Goal: Task Accomplishment & Management: Complete application form

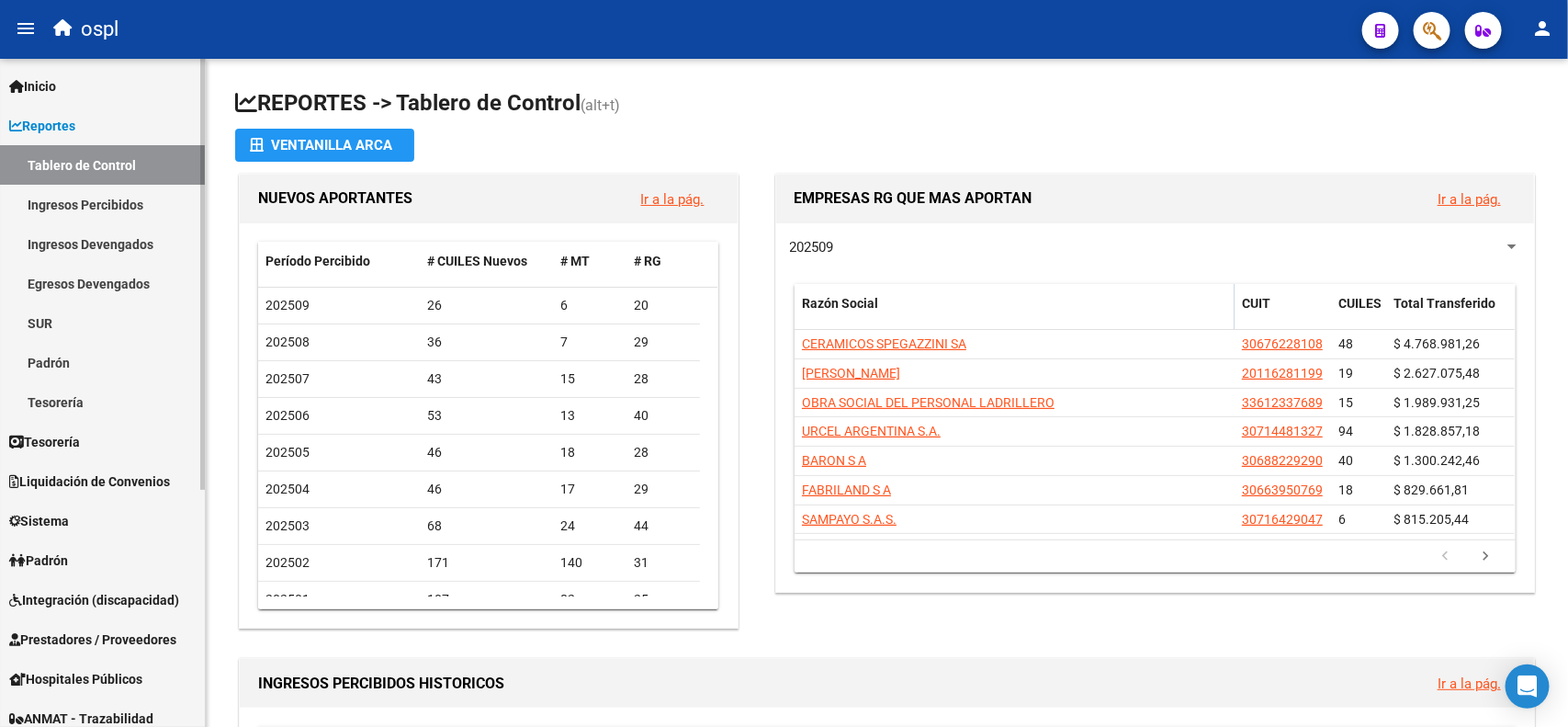
click at [81, 632] on span "Prestadores / Proveedores" at bounding box center [93, 640] width 167 height 20
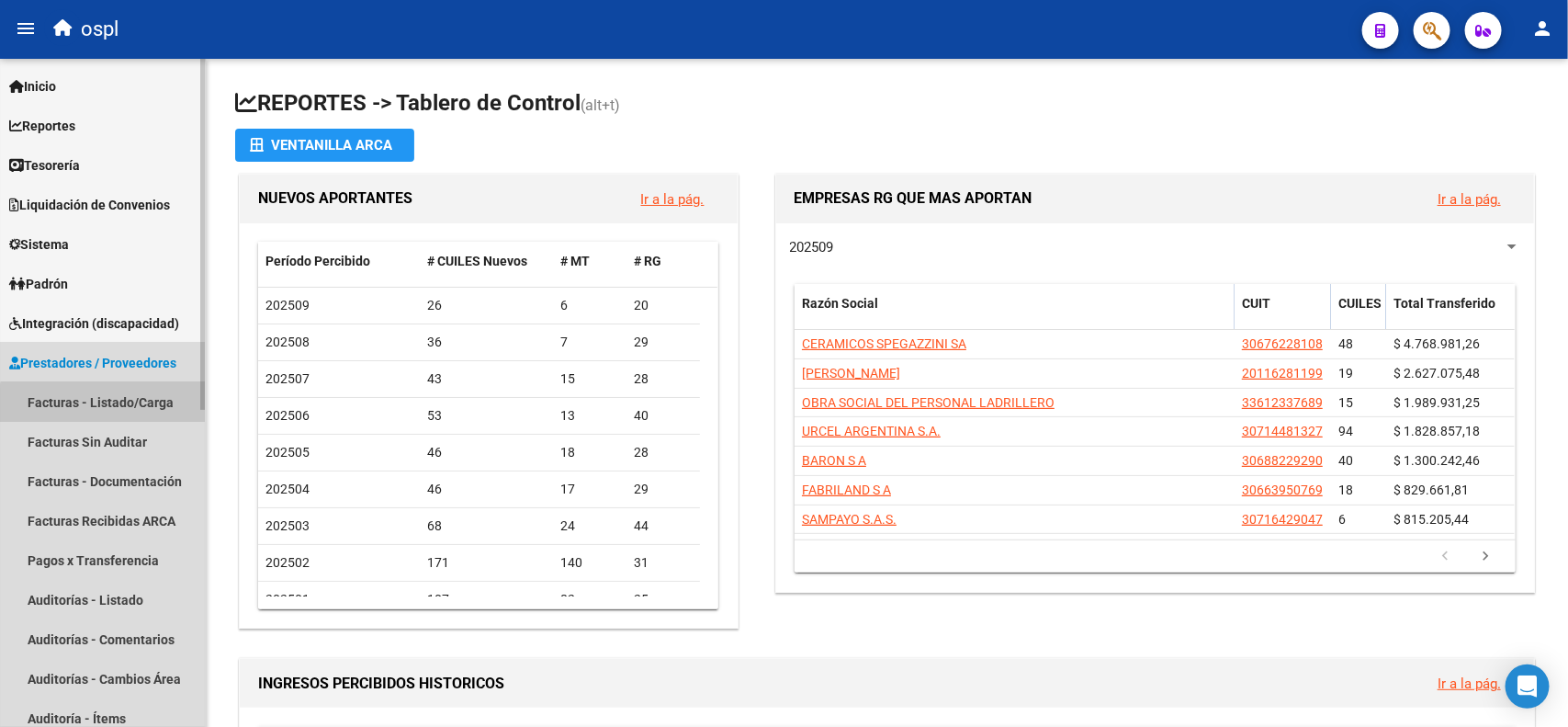
click at [112, 412] on link "Facturas - Listado/Carga" at bounding box center [102, 402] width 204 height 39
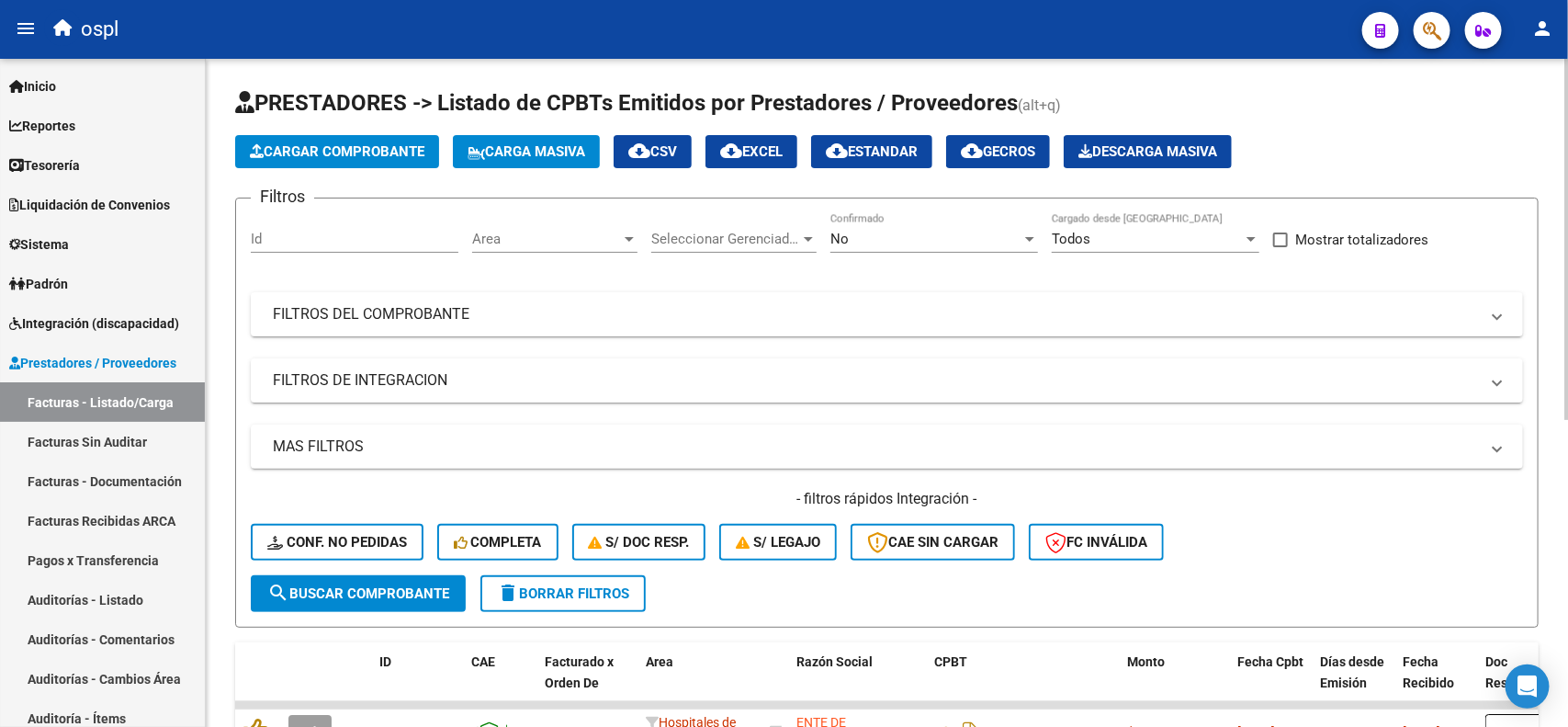
click at [341, 149] on span "Cargar Comprobante" at bounding box center [337, 152] width 175 height 17
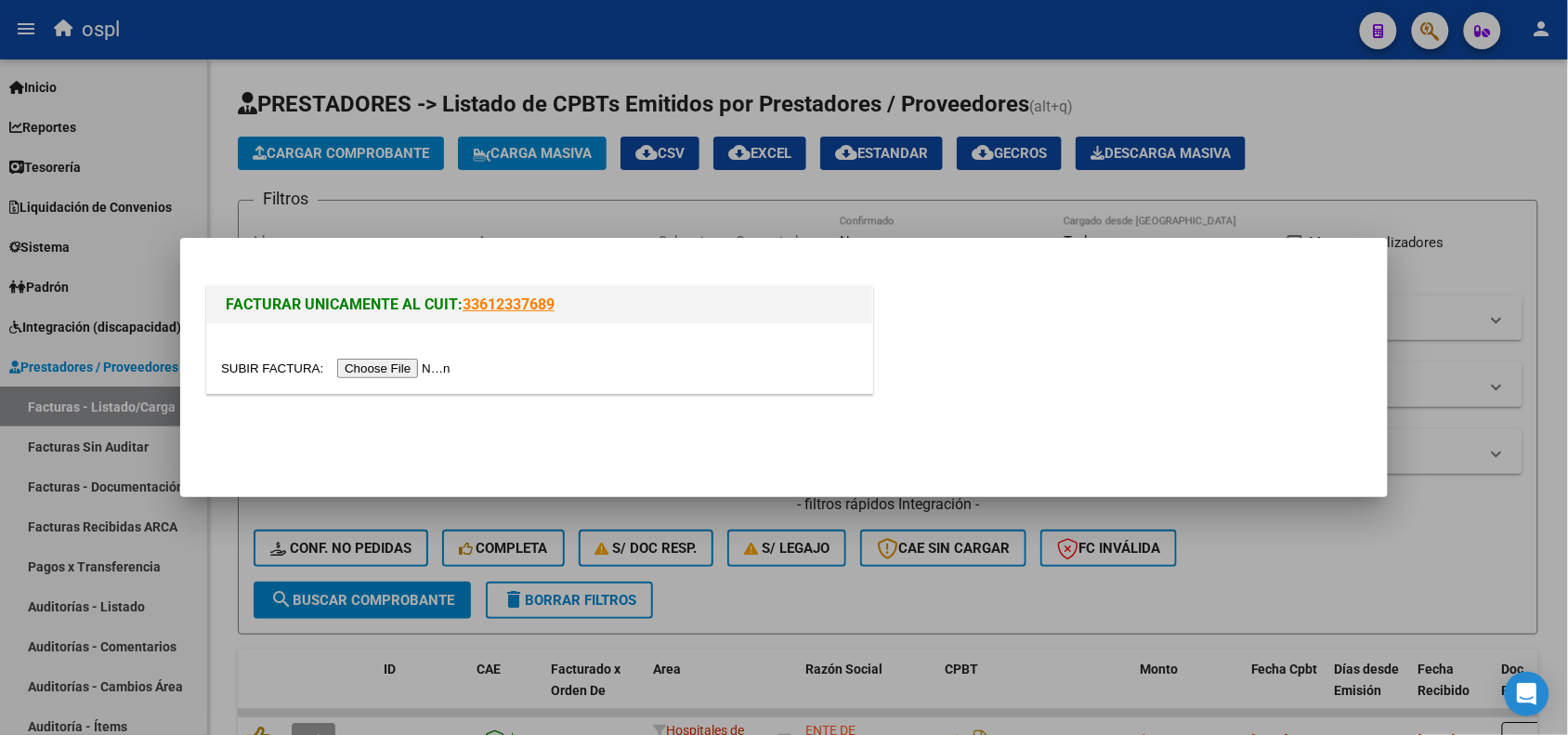
click at [350, 354] on div at bounding box center [540, 358] width 666 height 70
click at [350, 371] on input "file" at bounding box center [338, 368] width 235 height 20
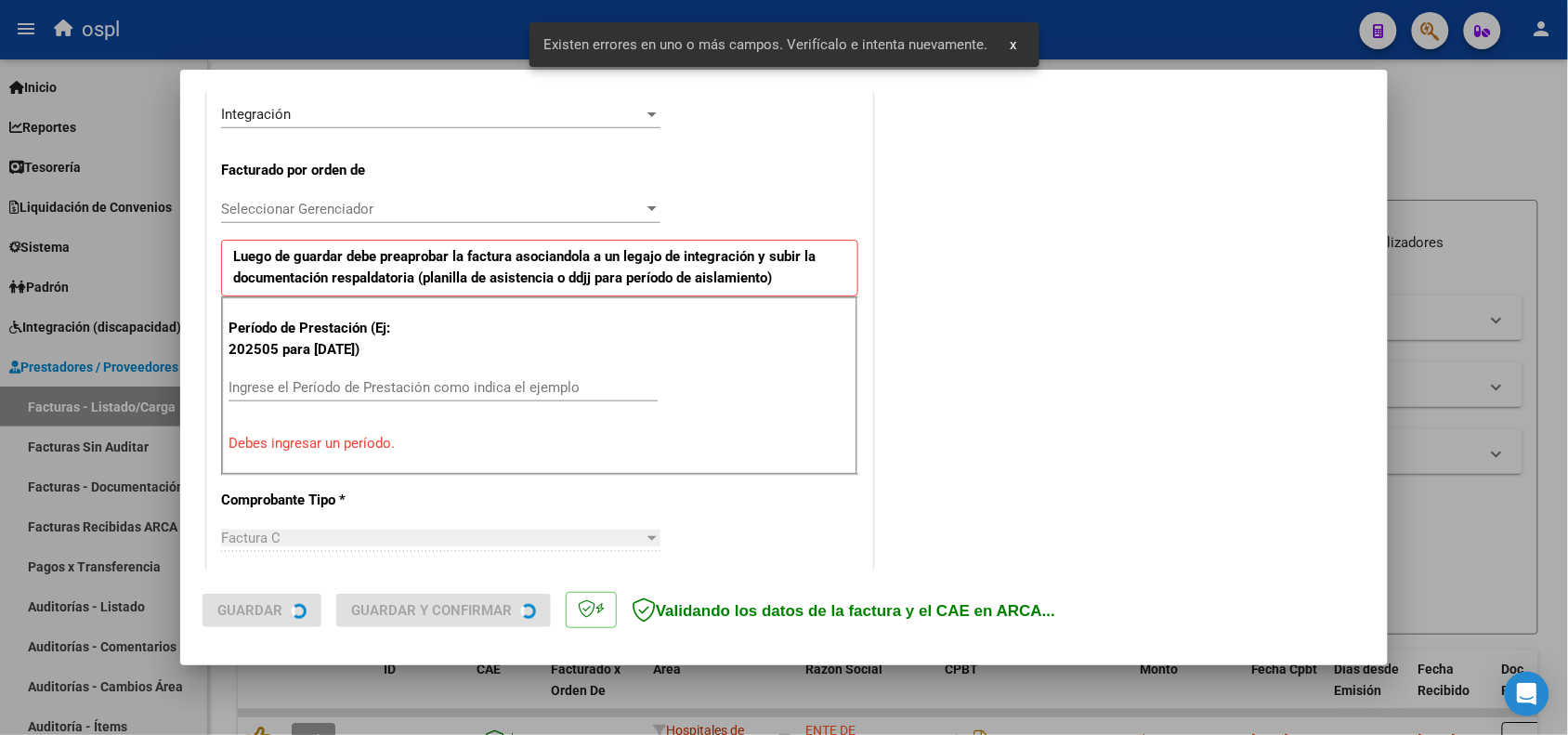
scroll to position [469, 0]
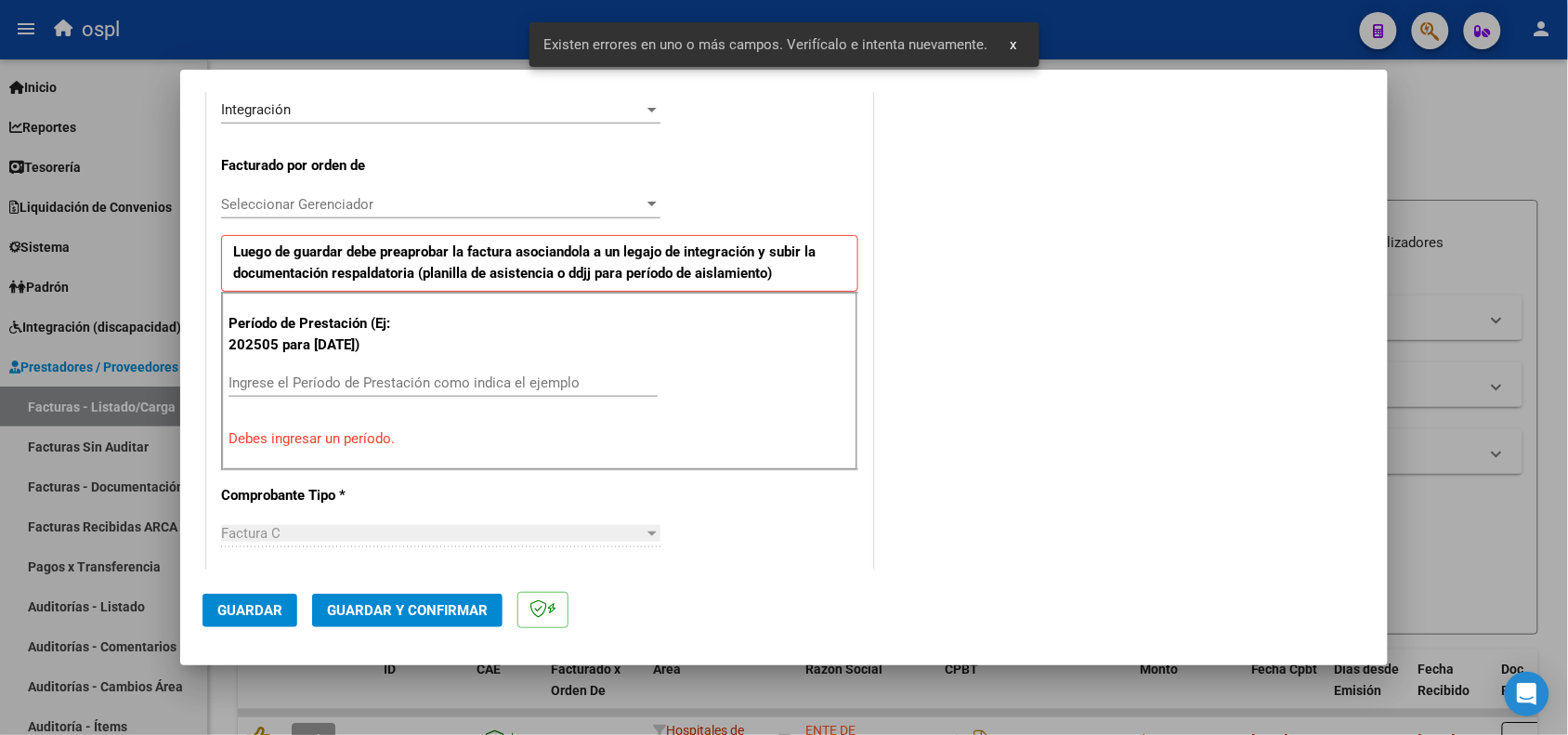
click at [515, 393] on div "Ingrese el Período de Prestación como indica el ejemplo" at bounding box center [443, 383] width 430 height 28
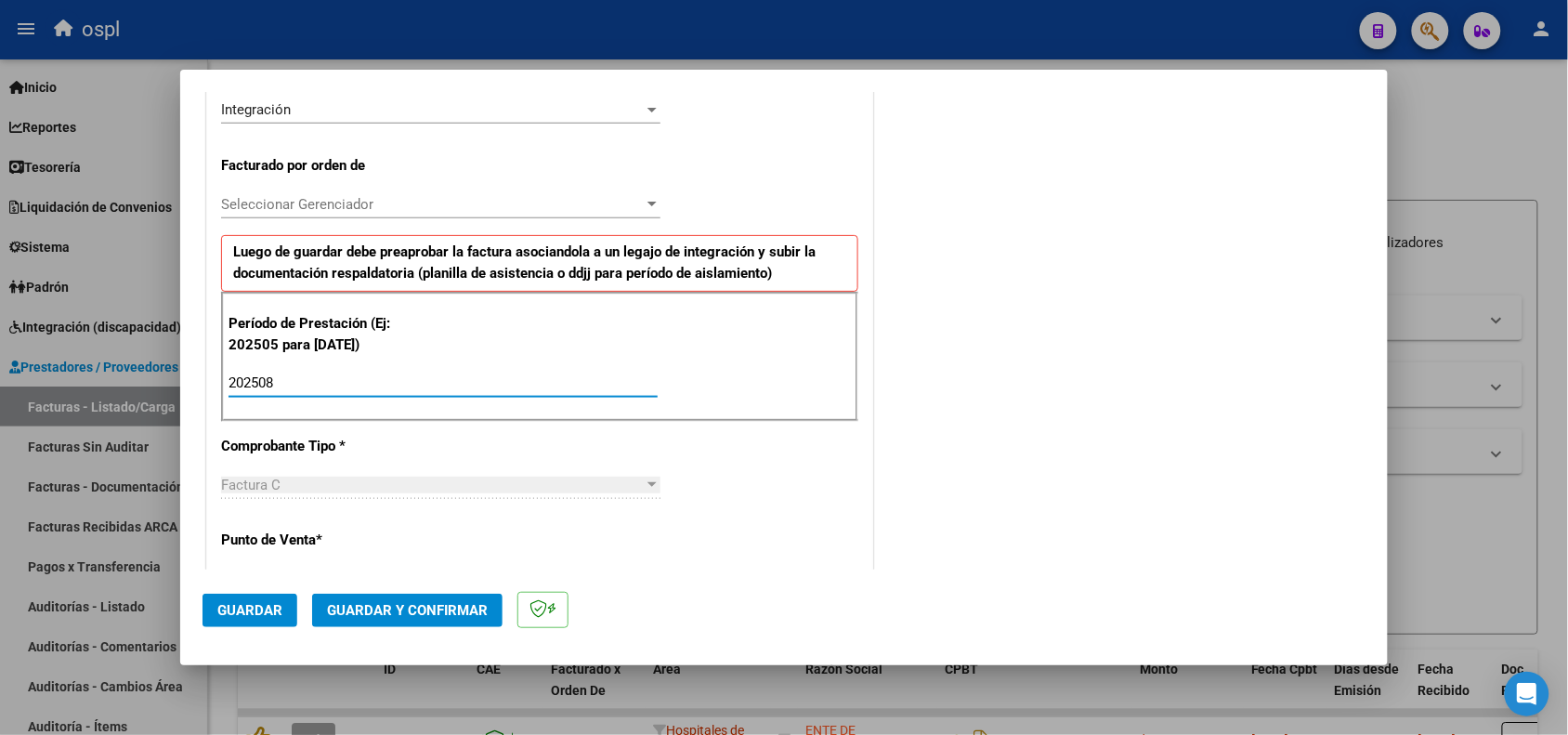
type input "202508"
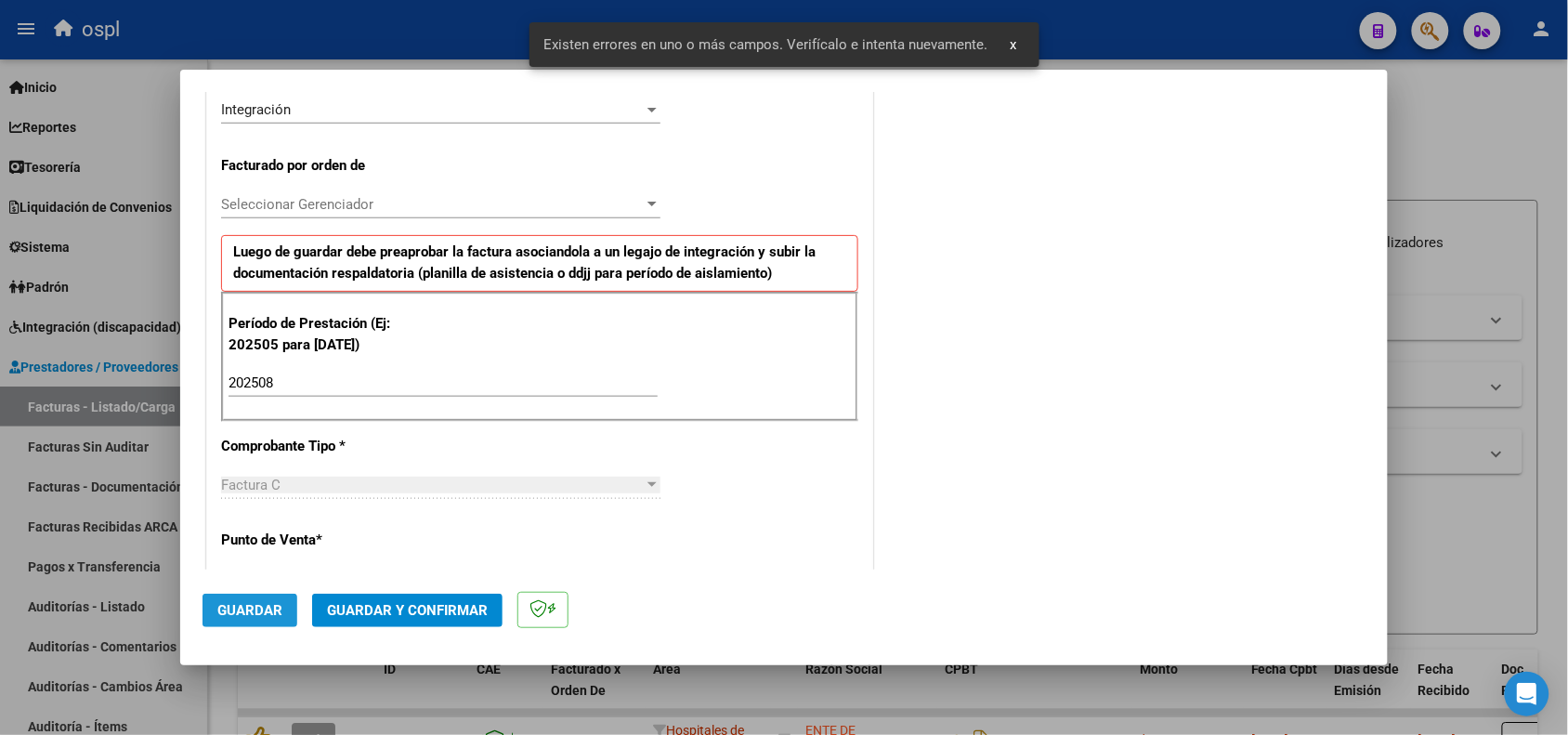
click at [260, 611] on span "Guardar" at bounding box center [249, 610] width 65 height 17
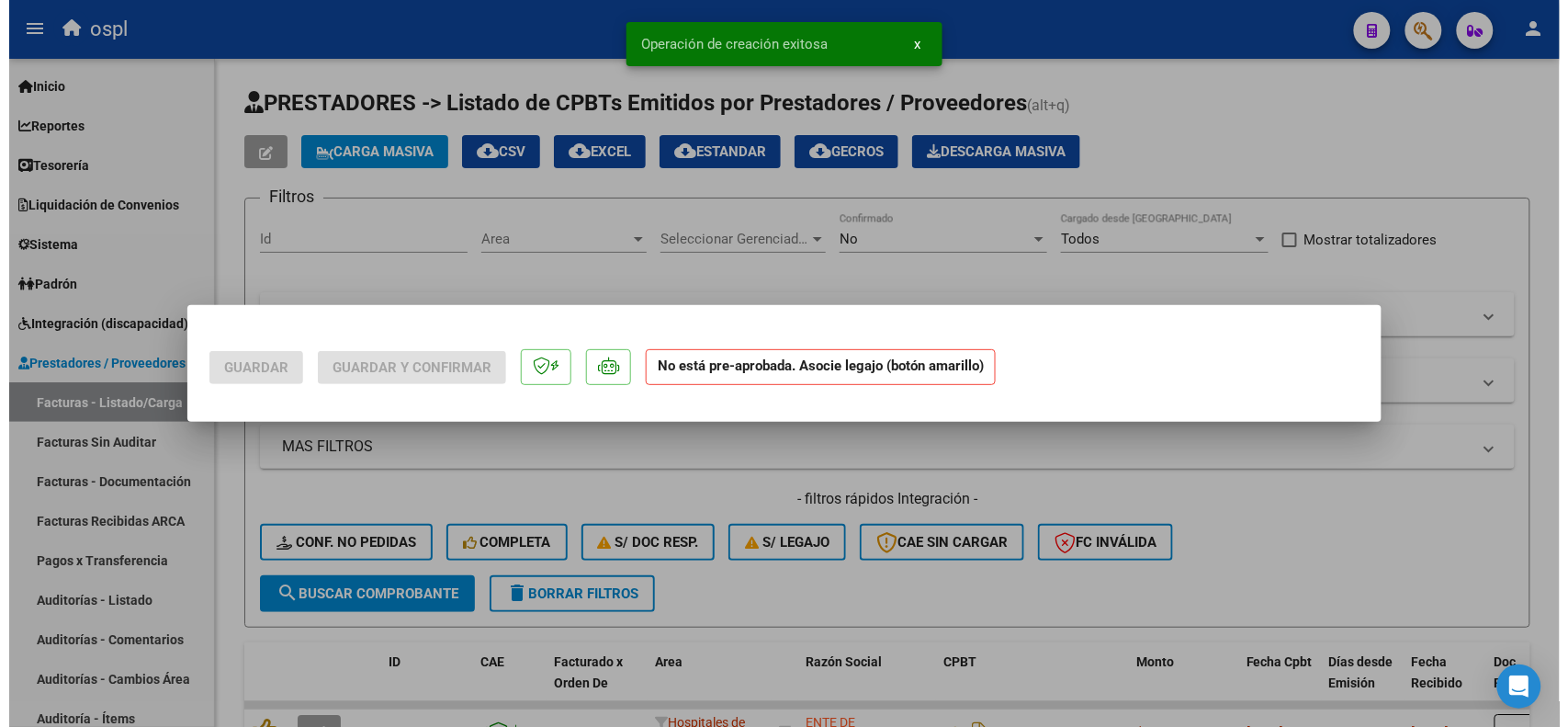
scroll to position [0, 0]
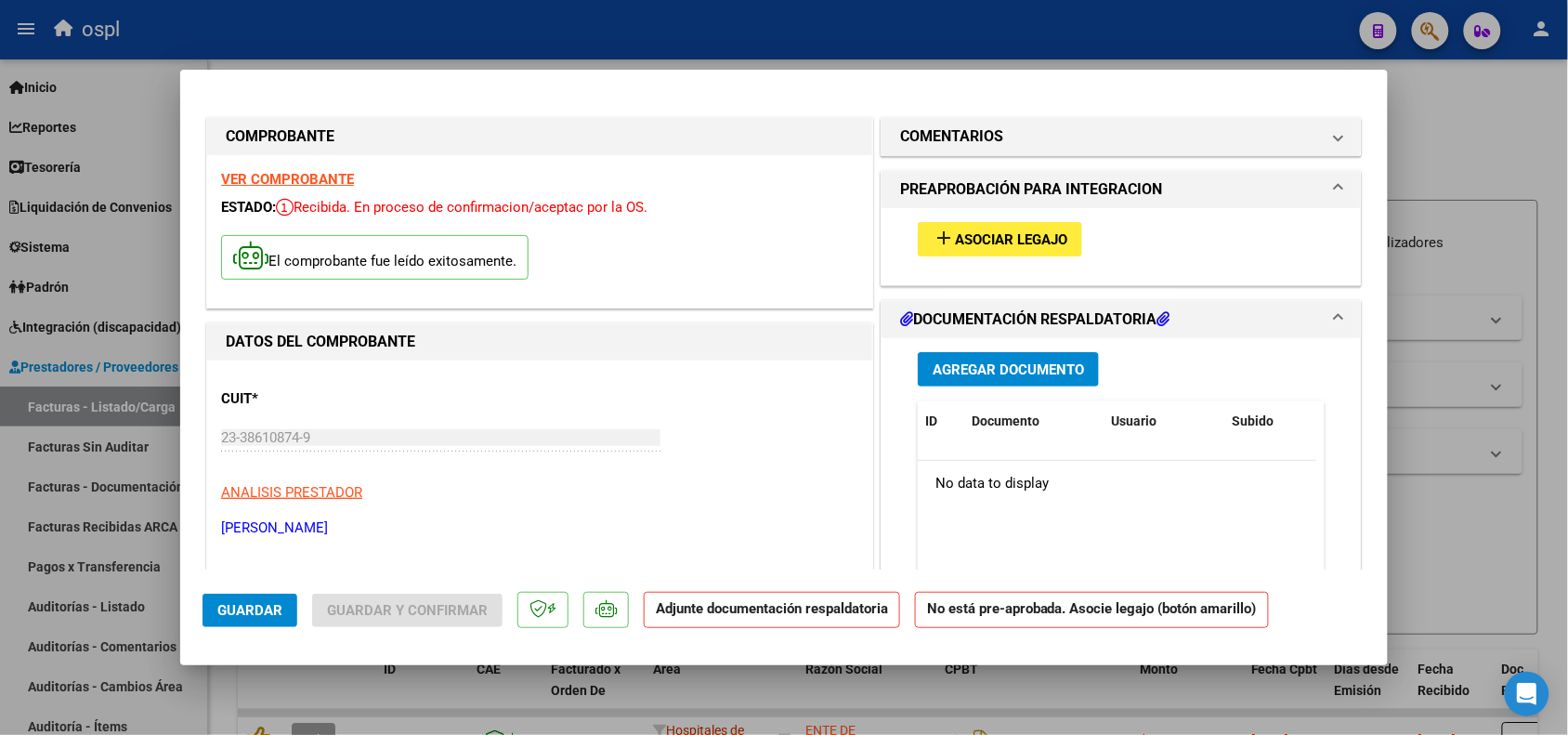
click at [1012, 234] on span "Asociar Legajo" at bounding box center [1011, 240] width 113 height 17
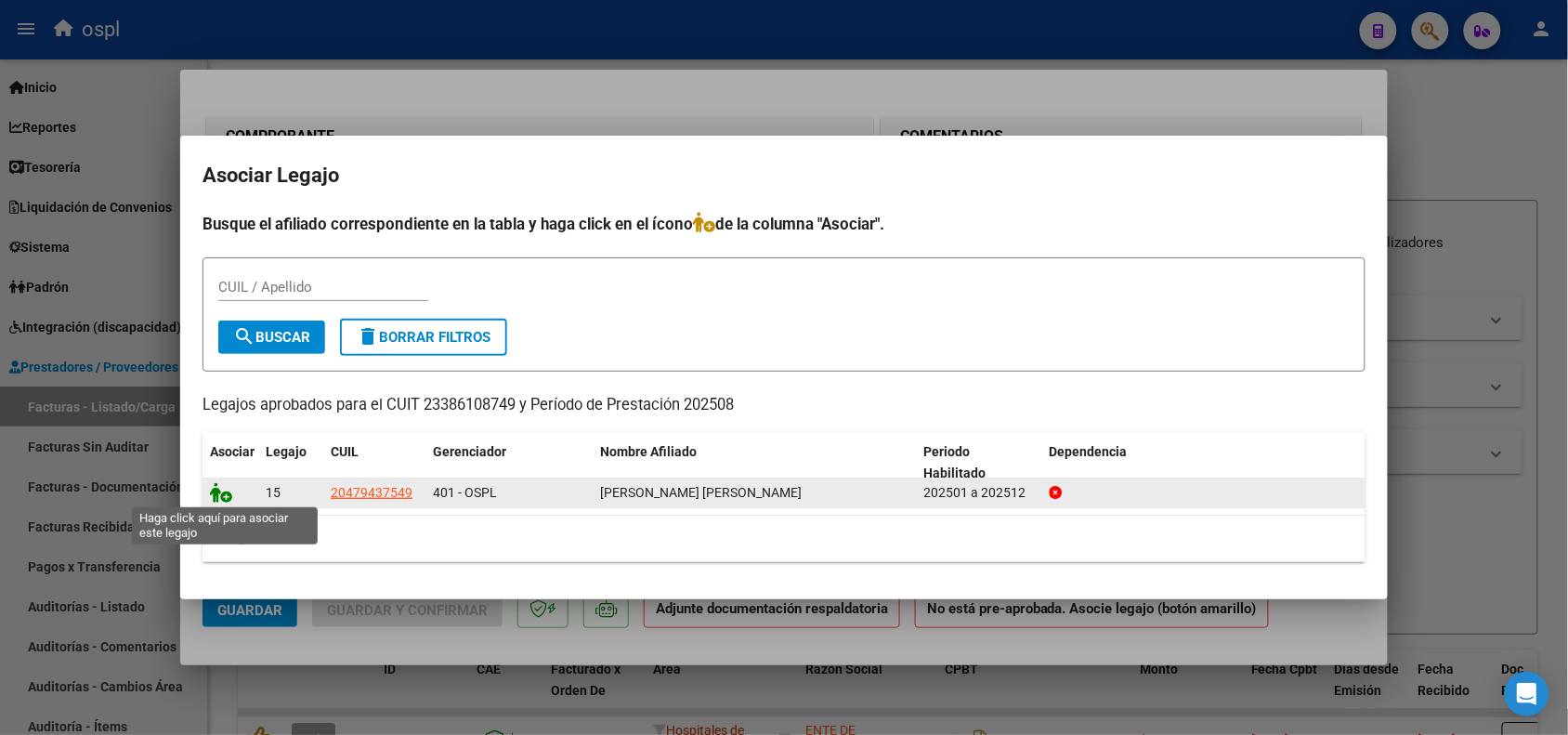
click at [213, 485] on icon at bounding box center [221, 493] width 23 height 21
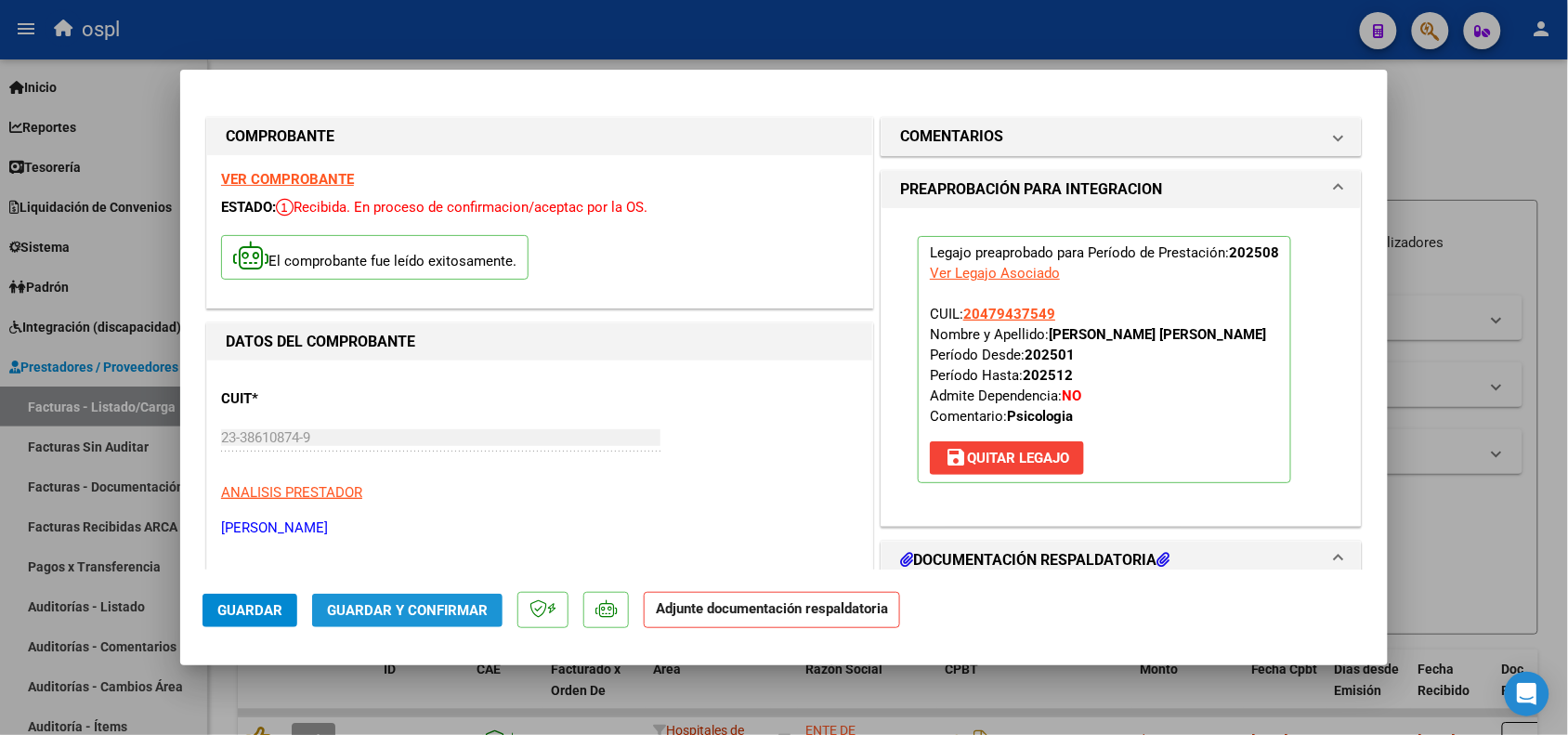
click at [428, 603] on span "Guardar y Confirmar" at bounding box center [407, 610] width 161 height 17
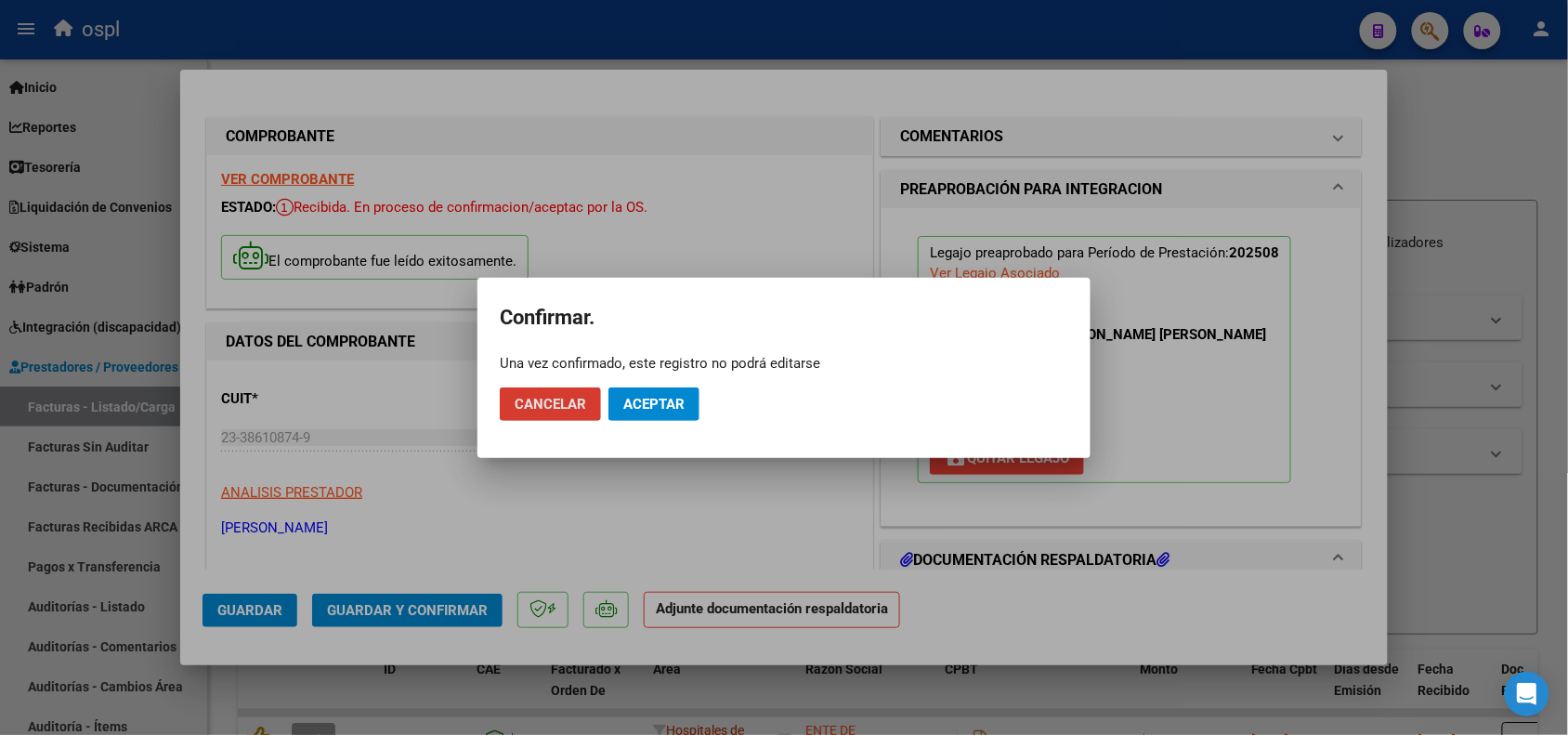
click at [658, 377] on mat-dialog-actions "Cancelar Aceptar" at bounding box center [784, 403] width 569 height 63
click at [658, 391] on button "Aceptar" at bounding box center [653, 404] width 91 height 34
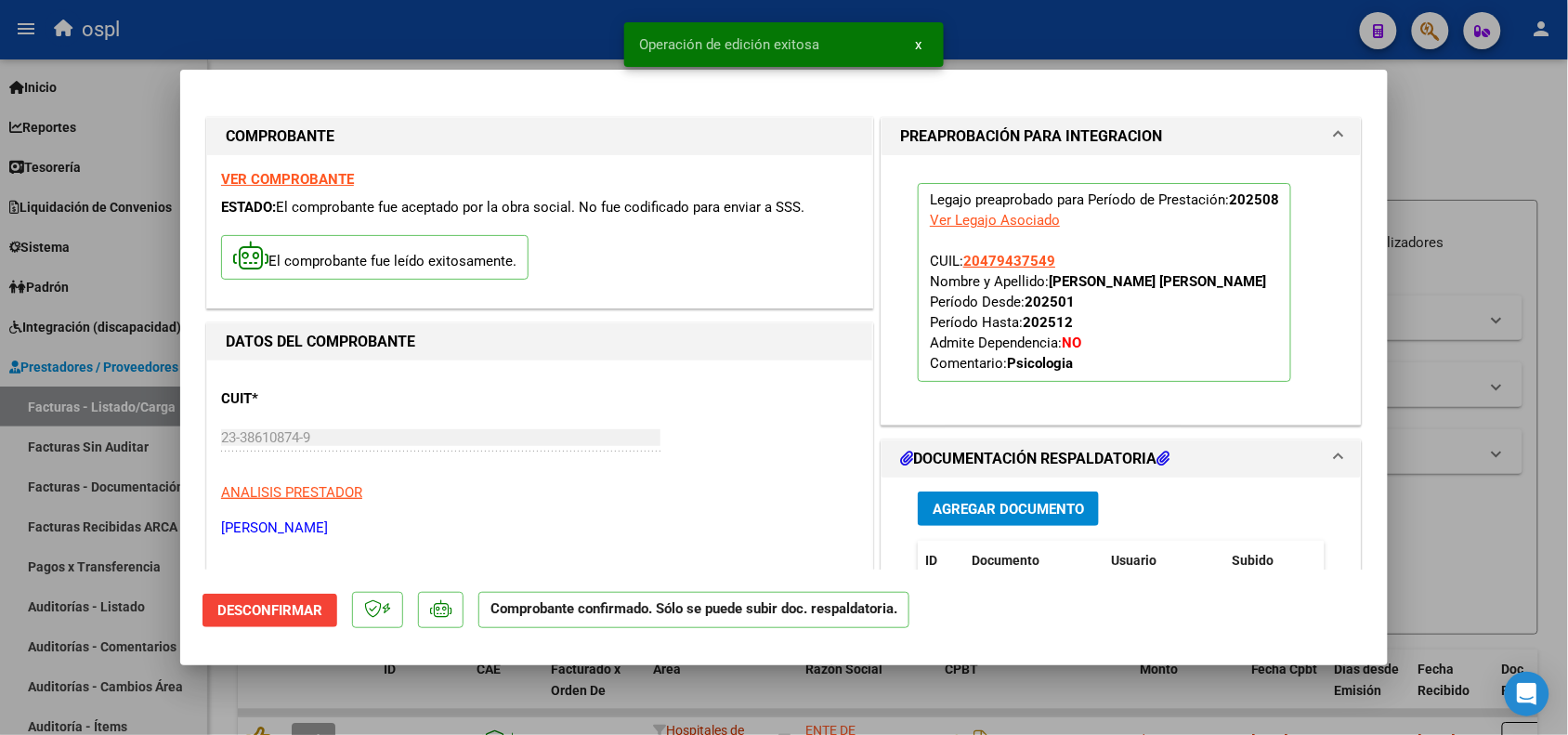
click at [1451, 539] on div at bounding box center [784, 368] width 1568 height 735
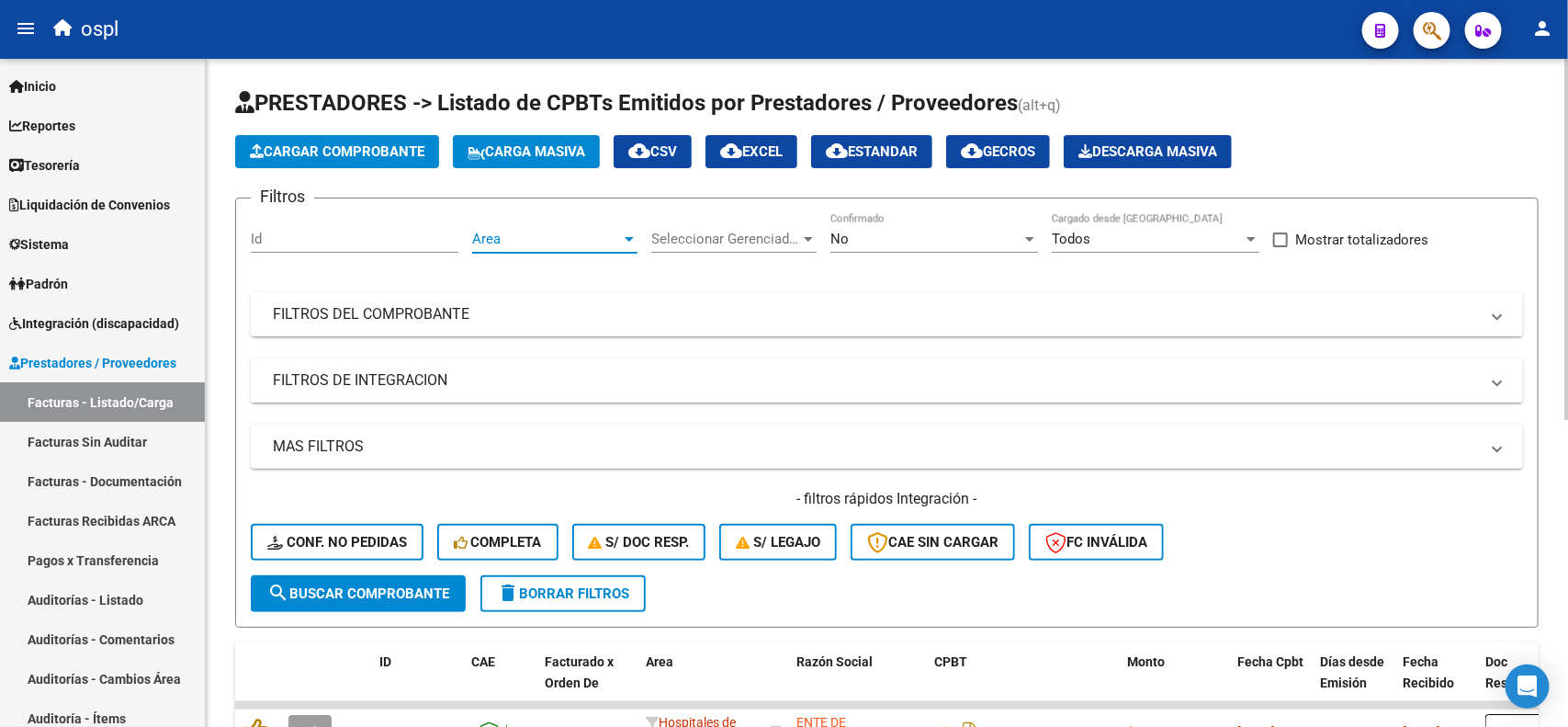
click at [566, 245] on span "Area" at bounding box center [547, 239] width 149 height 17
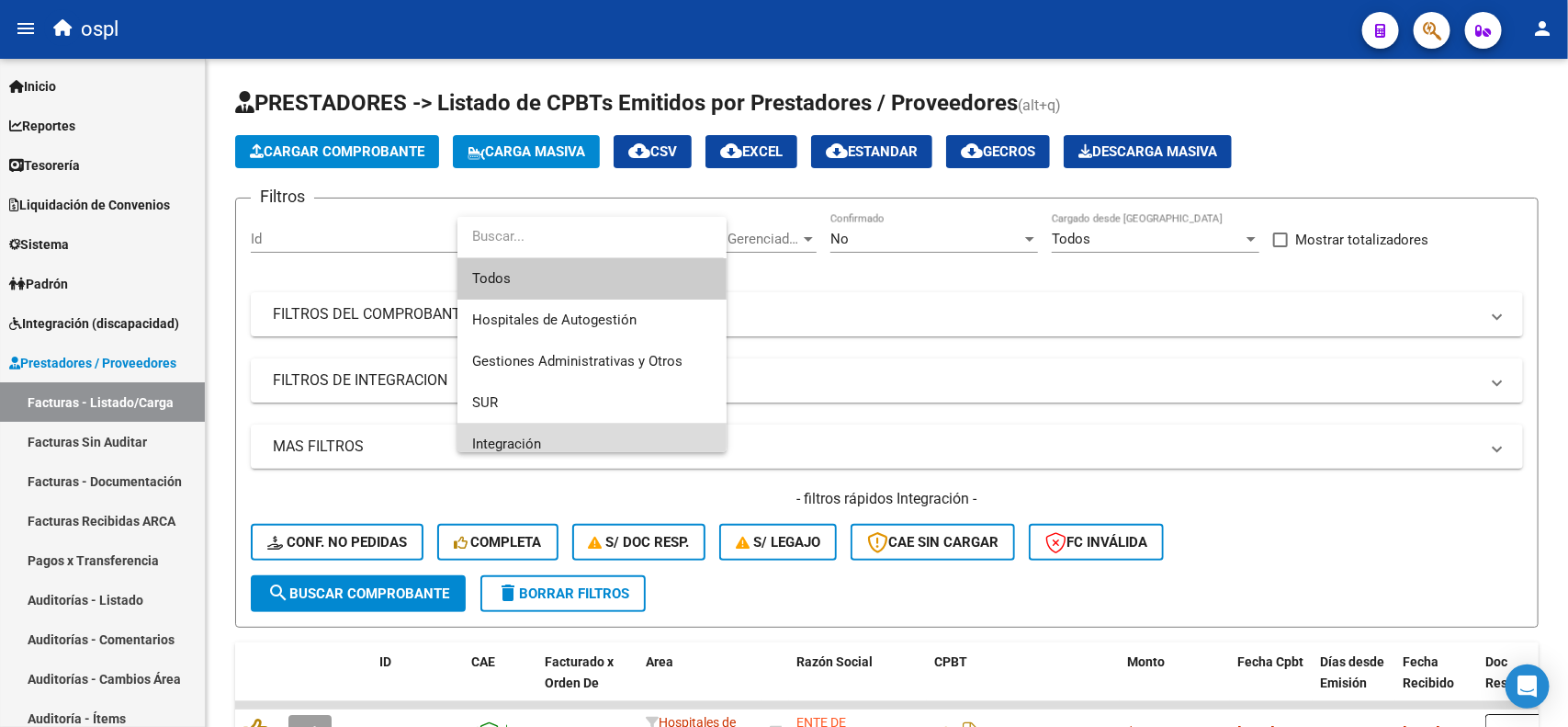
click at [535, 429] on span "Integración" at bounding box center [592, 444] width 240 height 41
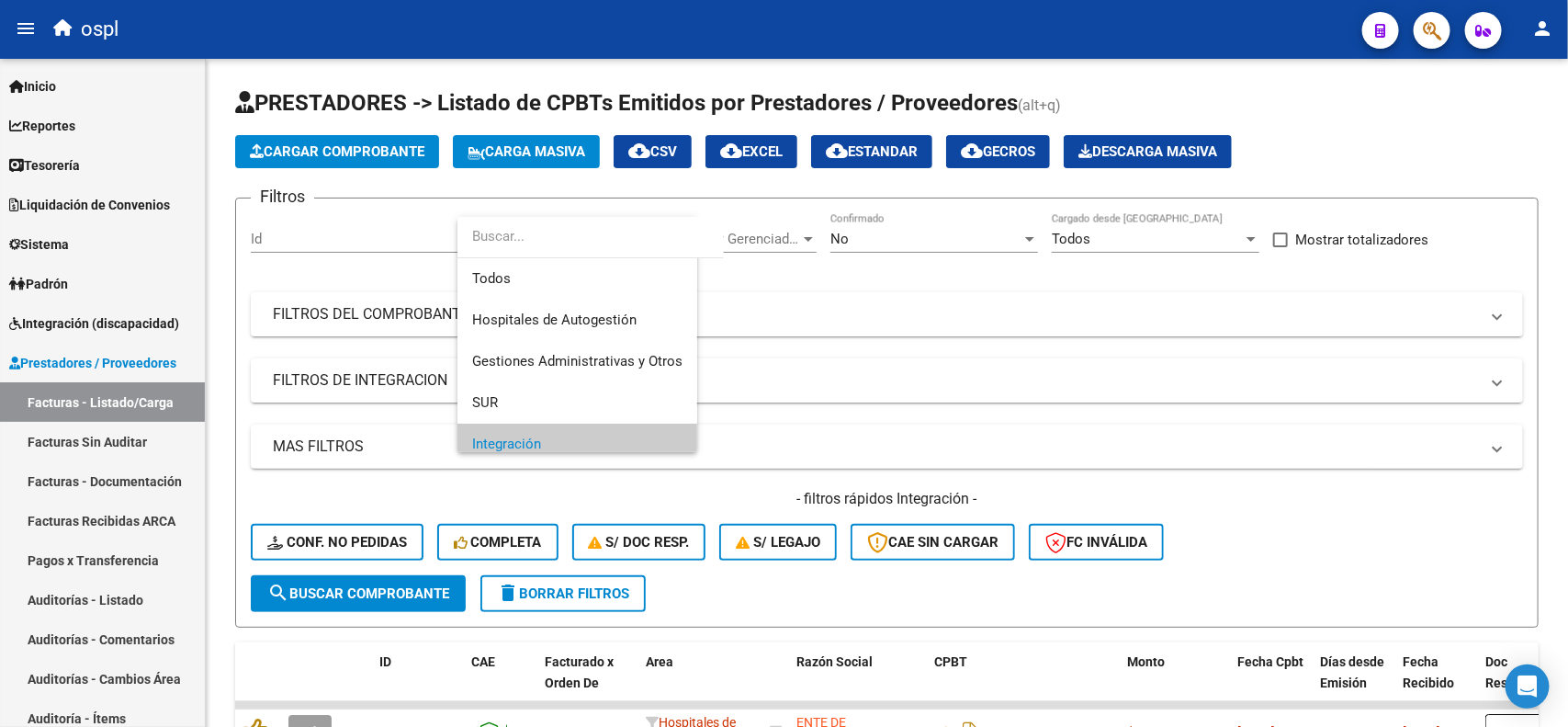
scroll to position [12, 0]
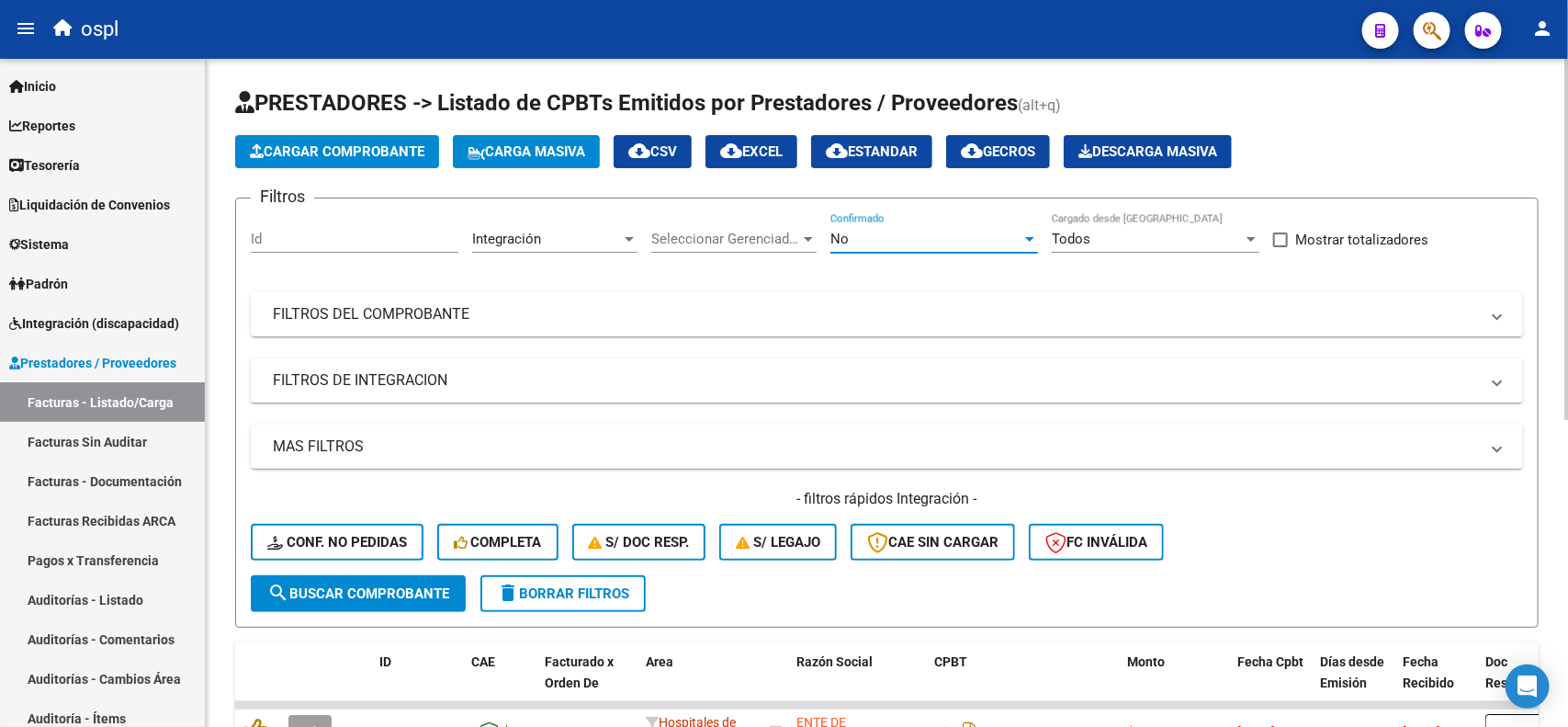
click at [836, 241] on span "No" at bounding box center [839, 239] width 19 height 17
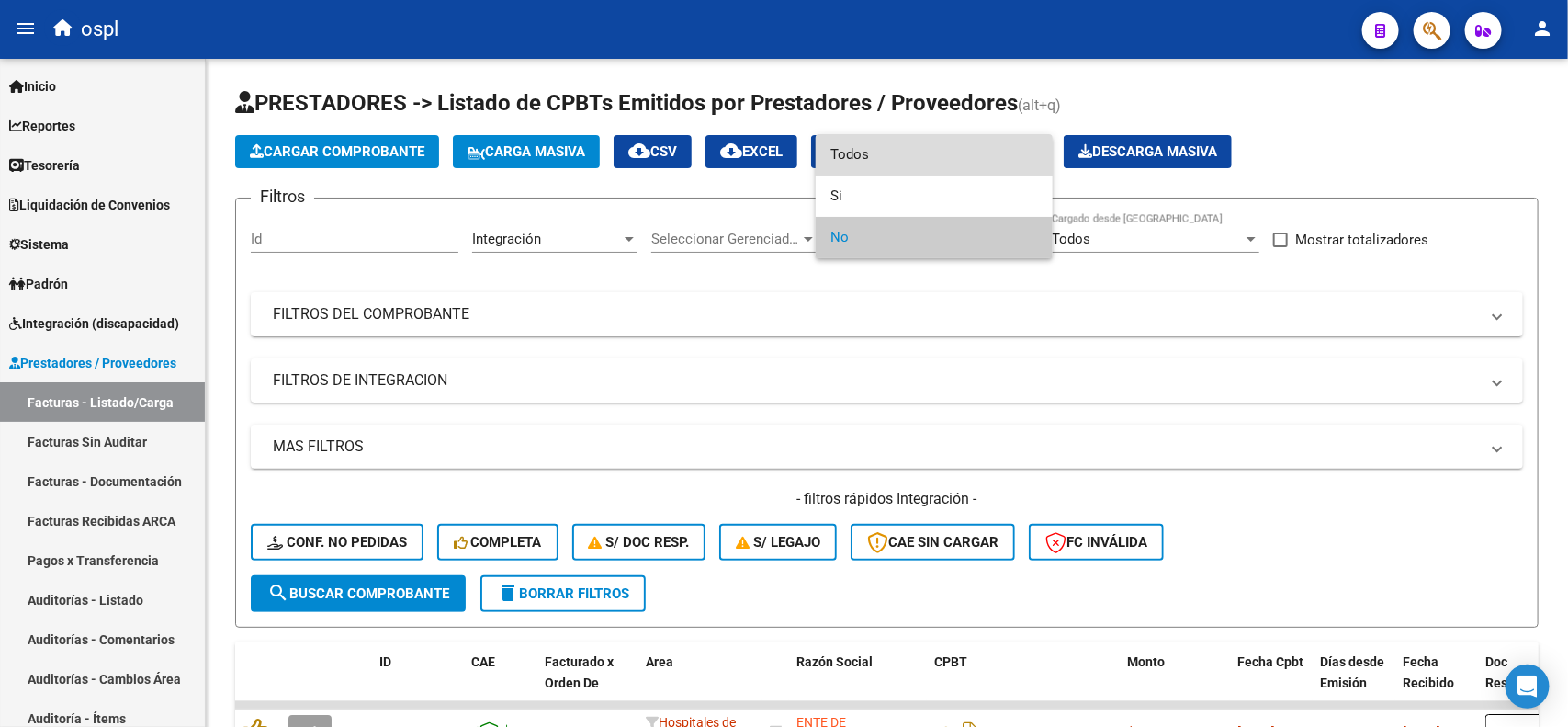
click at [850, 159] on span "Todos" at bounding box center [933, 154] width 207 height 41
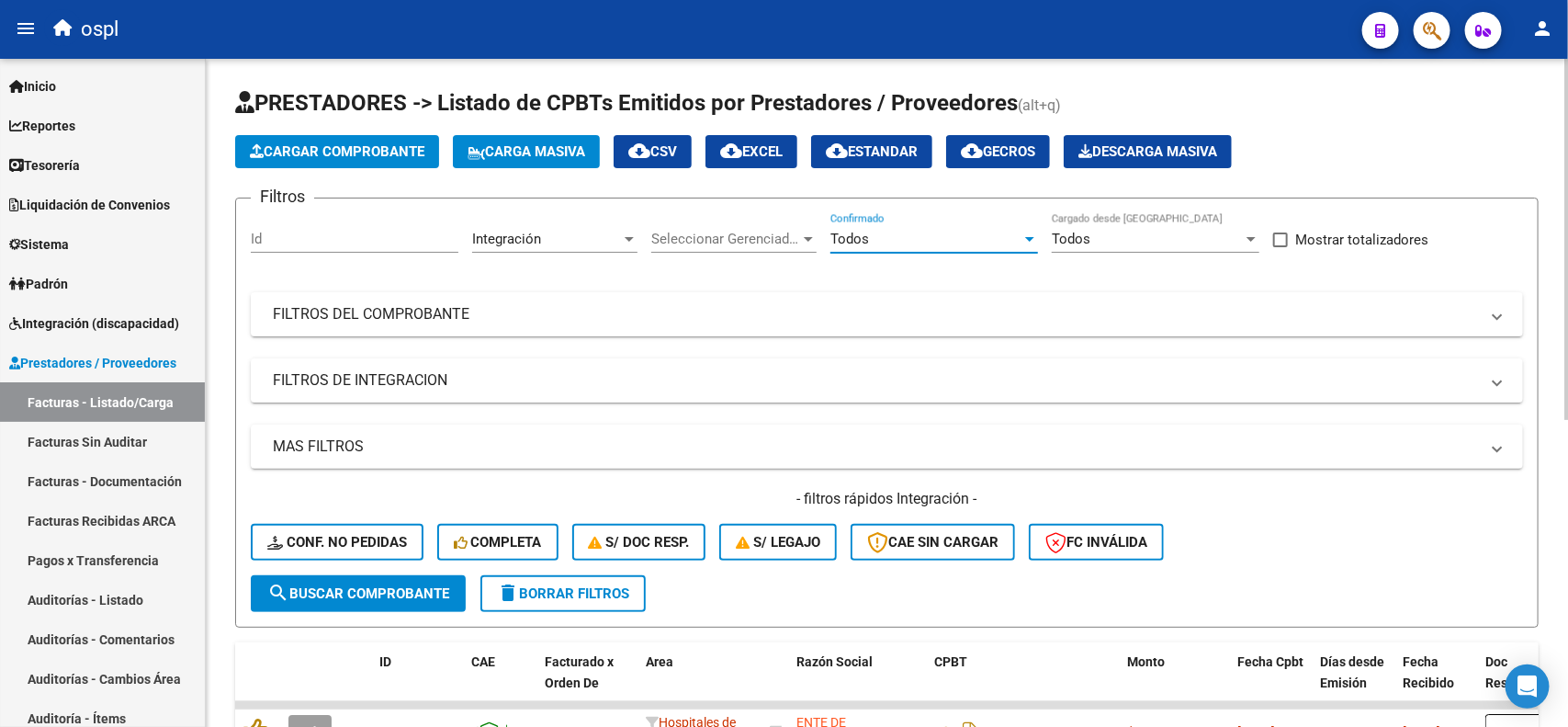
click at [362, 585] on span "search Buscar Comprobante" at bounding box center [359, 593] width 182 height 17
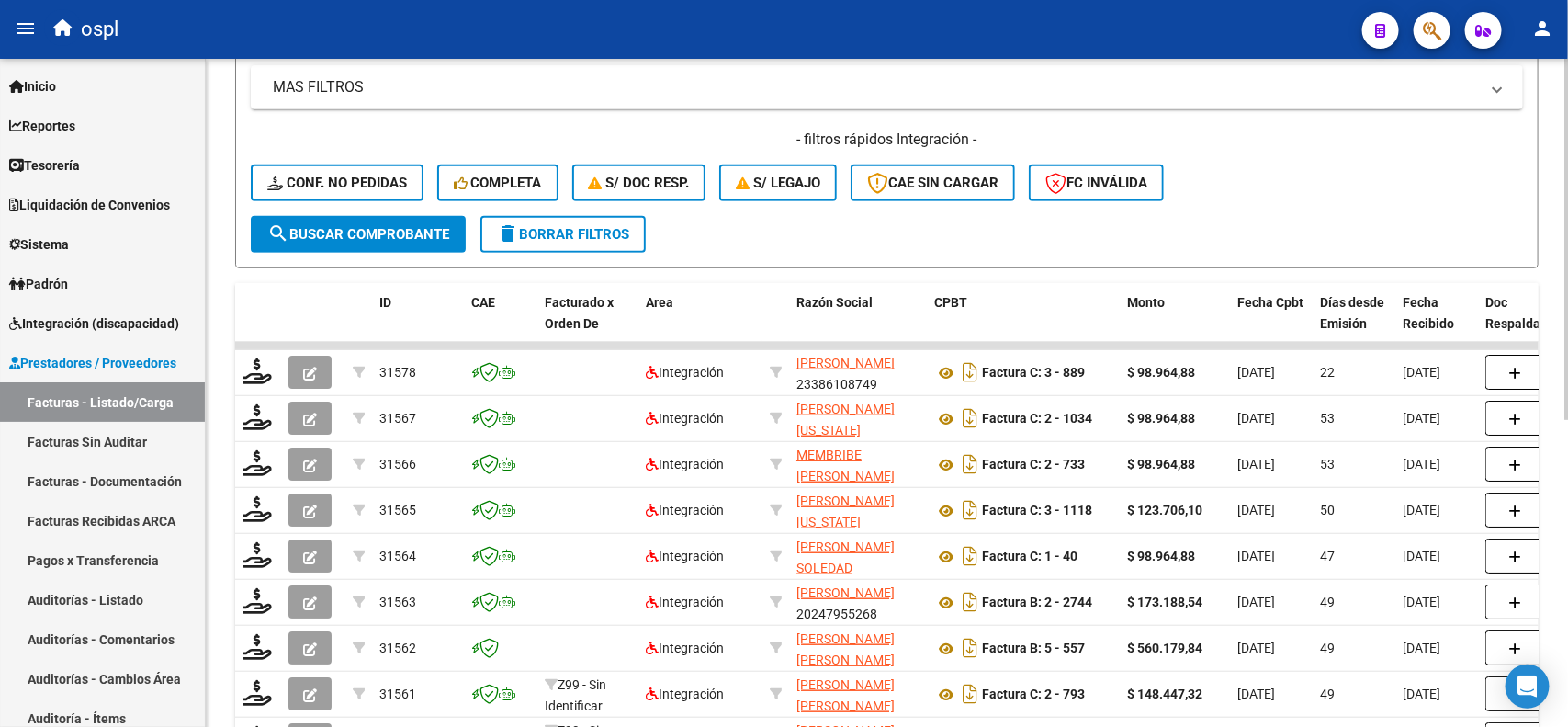
click at [1567, 388] on div at bounding box center [1566, 439] width 5 height 361
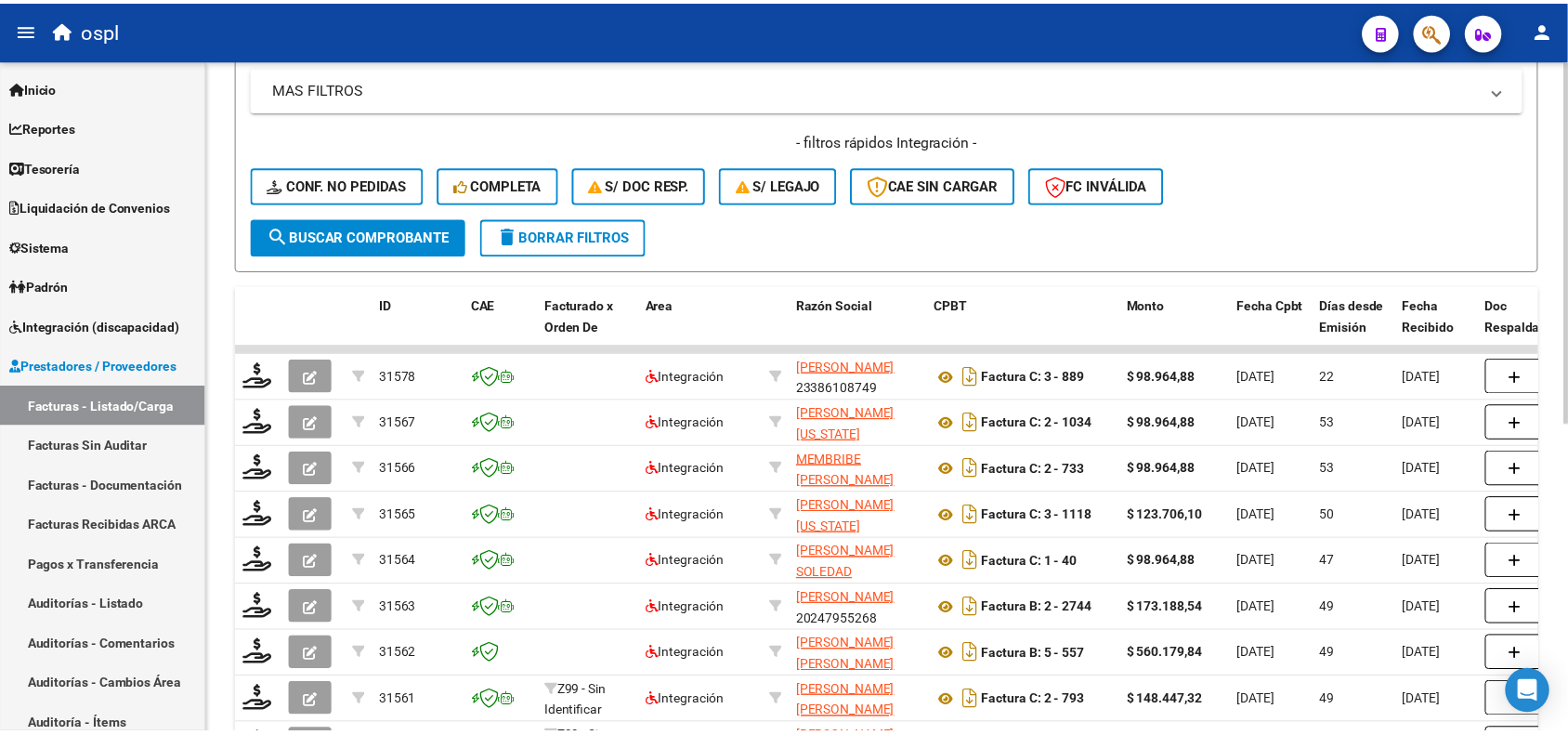
scroll to position [371, 0]
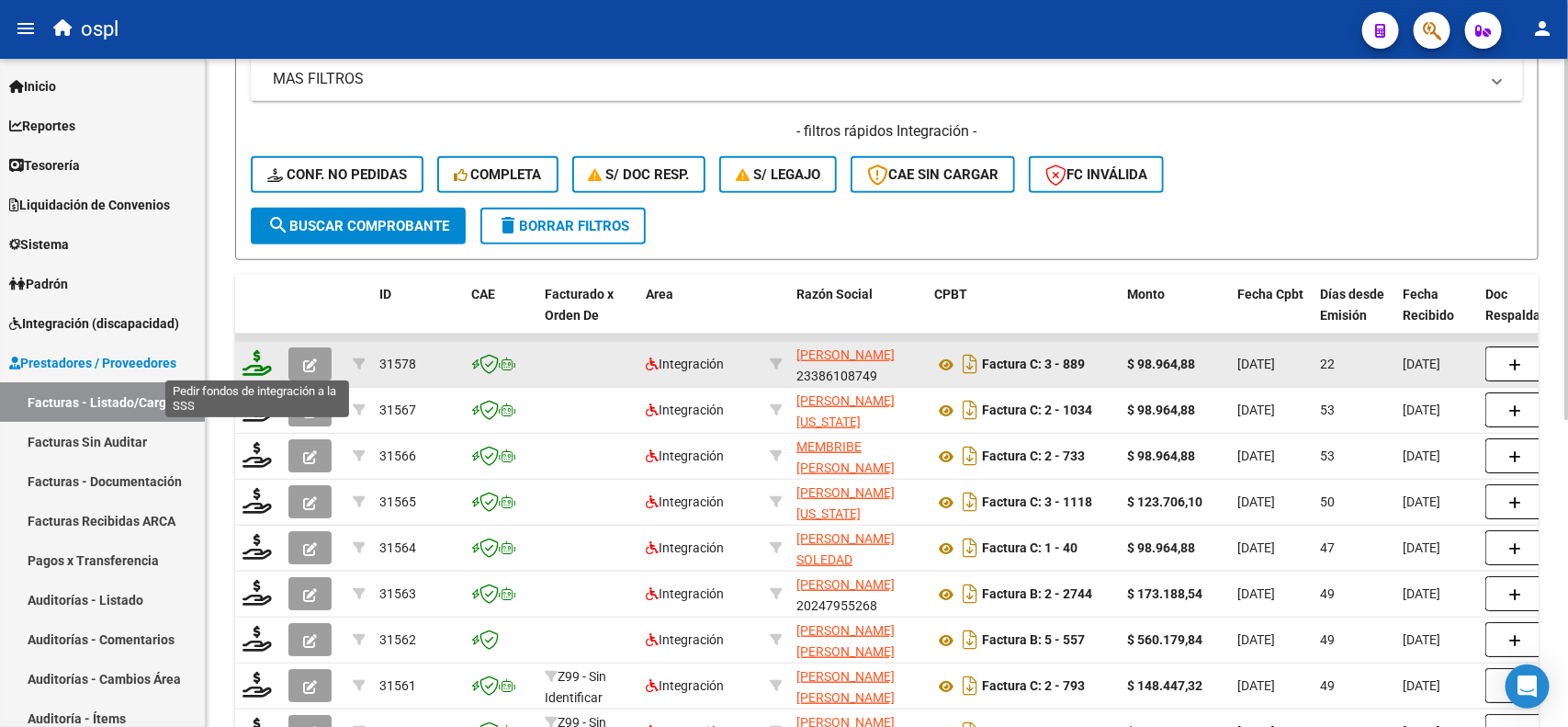
click at [260, 369] on icon at bounding box center [257, 363] width 30 height 26
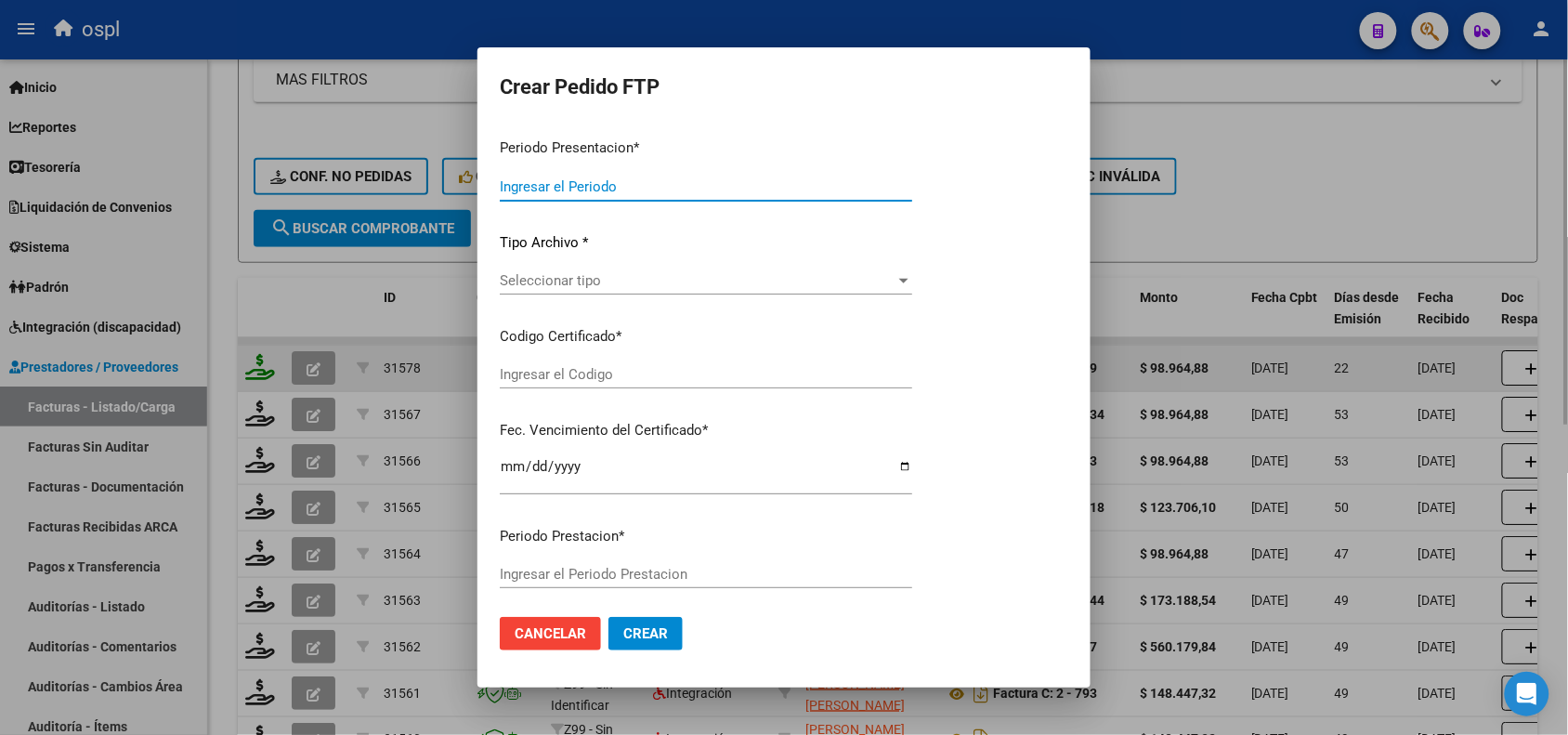
type input "202508"
type input "$ 98.964,88"
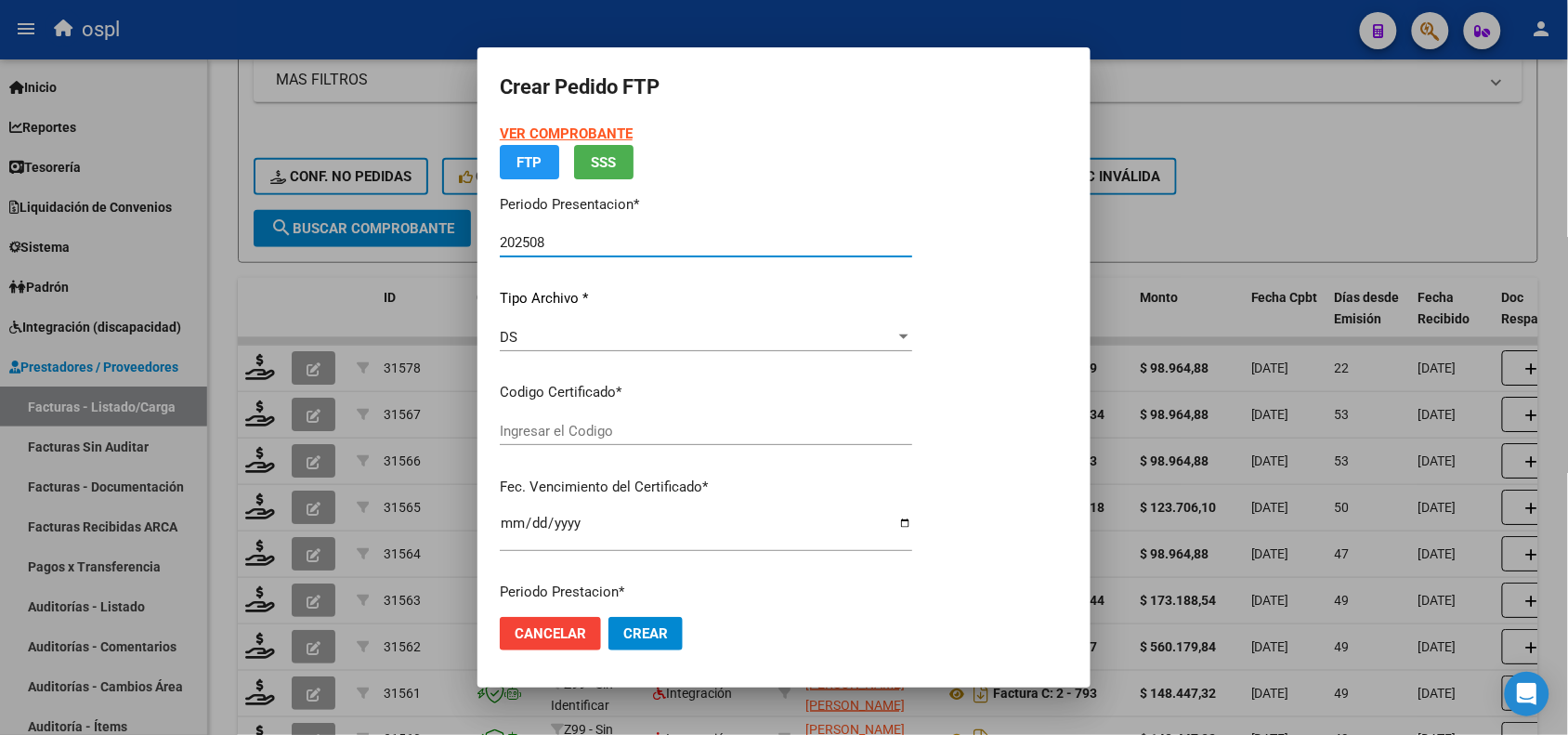
type input "ARG02000479437542017031020210310BS350"
type input "[DATE]"
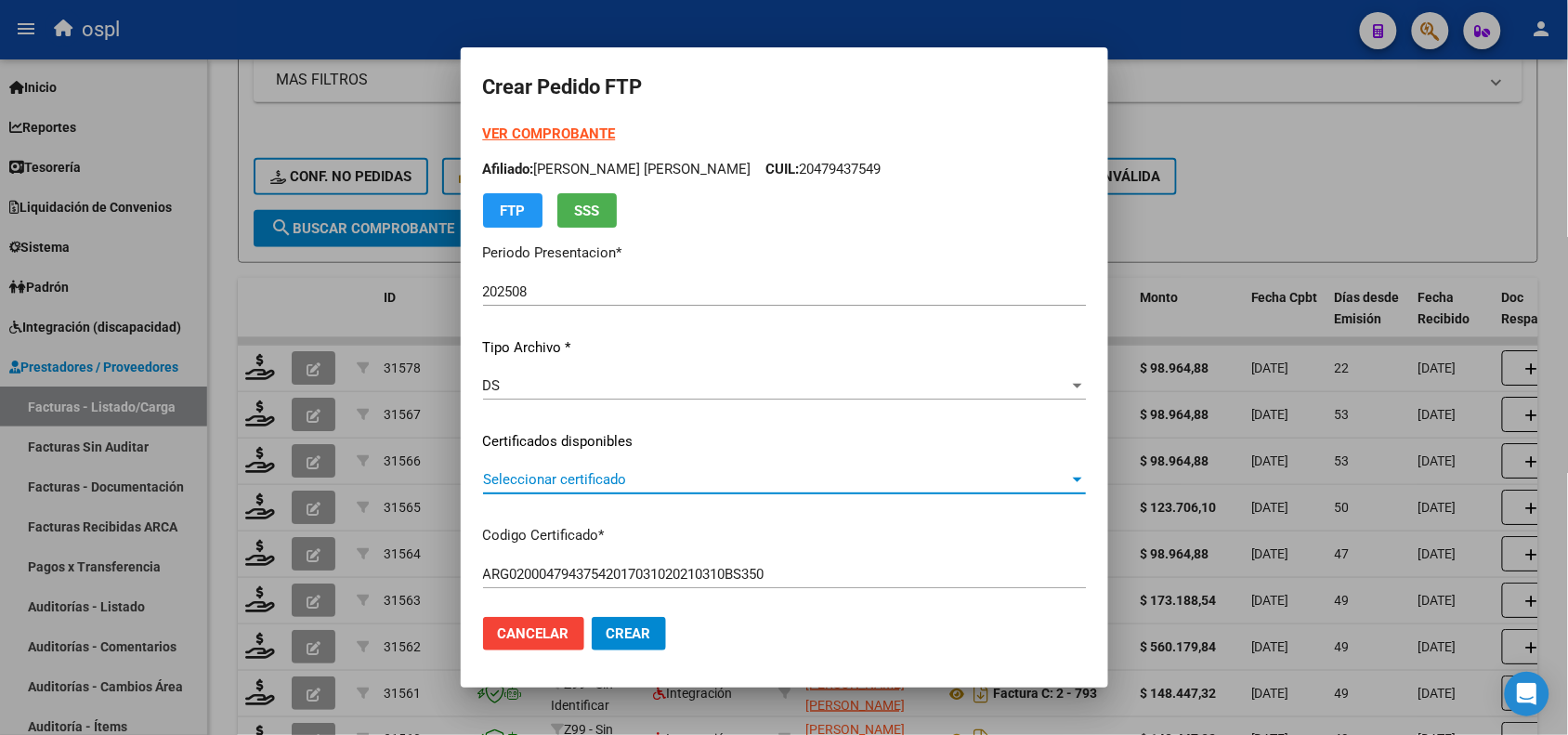
click at [532, 477] on span "Seleccionar certificado" at bounding box center [776, 479] width 587 height 17
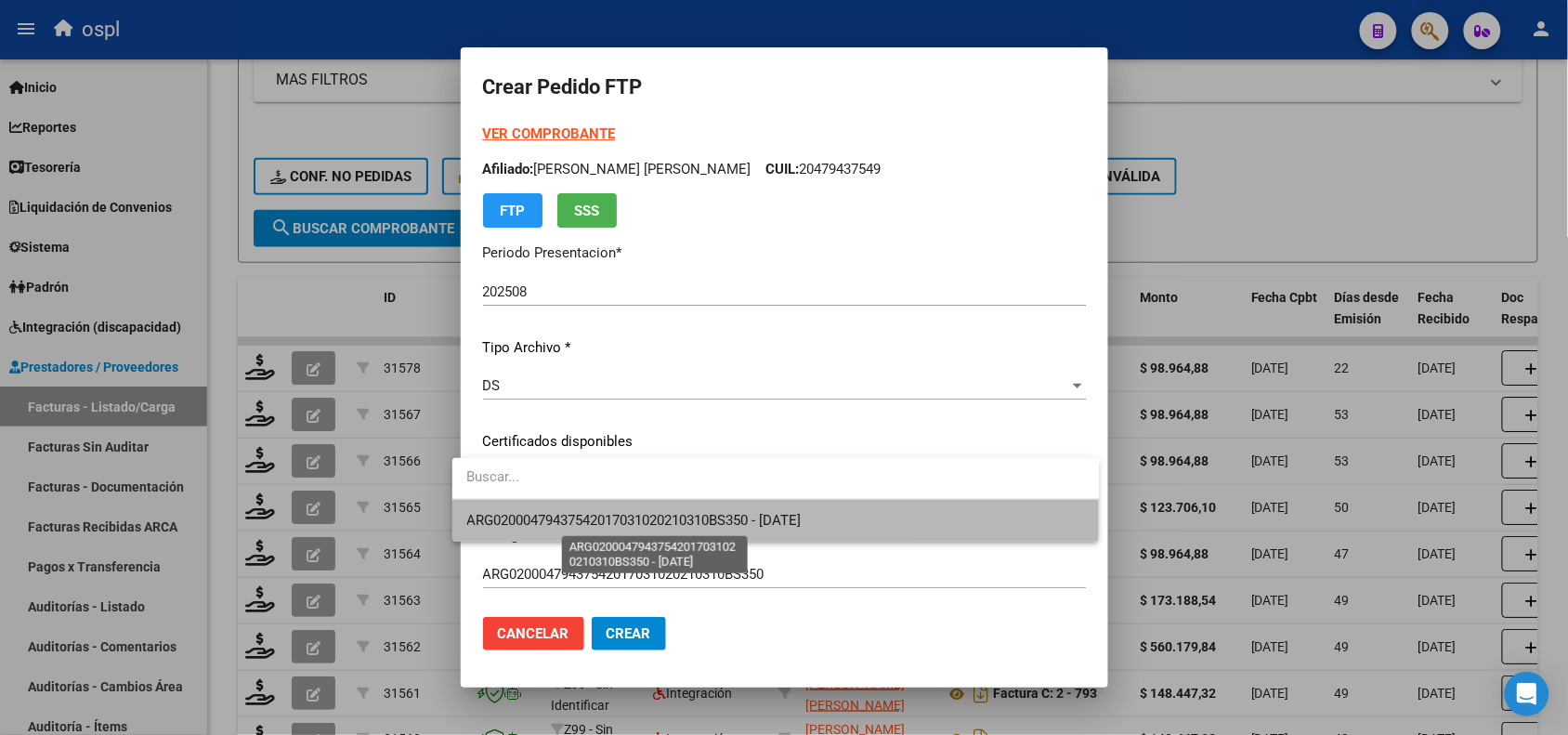
click at [532, 522] on span "ARG02000479437542017031020210310BS350 - [DATE]" at bounding box center [635, 520] width 335 height 17
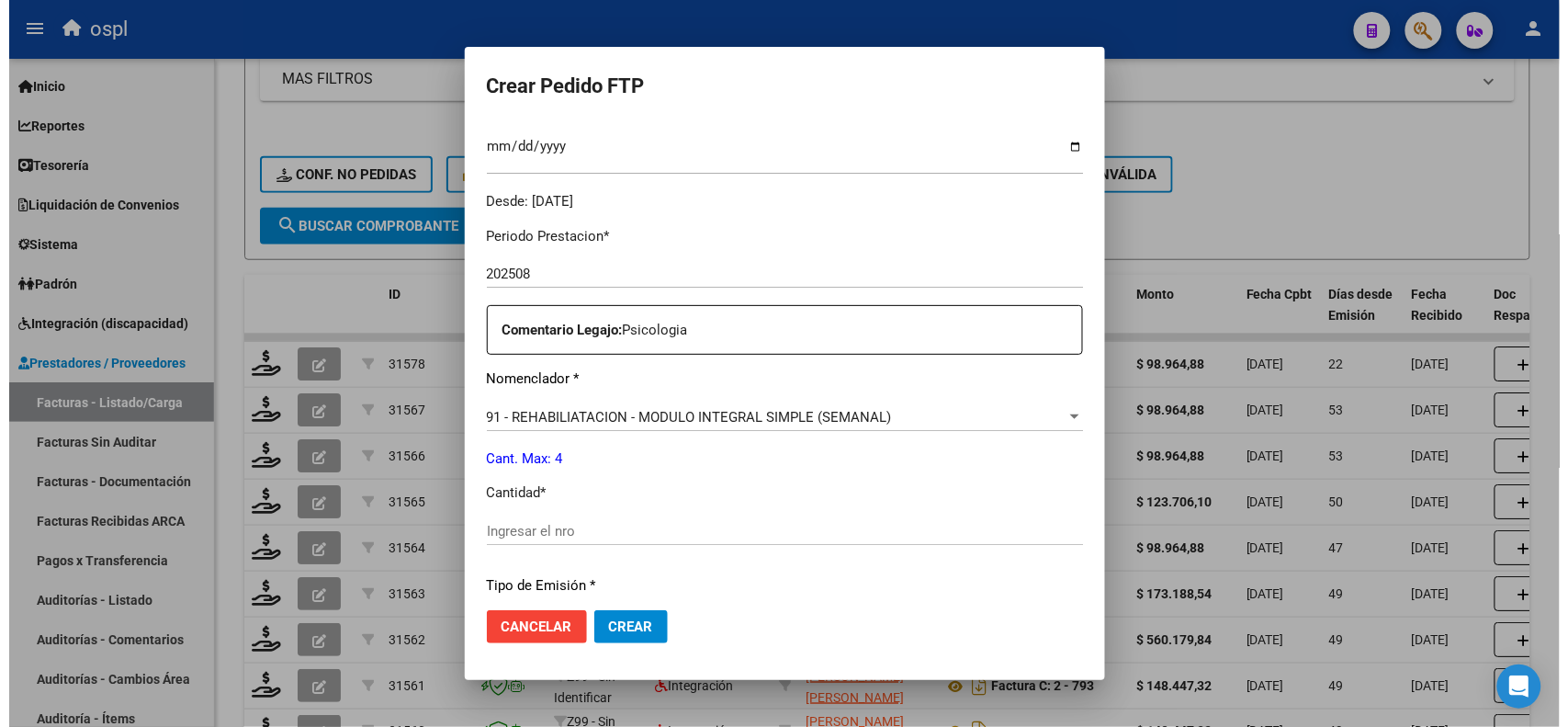
scroll to position [515, 0]
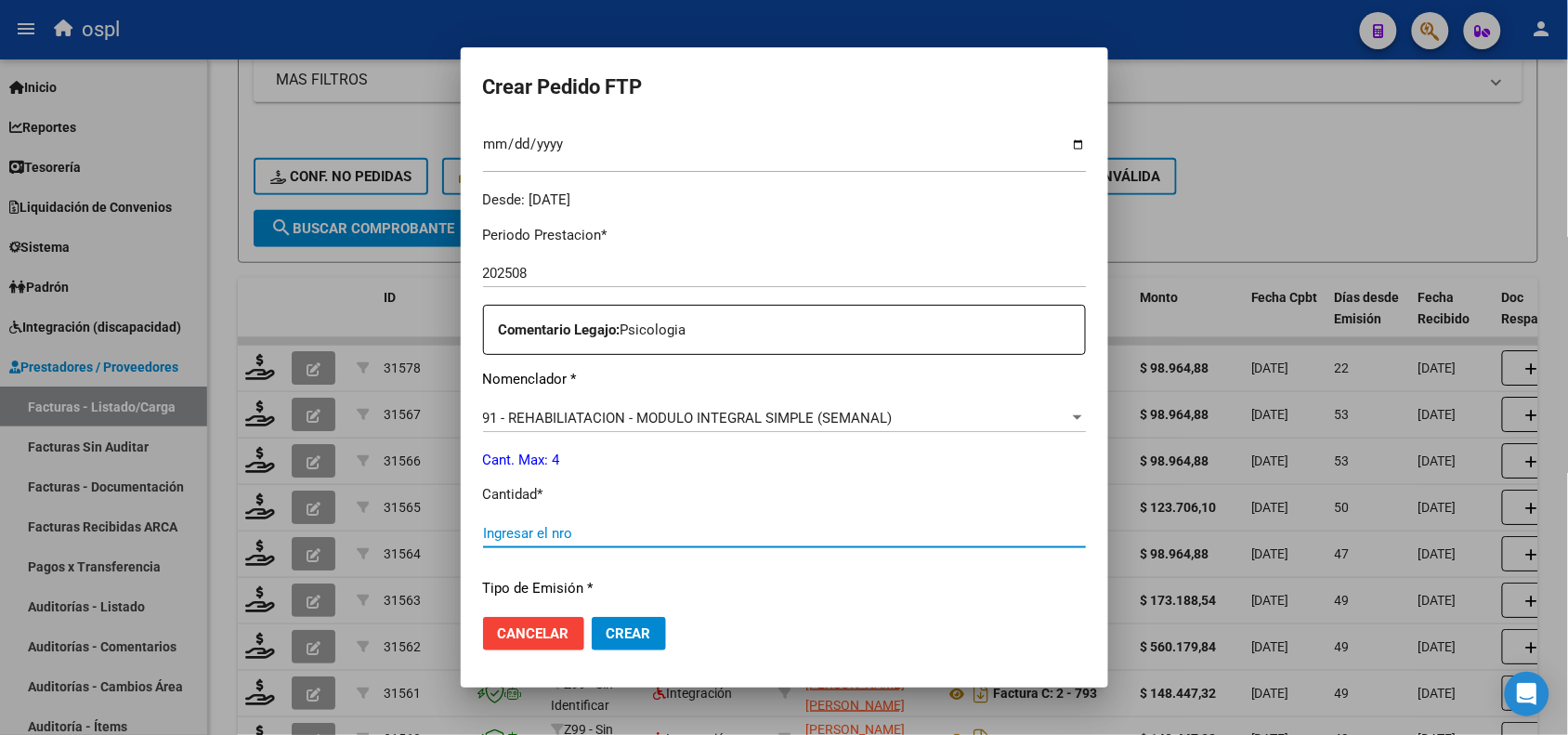
click at [507, 529] on input "Ingresar el nro" at bounding box center [784, 533] width 603 height 17
type input "4"
click at [606, 633] on span "Crear" at bounding box center [628, 633] width 44 height 17
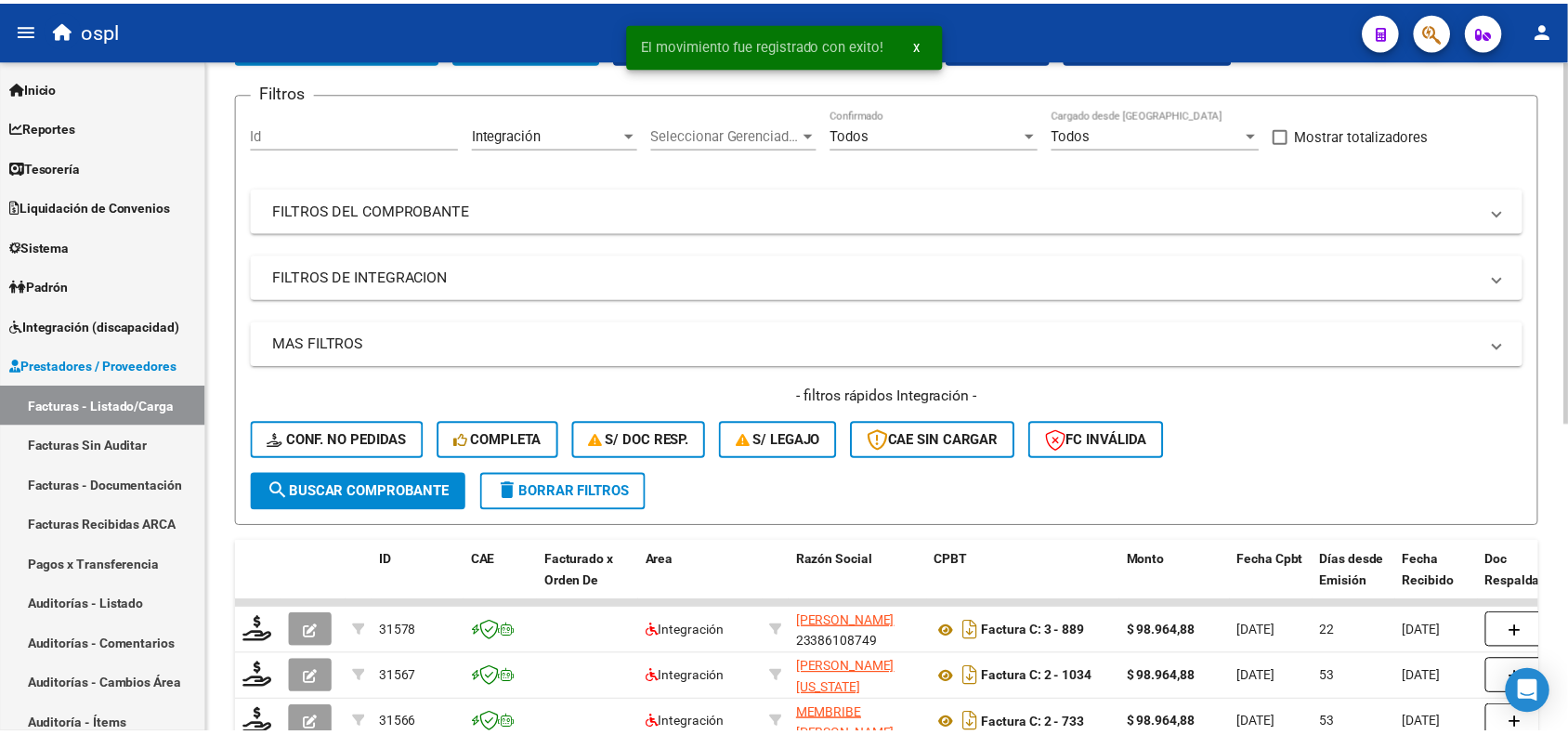
scroll to position [0, 0]
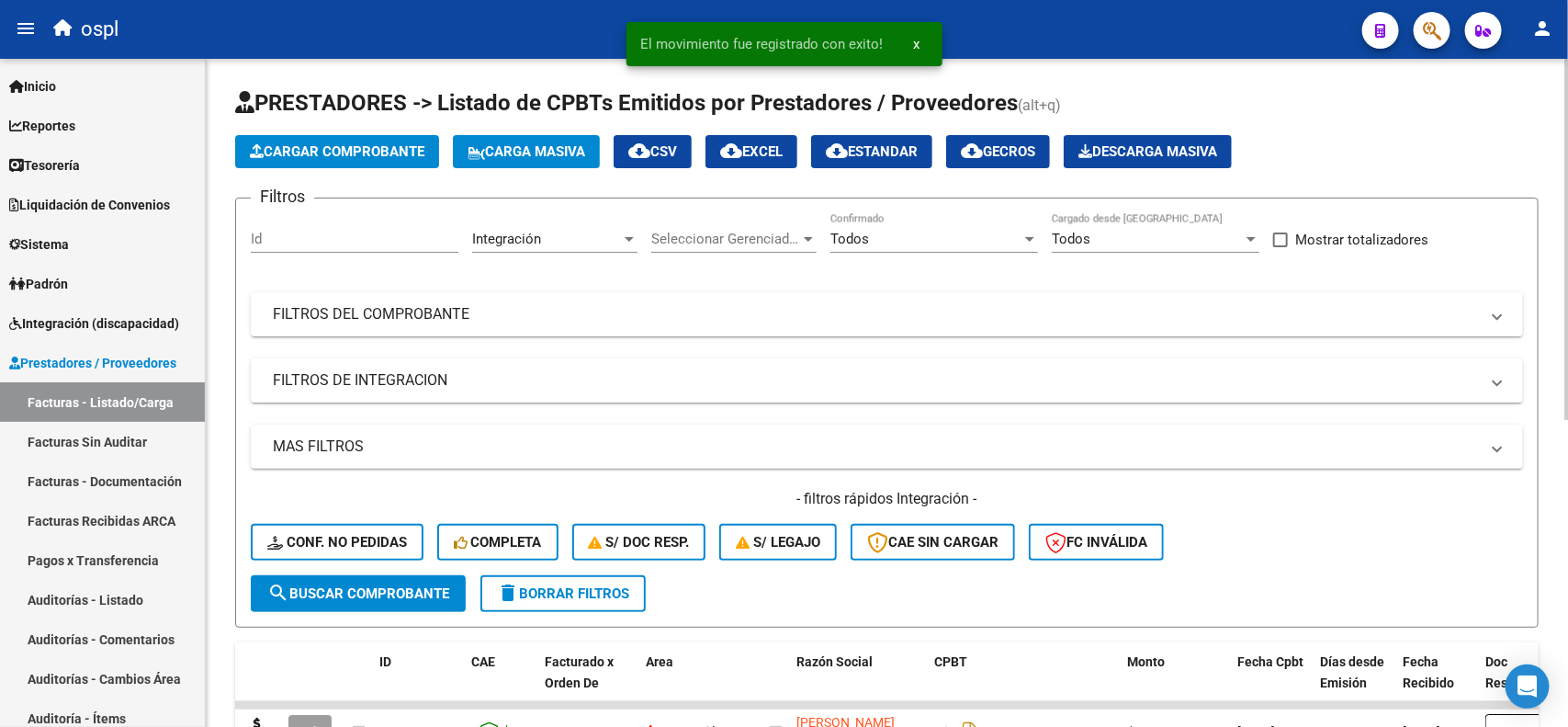
click at [1552, 98] on div "Video tutorial PRESTADORES -> Listado de CPBTs Emitidos por Prestadores / Prove…" at bounding box center [889, 668] width 1366 height 1221
click at [379, 152] on span "Cargar Comprobante" at bounding box center [337, 152] width 175 height 17
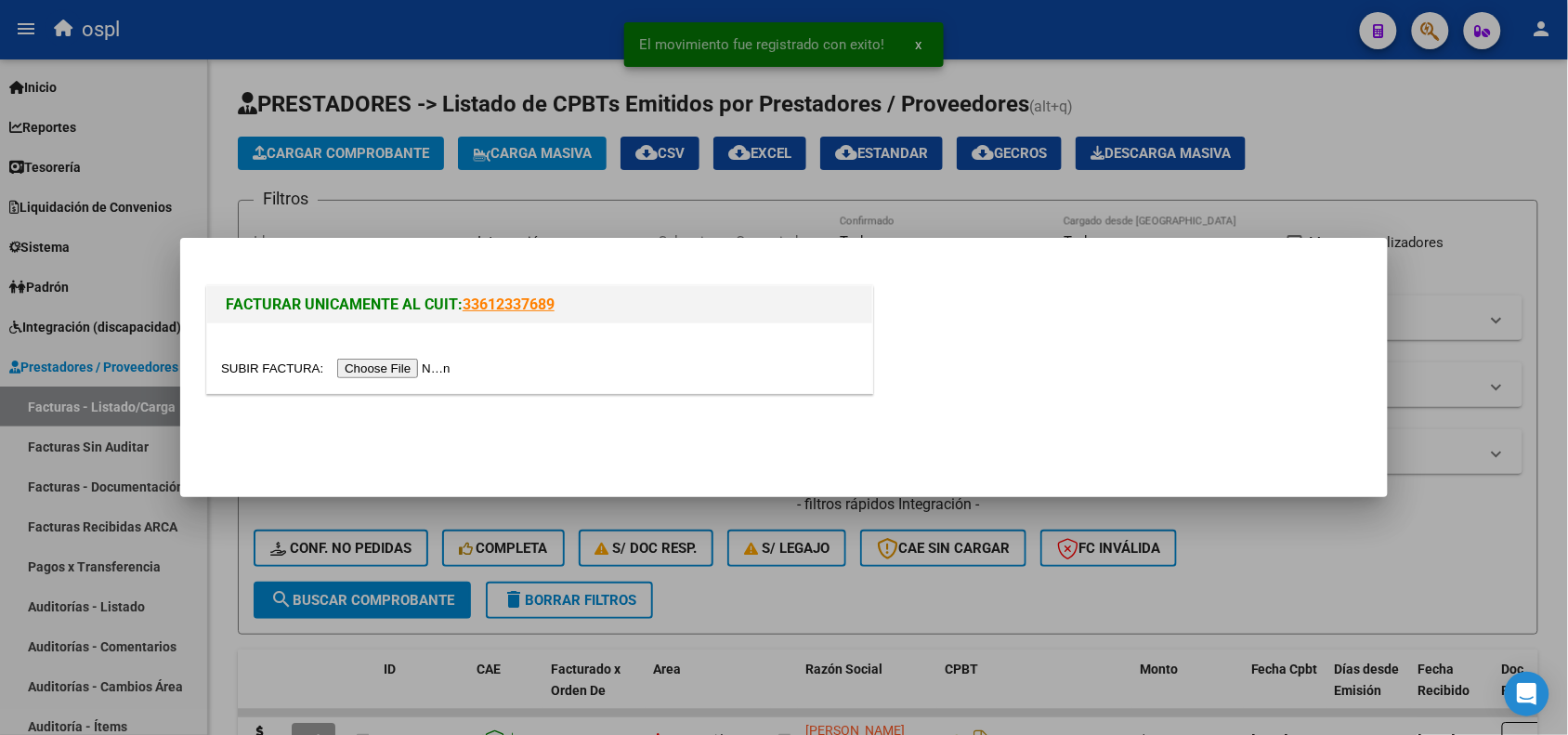
click at [405, 368] on input "file" at bounding box center [338, 368] width 235 height 20
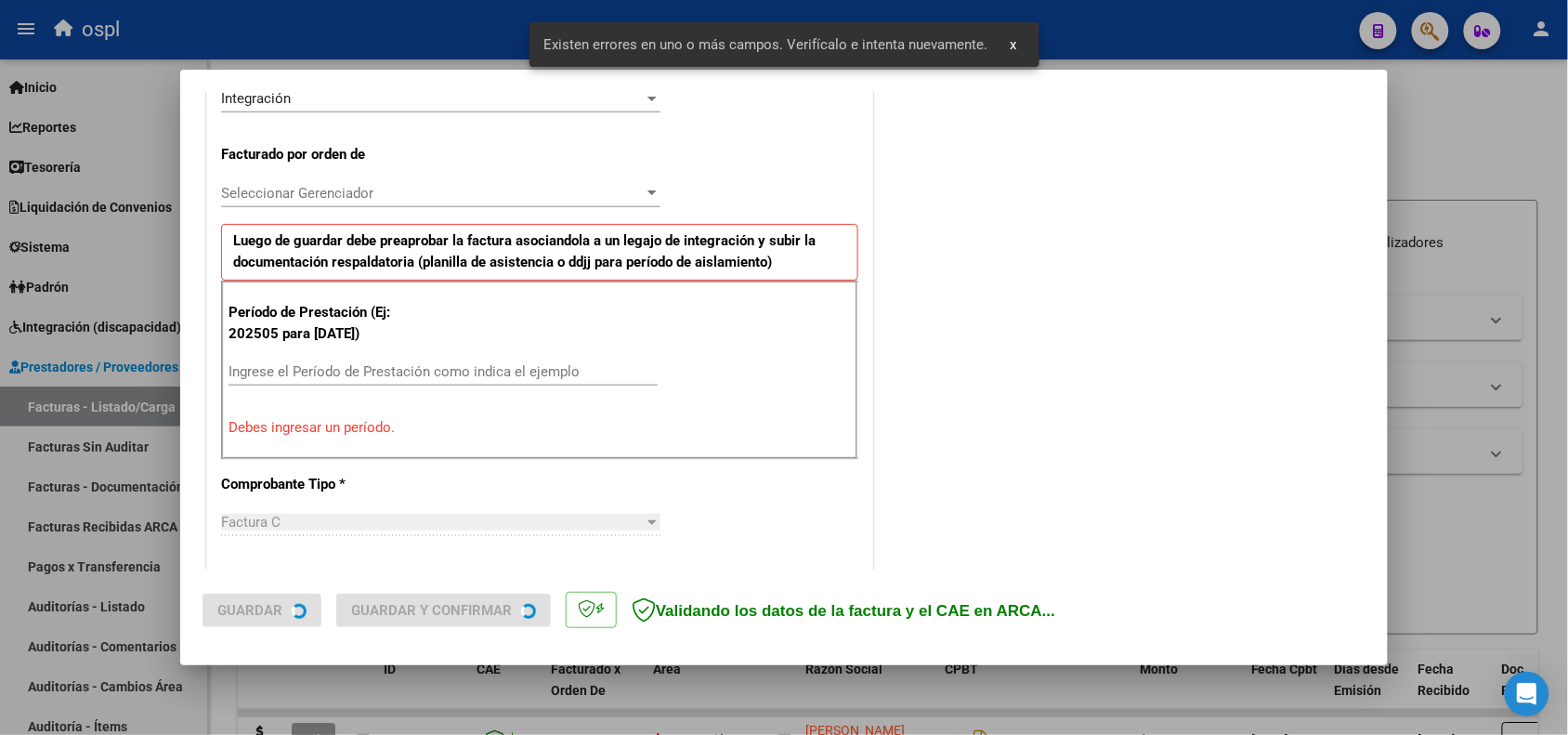
scroll to position [504, 0]
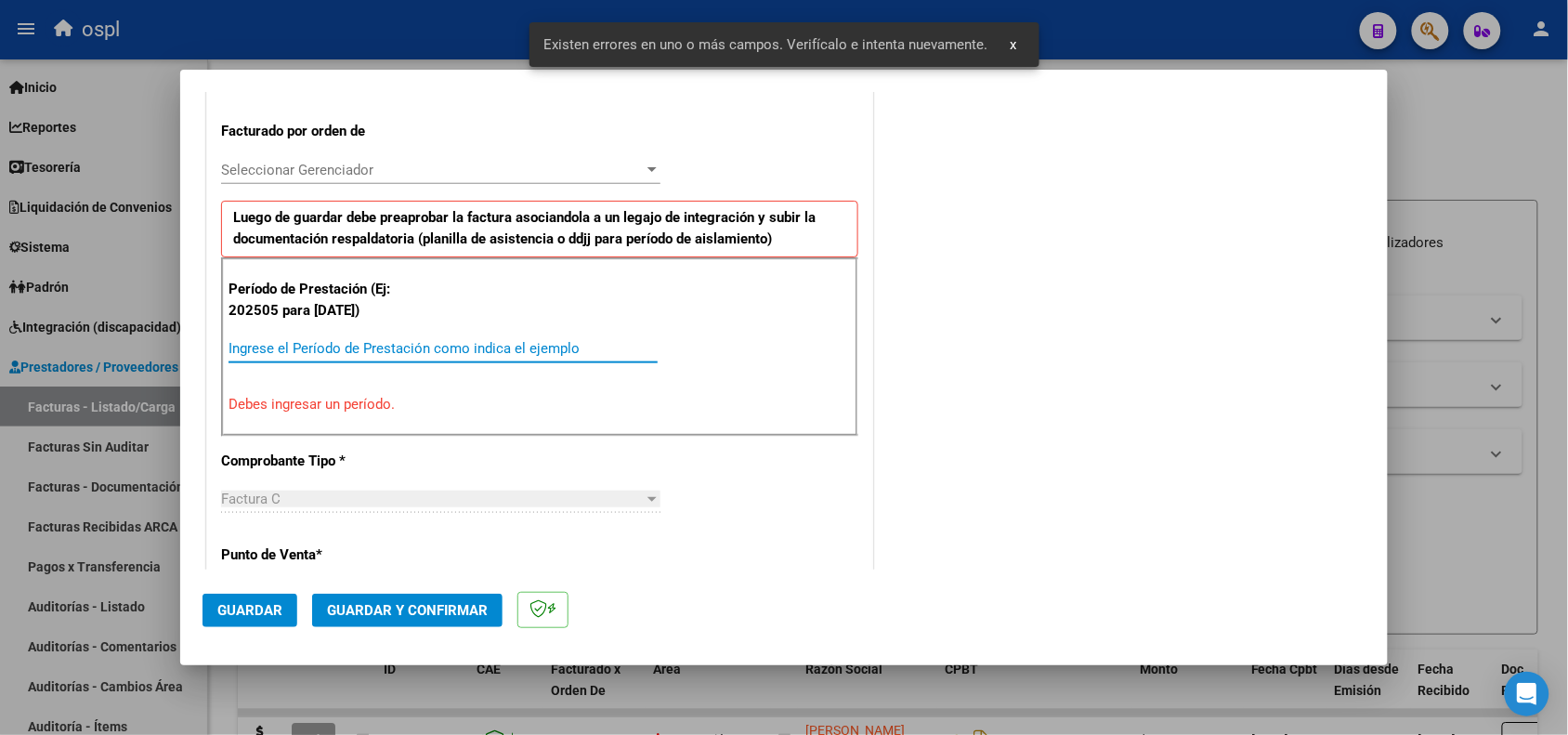
click at [458, 347] on input "Ingrese el Período de Prestación como indica el ejemplo" at bounding box center [443, 349] width 430 height 17
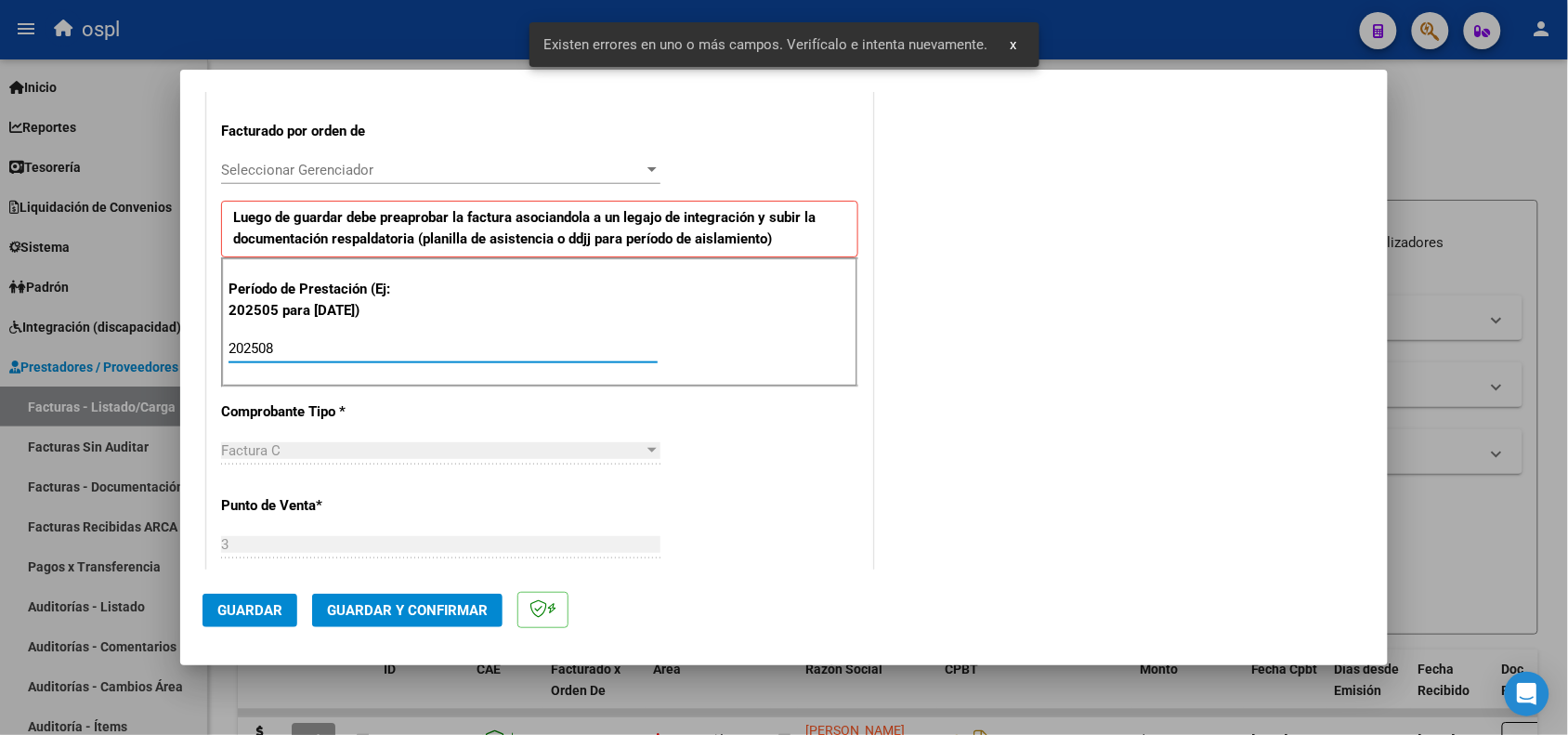
type input "202508"
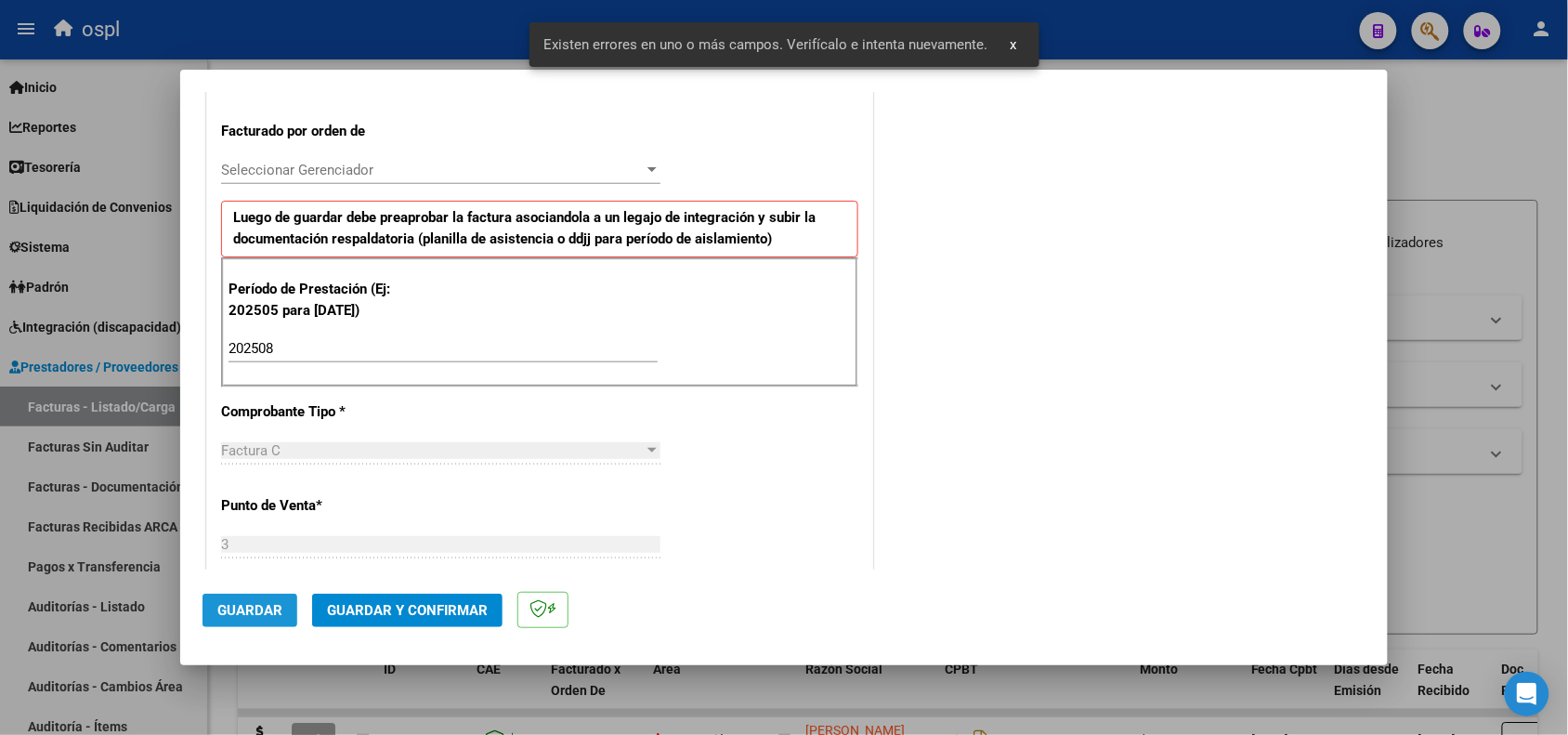
click at [270, 602] on span "Guardar" at bounding box center [249, 610] width 65 height 17
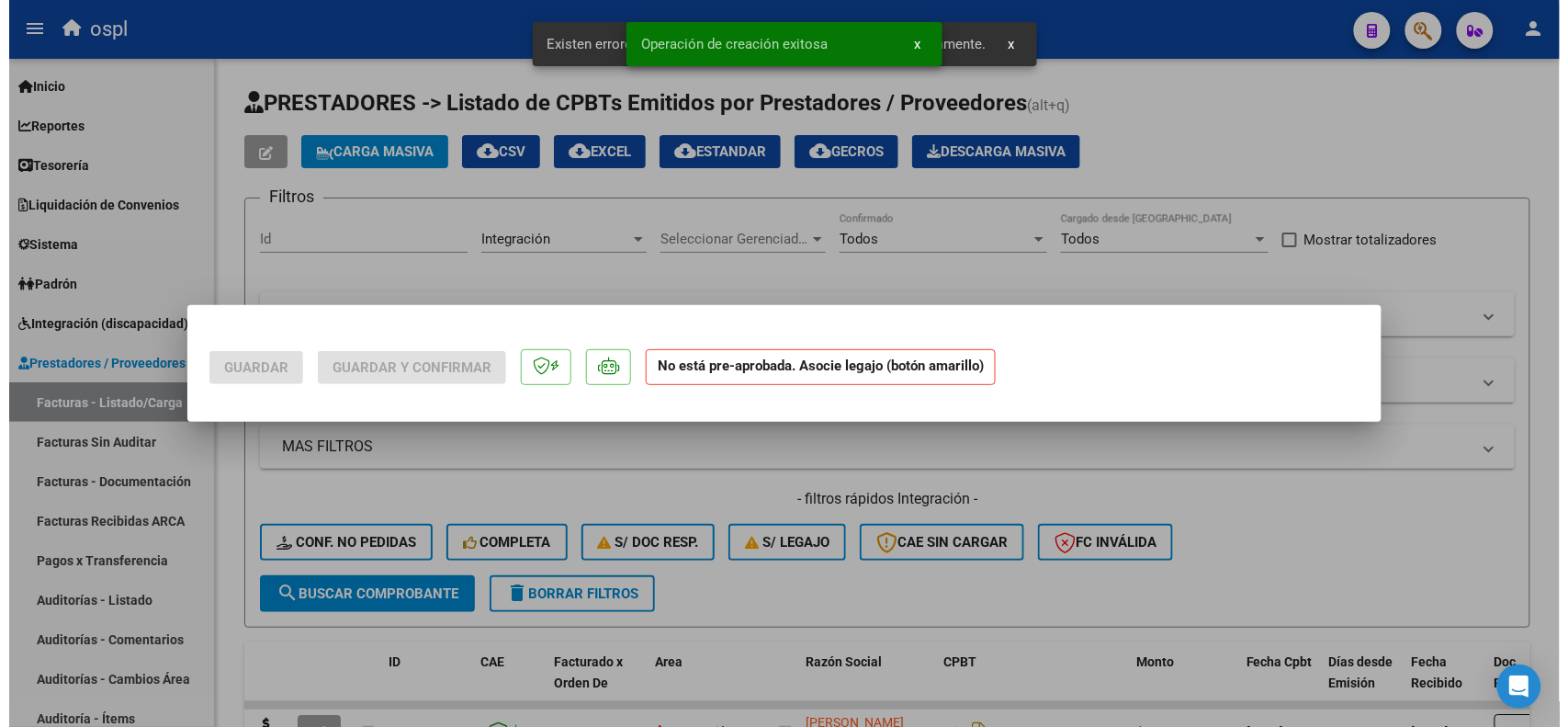
scroll to position [0, 0]
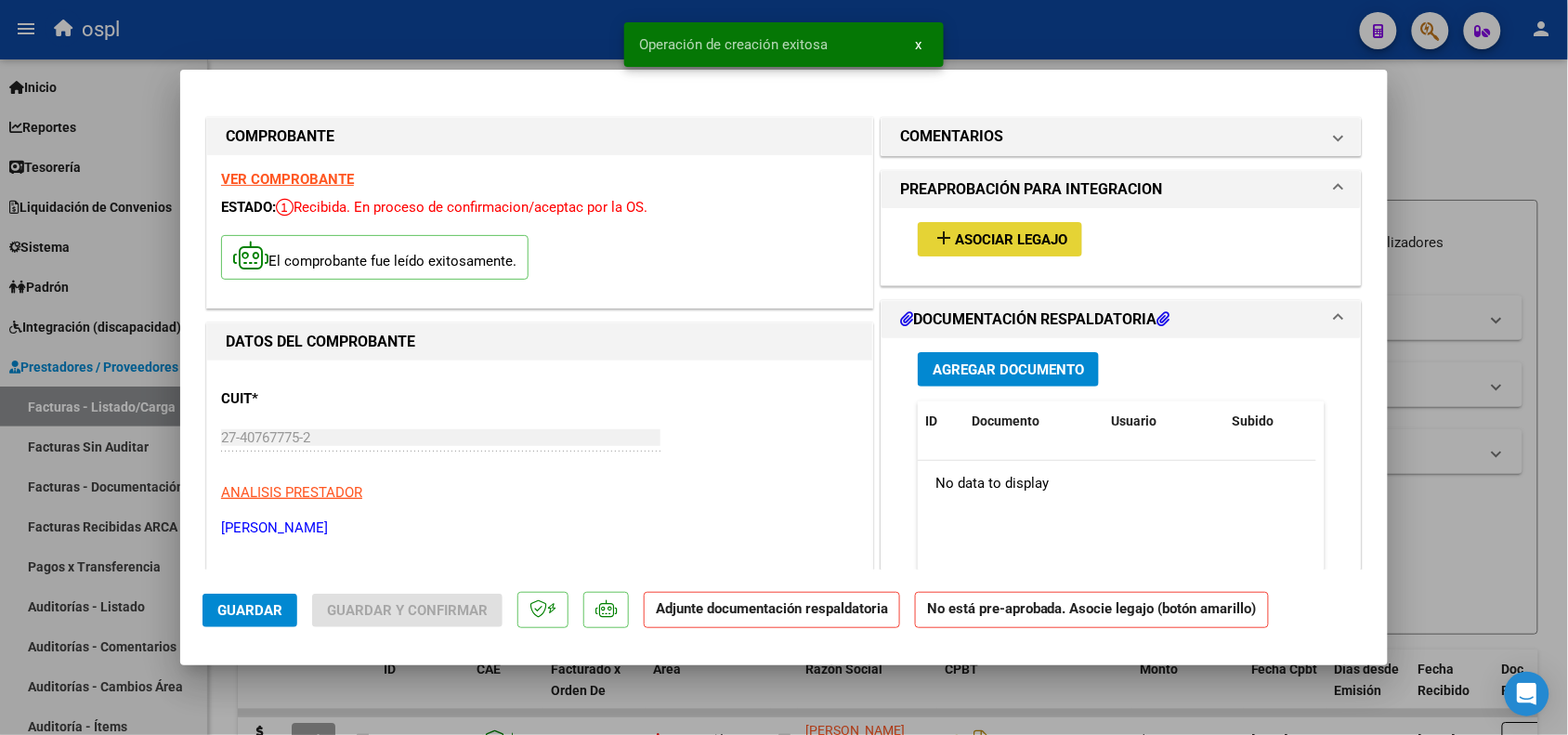
click at [972, 225] on button "add Asociar Legajo" at bounding box center [999, 239] width 165 height 35
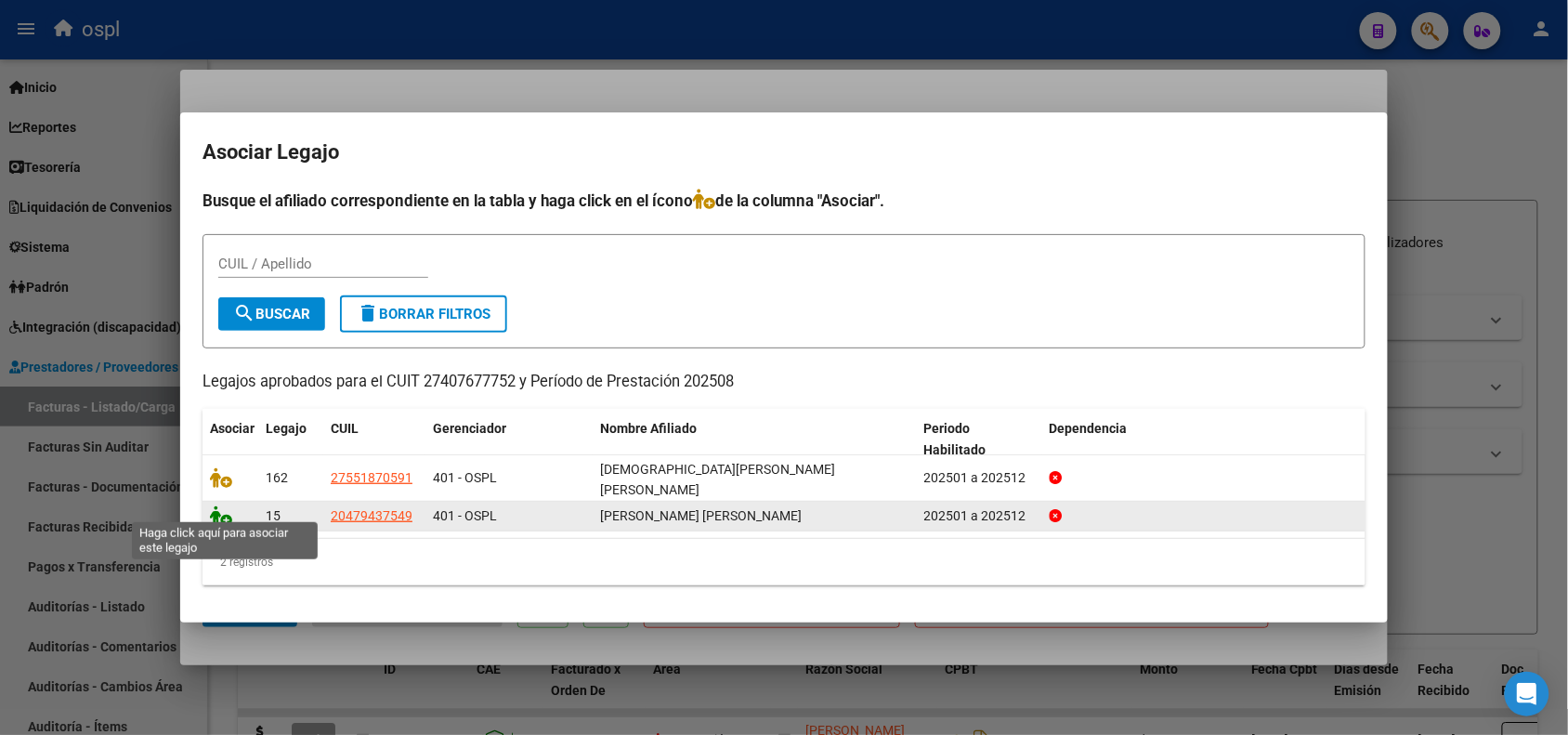
click at [218, 512] on icon at bounding box center [221, 516] width 23 height 21
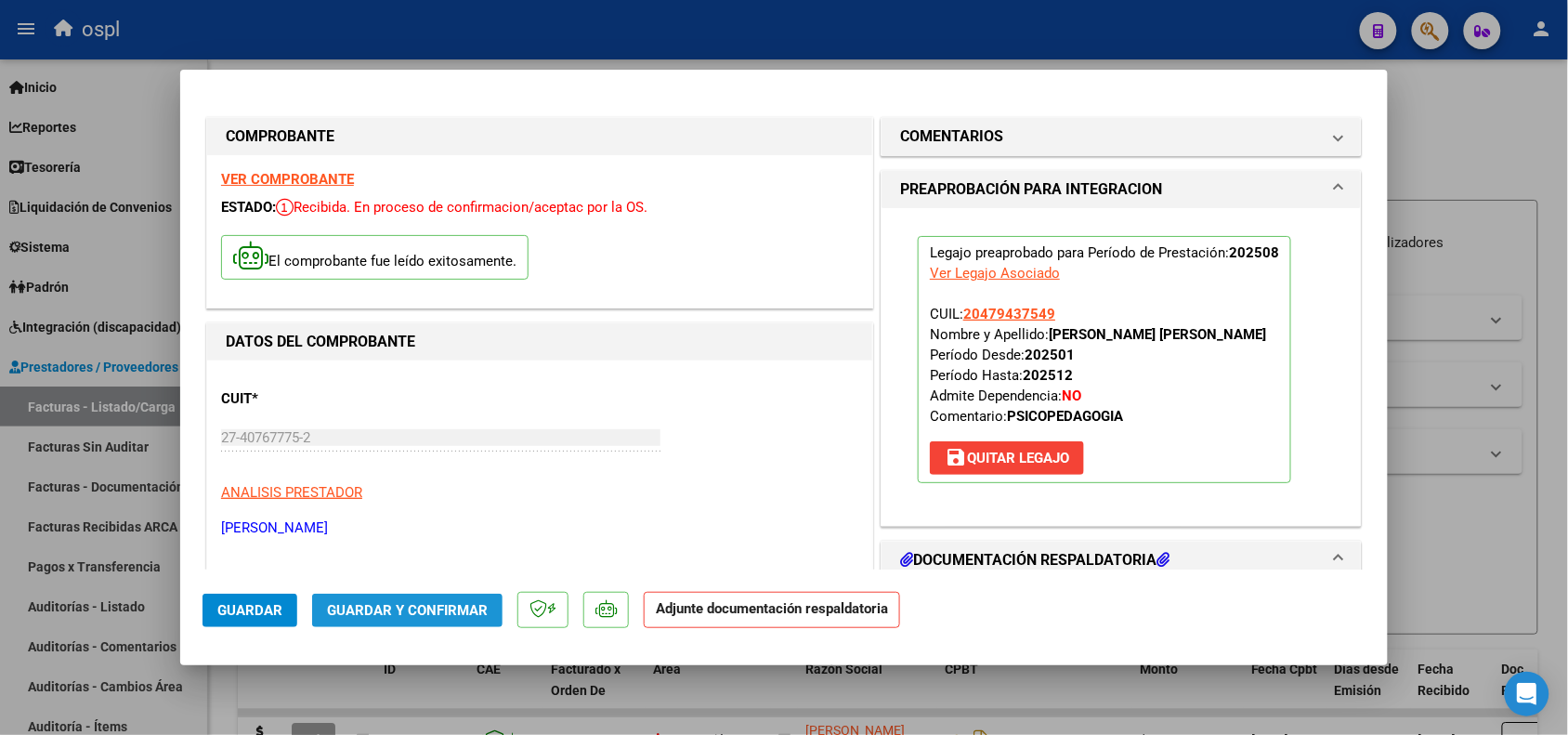
click at [402, 620] on button "Guardar y Confirmar" at bounding box center [407, 610] width 191 height 34
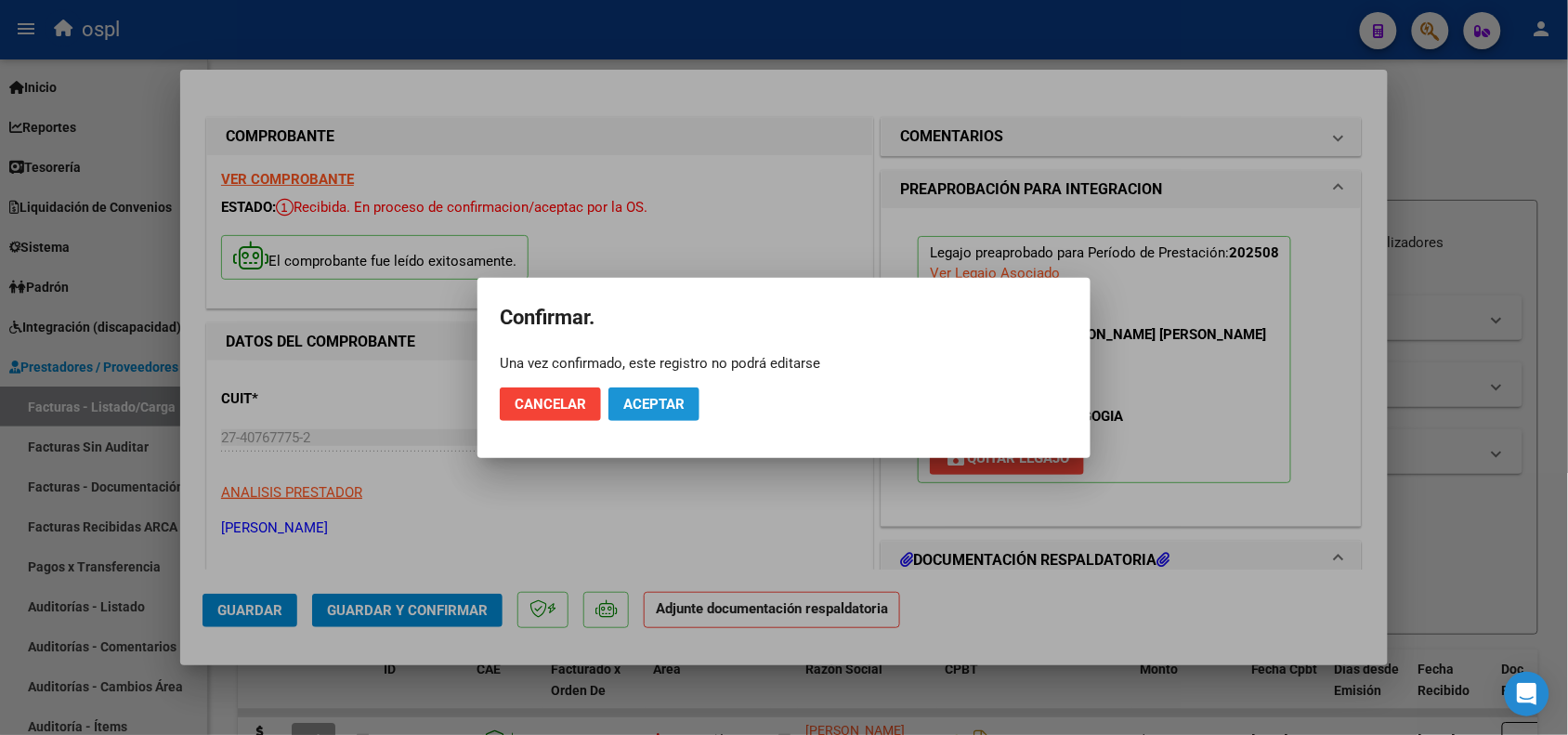
click at [642, 392] on button "Aceptar" at bounding box center [653, 404] width 91 height 34
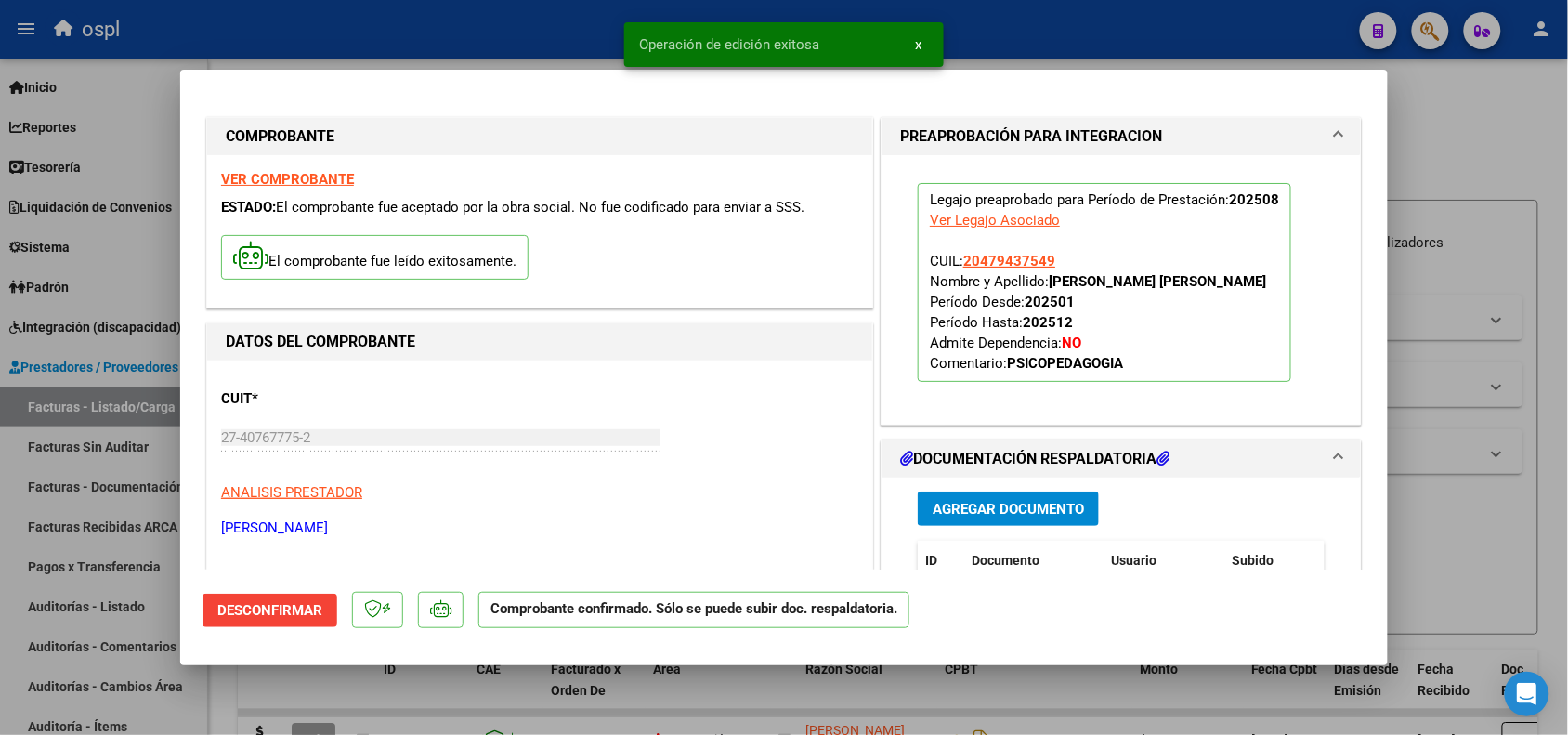
click at [1477, 517] on div at bounding box center [784, 368] width 1568 height 735
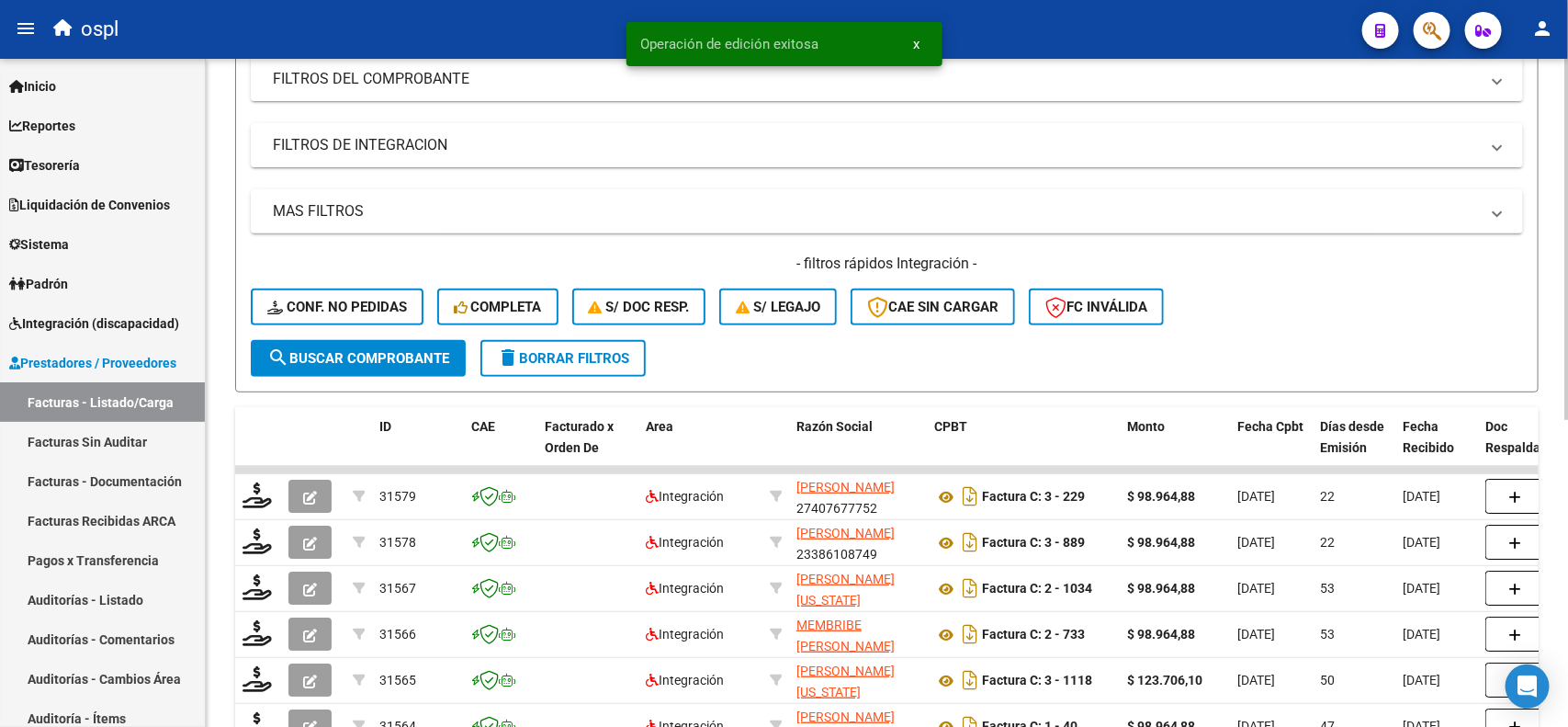
click at [1566, 379] on div at bounding box center [1566, 370] width 5 height 361
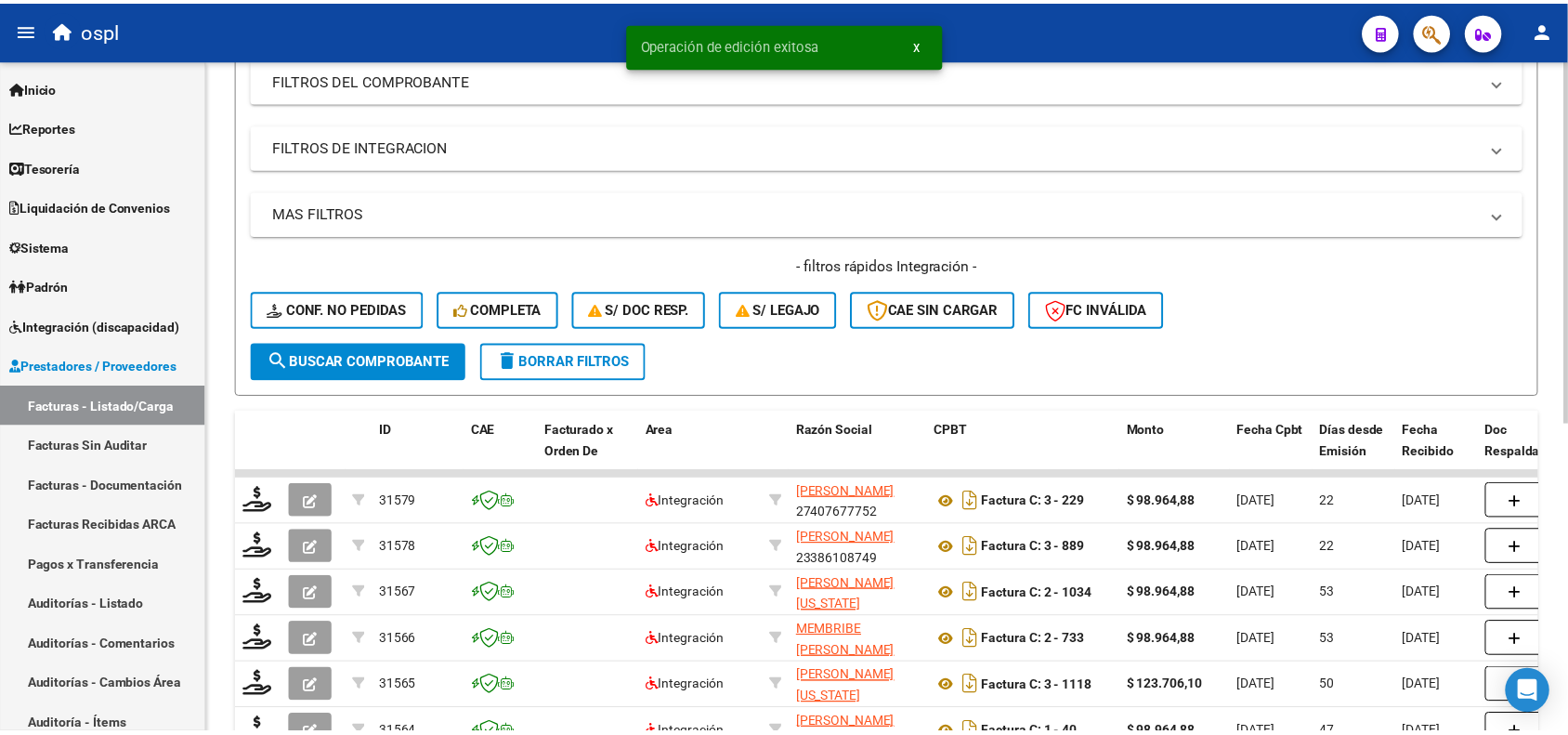
scroll to position [242, 0]
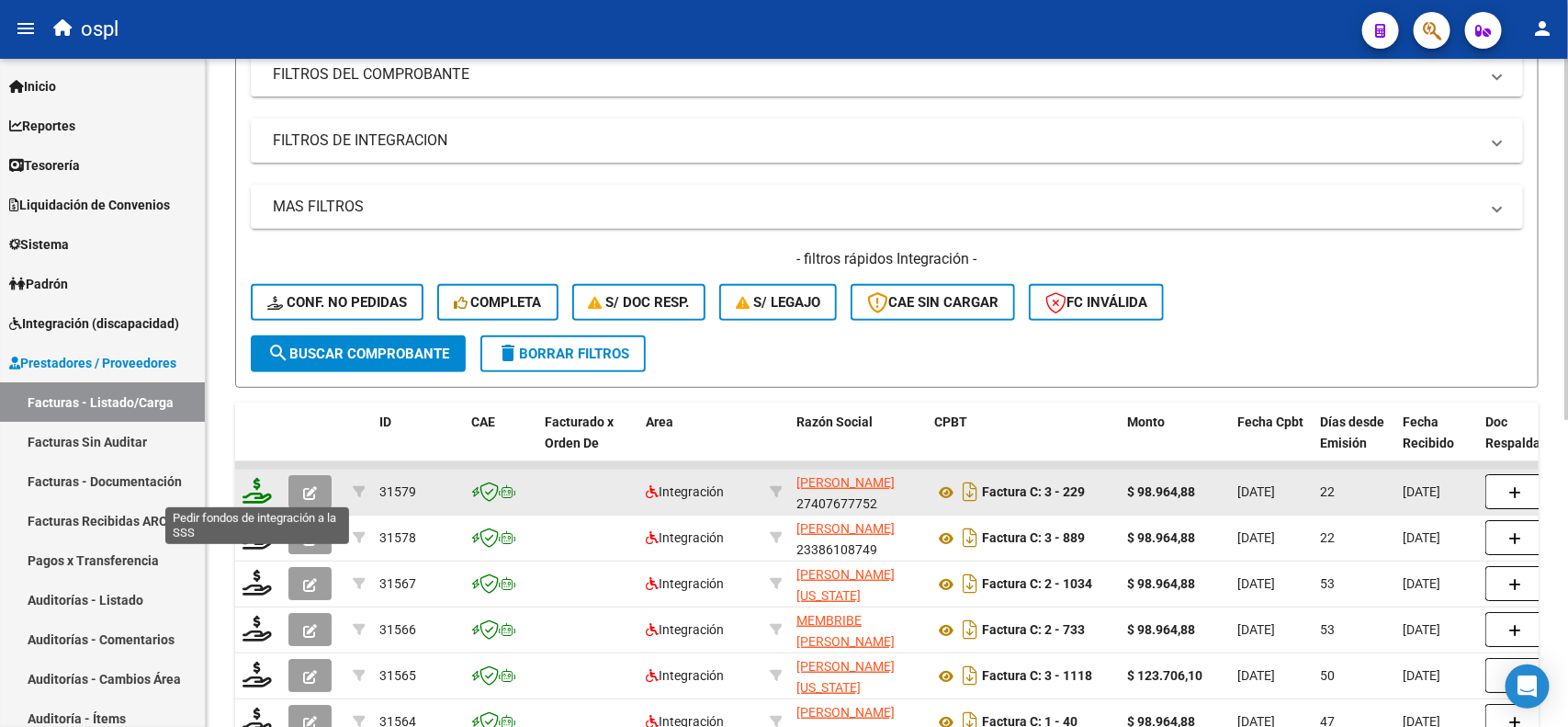
click at [243, 489] on icon at bounding box center [257, 491] width 30 height 26
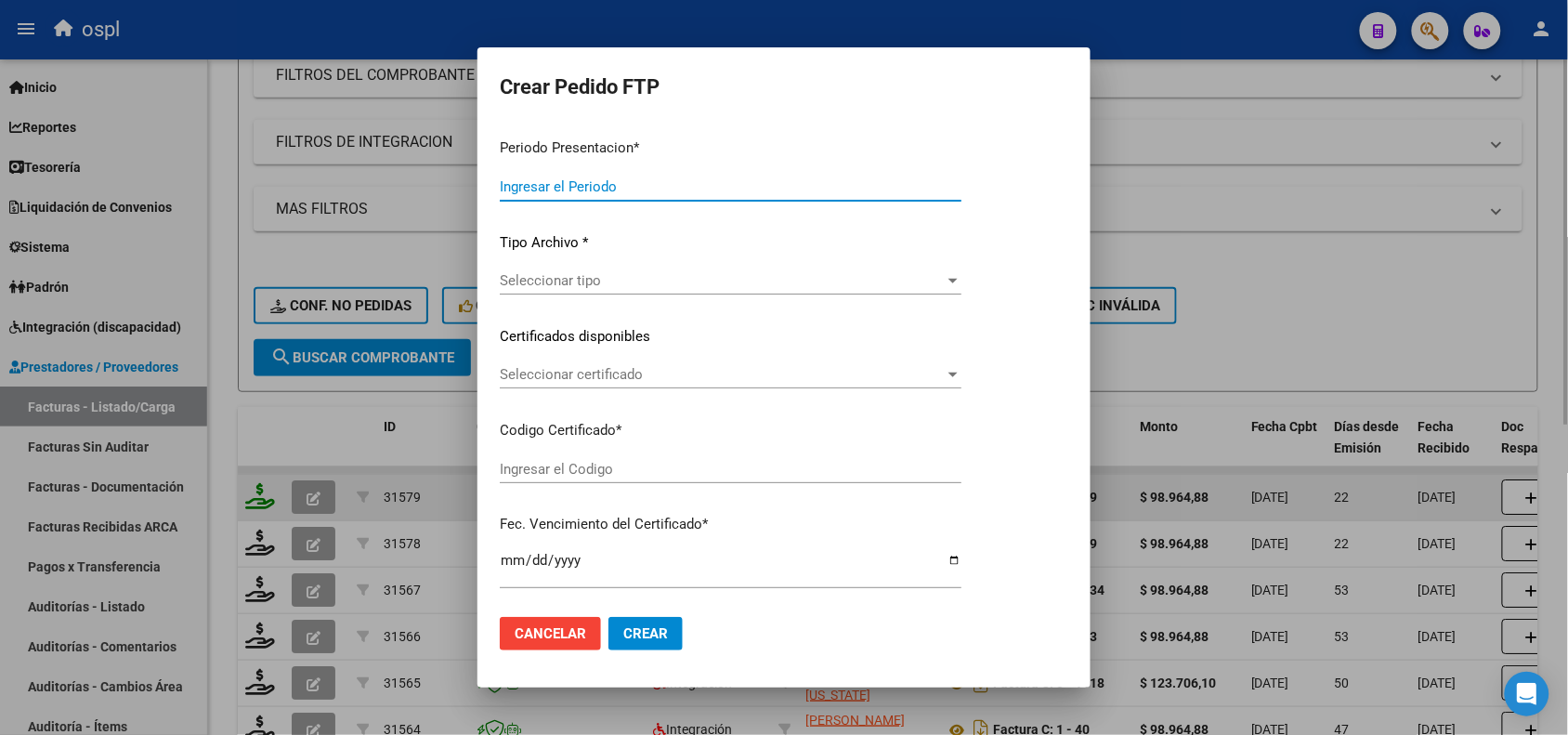
type input "202508"
type input "$ 98.964,88"
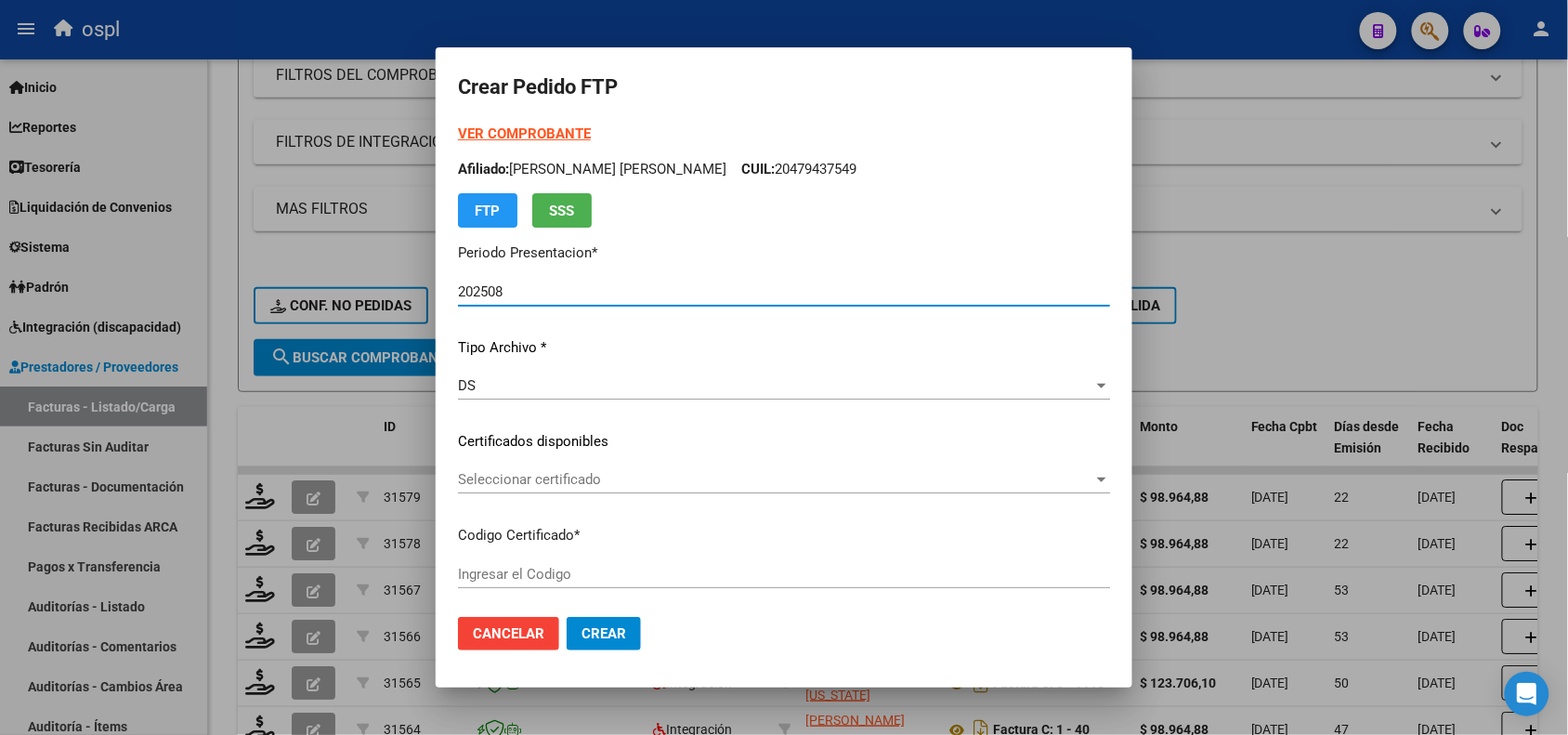
type input "ARG02000479437542017031020210310BS350"
type input "[DATE]"
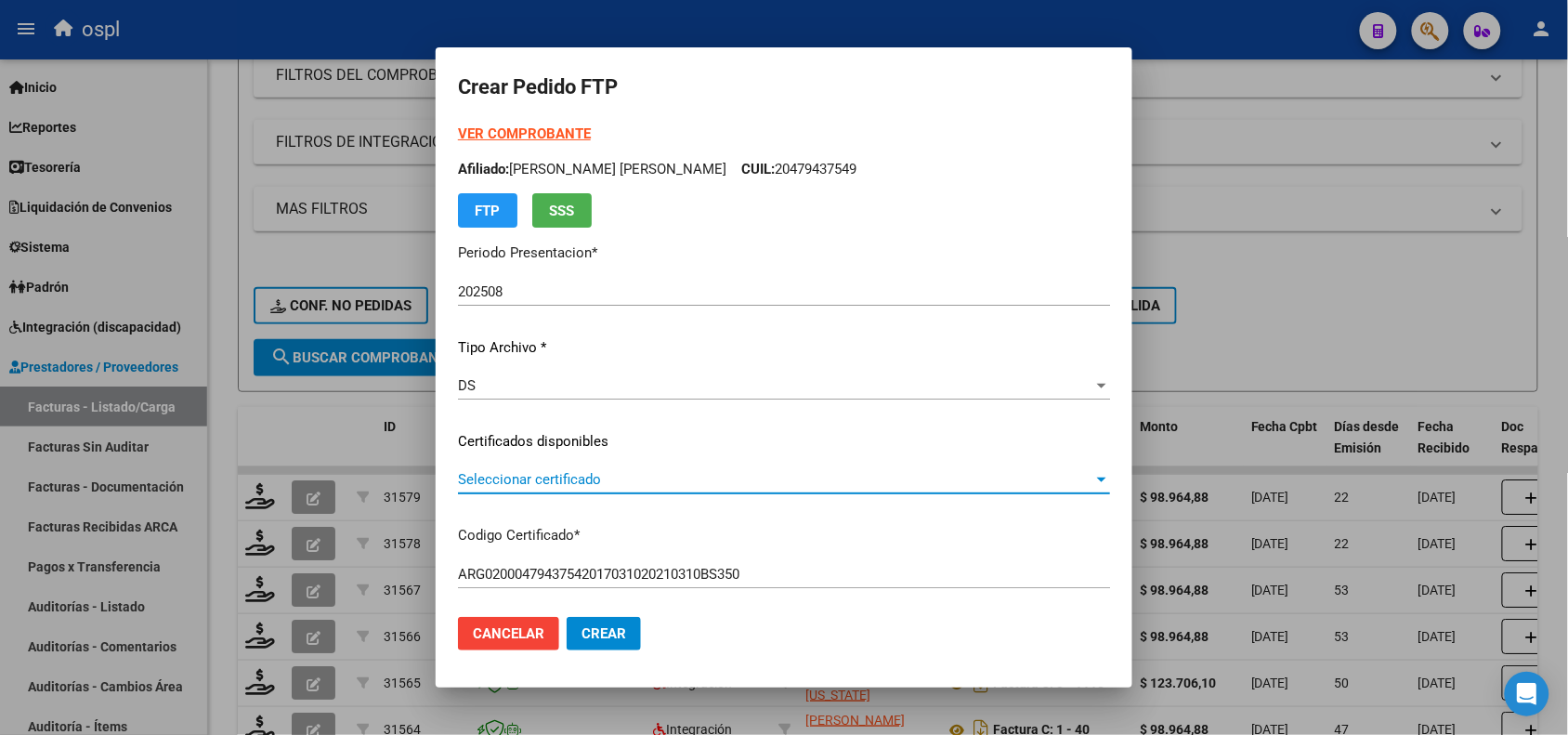
click at [579, 485] on span "Seleccionar certificado" at bounding box center [776, 479] width 635 height 17
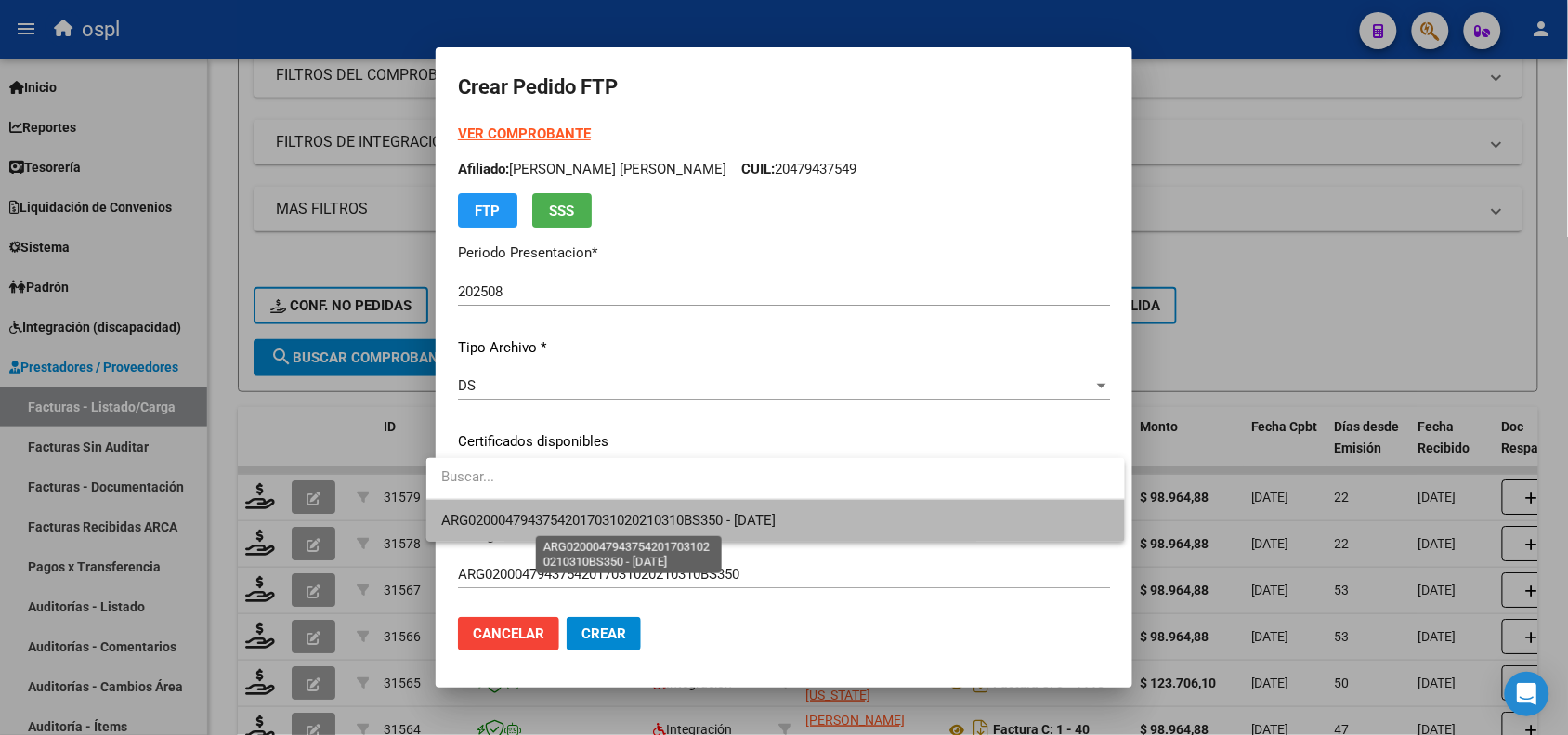
click at [579, 527] on span "ARG02000479437542017031020210310BS350 - [DATE]" at bounding box center [608, 520] width 335 height 17
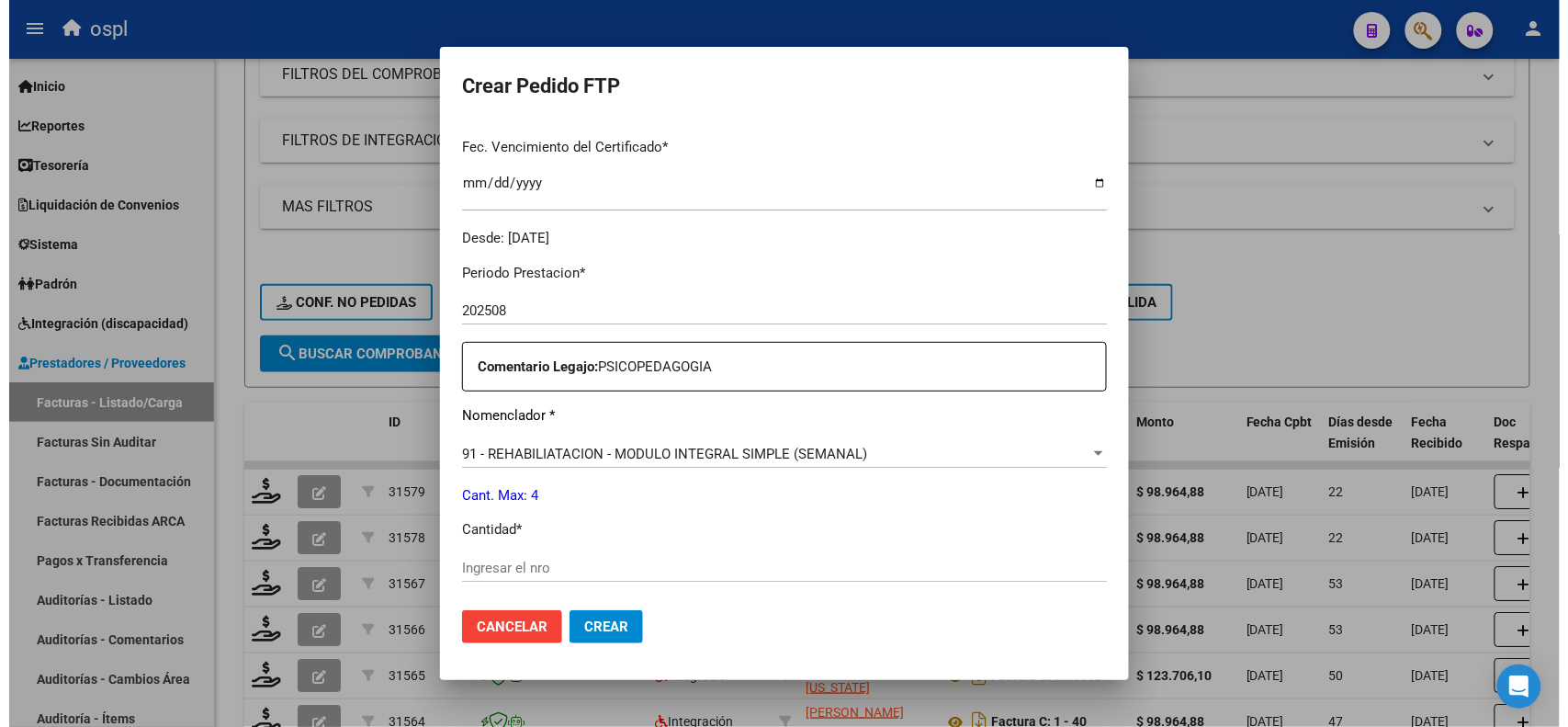
scroll to position [558, 0]
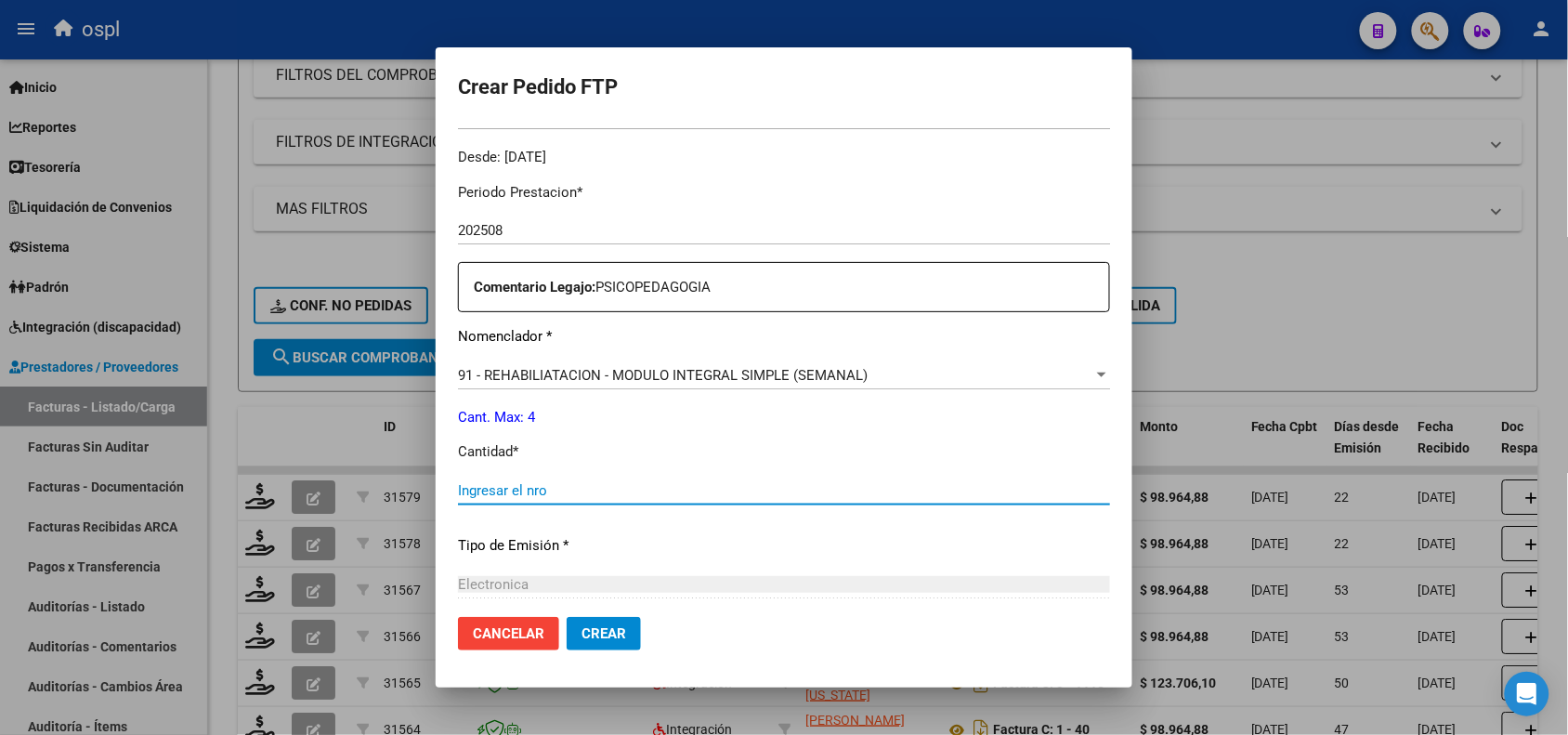
click at [758, 493] on input "Ingresar el nro" at bounding box center [784, 491] width 652 height 17
type input "4"
click at [601, 627] on span "Crear" at bounding box center [604, 633] width 44 height 17
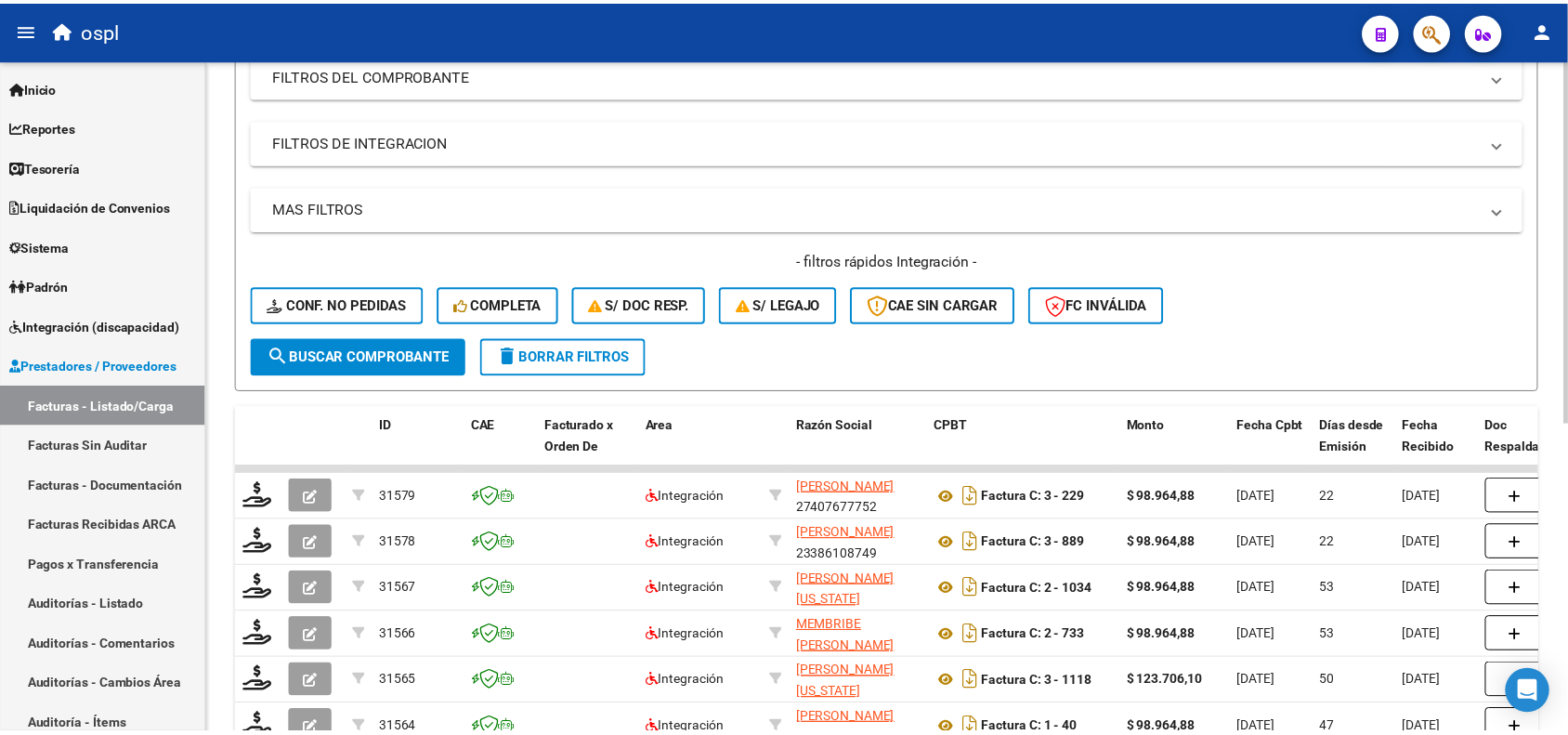
scroll to position [0, 0]
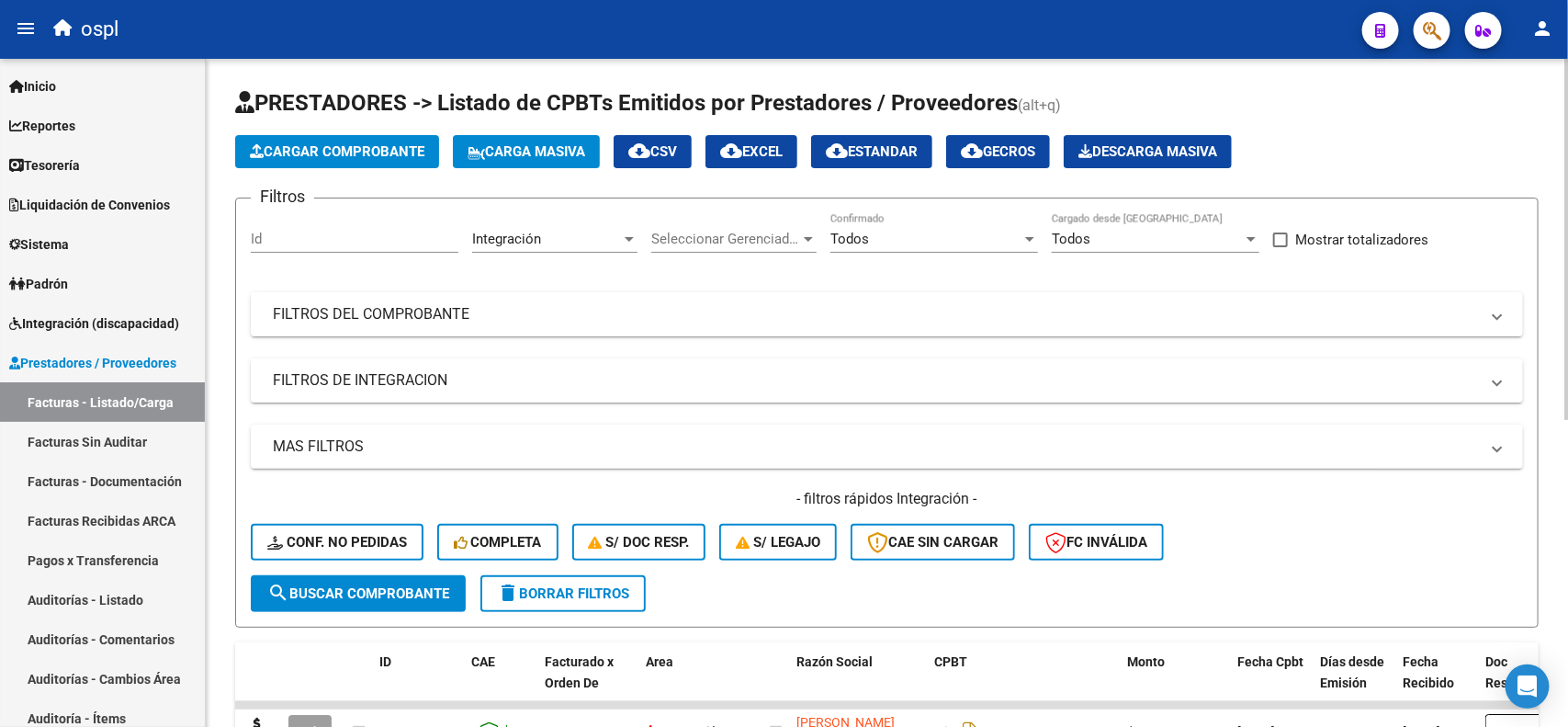
click at [1566, 145] on div at bounding box center [1566, 239] width 5 height 361
click at [377, 144] on span "Cargar Comprobante" at bounding box center [337, 152] width 175 height 17
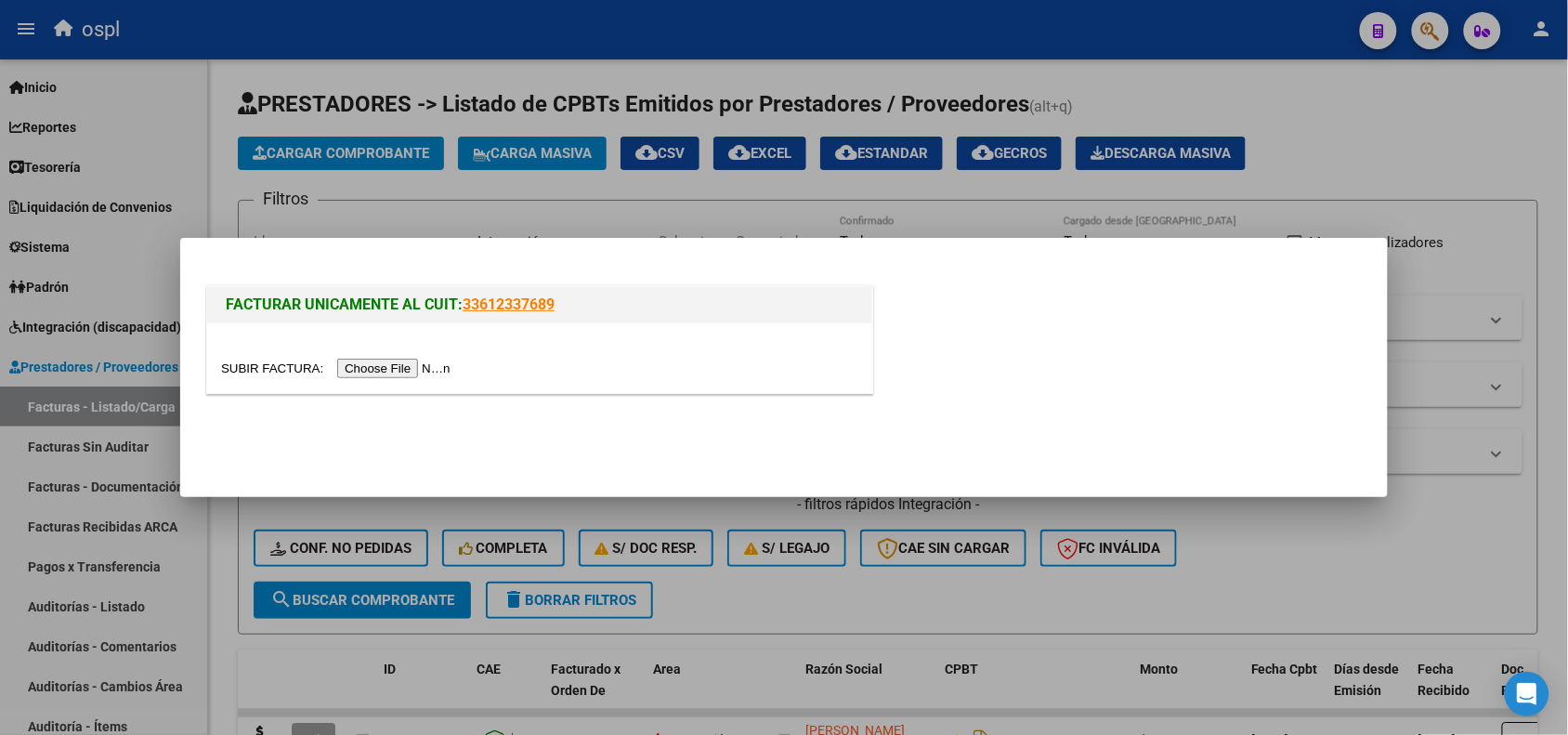
click at [385, 362] on input "file" at bounding box center [338, 368] width 235 height 20
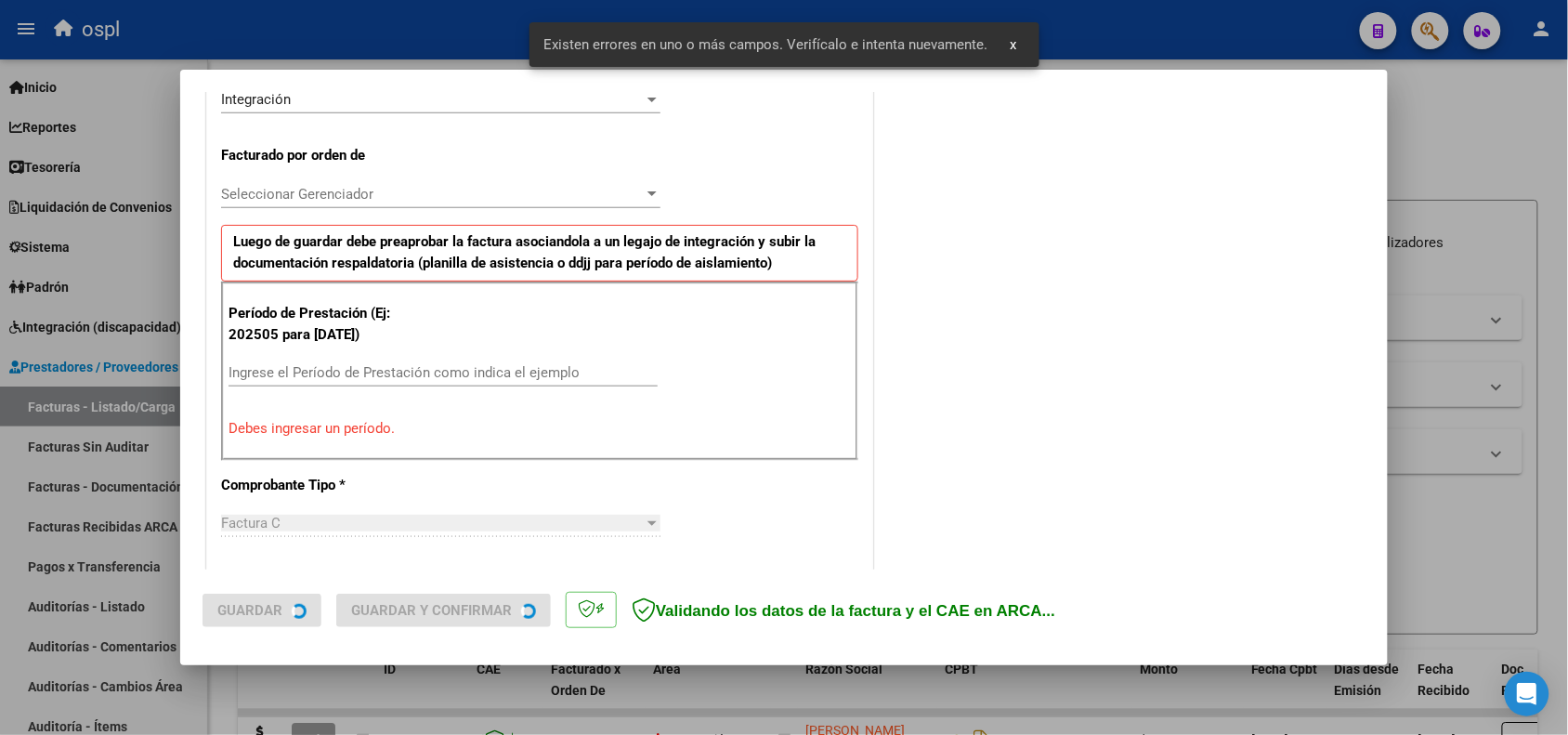
scroll to position [504, 0]
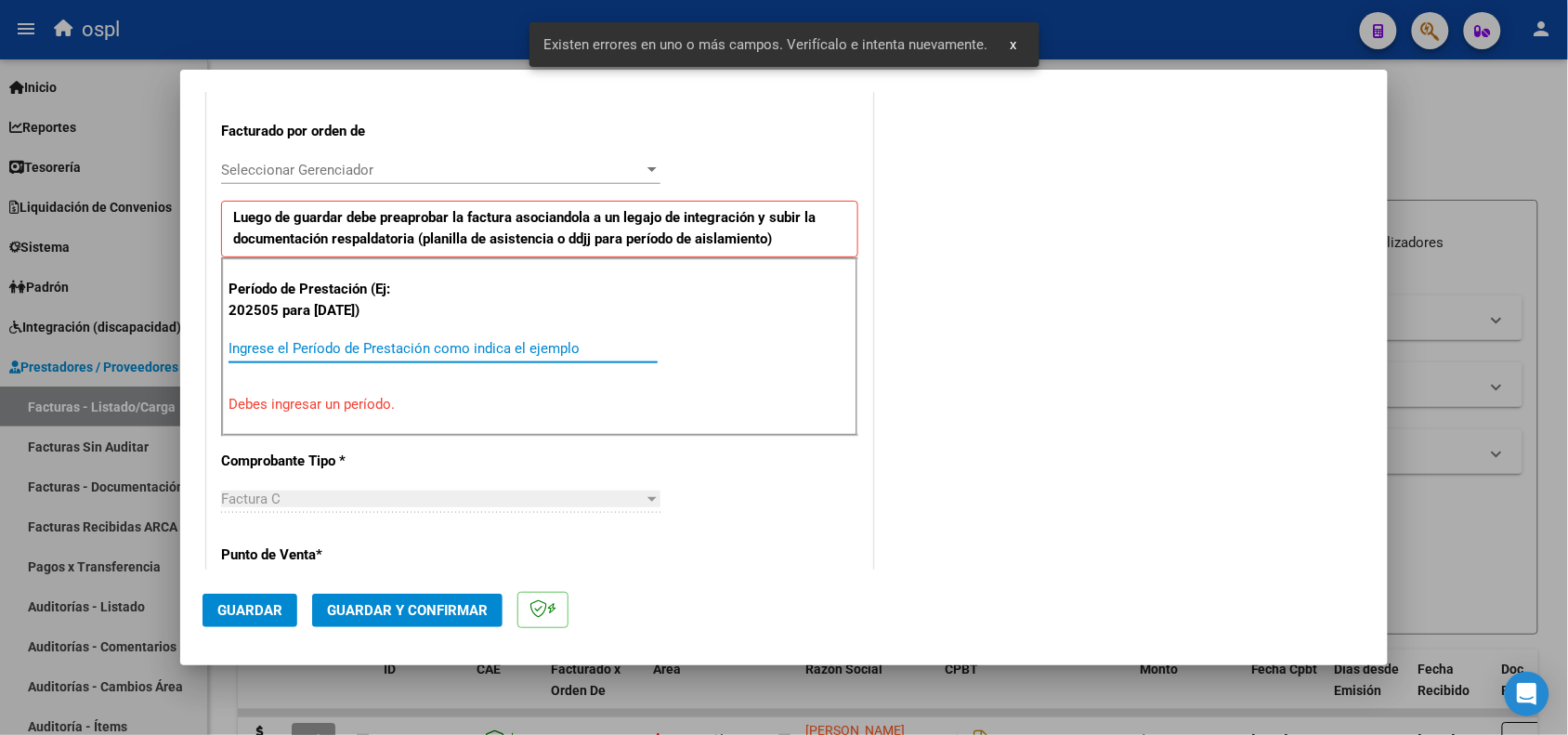
click at [481, 347] on input "Ingrese el Período de Prestación como indica el ejemplo" at bounding box center [443, 349] width 430 height 17
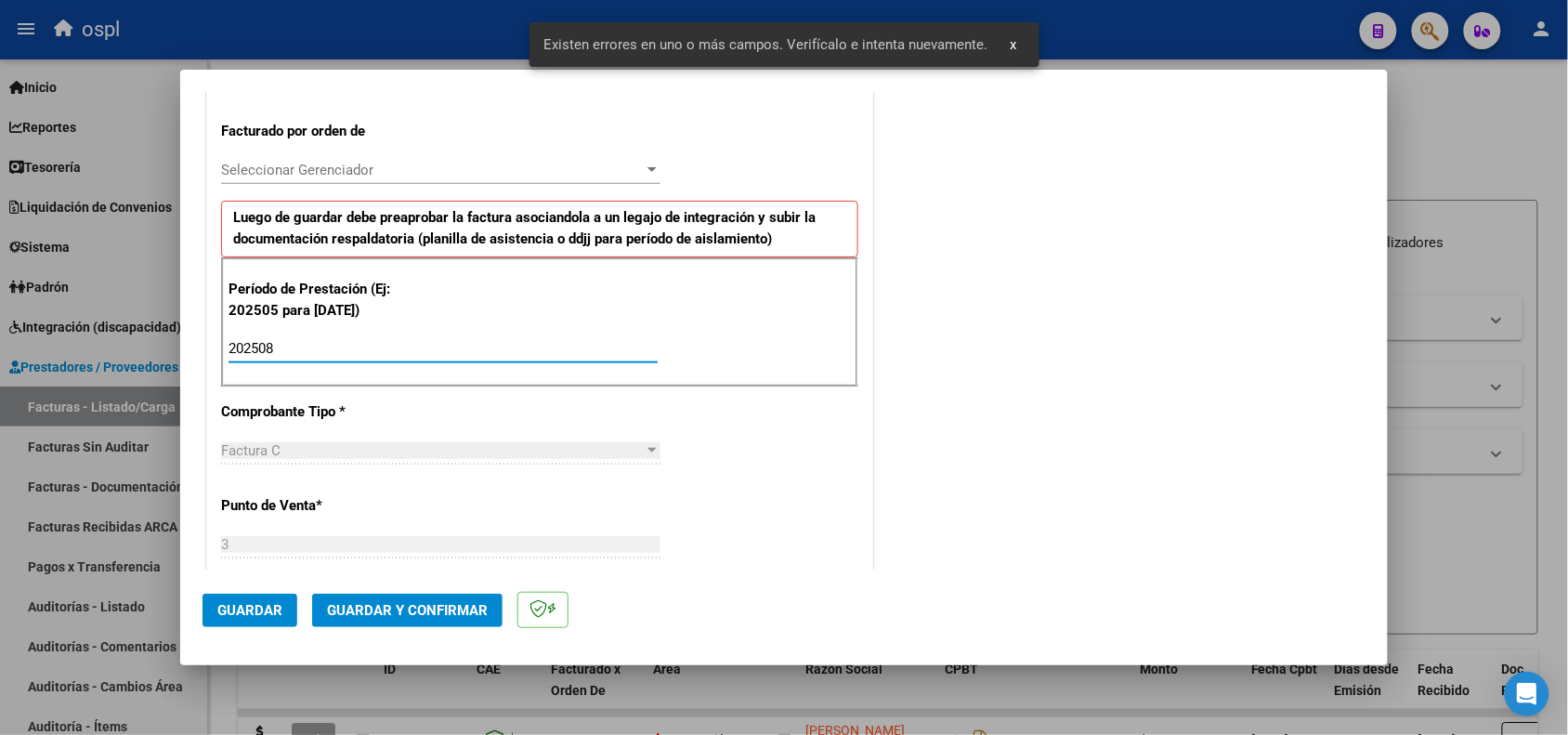
type input "202508"
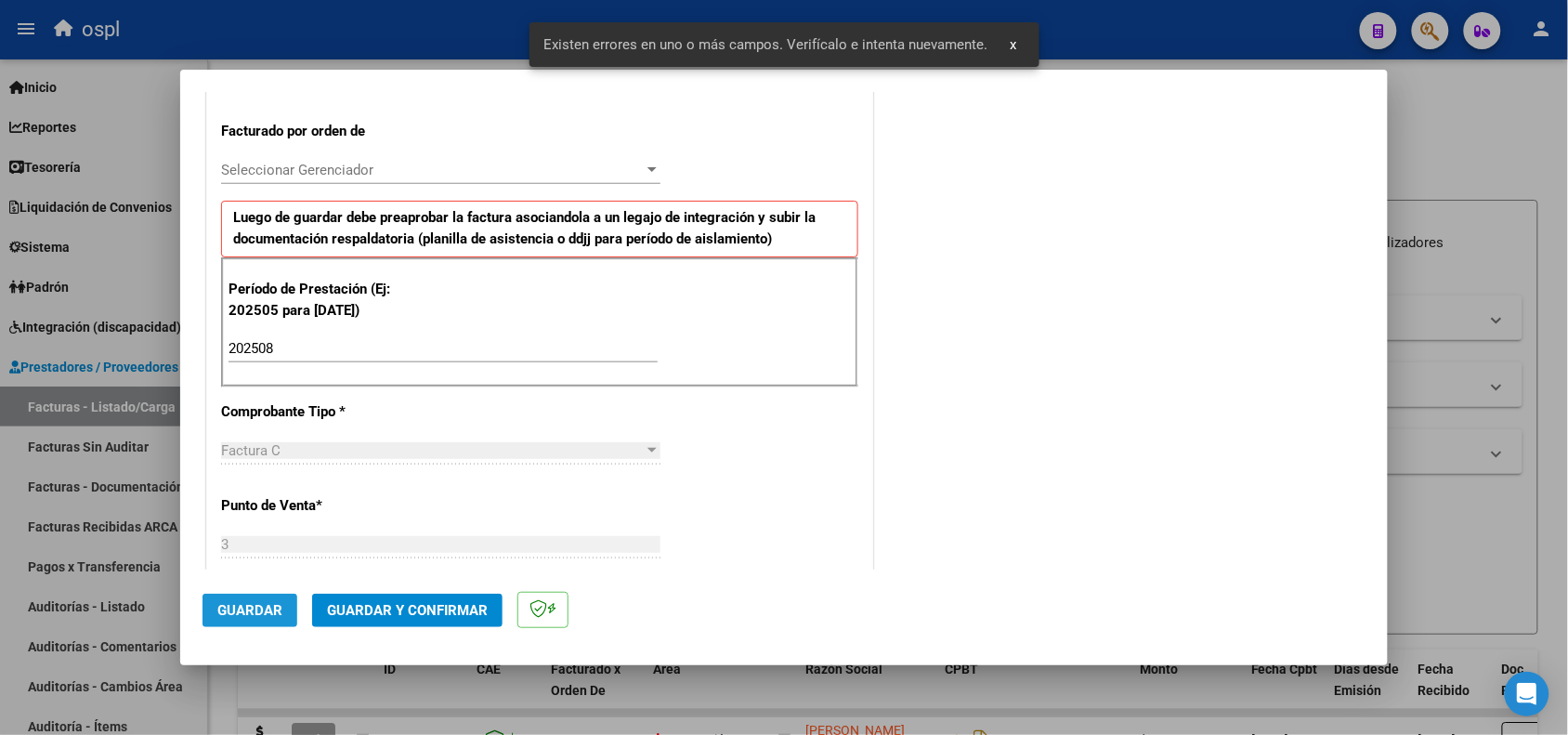
click at [261, 606] on span "Guardar" at bounding box center [249, 610] width 65 height 17
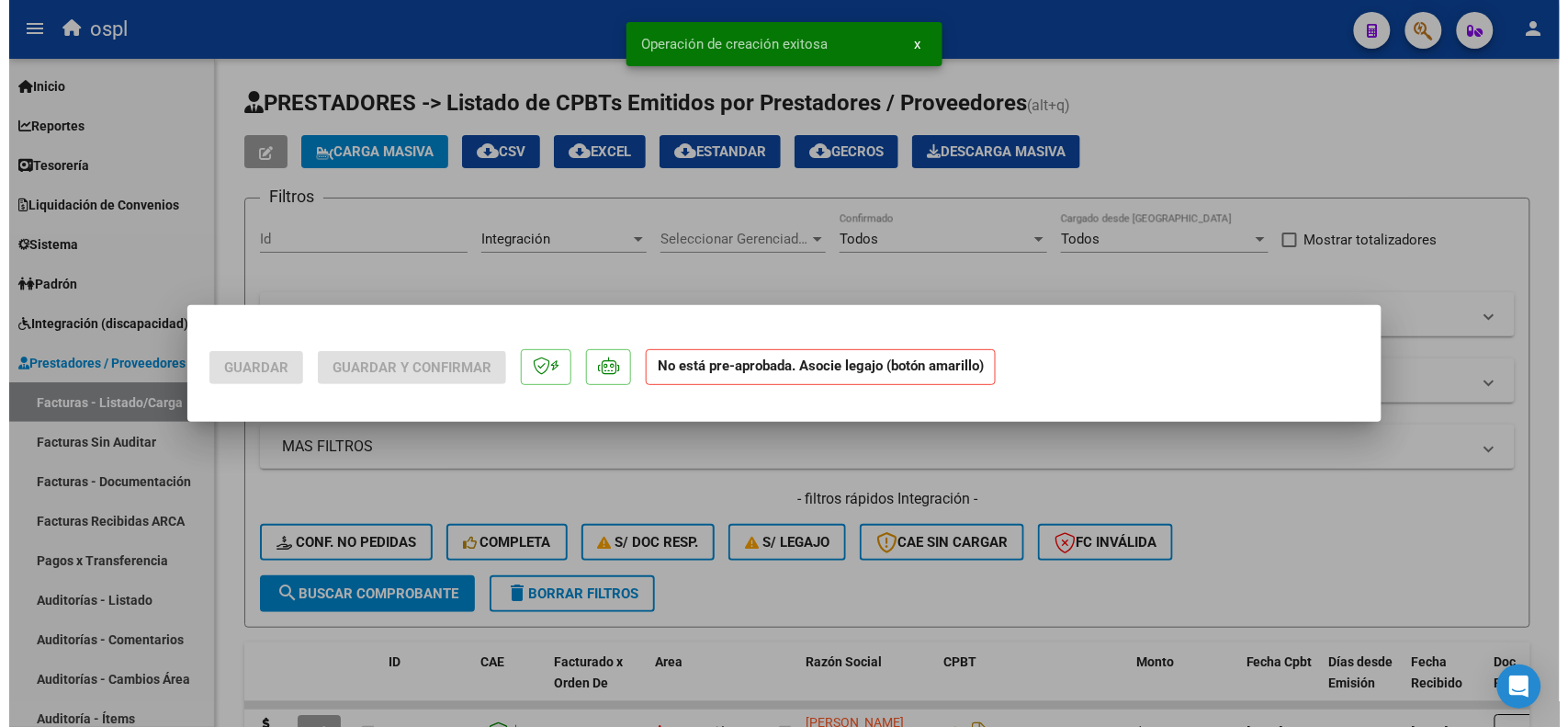
scroll to position [0, 0]
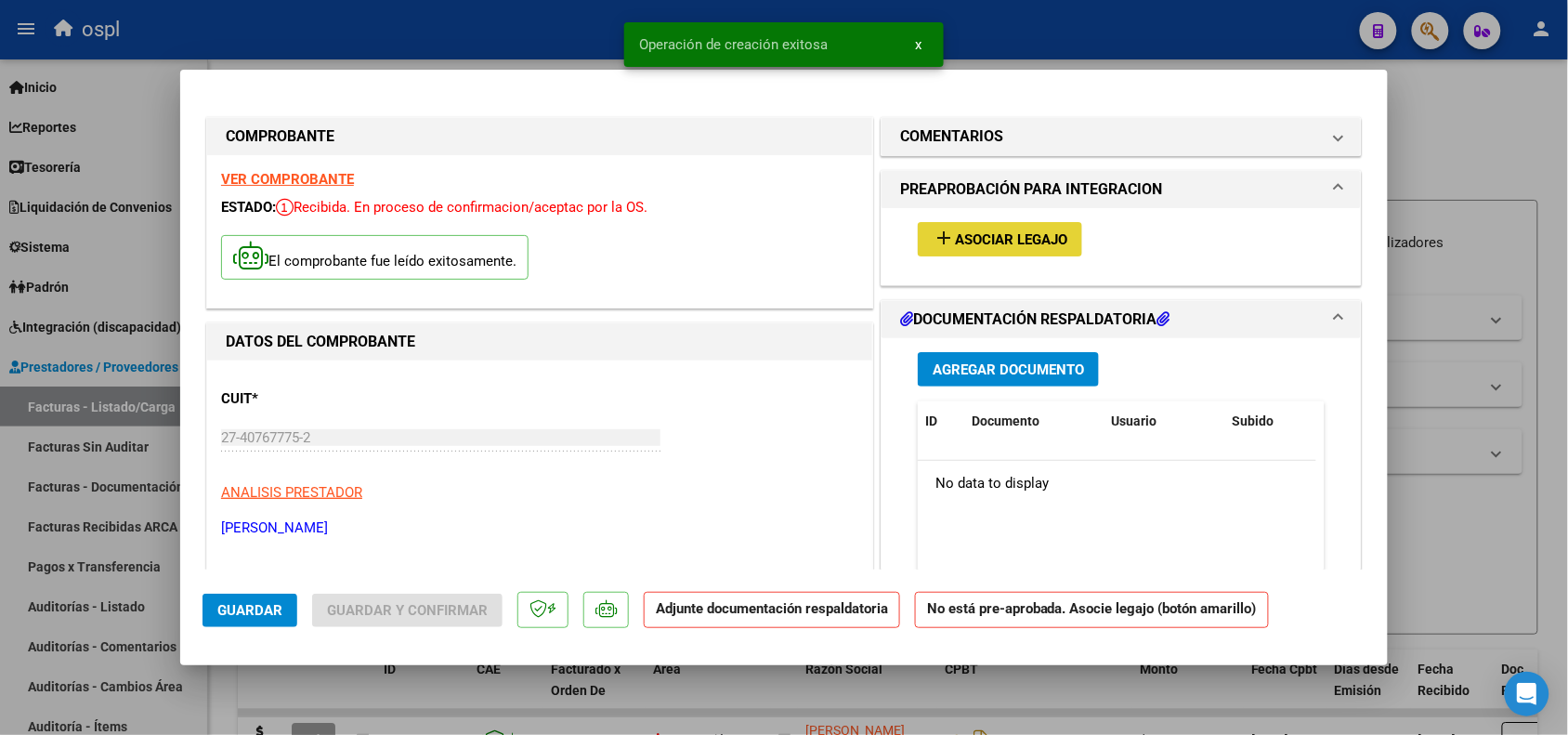
click at [958, 235] on span "Asociar Legajo" at bounding box center [1011, 240] width 113 height 17
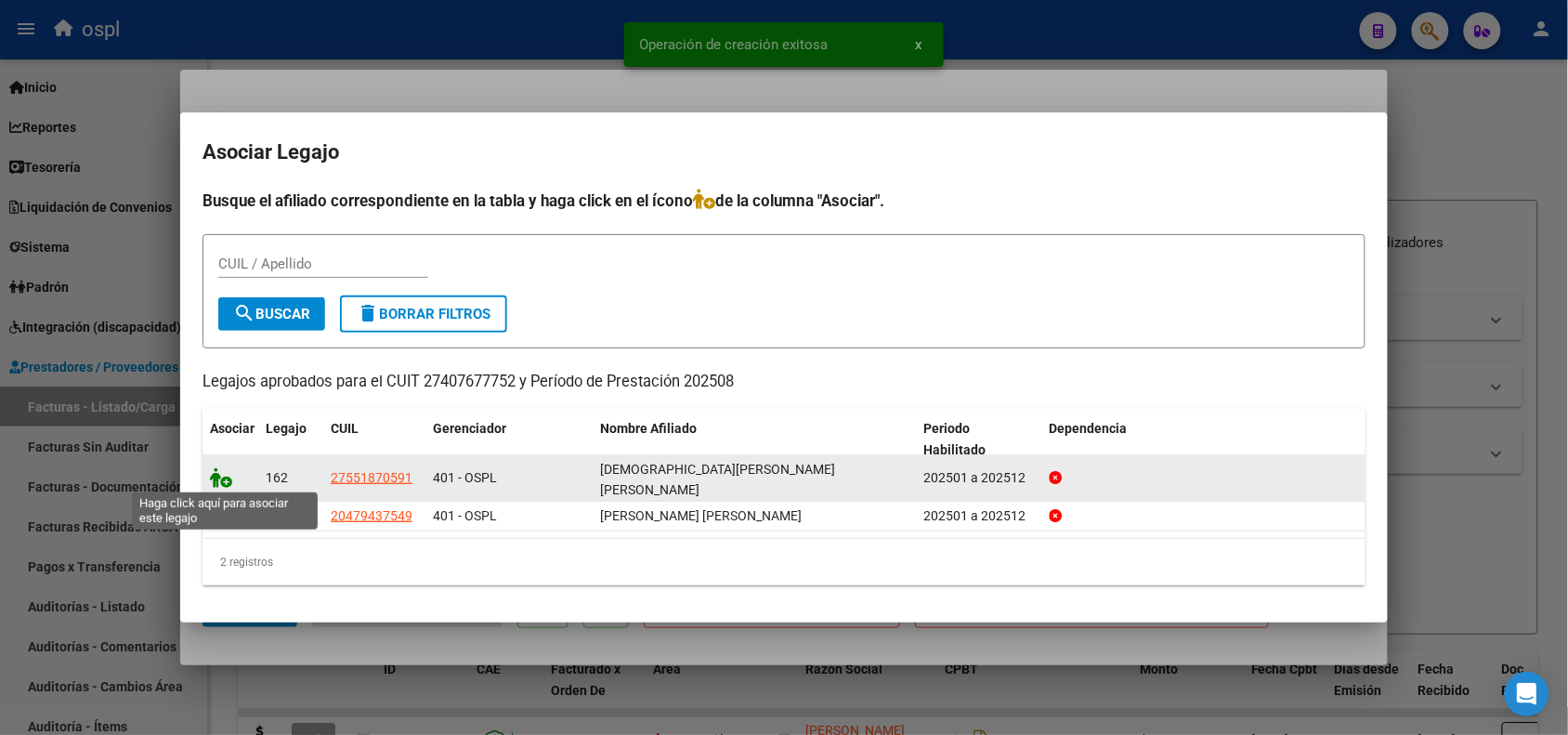
click at [218, 477] on icon at bounding box center [221, 477] width 23 height 21
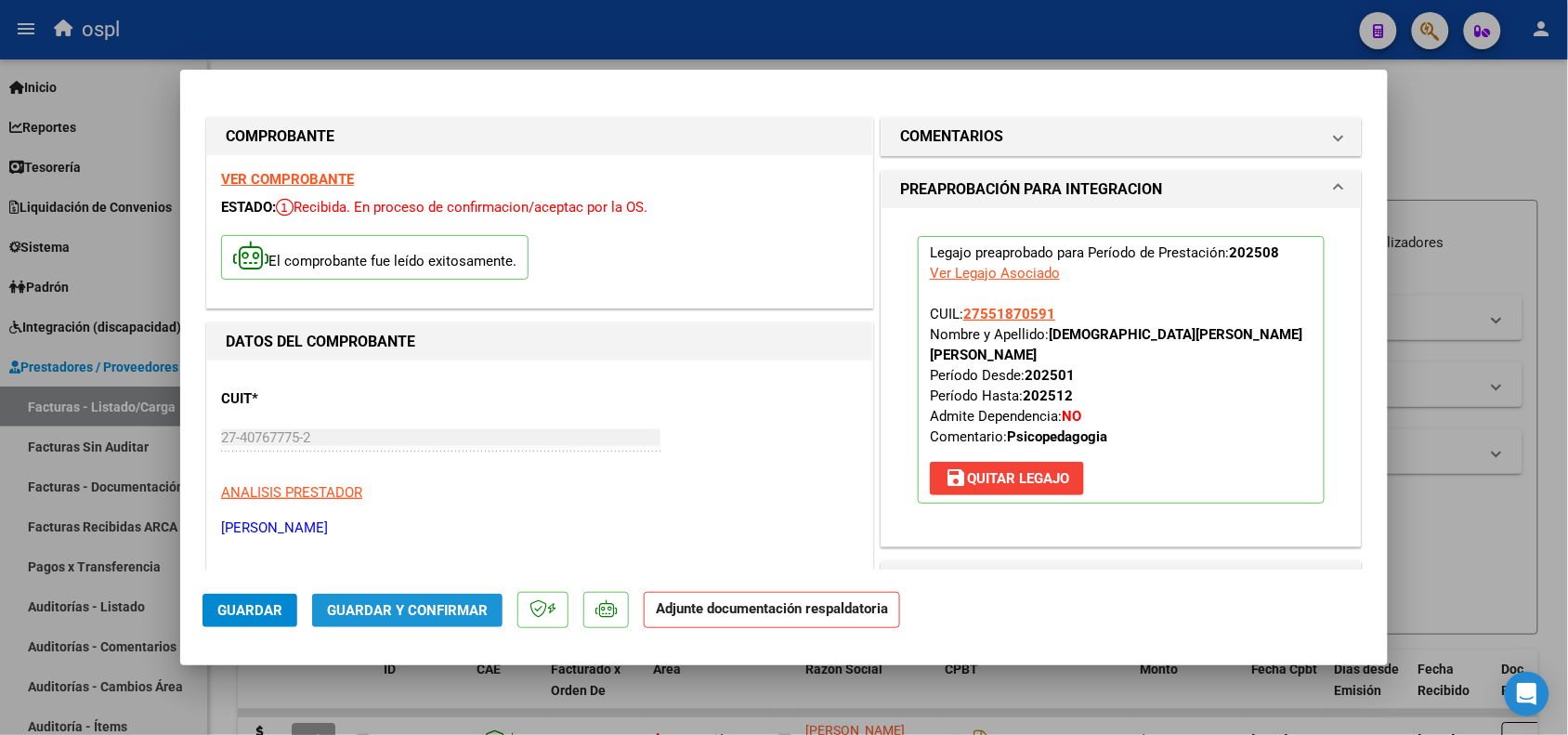
click at [365, 613] on span "Guardar y Confirmar" at bounding box center [407, 610] width 161 height 17
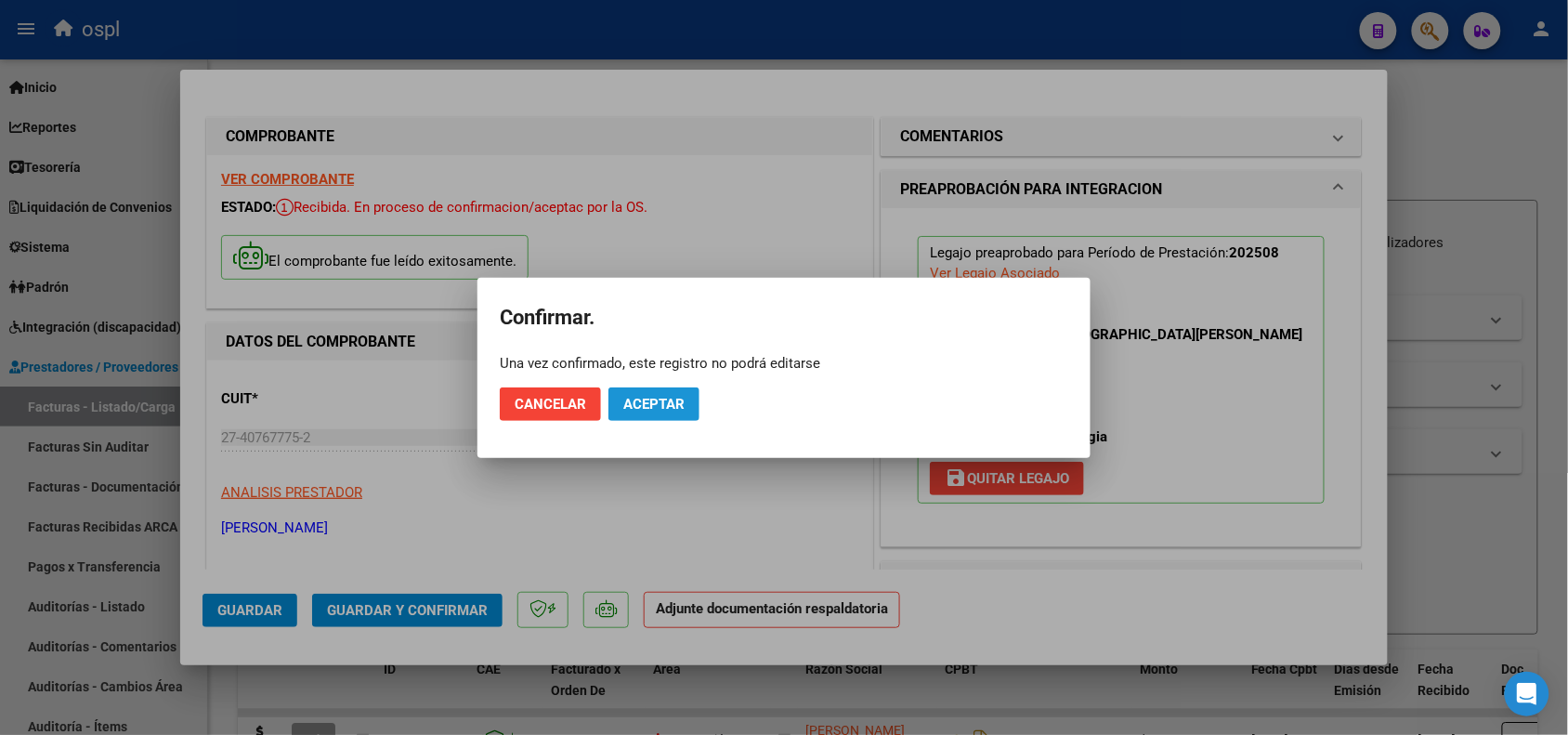
click at [666, 391] on button "Aceptar" at bounding box center [653, 404] width 91 height 34
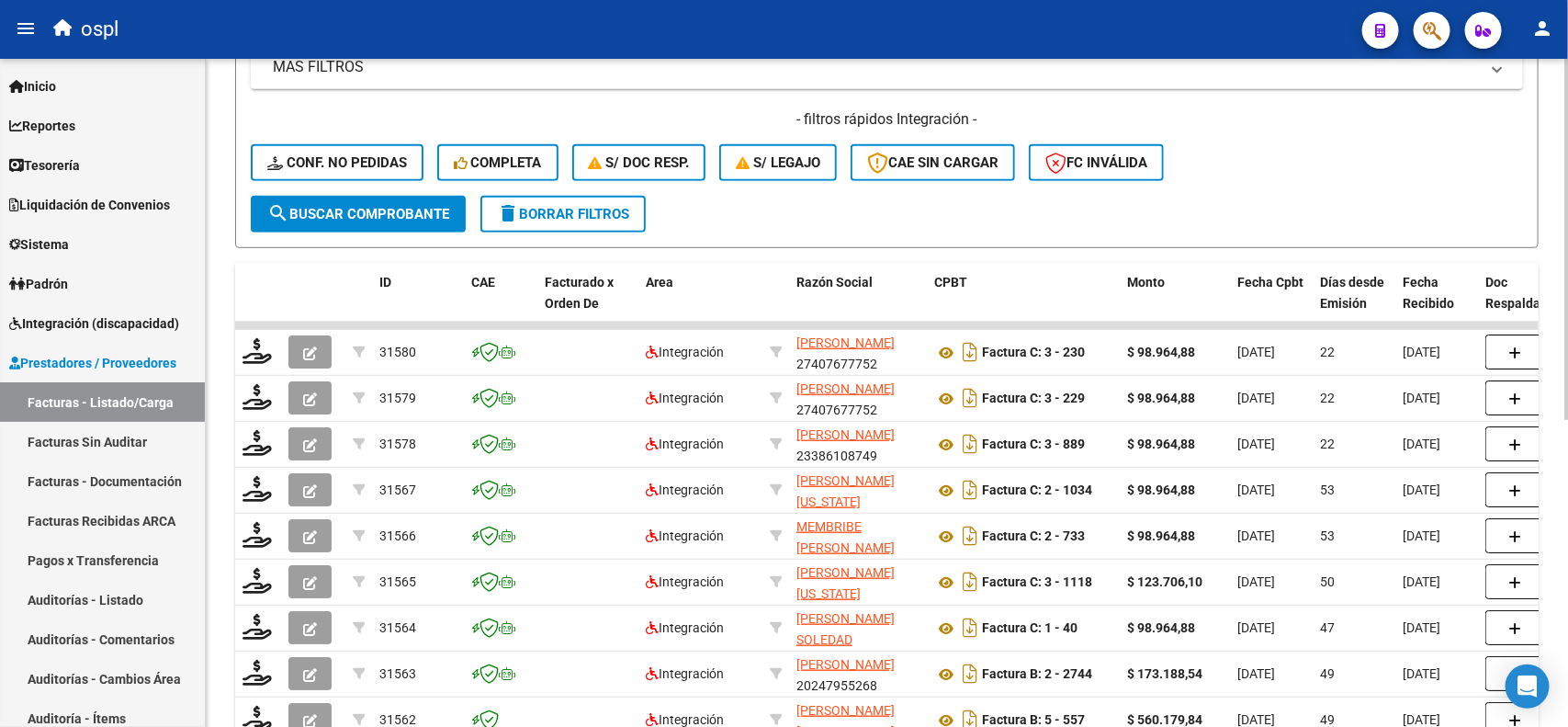
click at [1567, 290] on div at bounding box center [1566, 450] width 5 height 361
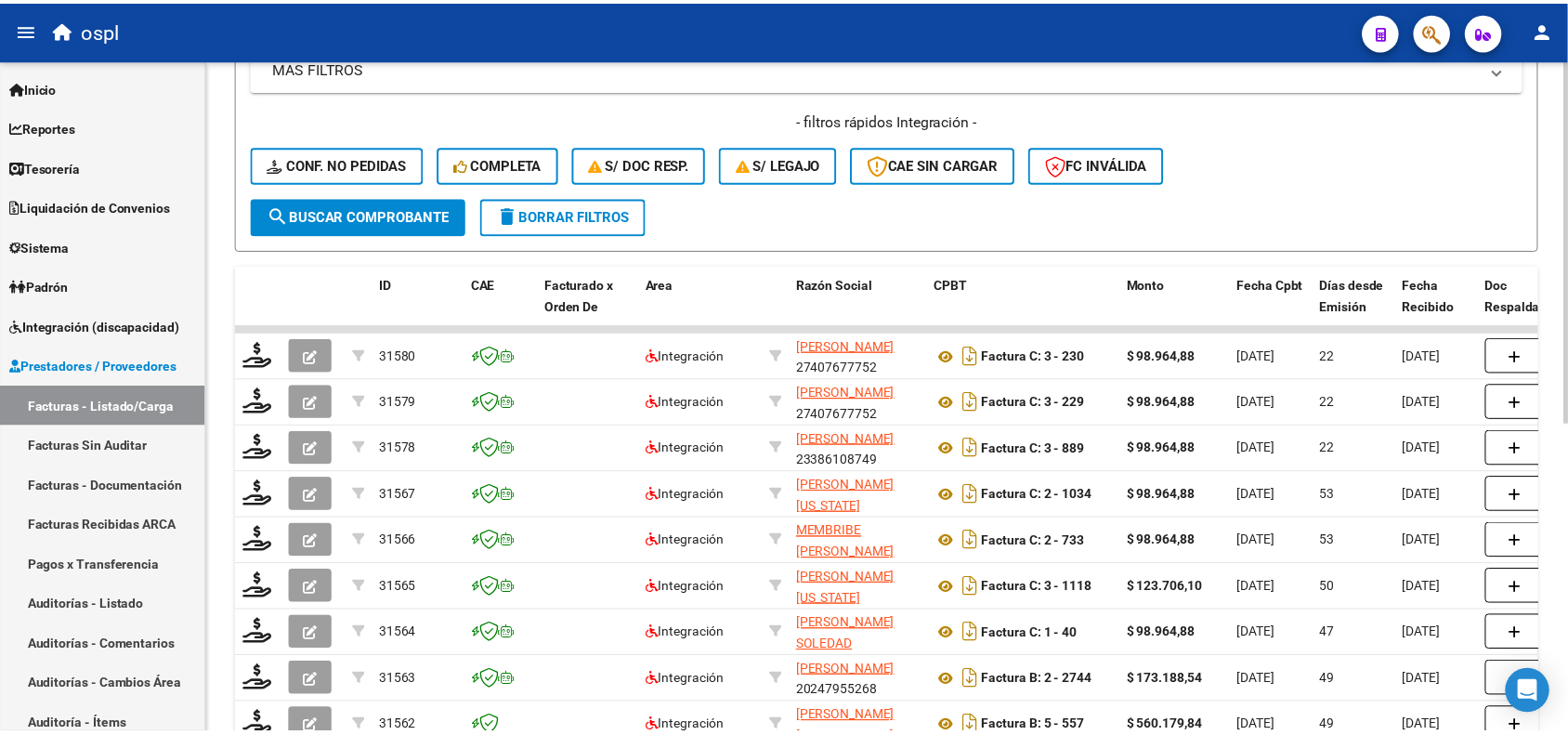
scroll to position [393, 0]
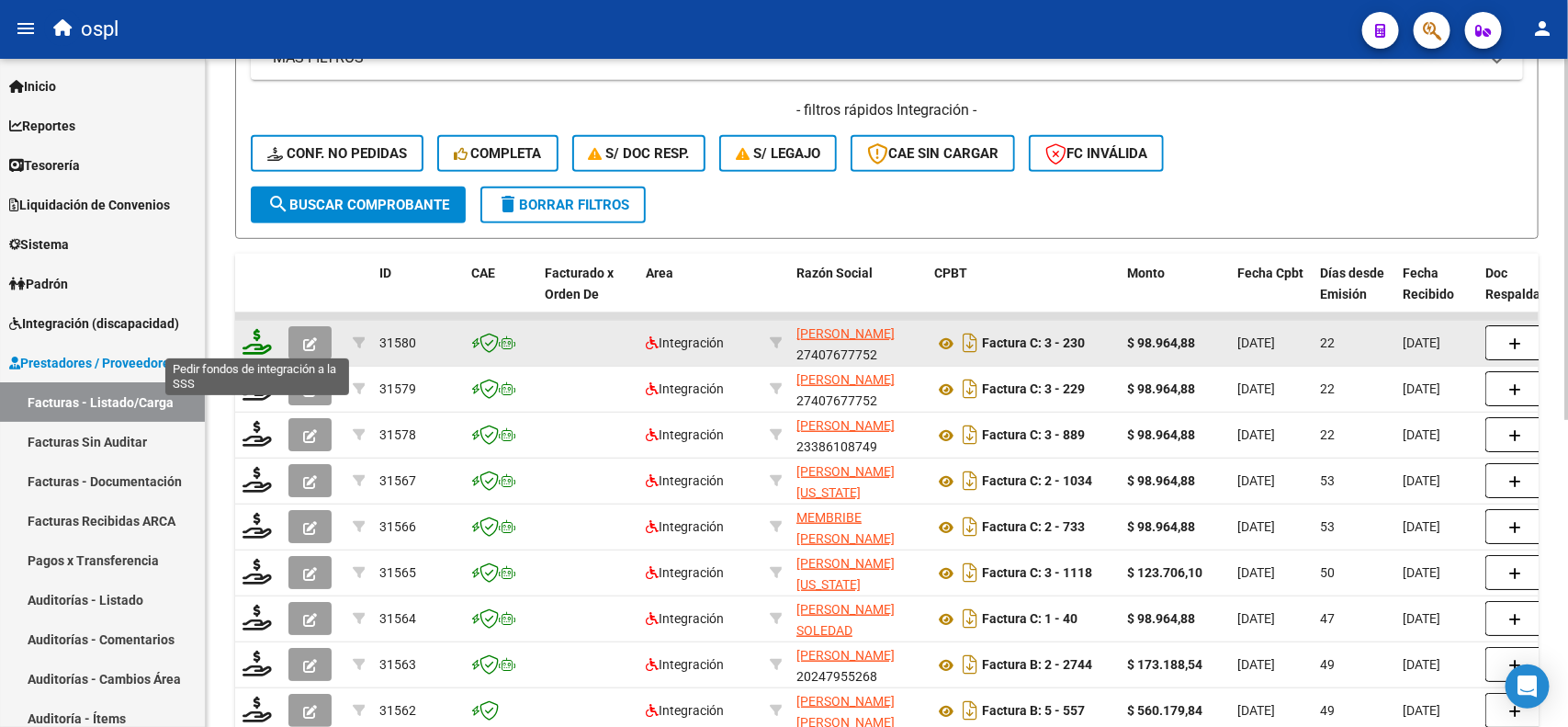
click at [257, 341] on icon at bounding box center [257, 342] width 30 height 26
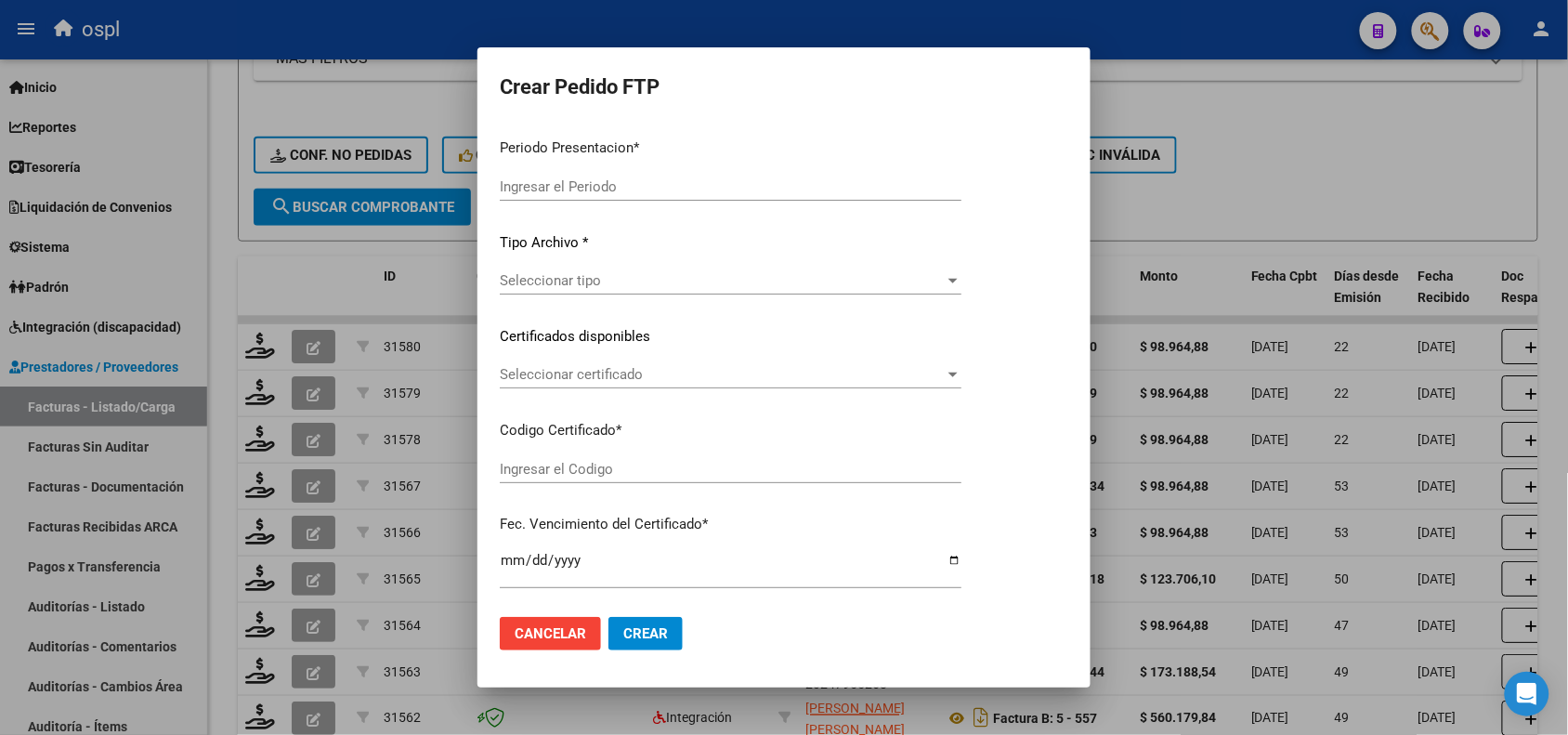
type input "202508"
type input "$ 98.964,88"
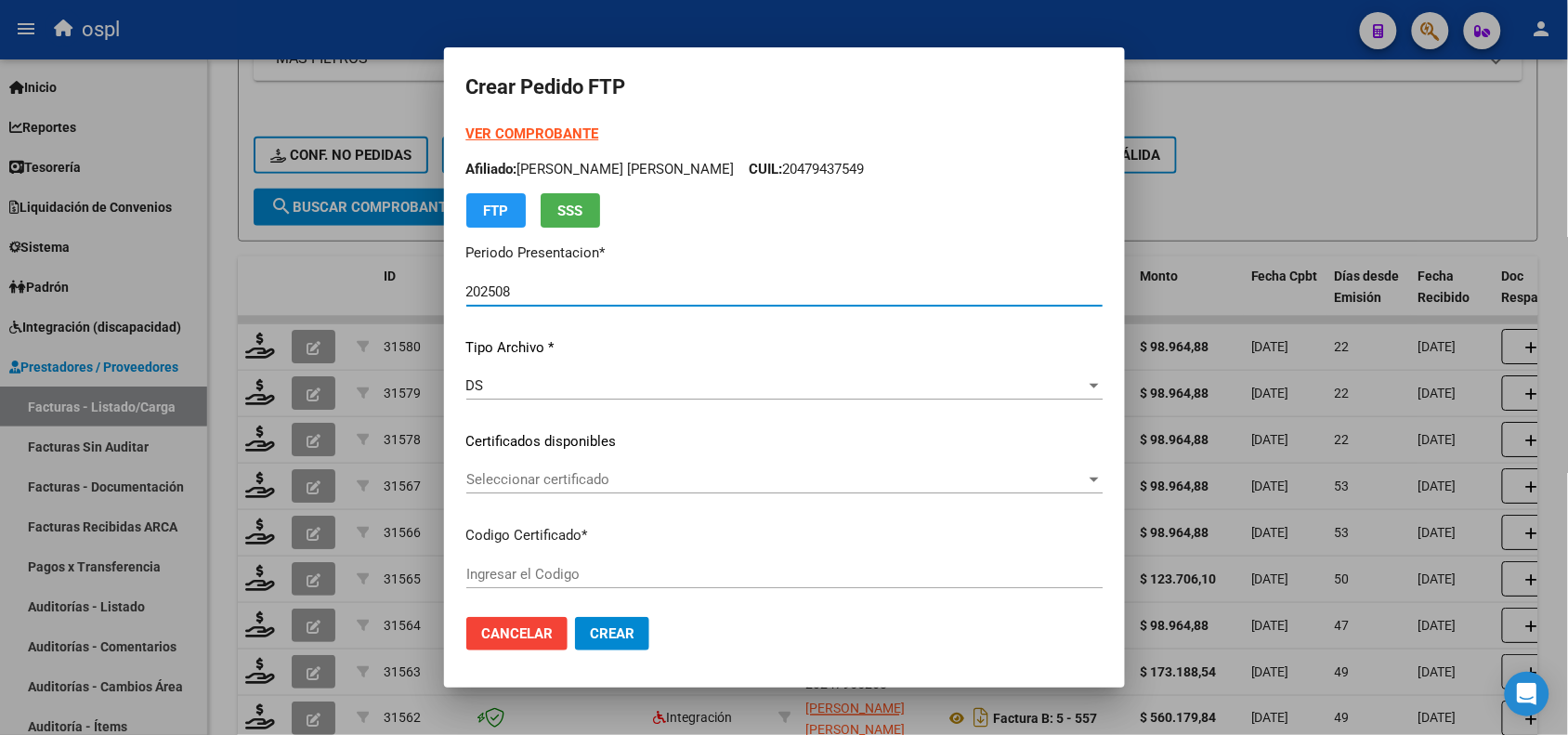
type input "ARG01000551870592020052820250526BS350"
type input "[DATE]"
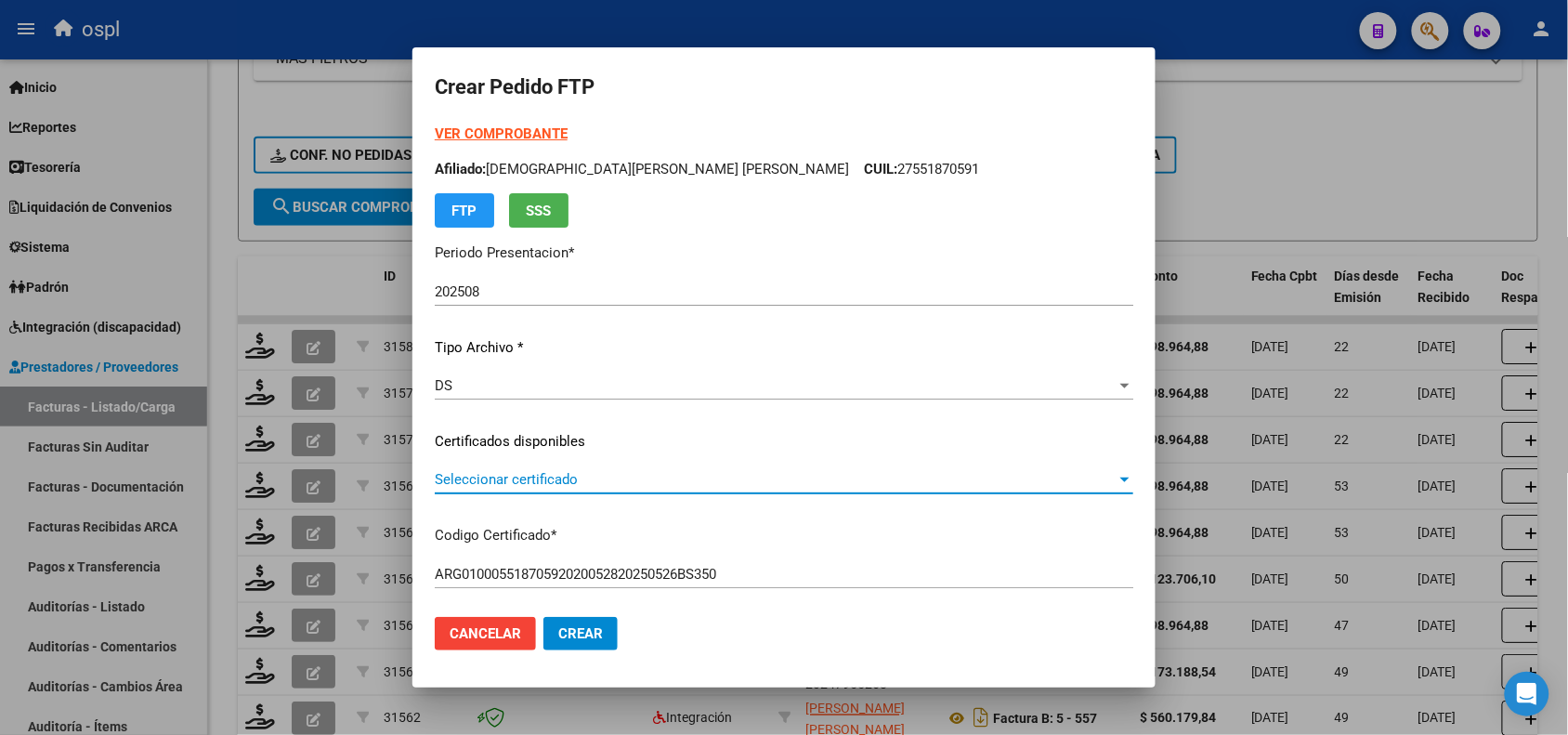
click at [581, 479] on span "Seleccionar certificado" at bounding box center [775, 479] width 682 height 17
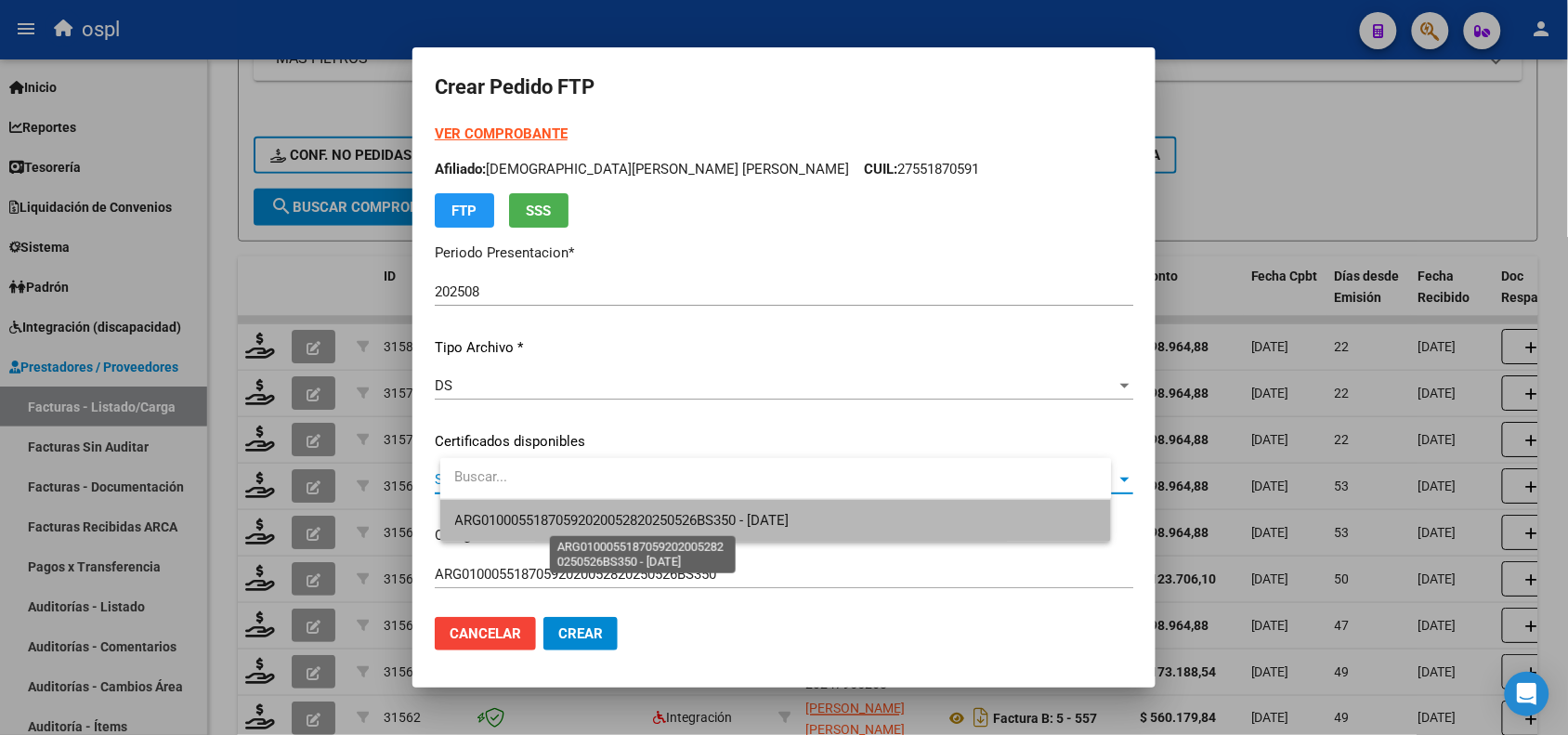
click at [588, 518] on span "ARG01000551870592020052820250526BS350 - [DATE]" at bounding box center [622, 520] width 335 height 17
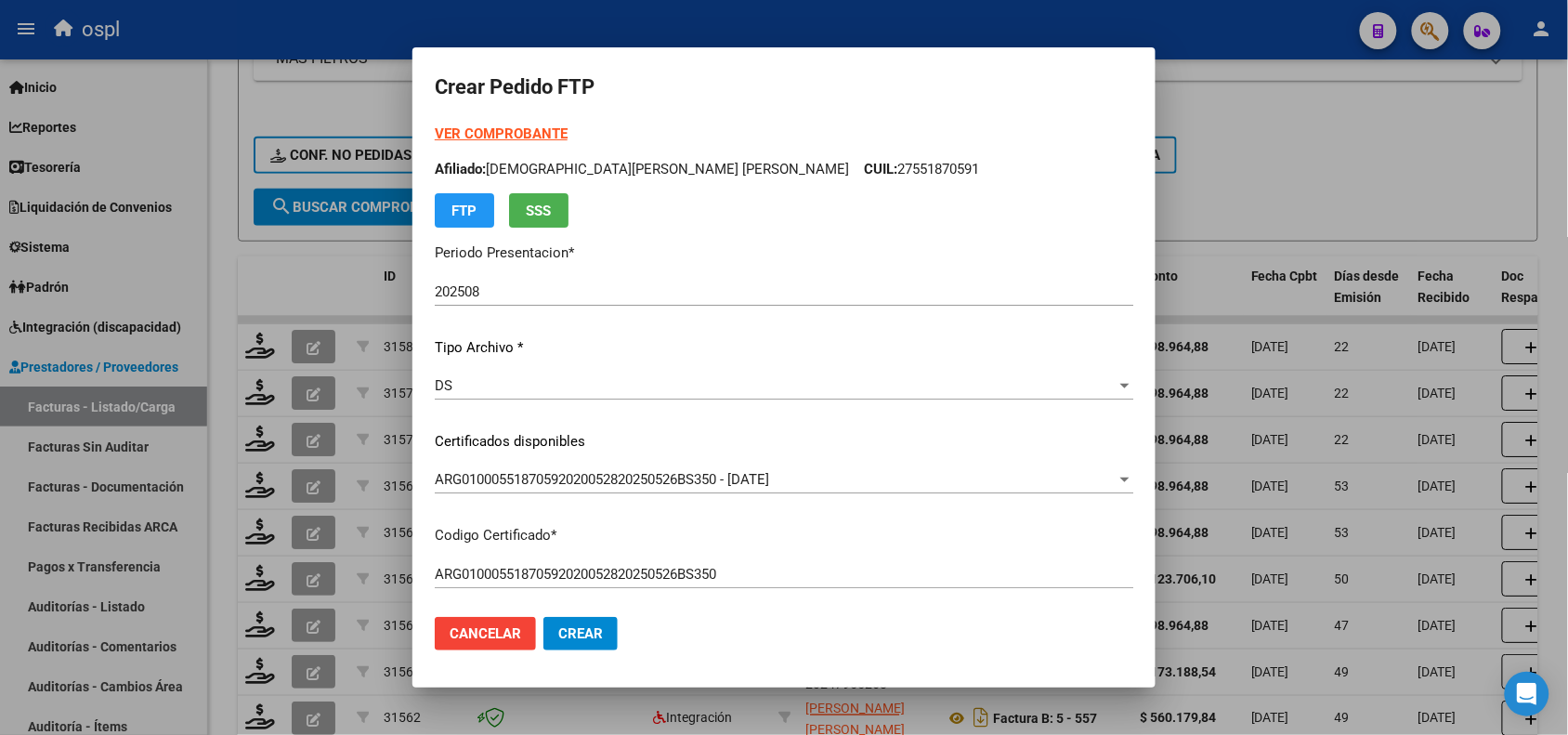
click at [1117, 220] on mat-dialog-content "VER COMPROBANTE ARCA Padrón Afiliado: [PERSON_NAME] [PERSON_NAME] CUIL: 2755187…" at bounding box center [784, 362] width 744 height 477
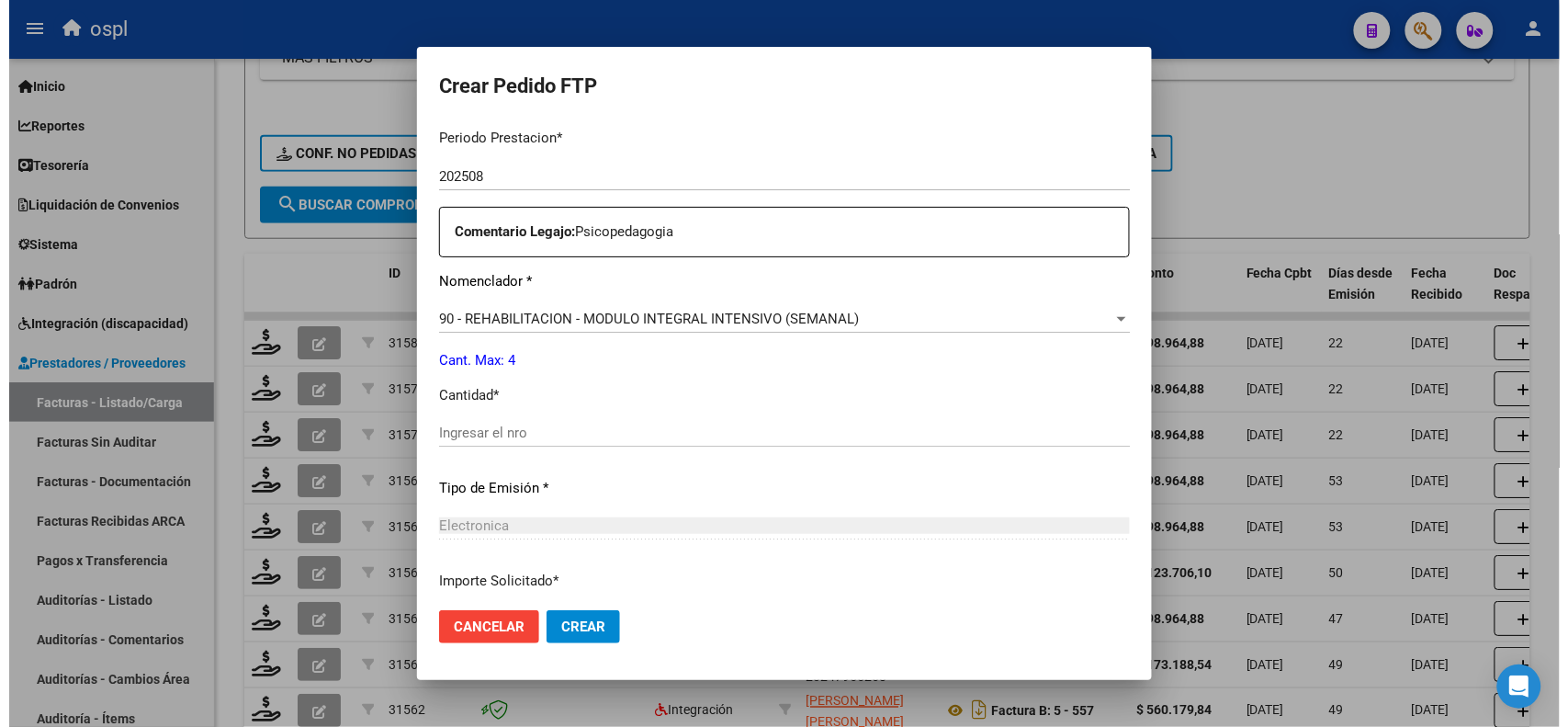
scroll to position [595, 0]
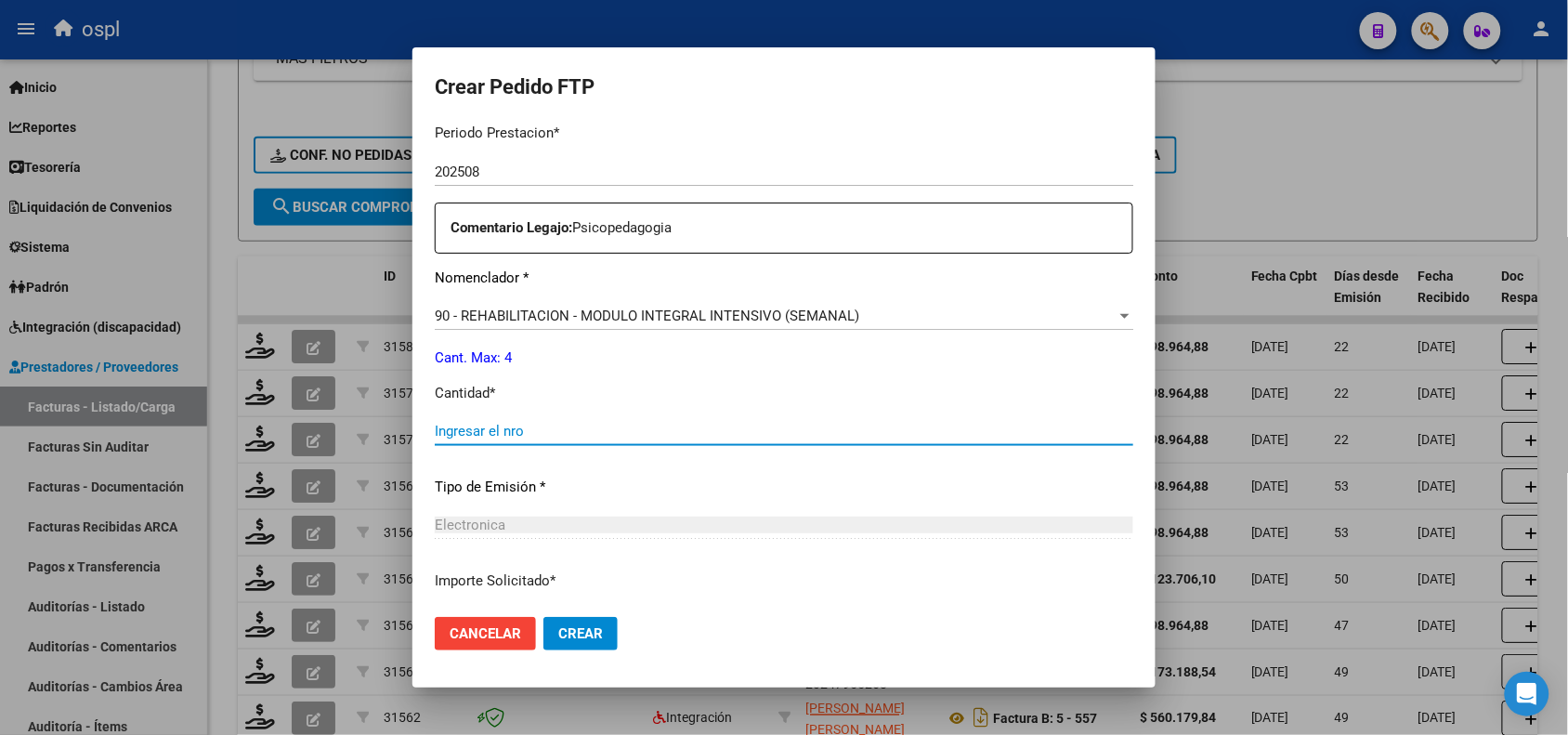
click at [870, 429] on input "Ingresar el nro" at bounding box center [783, 431] width 698 height 17
type input "4"
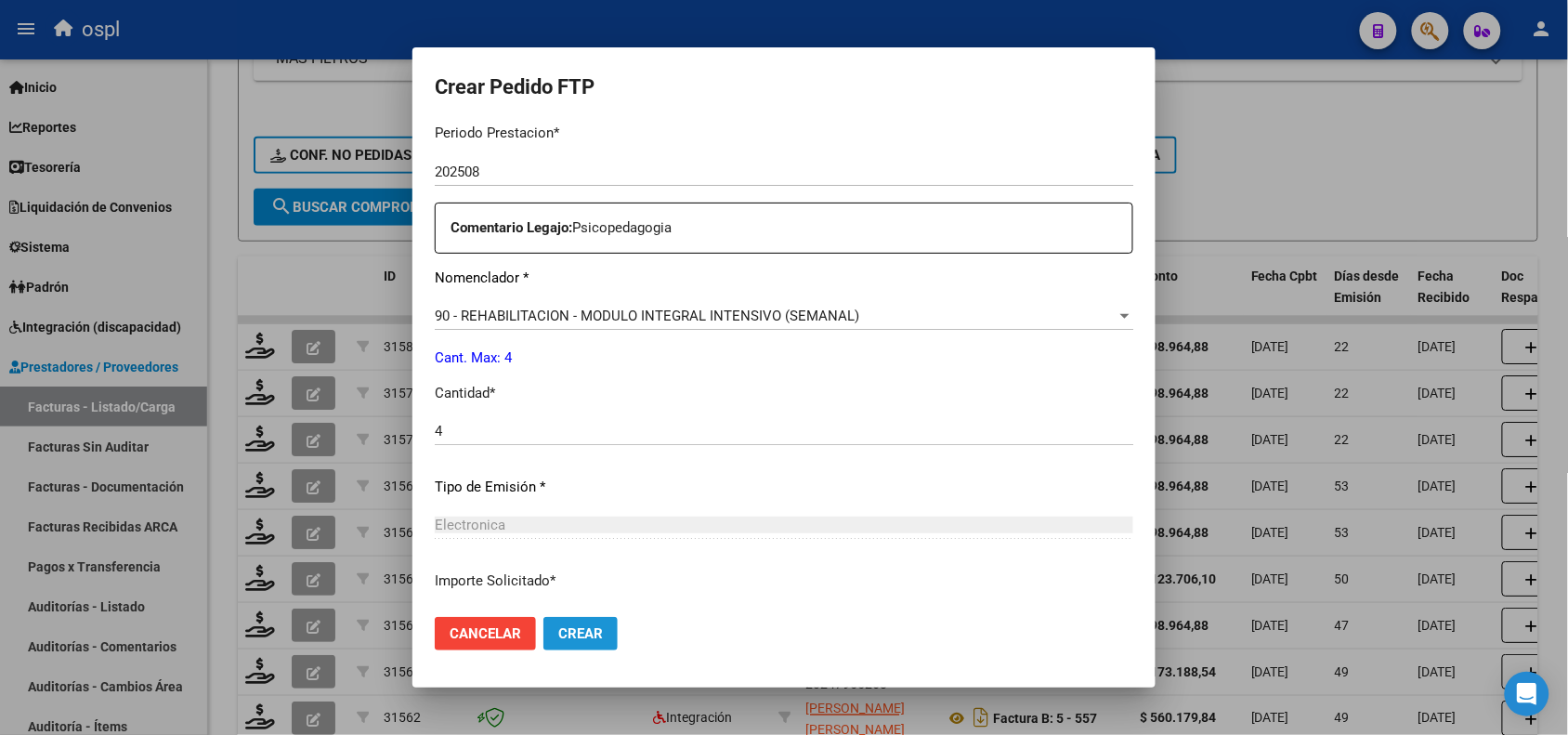
click at [595, 632] on span "Crear" at bounding box center [580, 633] width 44 height 17
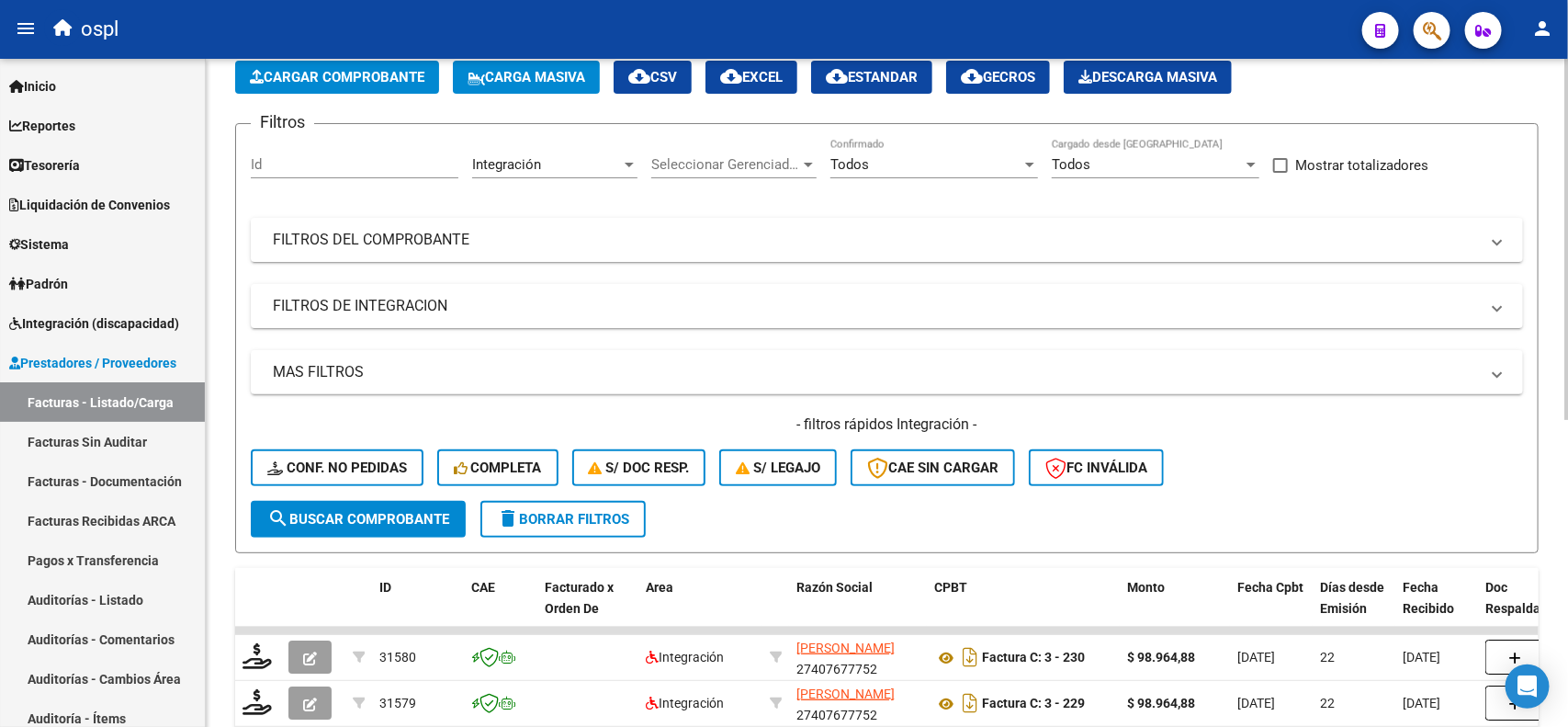
click at [1549, 242] on div "Video tutorial PRESTADORES -> Listado de CPBTs Emitidos por Prestadores / Prove…" at bounding box center [889, 594] width 1366 height 1221
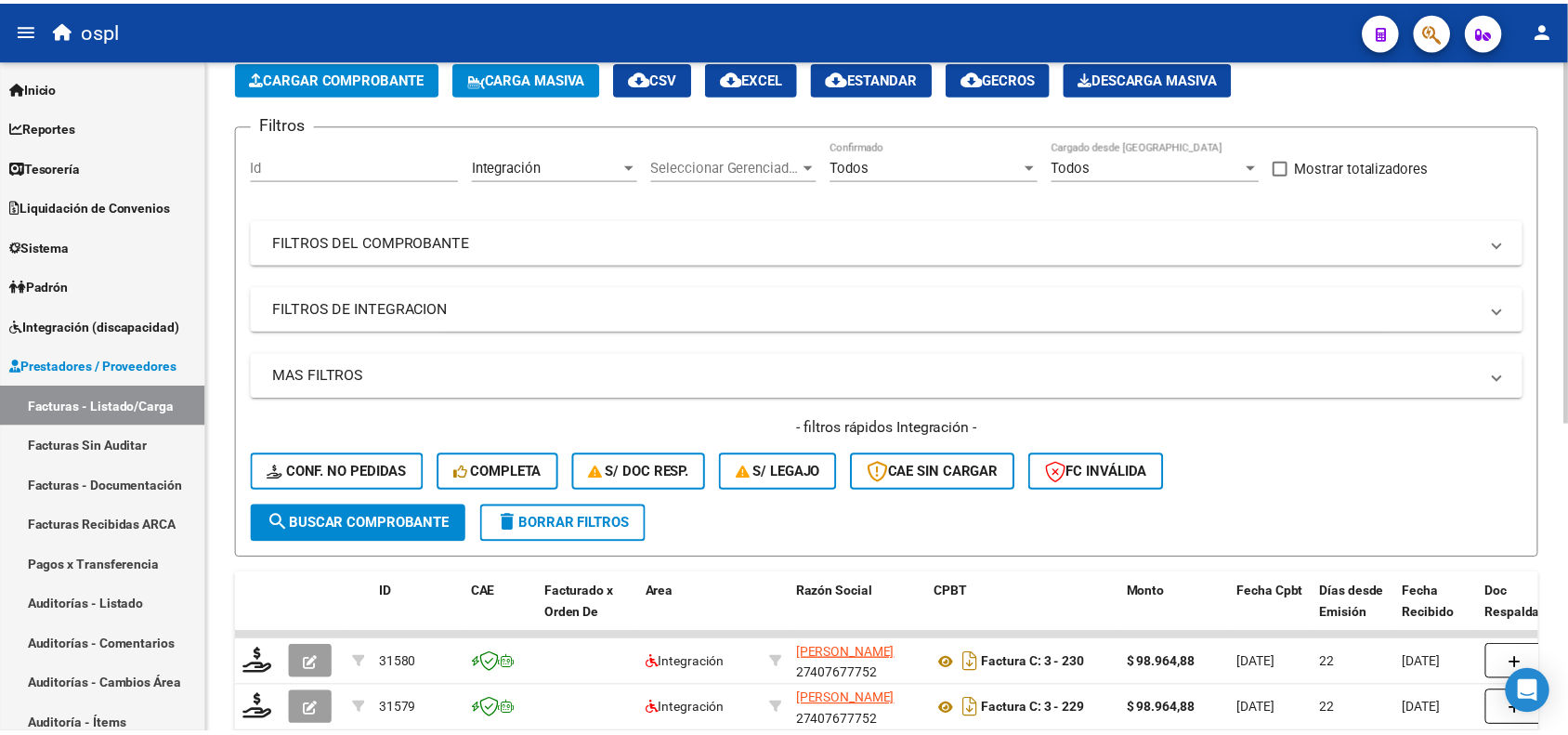
scroll to position [47, 0]
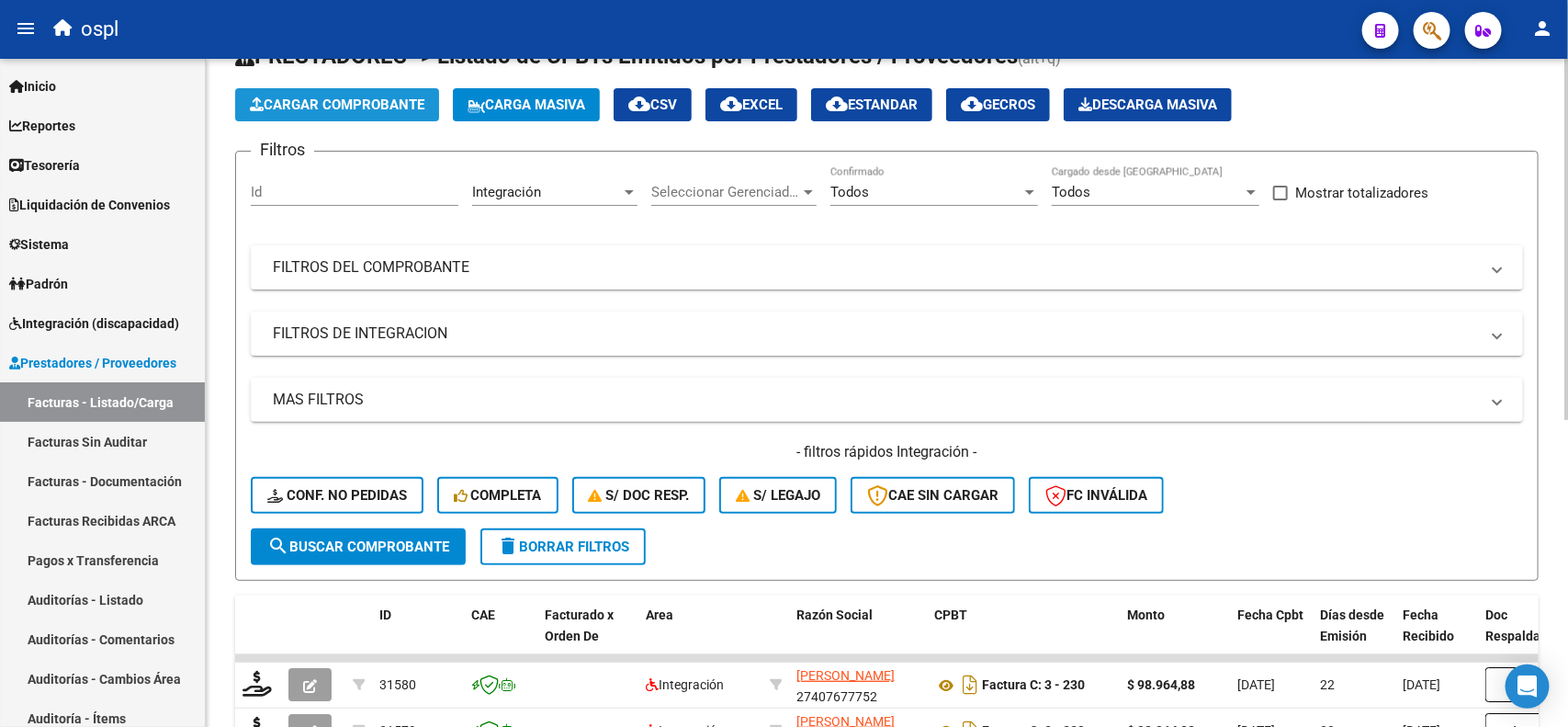
click at [419, 113] on button "Cargar Comprobante" at bounding box center [336, 105] width 204 height 33
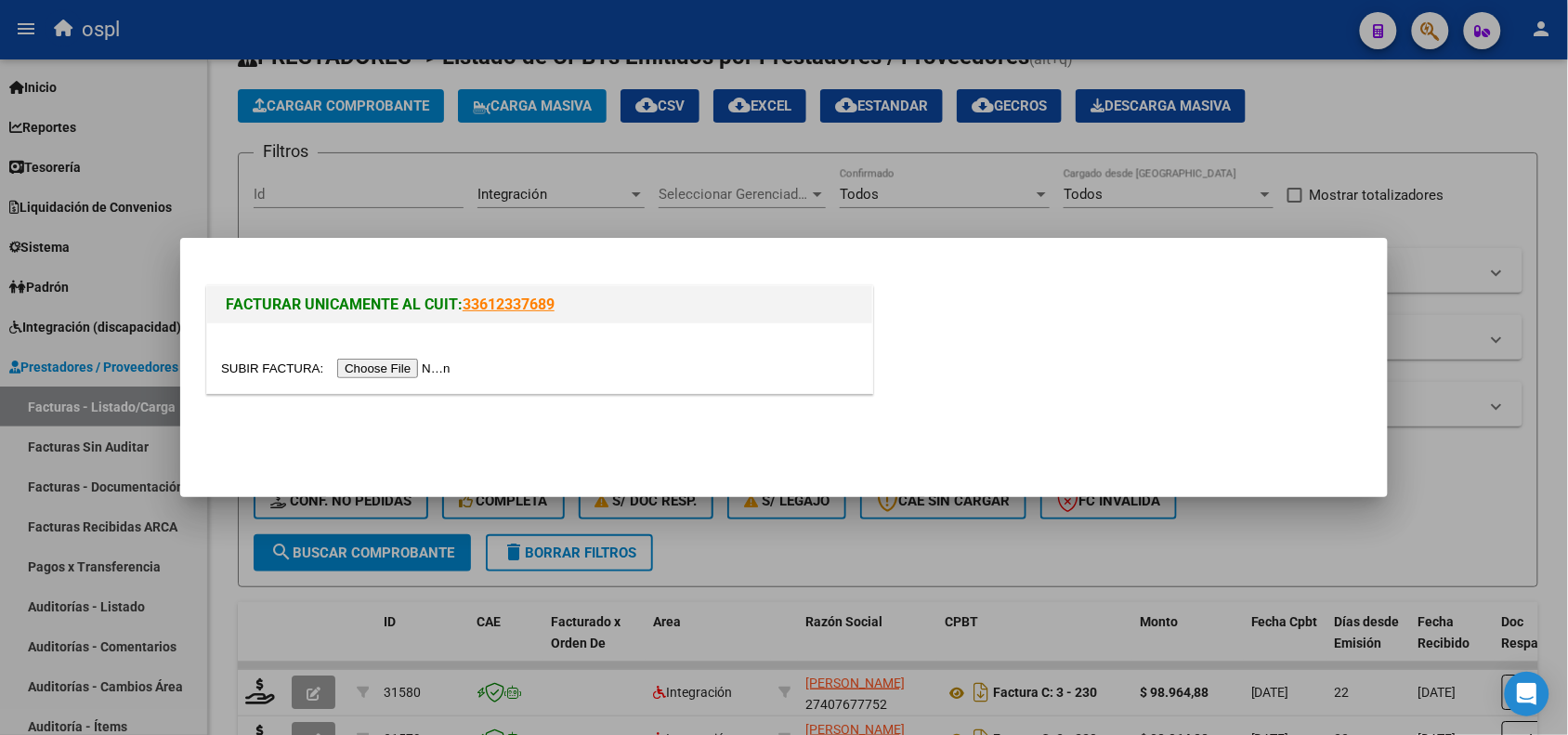
click at [373, 376] on div at bounding box center [540, 358] width 666 height 70
click at [373, 376] on input "file" at bounding box center [338, 368] width 235 height 20
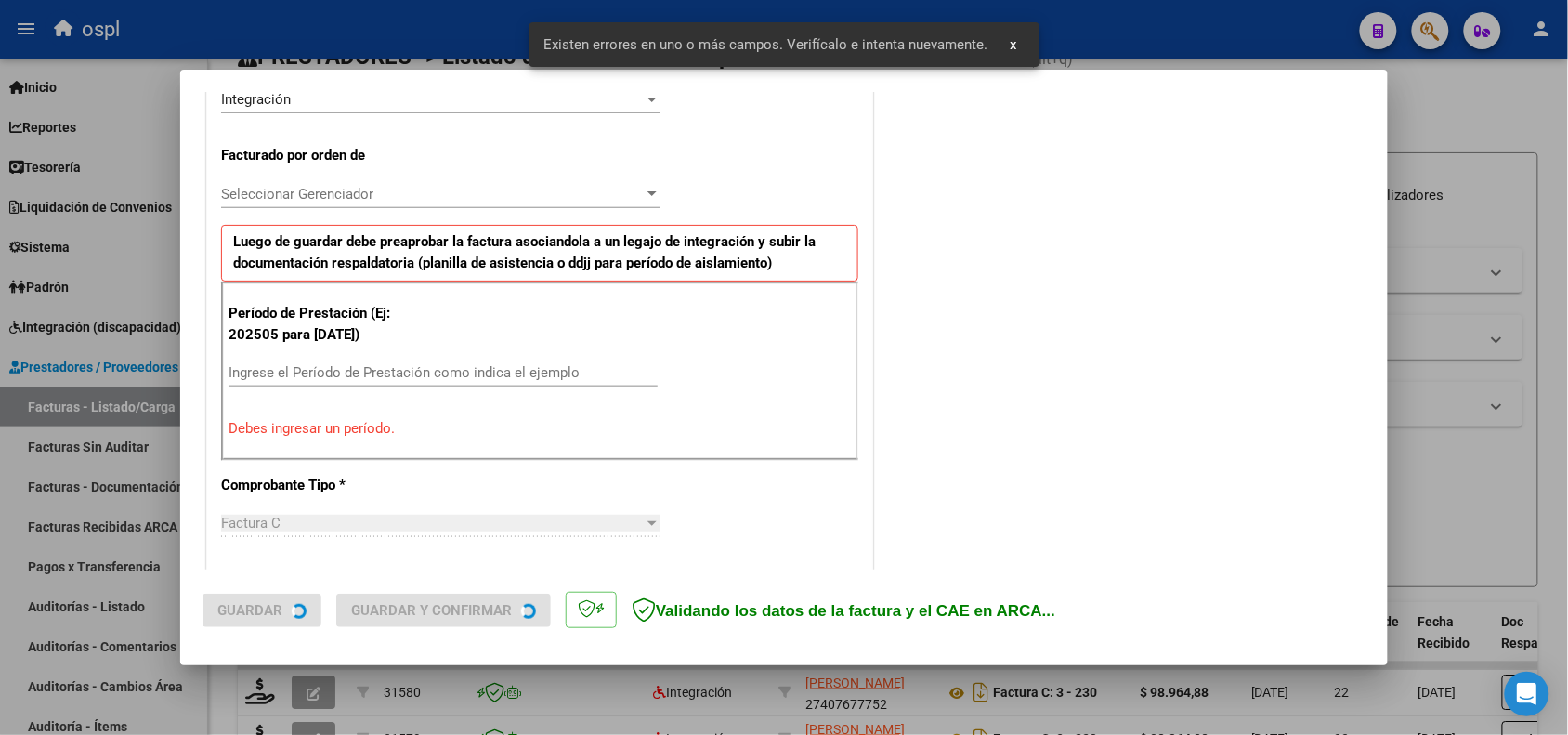
scroll to position [504, 0]
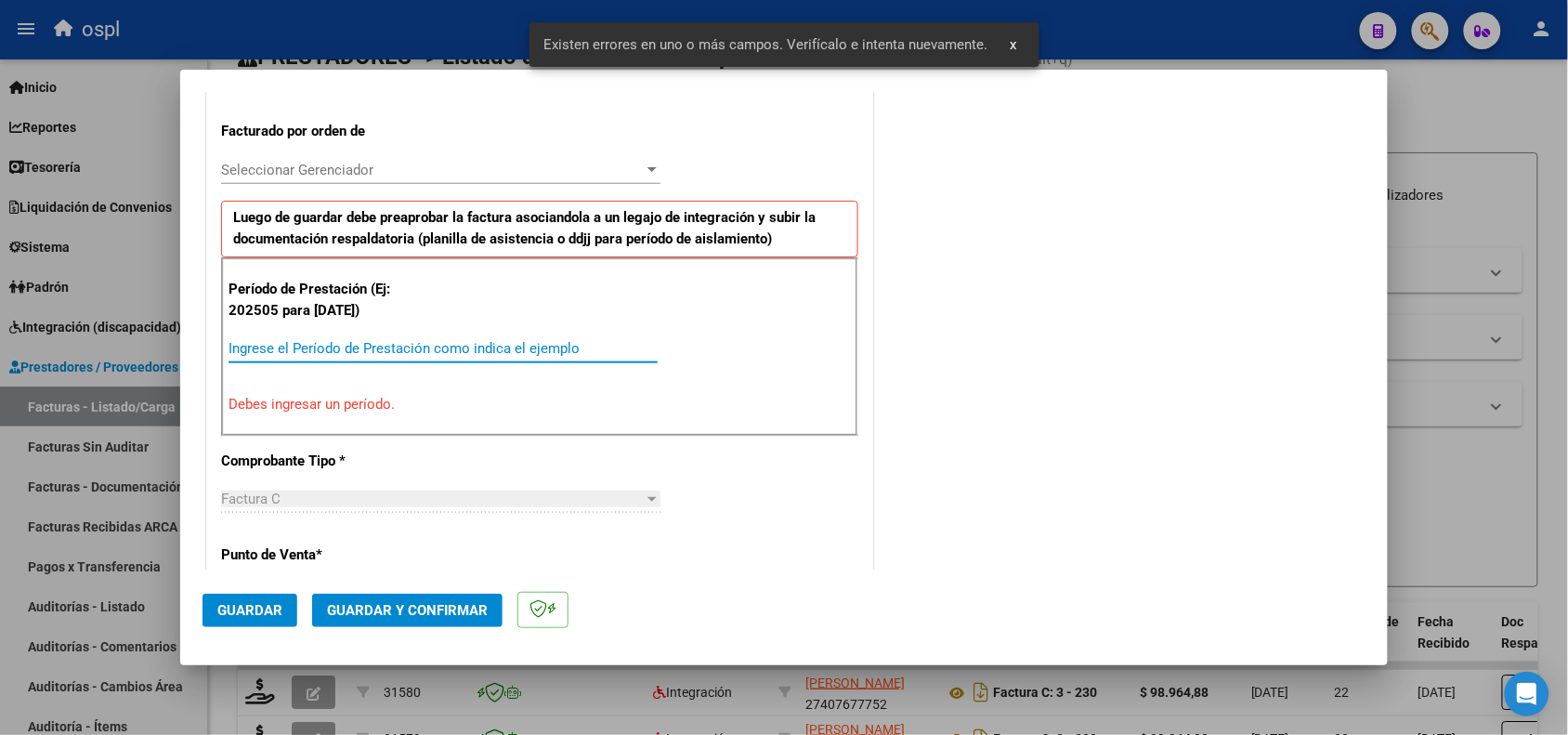
click at [463, 352] on input "Ingrese el Período de Prestación como indica el ejemplo" at bounding box center [443, 349] width 430 height 17
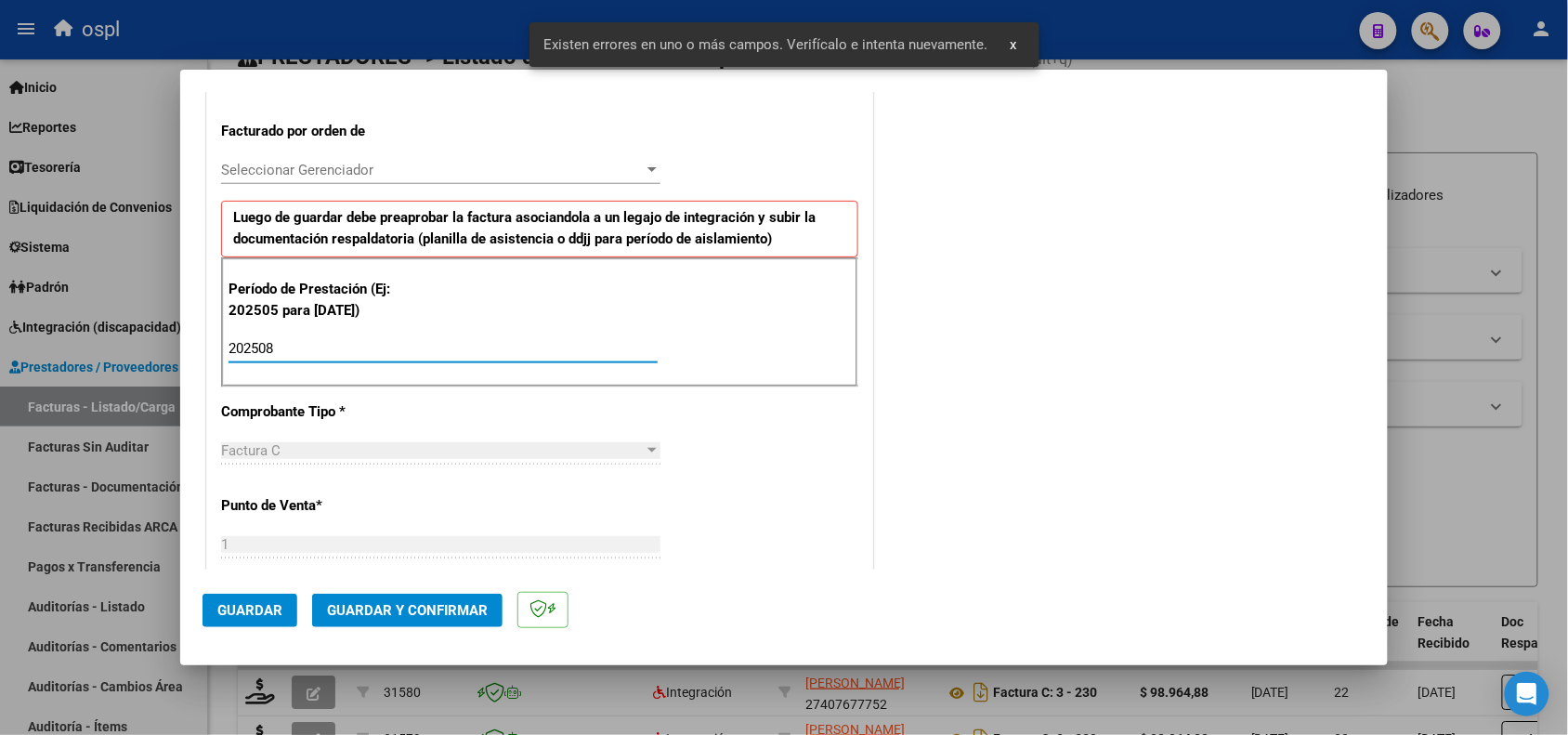
type input "202508"
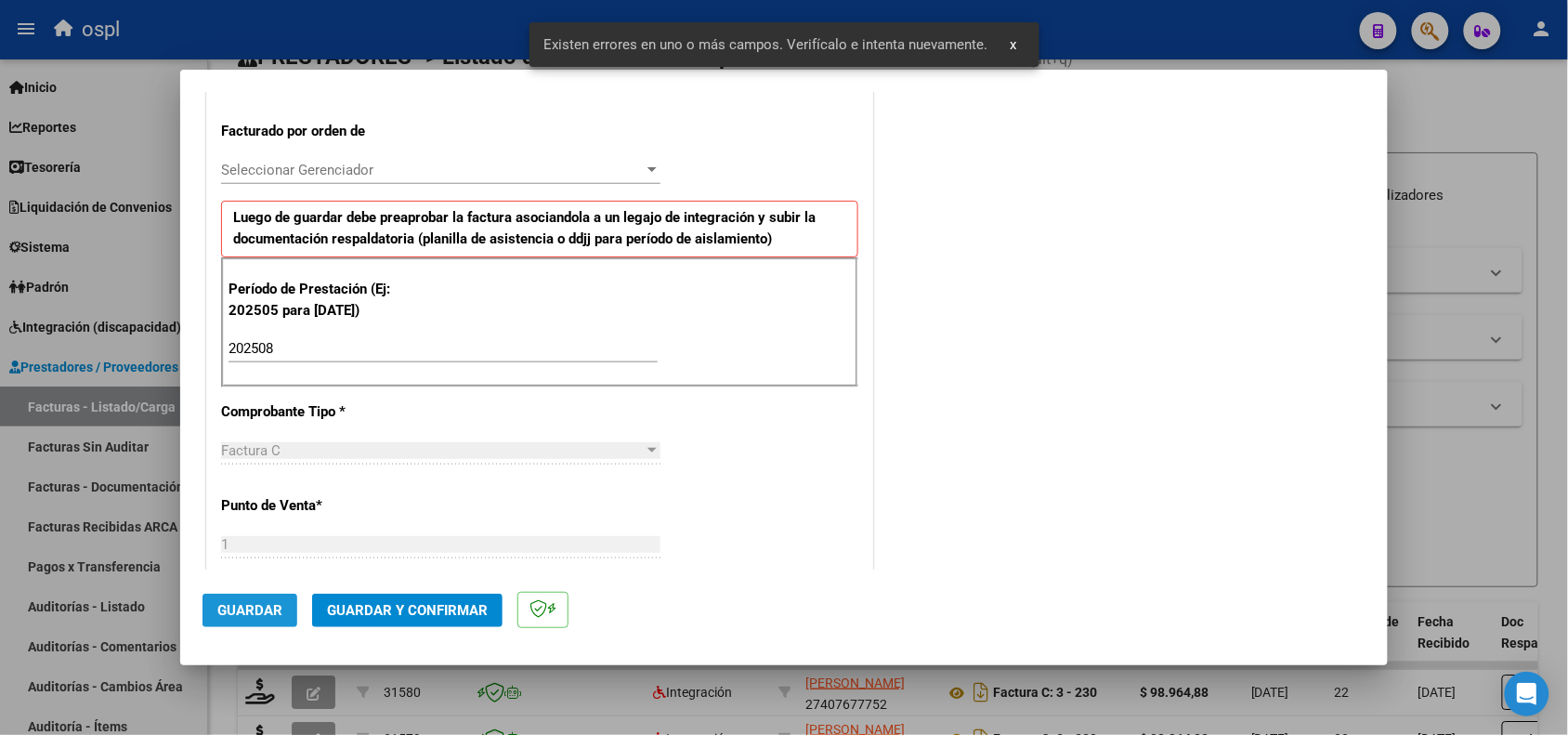
click at [268, 609] on span "Guardar" at bounding box center [249, 610] width 65 height 17
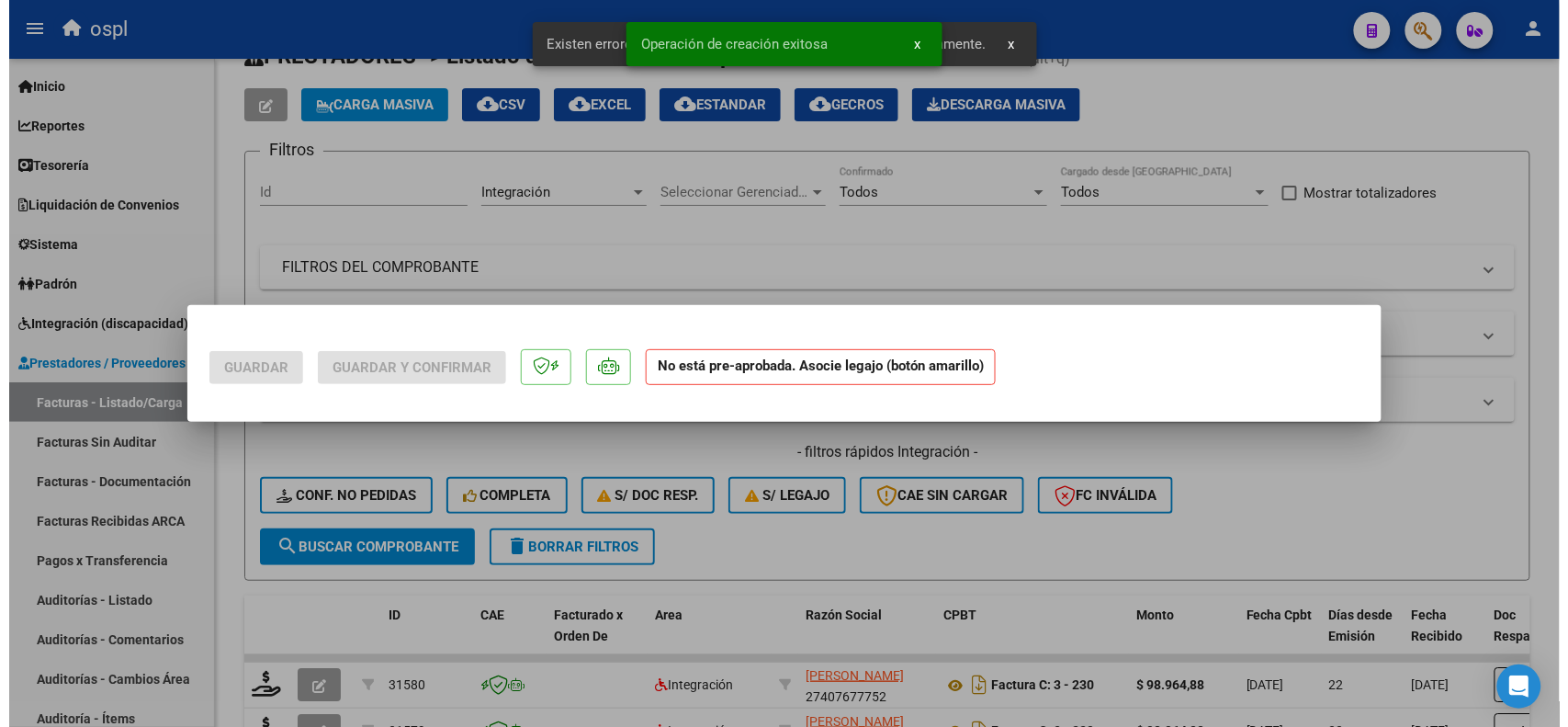
scroll to position [0, 0]
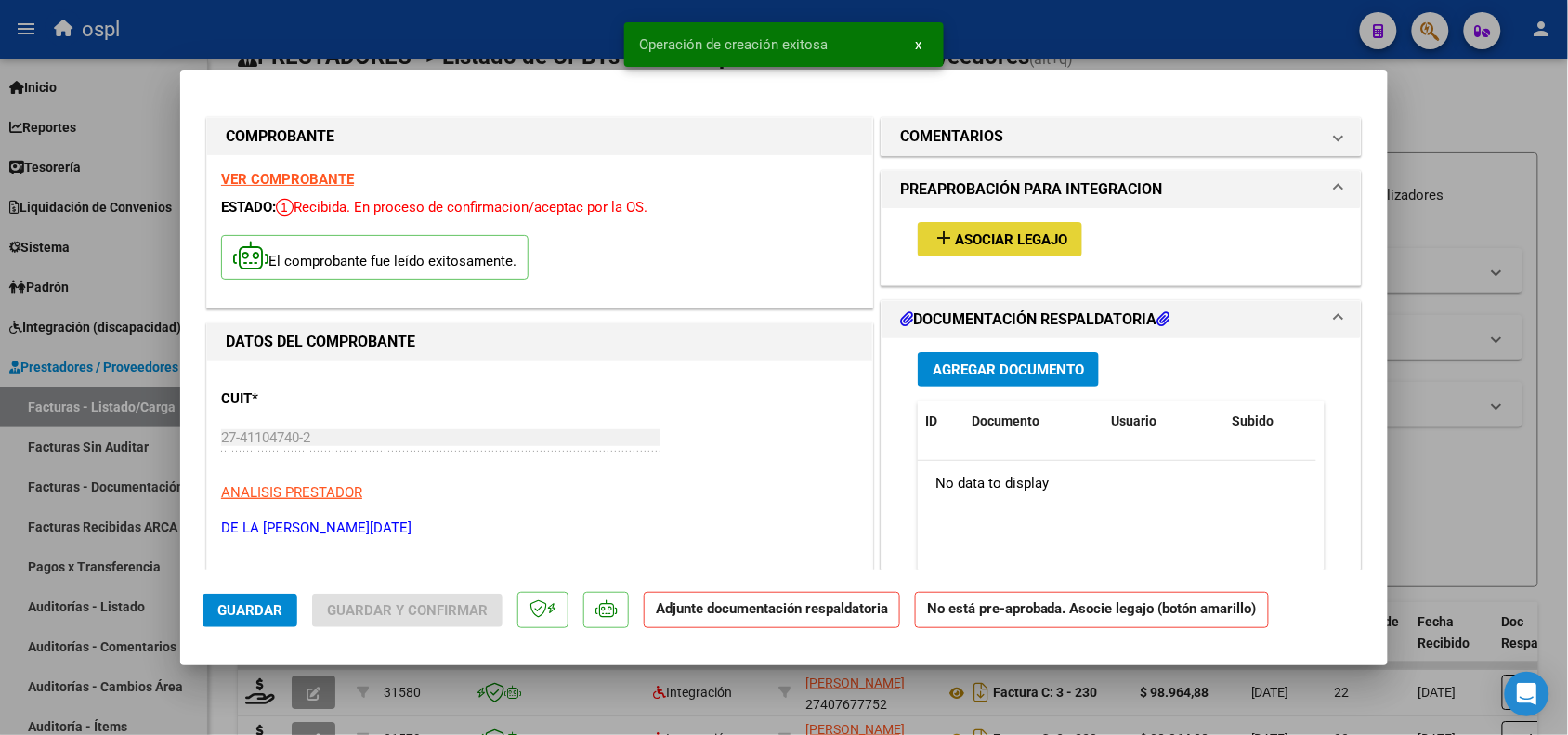
click at [964, 249] on button "add Asociar Legajo" at bounding box center [999, 239] width 165 height 35
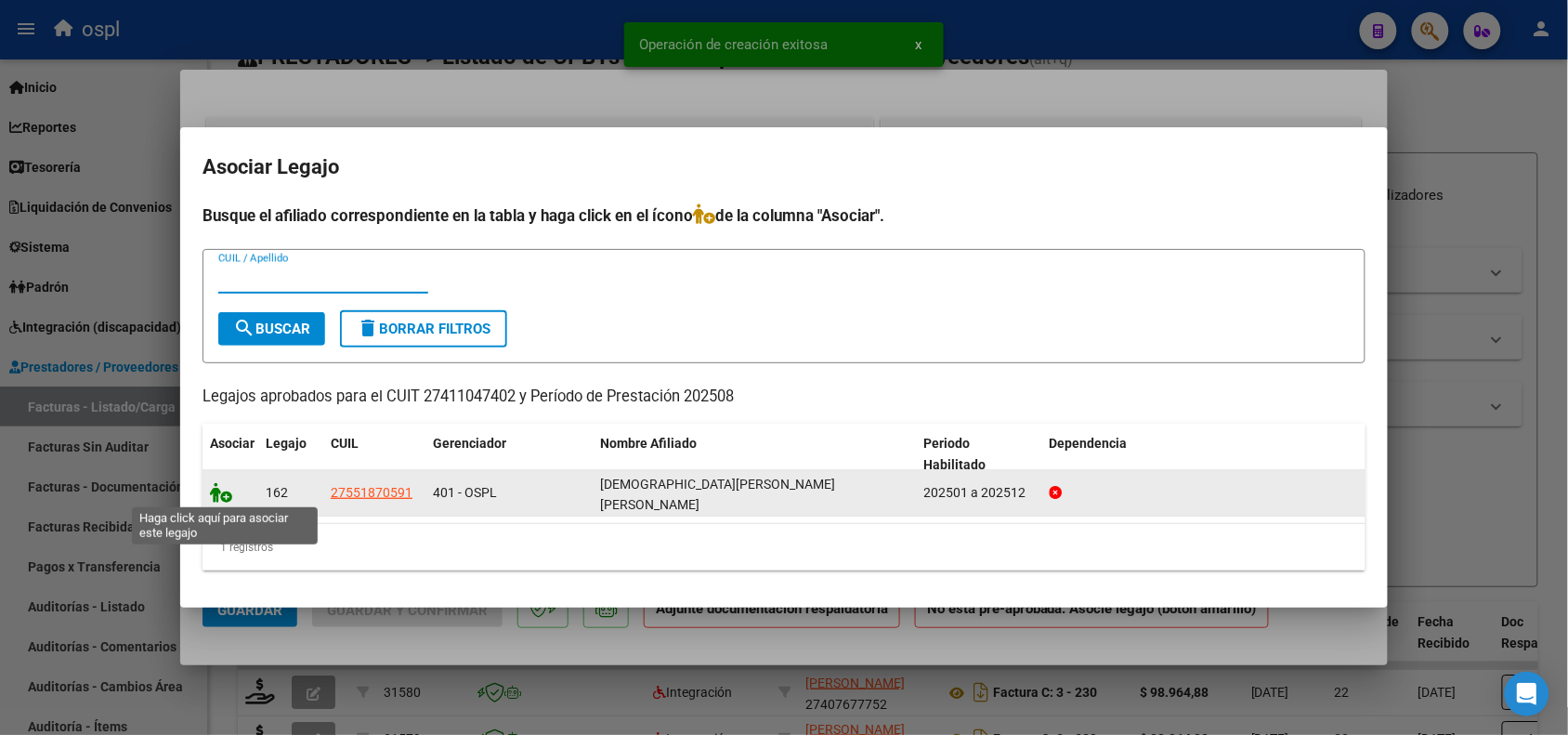
click at [216, 495] on icon at bounding box center [221, 493] width 23 height 21
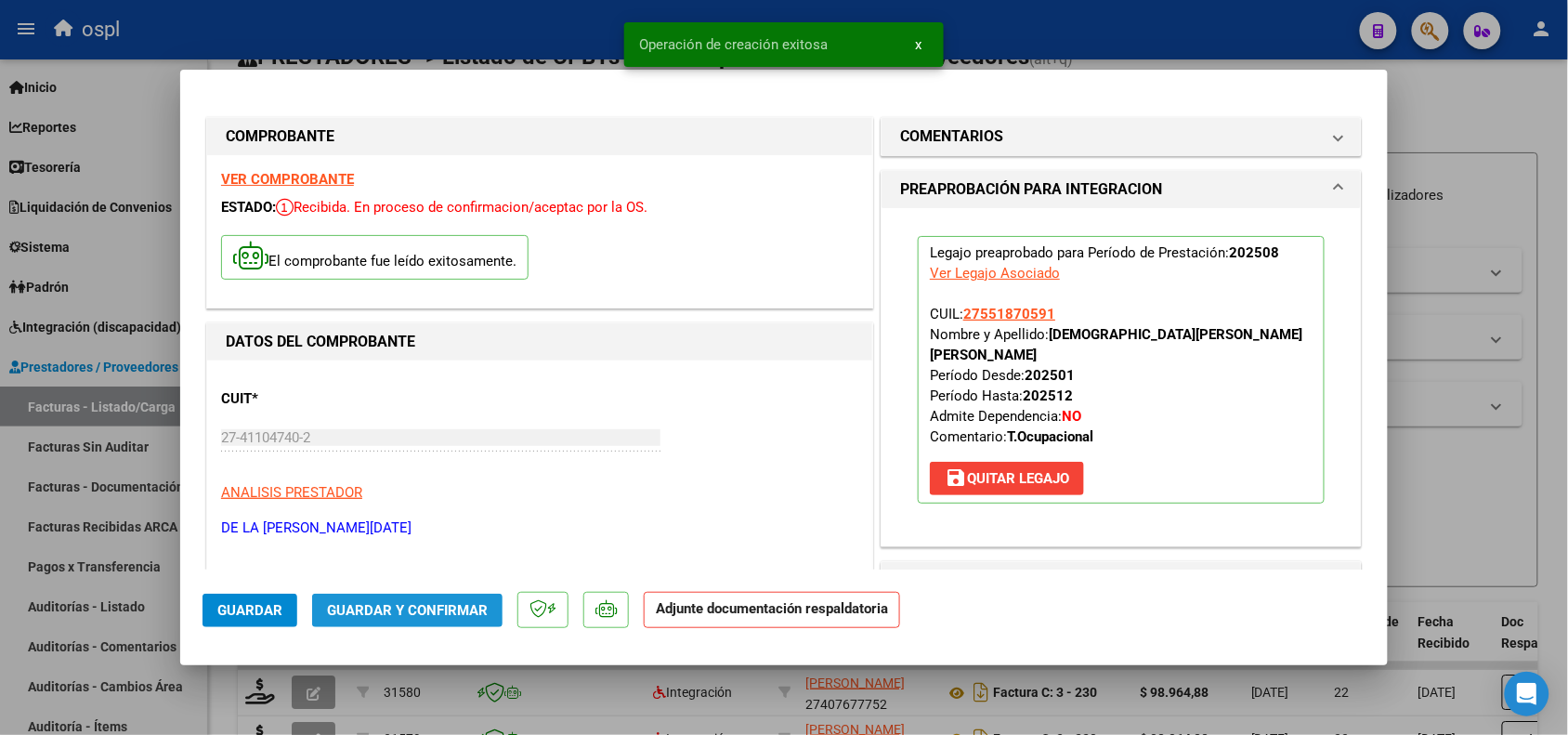
click at [365, 610] on span "Guardar y Confirmar" at bounding box center [407, 610] width 161 height 17
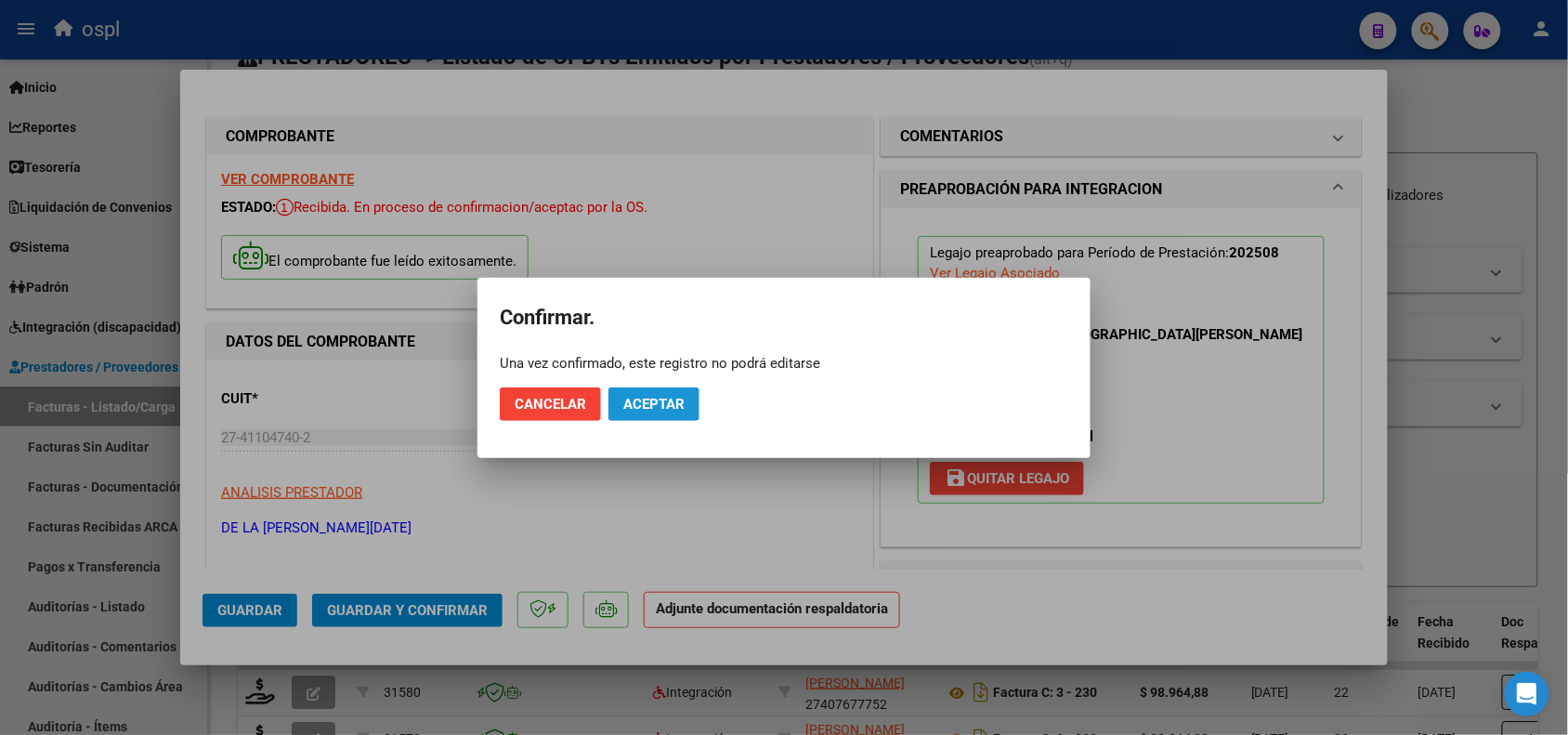
click at [662, 399] on span "Aceptar" at bounding box center [653, 404] width 61 height 17
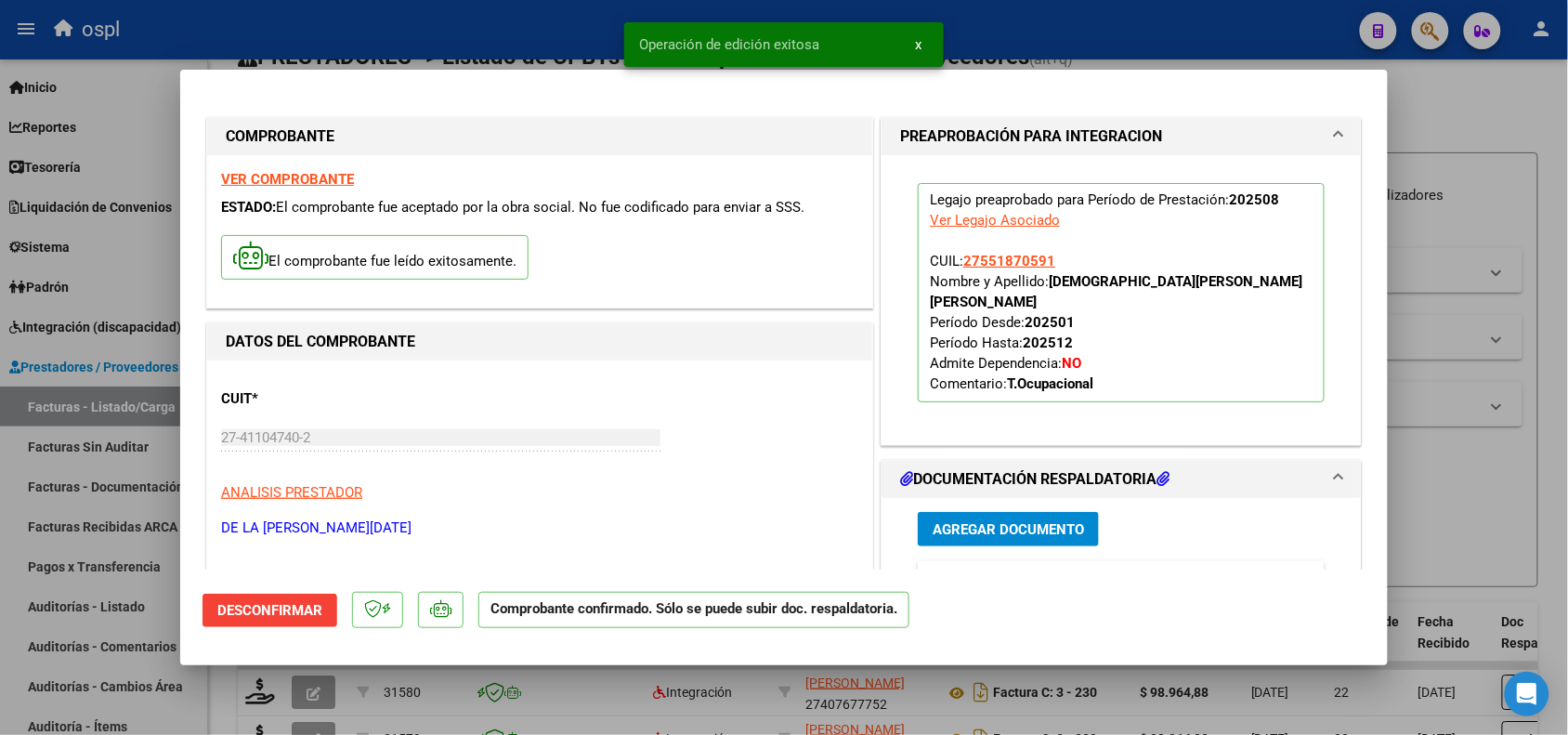
click at [1436, 478] on div at bounding box center [784, 368] width 1568 height 735
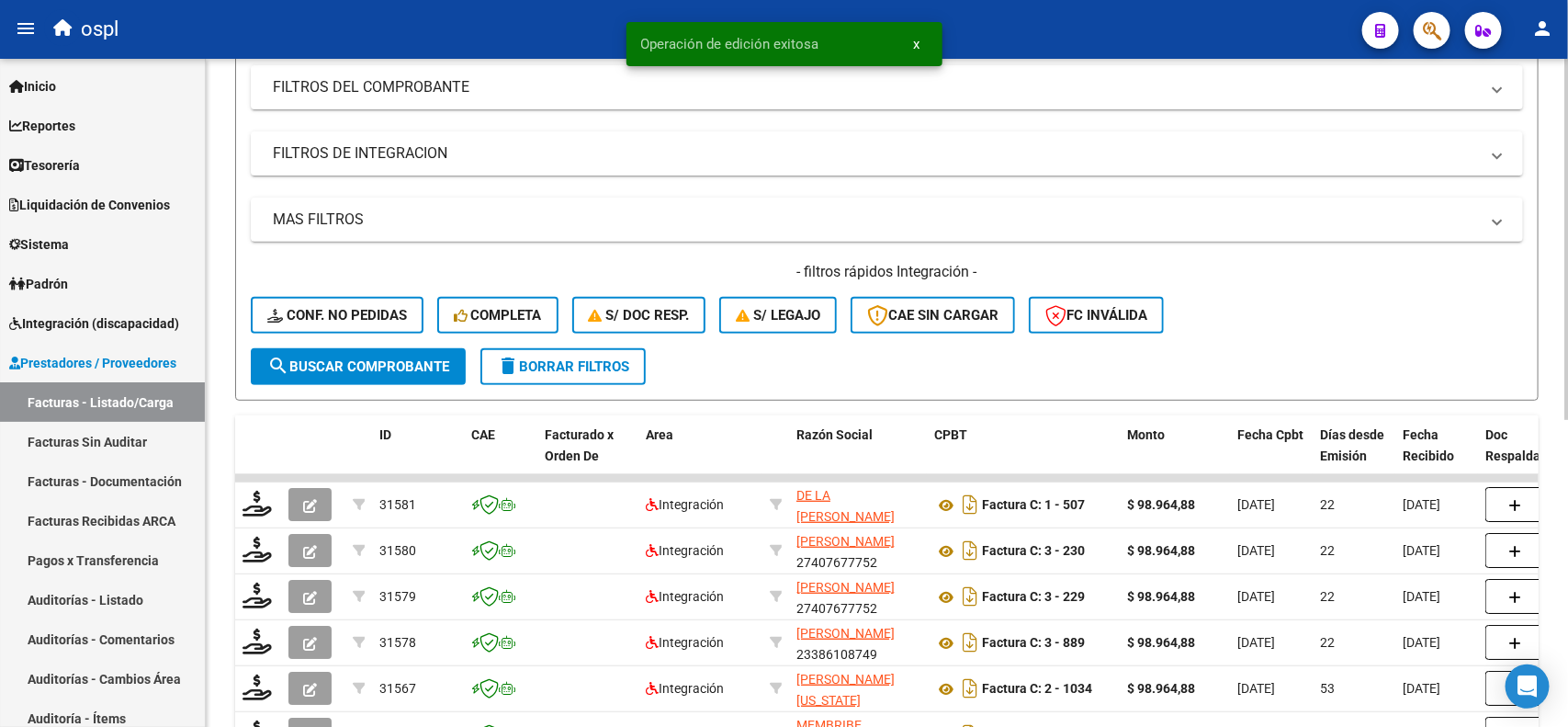
click at [1564, 214] on div at bounding box center [1566, 365] width 5 height 361
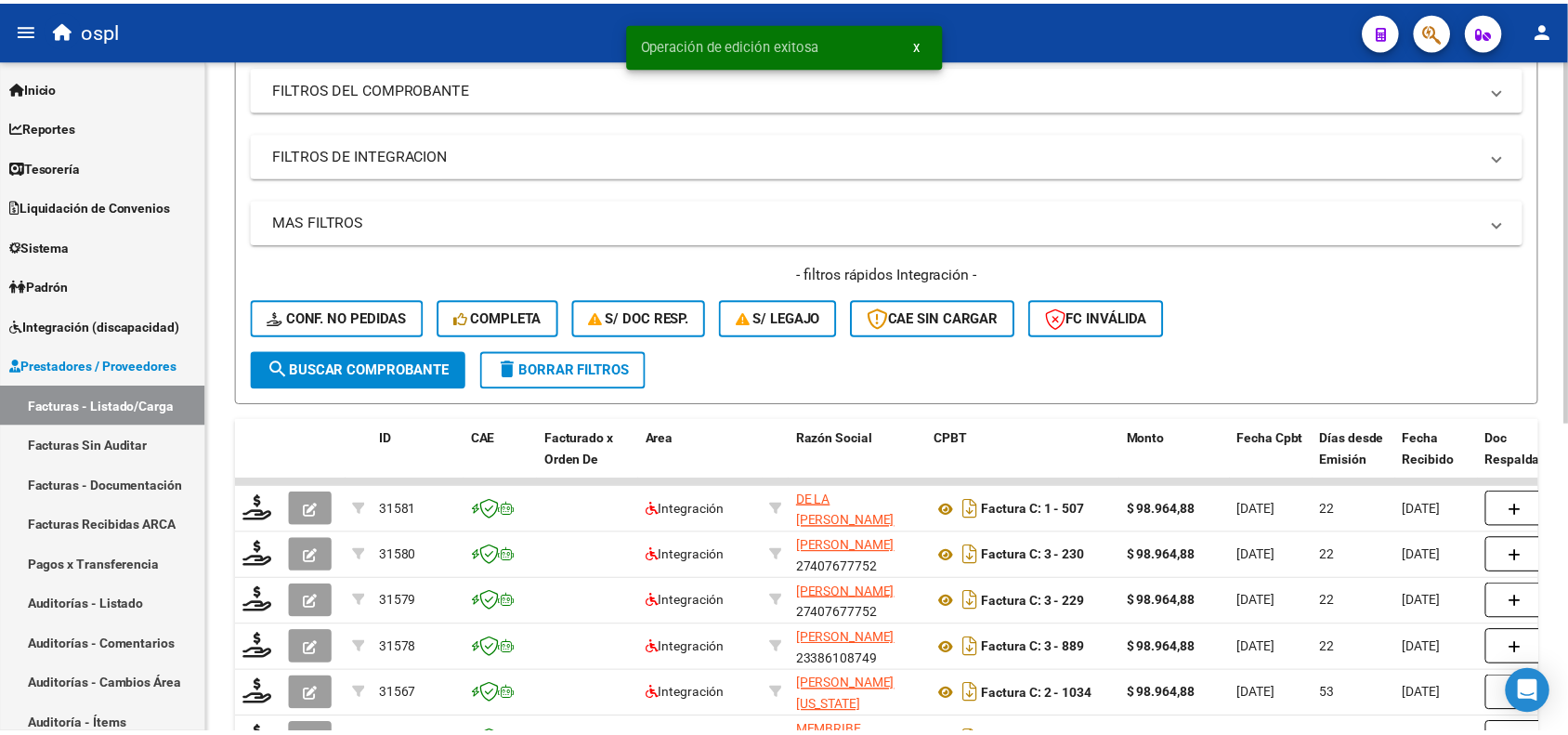
scroll to position [237, 0]
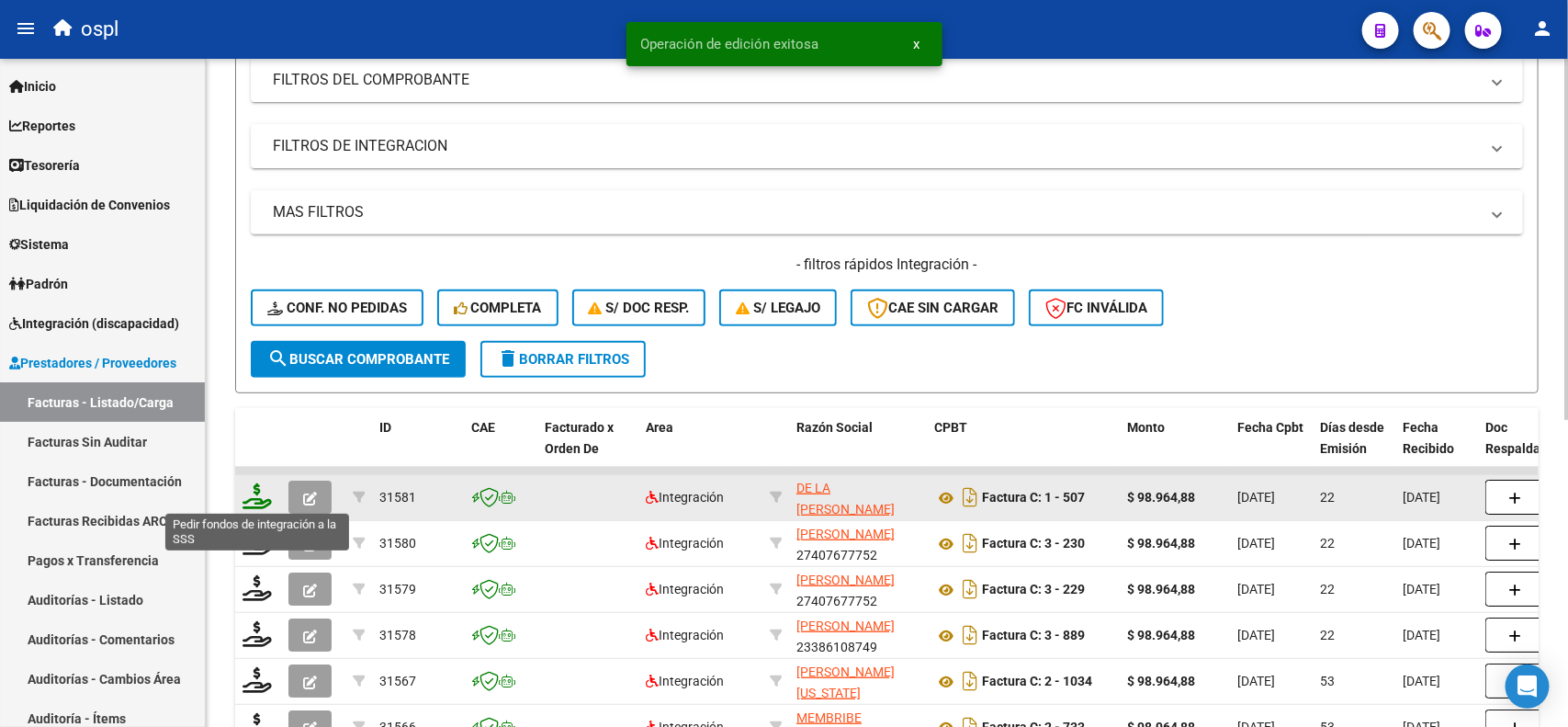
click at [255, 490] on icon at bounding box center [257, 496] width 30 height 26
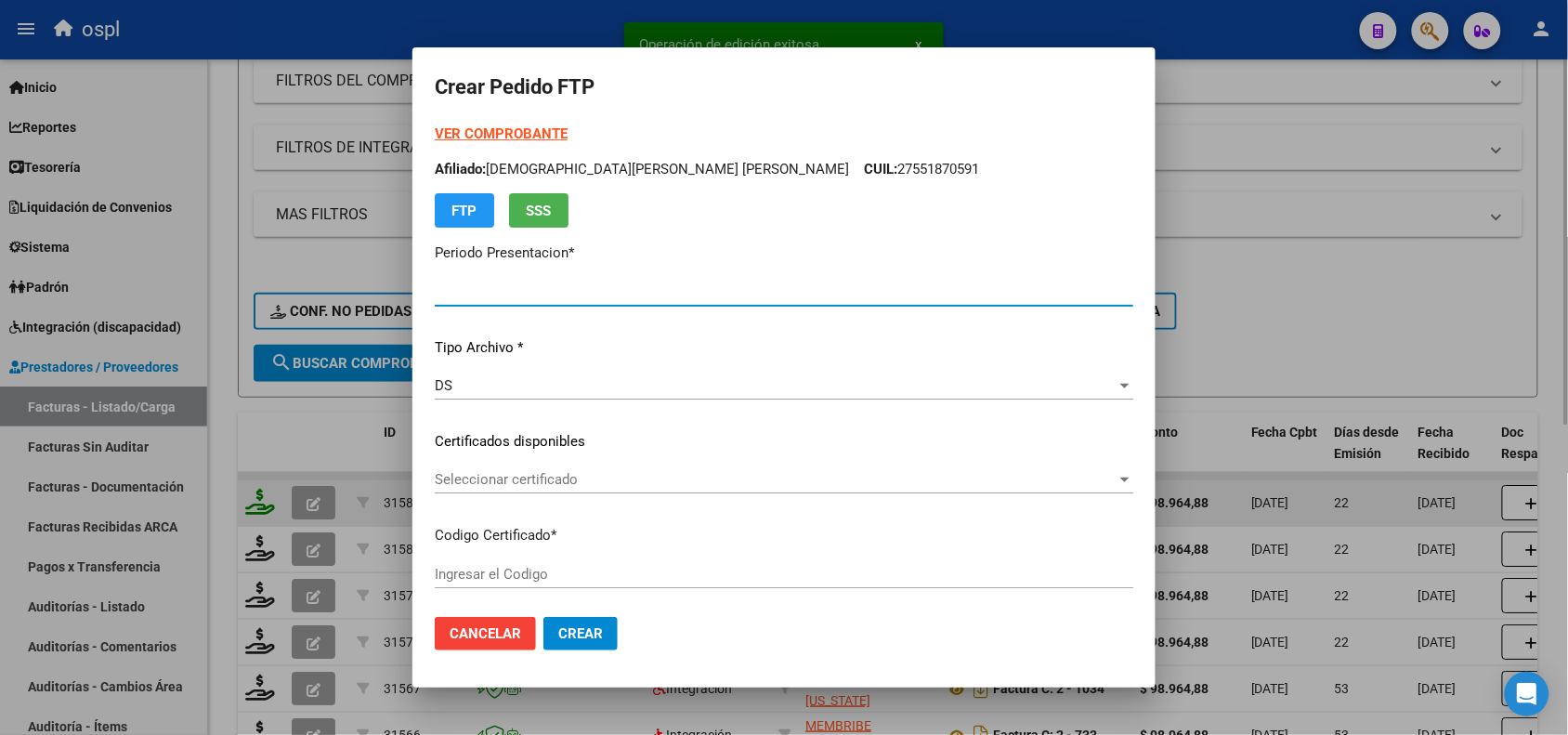
type input "202508"
type input "$ 98.964,88"
type input "ARG01000551870592020052820250526BS350"
type input "[DATE]"
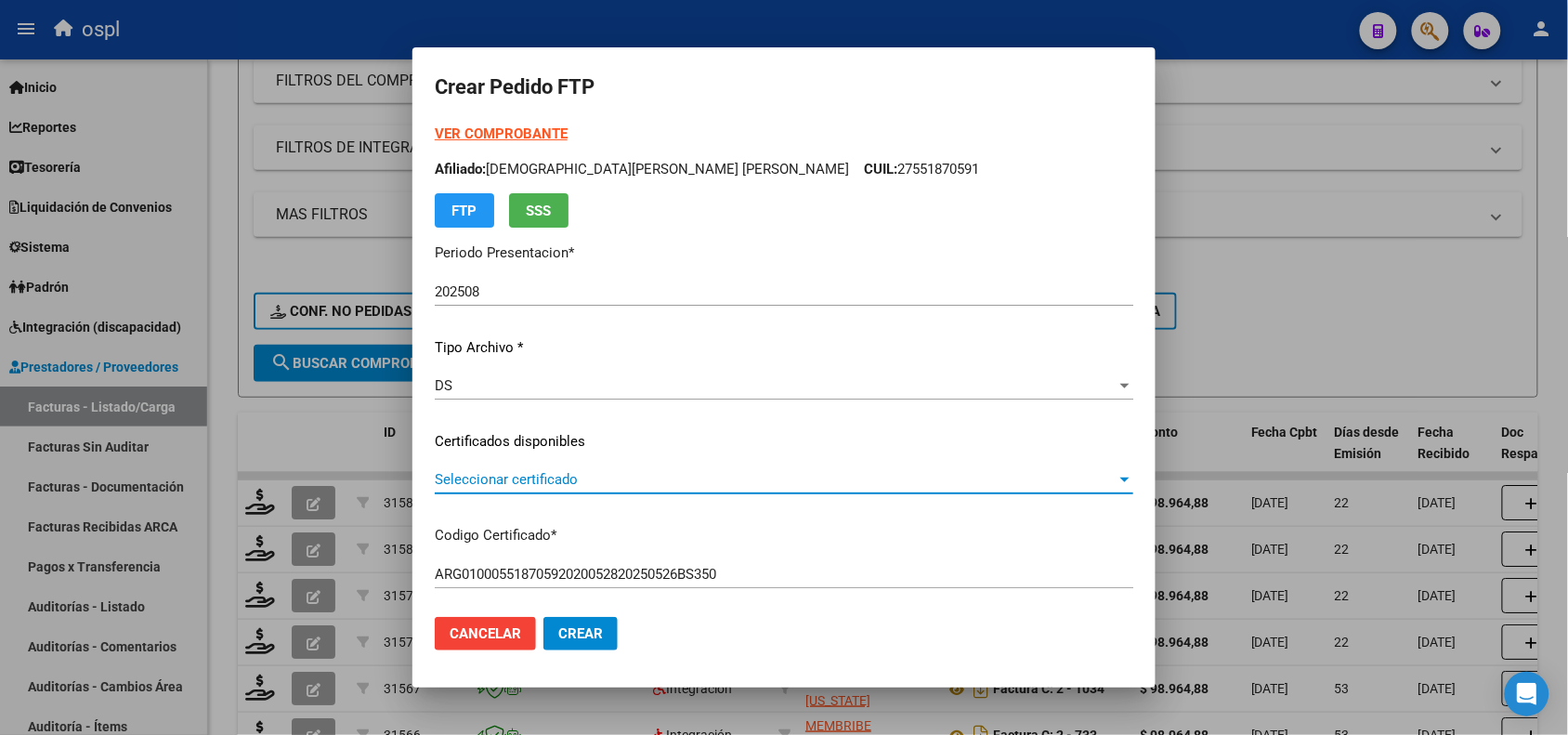
click at [559, 477] on span "Seleccionar certificado" at bounding box center [775, 479] width 682 height 17
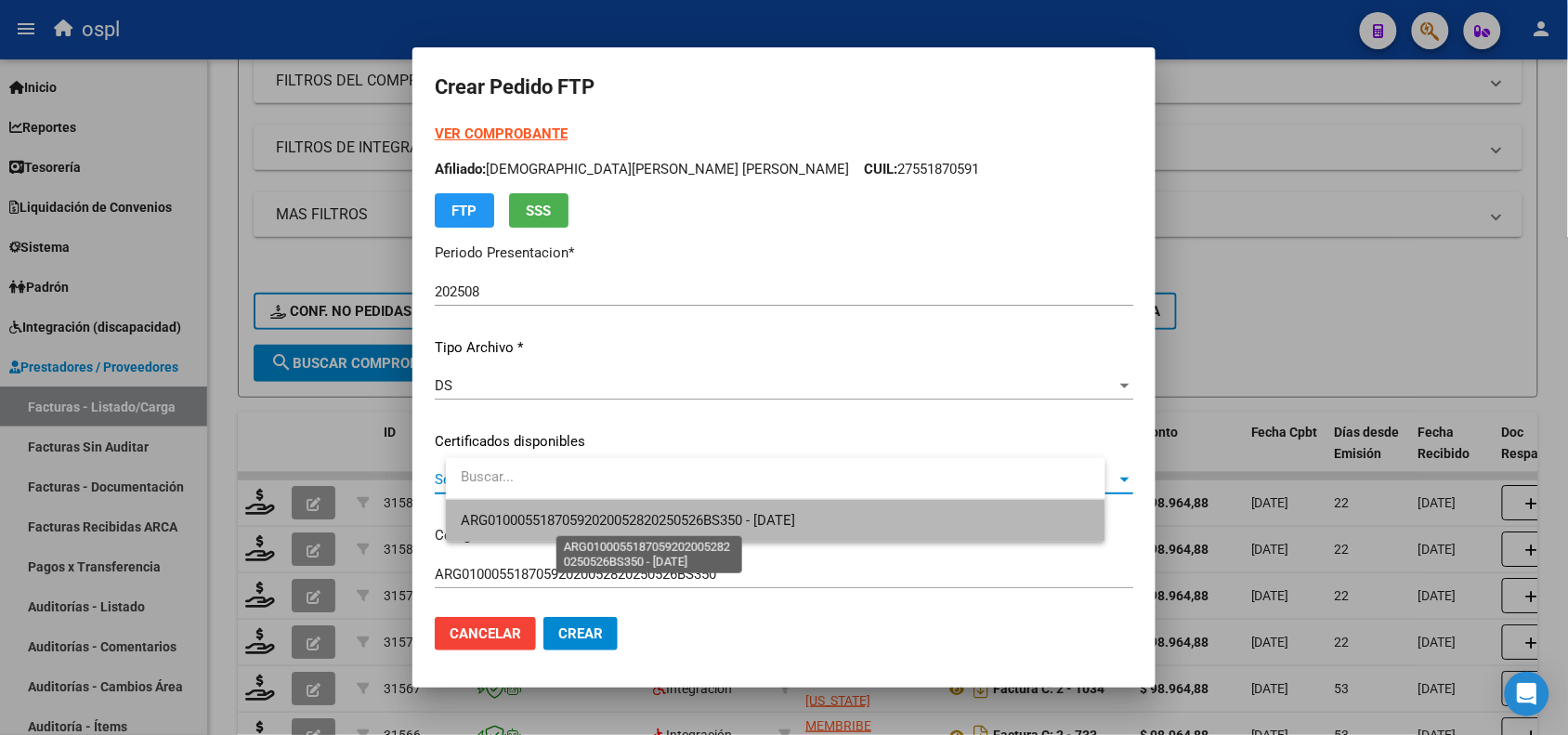
click at [720, 522] on span "ARG01000551870592020052820250526BS350 - [DATE]" at bounding box center [628, 520] width 335 height 17
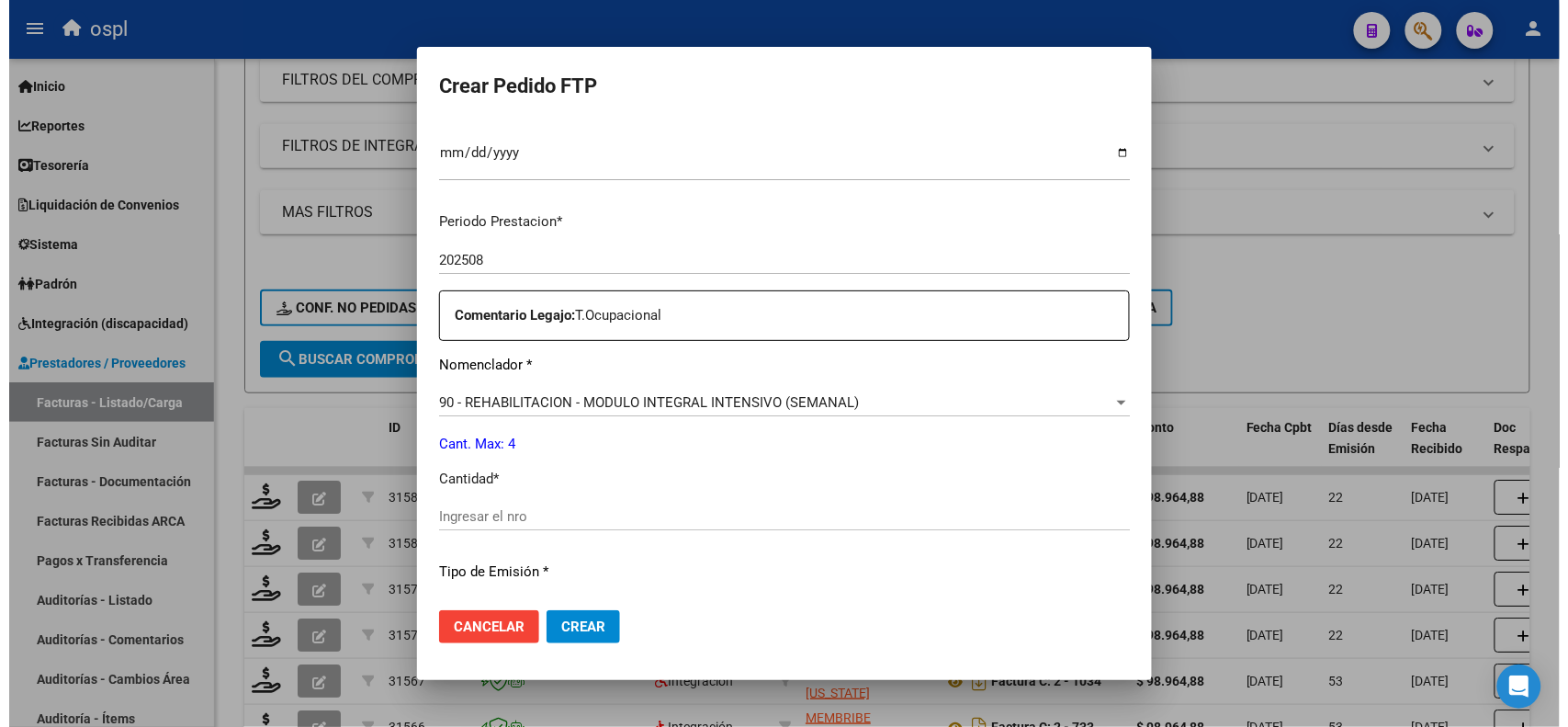
scroll to position [540, 0]
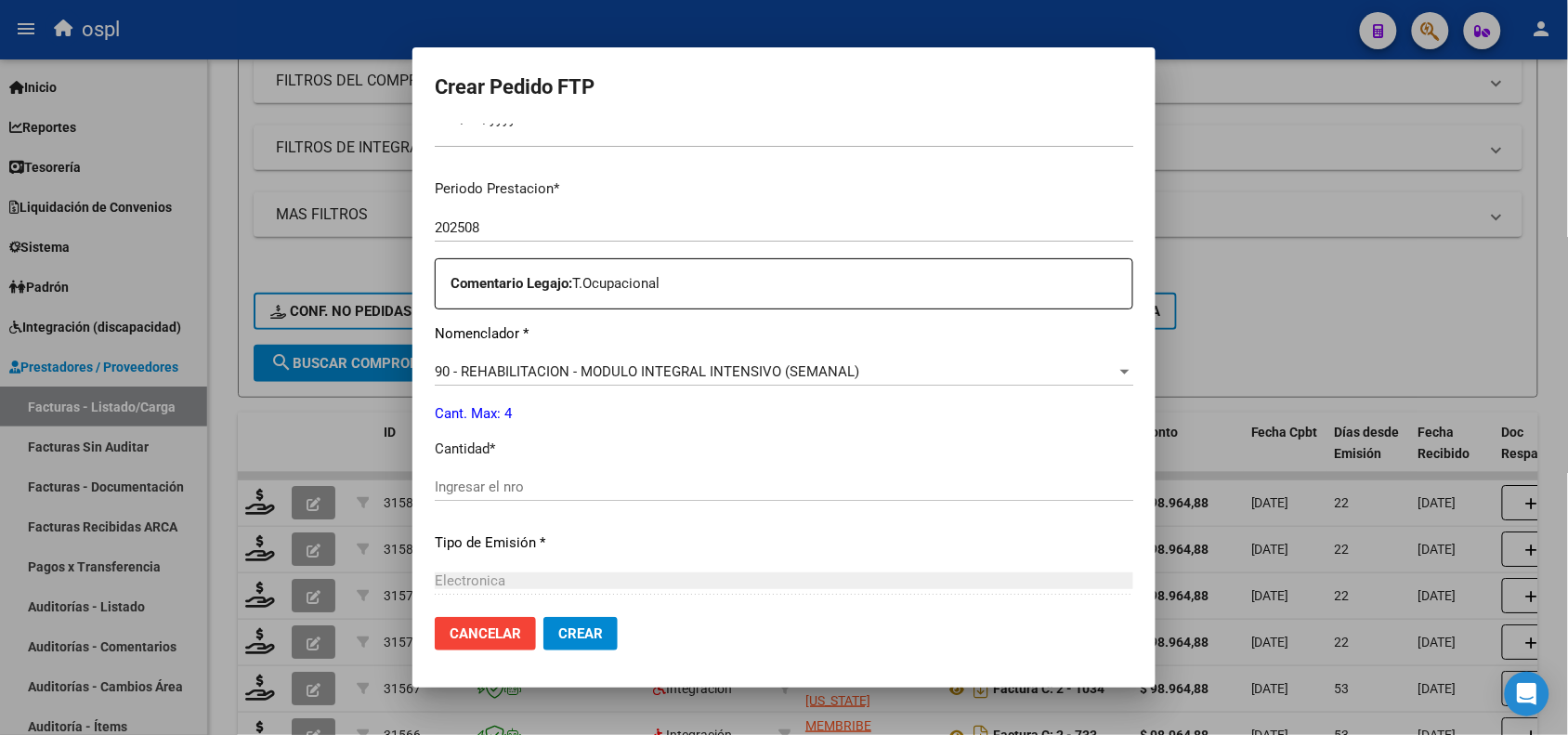
click at [899, 486] on input "Ingresar el nro" at bounding box center [783, 487] width 698 height 17
type input "4"
click at [616, 615] on mat-dialog-actions "Cancelar Crear" at bounding box center [783, 633] width 698 height 63
click at [603, 637] on span "Crear" at bounding box center [580, 633] width 44 height 17
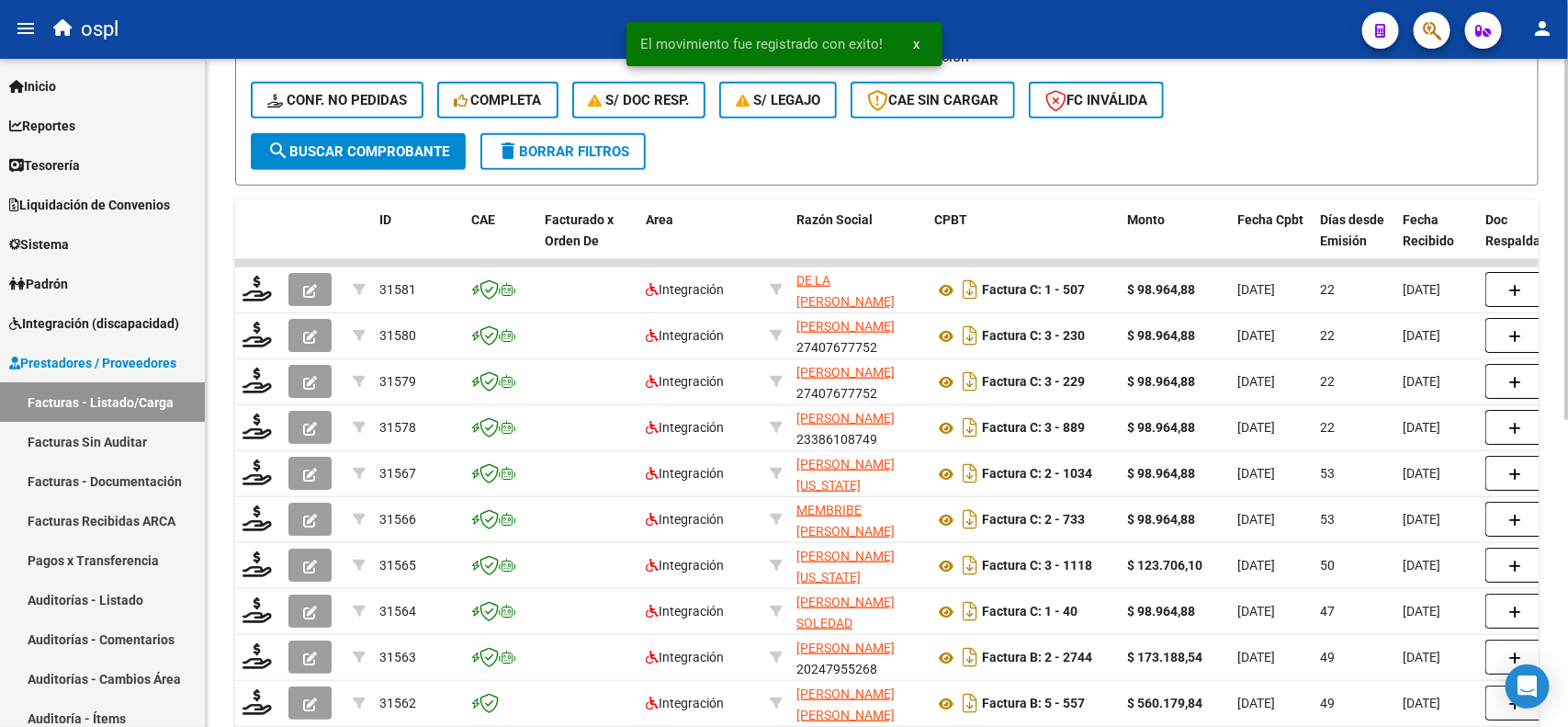
scroll to position [502, 0]
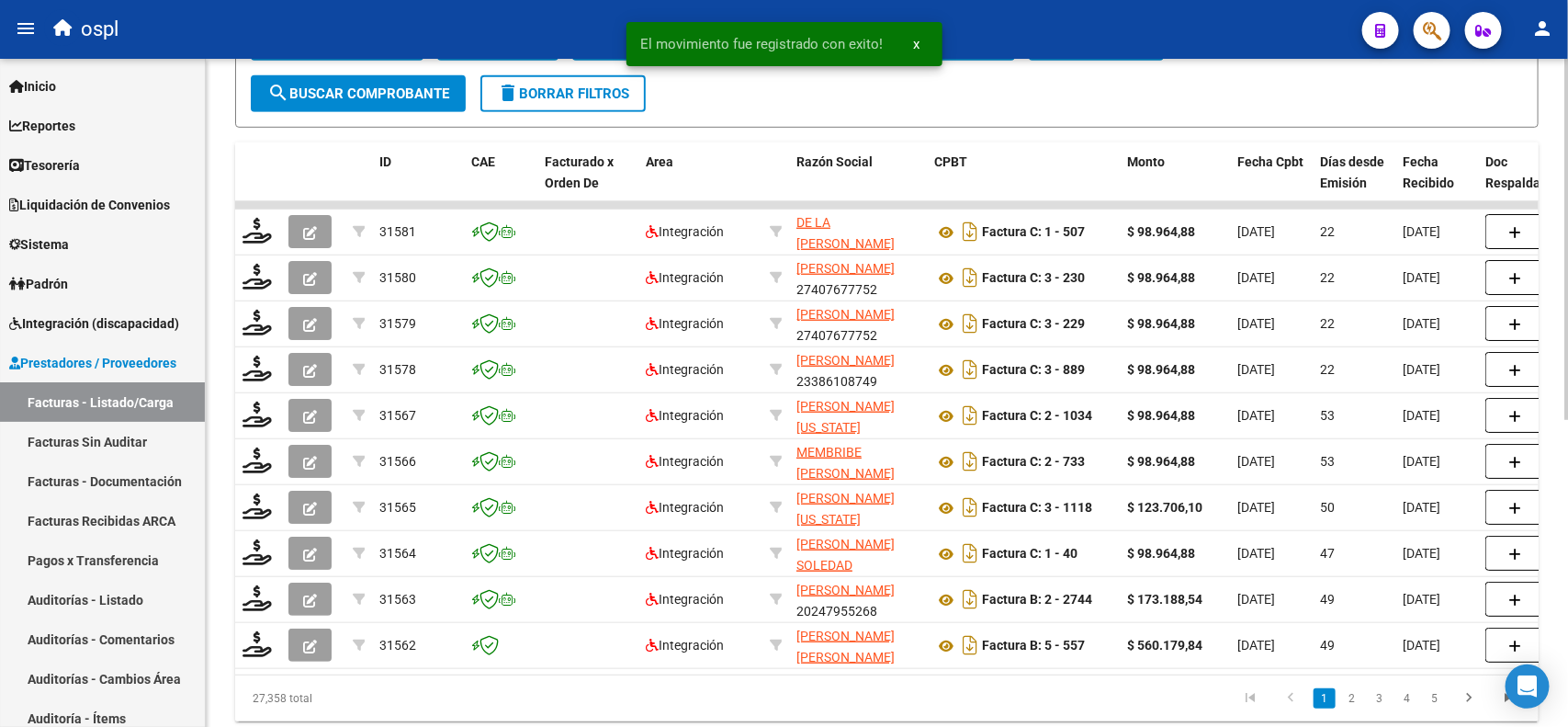
click at [1564, 466] on div at bounding box center [1566, 517] width 5 height 361
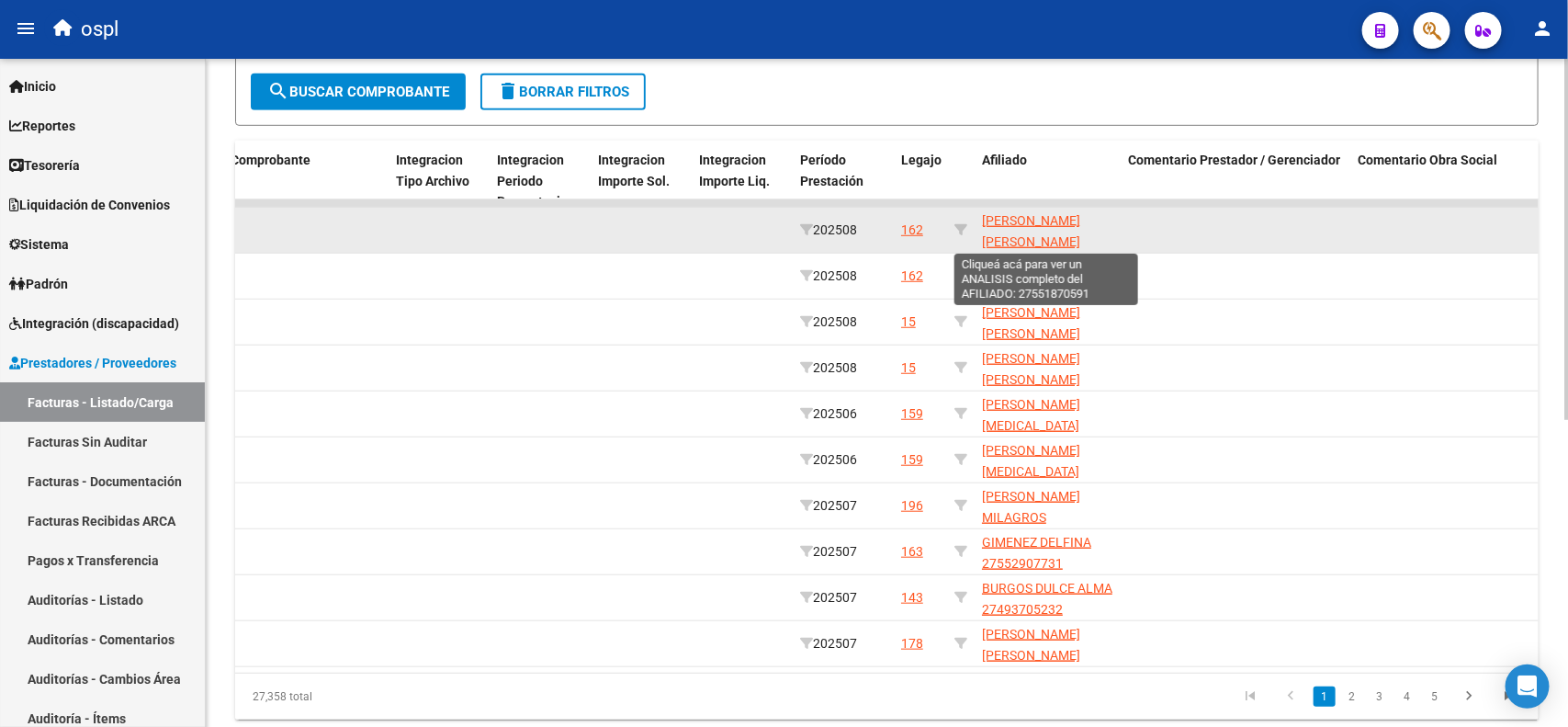
scroll to position [2, 0]
drag, startPoint x: 1119, startPoint y: 234, endPoint x: 1032, endPoint y: 240, distance: 87.2
click at [1032, 240] on datatable-body-cell "[PERSON_NAME] [PERSON_NAME] 27551870591" at bounding box center [1048, 230] width 147 height 45
copy span "27551870591"
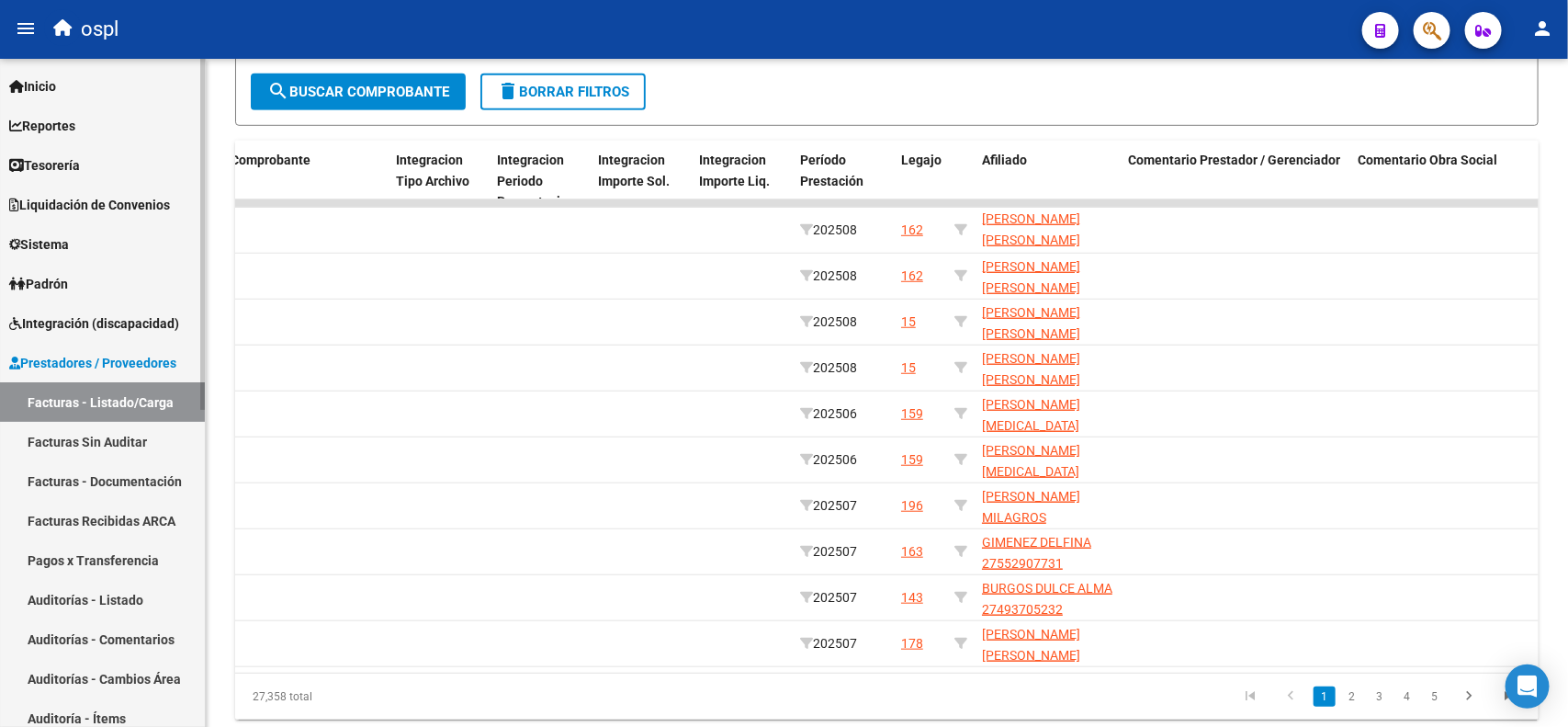
click at [31, 329] on span "Integración (discapacidad)" at bounding box center [94, 324] width 170 height 20
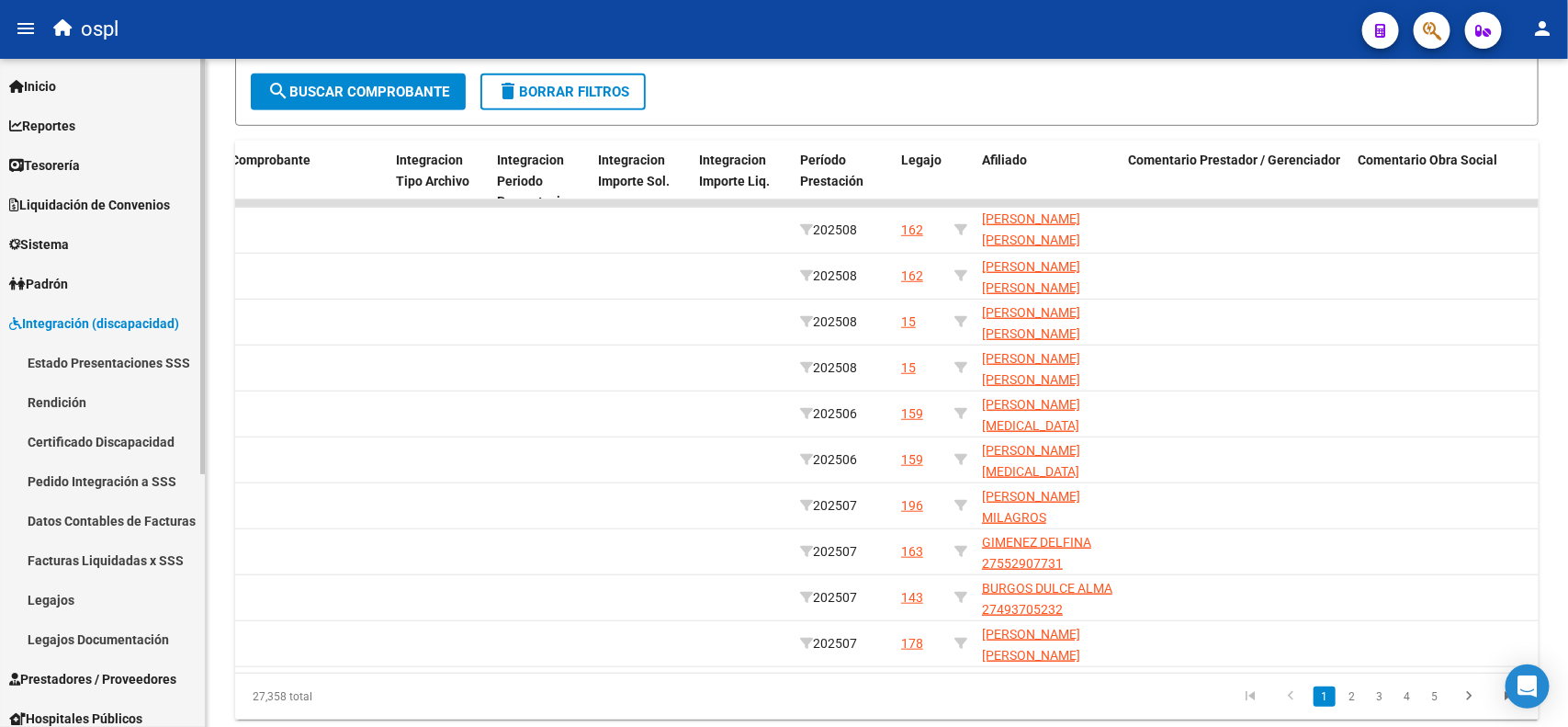
click at [70, 475] on link "Pedido Integración a SSS" at bounding box center [102, 481] width 204 height 39
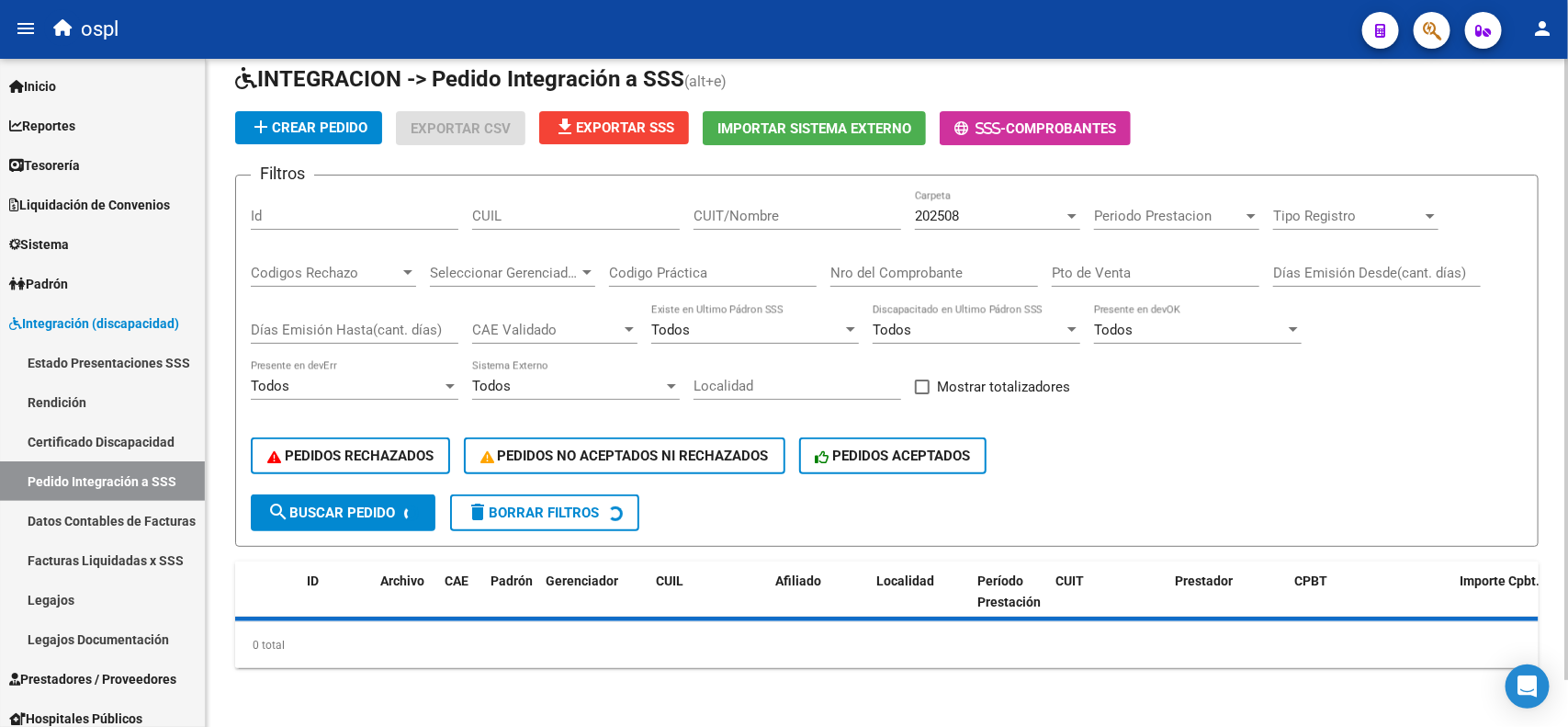
scroll to position [48, 0]
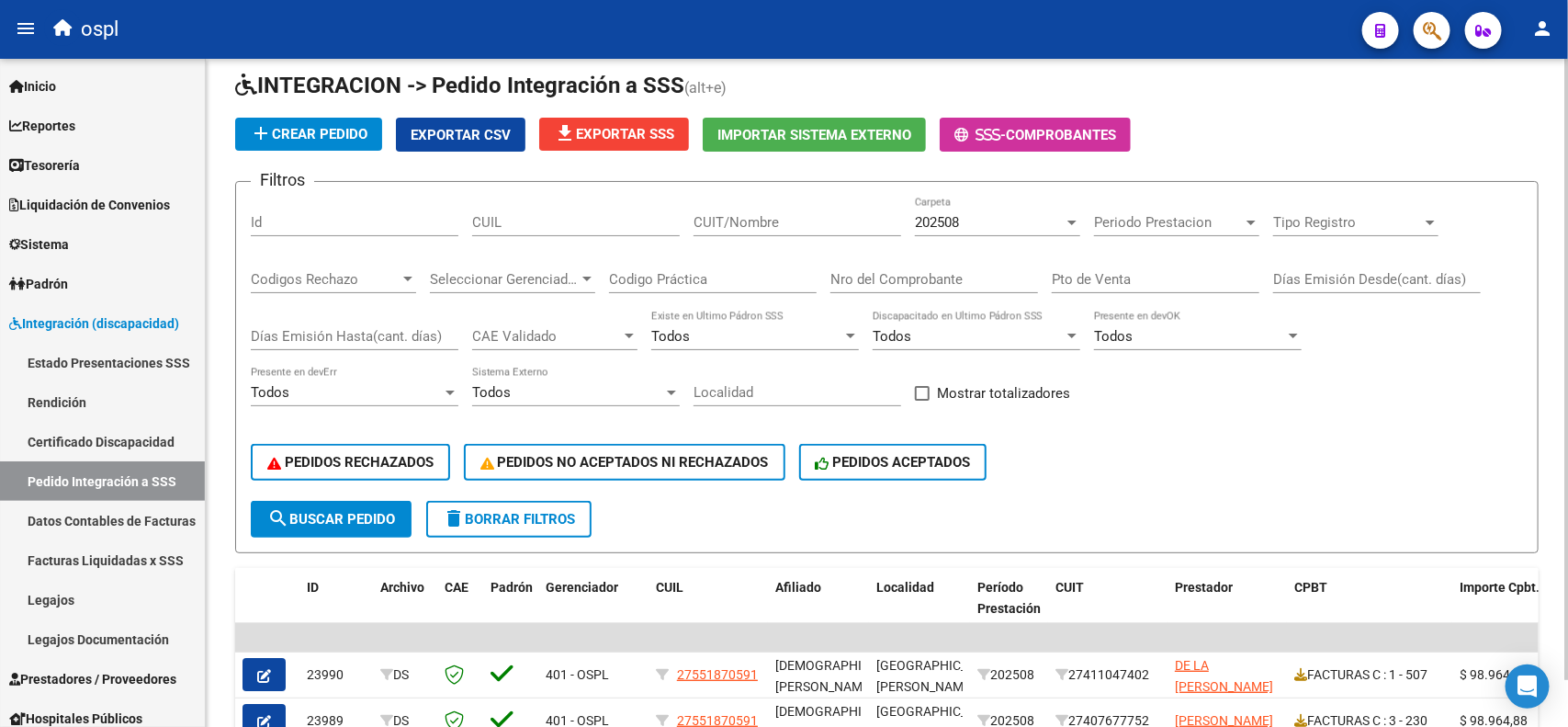
click at [562, 667] on span "401 - OSPL" at bounding box center [577, 674] width 63 height 15
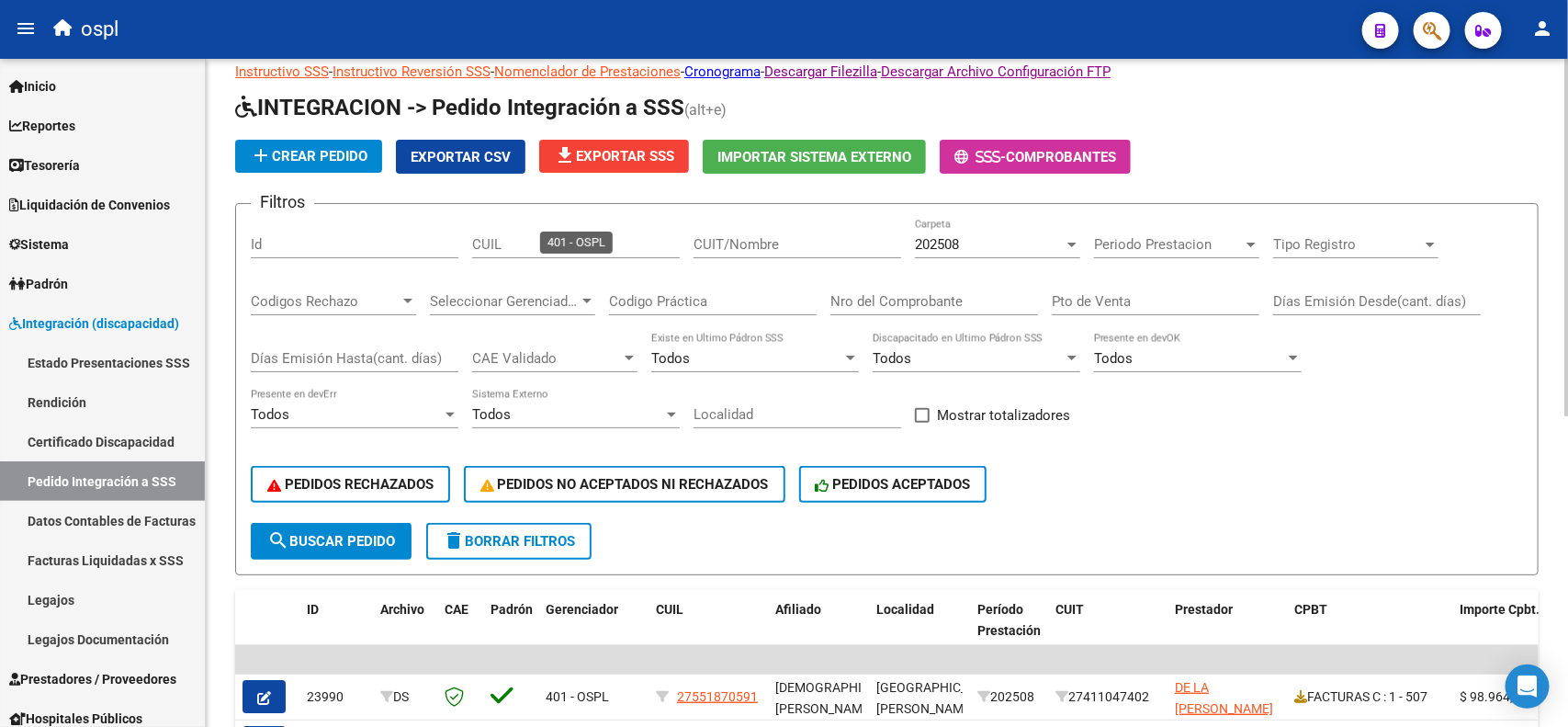
scroll to position [523, 0]
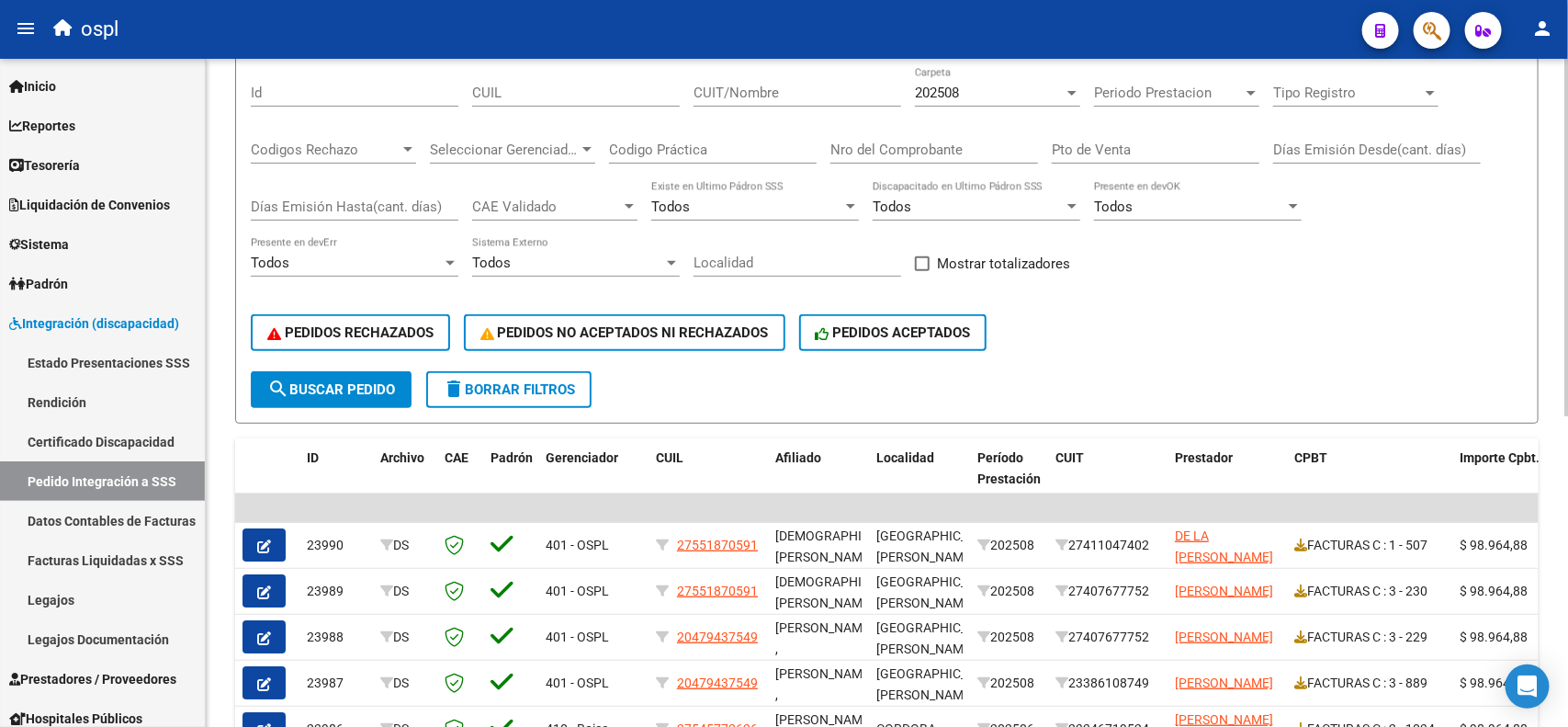
click at [1553, 235] on div "DS.DEVERR: Último Archivo SSS publicado hace: 21 días - DS.DEVOK: Último Archiv…" at bounding box center [889, 476] width 1366 height 1235
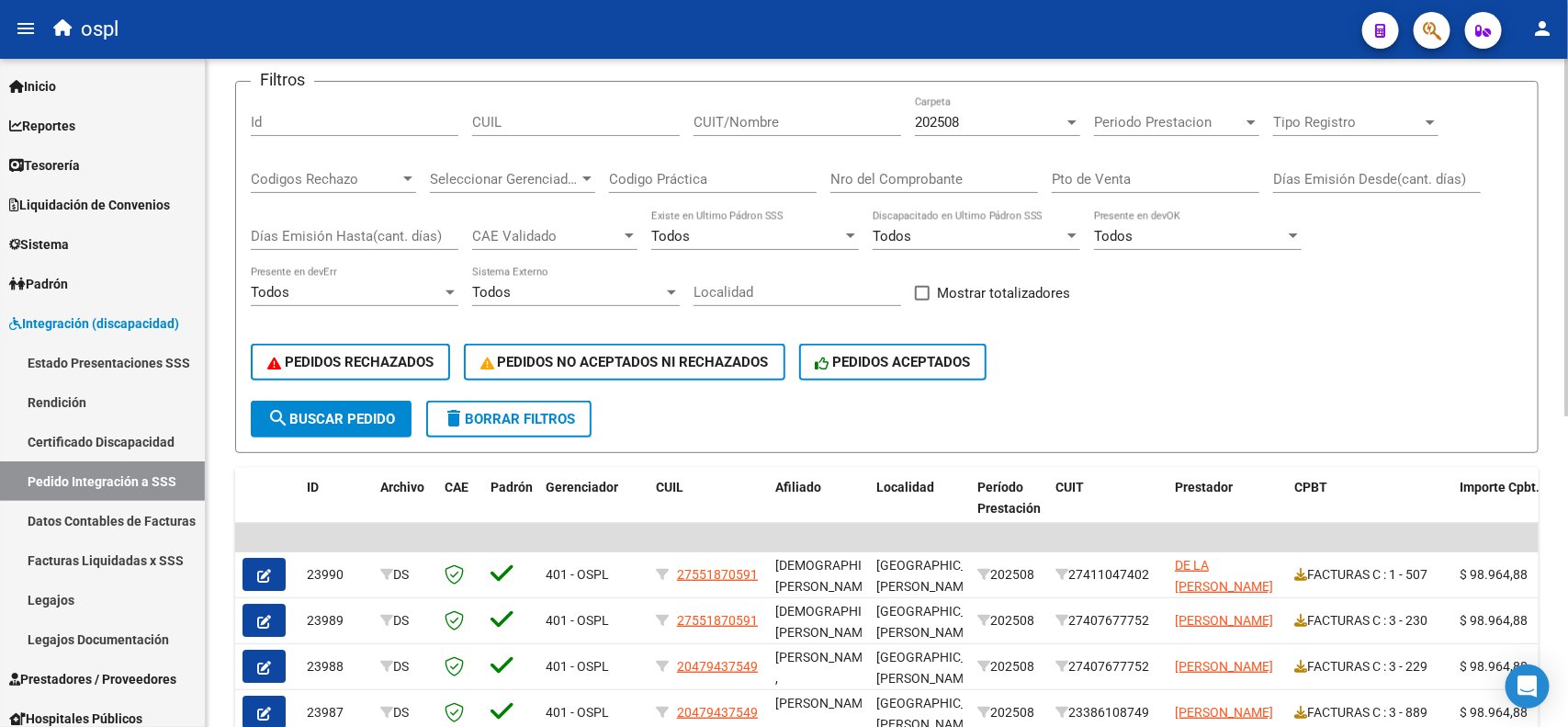
click at [641, 125] on input "CUIL" at bounding box center [575, 123] width 207 height 17
paste input "27551870591"
type input "27551870591"
click at [333, 411] on span "search Buscar Pedido" at bounding box center [331, 419] width 127 height 17
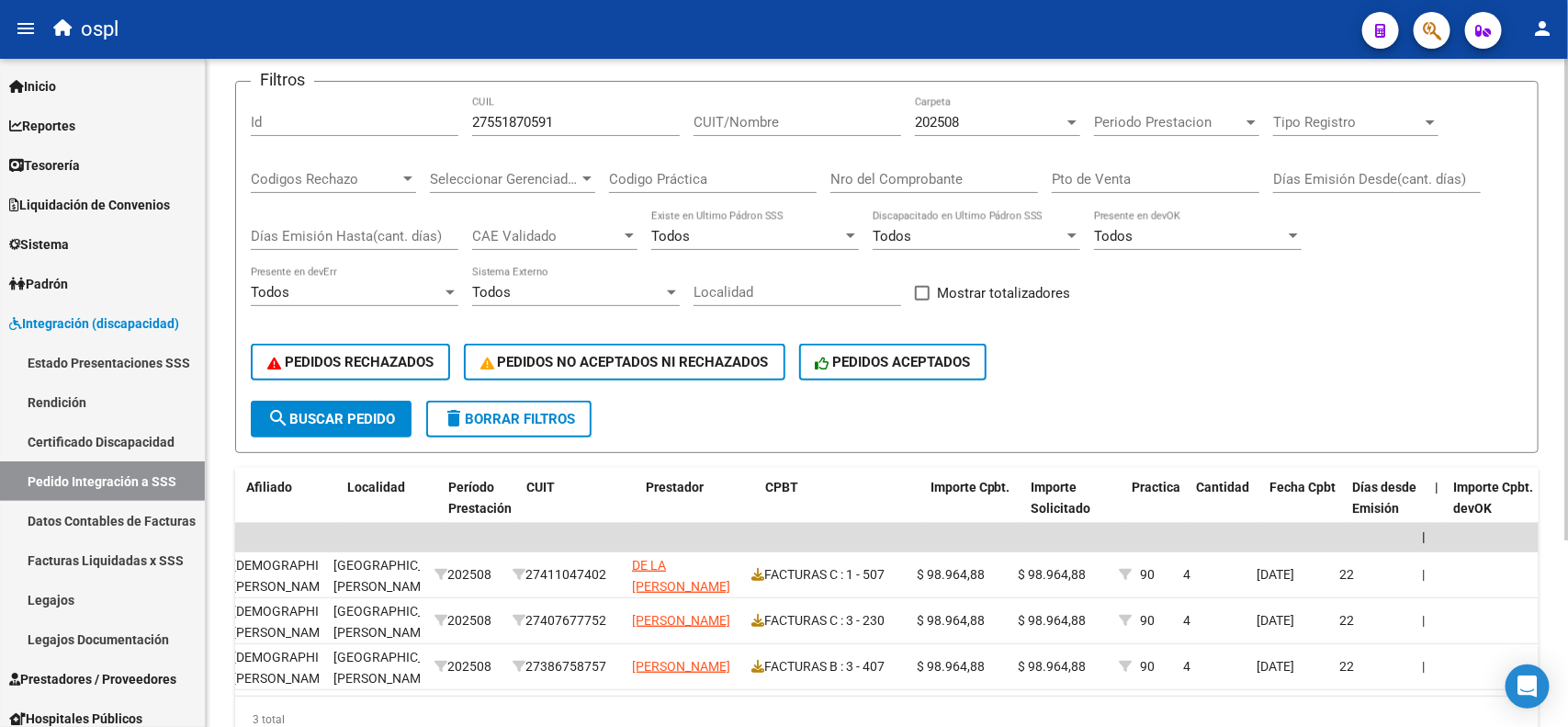
scroll to position [0, 0]
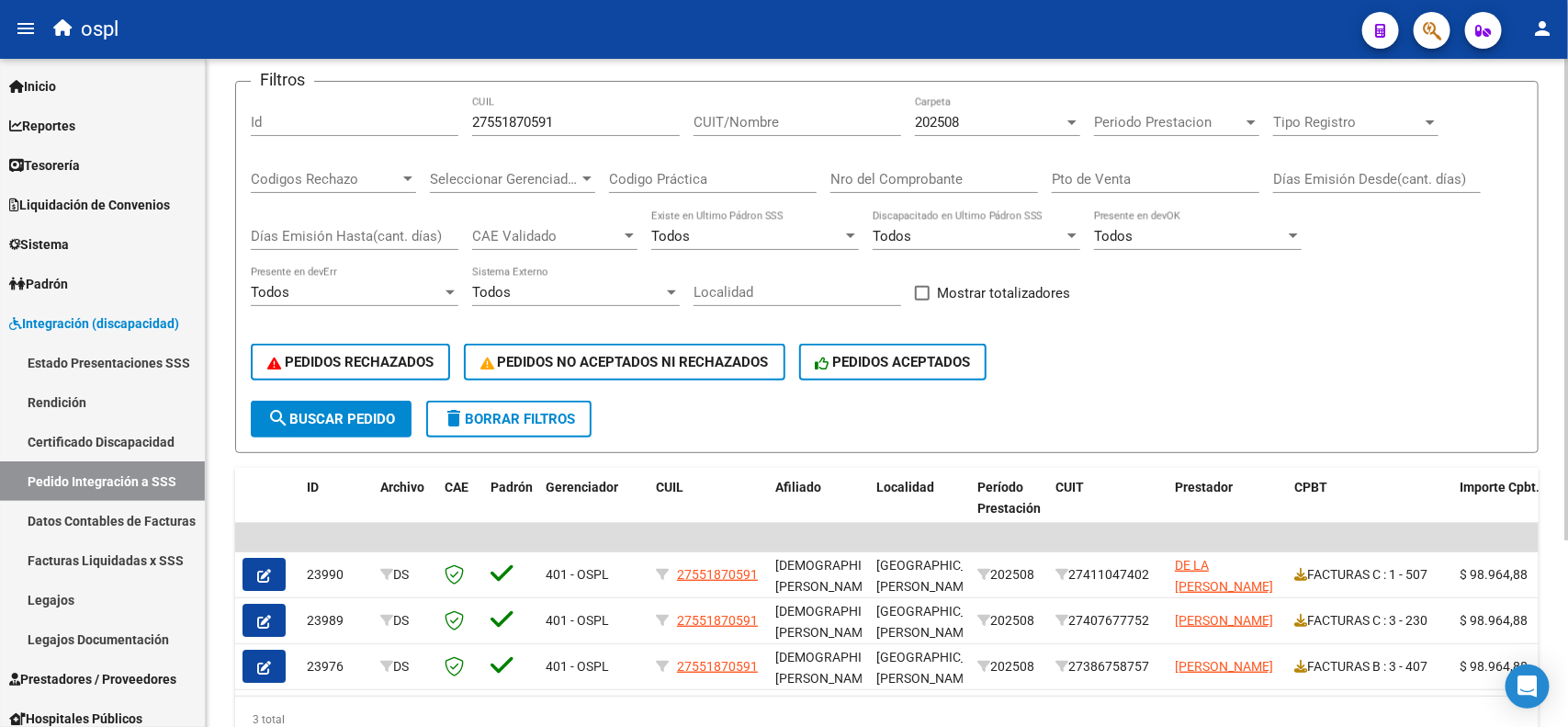
click at [1567, 401] on div at bounding box center [1566, 430] width 5 height 482
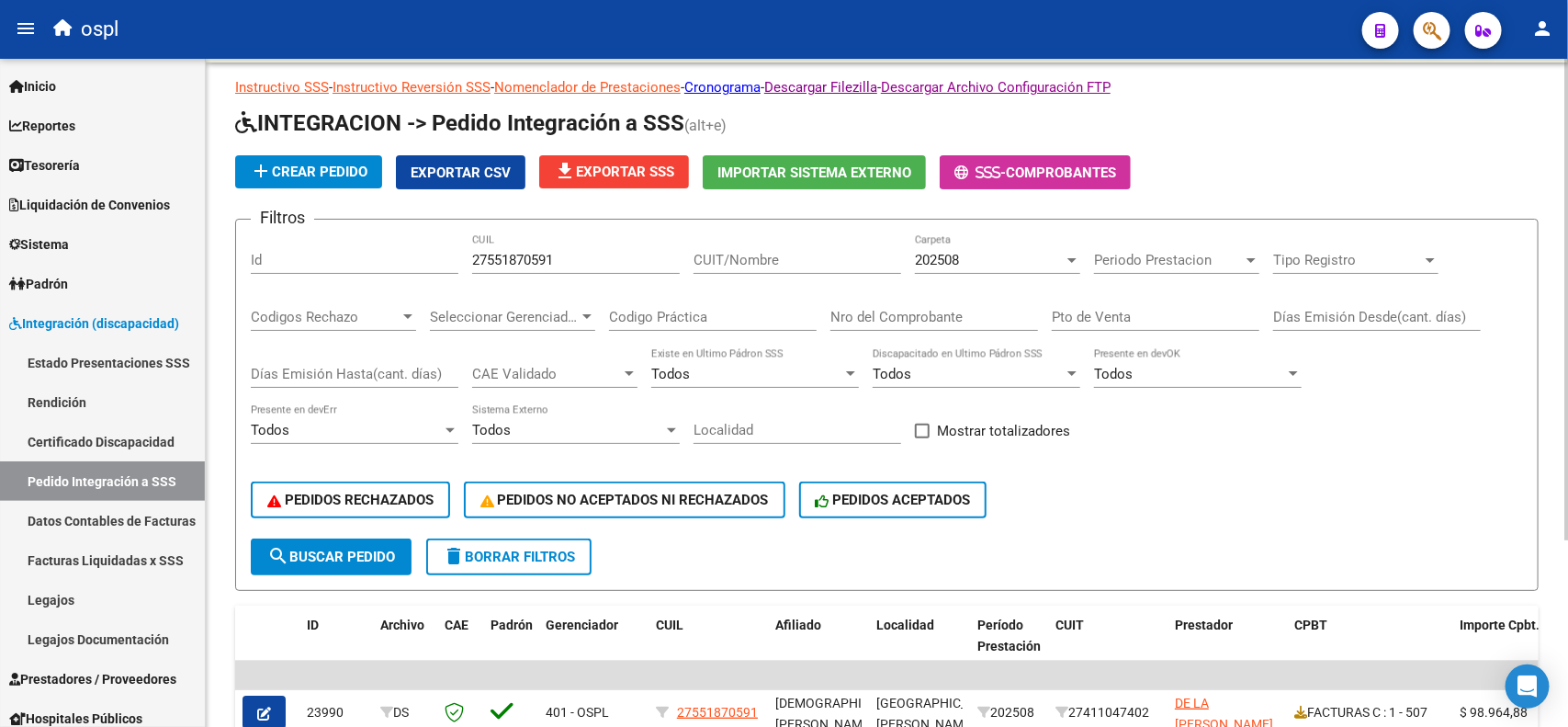
click at [1552, 251] on div "DS.DEVERR: Último Archivo SSS publicado hace: 21 días - DS.DEVOK: Último Archiv…" at bounding box center [889, 482] width 1366 height 913
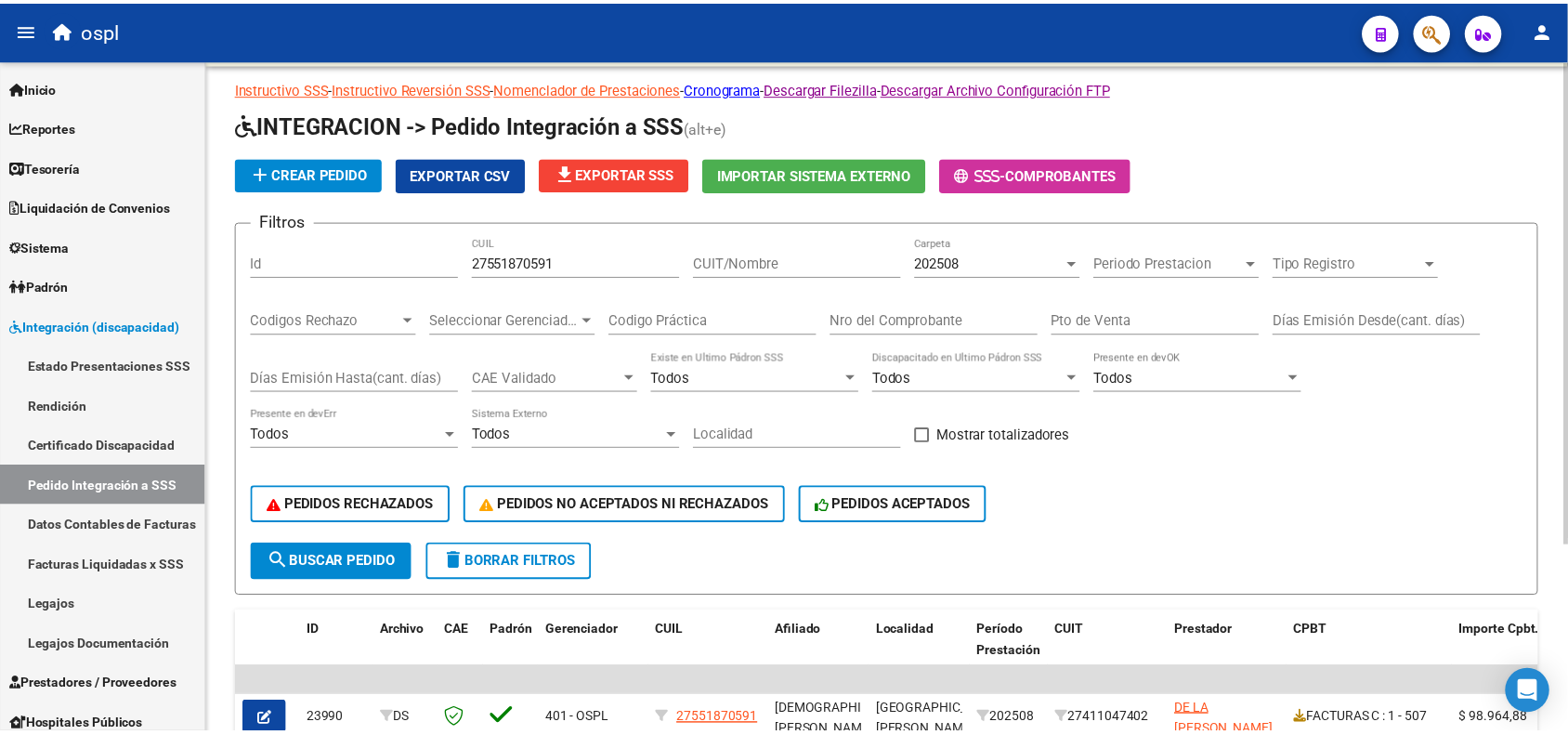
scroll to position [0, 0]
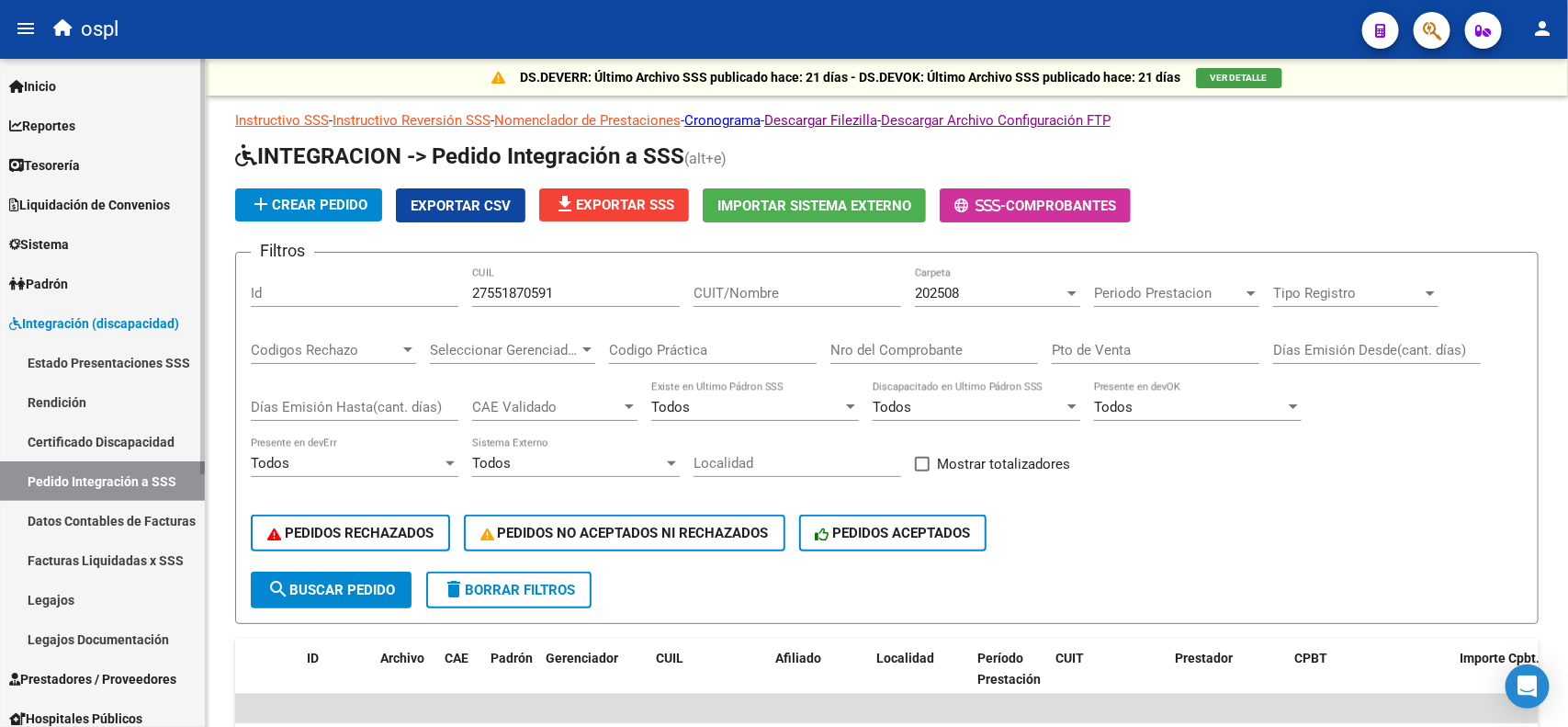
click at [35, 320] on span "Integración (discapacidad)" at bounding box center [94, 324] width 170 height 20
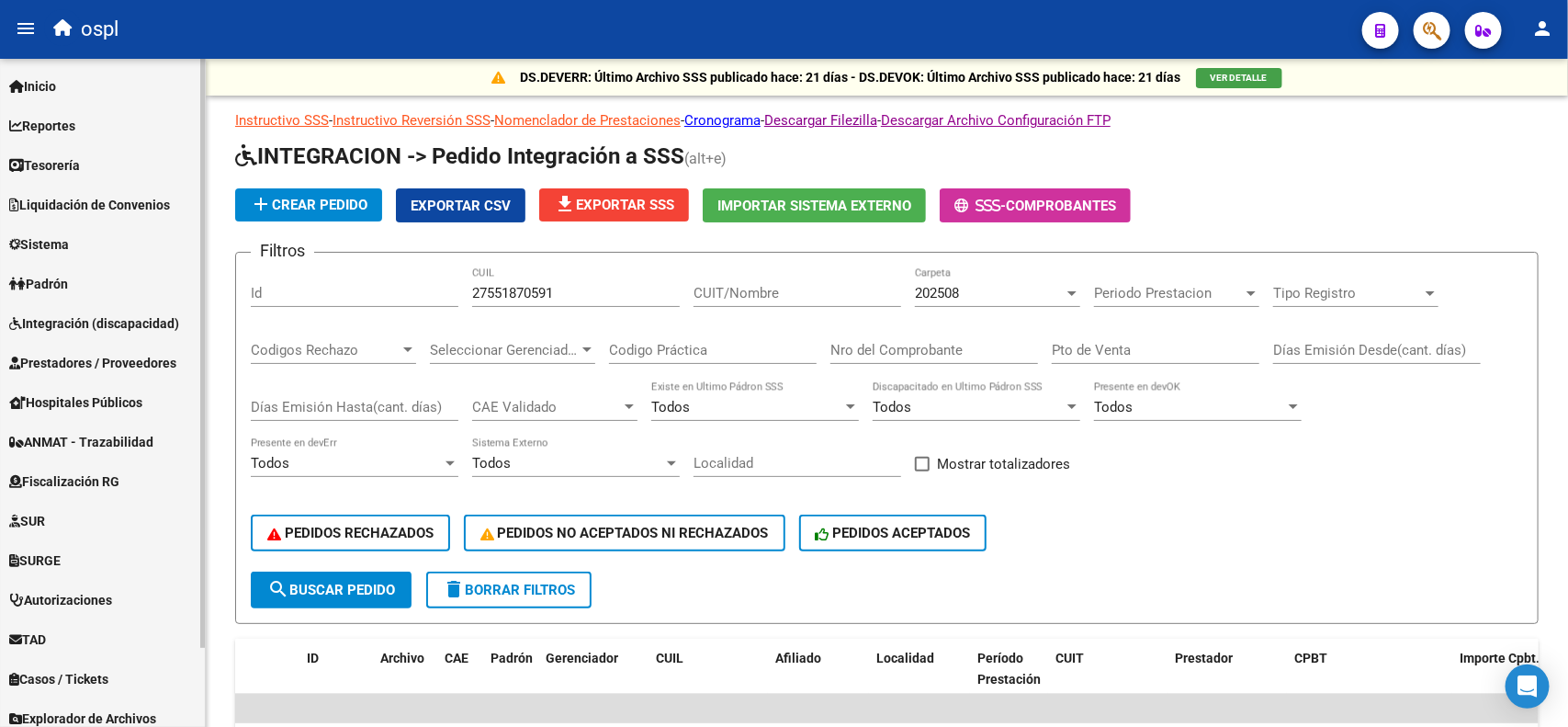
click at [41, 367] on span "Prestadores / Proveedores" at bounding box center [93, 363] width 167 height 20
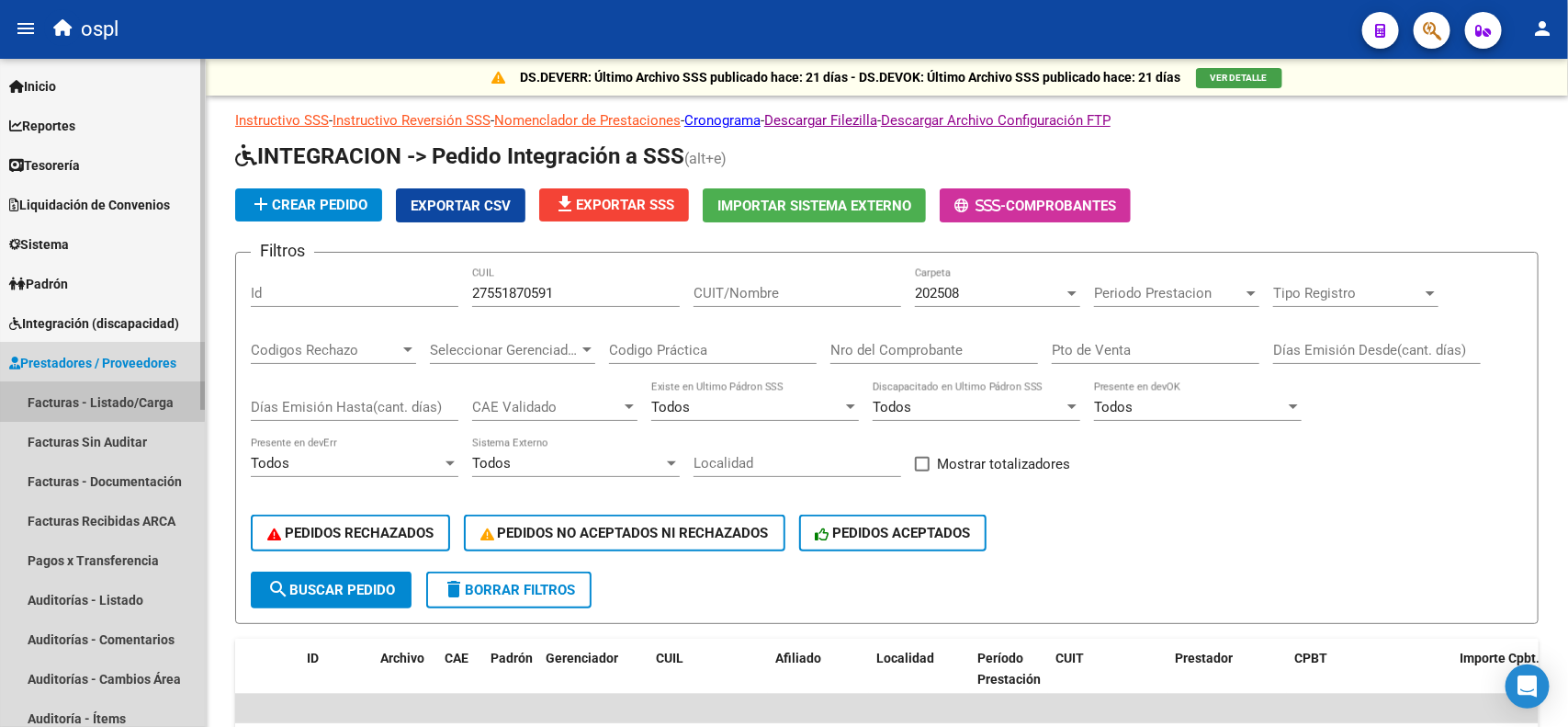
click at [46, 398] on link "Facturas - Listado/Carga" at bounding box center [102, 402] width 204 height 39
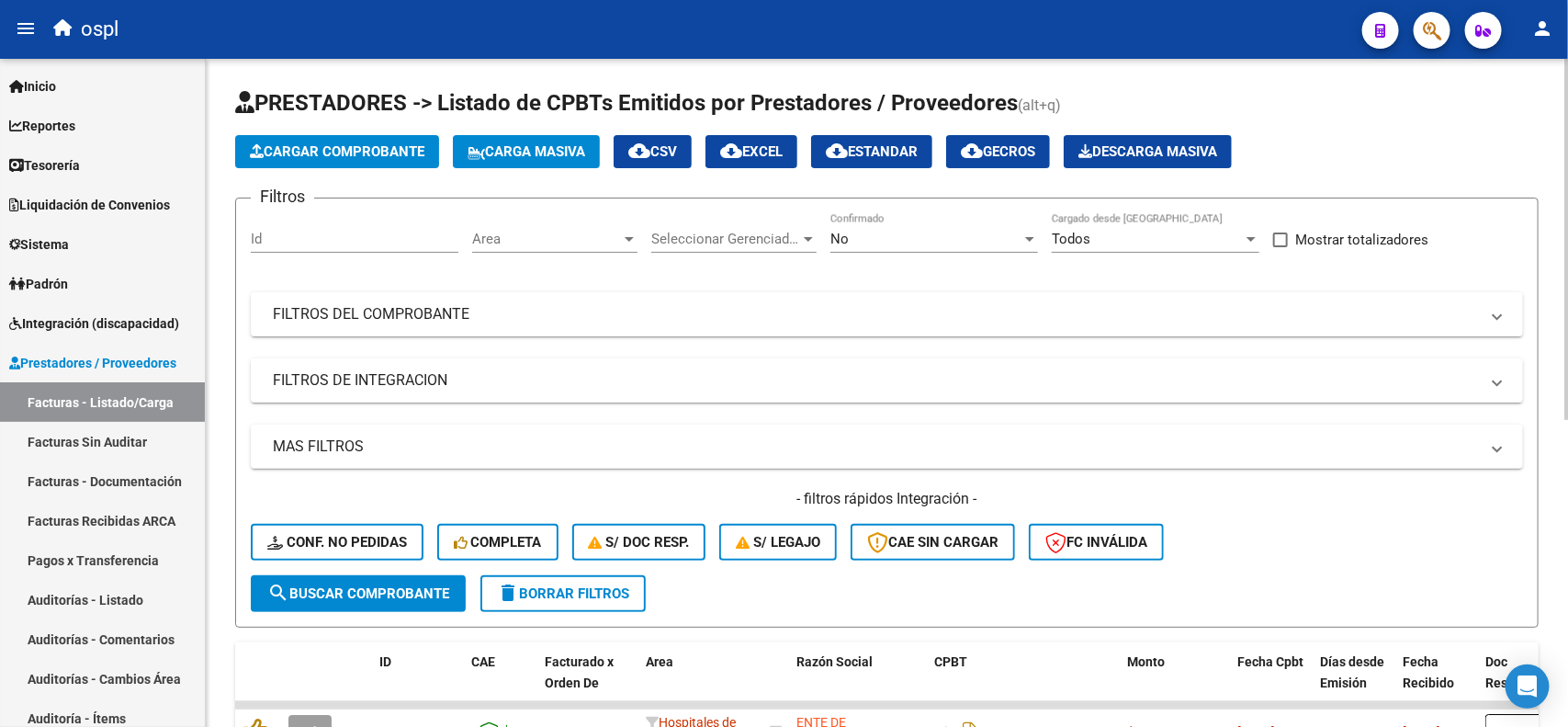
click at [260, 156] on icon "button" at bounding box center [257, 151] width 14 height 14
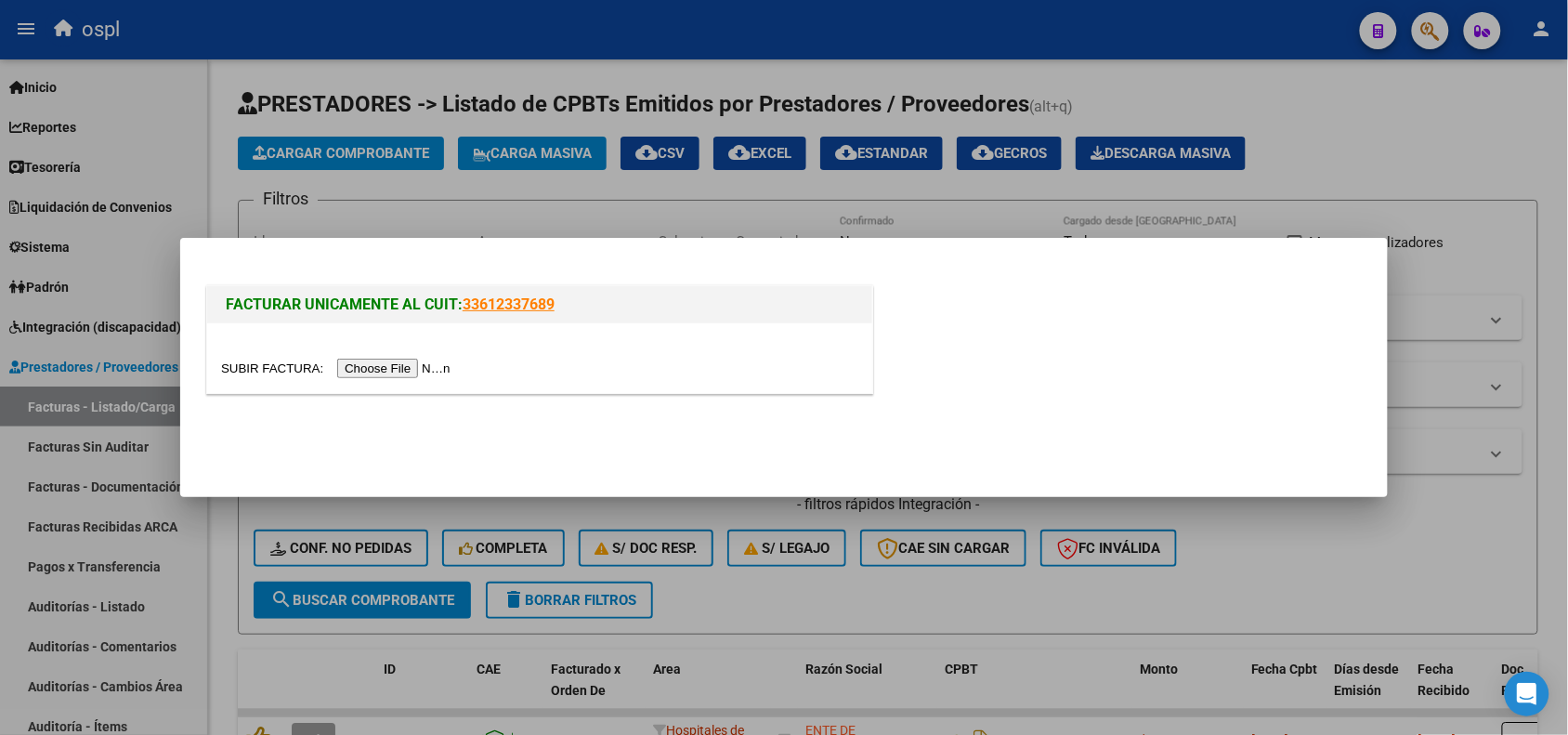
click at [381, 372] on input "file" at bounding box center [338, 368] width 235 height 20
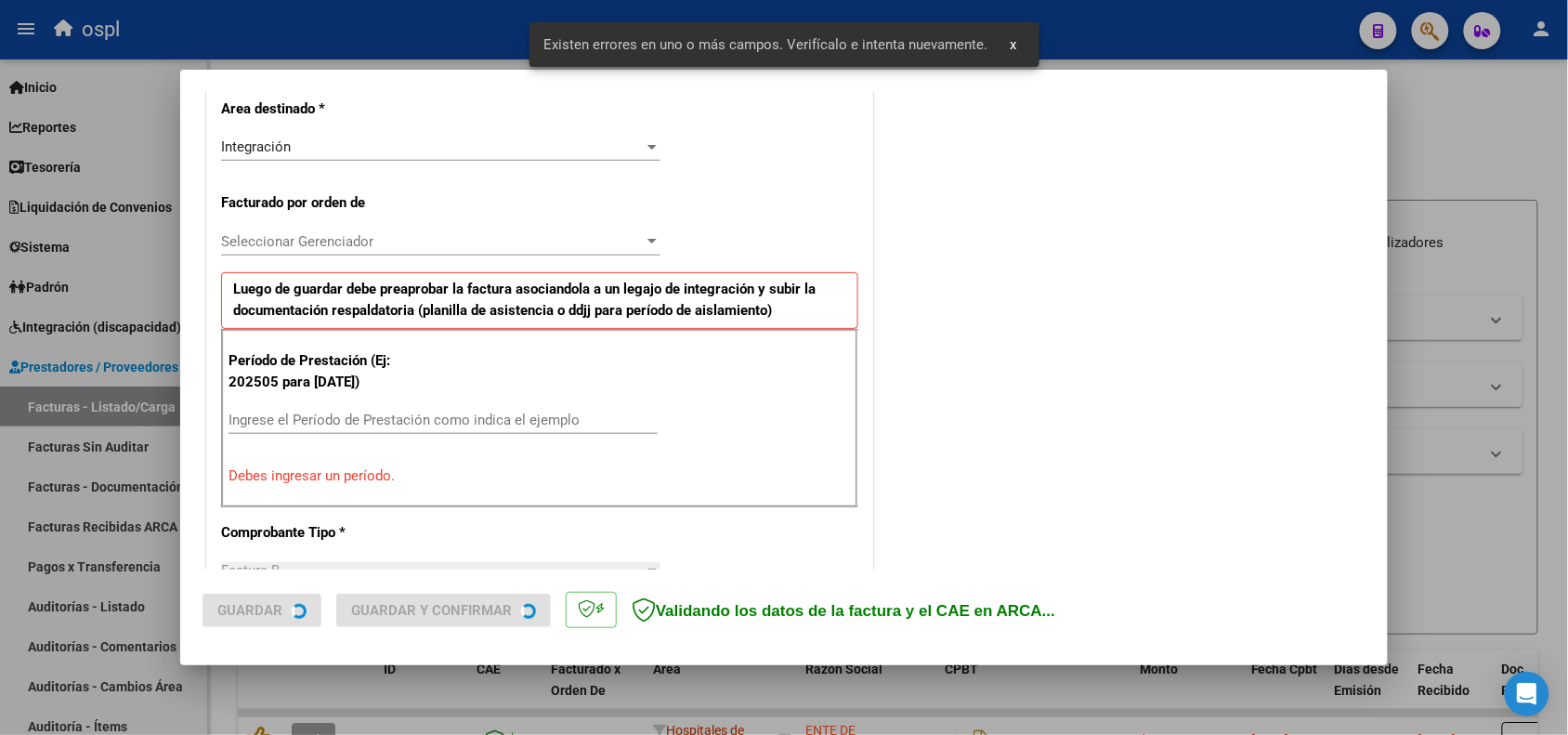
scroll to position [469, 0]
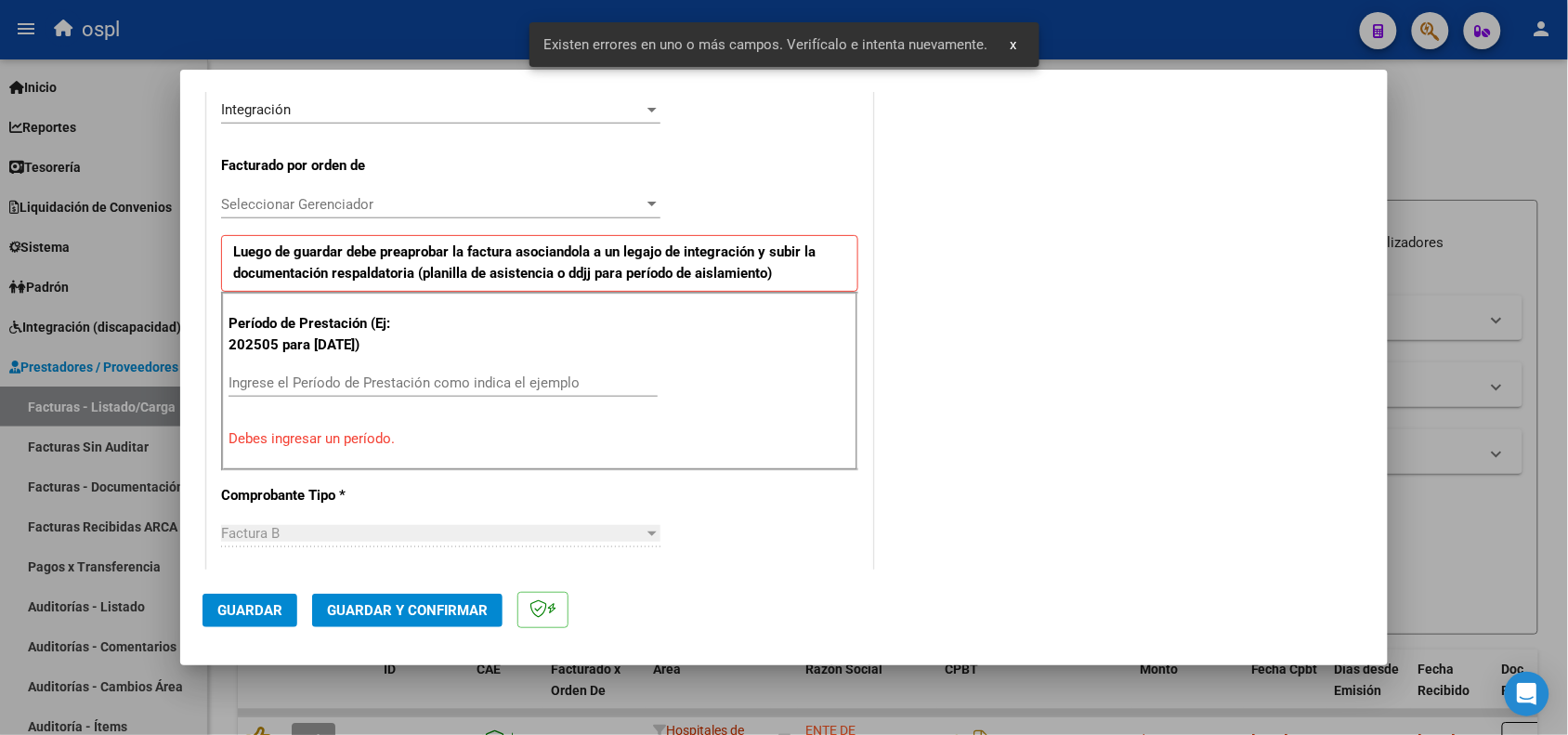
click at [485, 373] on div "Ingrese el Período de Prestación como indica el ejemplo" at bounding box center [443, 383] width 430 height 28
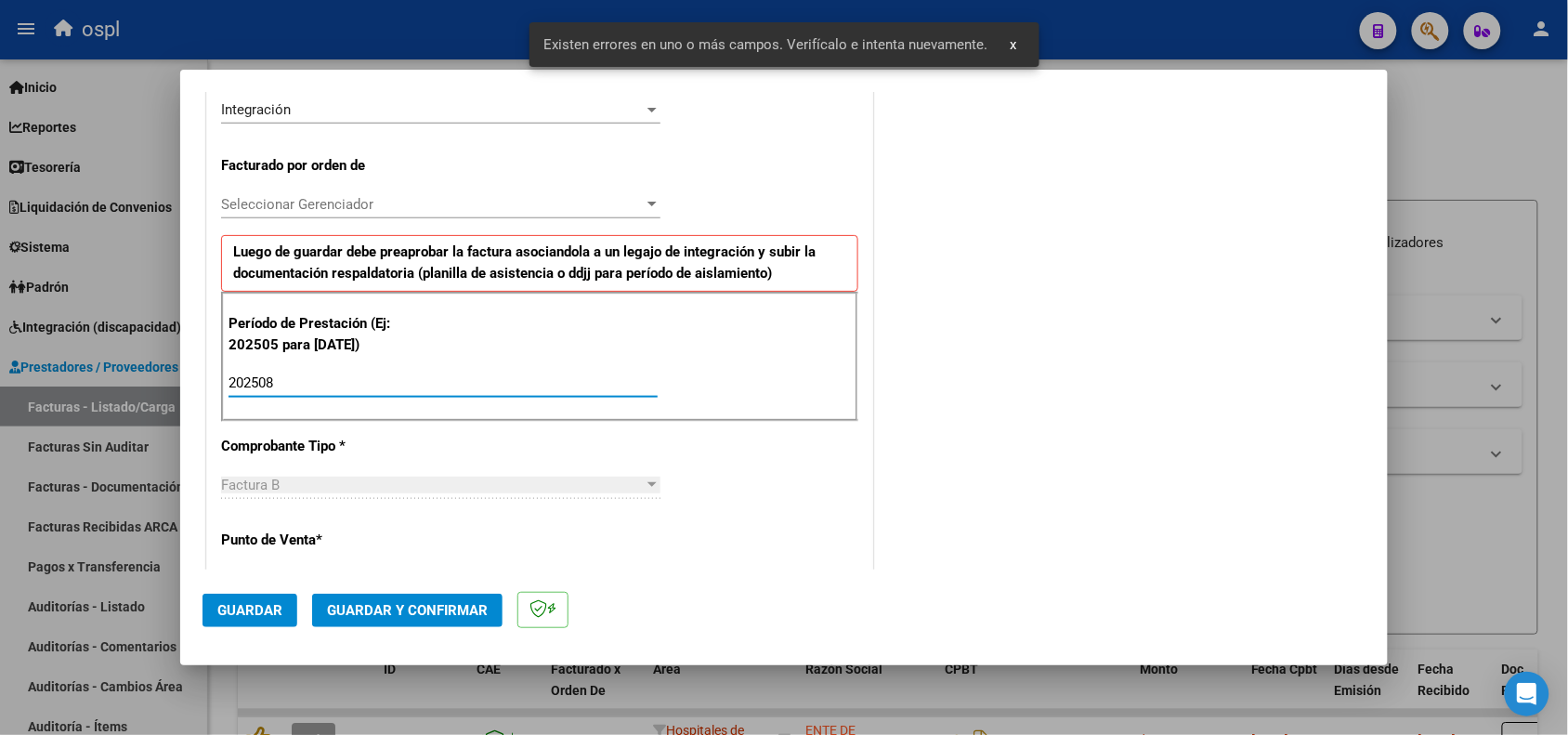
type input "202508"
click at [228, 613] on span "Guardar" at bounding box center [249, 610] width 65 height 17
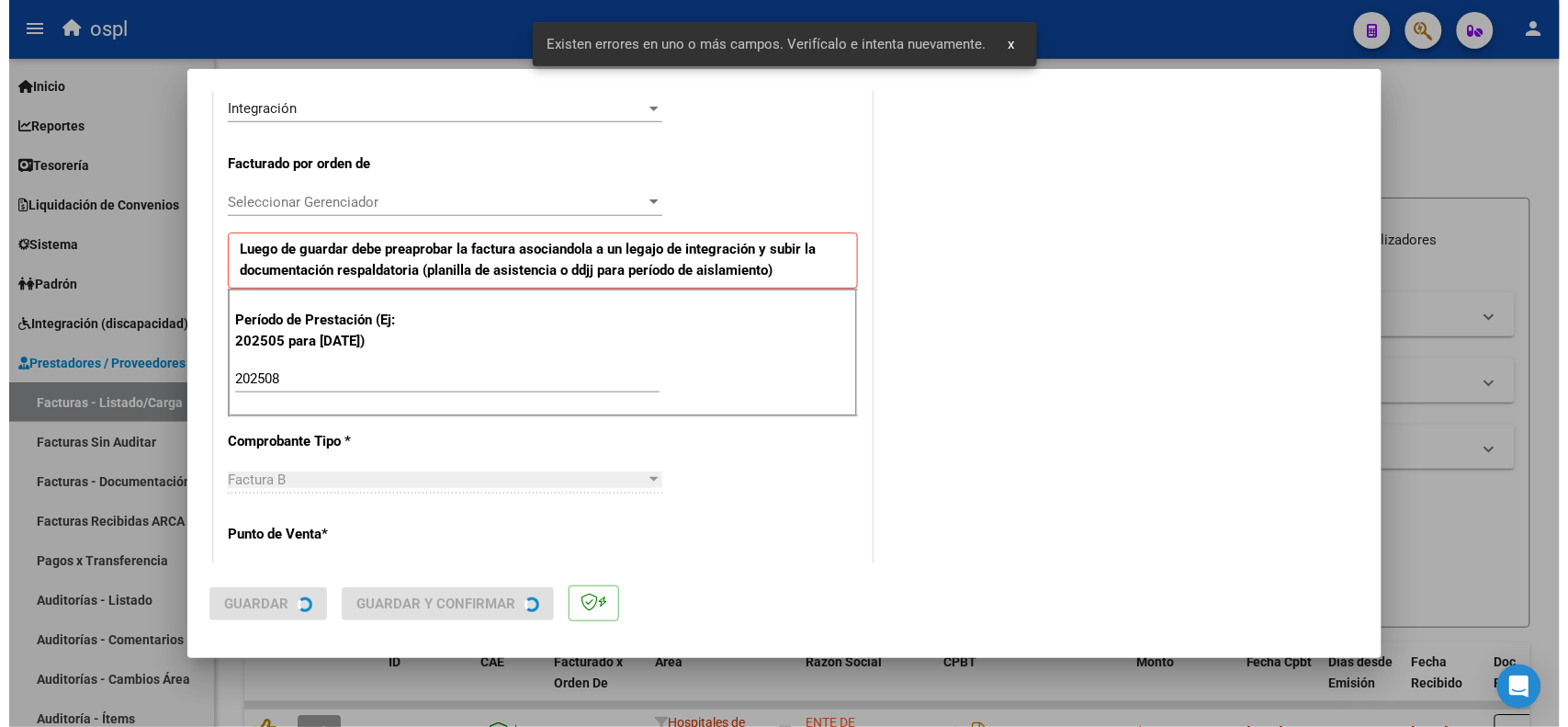
scroll to position [0, 0]
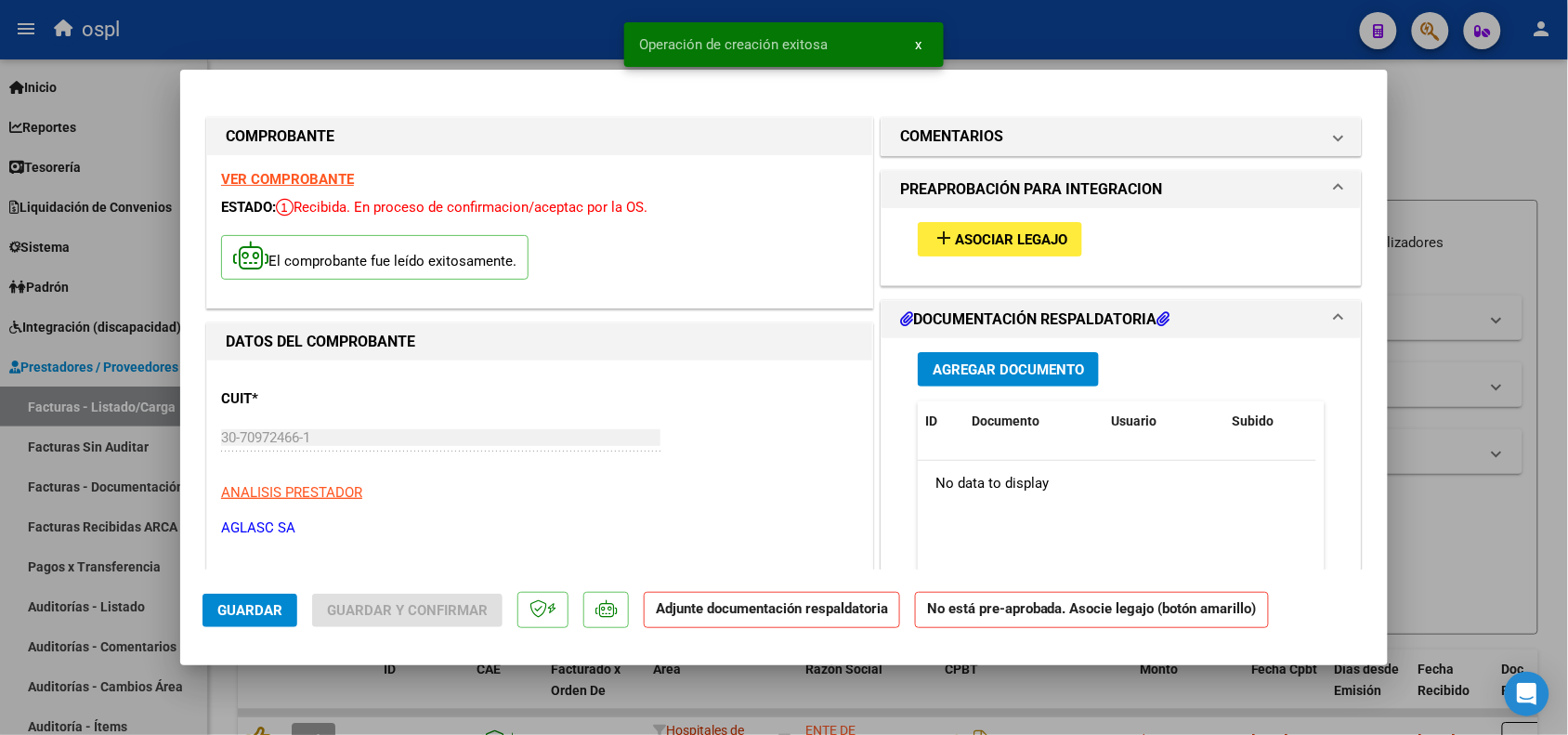
click at [985, 213] on div "add Asociar Legajo" at bounding box center [1121, 239] width 434 height 62
click at [977, 238] on span "Asociar Legajo" at bounding box center [1011, 240] width 113 height 17
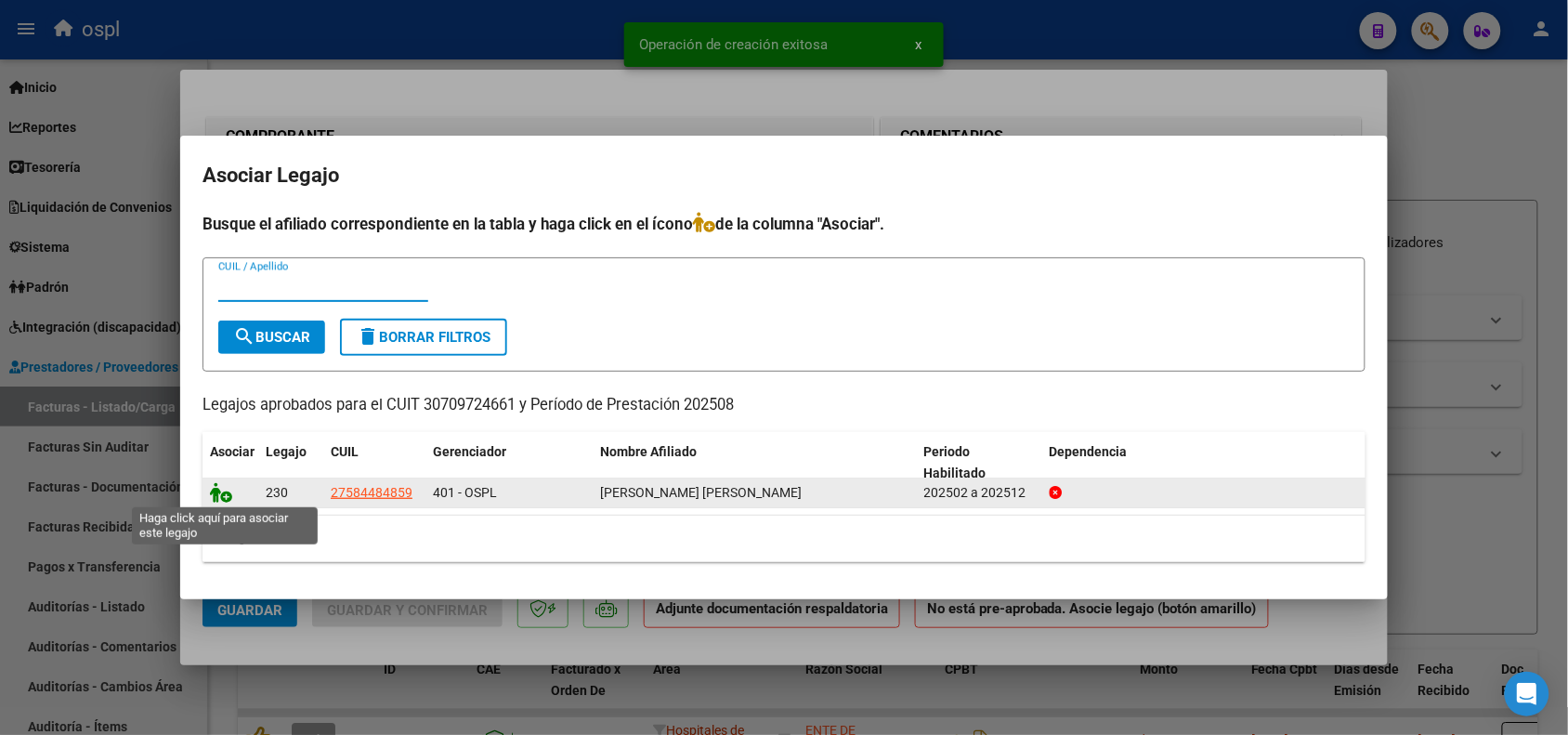
click at [223, 484] on icon at bounding box center [221, 493] width 23 height 21
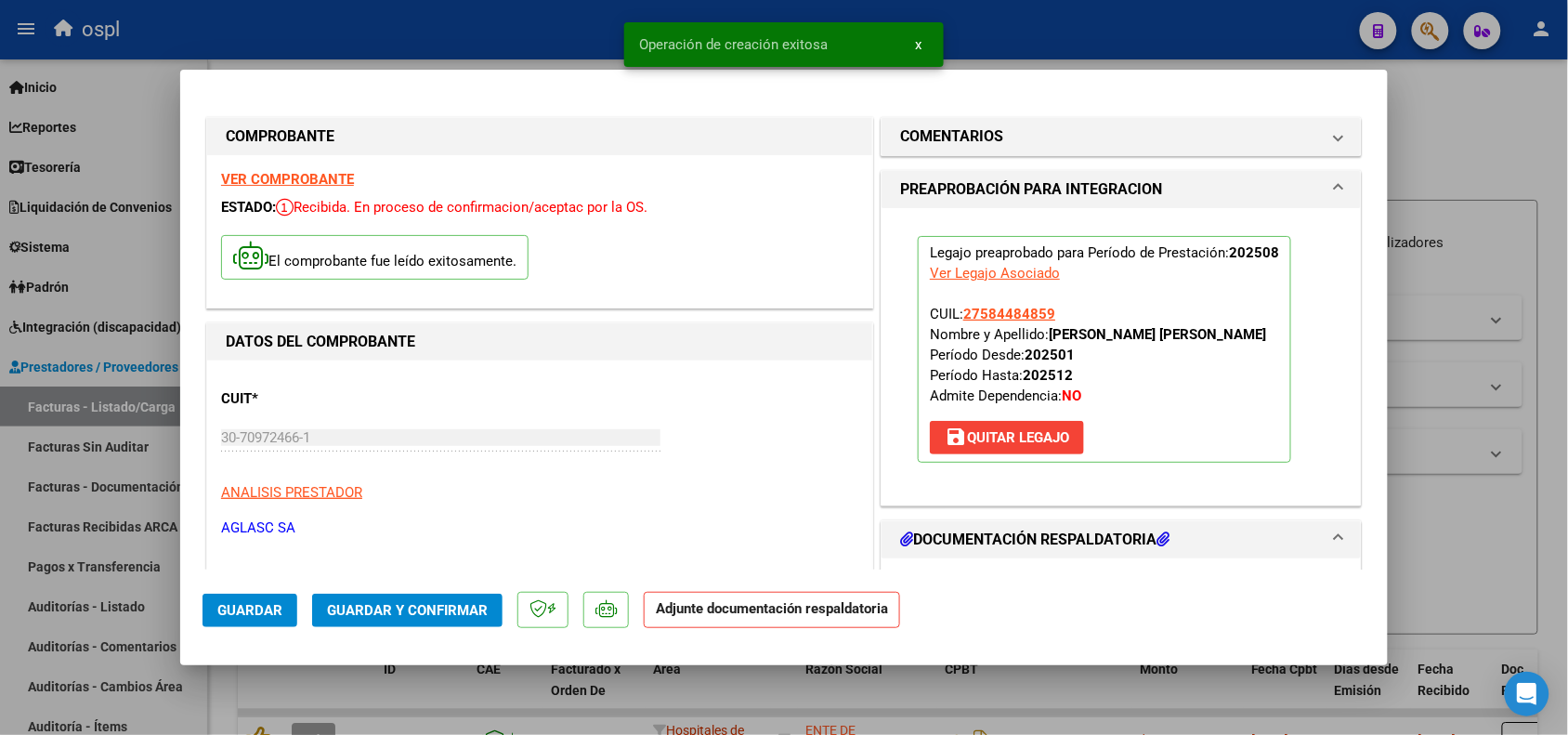
click at [360, 606] on span "Guardar y Confirmar" at bounding box center [407, 610] width 161 height 17
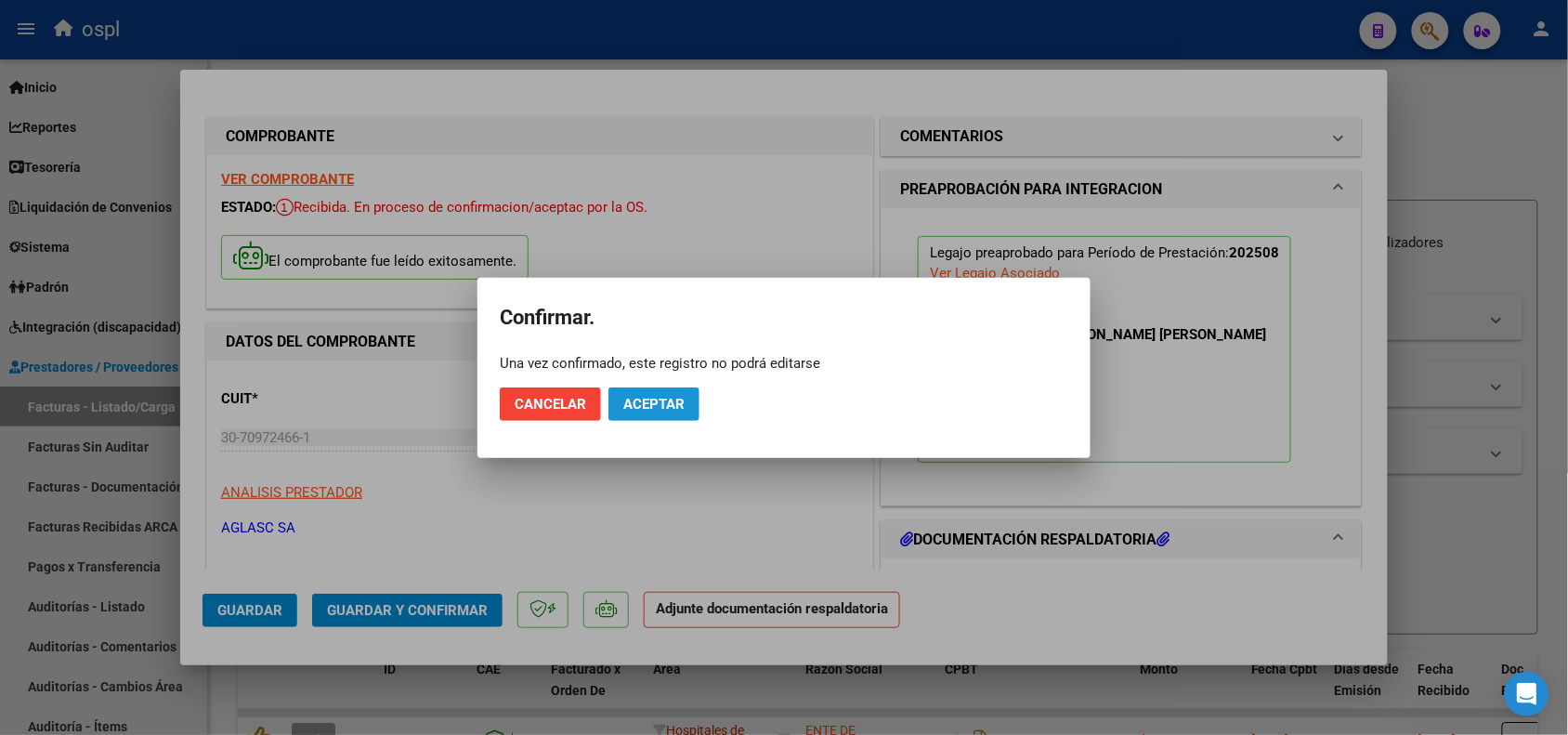
click at [643, 404] on span "Aceptar" at bounding box center [653, 404] width 61 height 17
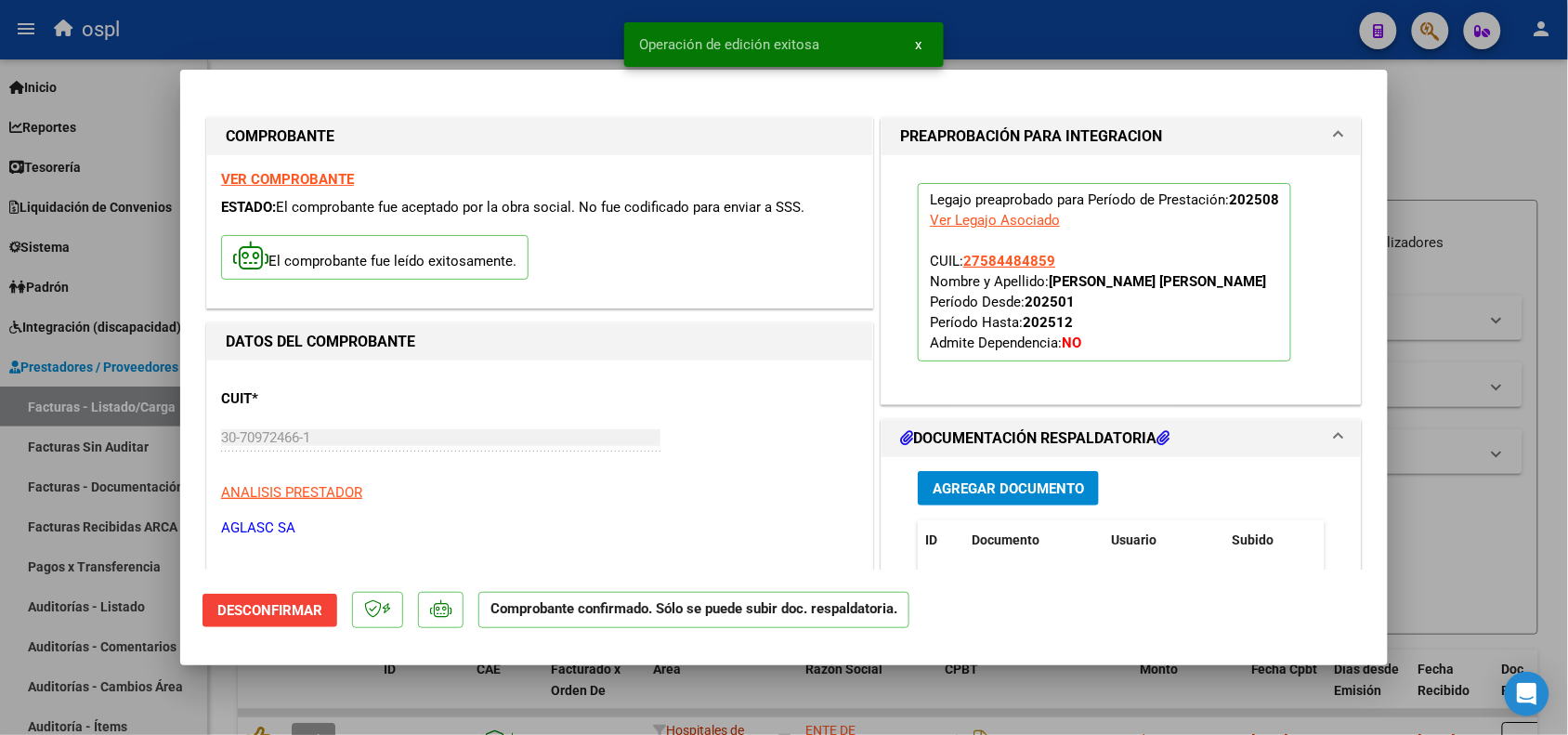
click at [1447, 526] on div at bounding box center [784, 368] width 1568 height 735
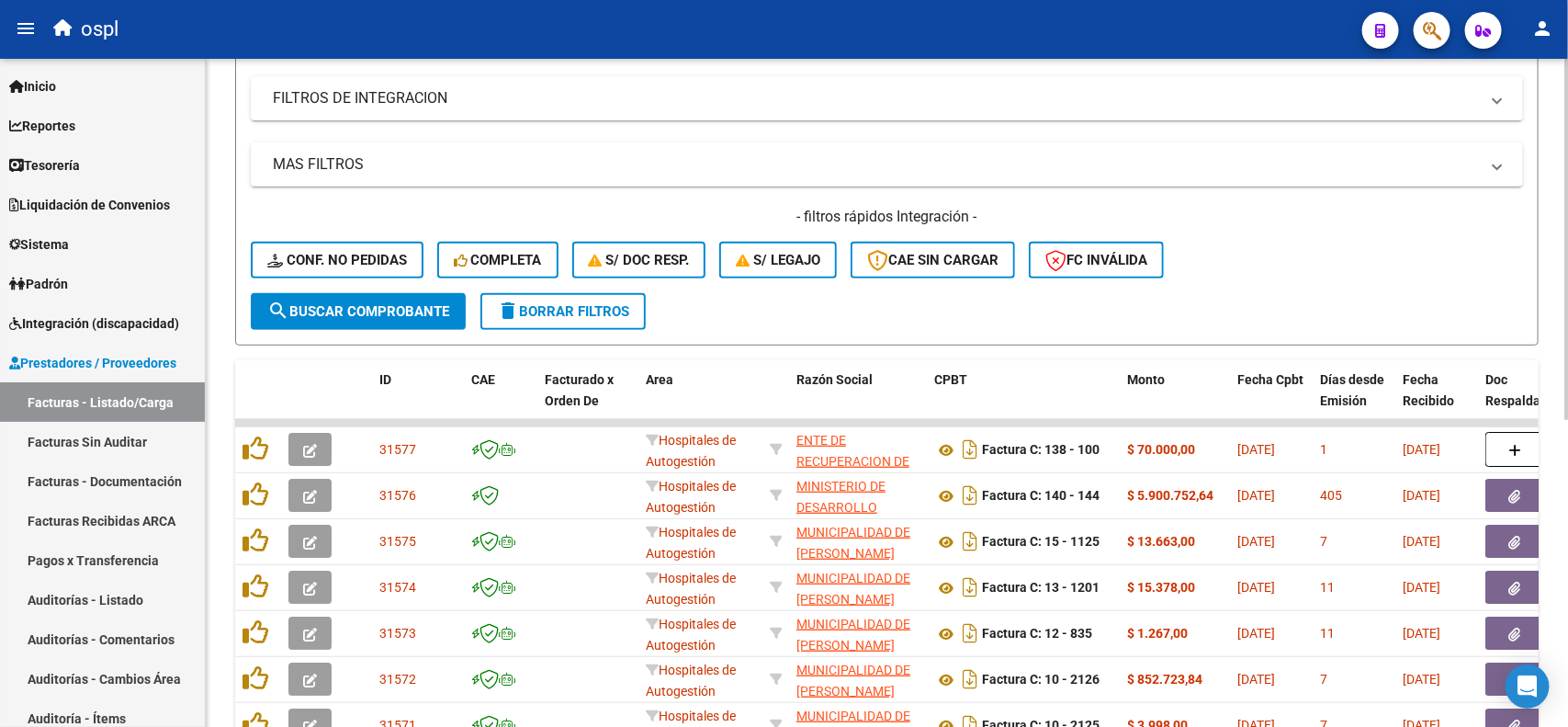
click at [1567, 360] on div at bounding box center [1566, 395] width 5 height 361
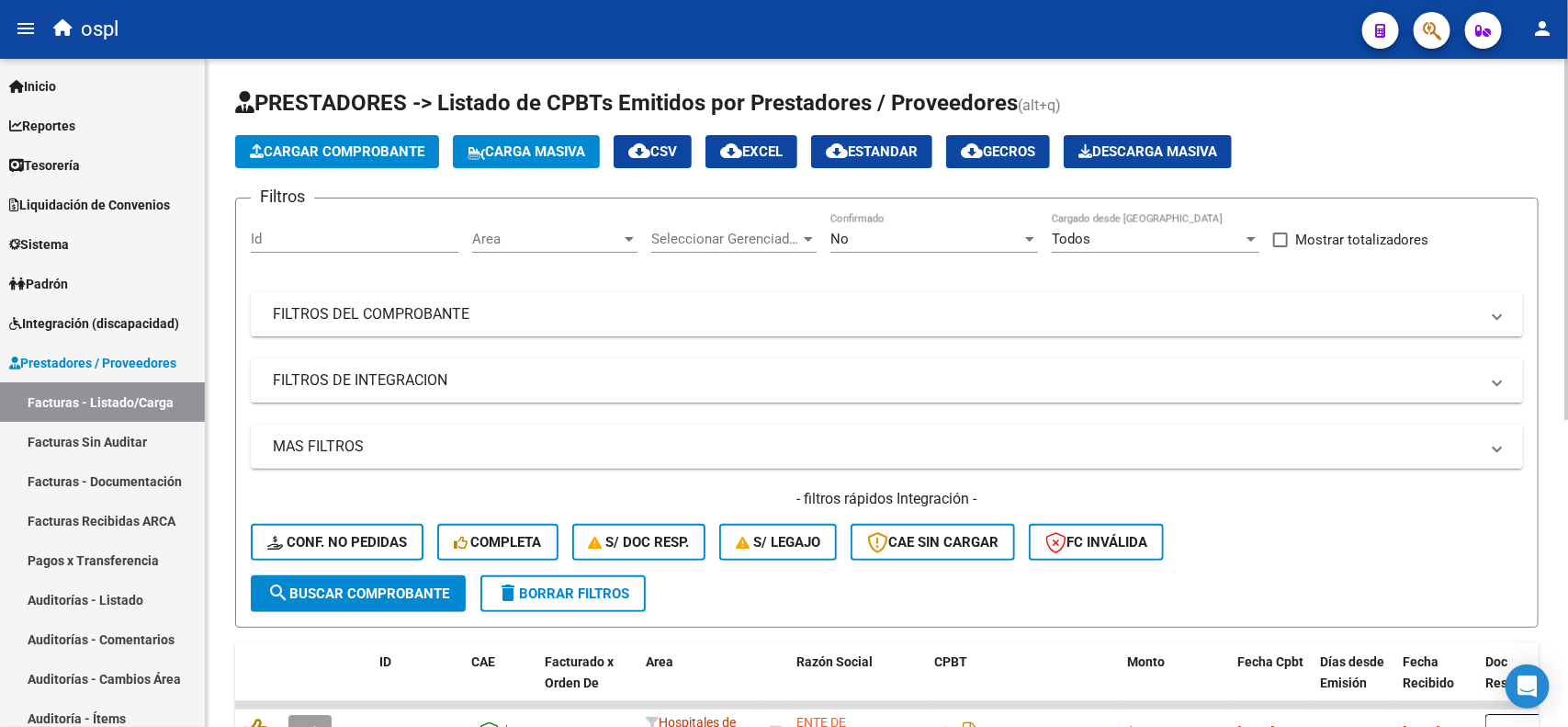
click at [1535, 74] on div "Video tutorial PRESTADORES -> Listado de CPBTs Emitidos por Prestadores / Prove…" at bounding box center [889, 668] width 1366 height 1221
click at [483, 241] on span "Area" at bounding box center [547, 239] width 149 height 17
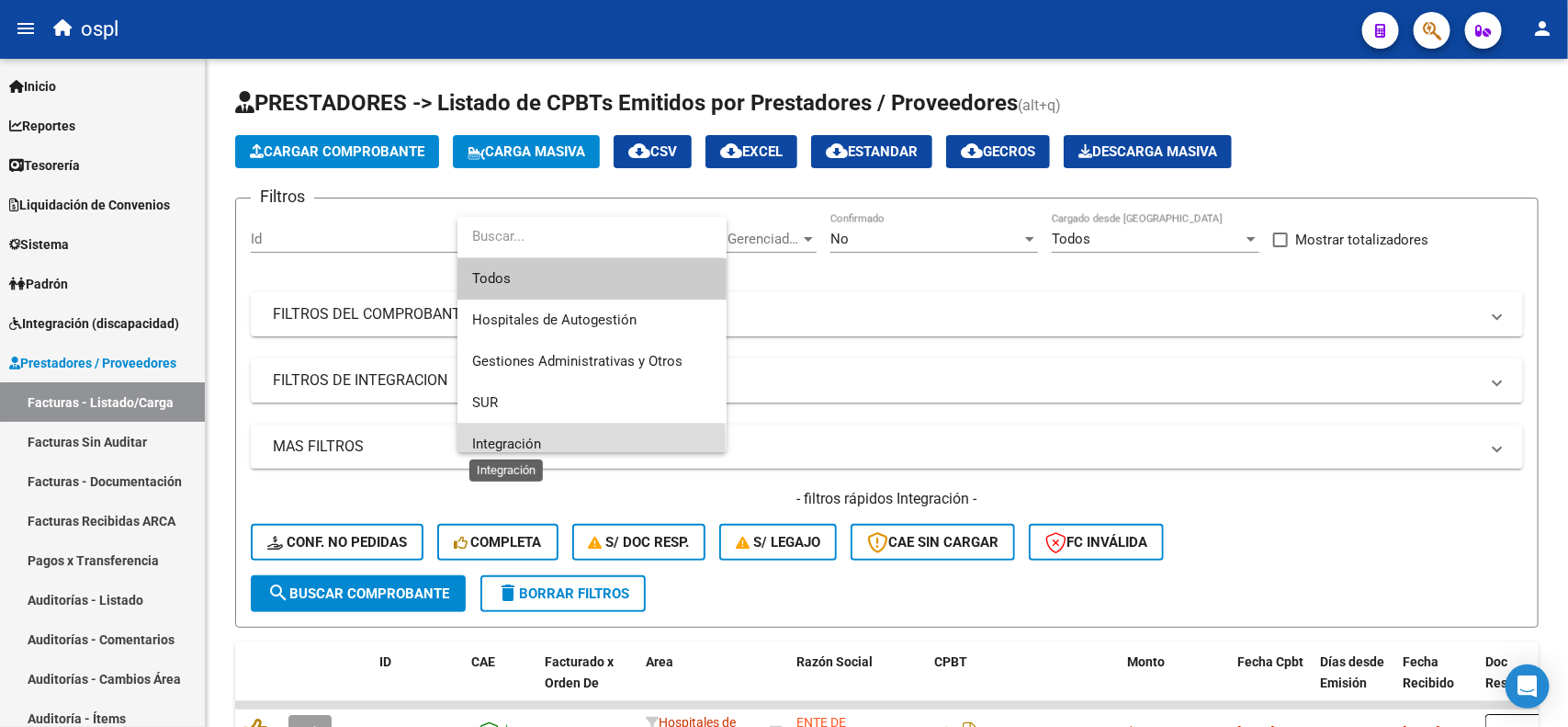
click at [506, 439] on span "Integración" at bounding box center [507, 443] width 69 height 17
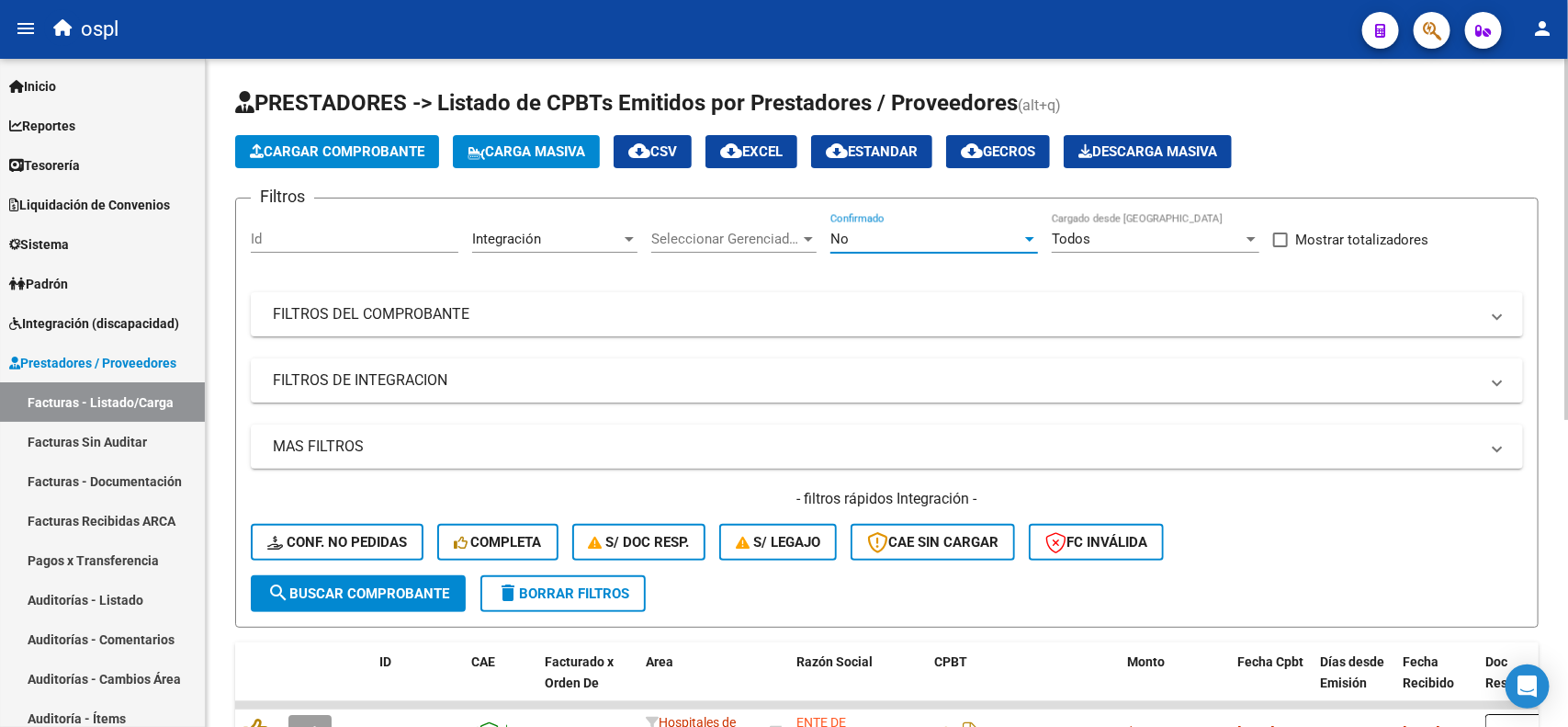
click at [843, 232] on span "No" at bounding box center [839, 239] width 19 height 17
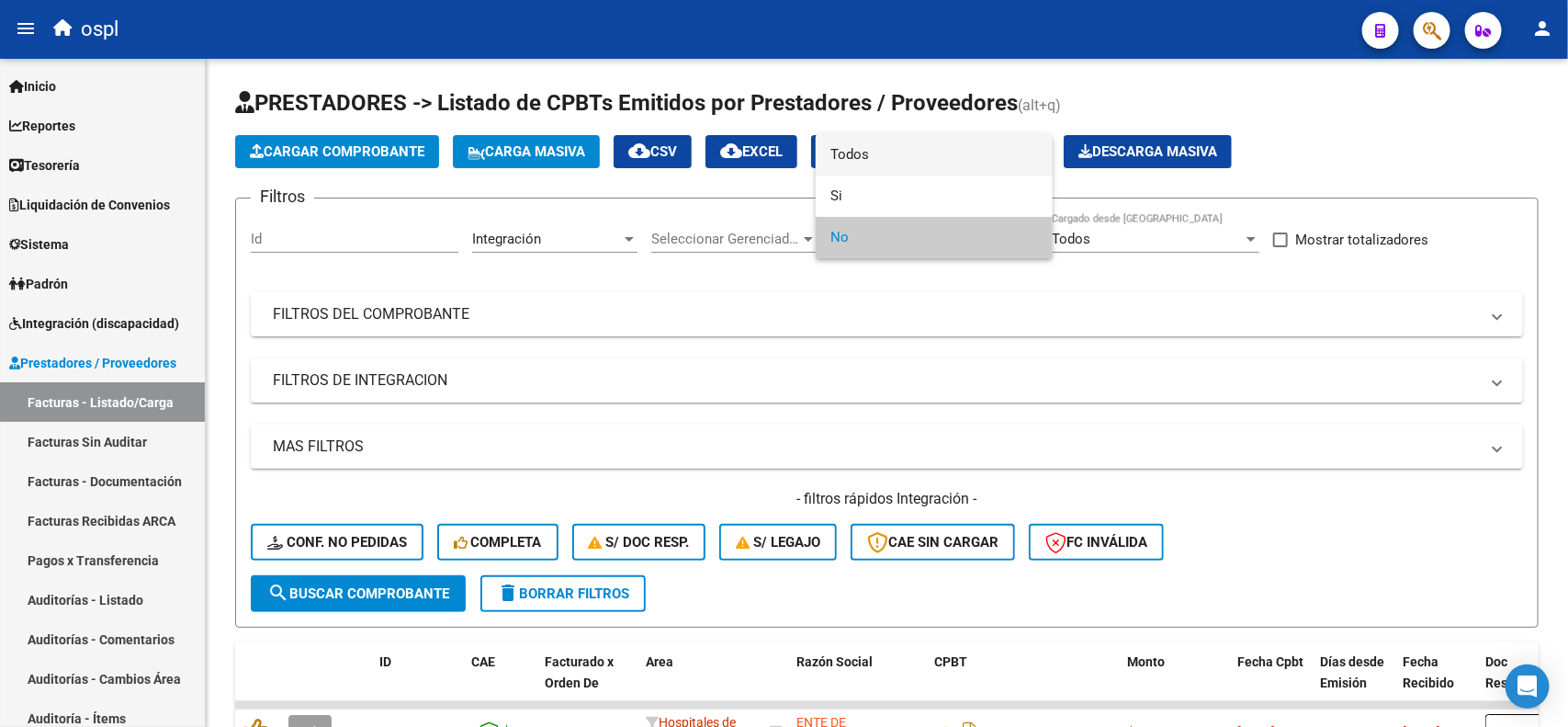
click at [875, 154] on span "Todos" at bounding box center [933, 154] width 207 height 41
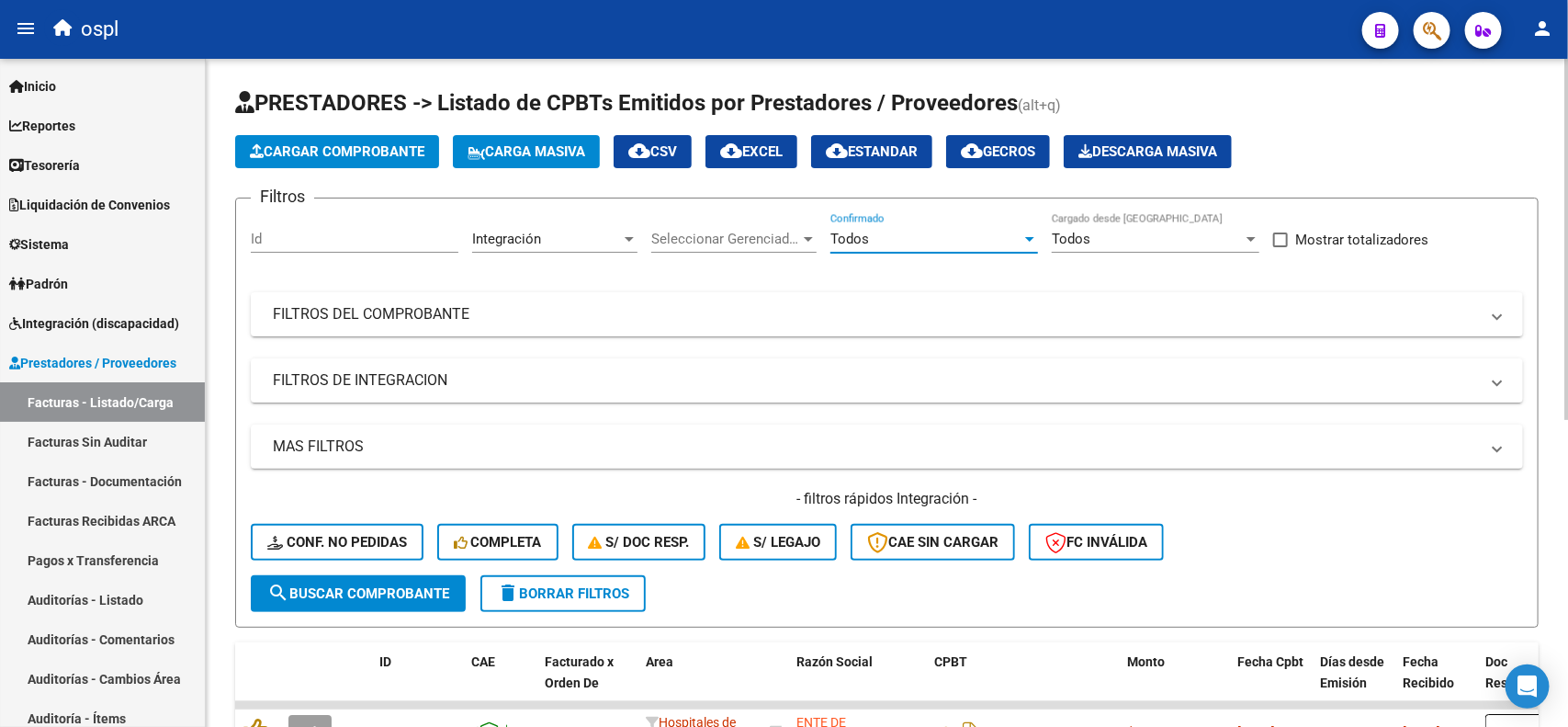
click at [336, 585] on span "search Buscar Comprobante" at bounding box center [359, 593] width 182 height 17
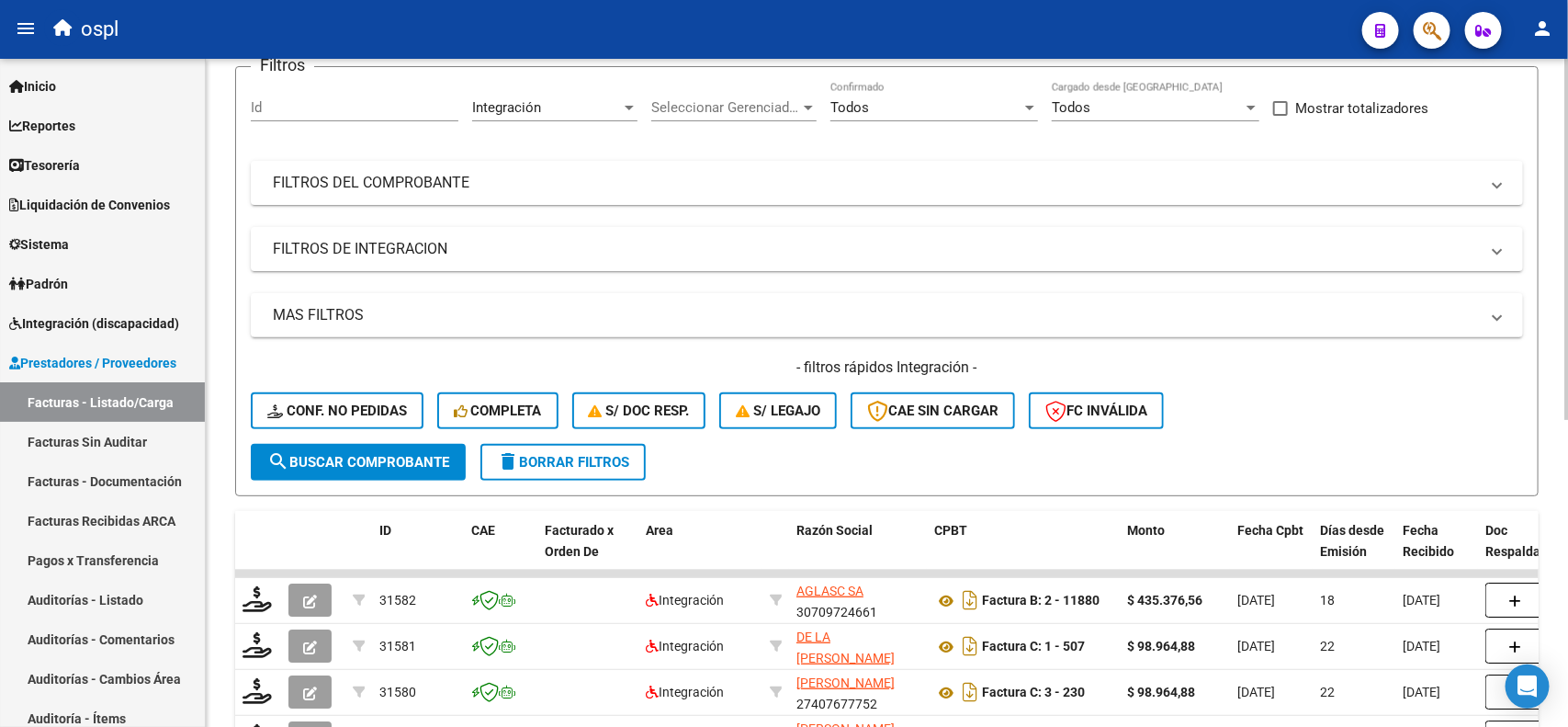
click at [1567, 313] on div at bounding box center [1566, 311] width 5 height 361
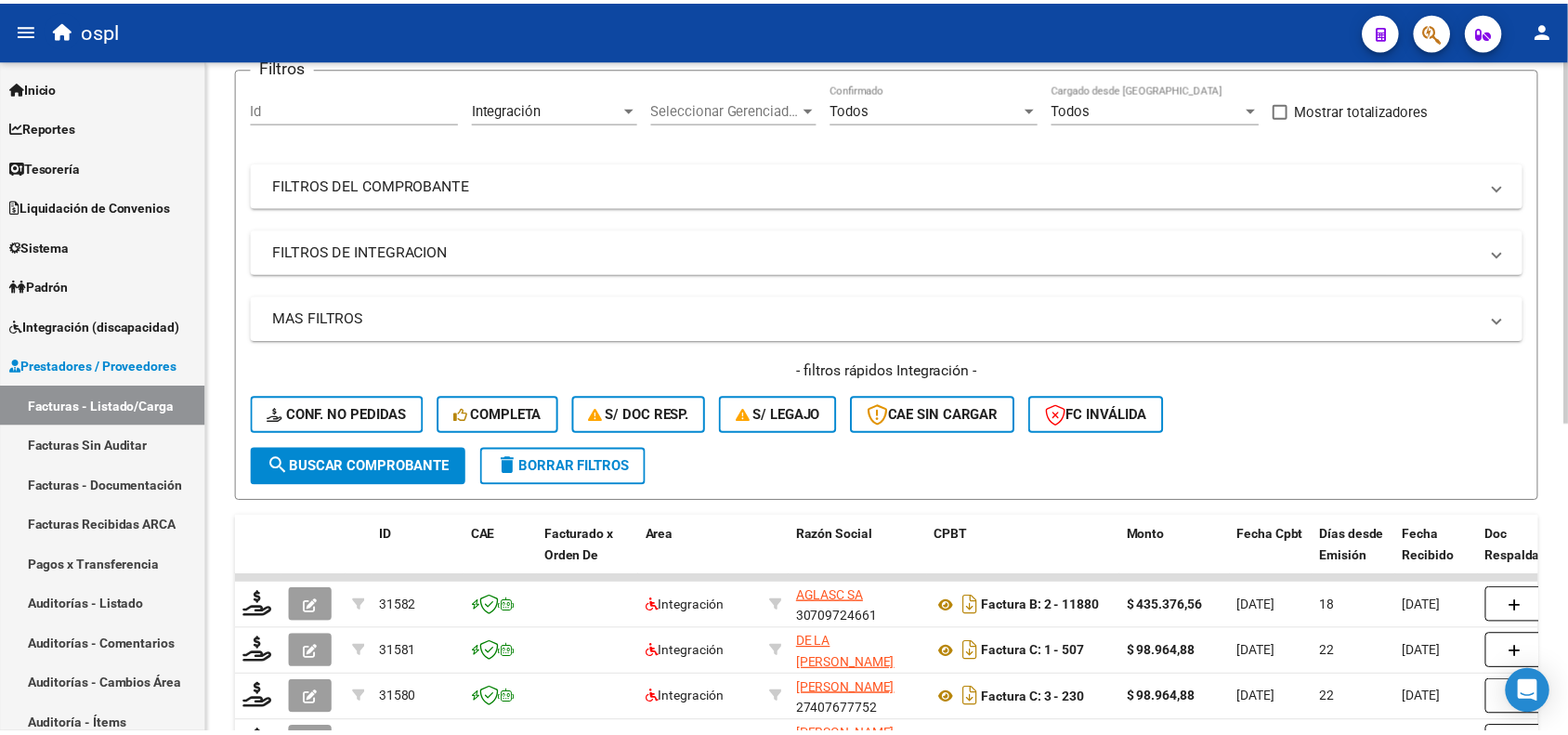
scroll to position [161, 0]
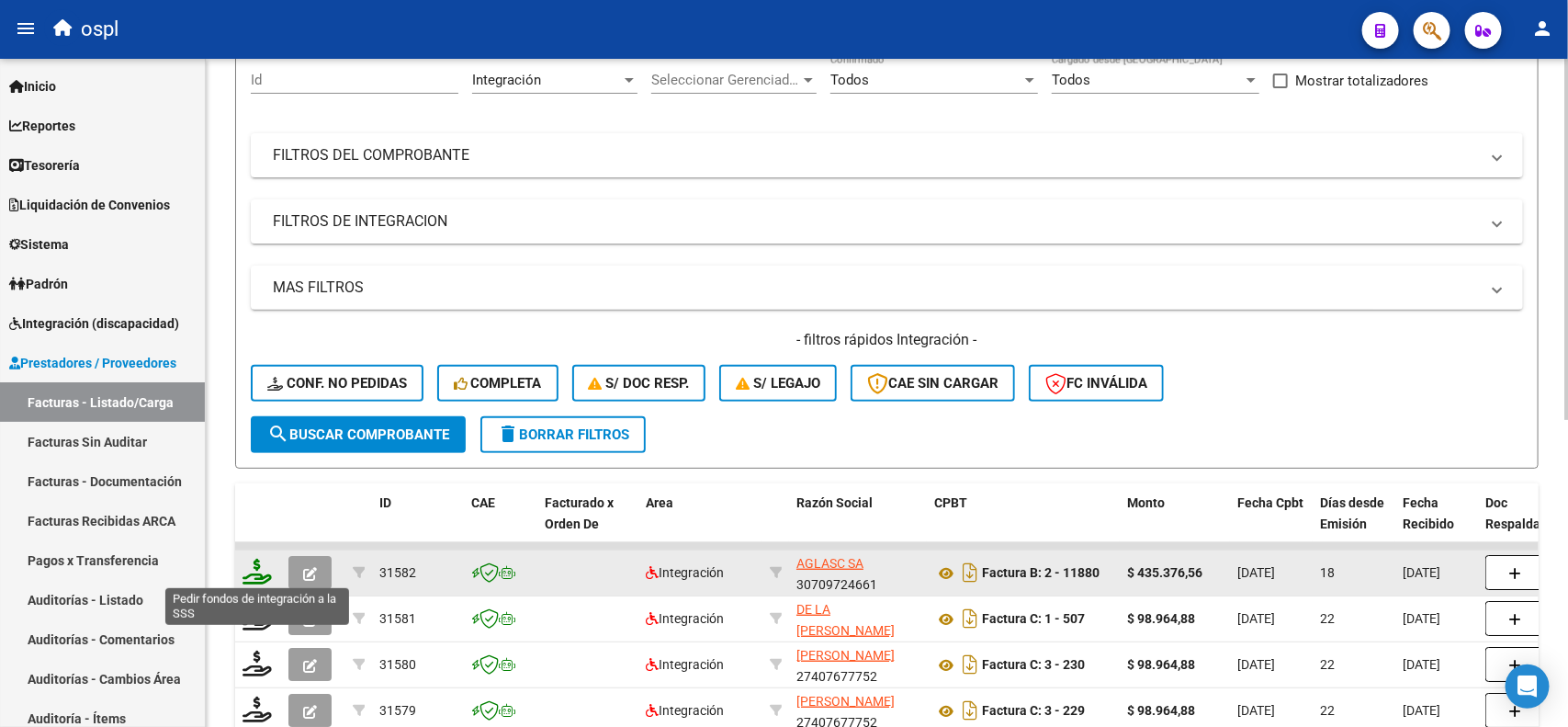
click at [254, 573] on icon at bounding box center [257, 572] width 30 height 26
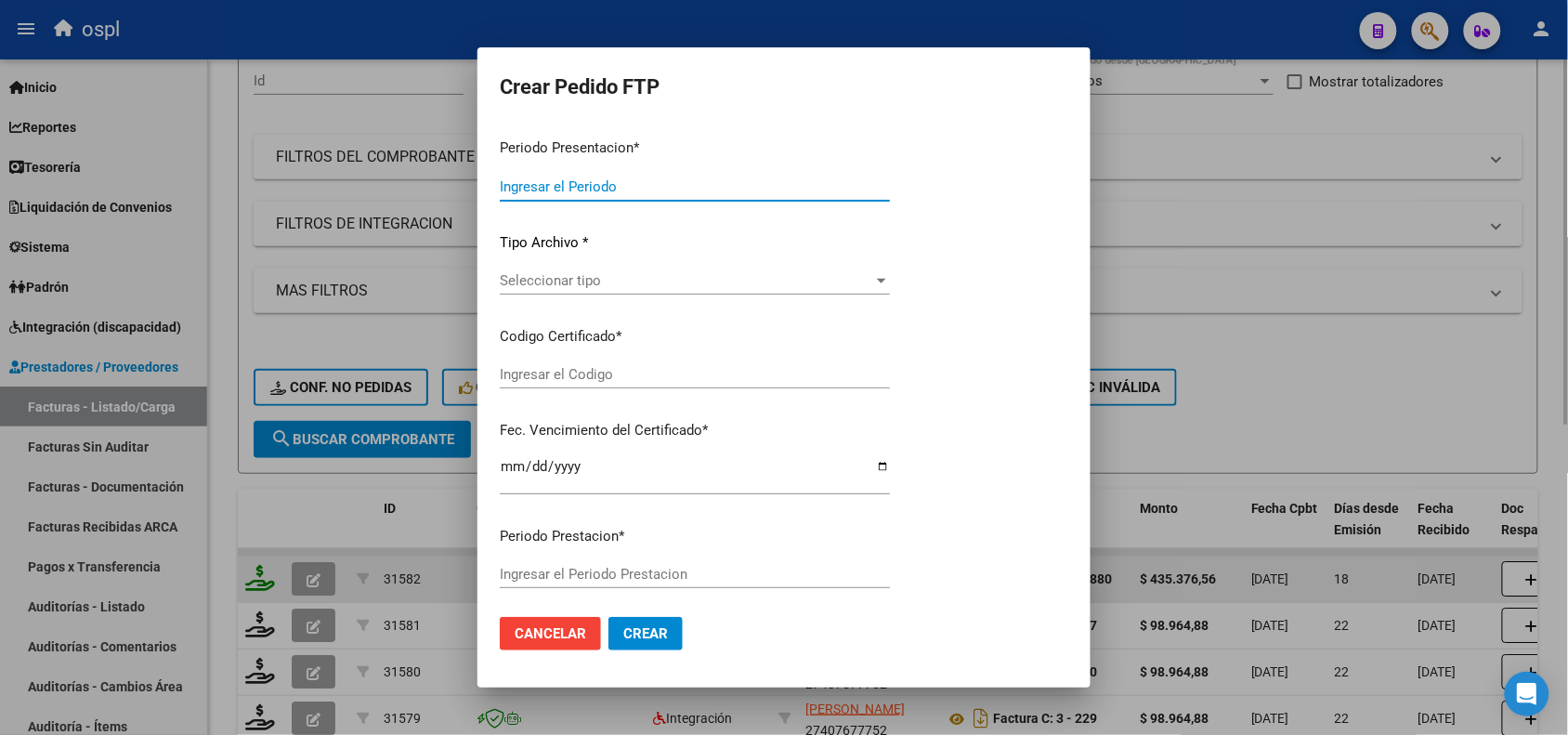
type input "202508"
type input "$ 435.376,56"
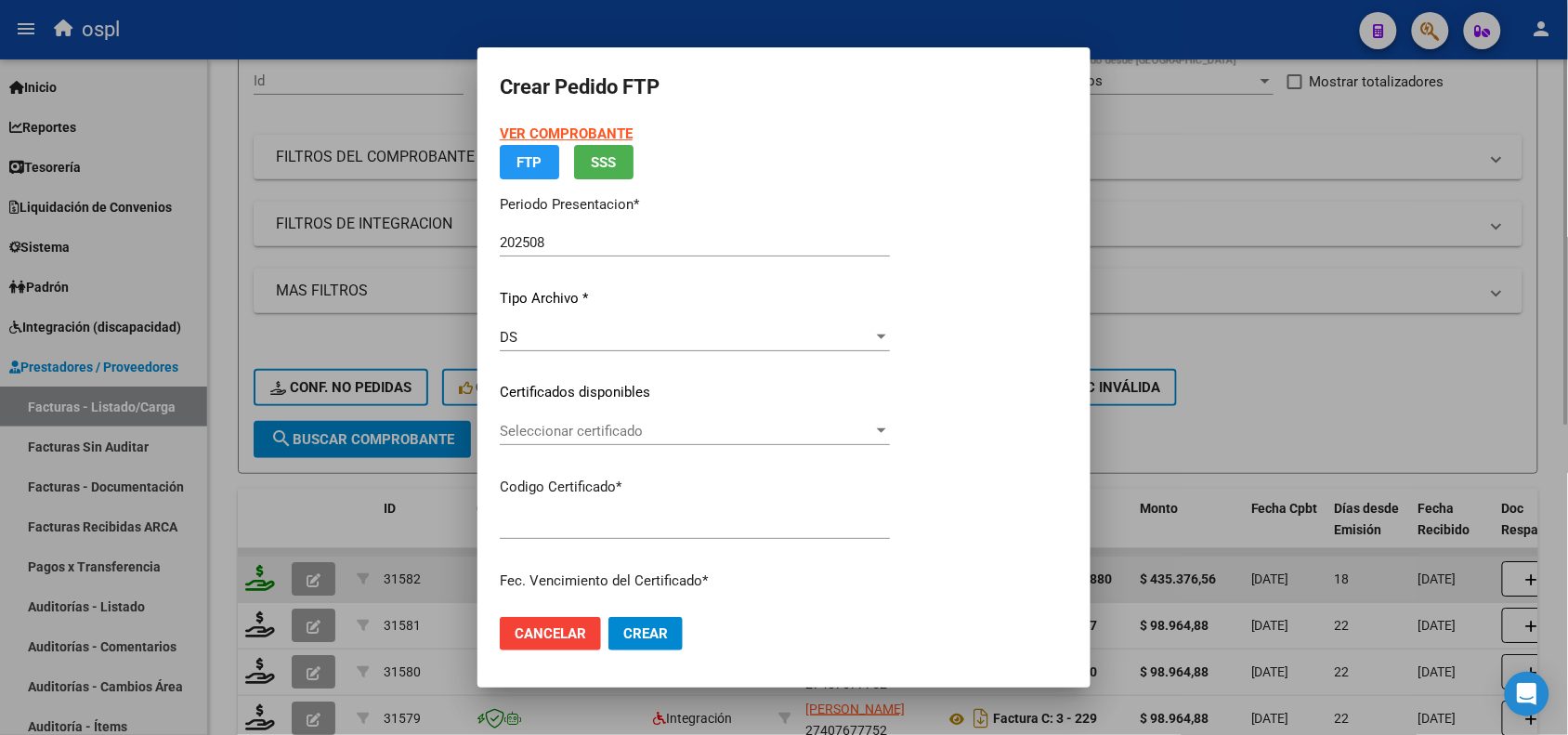
type input "ARG01000584484852024111520271115BSAS265"
type input "[DATE]"
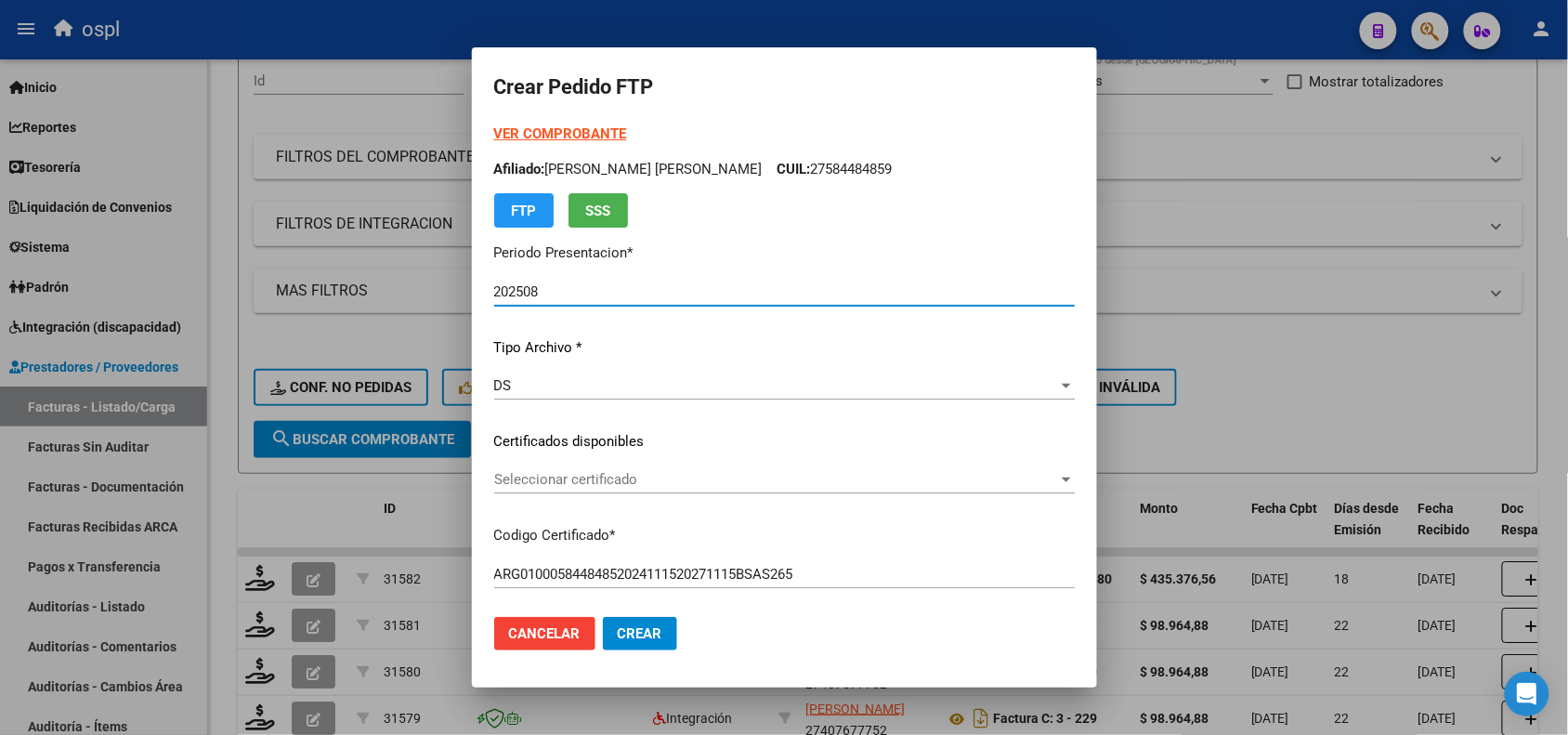
click at [546, 485] on span "Seleccionar certificado" at bounding box center [776, 479] width 564 height 17
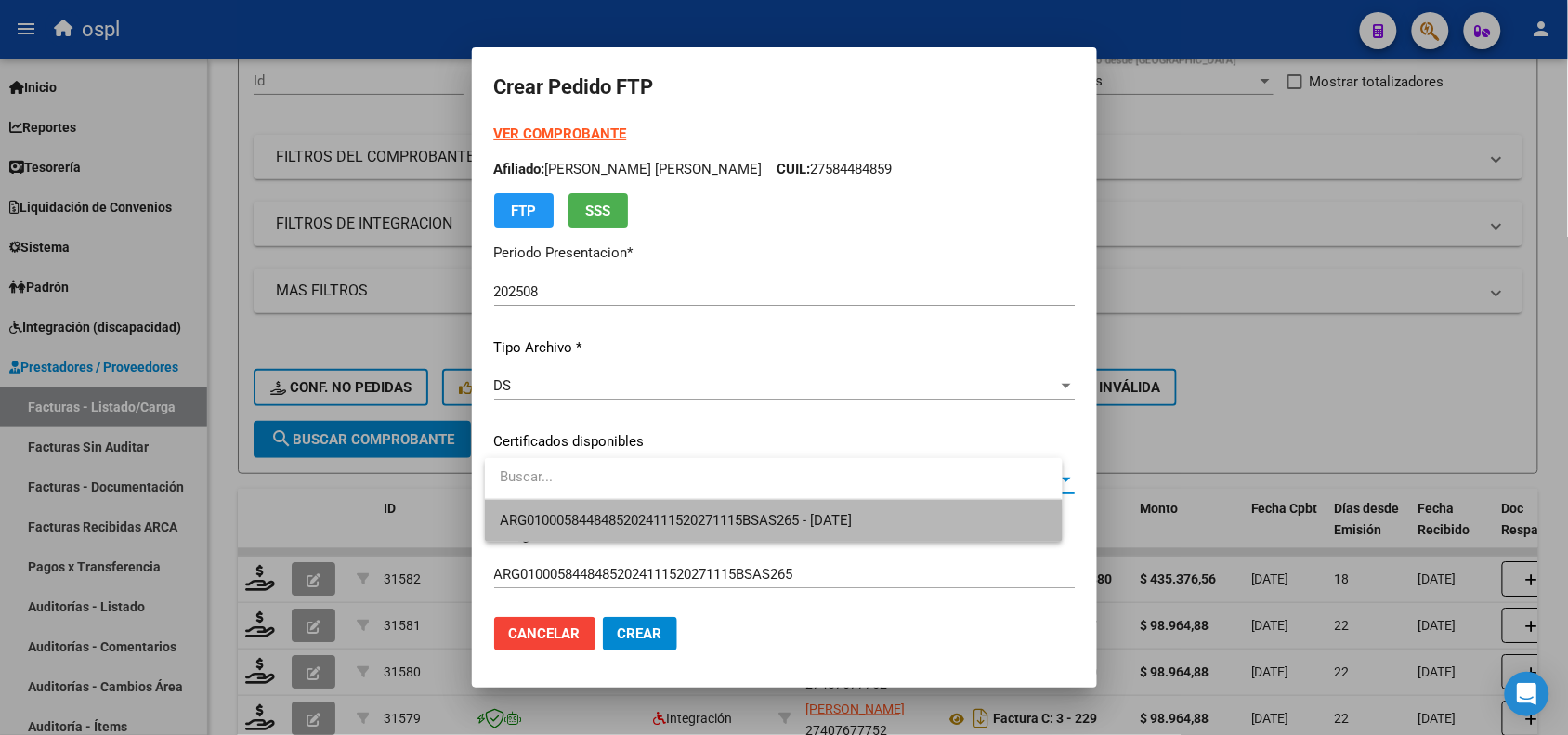
click at [555, 531] on span "ARG01000584484852024111520271115BSAS265 - [DATE]" at bounding box center [774, 521] width 547 height 41
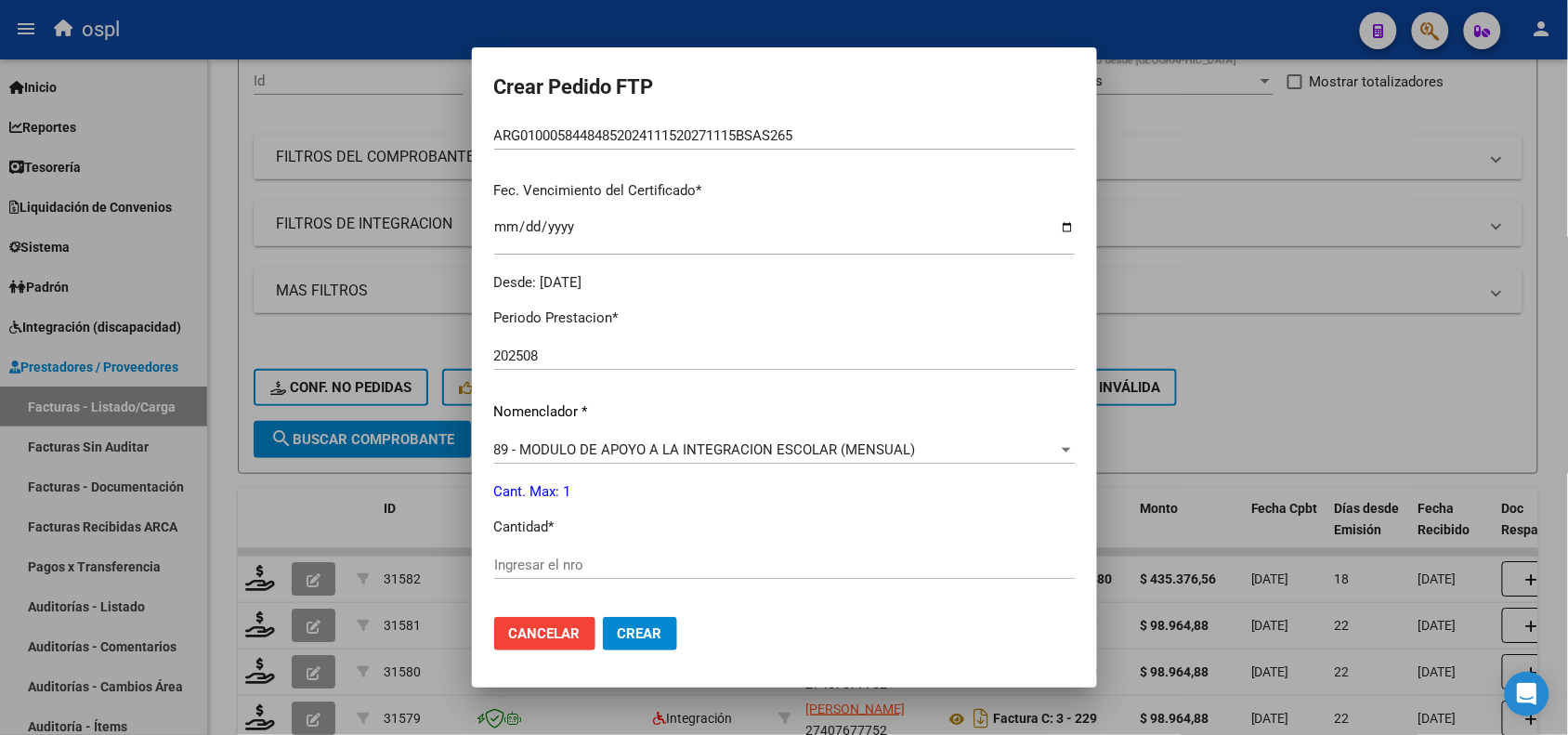
scroll to position [486, 0]
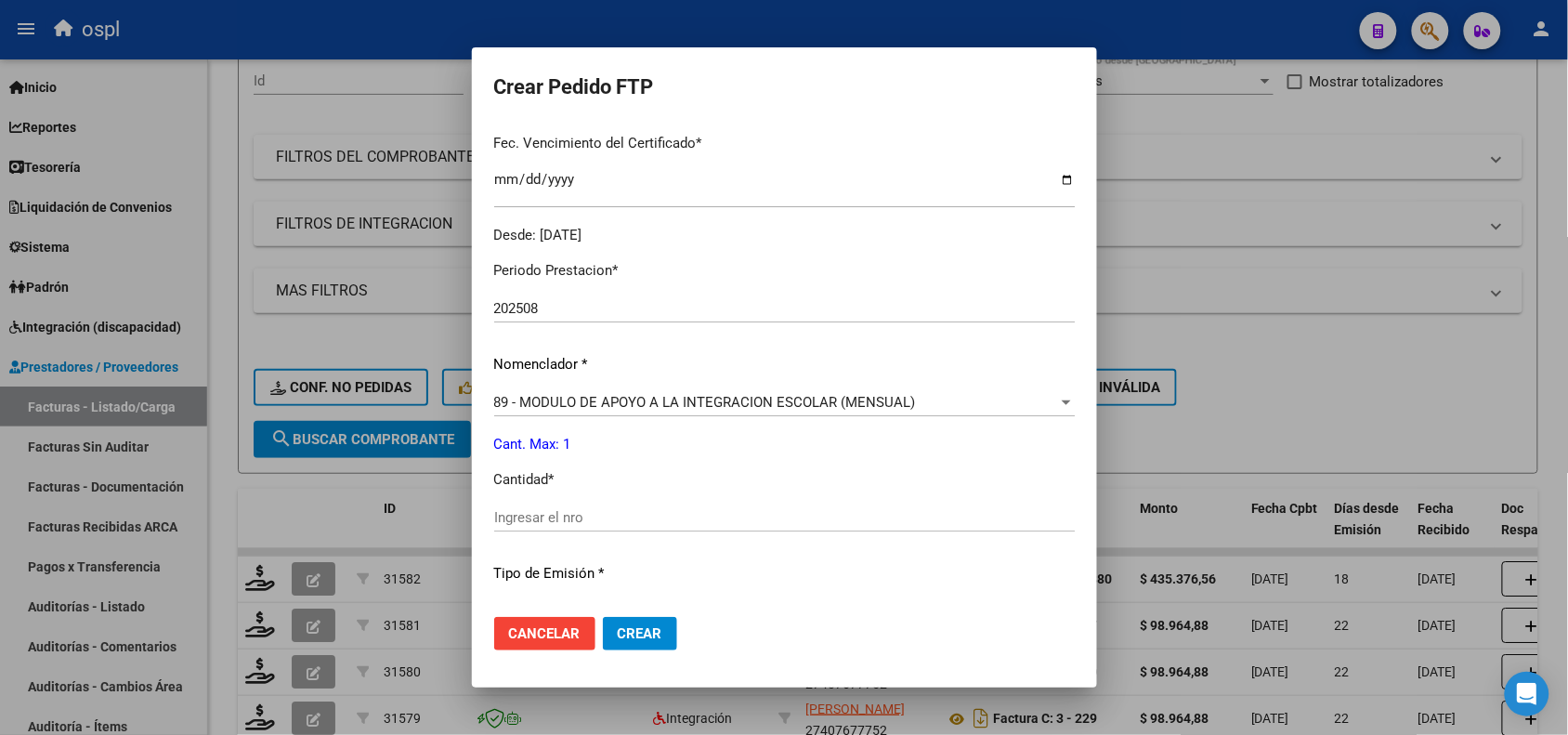
click at [695, 401] on span "89 - MODULO DE APOYO A LA INTEGRACION ESCOLAR (MENSUAL)" at bounding box center [705, 402] width 422 height 17
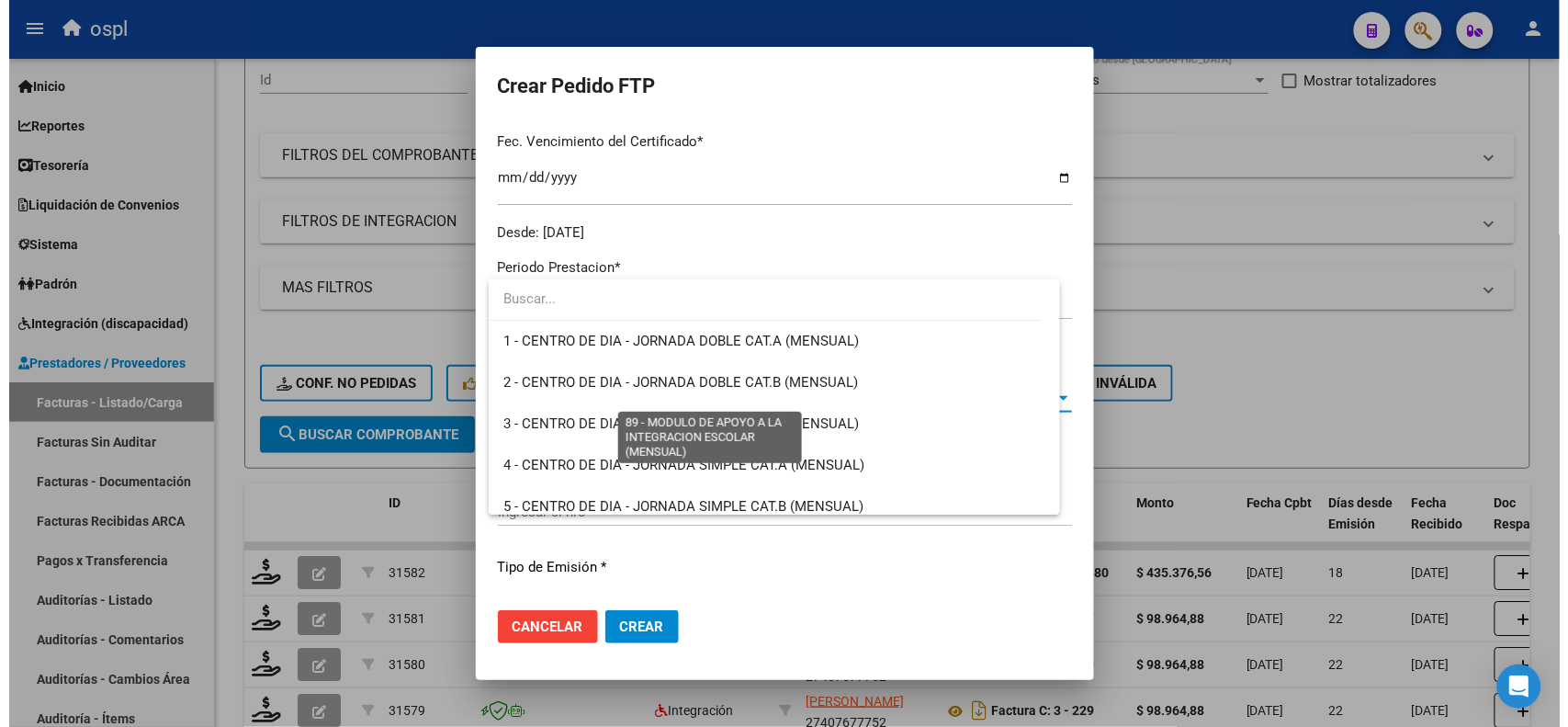
scroll to position [3583, 0]
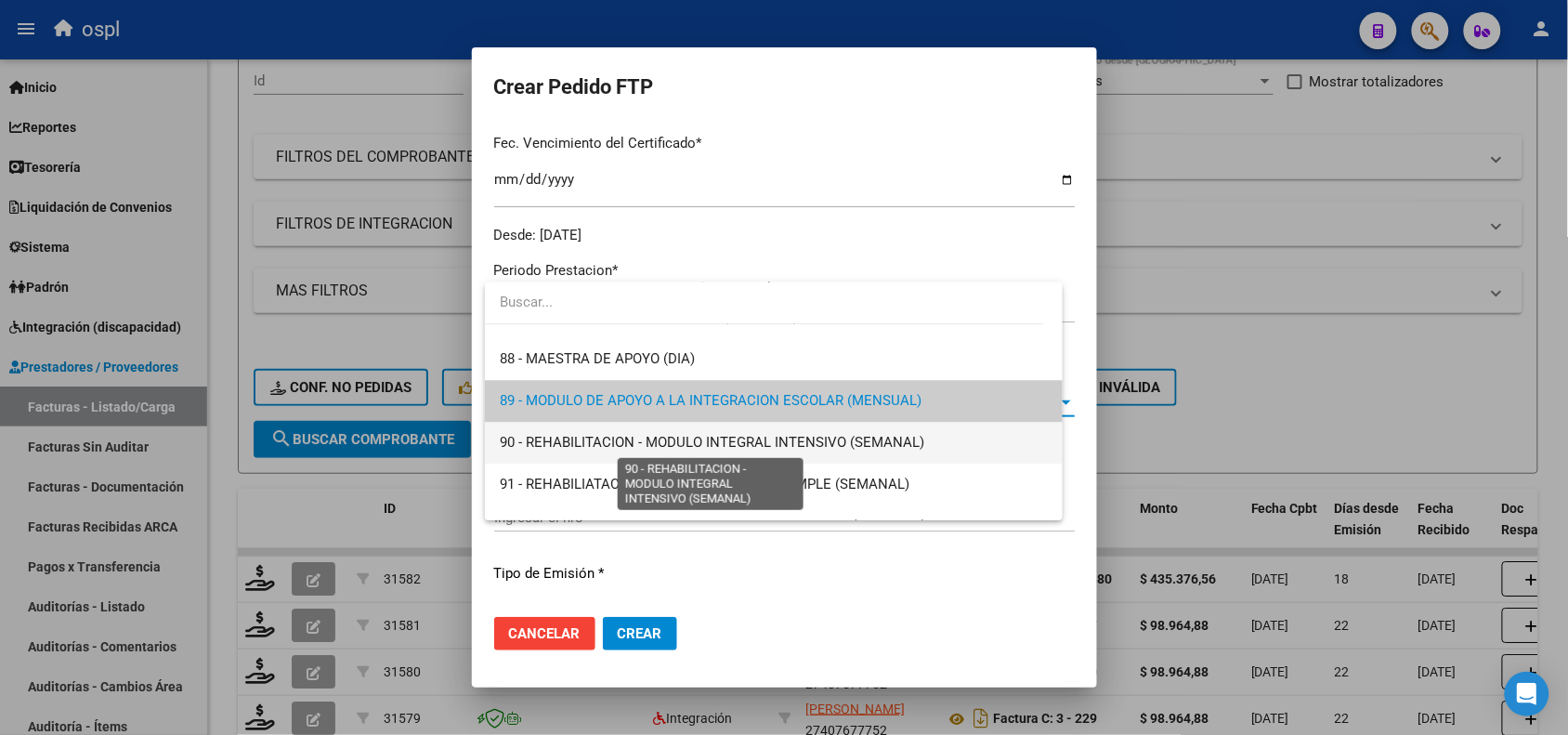
click at [666, 437] on span "90 - REHABILITACION - MODULO INTEGRAL INTENSIVO (SEMANAL)" at bounding box center [713, 442] width 425 height 17
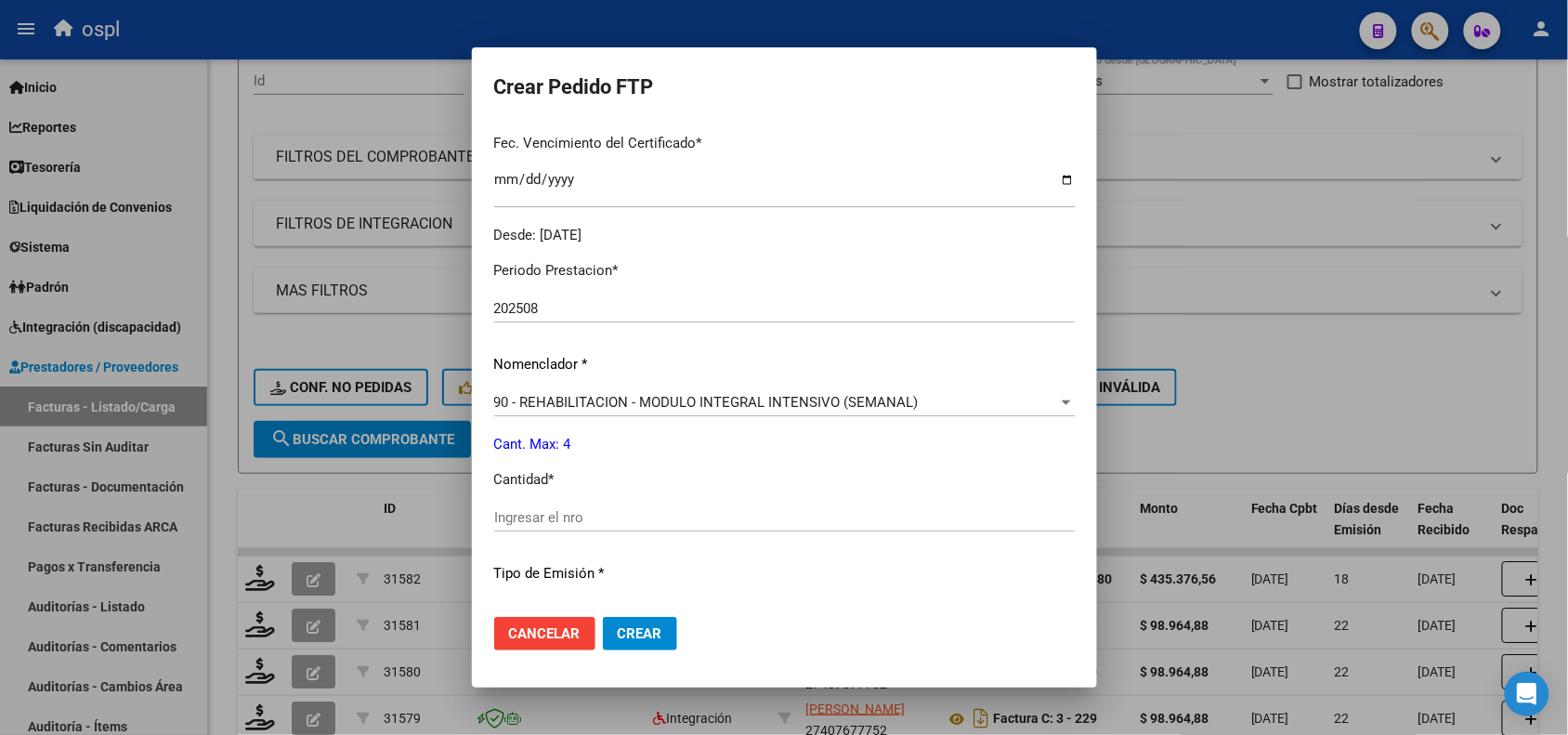
click at [628, 526] on div "Ingresar el nro" at bounding box center [785, 518] width 581 height 28
type input "4"
click at [648, 646] on button "Crear" at bounding box center [639, 633] width 74 height 34
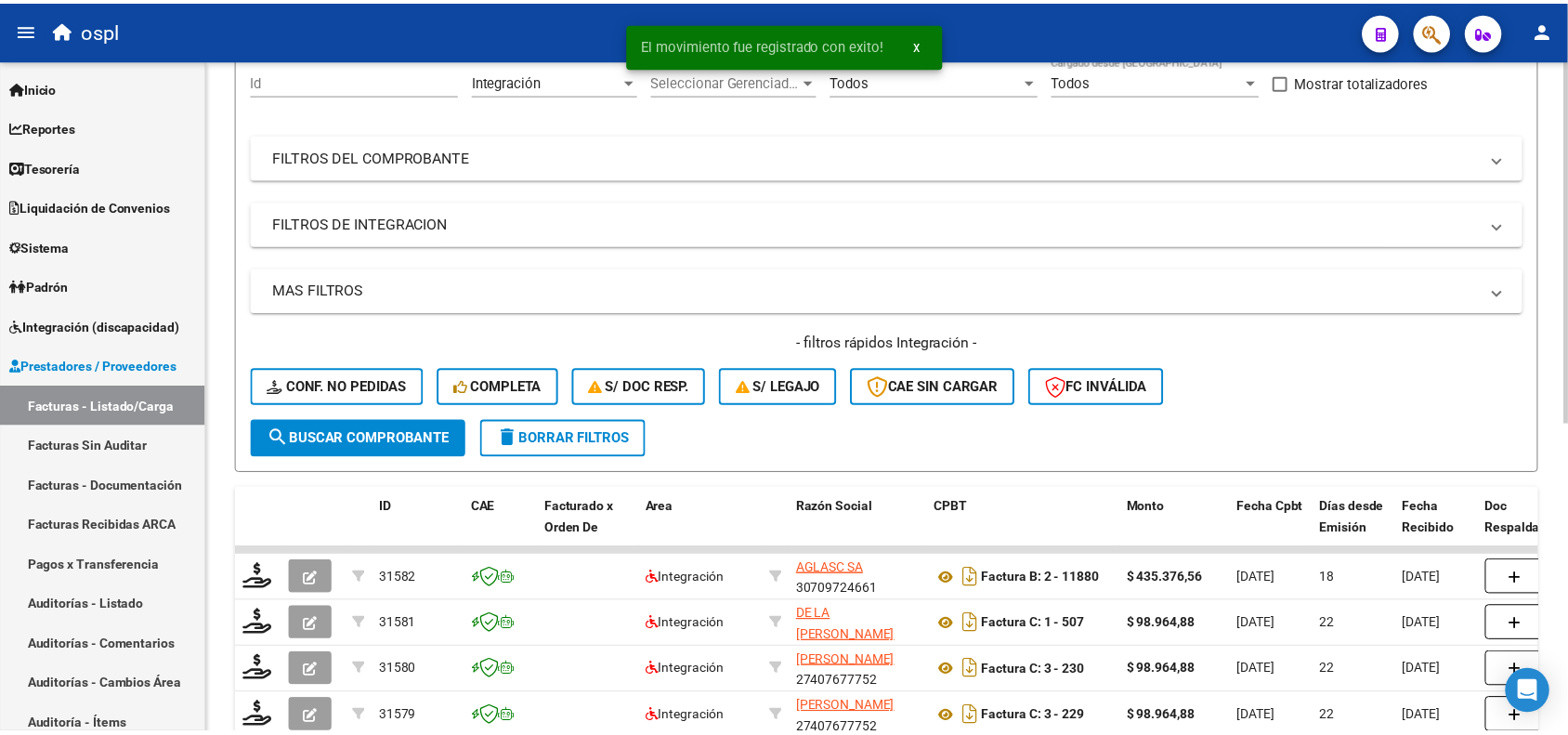
scroll to position [0, 0]
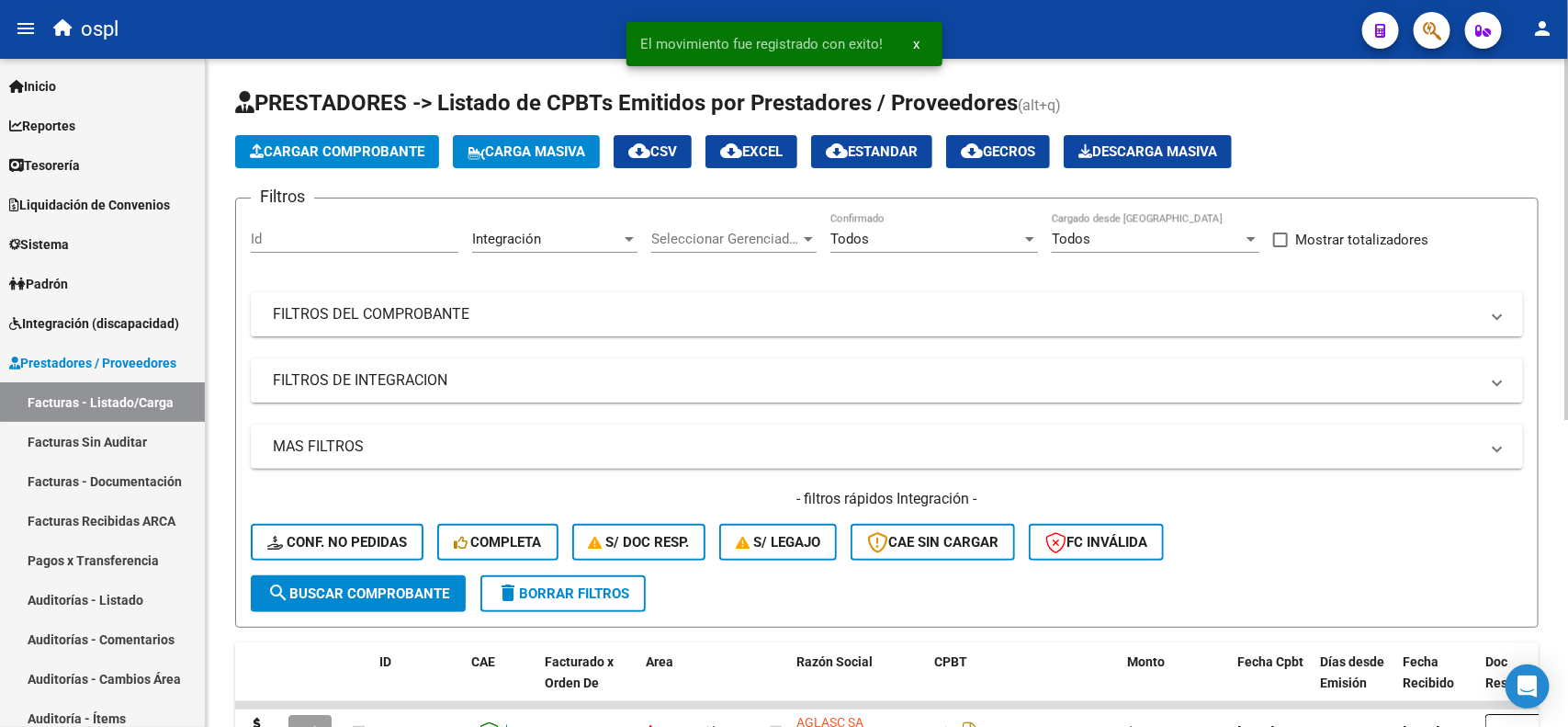
click at [1555, 108] on div "Video tutorial PRESTADORES -> Listado de CPBTs Emitidos por Prestadores / Prove…" at bounding box center [889, 668] width 1366 height 1221
click at [338, 143] on span "Cargar Comprobante" at bounding box center [337, 152] width 175 height 17
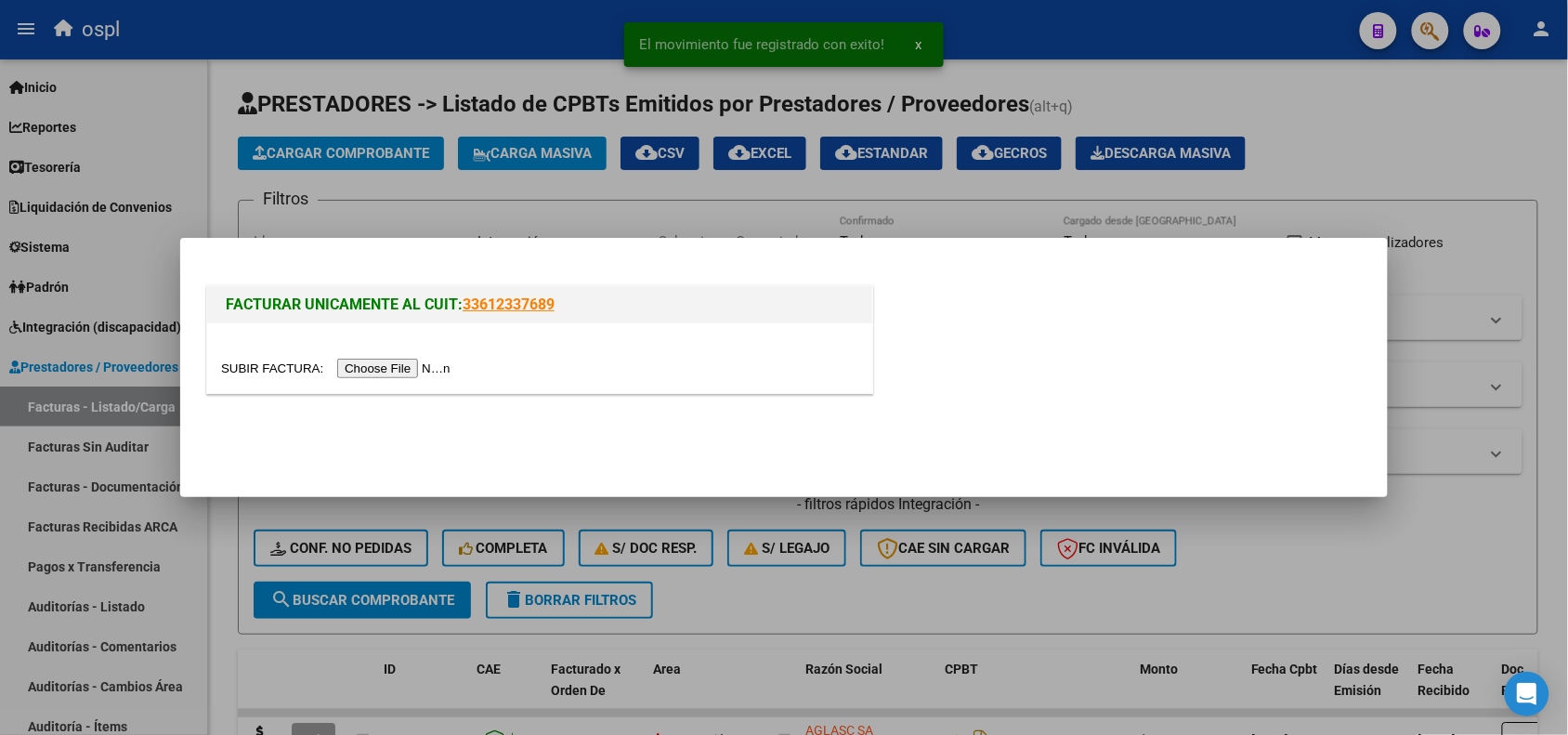
click at [369, 379] on div at bounding box center [540, 358] width 666 height 70
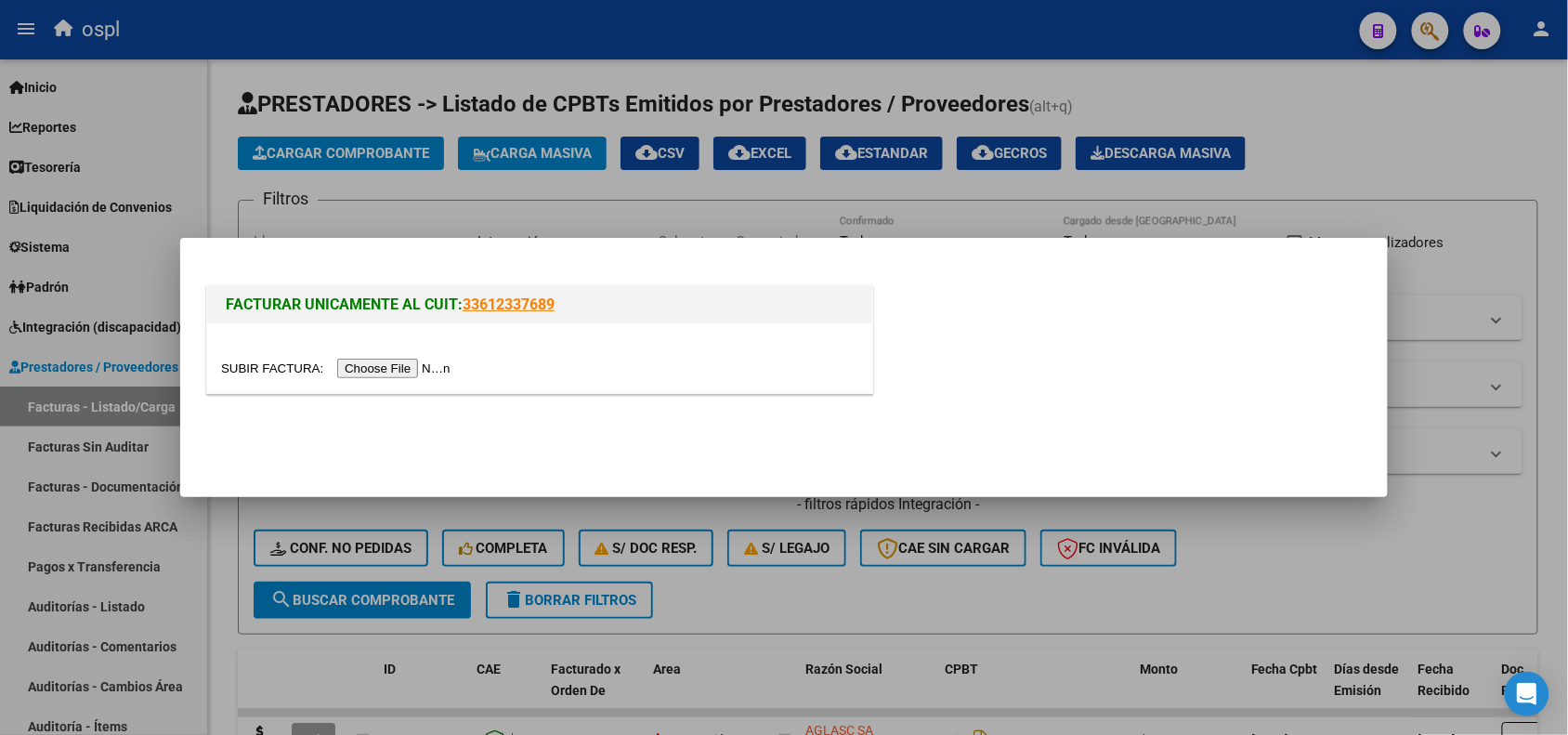
click at [382, 369] on input "file" at bounding box center [338, 368] width 235 height 20
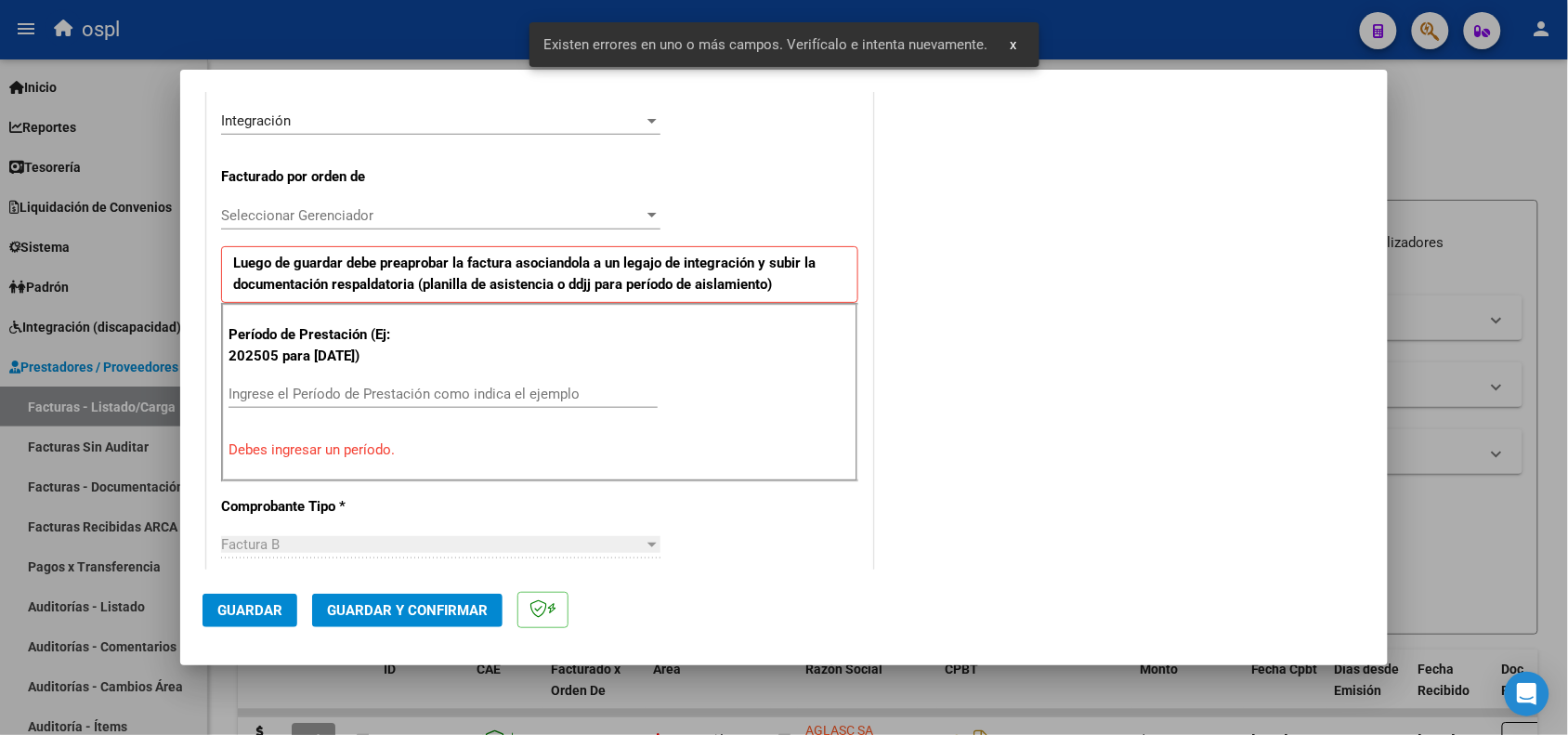
scroll to position [504, 0]
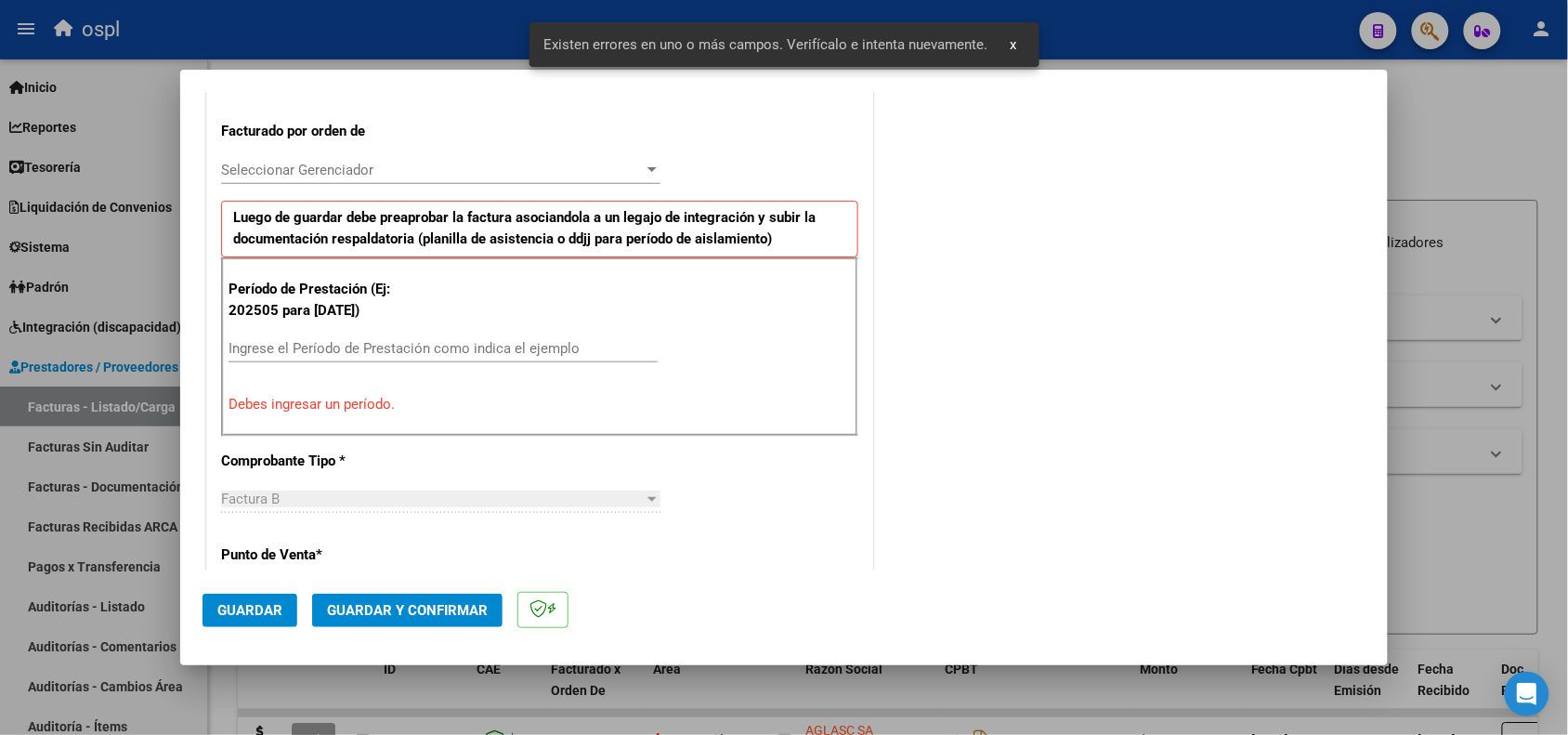
click at [457, 352] on input "Ingrese el Período de Prestación como indica el ejemplo" at bounding box center [443, 349] width 430 height 17
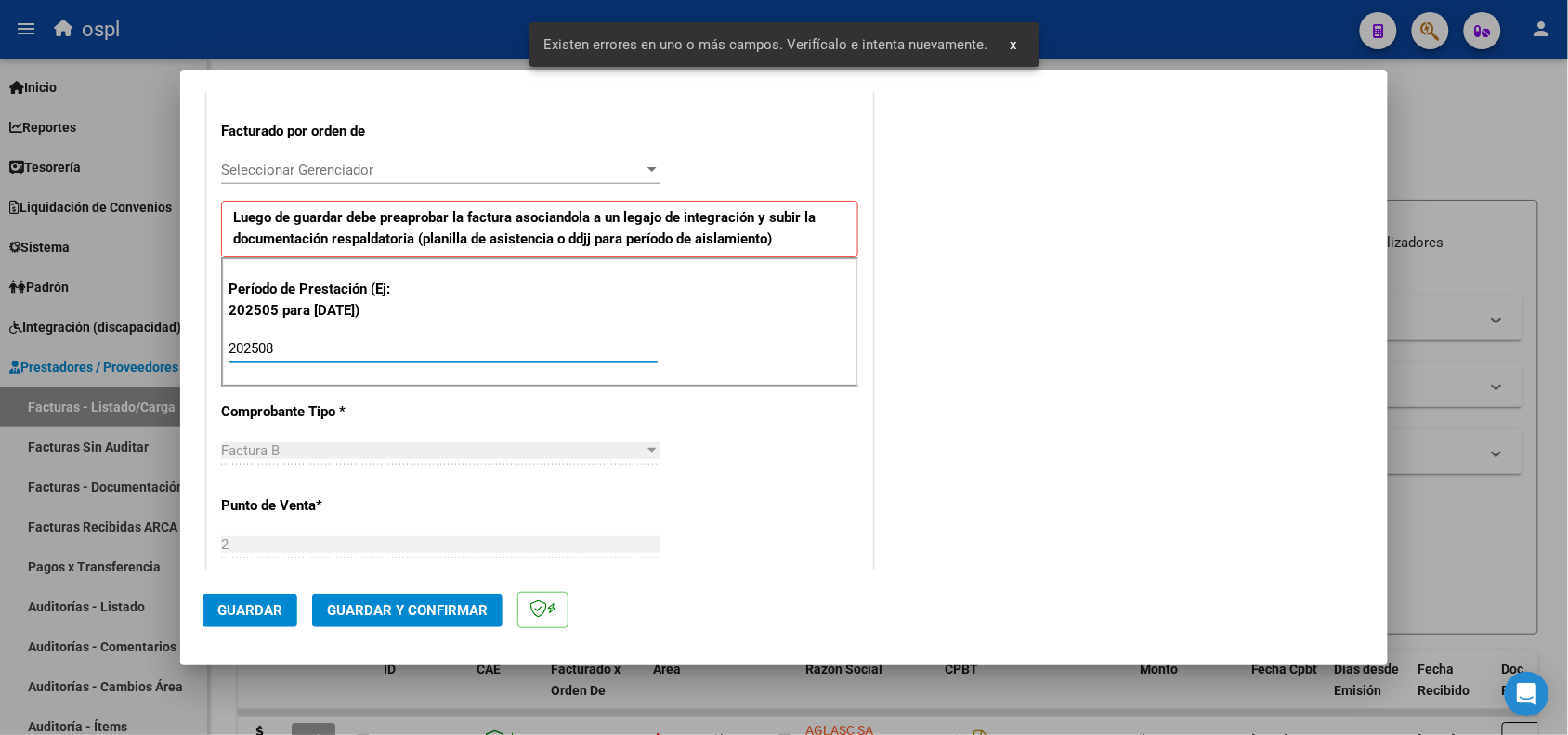
type input "202508"
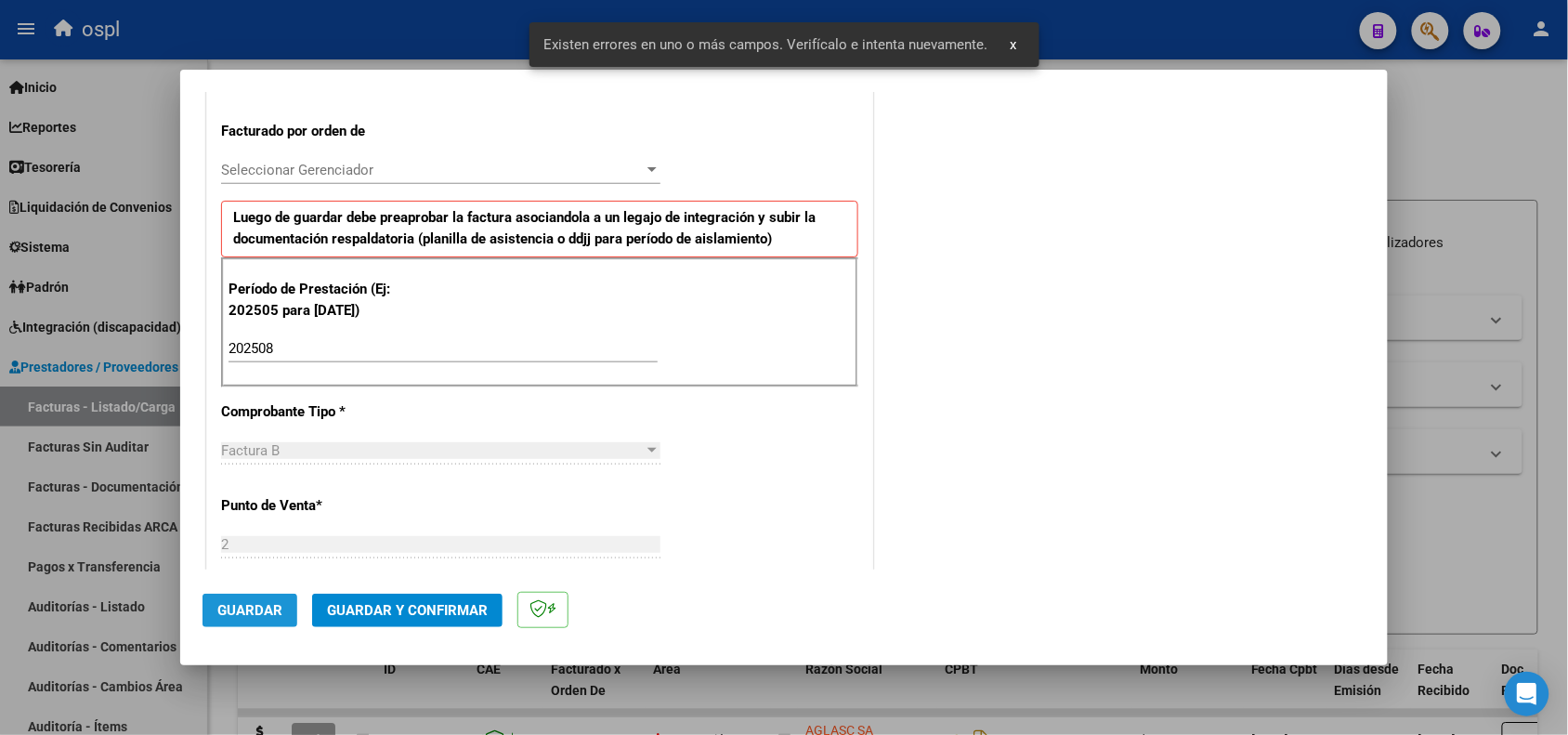
click at [243, 606] on span "Guardar" at bounding box center [249, 610] width 65 height 17
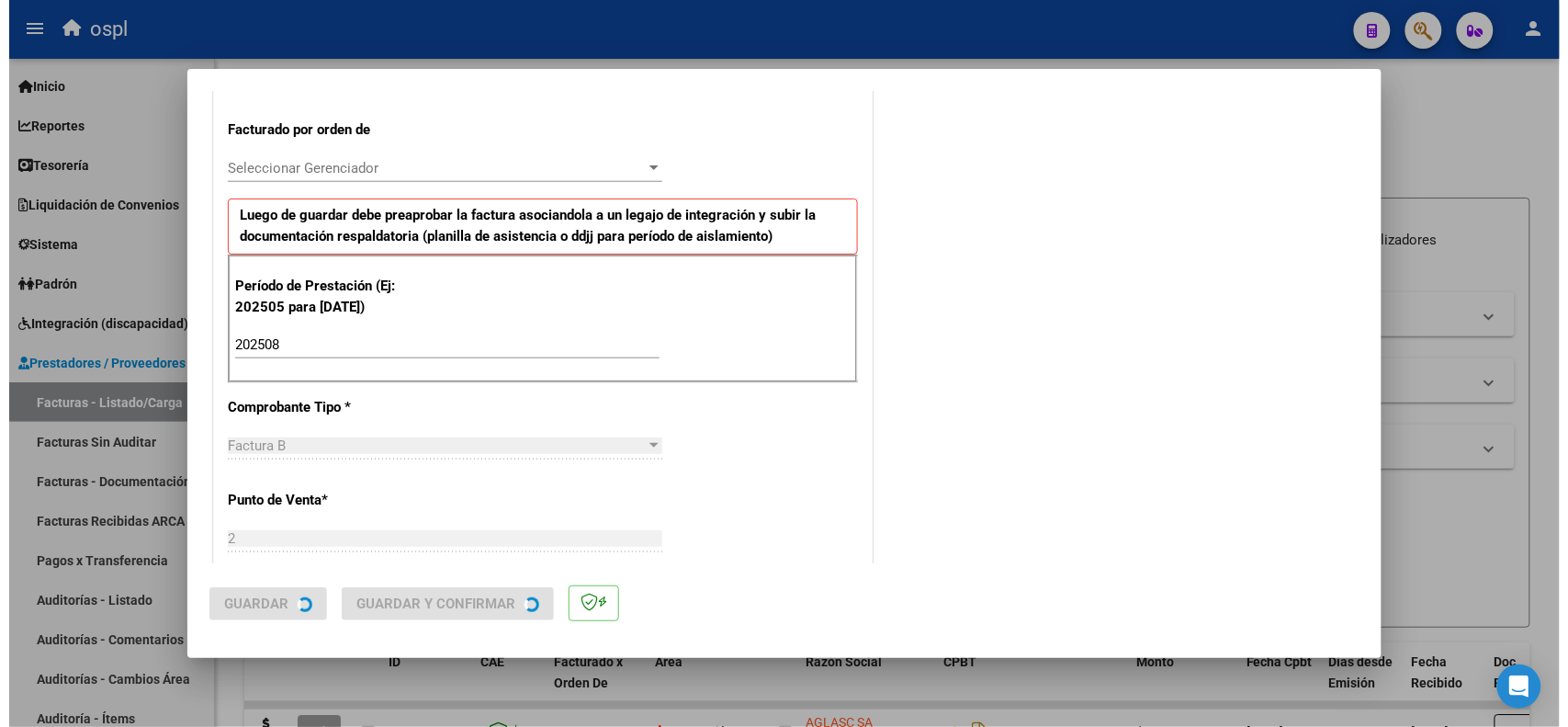
scroll to position [0, 0]
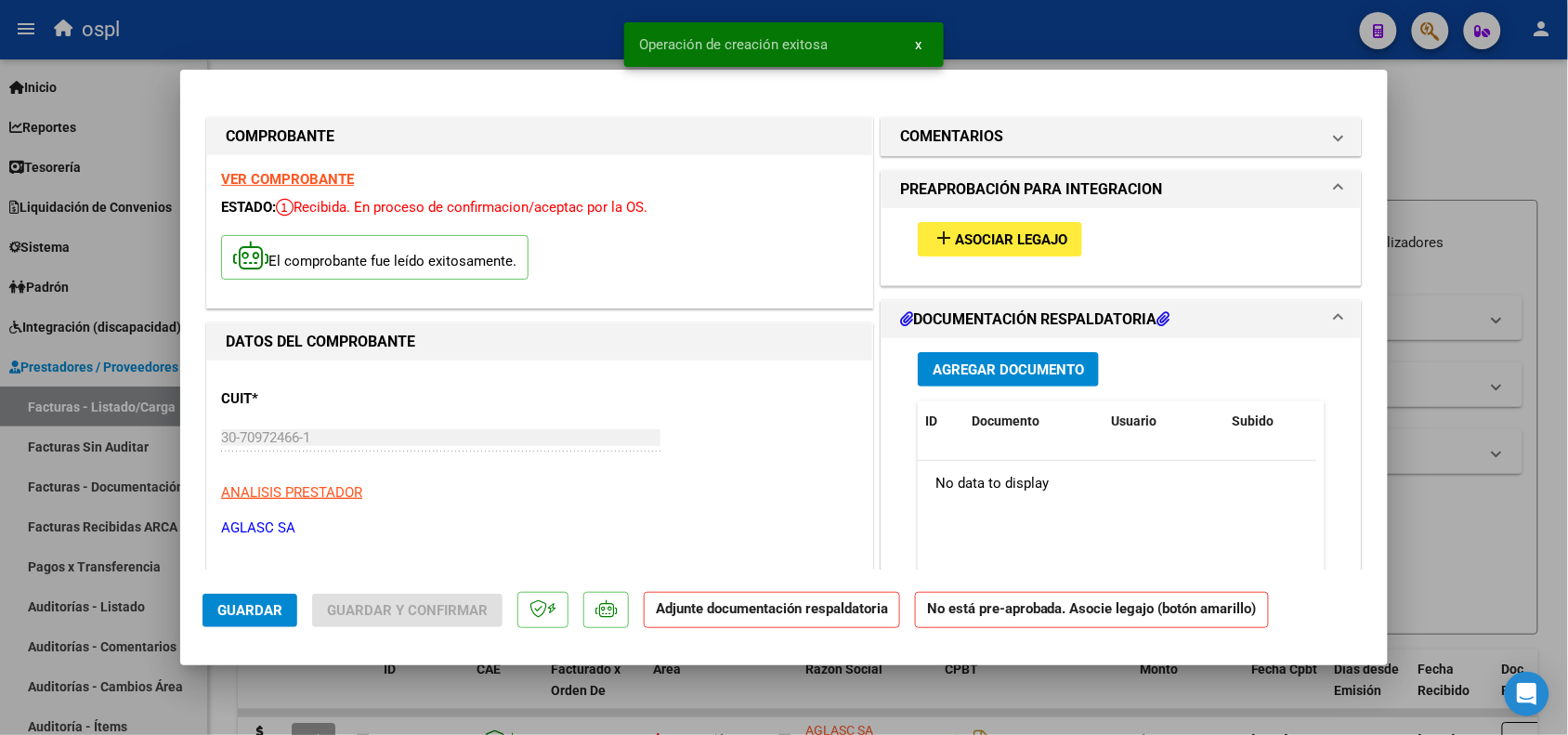
click at [957, 225] on button "add Asociar Legajo" at bounding box center [999, 239] width 165 height 35
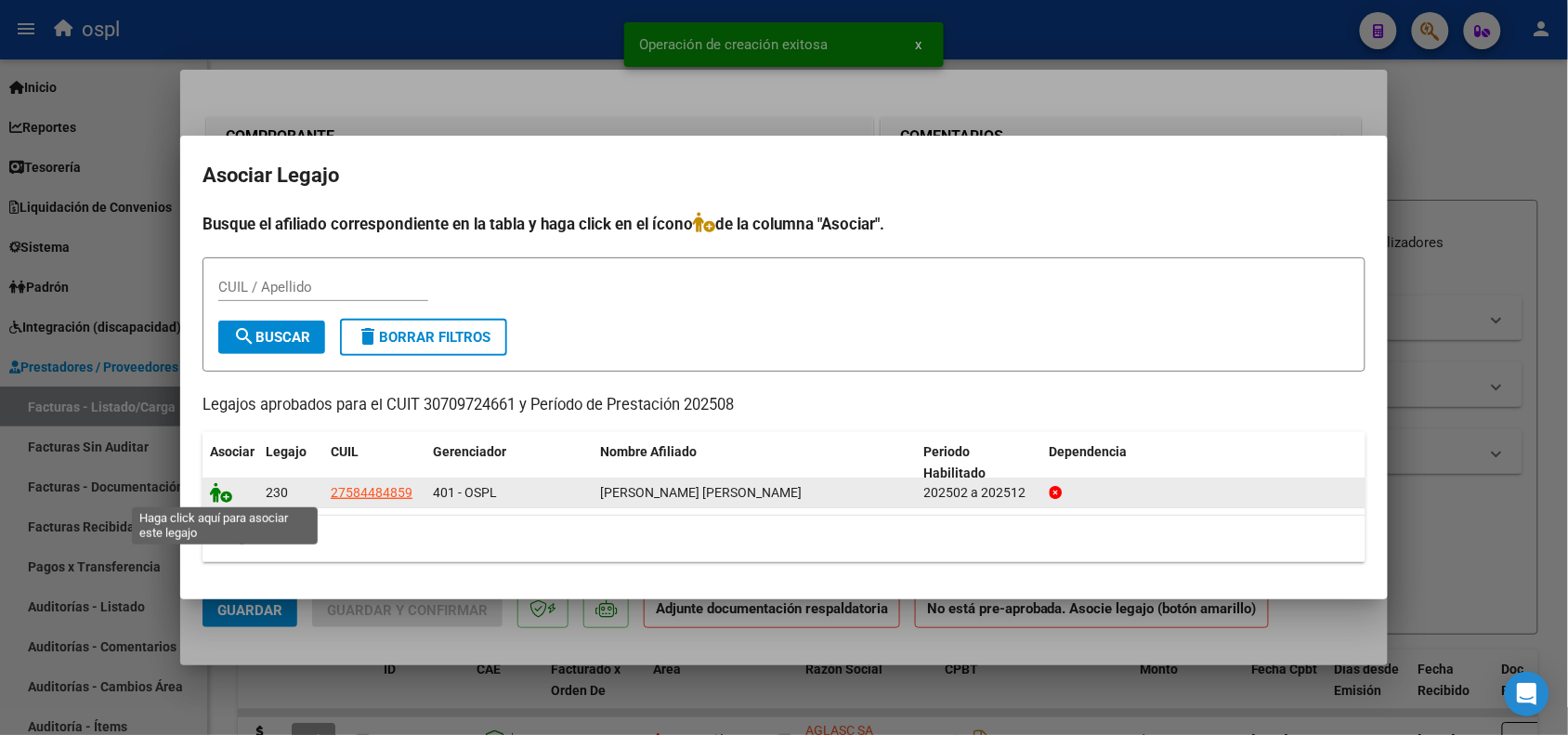
click at [216, 493] on icon at bounding box center [221, 493] width 23 height 21
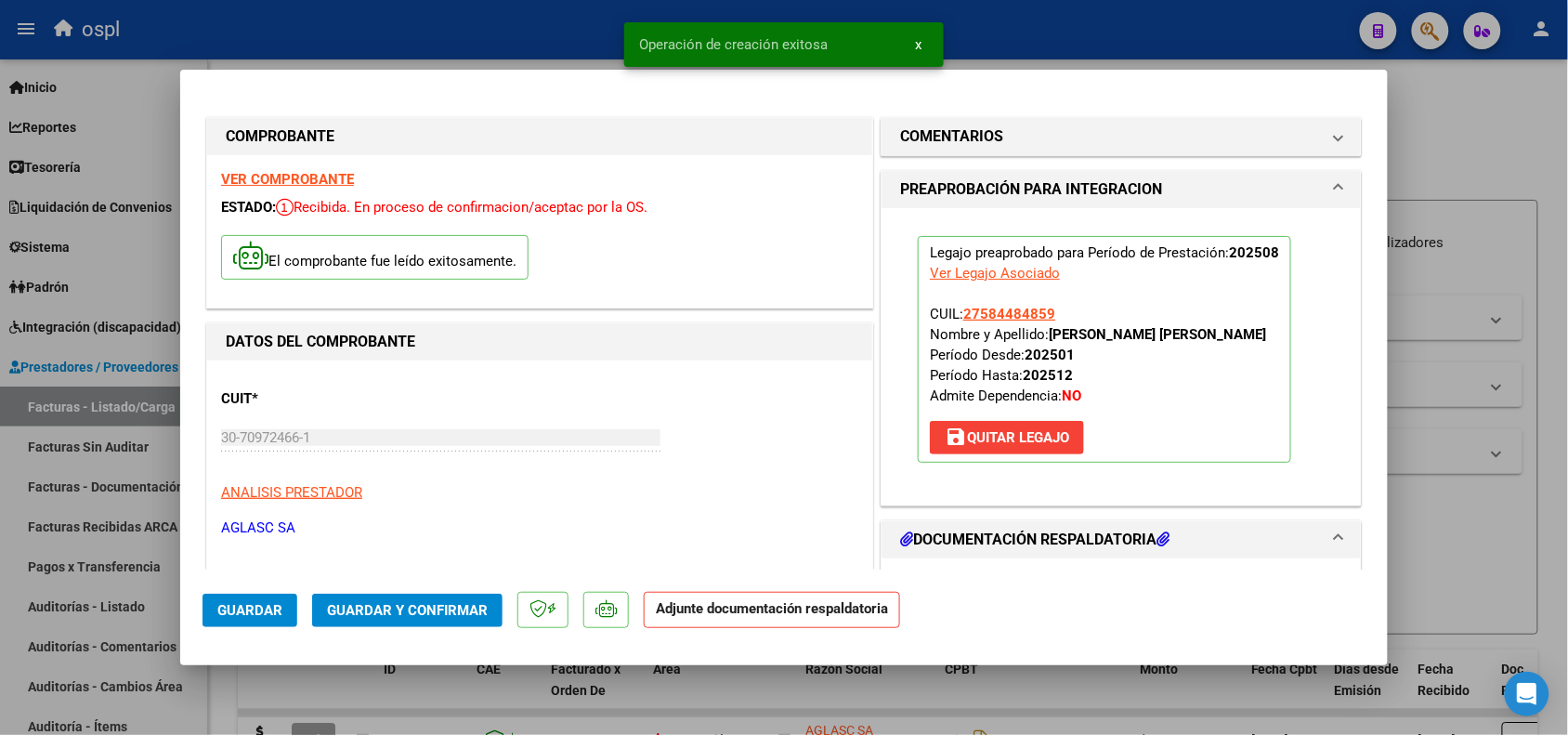
click at [412, 606] on span "Guardar y Confirmar" at bounding box center [407, 610] width 161 height 17
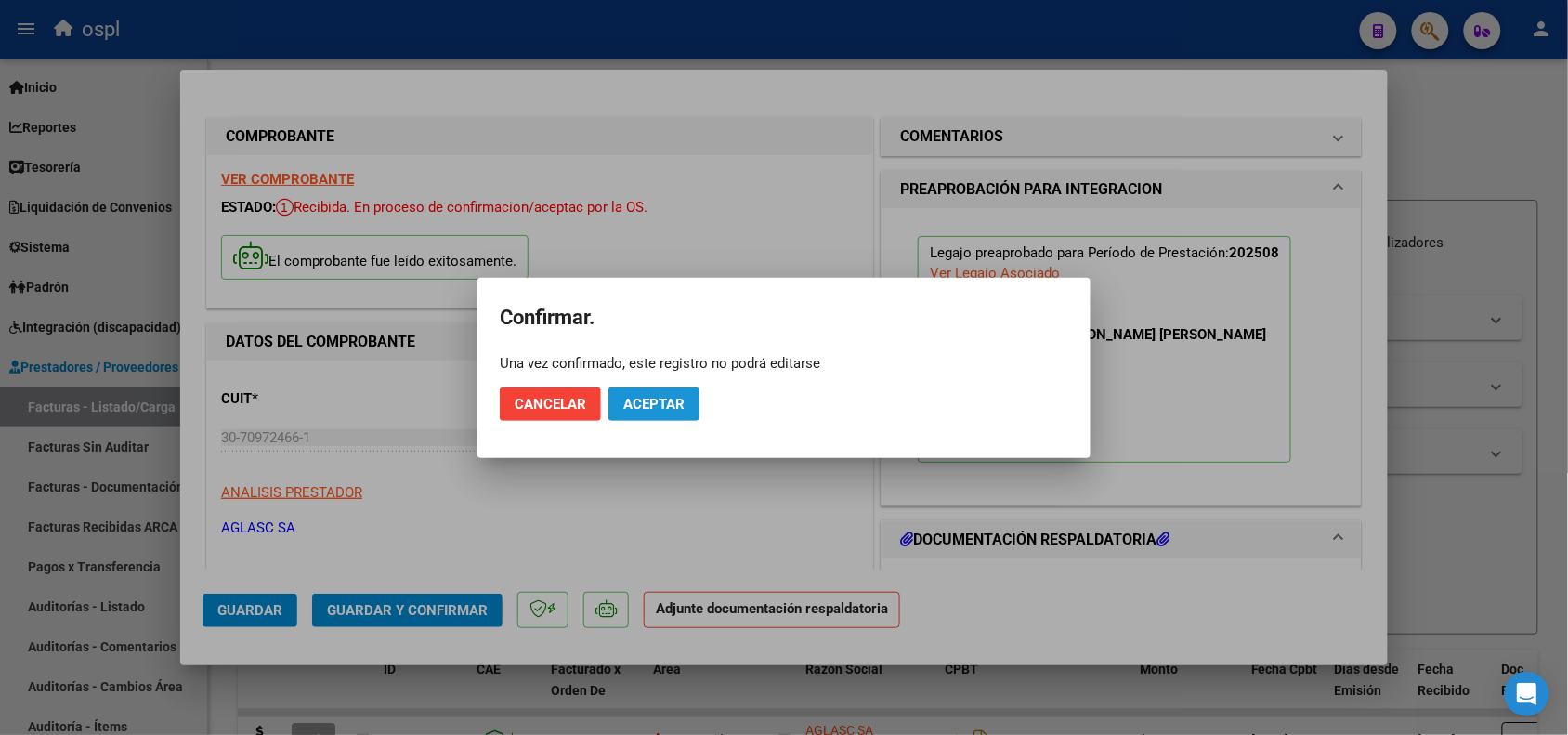
click at [634, 412] on button "Aceptar" at bounding box center [653, 404] width 91 height 34
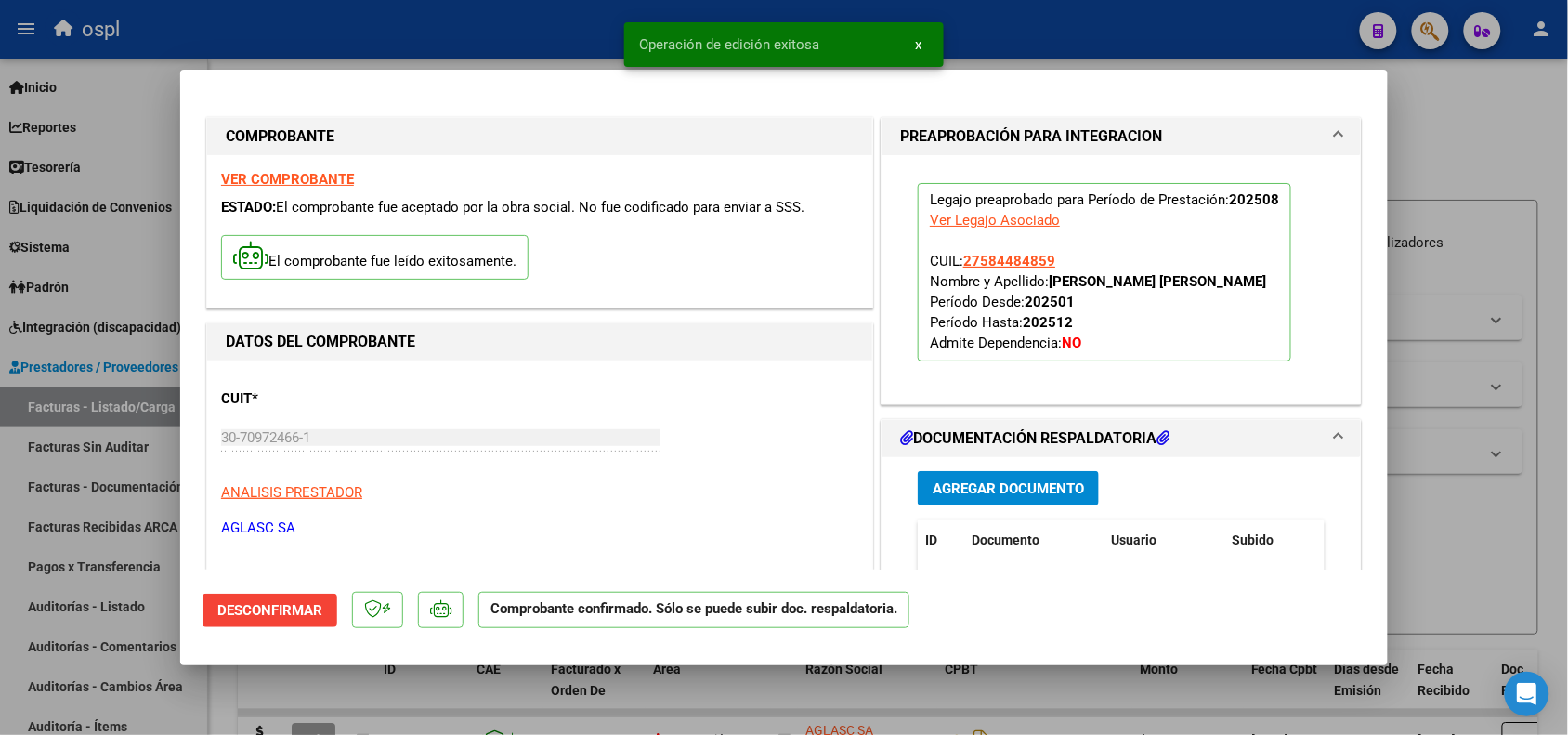
click at [1428, 256] on div at bounding box center [784, 368] width 1568 height 735
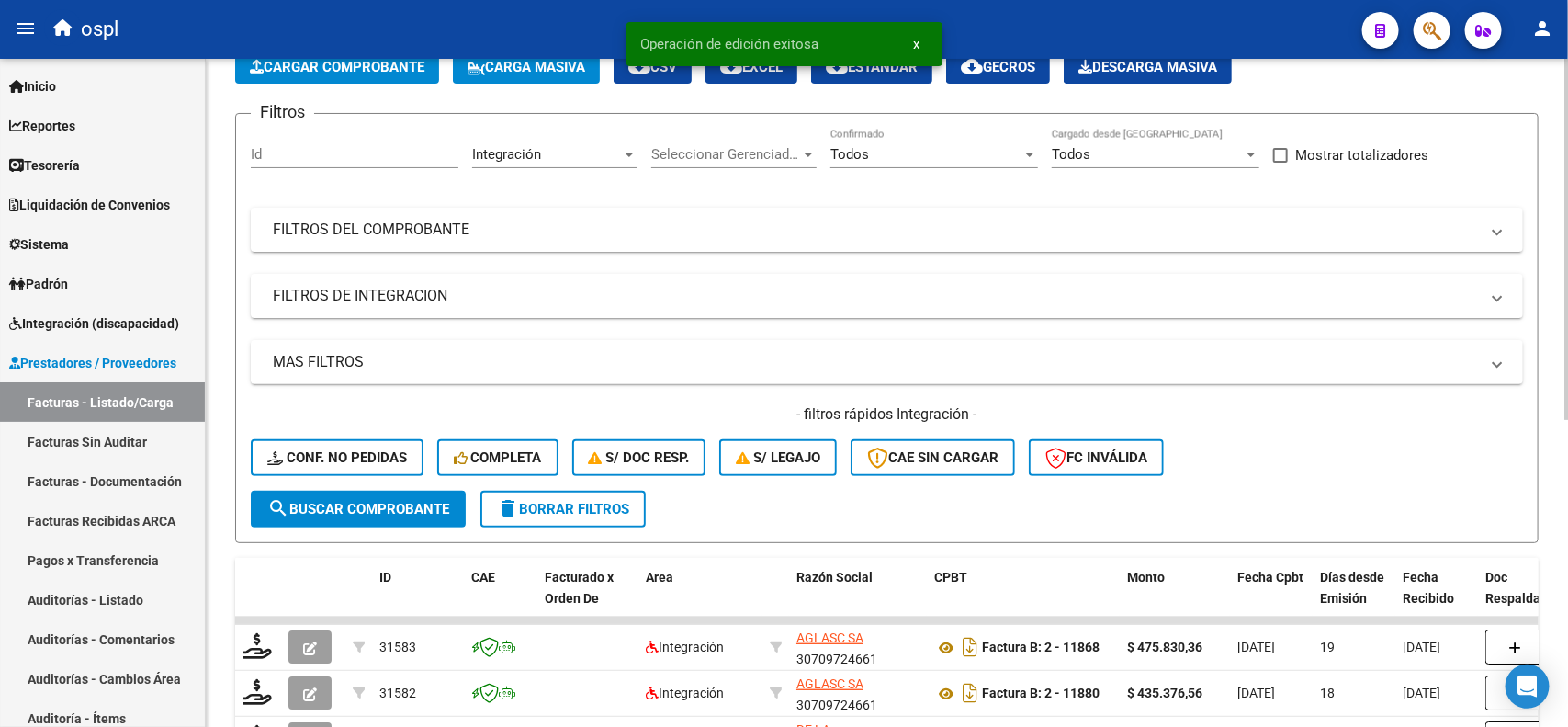
scroll to position [87, 0]
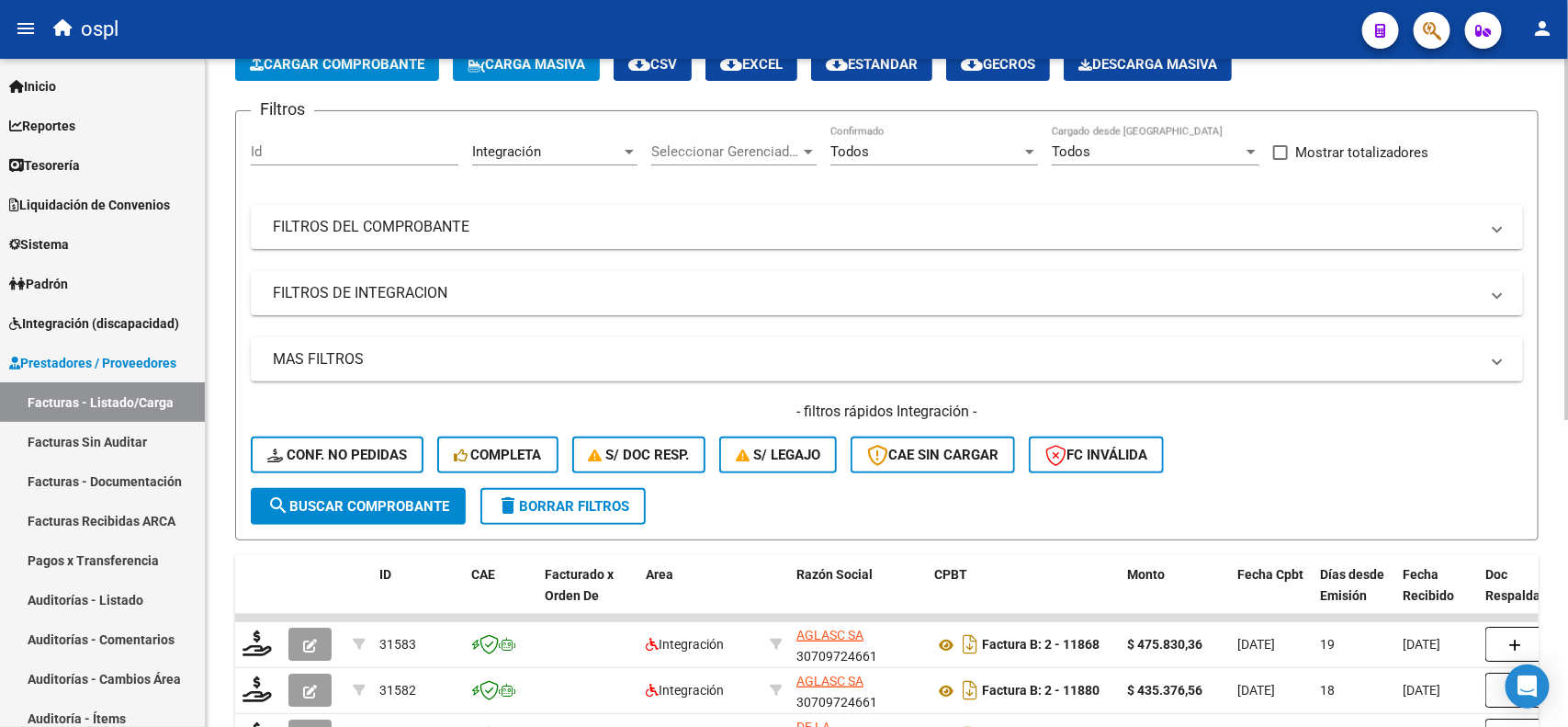
click at [1567, 214] on div at bounding box center [1566, 288] width 5 height 361
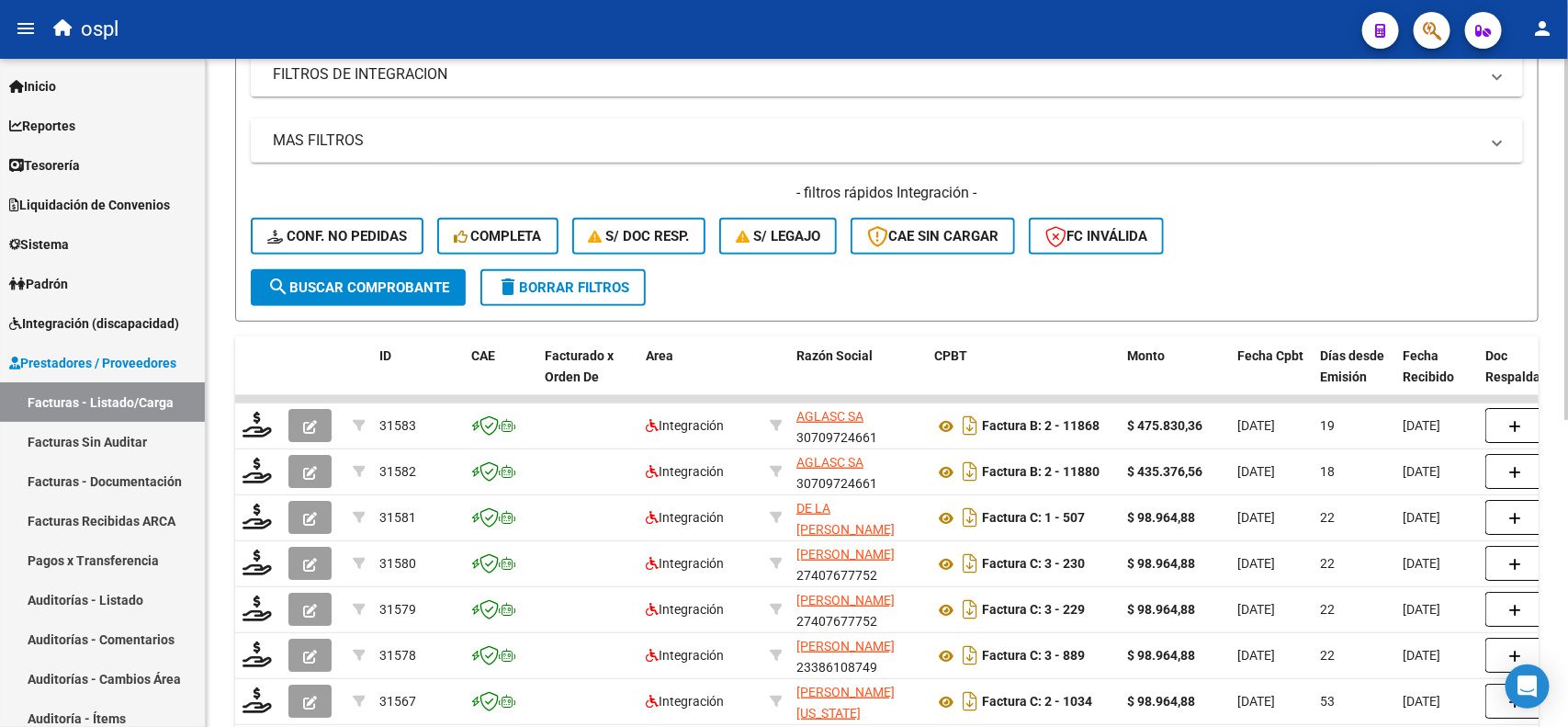
click at [1567, 337] on div at bounding box center [1566, 409] width 5 height 361
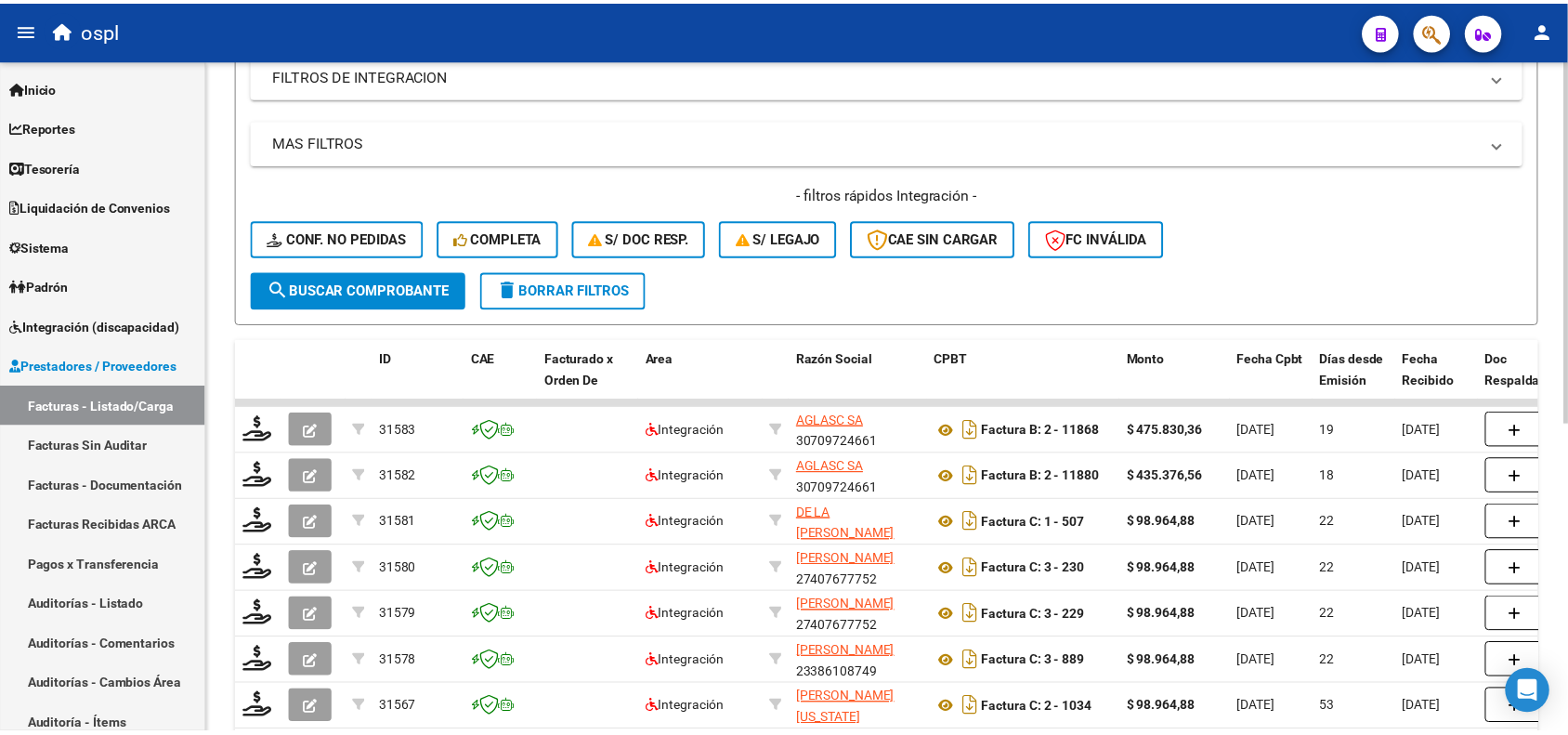
scroll to position [316, 0]
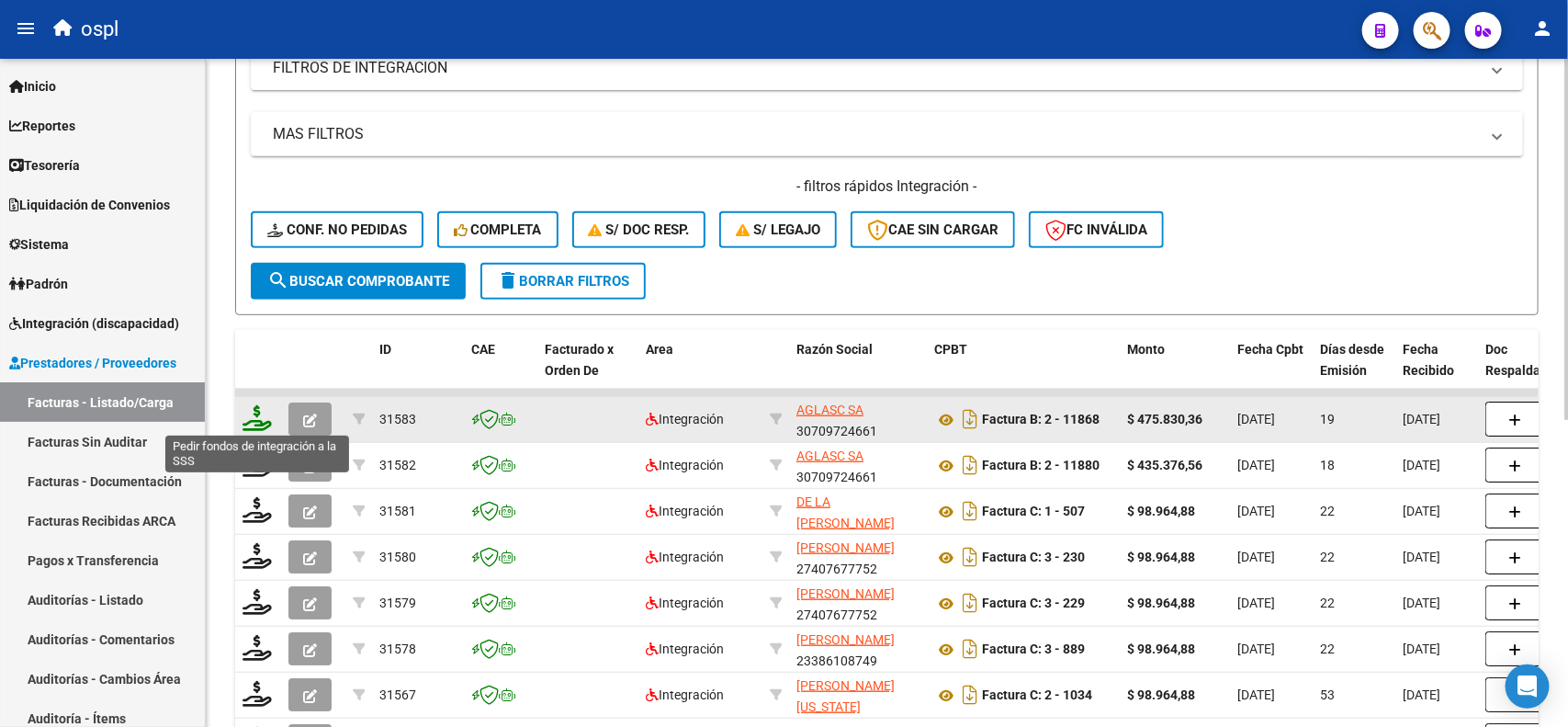
click at [251, 426] on icon at bounding box center [257, 418] width 30 height 26
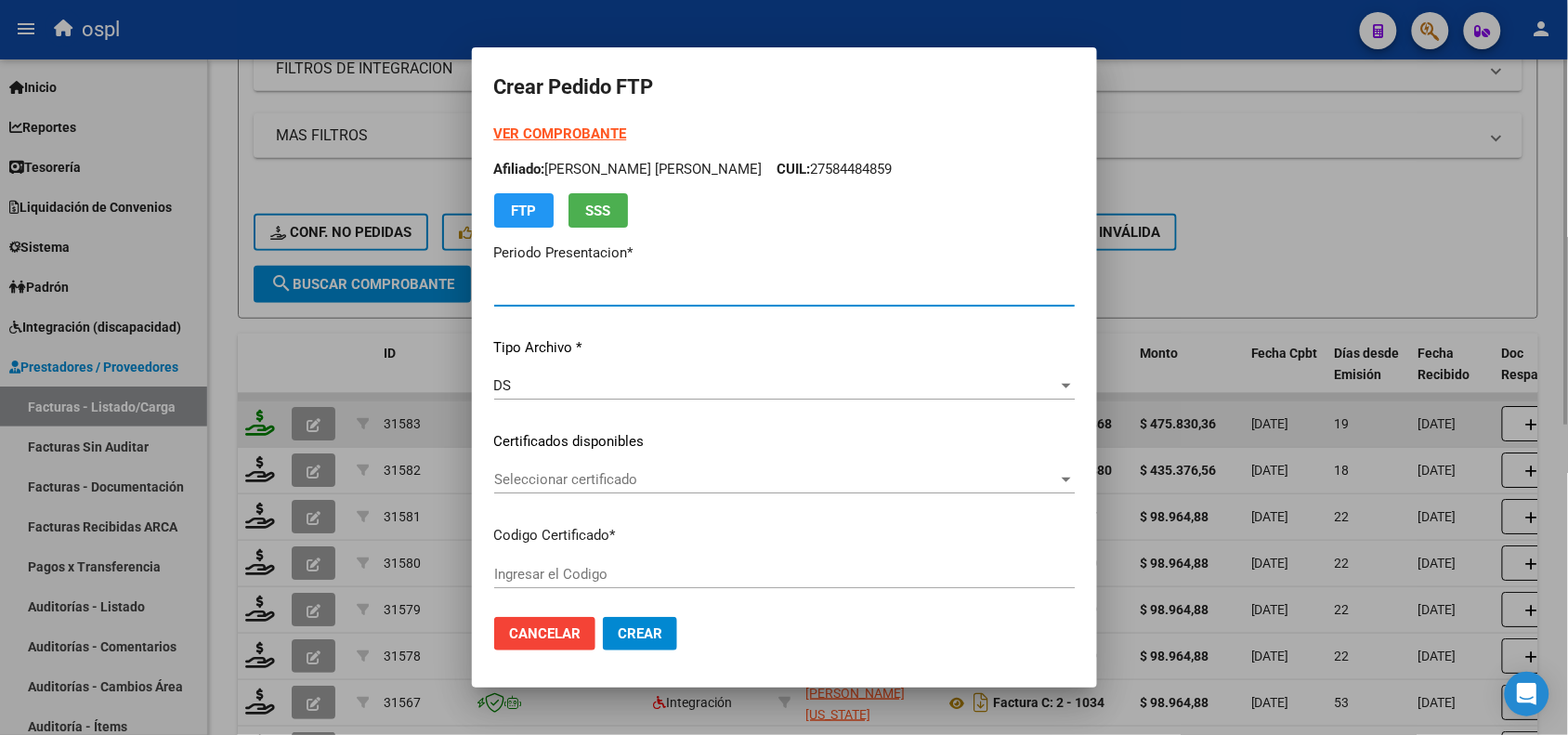
type input "202508"
type input "$ 475.830,36"
type input "ARG01000584484852024111520271115BSAS265"
type input "[DATE]"
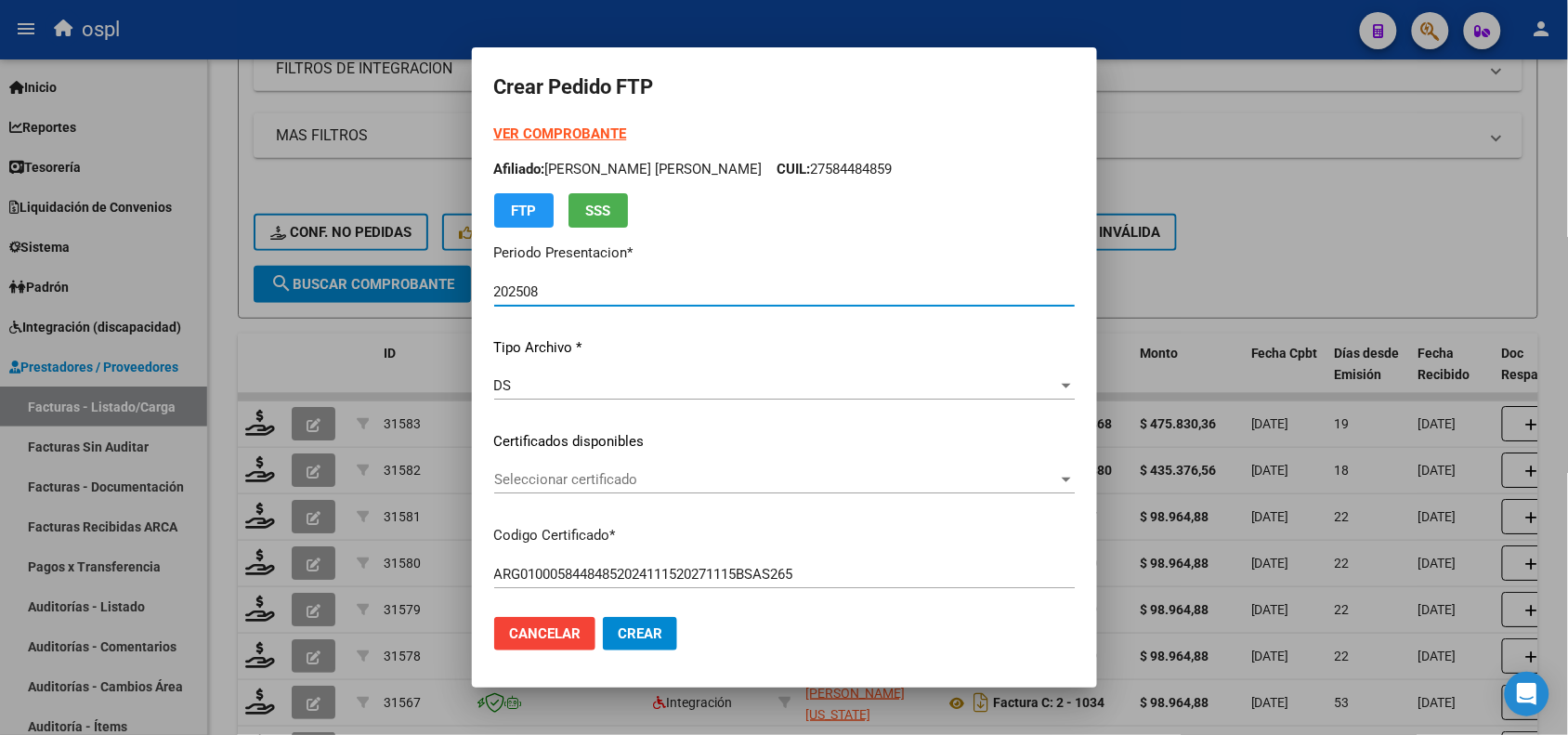
click at [529, 478] on span "Seleccionar certificado" at bounding box center [776, 479] width 564 height 17
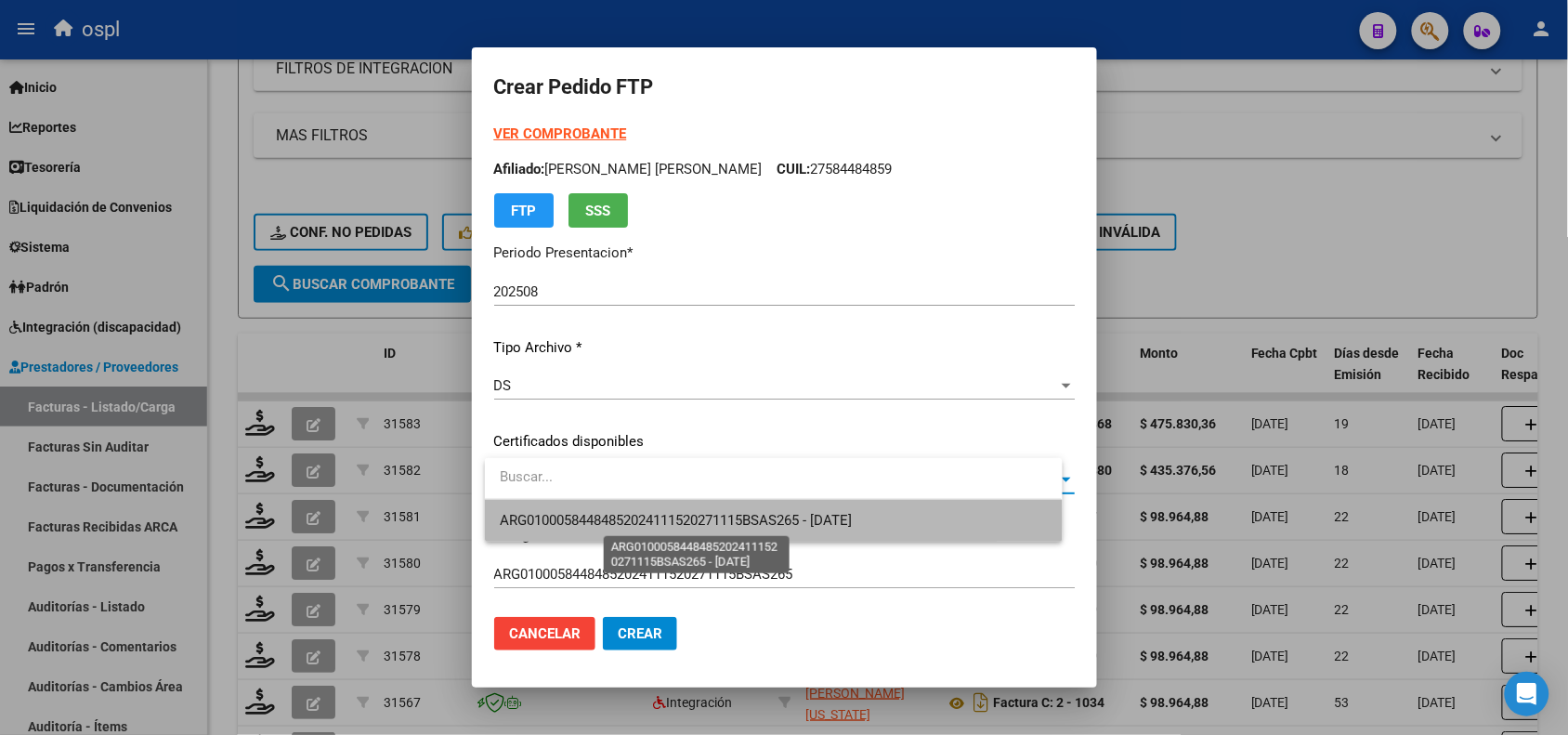
click at [557, 522] on span "ARG01000584484852024111520271115BSAS265 - [DATE]" at bounding box center [676, 520] width 353 height 17
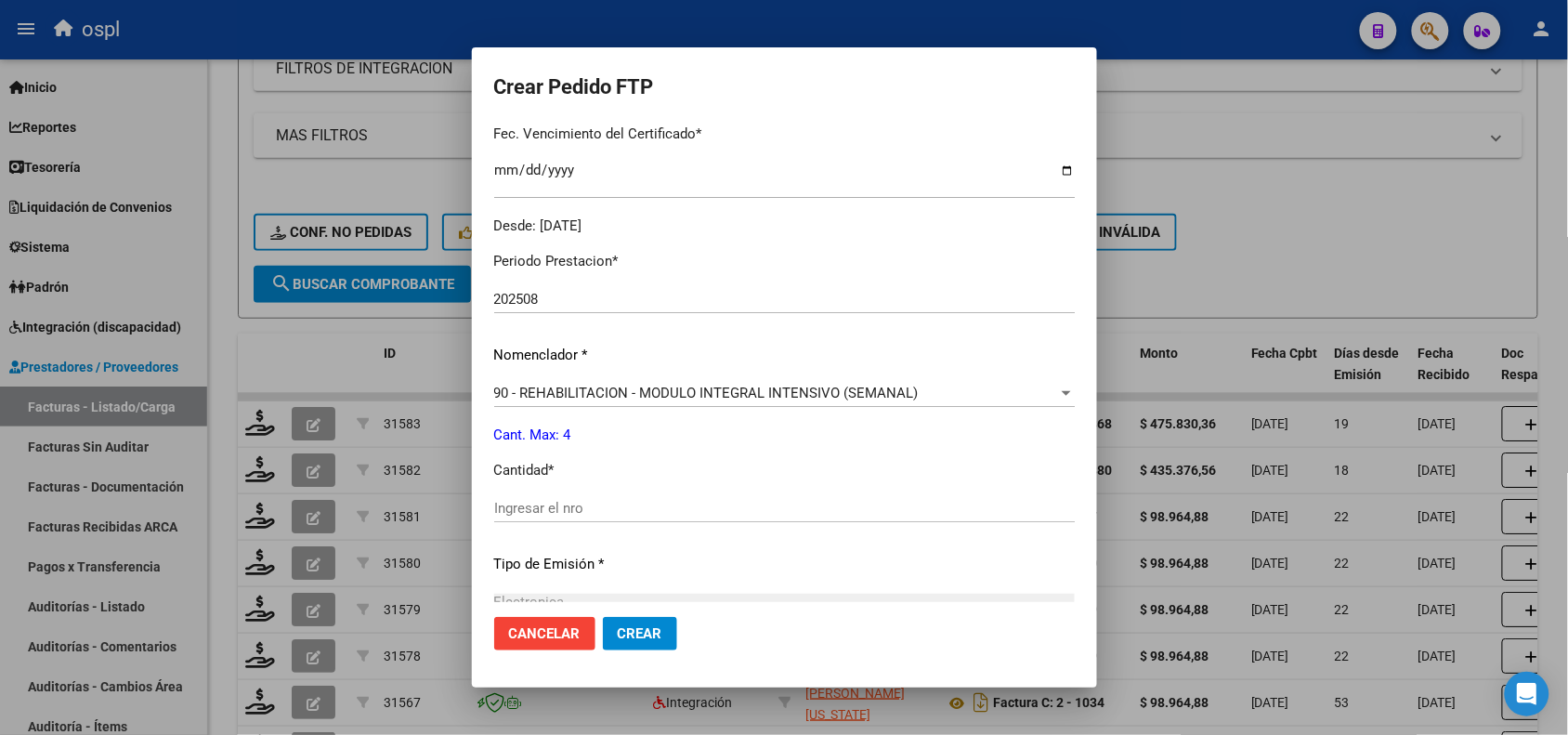
scroll to position [517, 0]
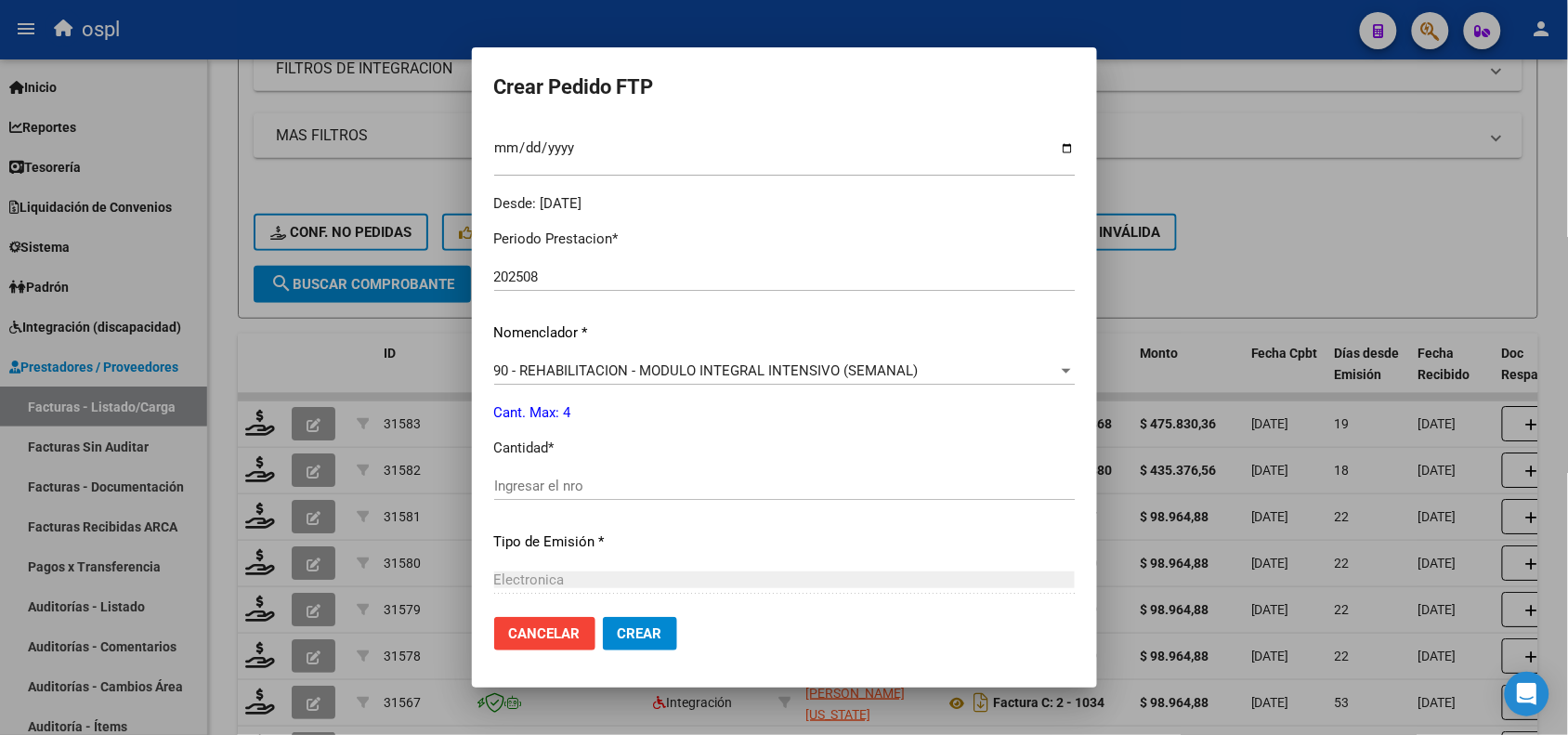
click at [845, 374] on span "90 - REHABILITACION - MODULO INTEGRAL INTENSIVO (SEMANAL)" at bounding box center [707, 370] width 425 height 17
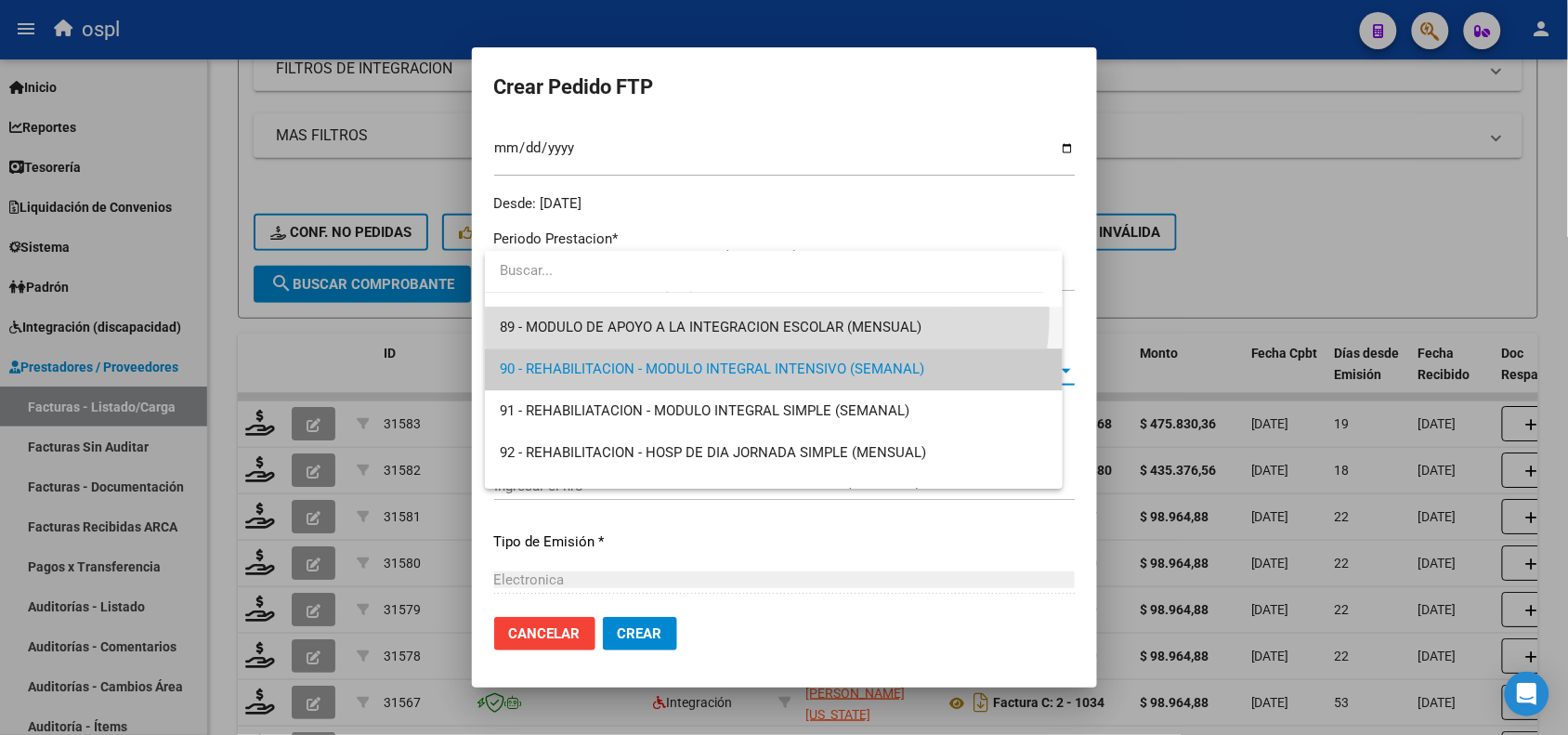
click at [766, 312] on span "89 - MODULO DE APOYO A LA INTEGRACION ESCOLAR (MENSUAL)" at bounding box center [774, 327] width 547 height 41
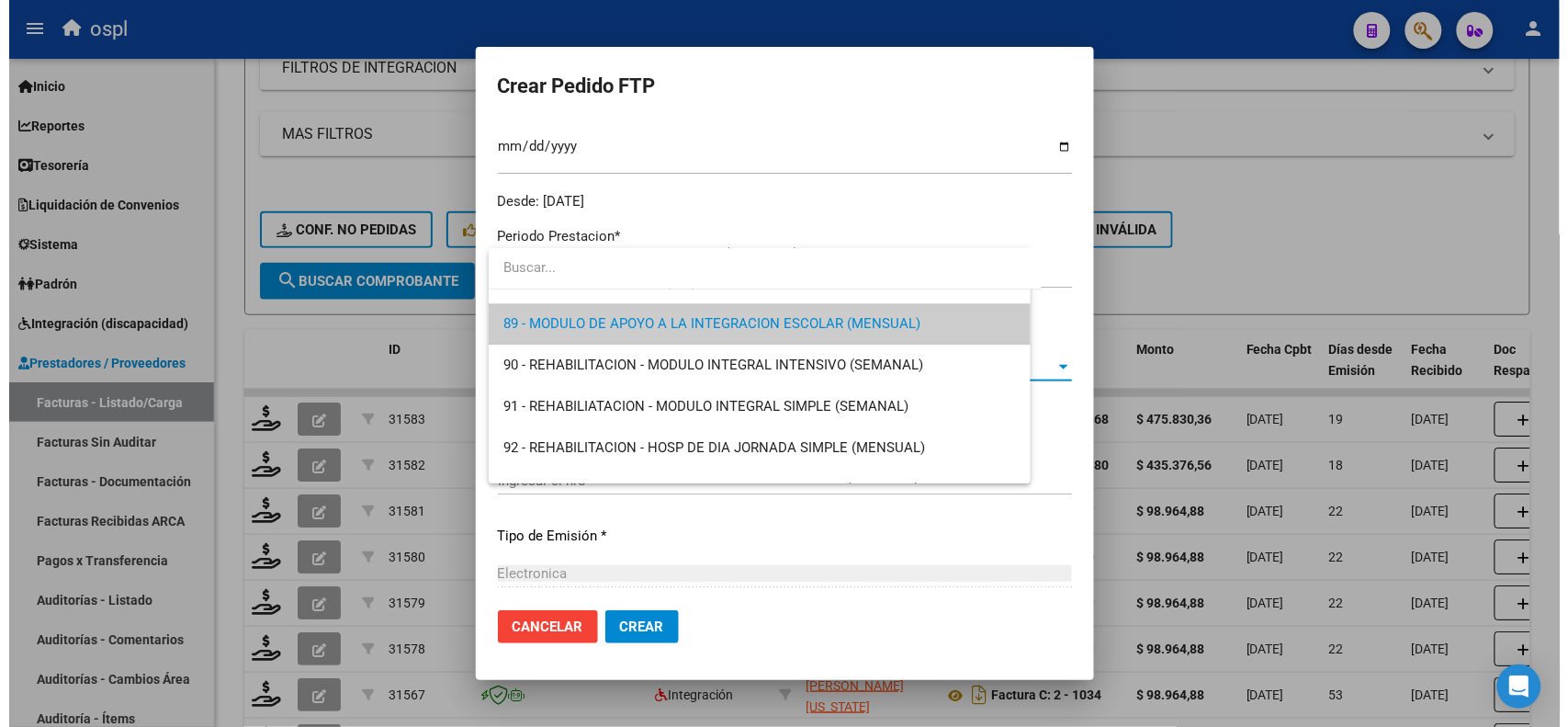
scroll to position [3638, 0]
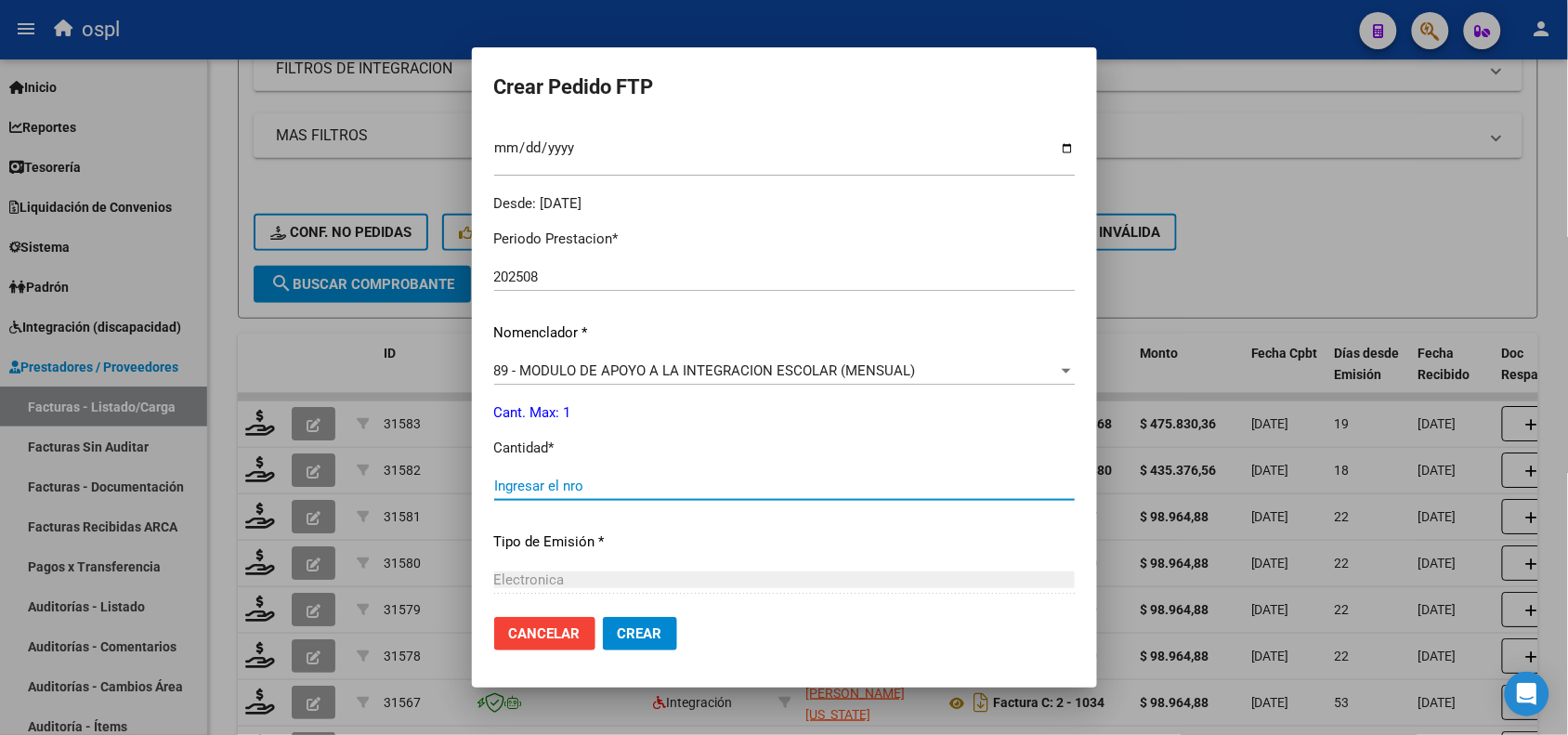
click at [701, 485] on input "Ingresar el nro" at bounding box center [785, 486] width 581 height 17
type input "1"
click at [647, 632] on span "Crear" at bounding box center [639, 633] width 44 height 17
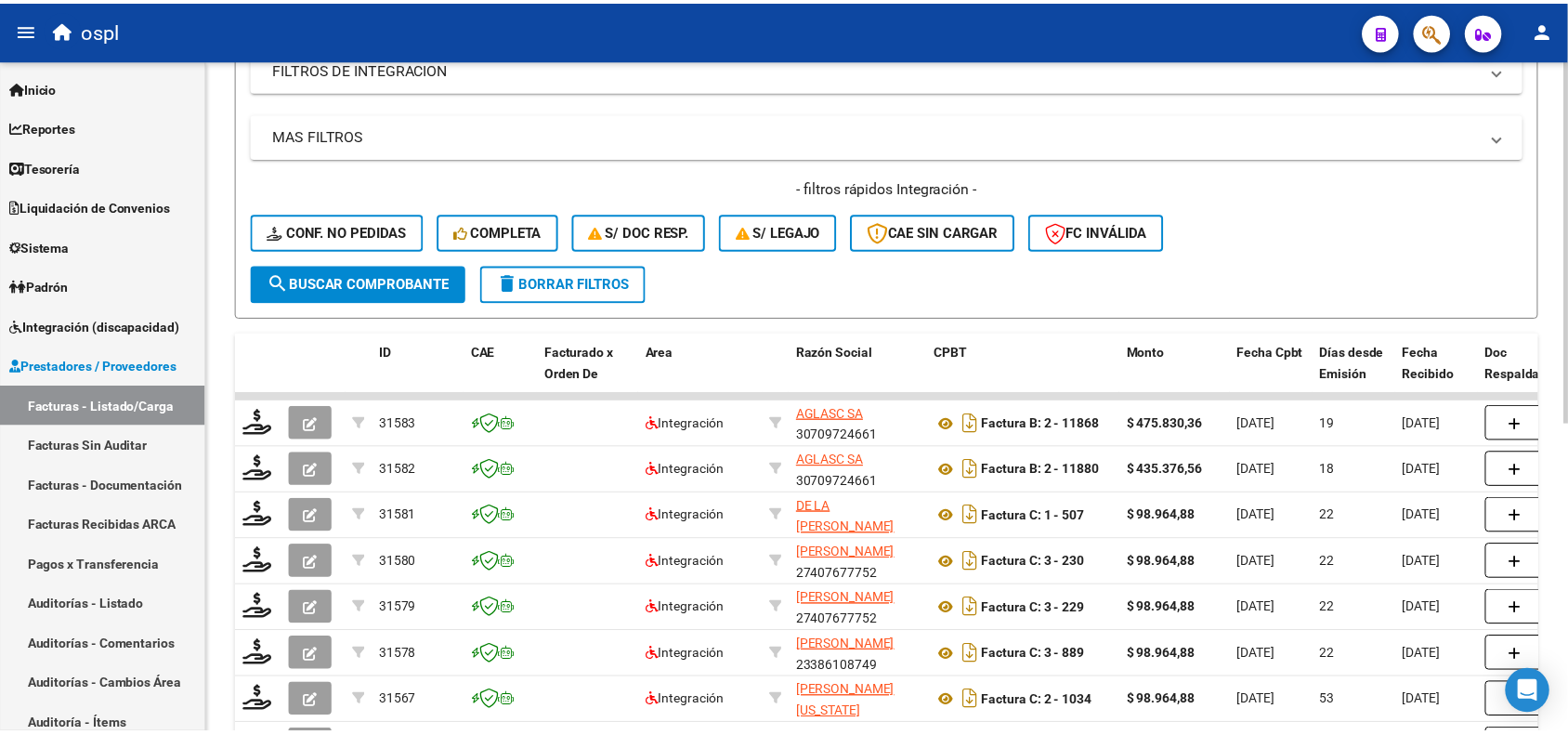
scroll to position [0, 0]
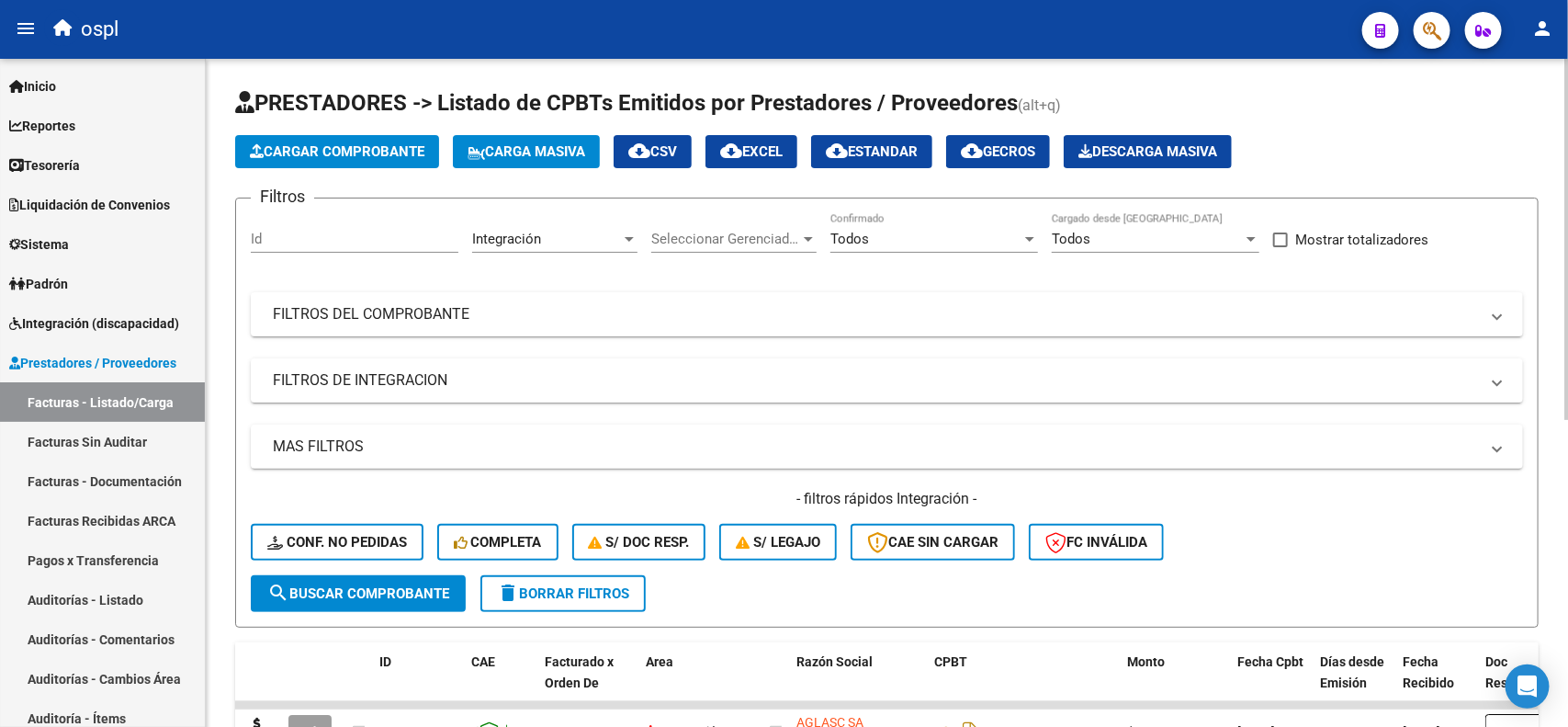
click at [1567, 157] on div at bounding box center [1566, 239] width 5 height 361
click at [372, 165] on button "Cargar Comprobante" at bounding box center [336, 152] width 204 height 33
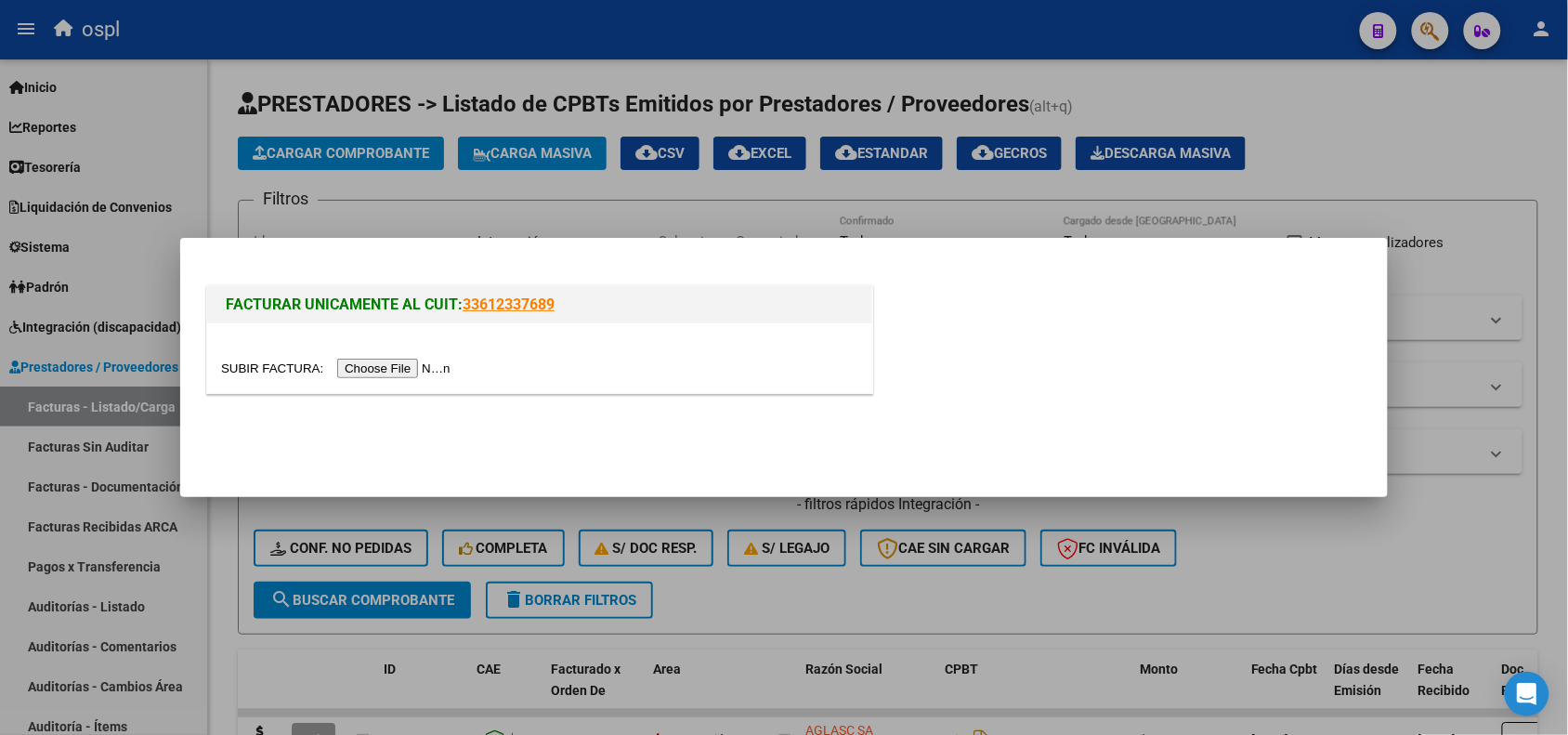
click at [377, 374] on input "file" at bounding box center [338, 368] width 235 height 20
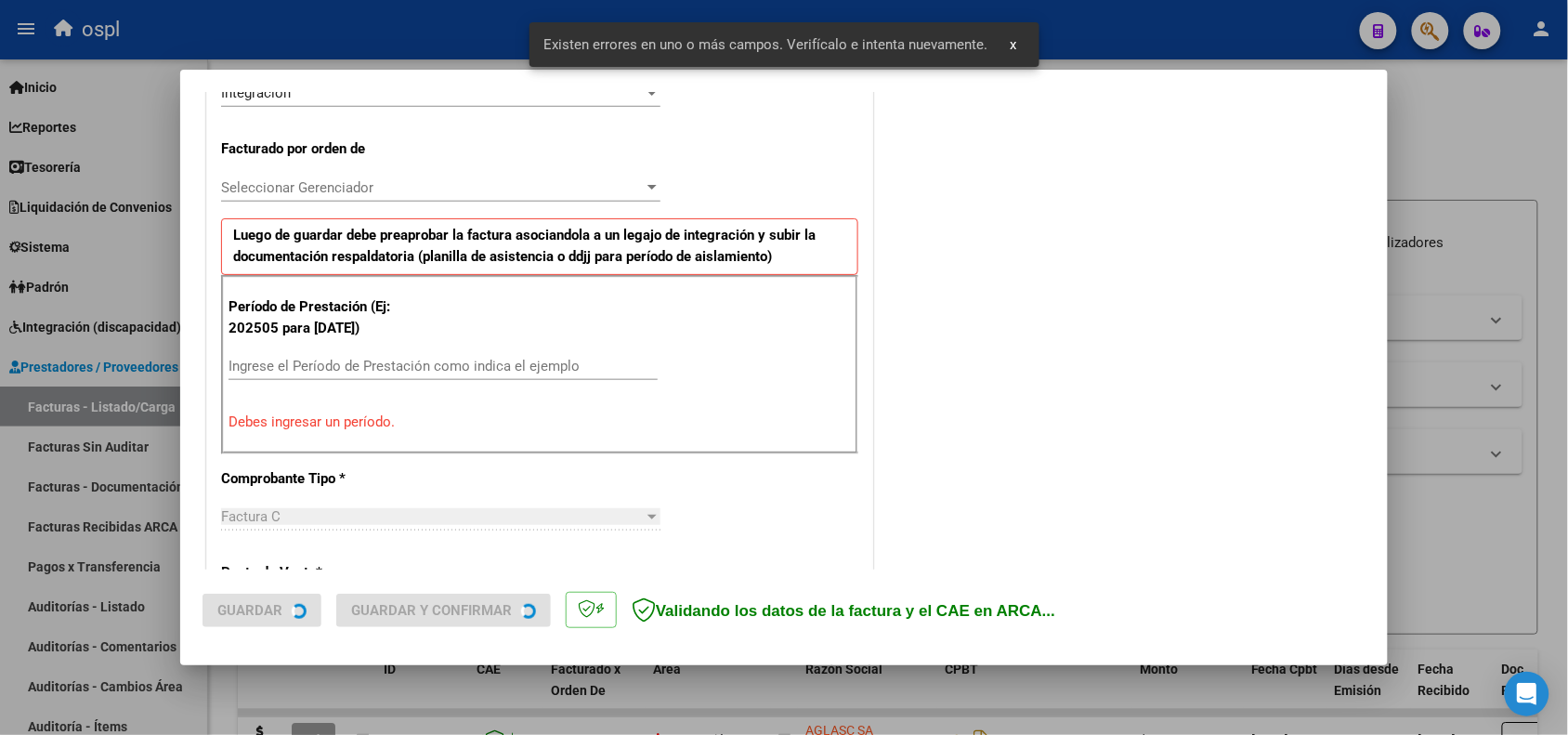
scroll to position [504, 0]
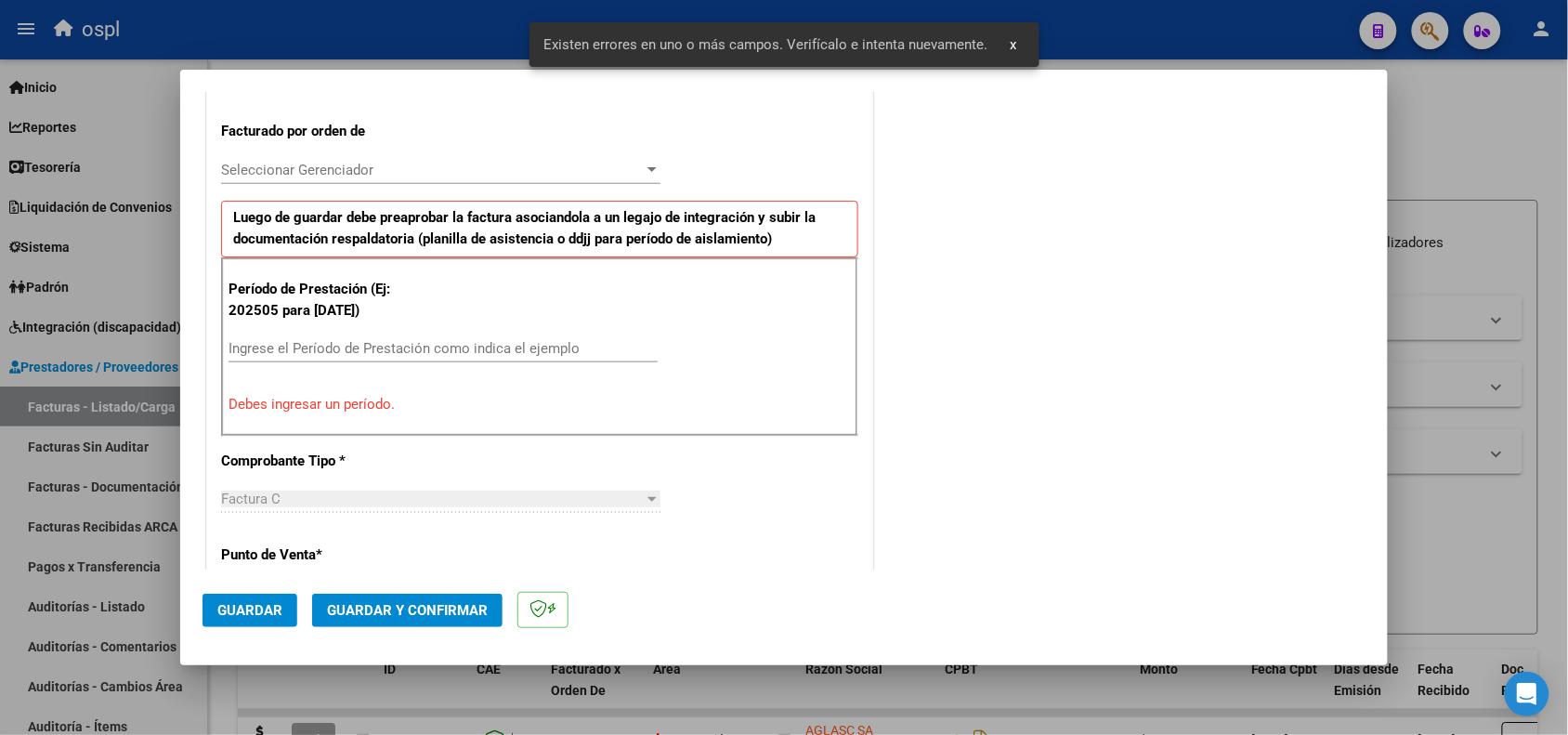
click at [494, 350] on input "Ingrese el Período de Prestación como indica el ejemplo" at bounding box center [443, 349] width 430 height 17
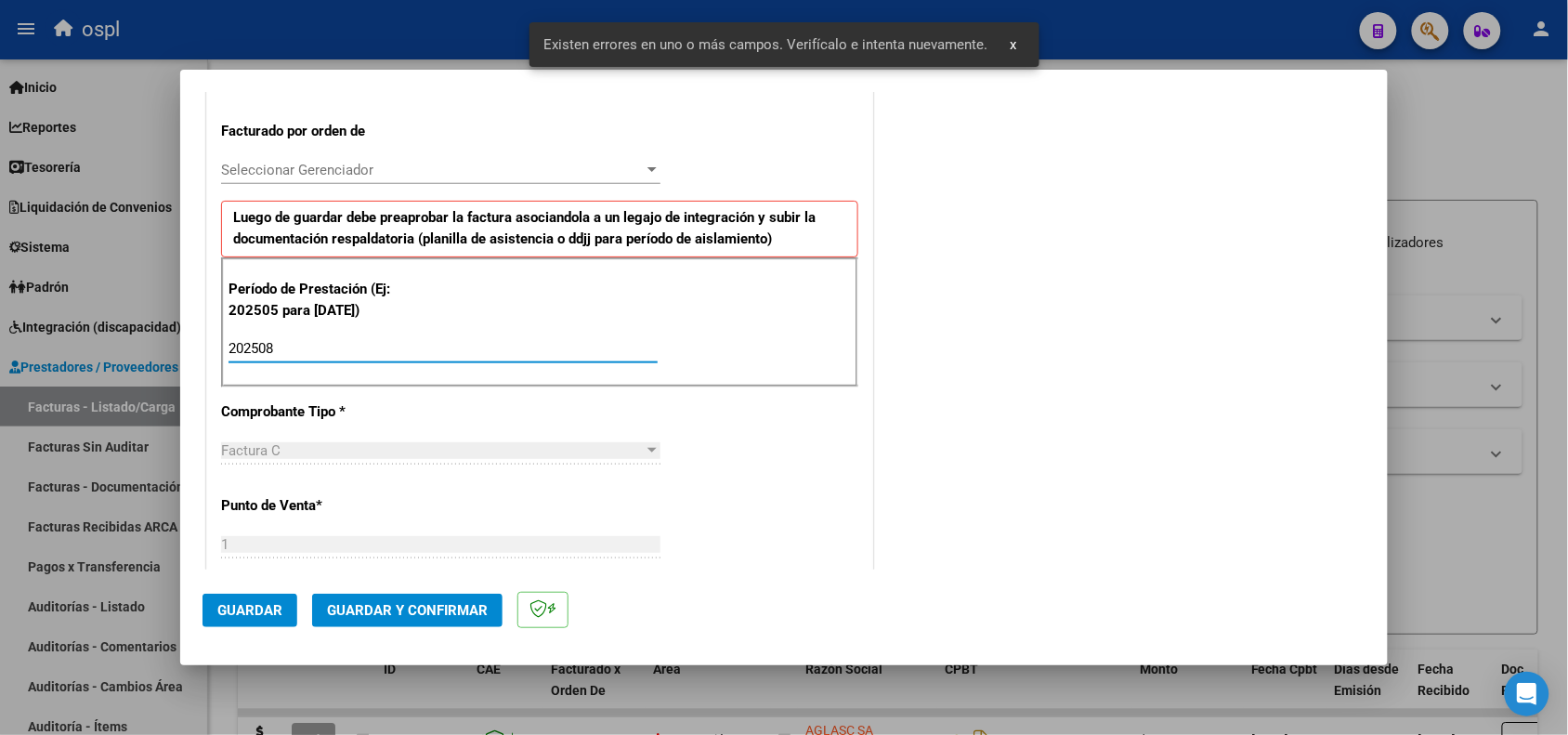
type input "202508"
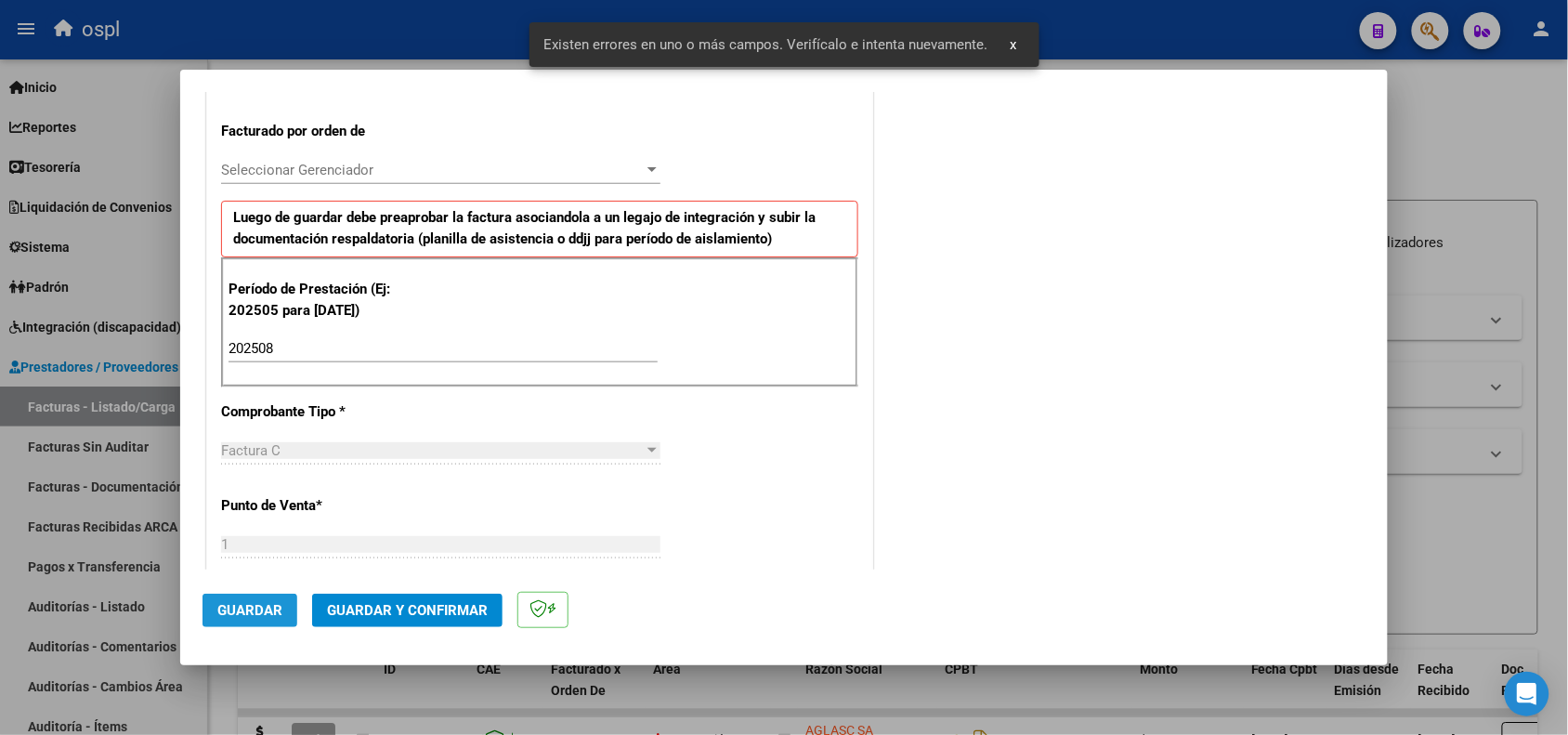
click at [233, 620] on button "Guardar" at bounding box center [249, 610] width 95 height 34
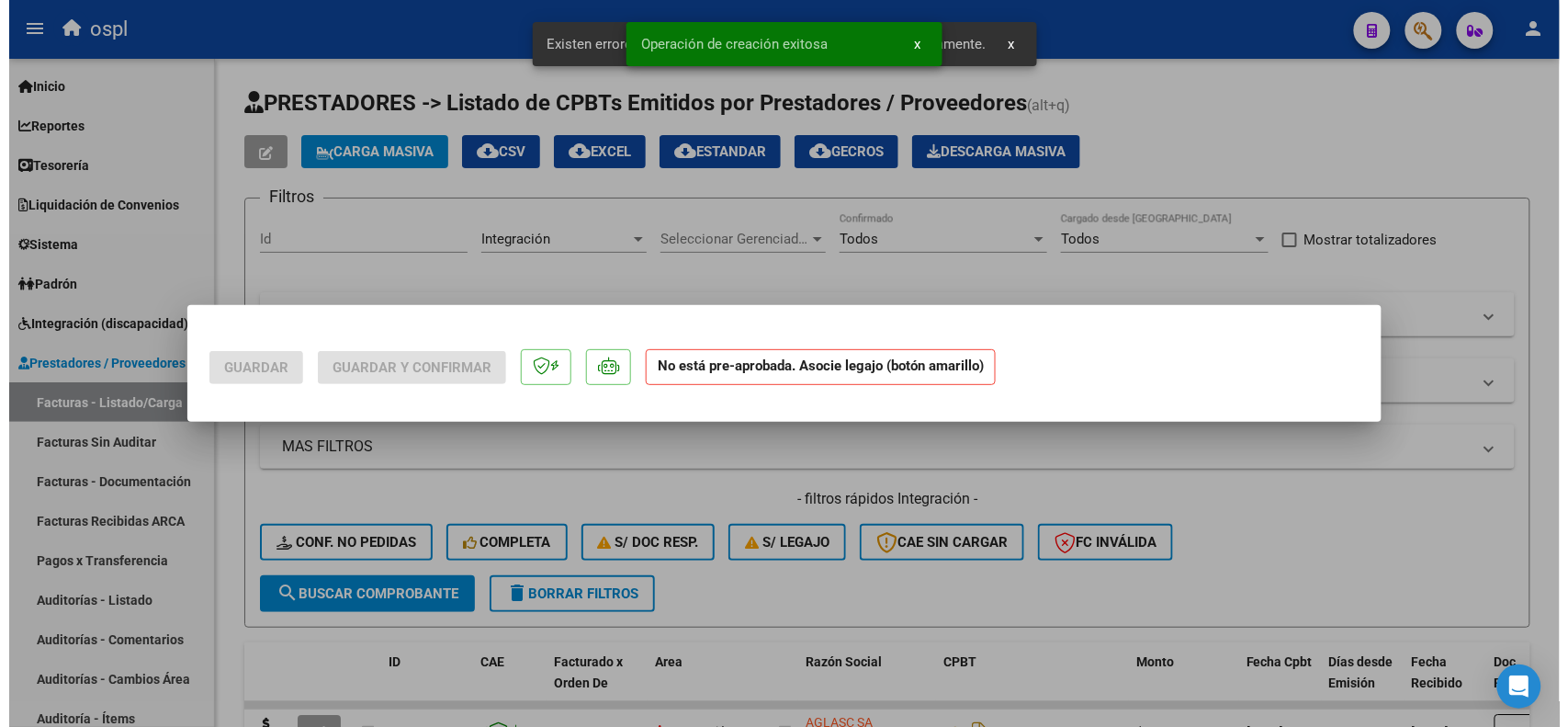
scroll to position [0, 0]
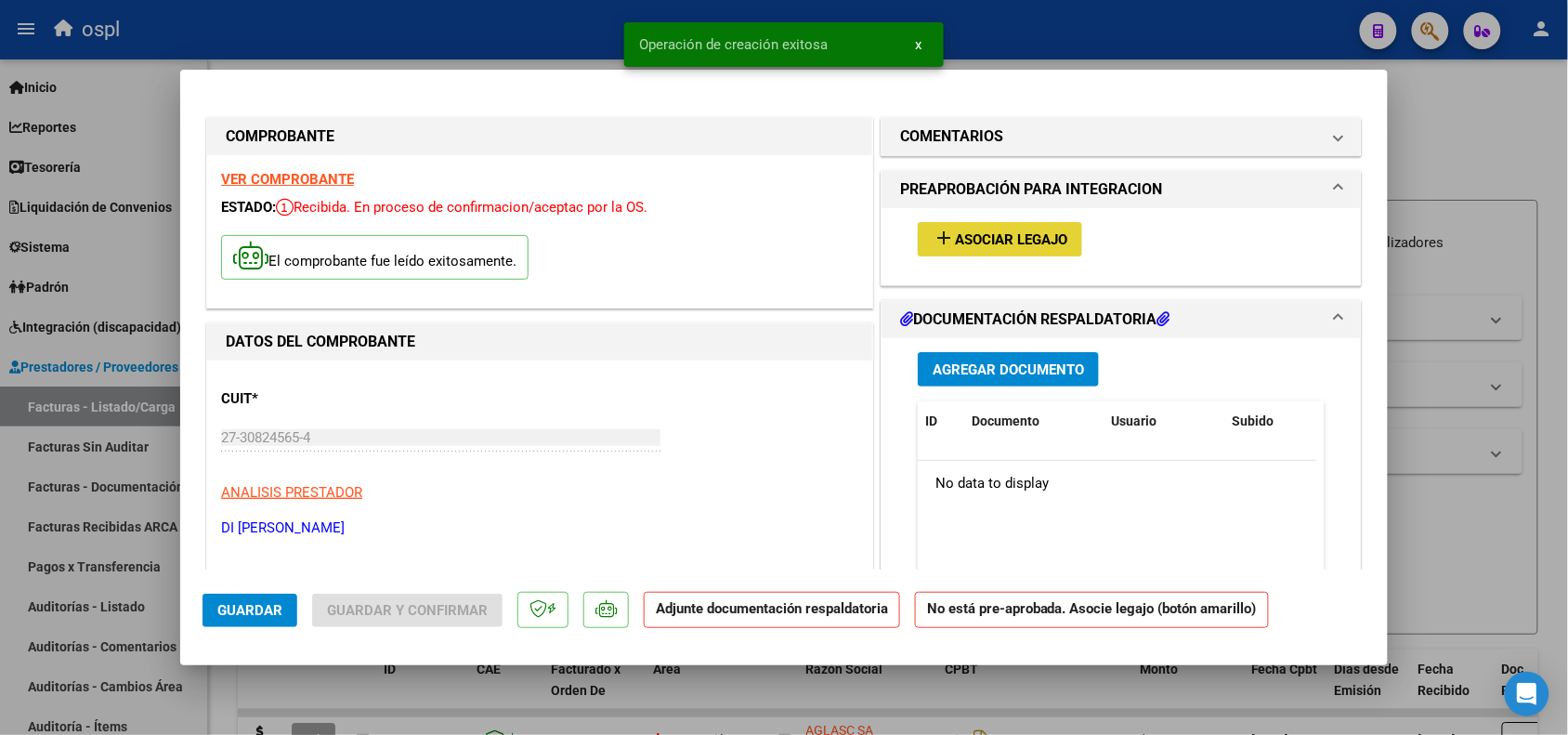
click at [944, 242] on mat-icon "add" at bounding box center [944, 238] width 23 height 23
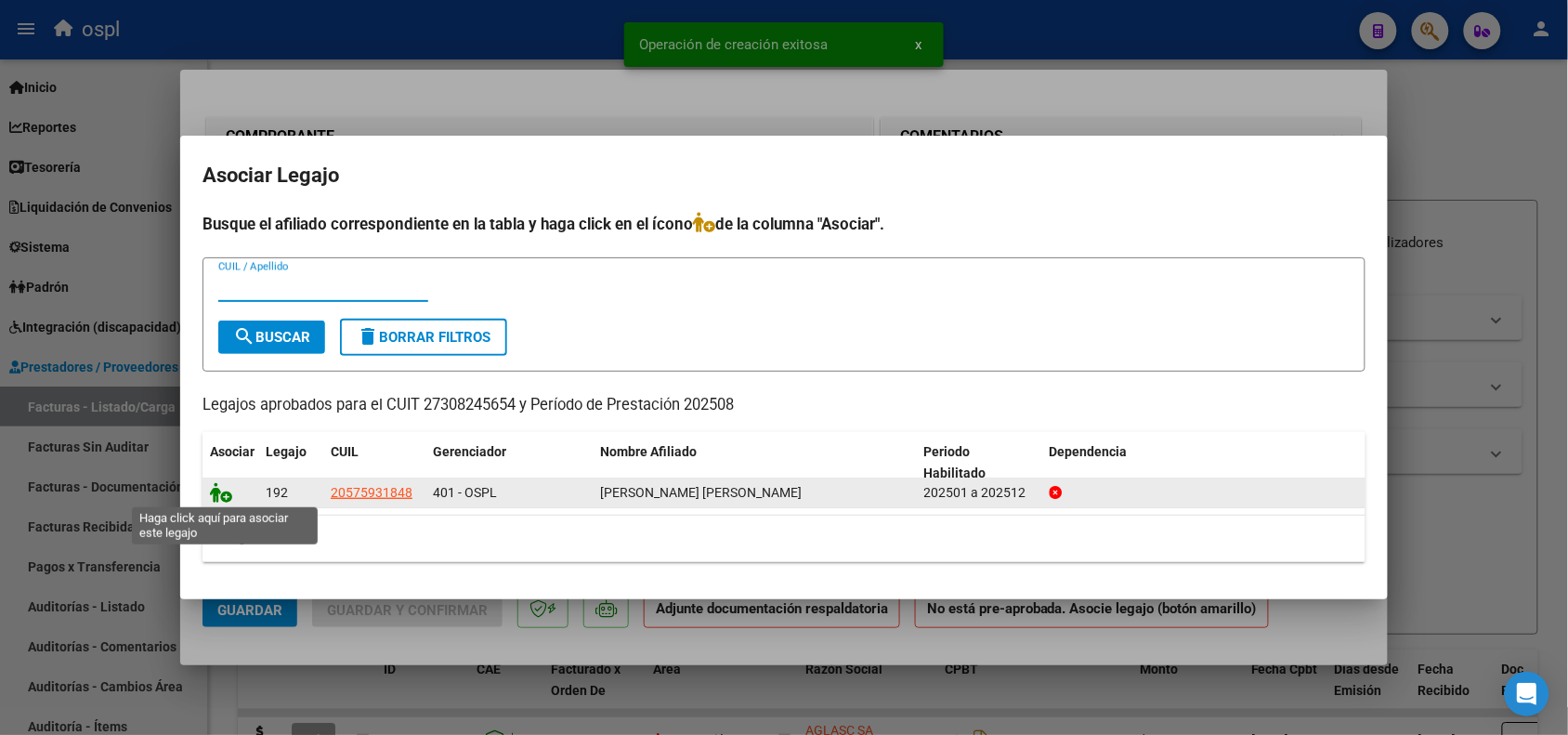
click at [224, 485] on icon at bounding box center [221, 493] width 23 height 21
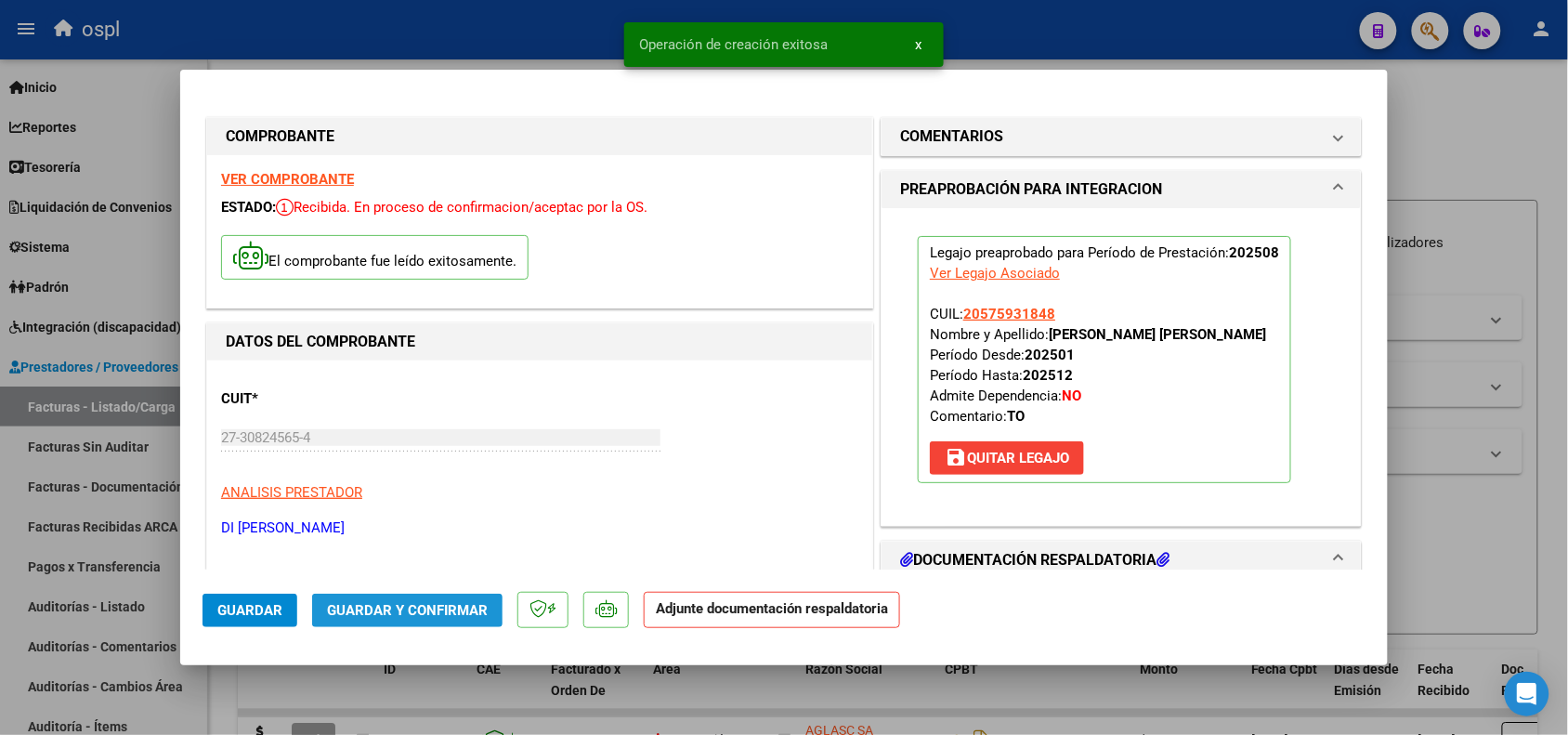
click at [396, 611] on span "Guardar y Confirmar" at bounding box center [407, 610] width 161 height 17
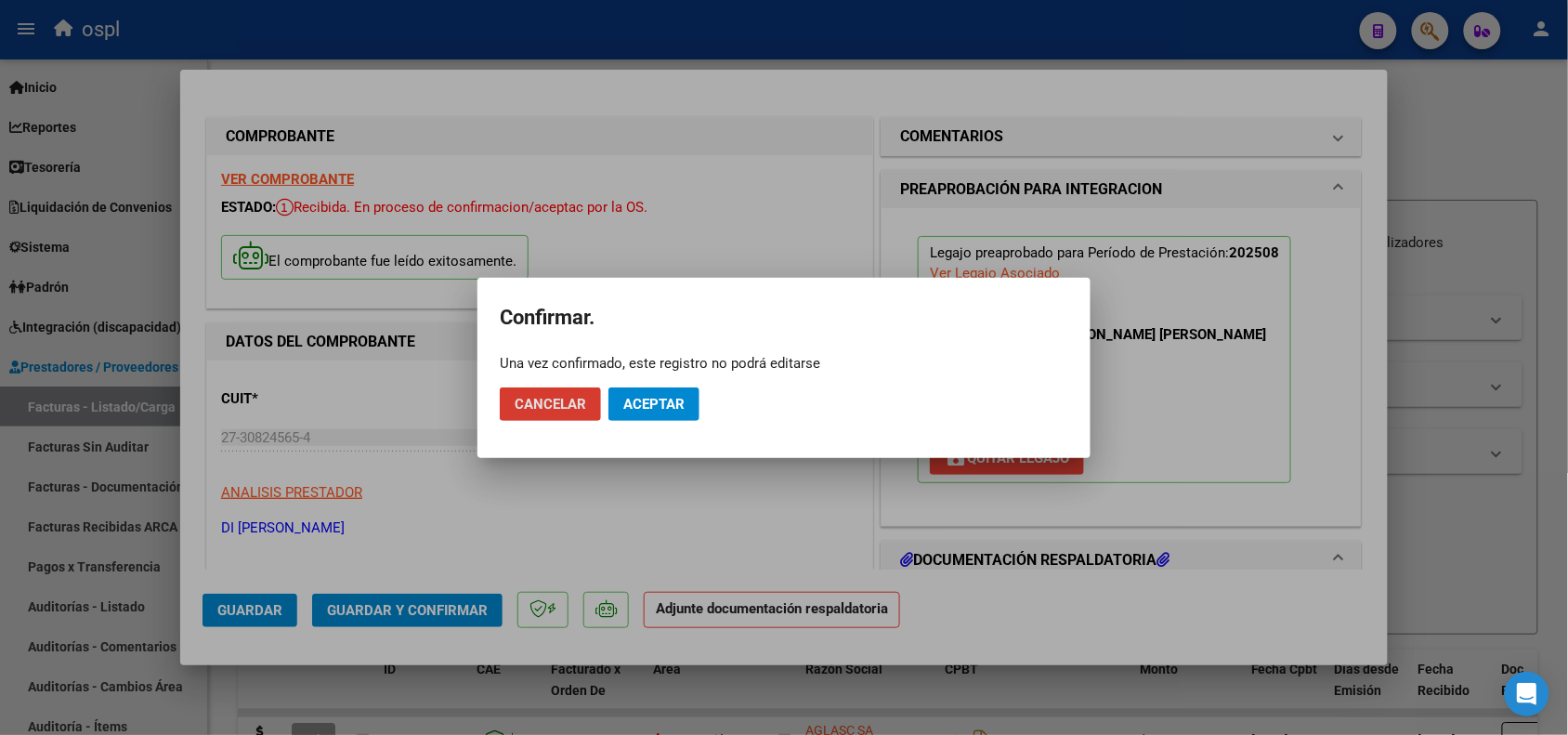
click at [629, 406] on span "Aceptar" at bounding box center [653, 404] width 61 height 17
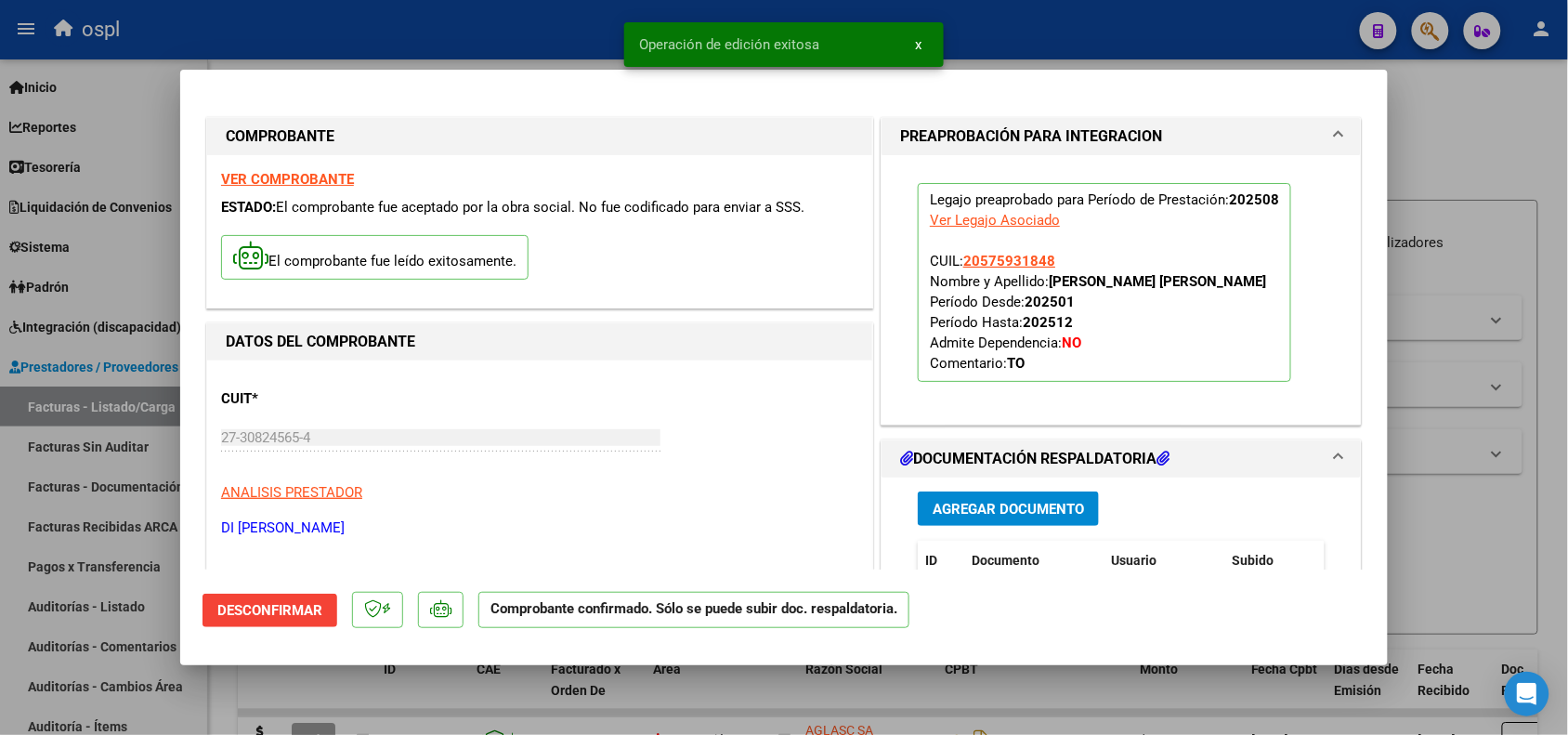
click at [1448, 573] on div at bounding box center [784, 368] width 1568 height 735
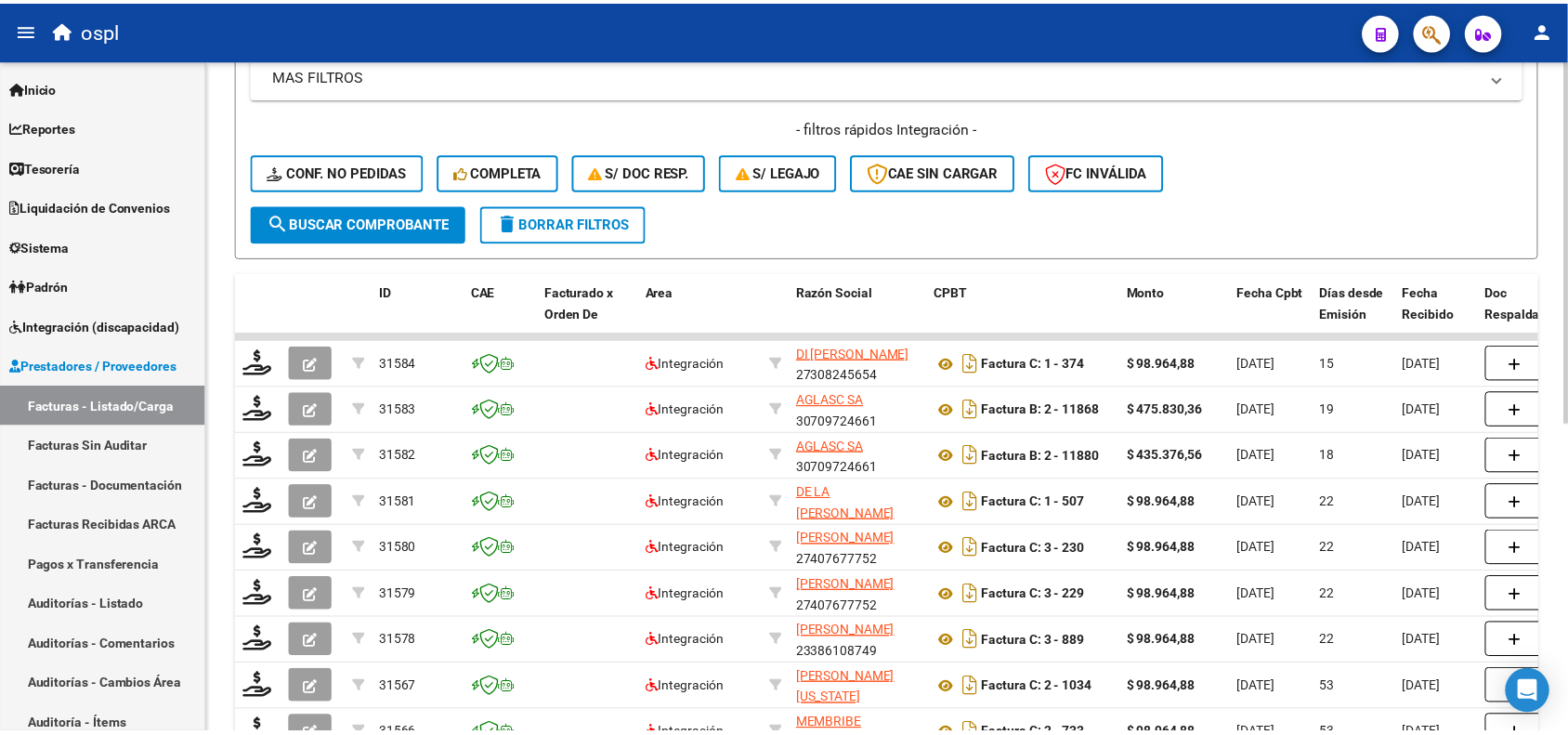
scroll to position [406, 0]
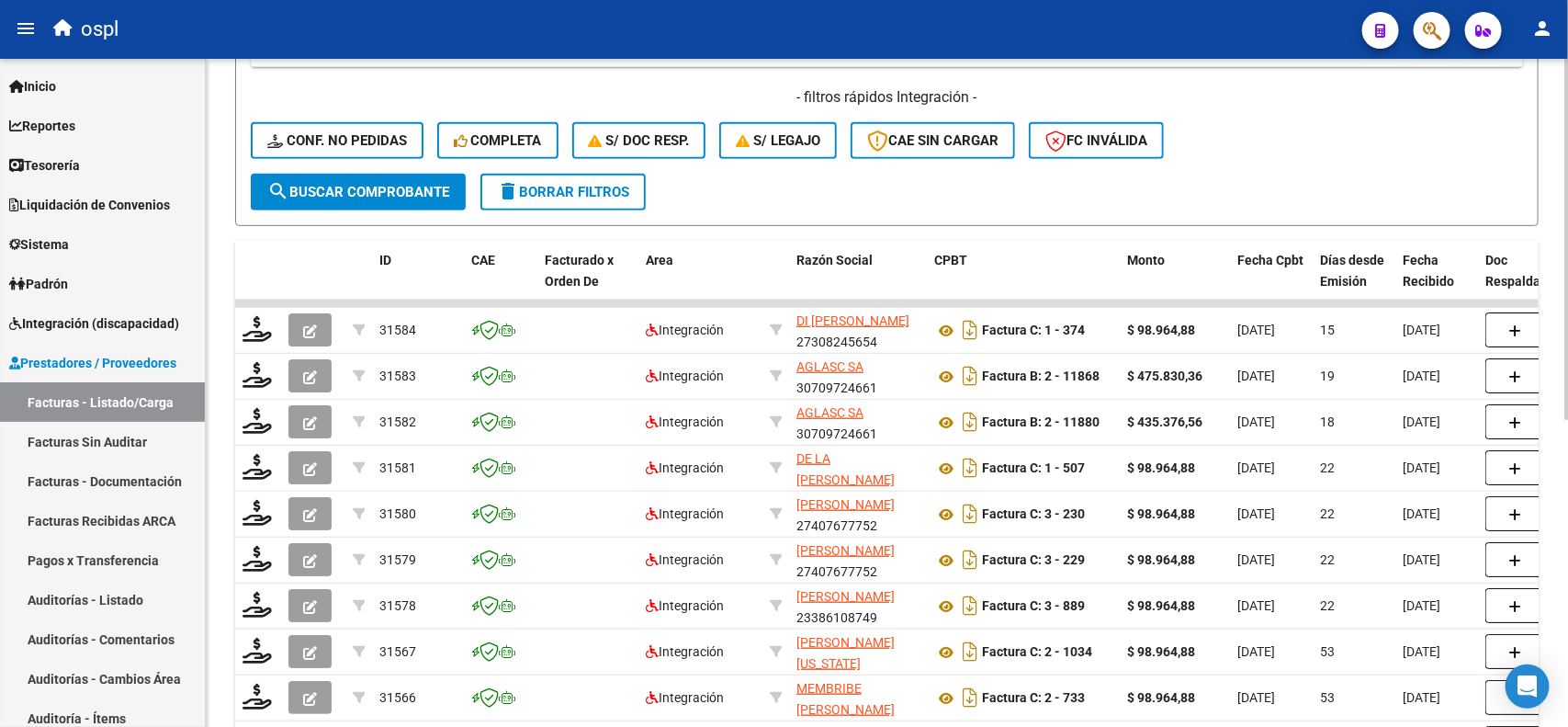
click at [1567, 456] on div at bounding box center [1566, 461] width 5 height 361
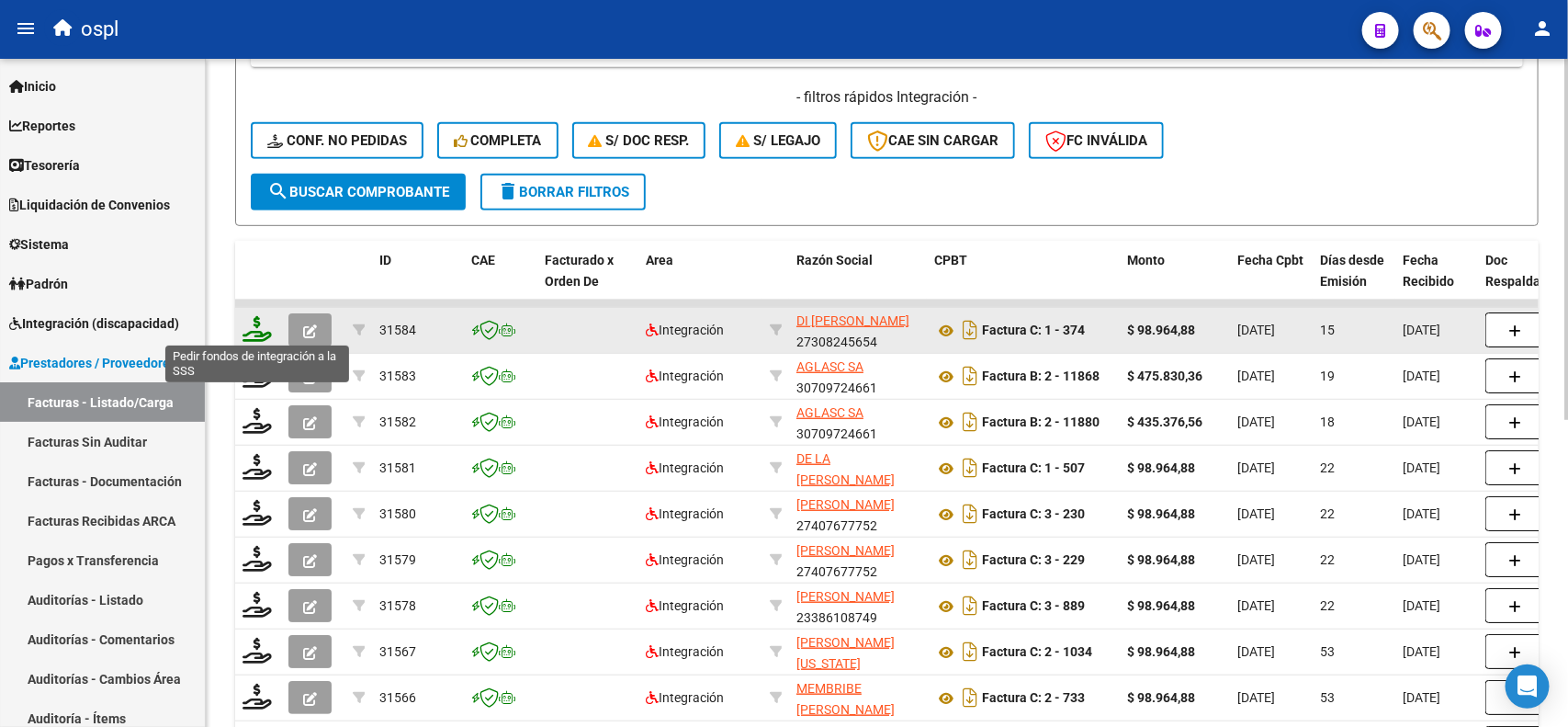
click at [256, 322] on icon at bounding box center [257, 329] width 30 height 26
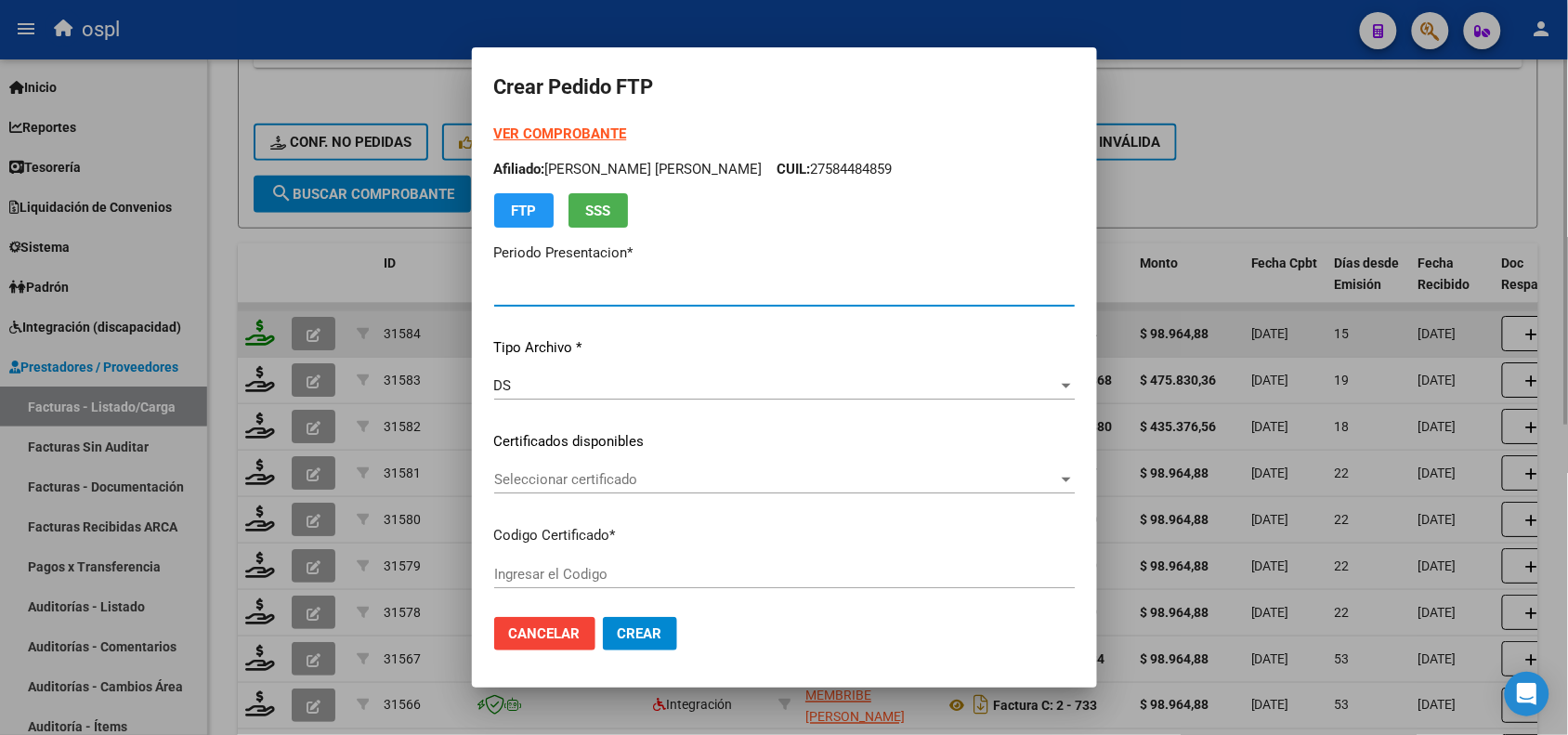
type input "202508"
type input "$ 98.964,88"
type input "ARG02000575931842023021620280216BS440"
type input "[DATE]"
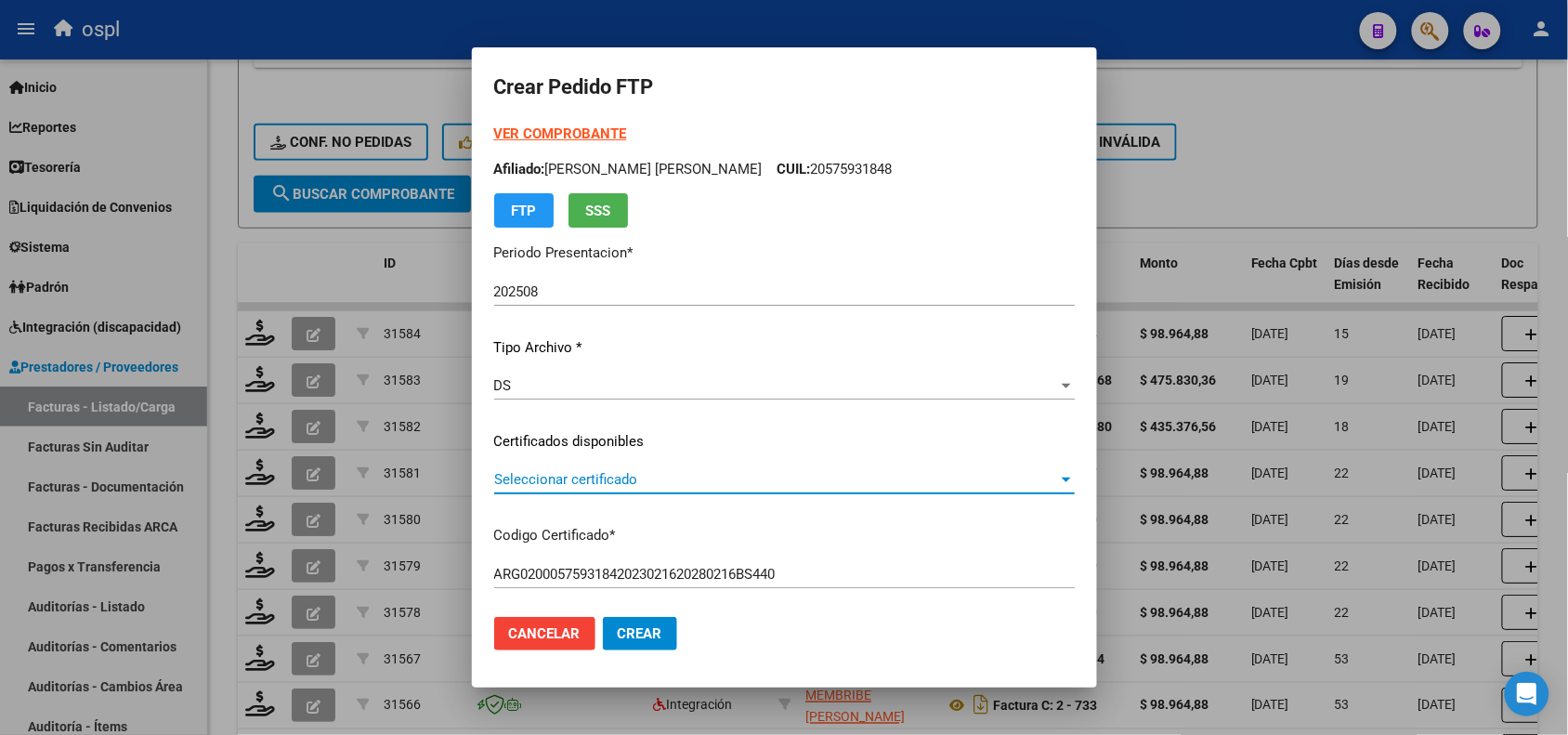
click at [651, 484] on span "Seleccionar certificado" at bounding box center [776, 479] width 564 height 17
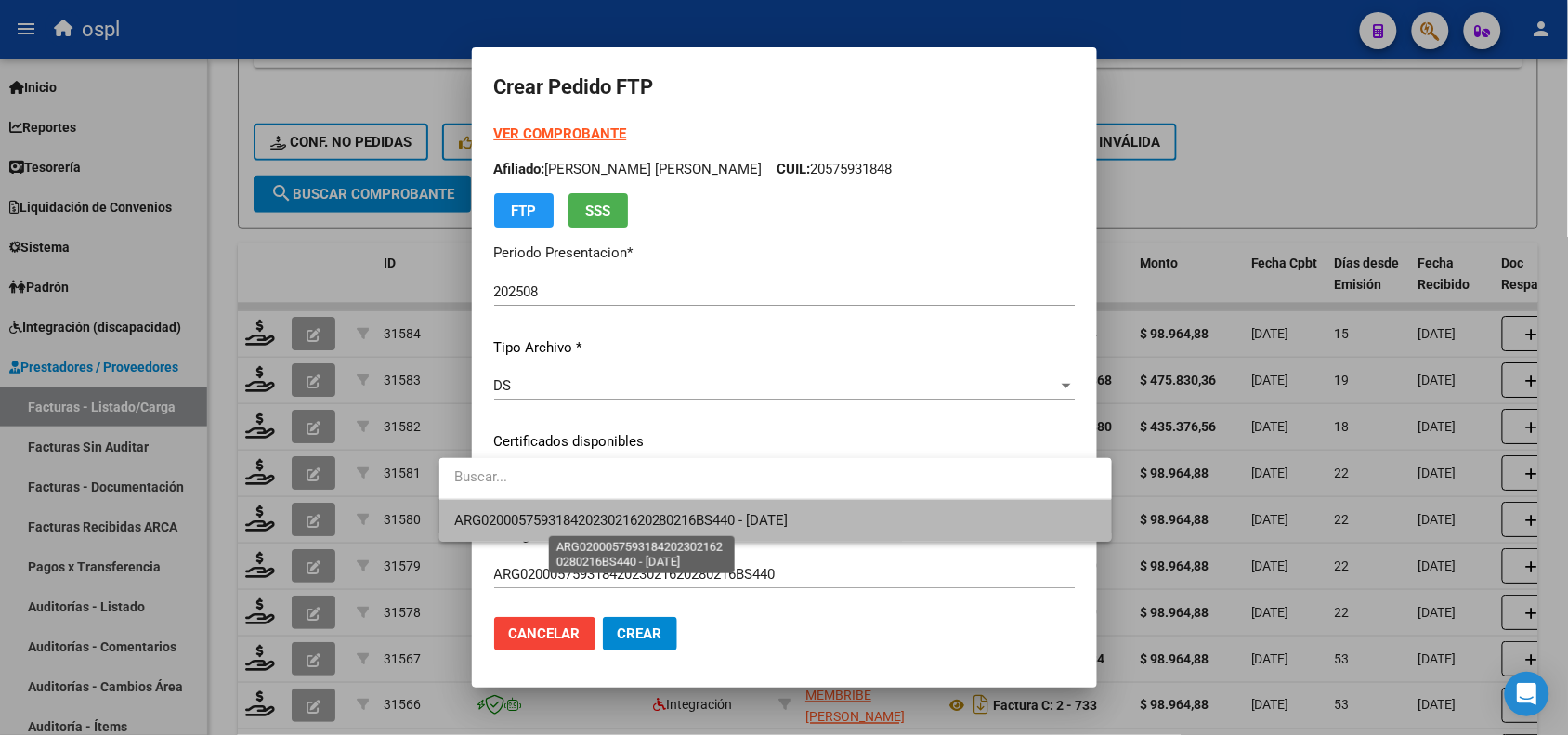
click at [653, 520] on span "ARG02000575931842023021620280216BS440 - [DATE]" at bounding box center [621, 520] width 335 height 17
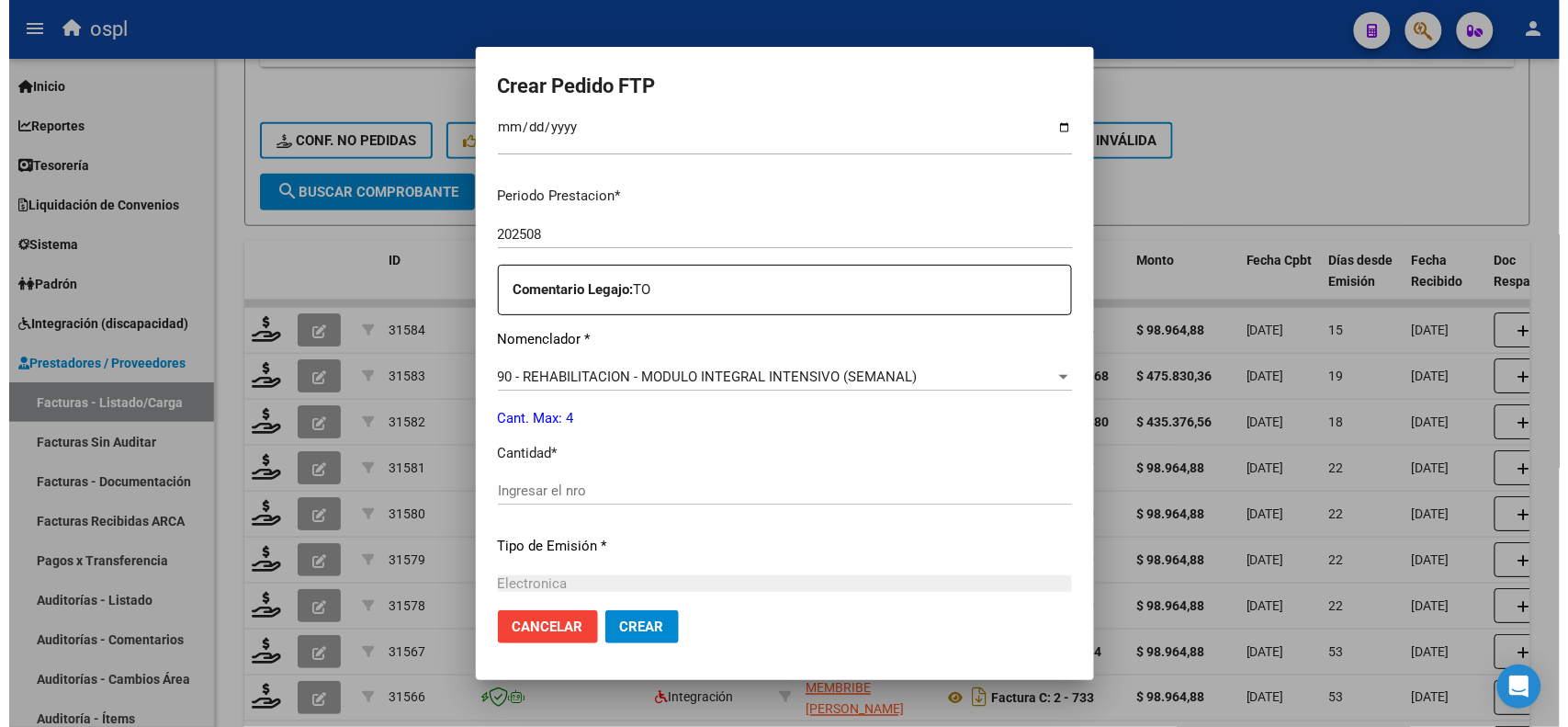
scroll to position [580, 0]
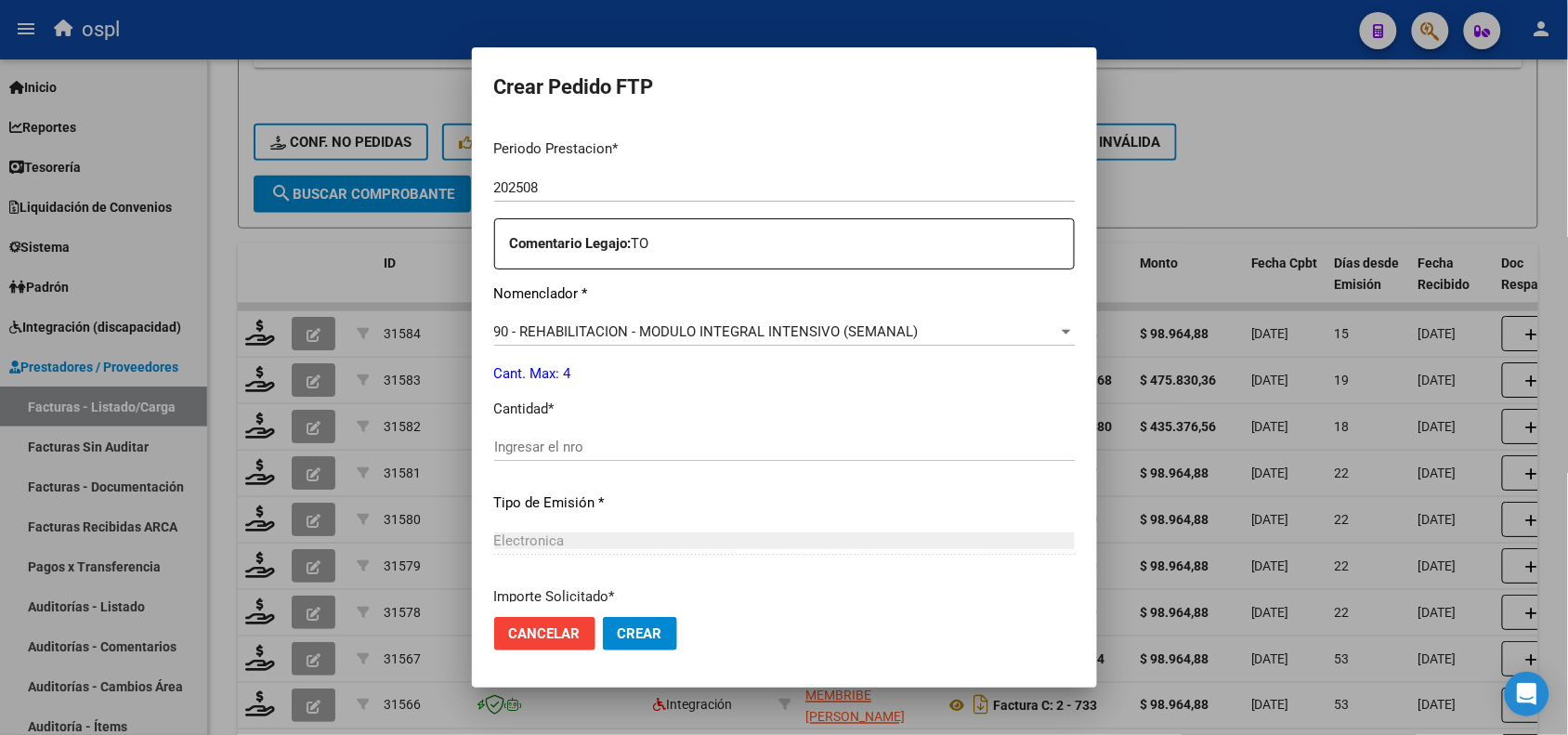
click at [865, 444] on input "Ingresar el nro" at bounding box center [785, 446] width 581 height 17
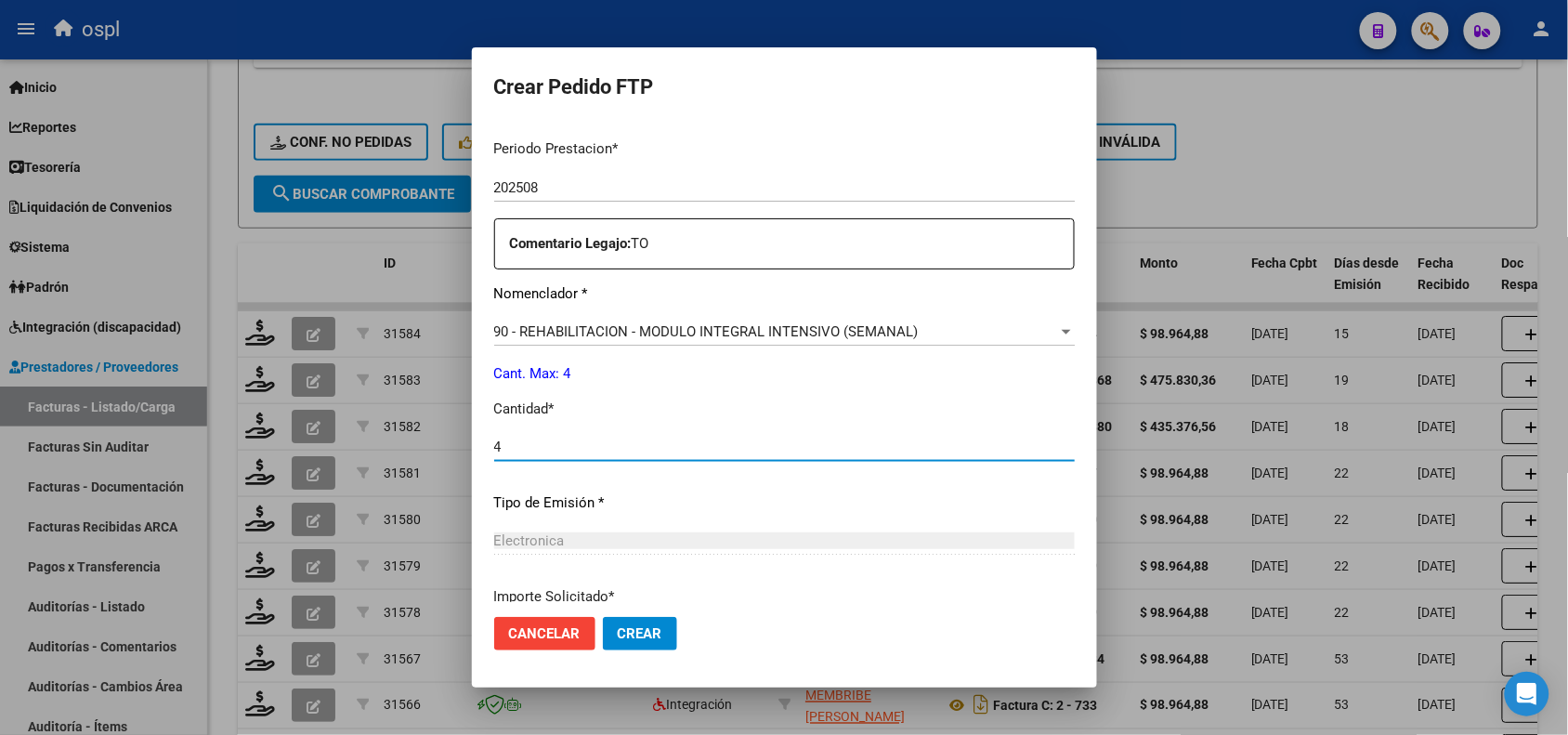
type input "4"
click at [618, 637] on span "Crear" at bounding box center [639, 633] width 44 height 17
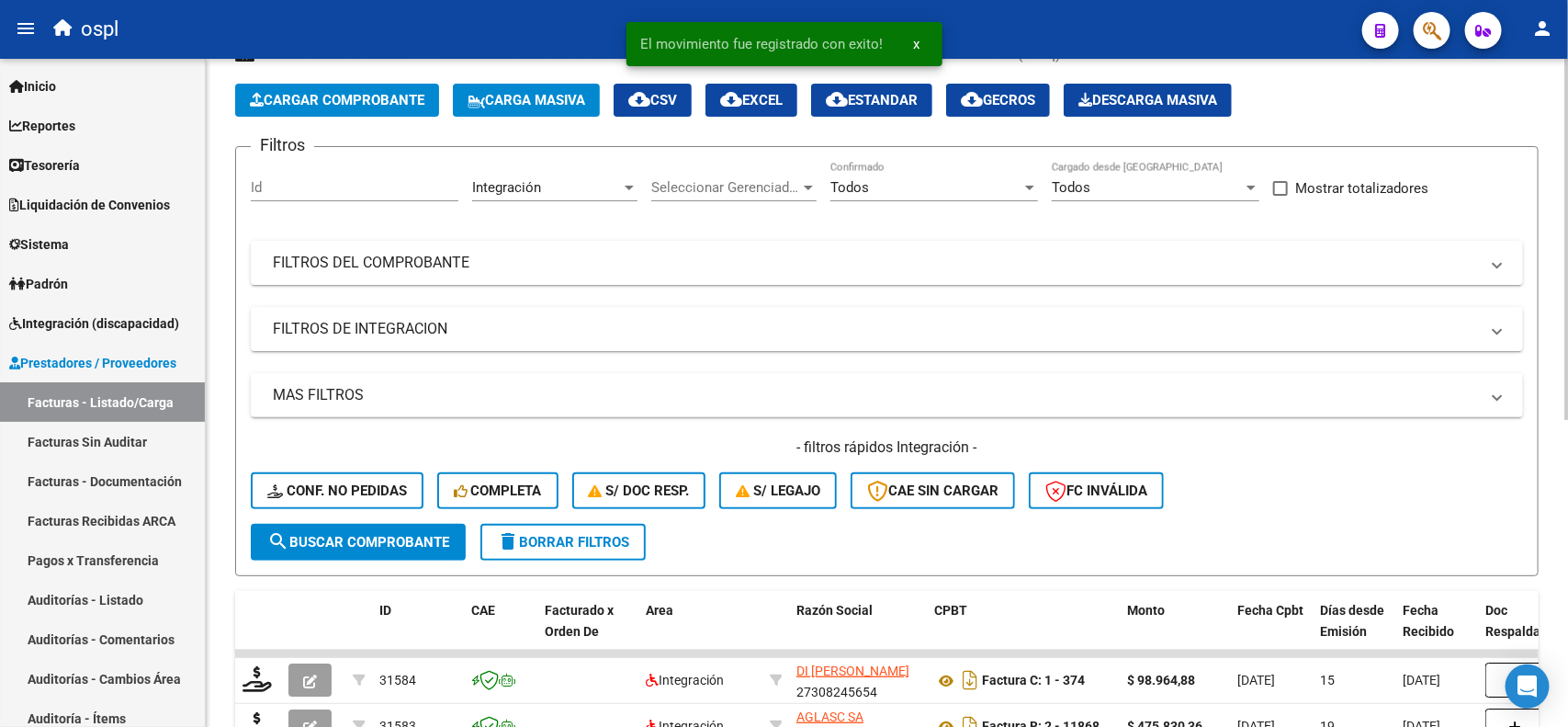
click at [1535, 167] on div "Video tutorial PRESTADORES -> Listado de CPBTs Emitidos por Prestadores / Prove…" at bounding box center [889, 617] width 1366 height 1221
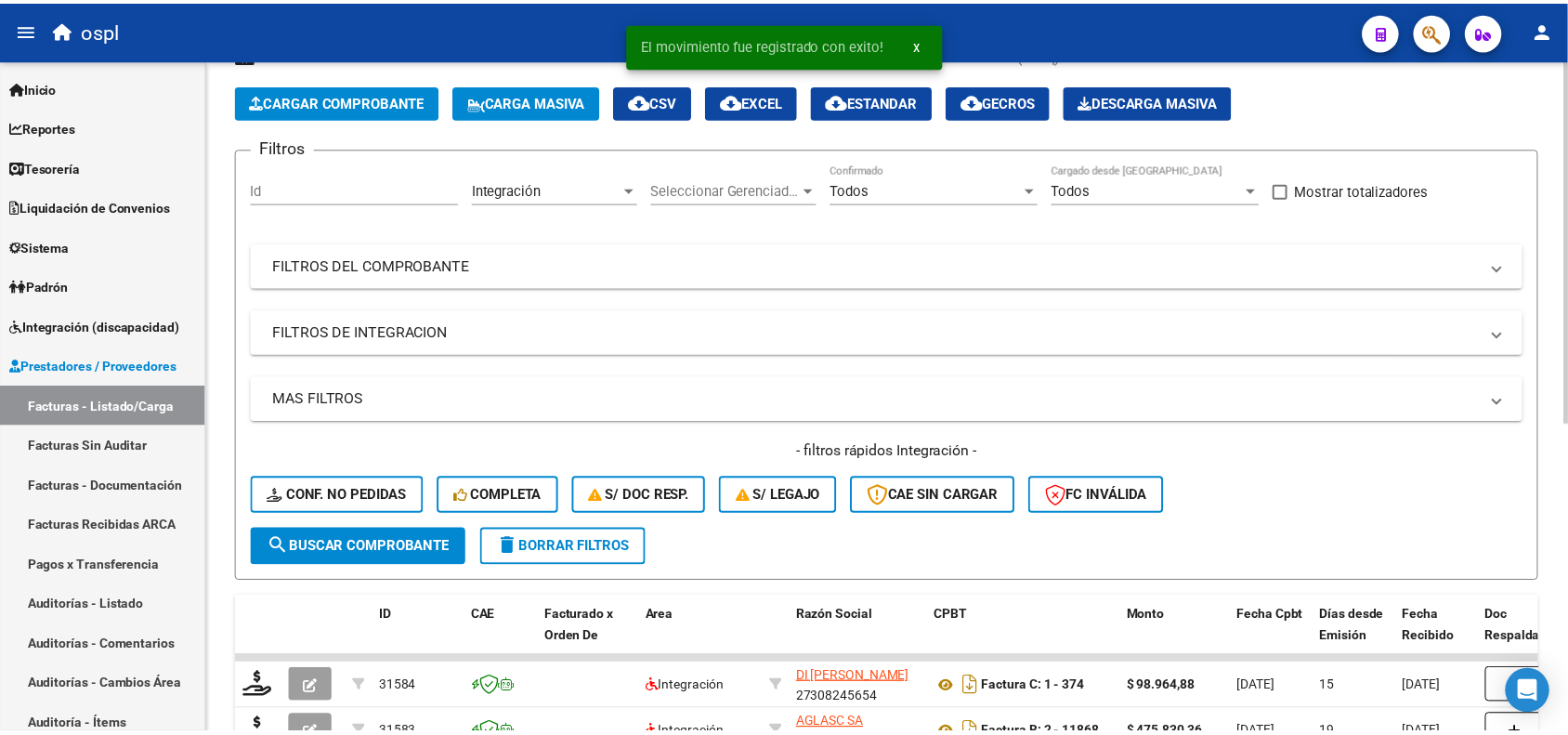
scroll to position [29, 0]
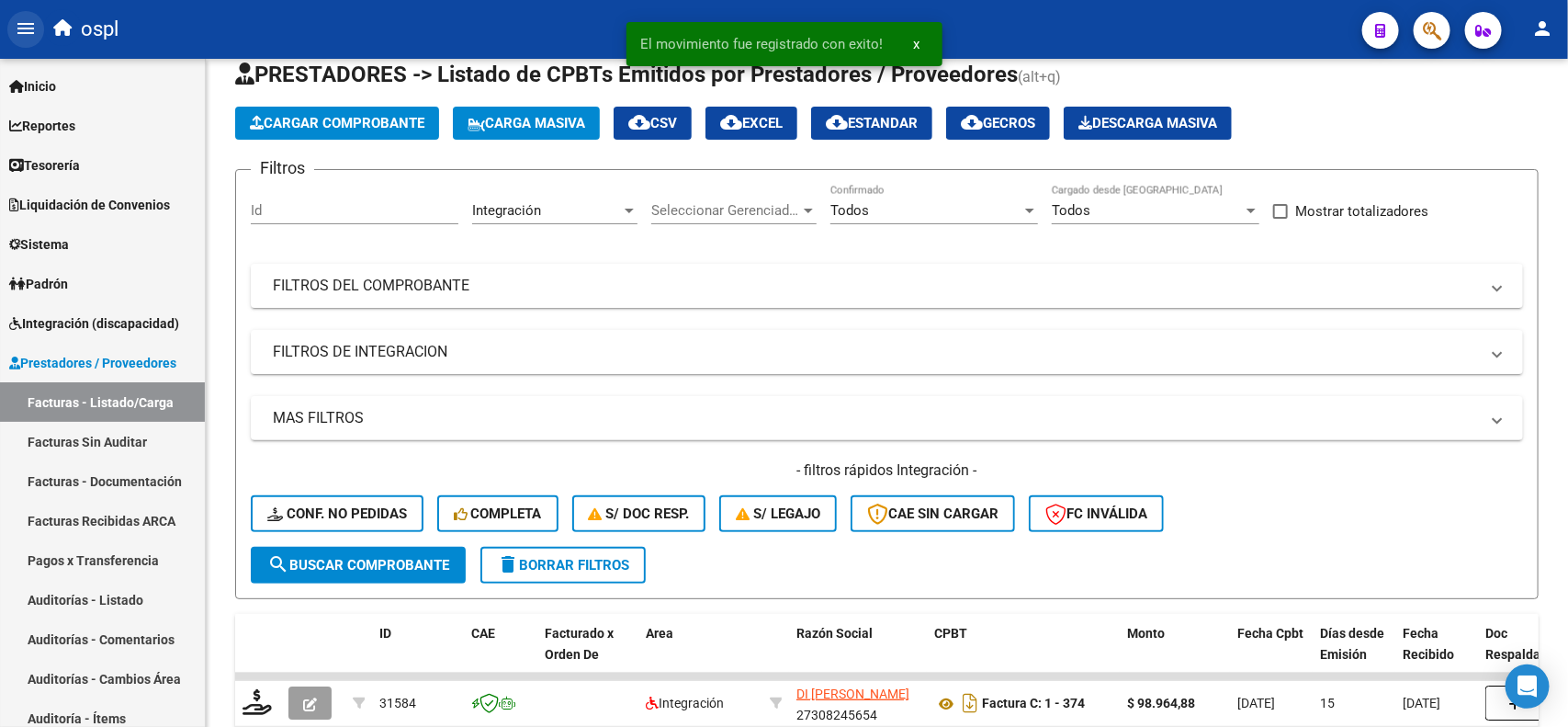
click at [15, 35] on mat-icon "menu" at bounding box center [26, 29] width 22 height 22
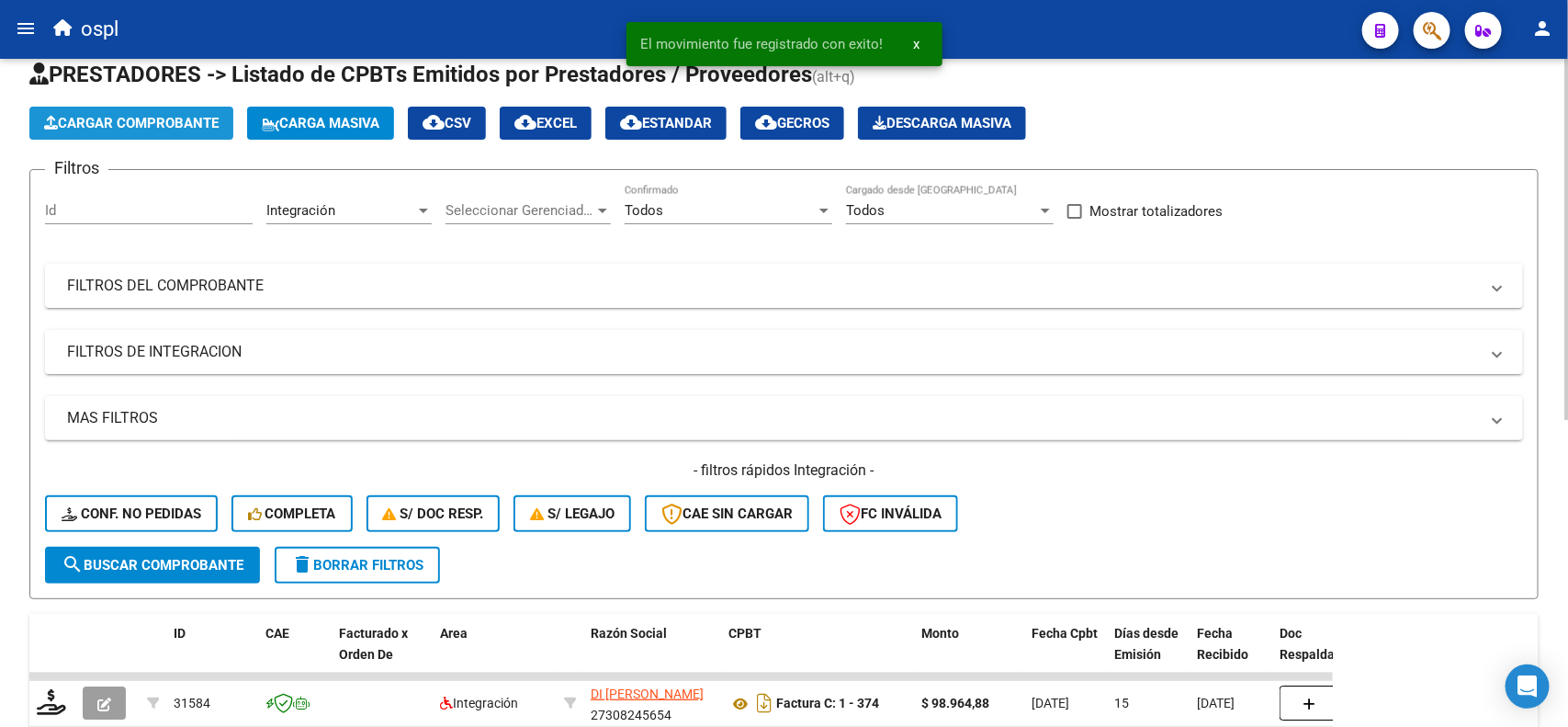
click at [198, 121] on span "Cargar Comprobante" at bounding box center [131, 124] width 175 height 17
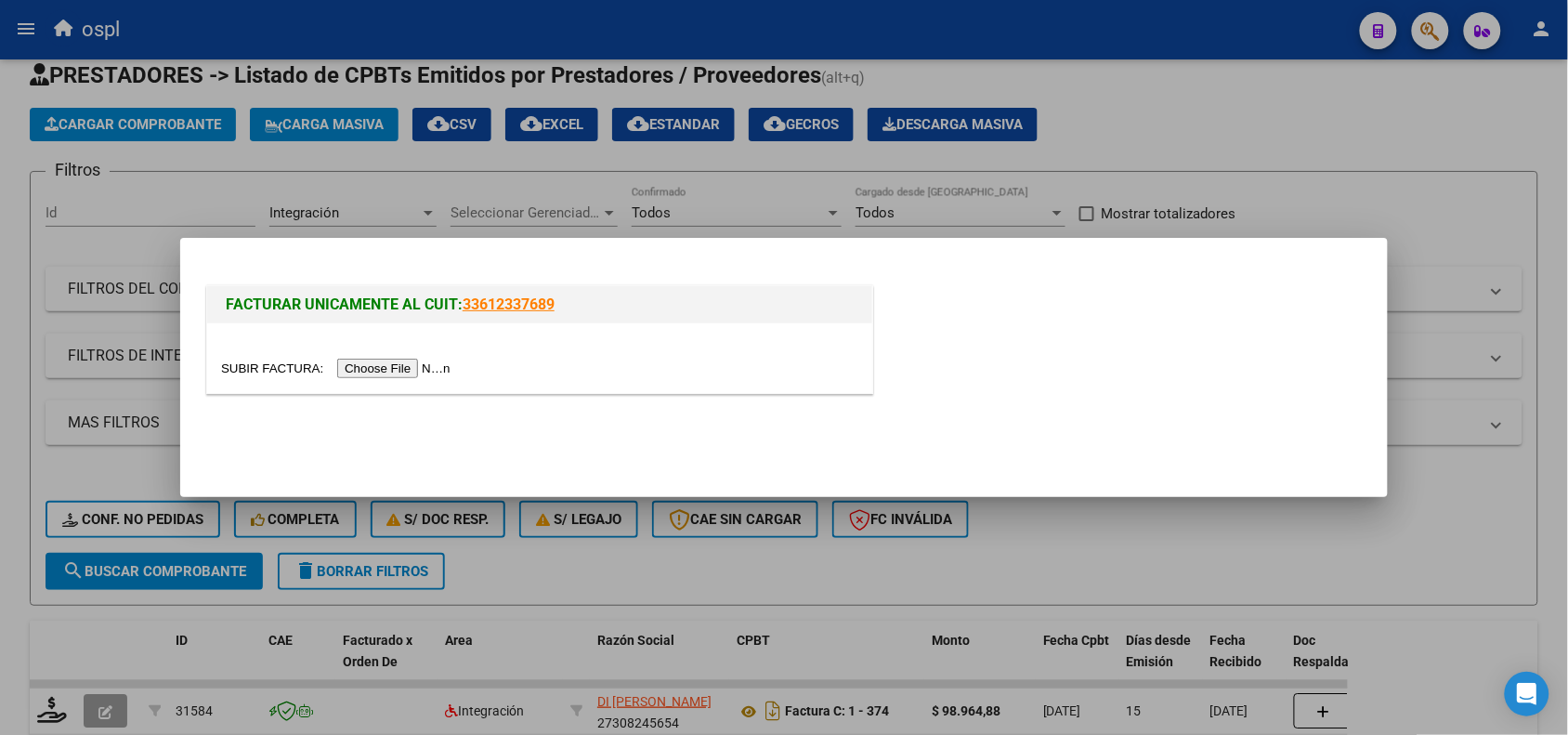
click at [382, 365] on input "file" at bounding box center [338, 368] width 235 height 20
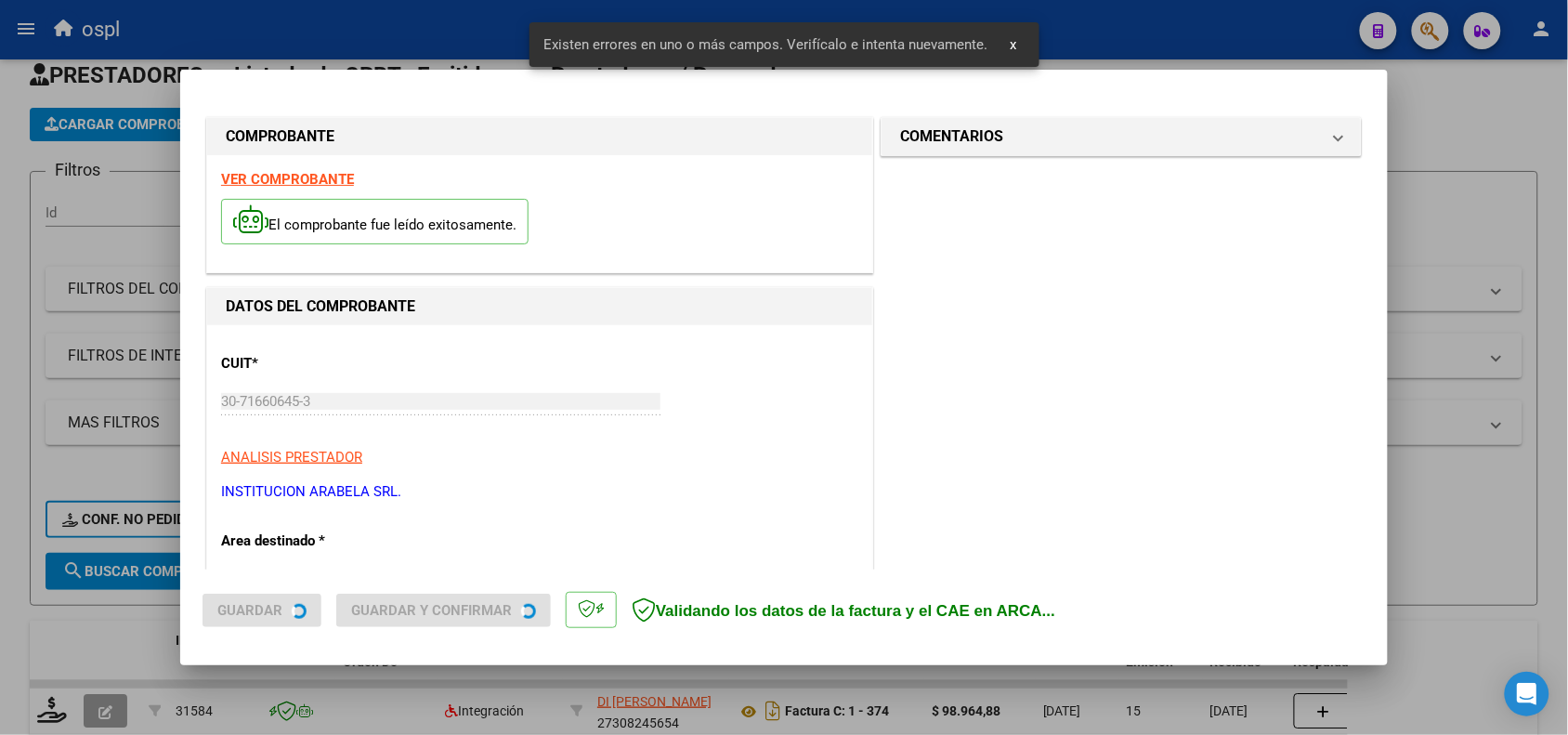
scroll to position [504, 0]
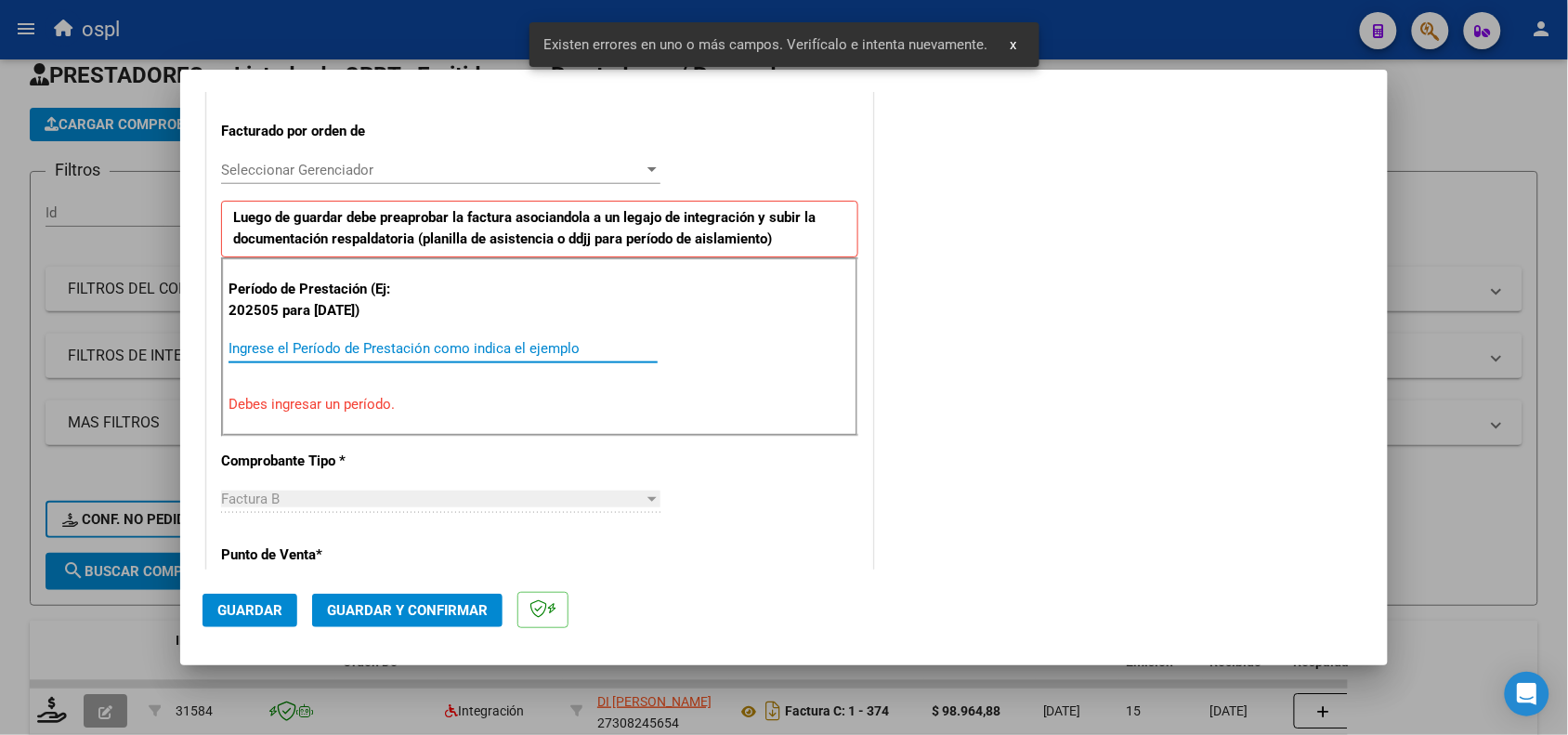
click at [311, 350] on input "Ingrese el Período de Prestación como indica el ejemplo" at bounding box center [443, 349] width 430 height 17
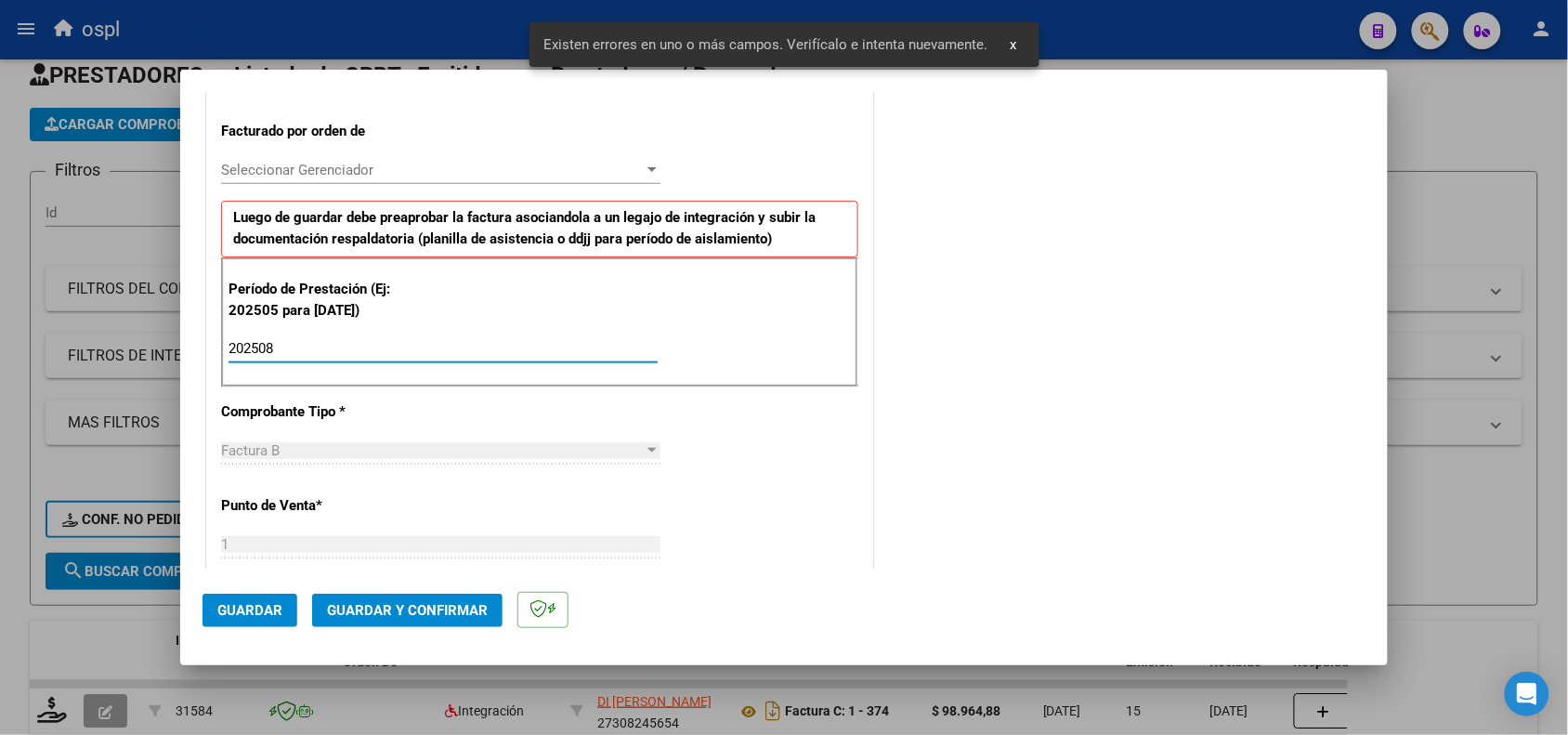
type input "202508"
click at [246, 602] on span "Guardar" at bounding box center [249, 610] width 65 height 17
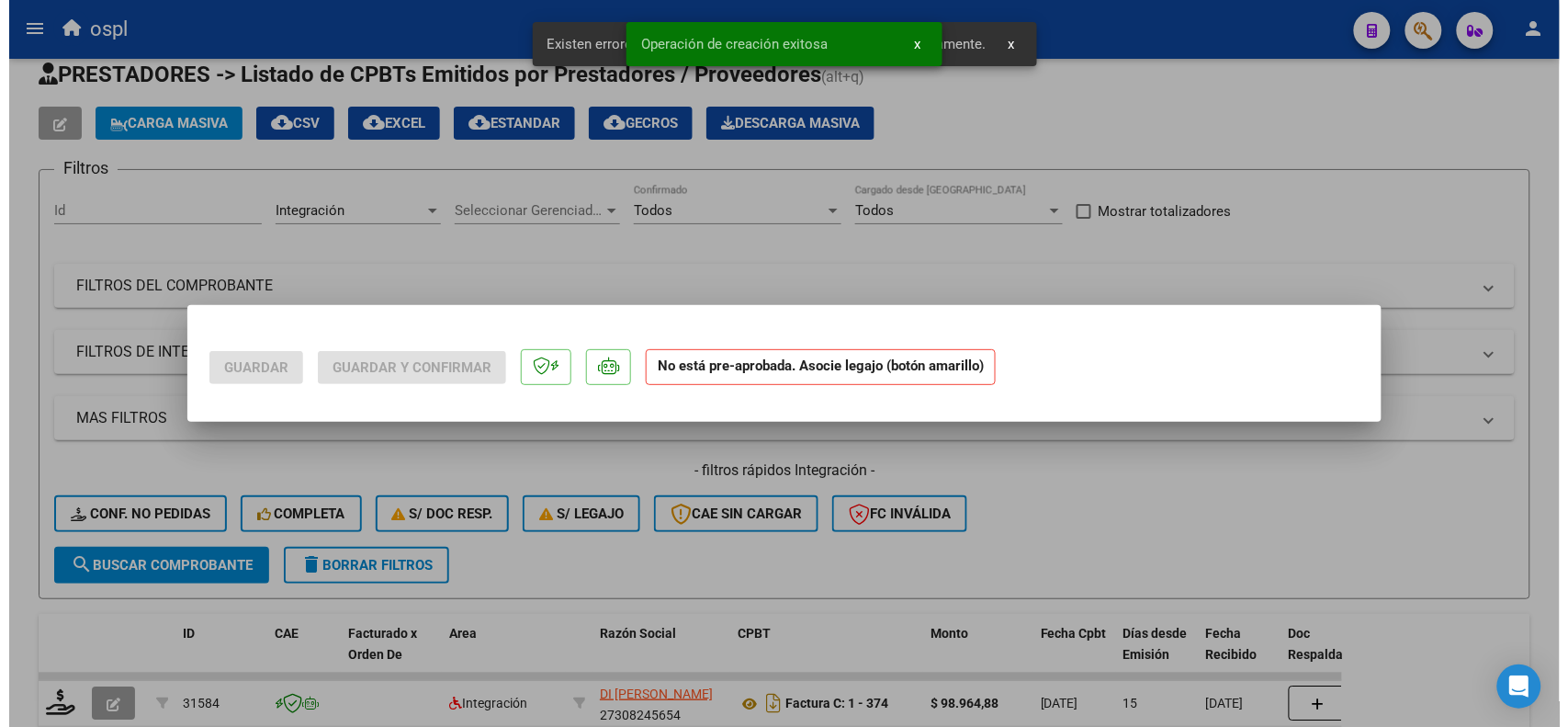
scroll to position [0, 0]
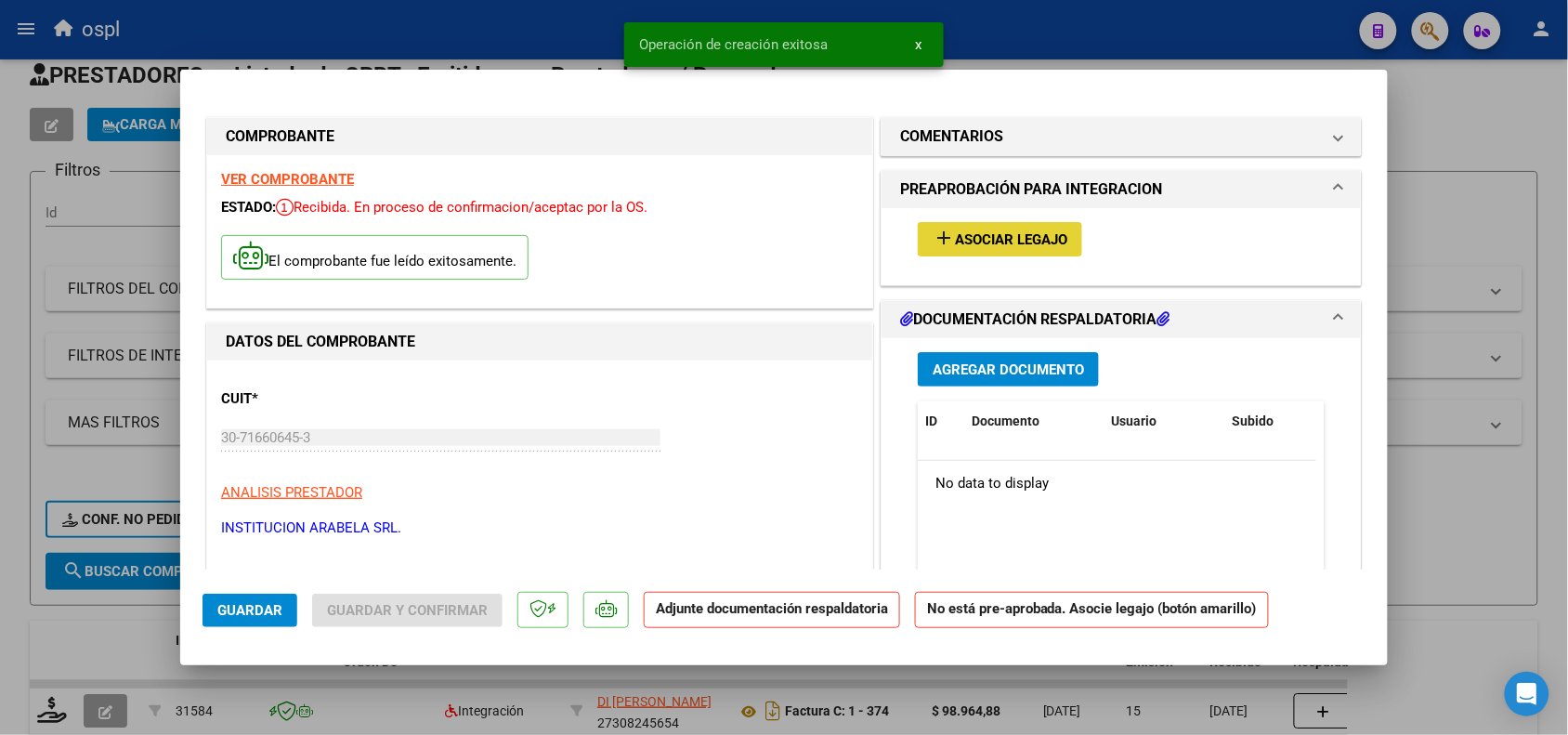
click at [1023, 242] on span "Asociar Legajo" at bounding box center [1011, 240] width 113 height 17
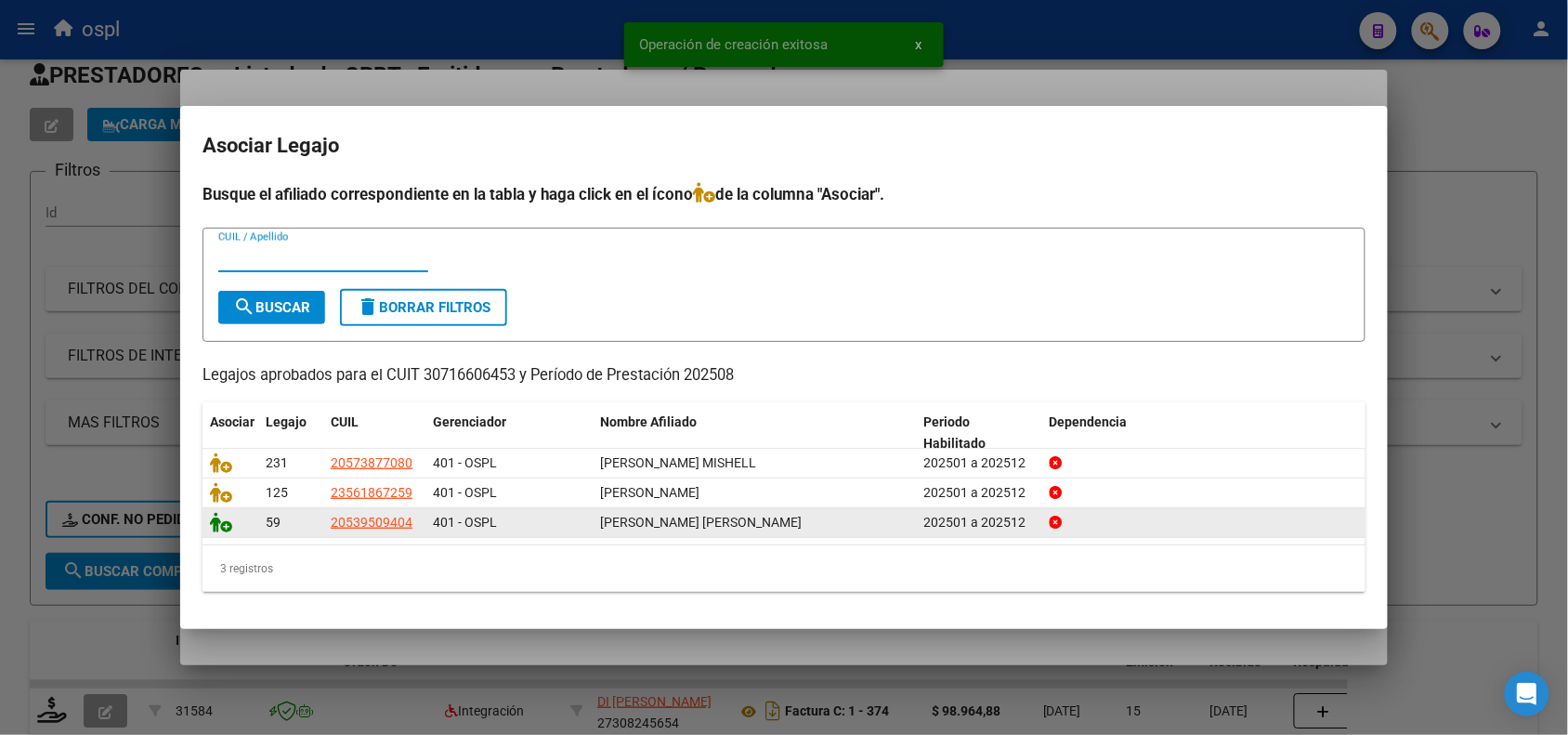
click at [220, 527] on icon at bounding box center [221, 522] width 23 height 21
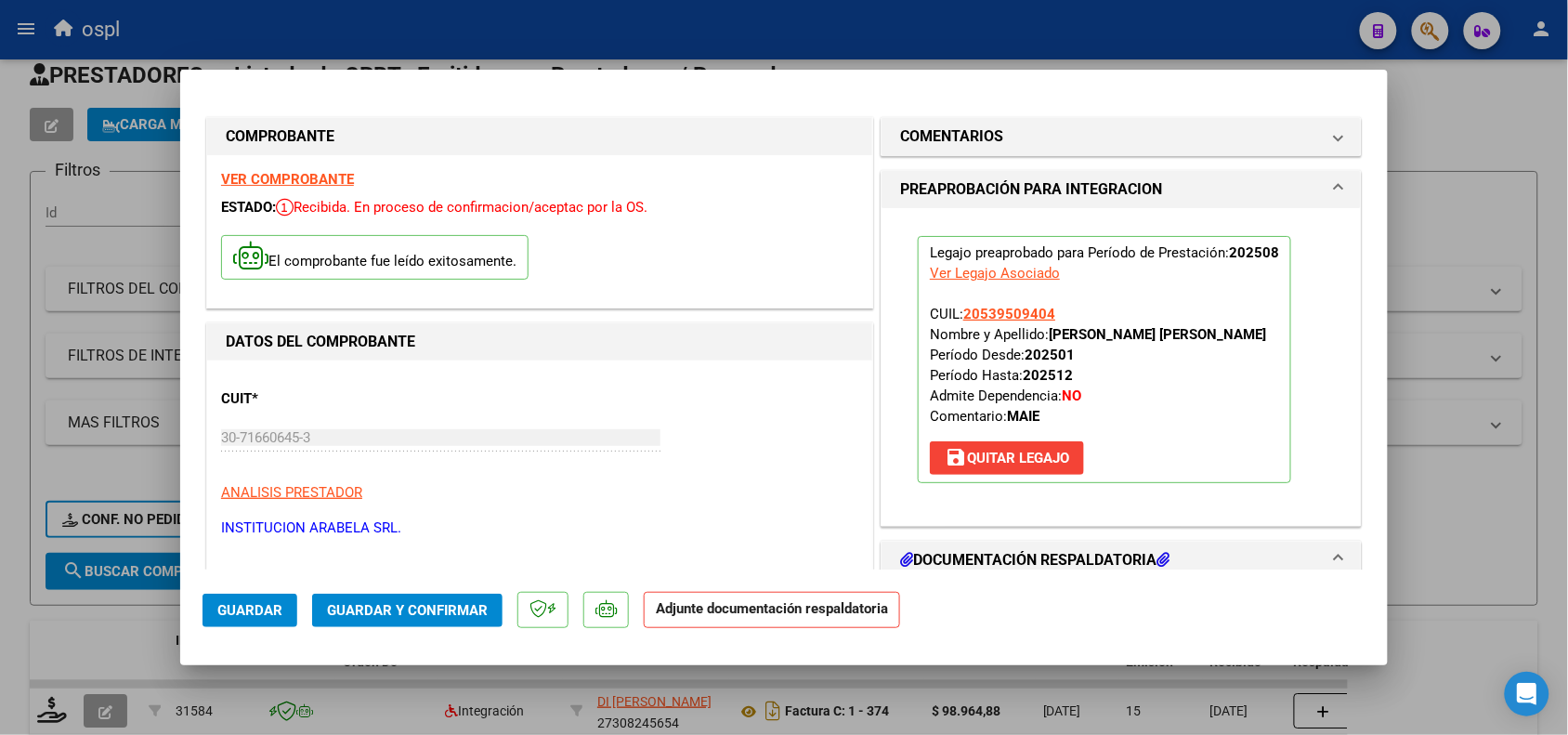
click at [411, 611] on span "Guardar y Confirmar" at bounding box center [407, 610] width 161 height 17
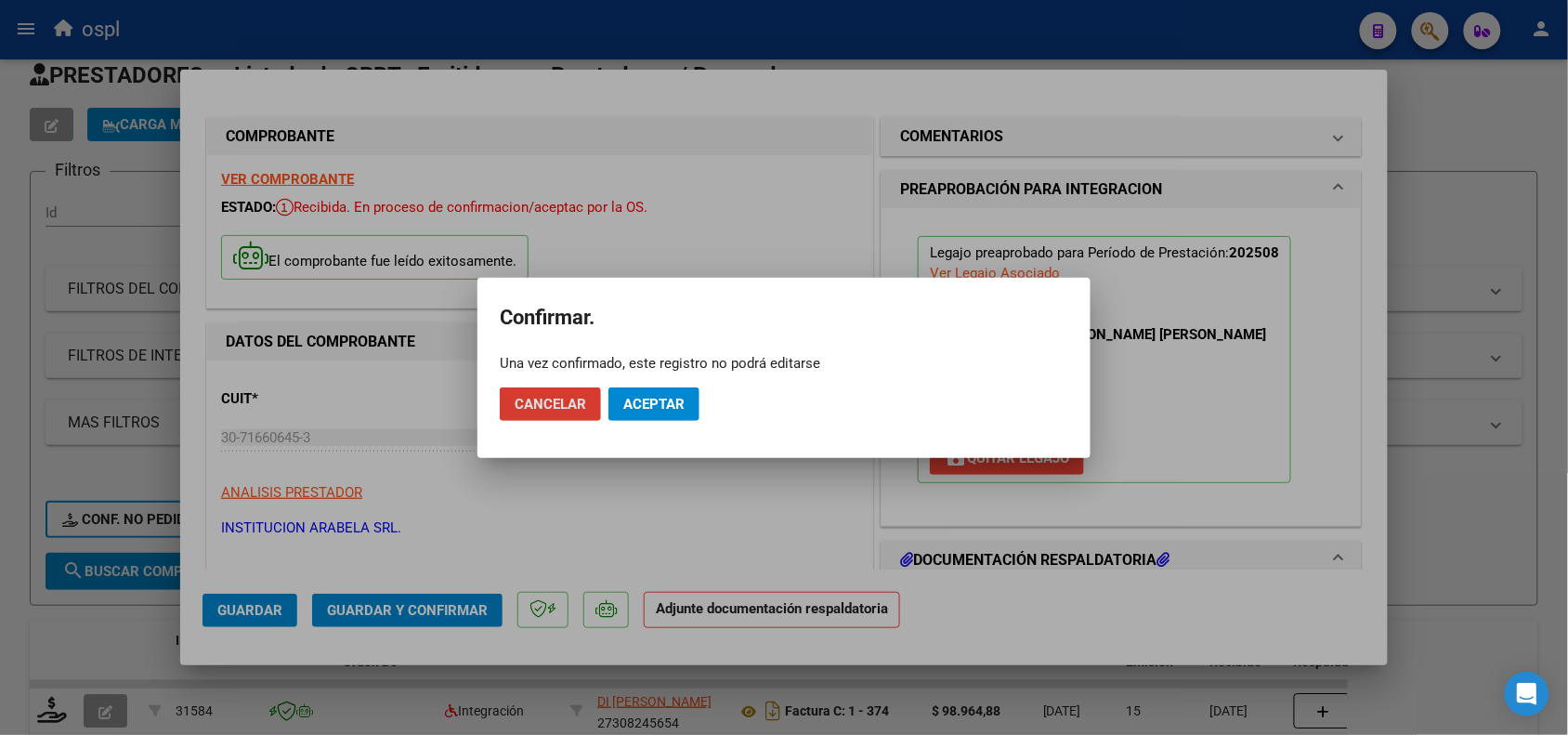
click at [641, 397] on span "Aceptar" at bounding box center [653, 404] width 61 height 17
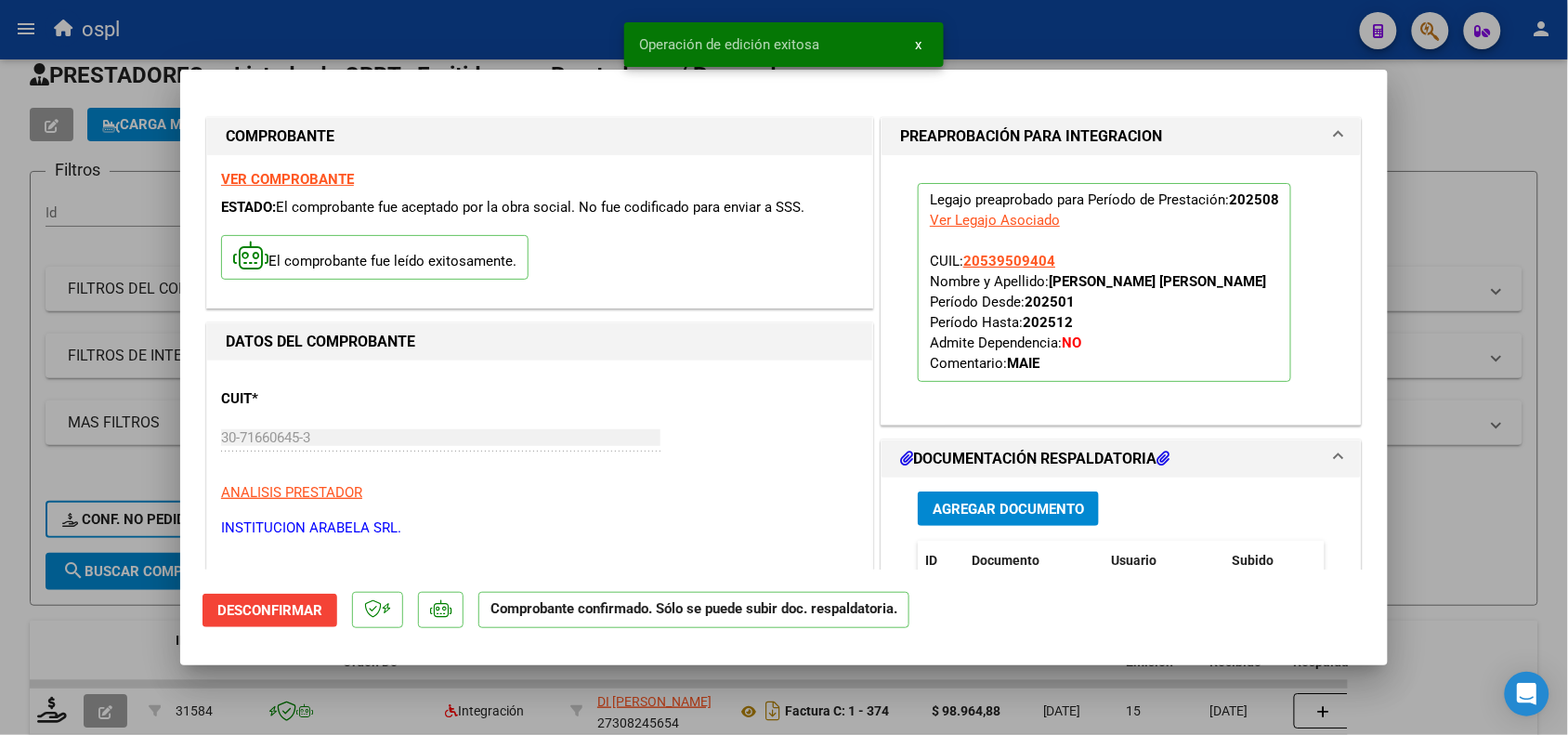
click at [1437, 548] on div at bounding box center [784, 368] width 1568 height 735
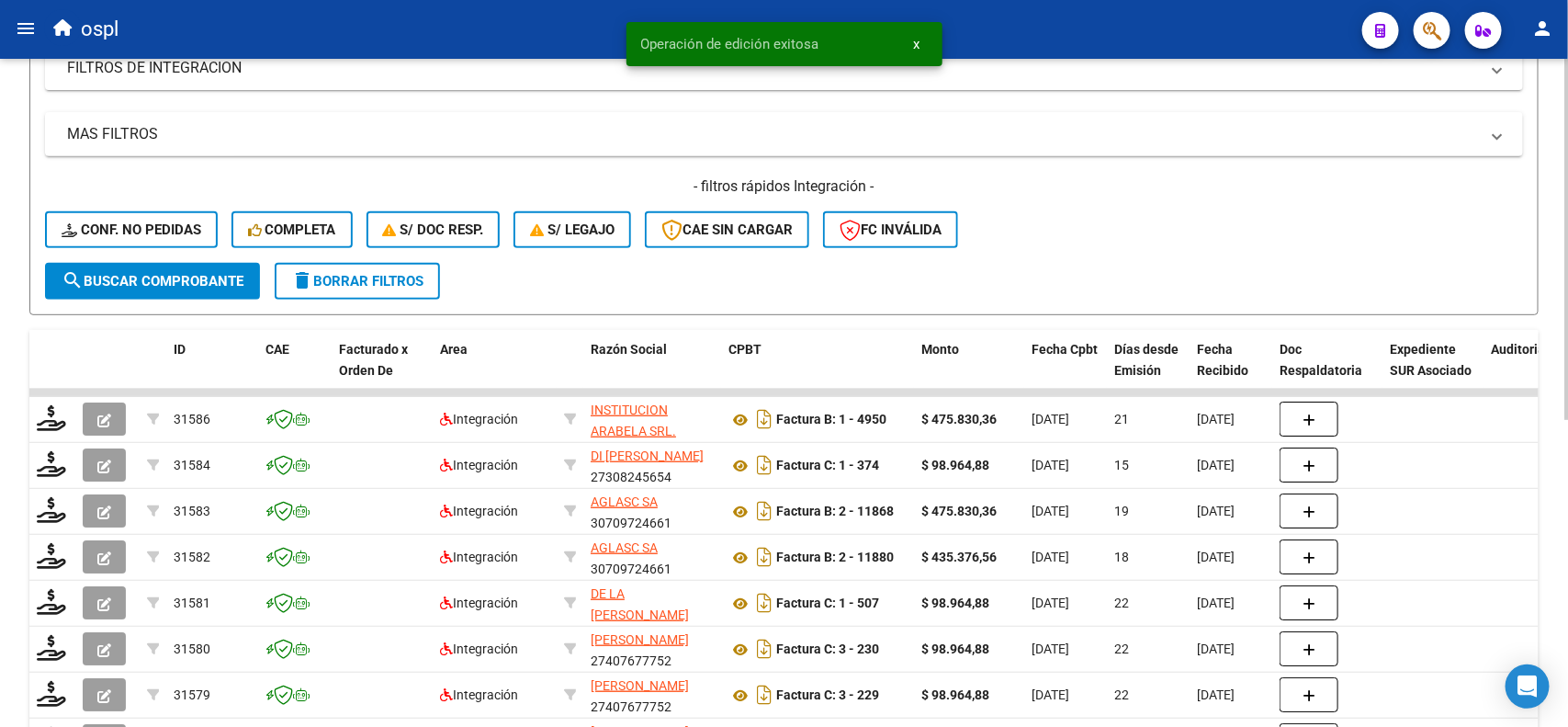
click at [1555, 283] on div "Video tutorial PRESTADORES -> Listado de CPBTs Emitidos por Prestadores / Prove…" at bounding box center [786, 356] width 1573 height 1221
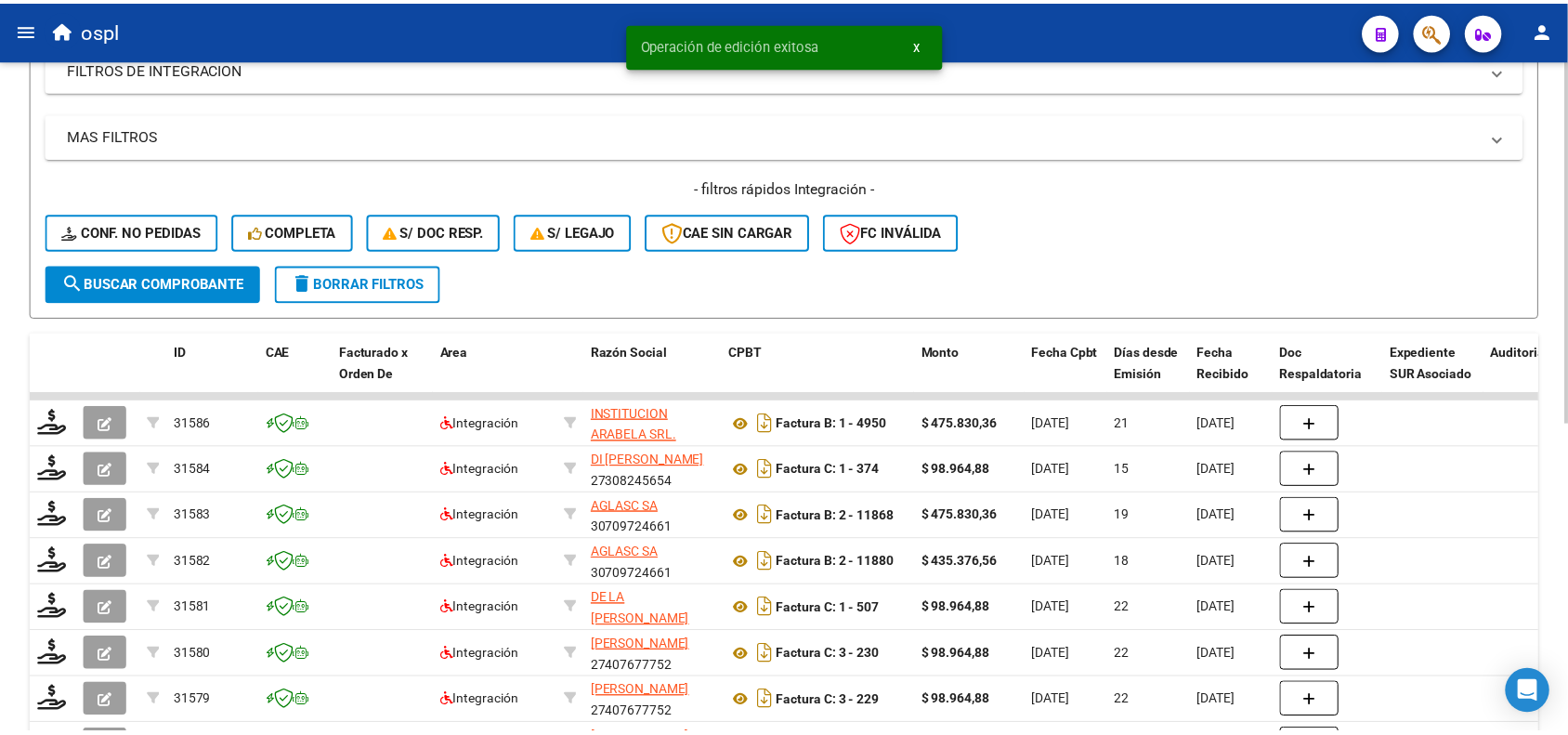
scroll to position [360, 0]
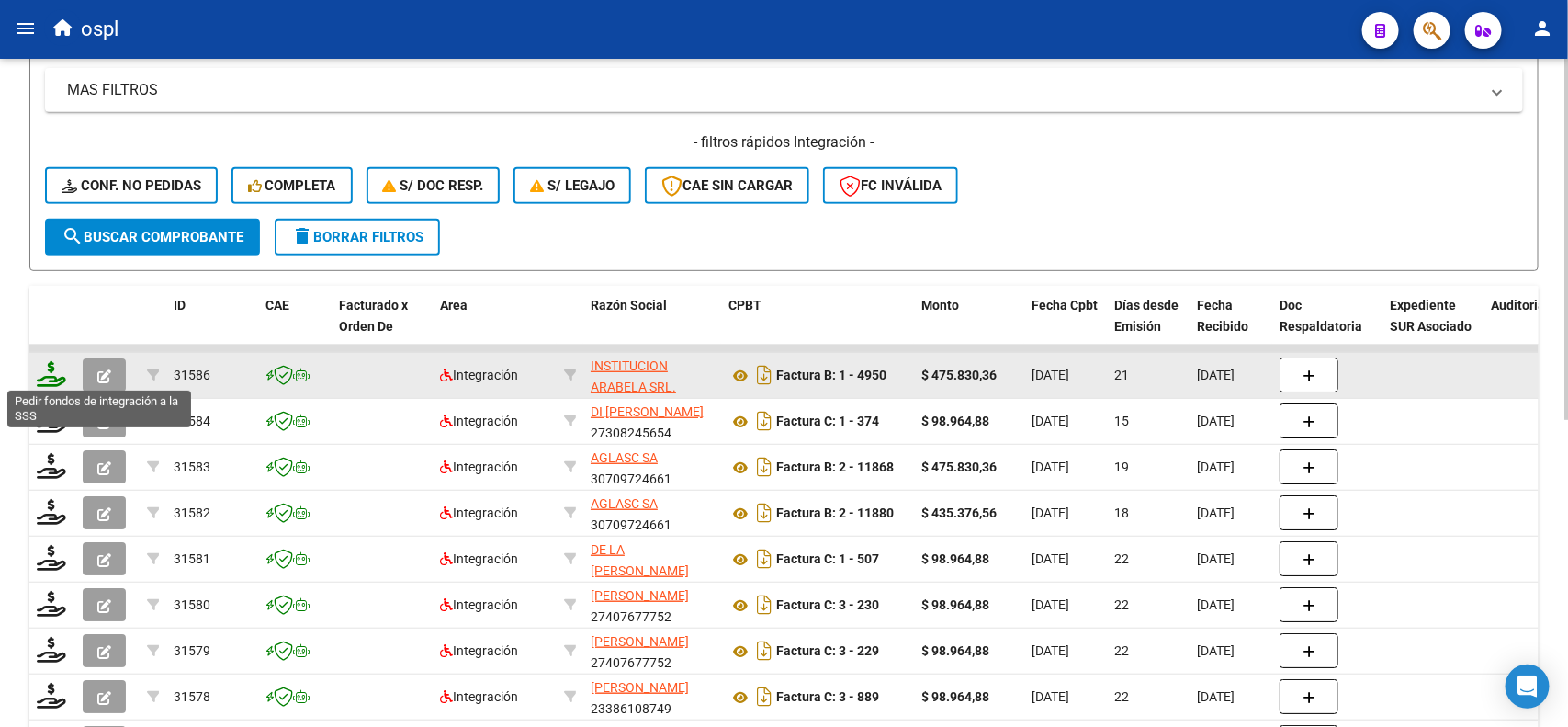
click at [44, 365] on icon at bounding box center [52, 374] width 30 height 26
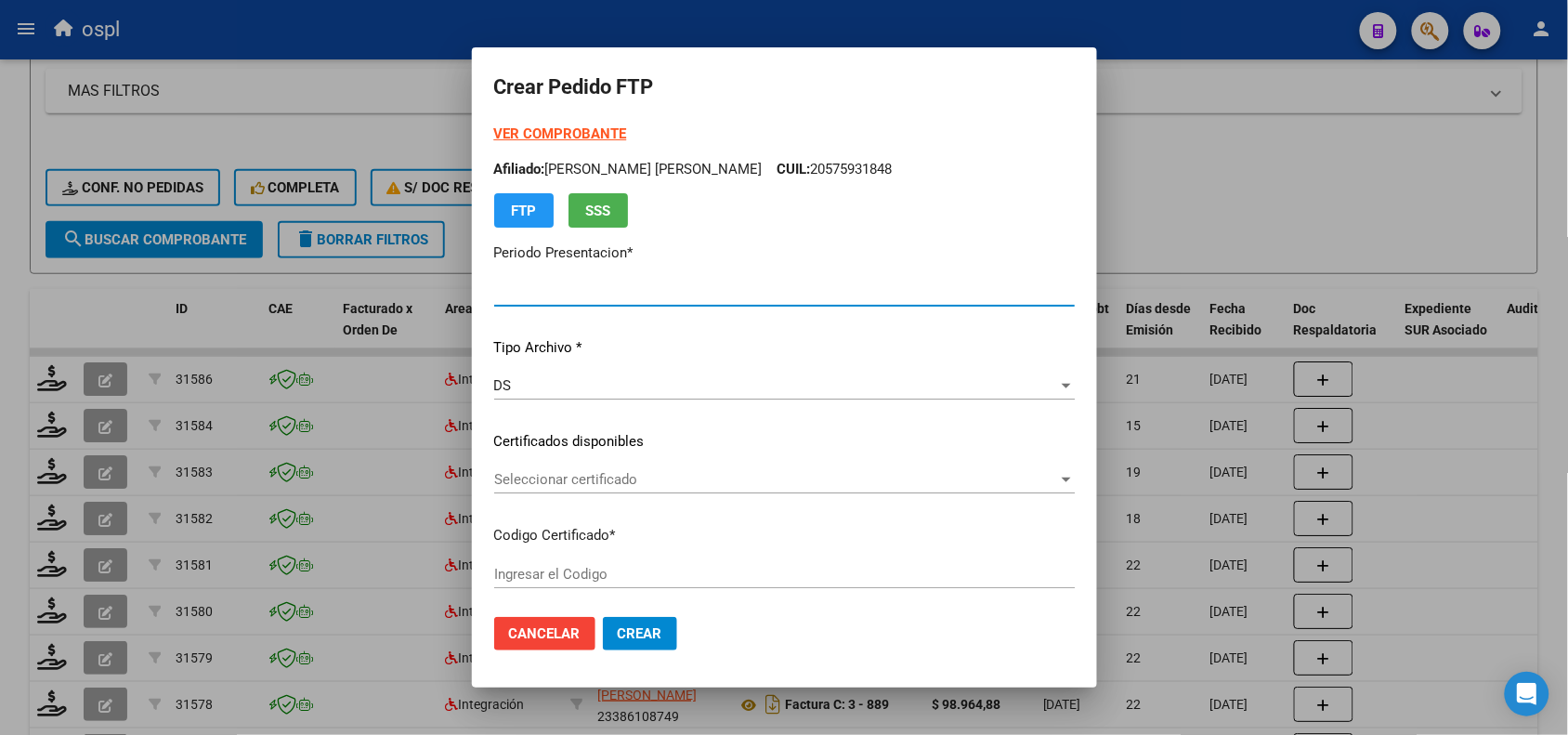
type input "202508"
type input "$ 475.830,36"
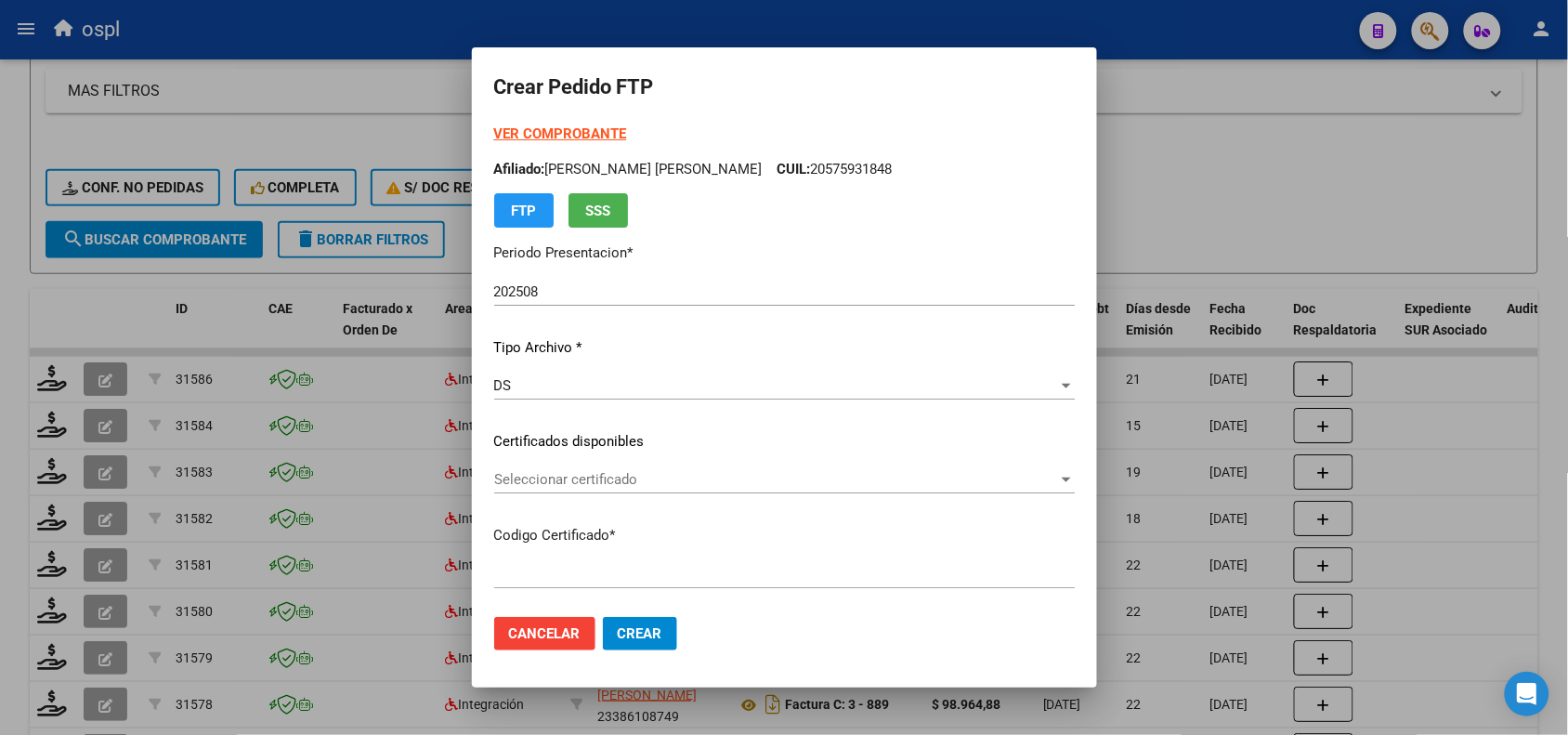
type input "ARG02000539509402022060120270601CBA536"
type input "[DATE]"
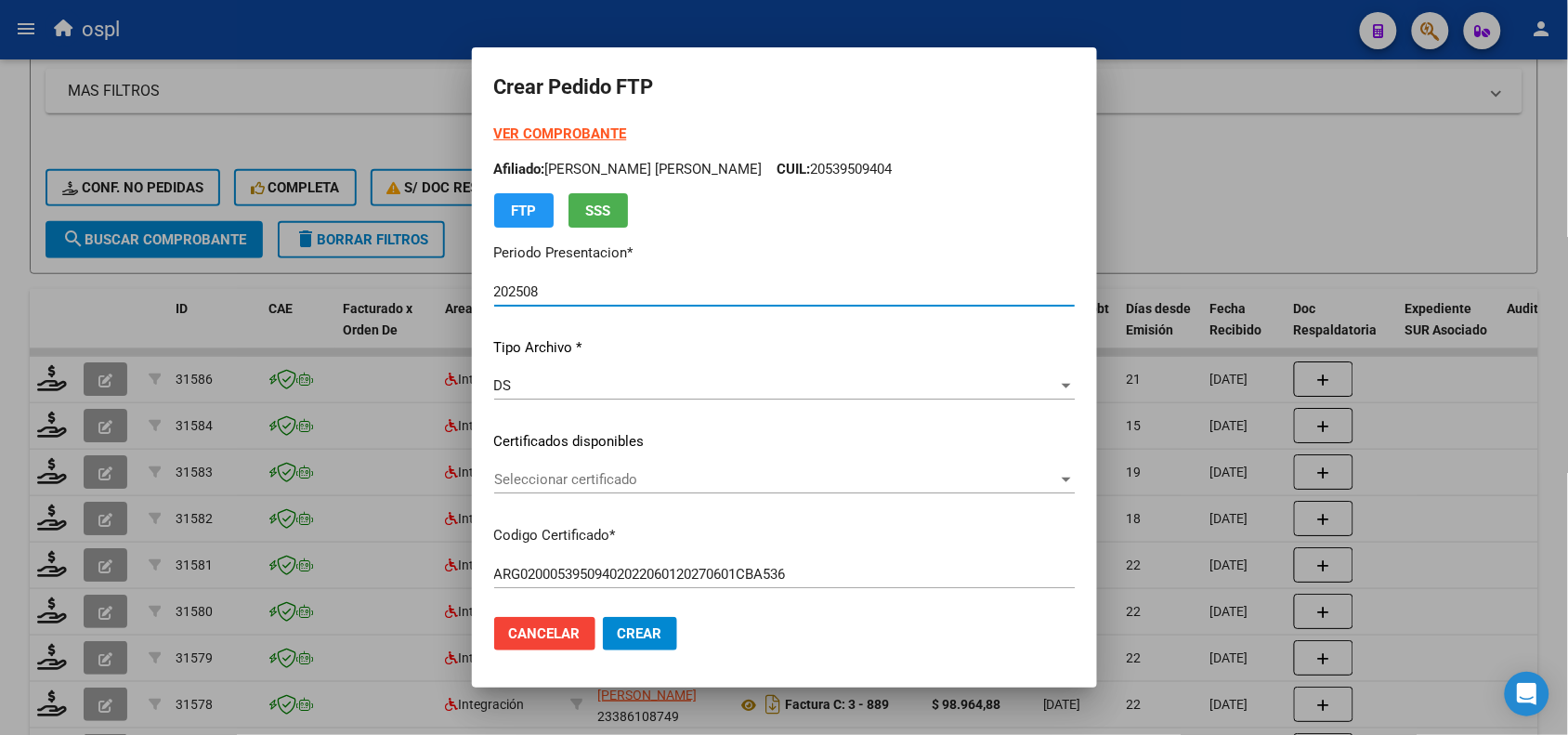
click at [581, 478] on span "Seleccionar certificado" at bounding box center [776, 479] width 564 height 17
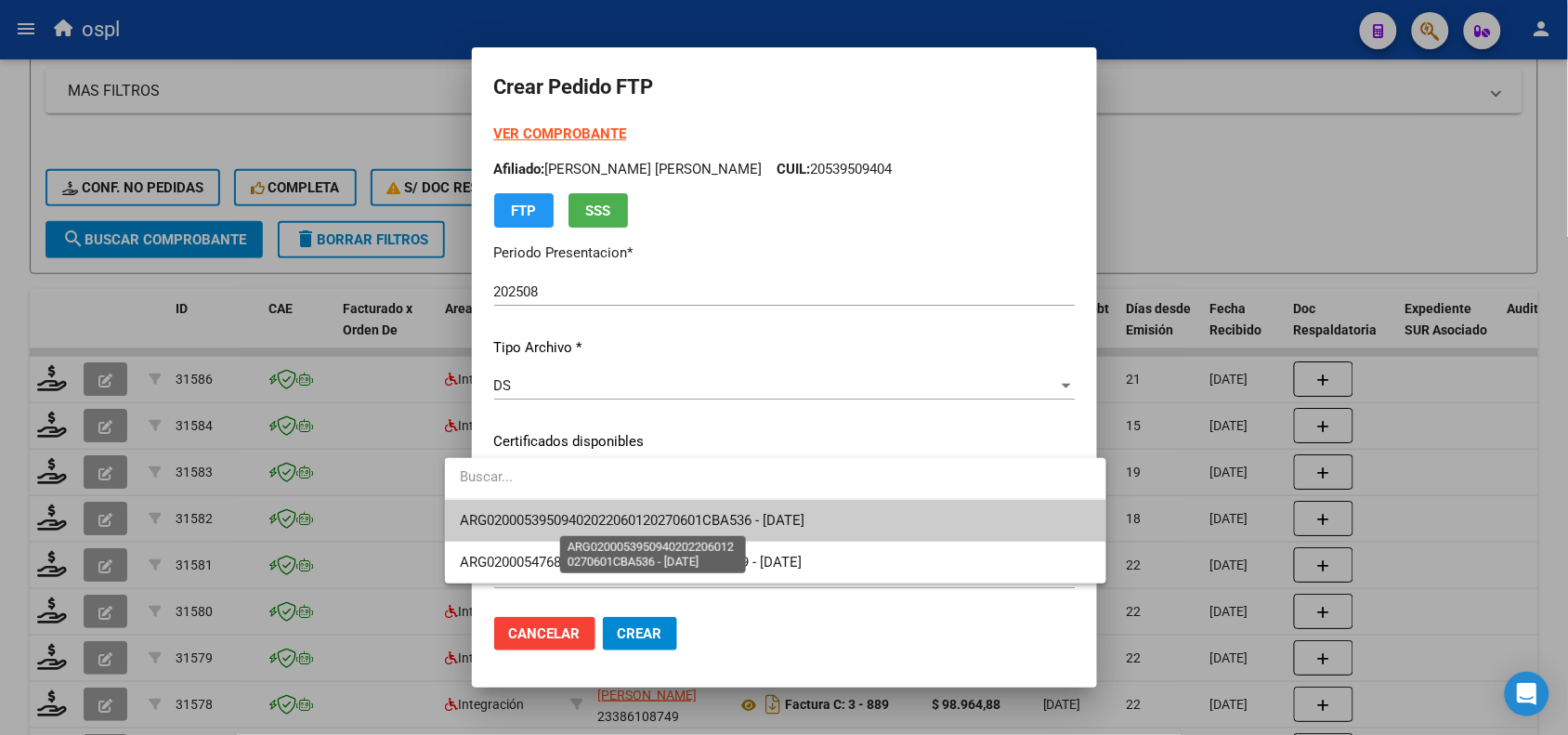
click at [592, 516] on span "ARG02000539509402022060120270601CBA536 - [DATE]" at bounding box center [632, 520] width 345 height 17
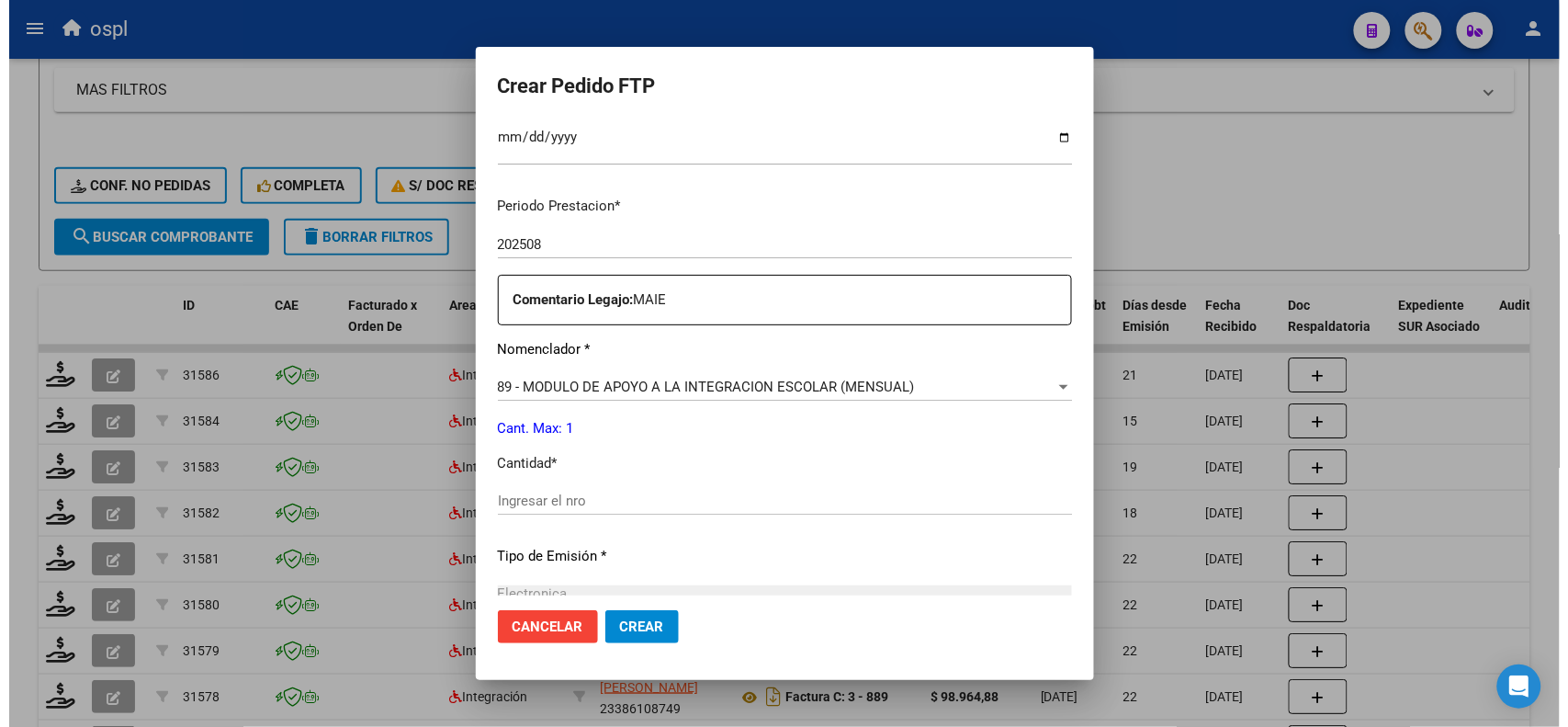
scroll to position [576, 0]
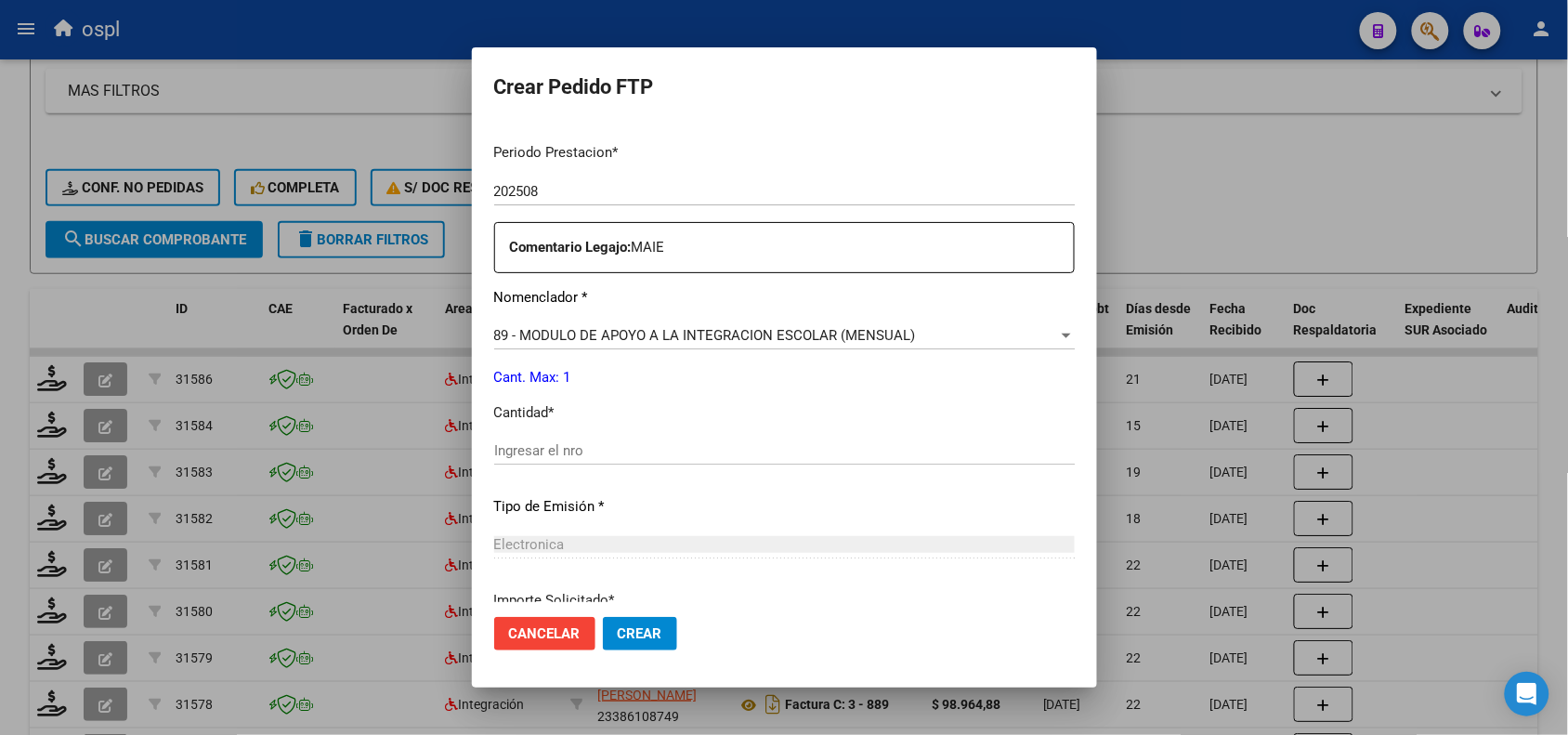
click at [894, 439] on div "Ingresar el nro" at bounding box center [785, 450] width 581 height 28
type input "1"
click at [618, 628] on span "Crear" at bounding box center [639, 633] width 44 height 17
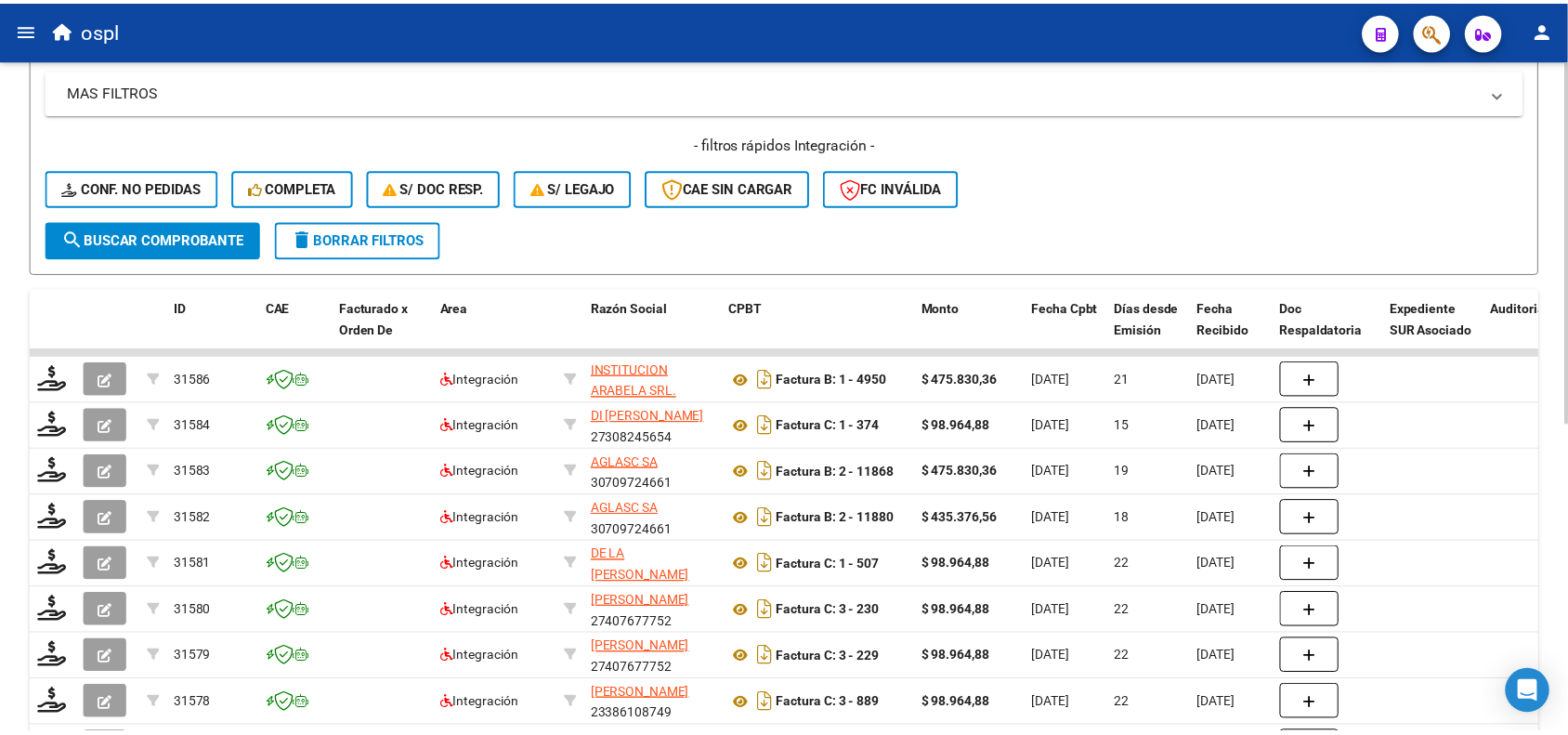
scroll to position [0, 0]
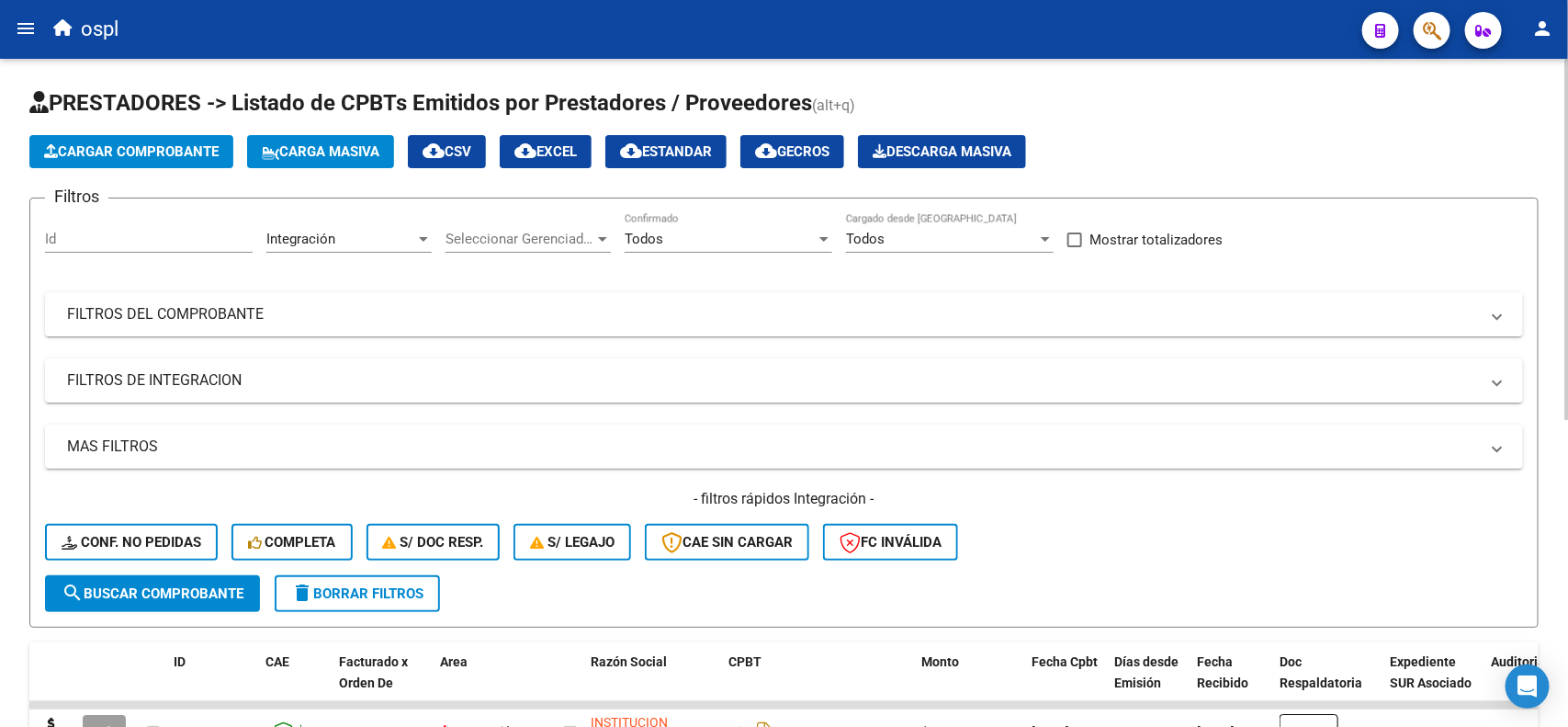
click at [1530, 64] on div "Video tutorial PRESTADORES -> Listado de CPBTs Emitidos por Prestadores / Prove…" at bounding box center [786, 668] width 1573 height 1221
click at [171, 143] on span "Cargar Comprobante" at bounding box center [131, 152] width 175 height 17
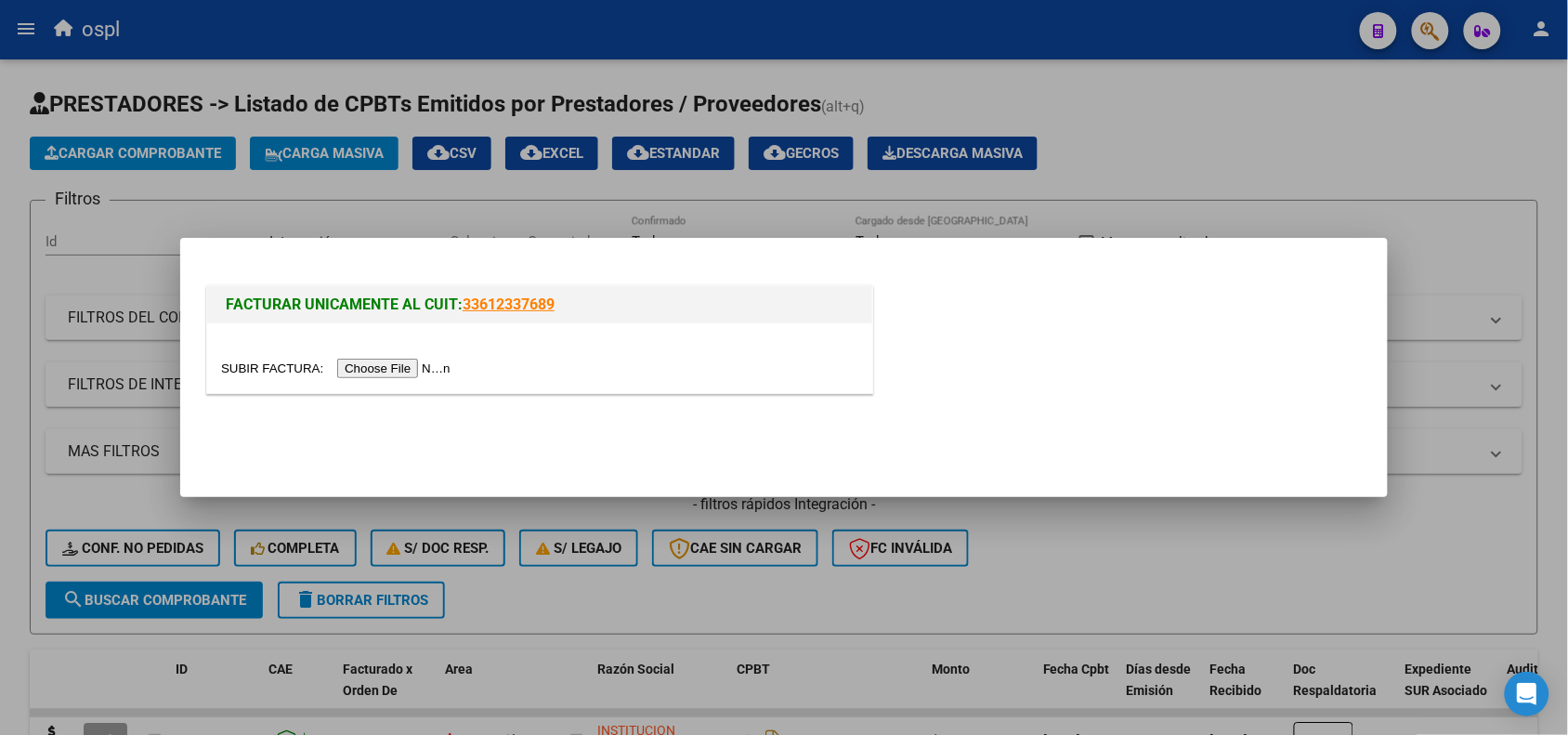
click at [355, 365] on input "file" at bounding box center [338, 368] width 235 height 20
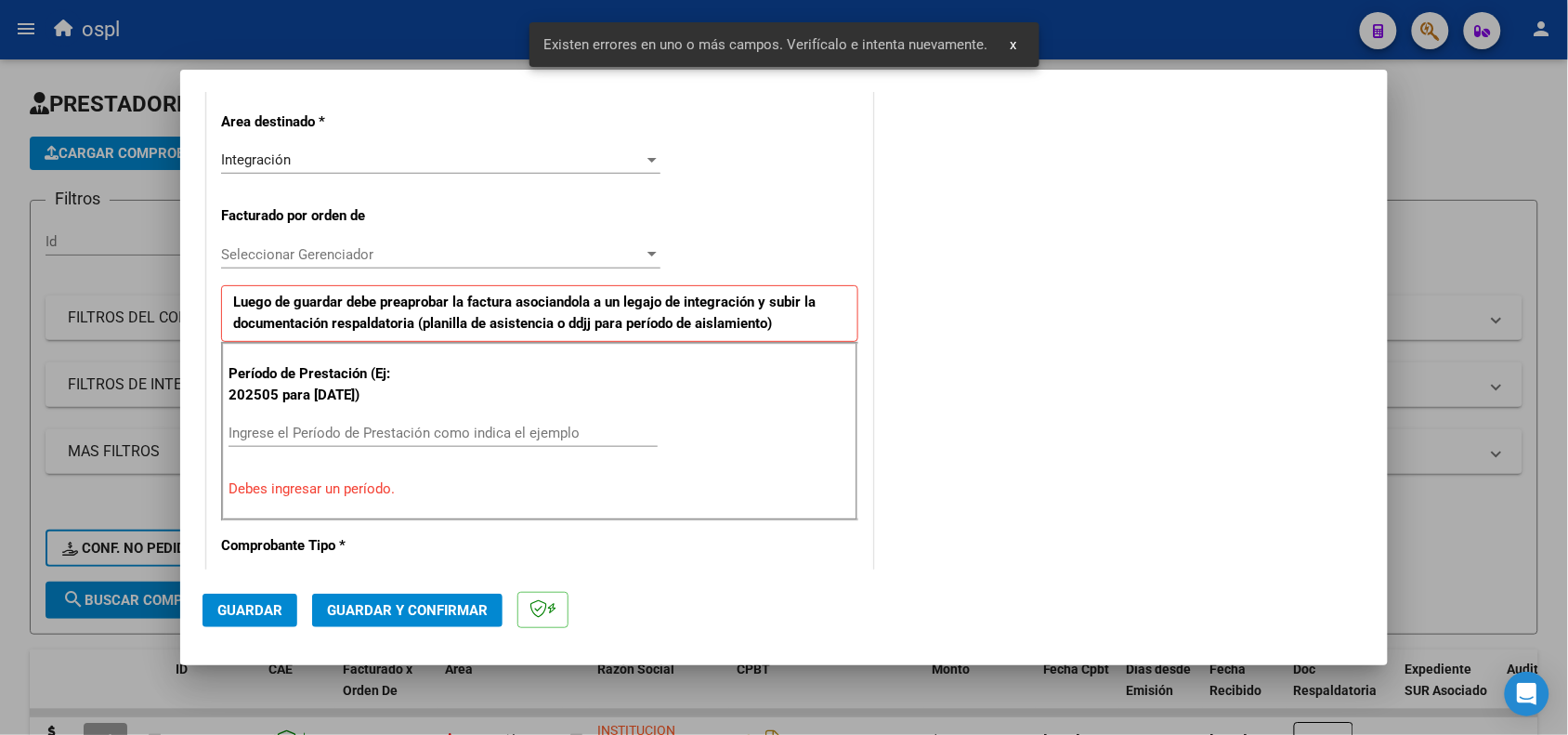
scroll to position [469, 0]
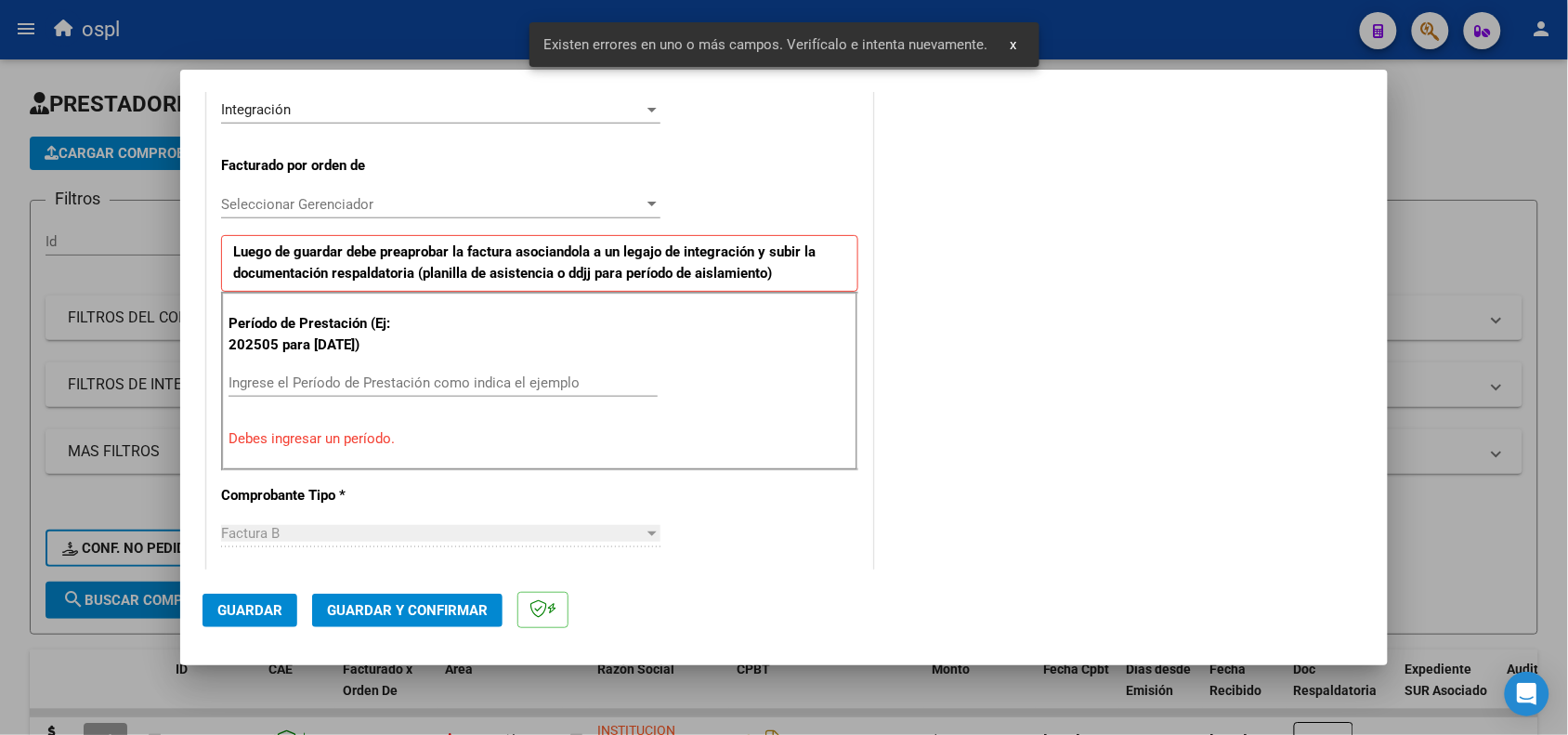
click at [390, 374] on div "Ingrese el Período de Prestación como indica el ejemplo" at bounding box center [443, 383] width 430 height 28
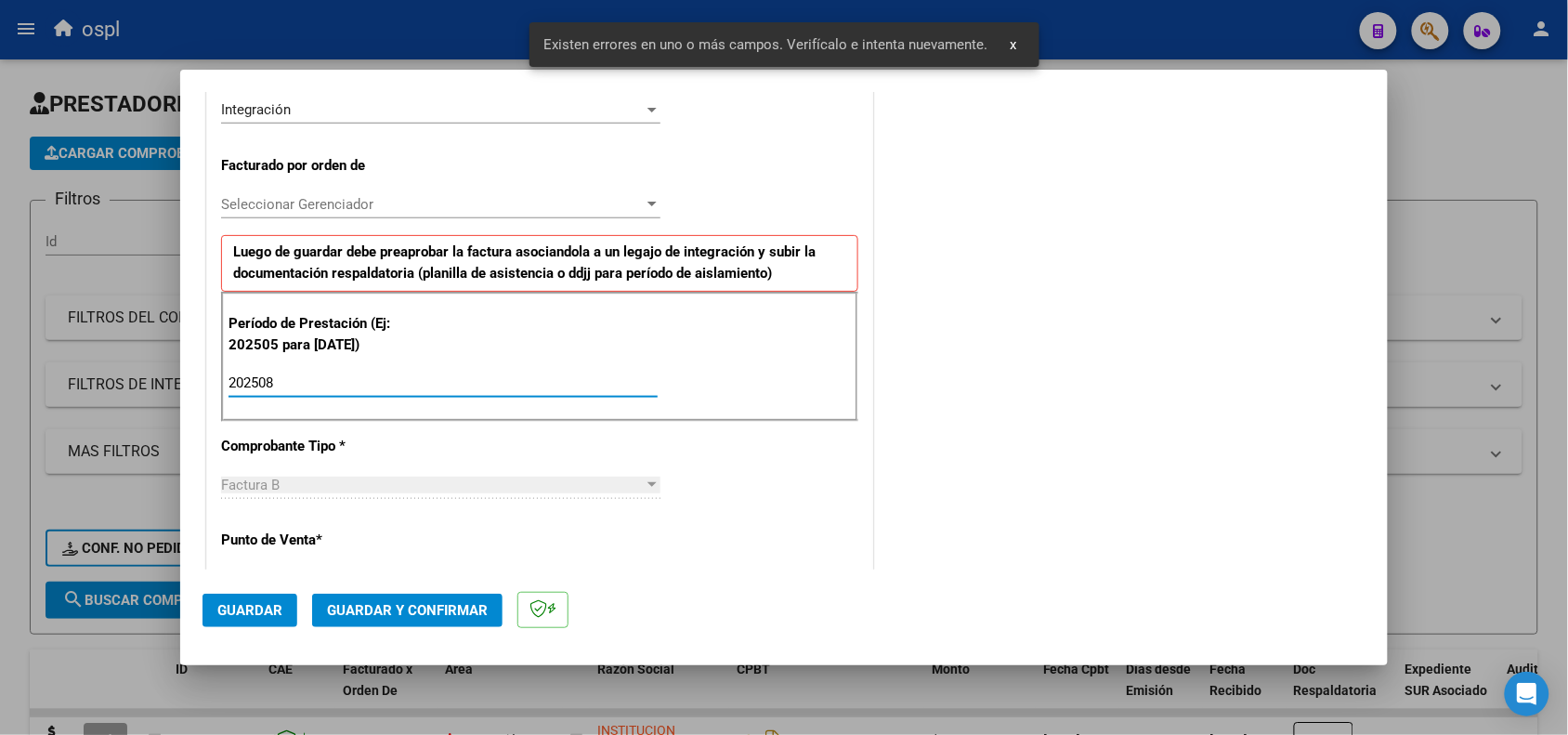
type input "202508"
click at [266, 604] on span "Guardar" at bounding box center [249, 610] width 65 height 17
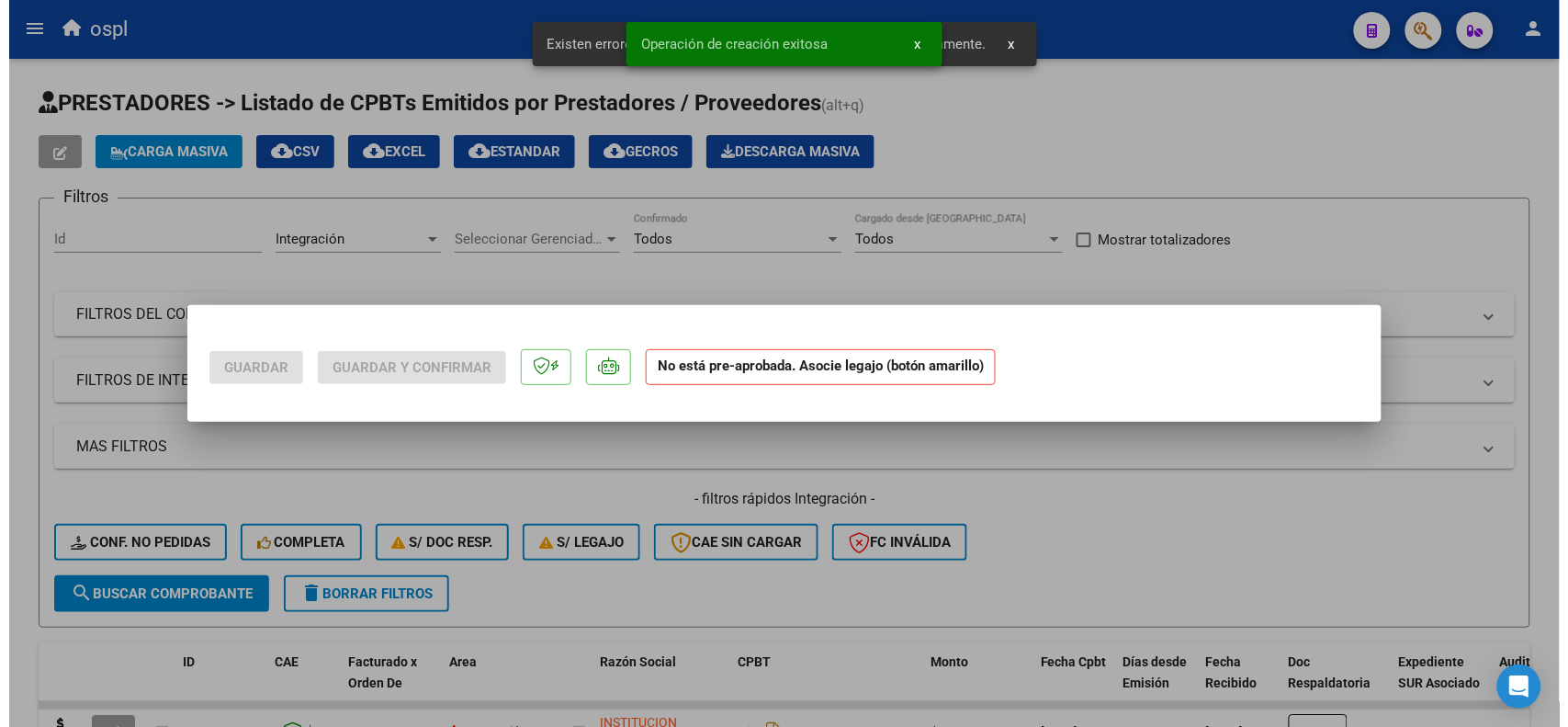
scroll to position [0, 0]
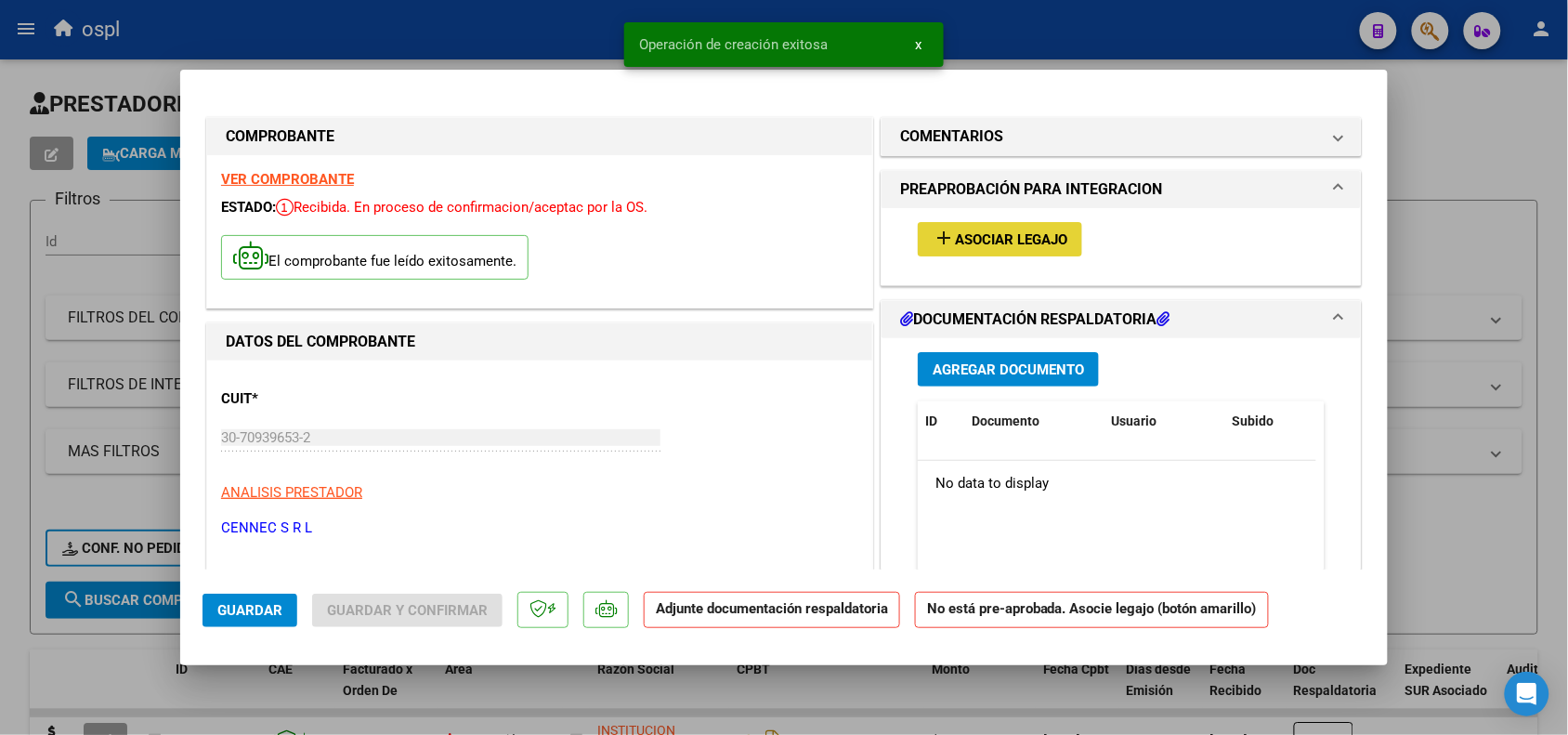
click at [982, 232] on span "Asociar Legajo" at bounding box center [1011, 240] width 113 height 17
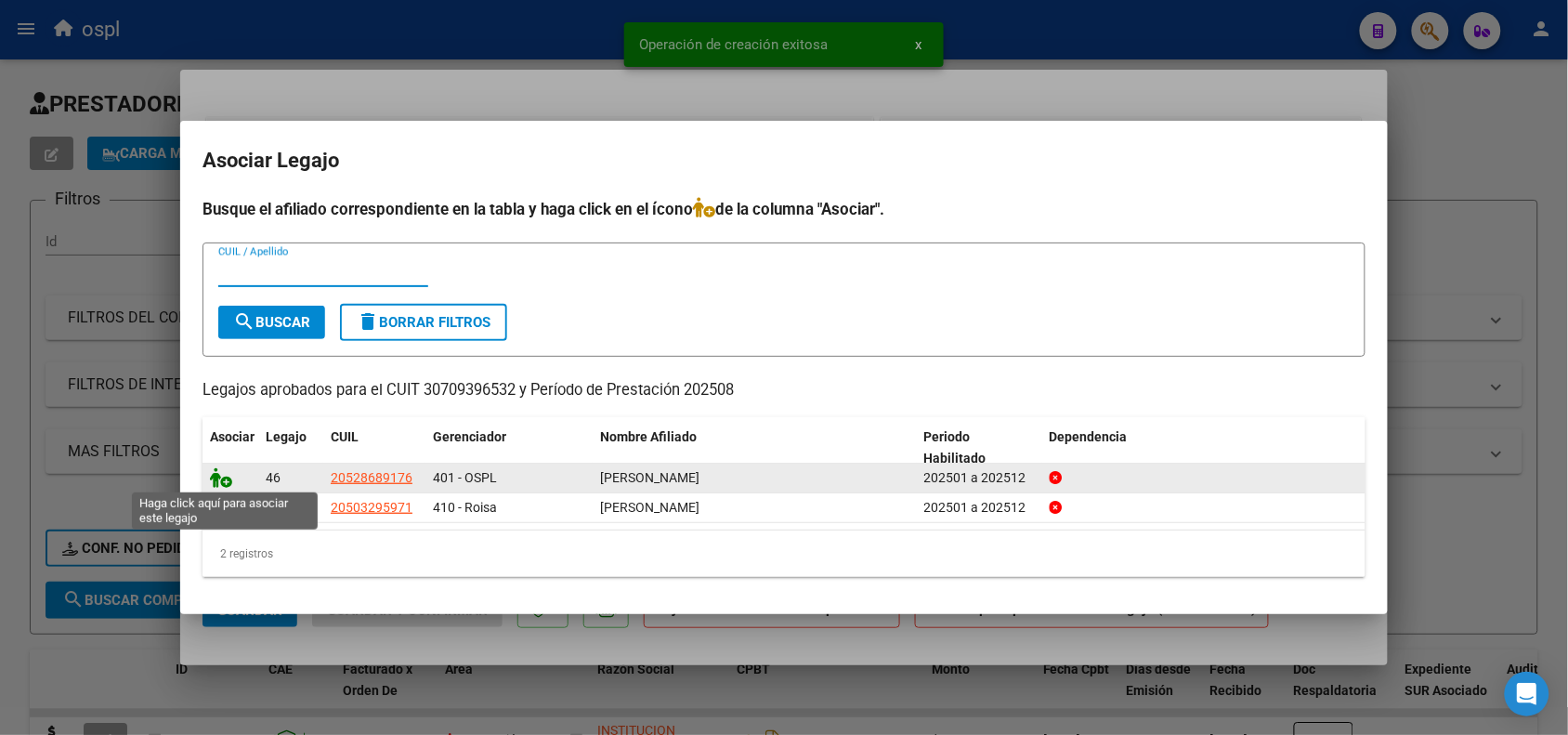
click at [215, 472] on icon at bounding box center [221, 477] width 23 height 21
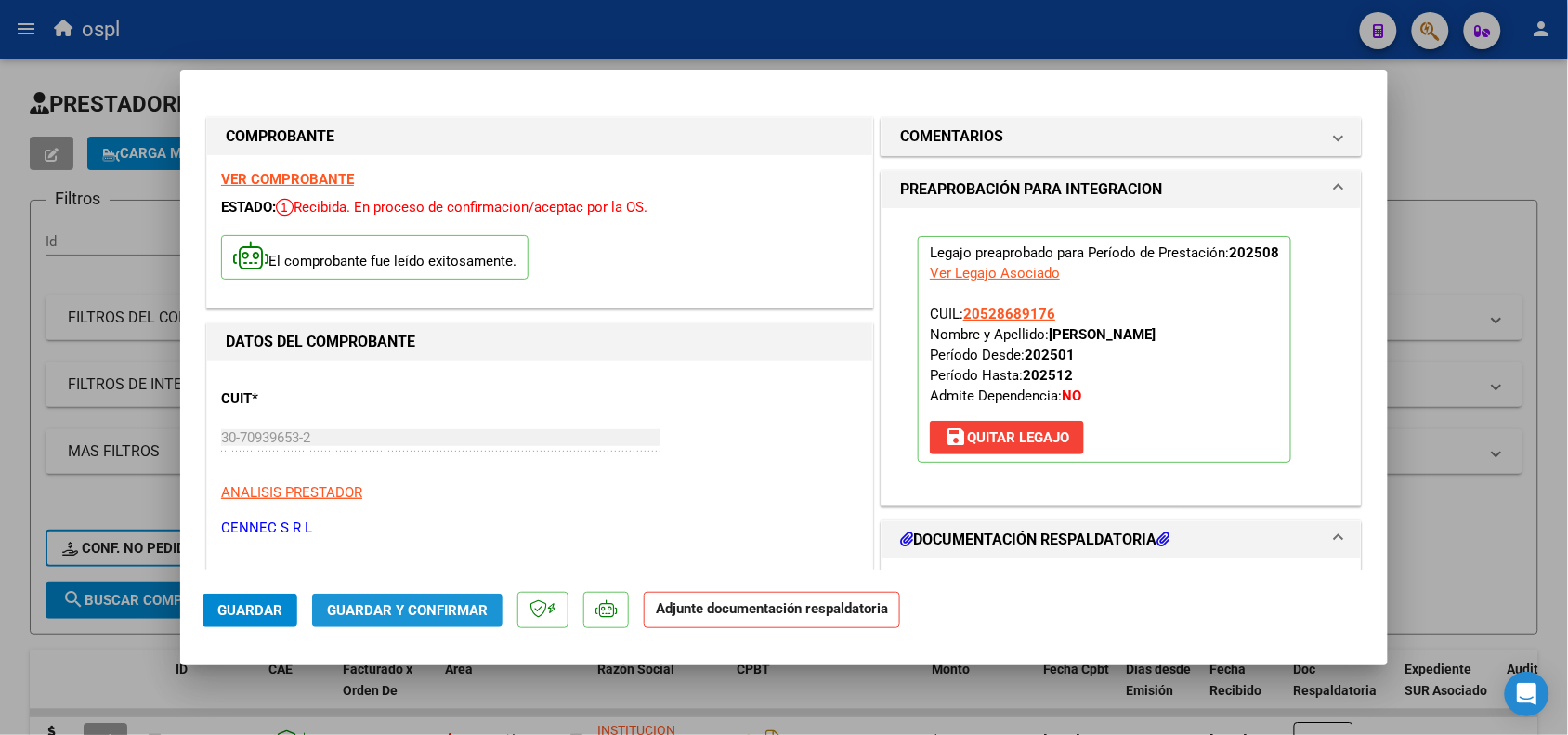
click at [400, 616] on span "Guardar y Confirmar" at bounding box center [407, 610] width 161 height 17
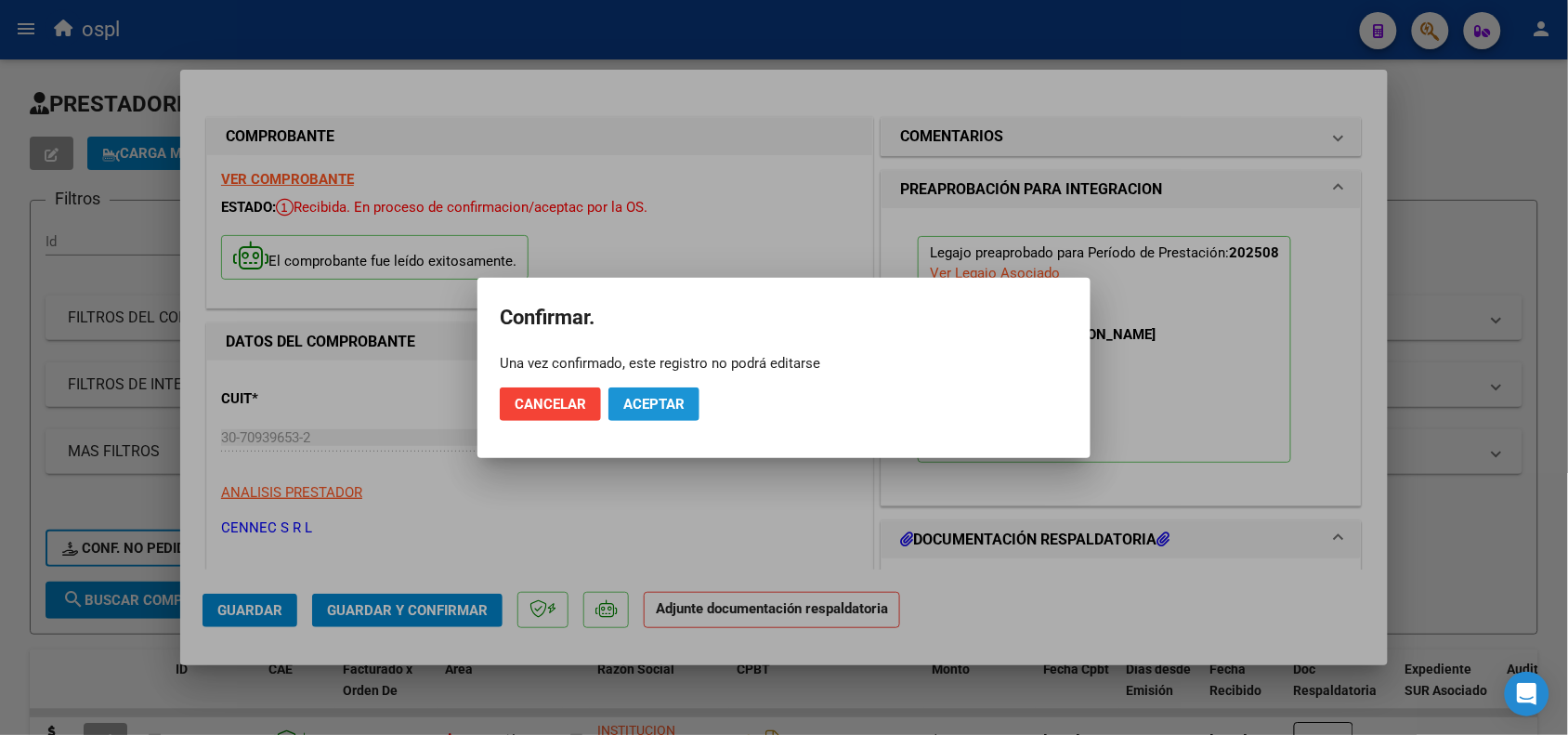
click at [688, 391] on button "Aceptar" at bounding box center [653, 404] width 91 height 34
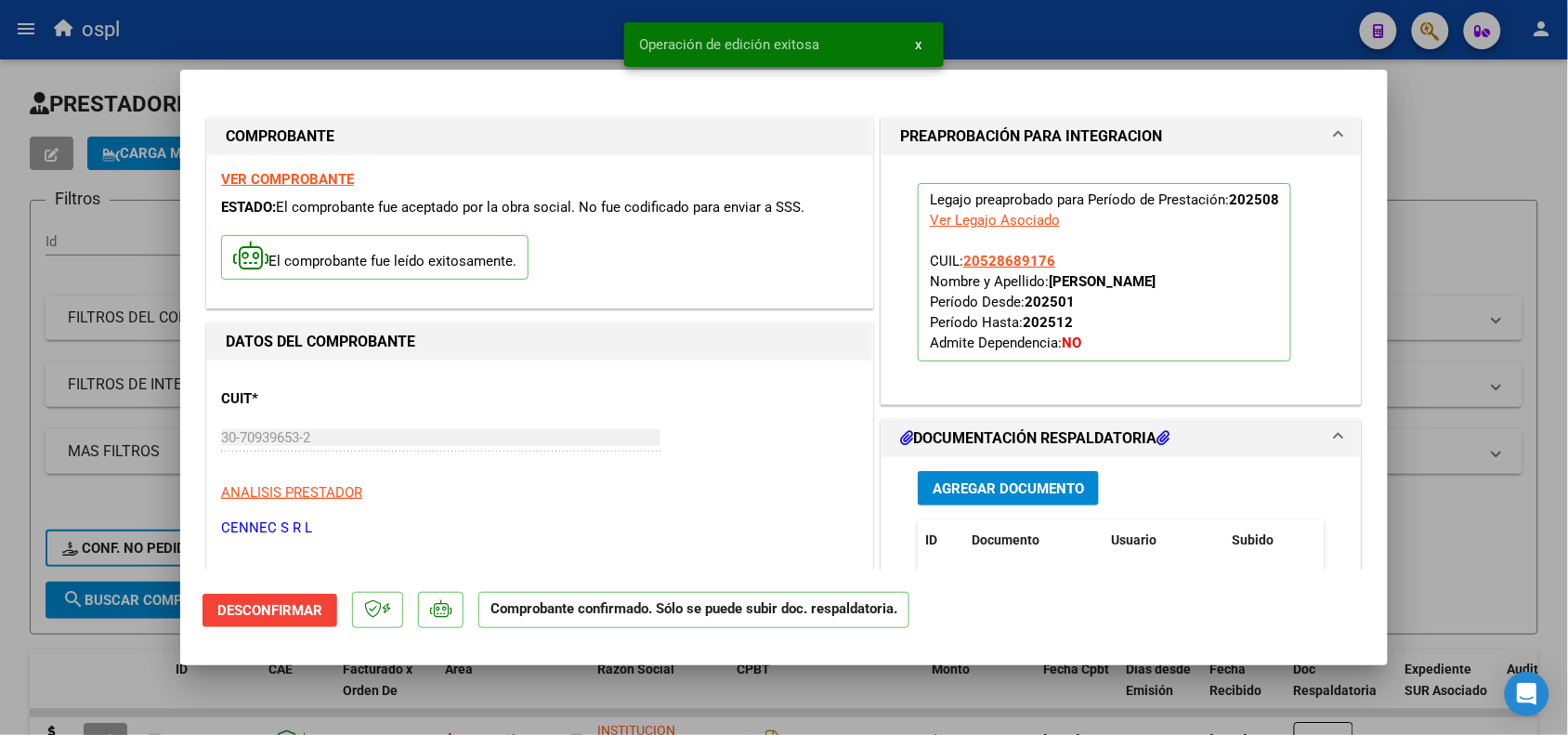
click at [1537, 555] on div at bounding box center [784, 368] width 1568 height 735
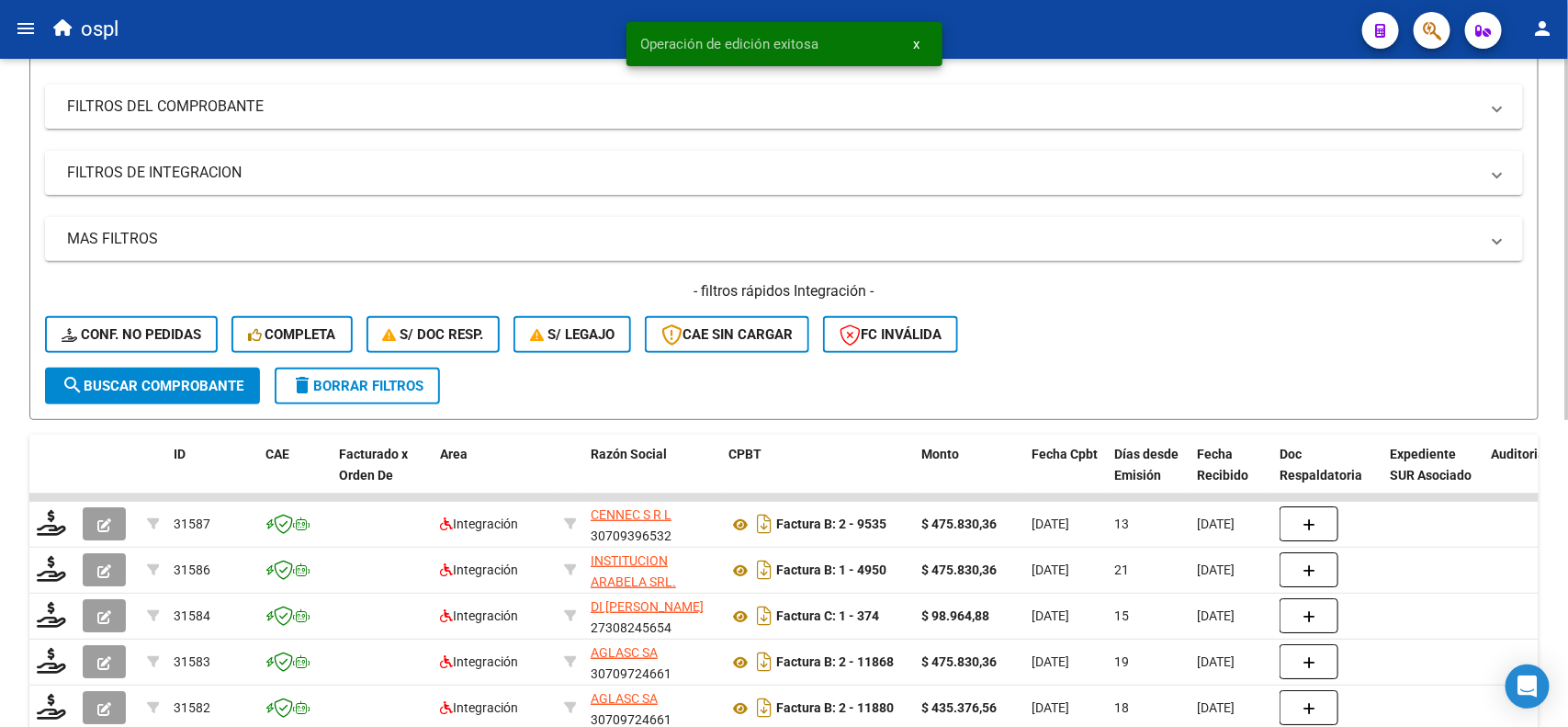
click at [1567, 312] on div at bounding box center [1566, 354] width 5 height 361
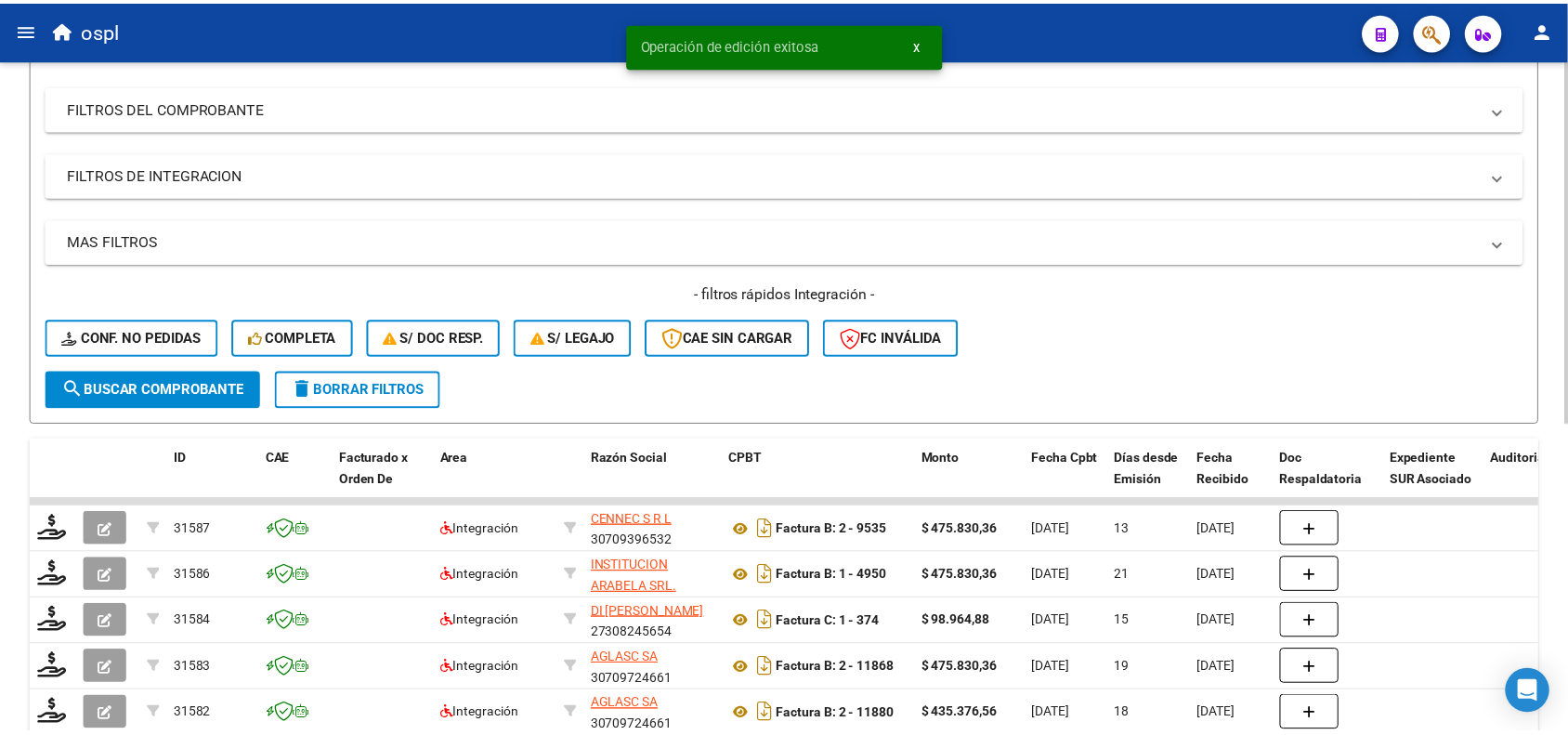
scroll to position [220, 0]
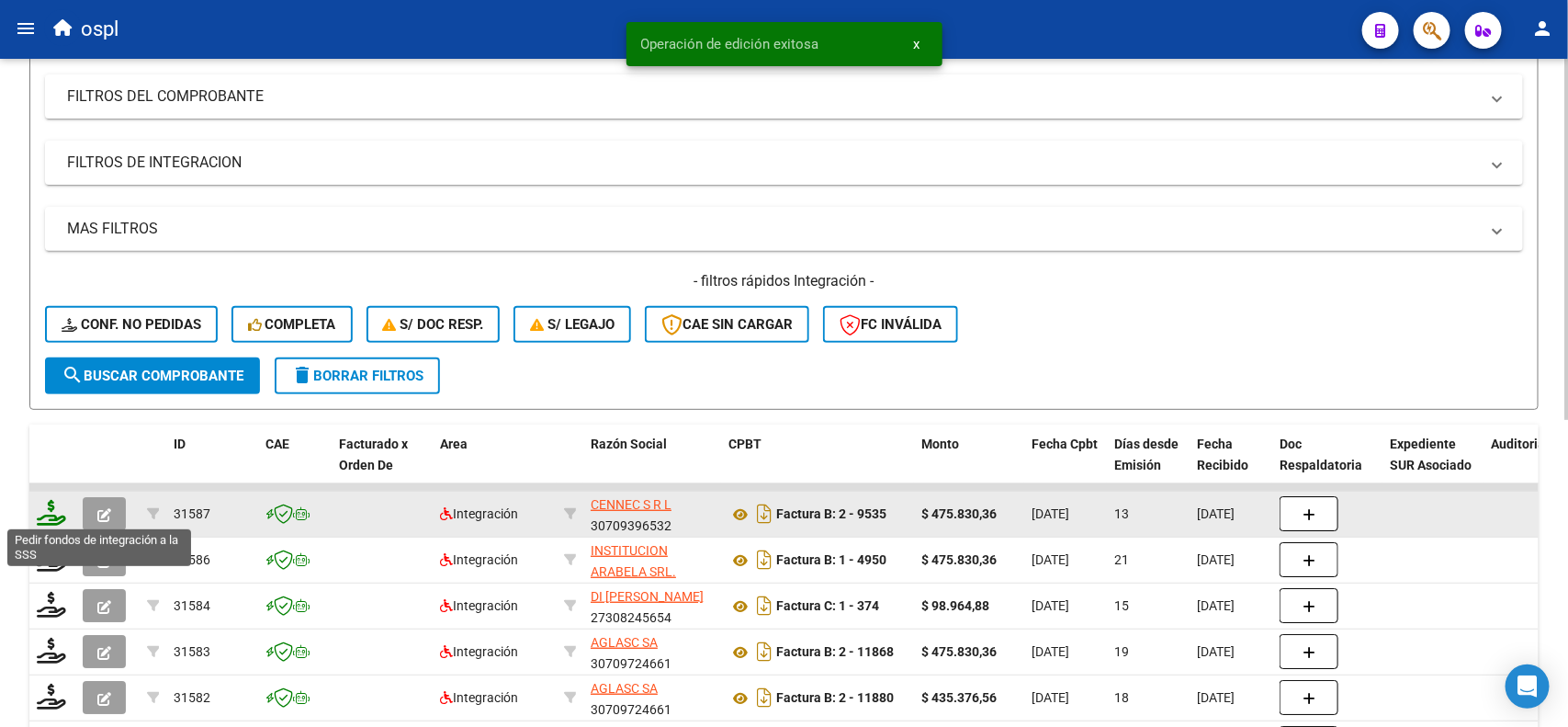
click at [47, 509] on icon at bounding box center [52, 513] width 30 height 26
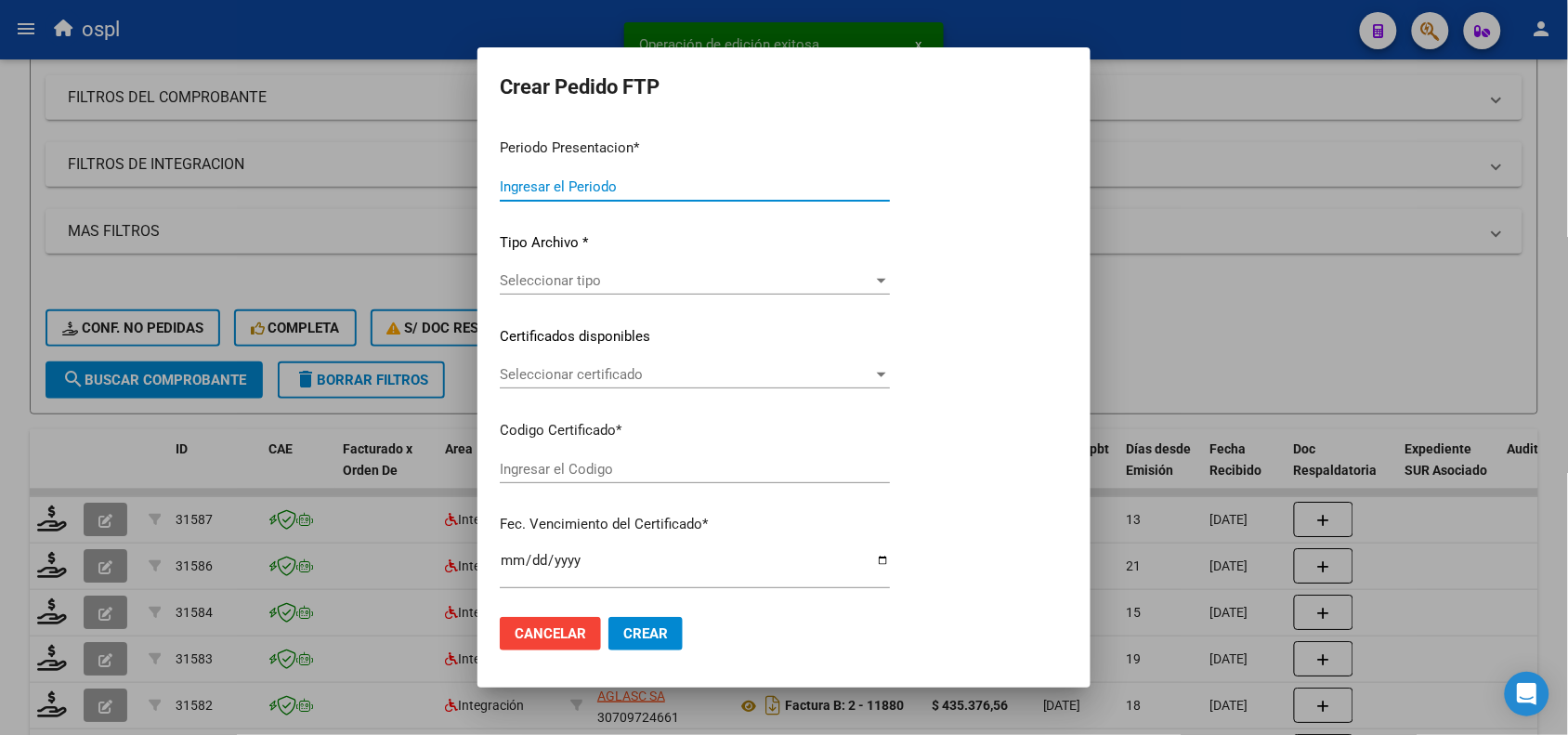
type input "202508"
type input "$ 475.830,36"
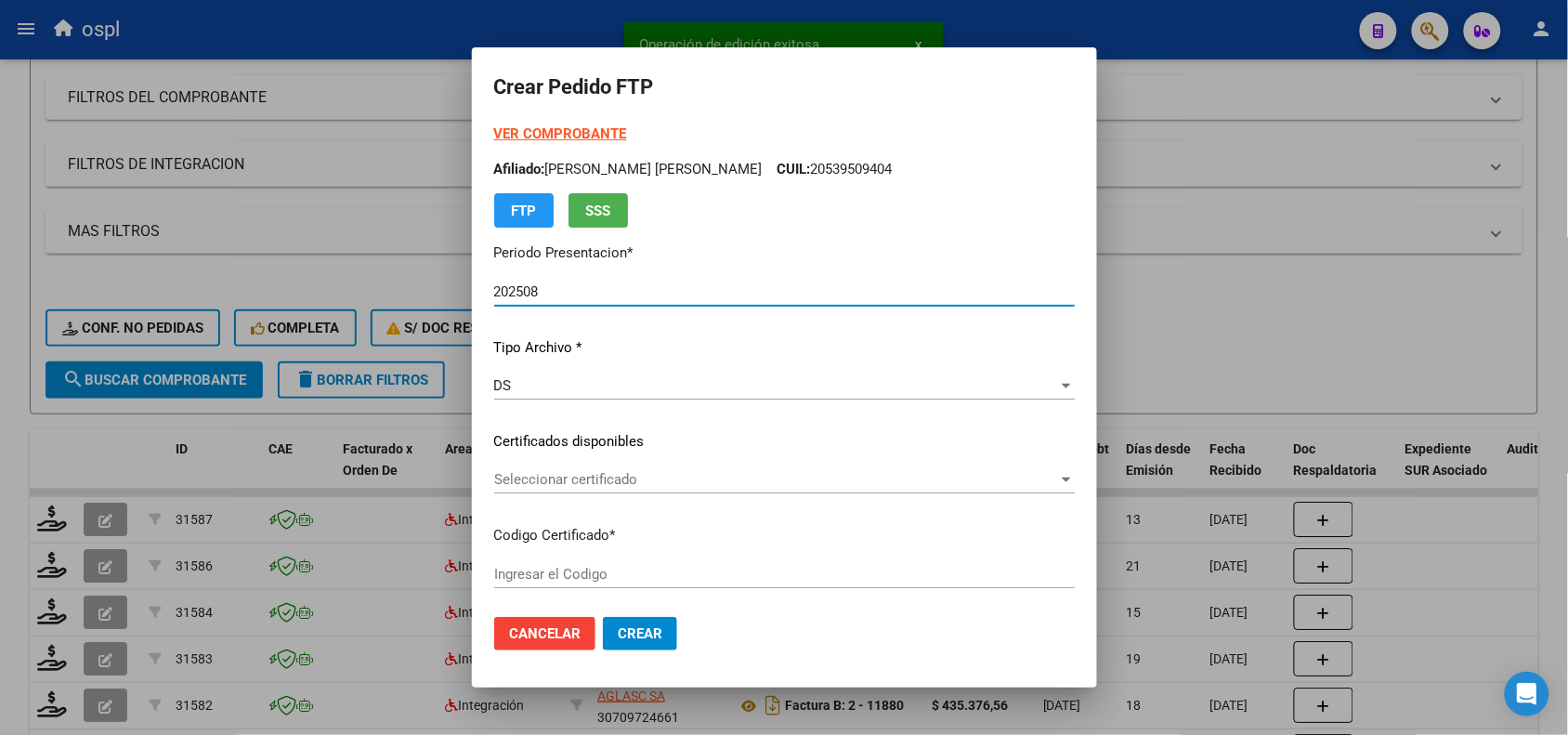
type input "ARG02000528689172019061420260614COR234"
type input "[DATE]"
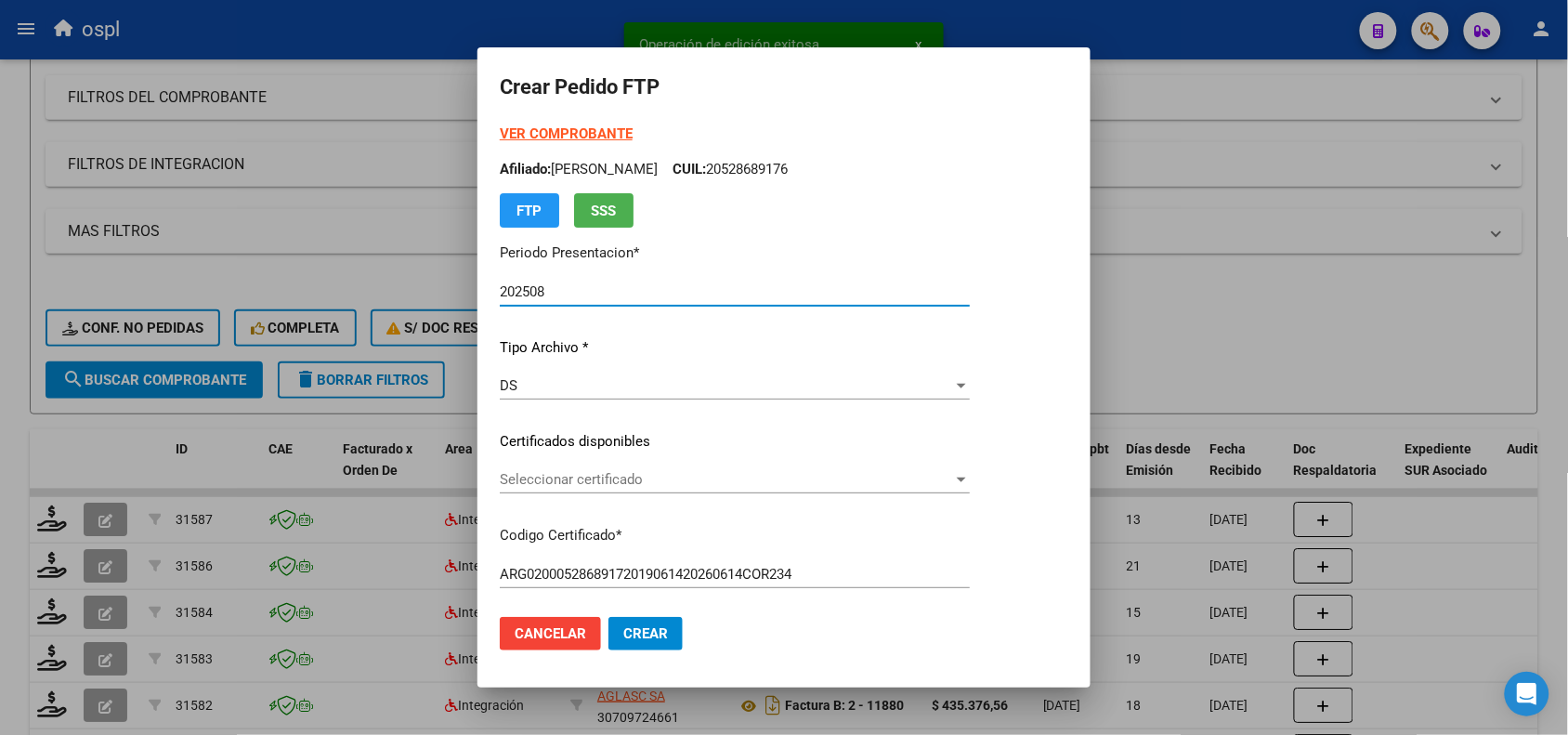
click at [568, 480] on span "Seleccionar certificado" at bounding box center [727, 479] width 453 height 17
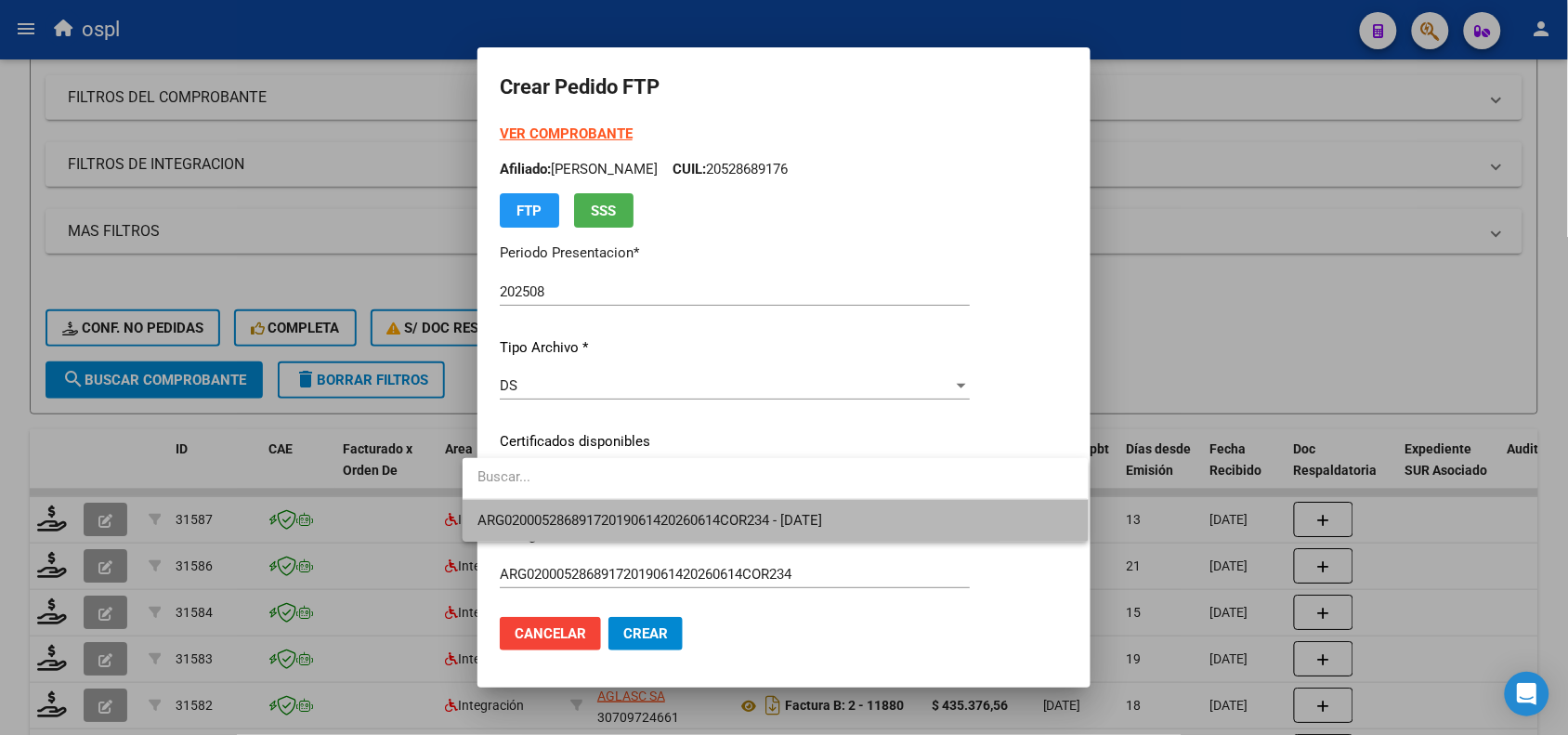
click at [572, 508] on span "ARG02000528689172019061420260614COR234 - [DATE]" at bounding box center [775, 521] width 595 height 41
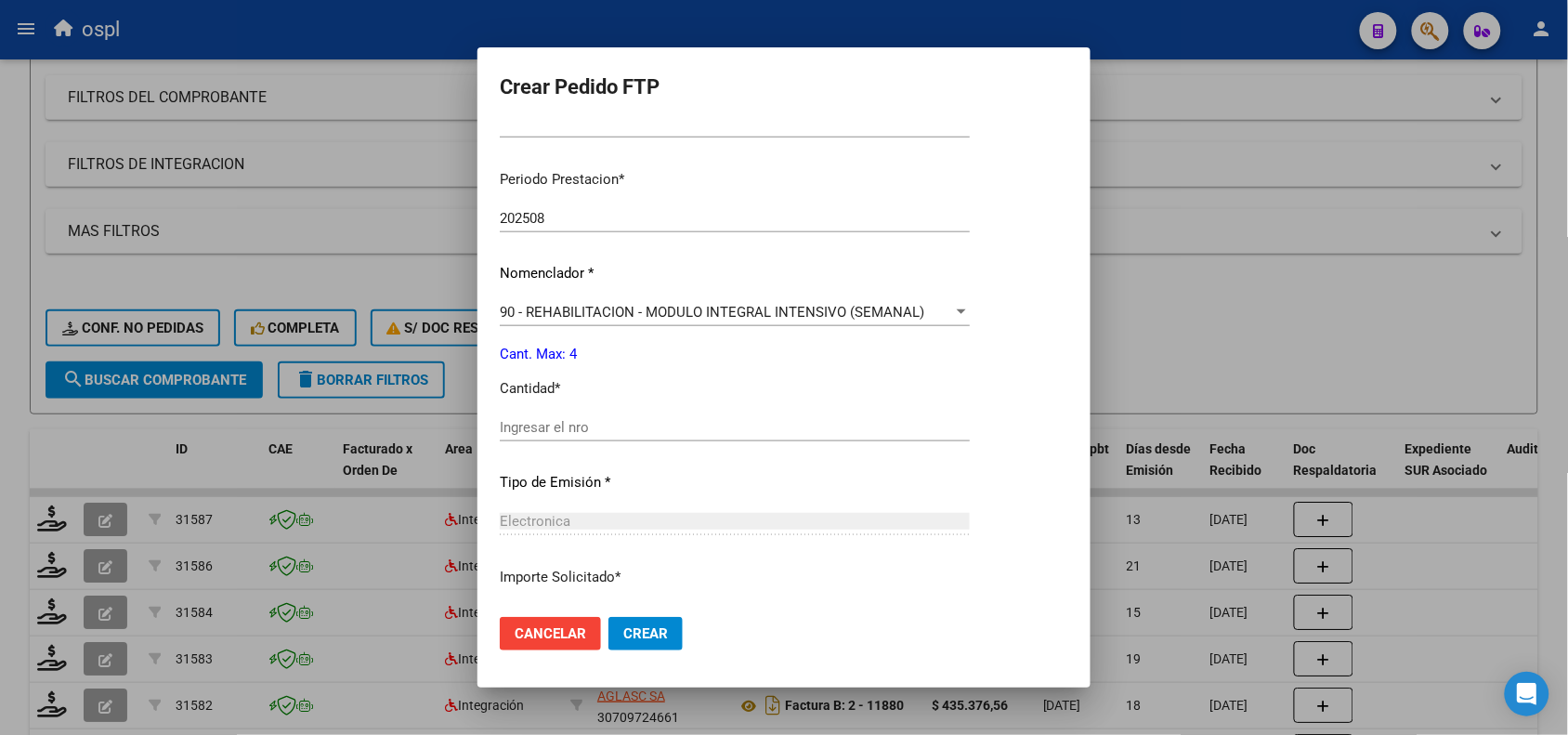
scroll to position [572, 0]
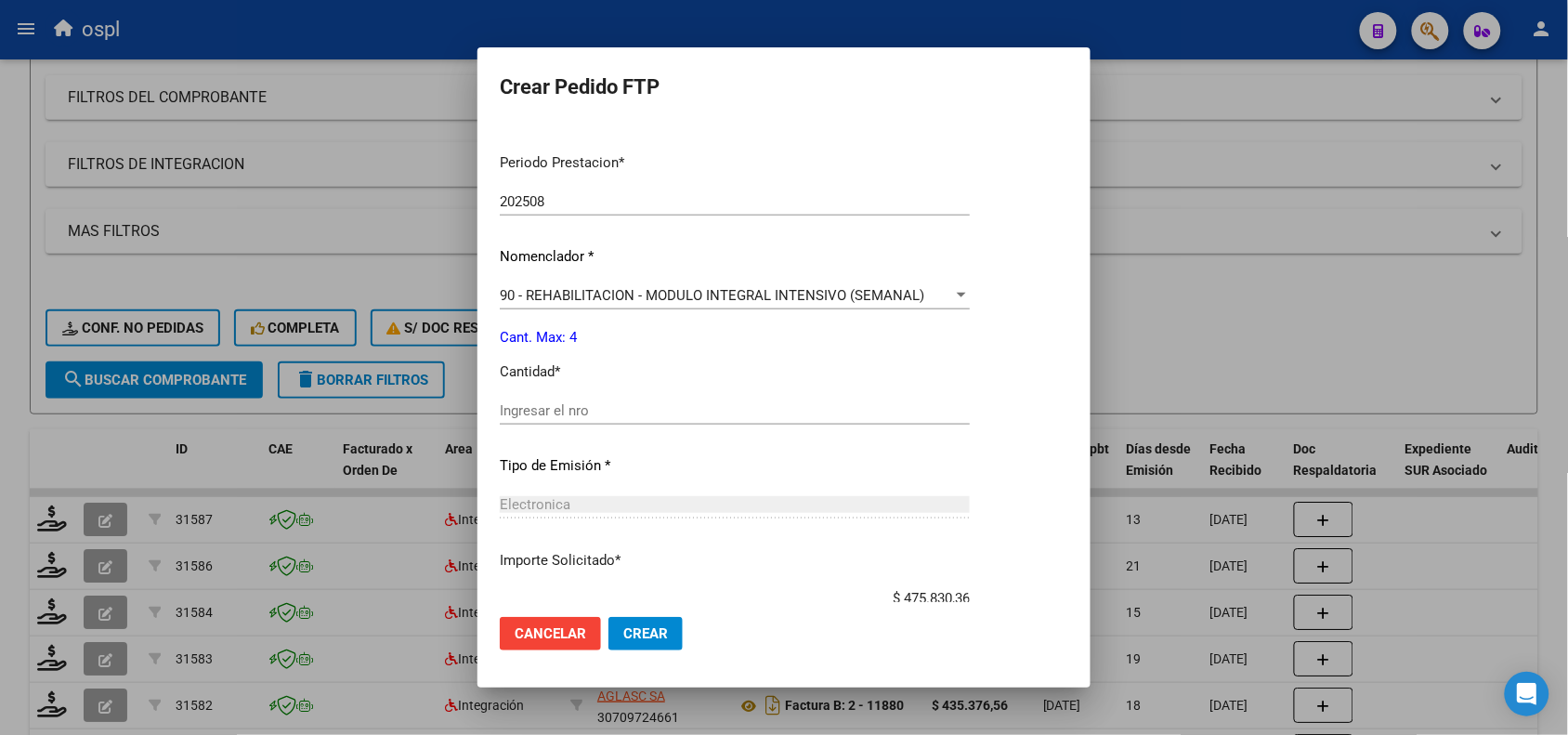
click at [853, 289] on span "90 - REHABILITACION - MODULO INTEGRAL INTENSIVO (SEMANAL)" at bounding box center [713, 295] width 425 height 17
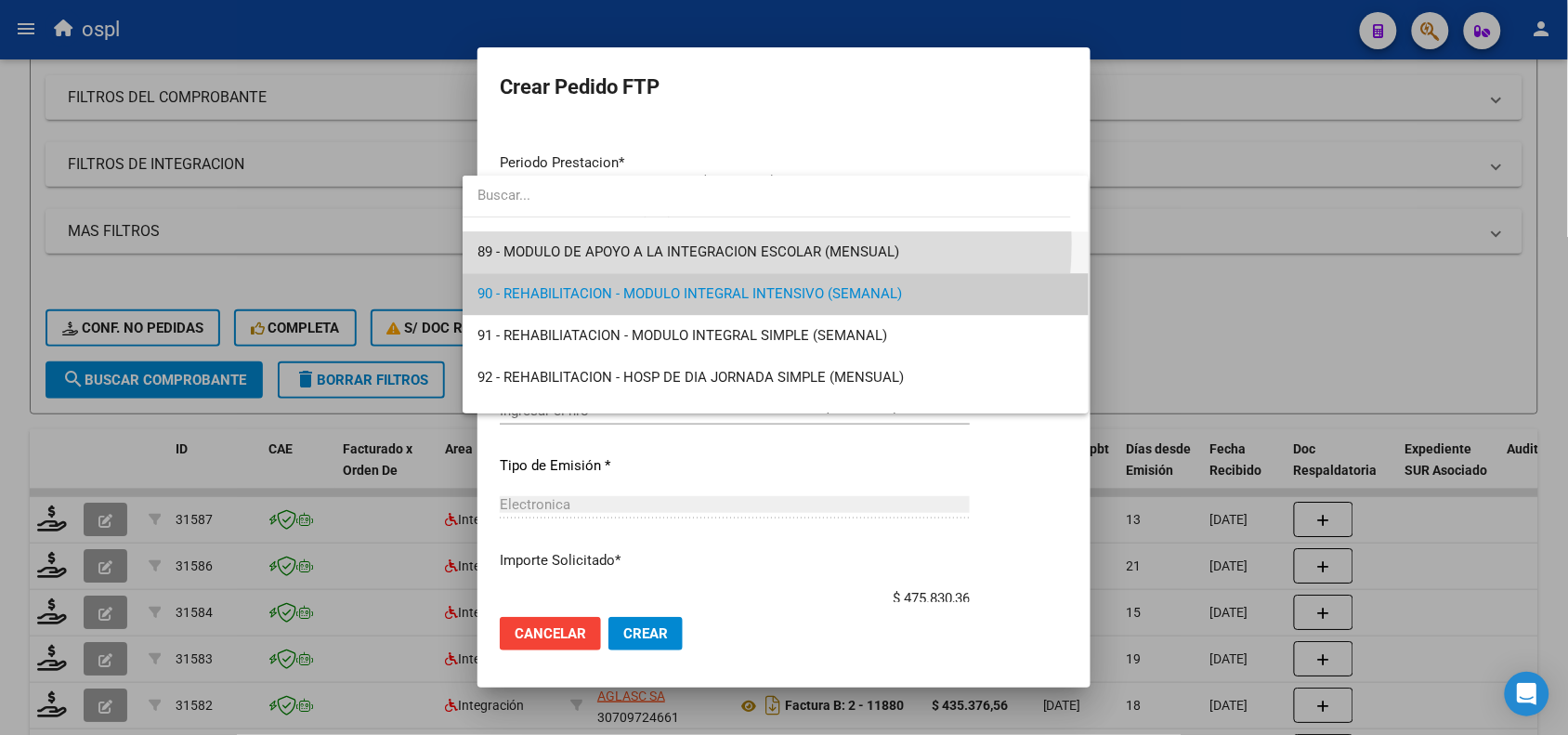
click at [713, 242] on span "89 - MODULO DE APOYO A LA INTEGRACION ESCOLAR (MENSUAL)" at bounding box center [775, 252] width 595 height 41
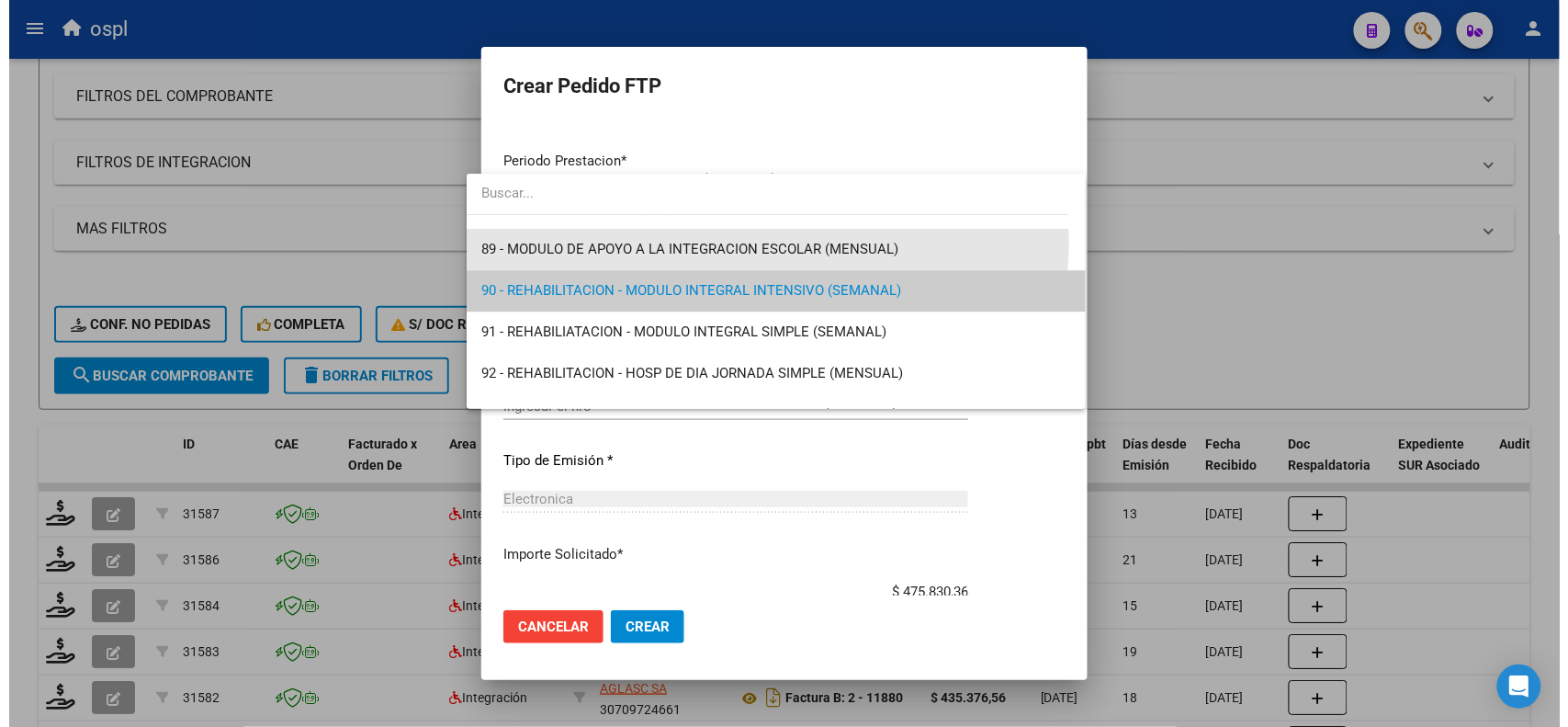
scroll to position [3638, 0]
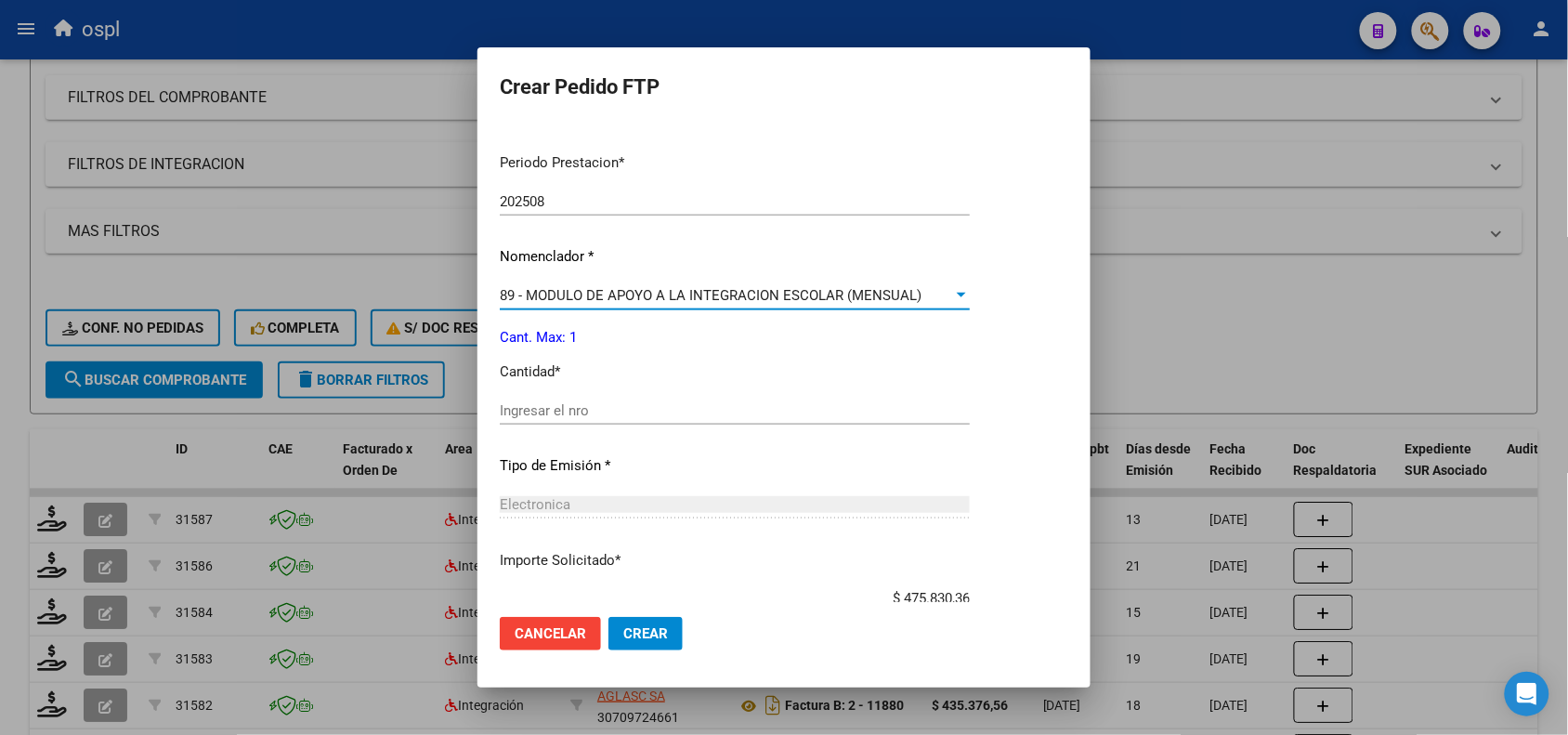
click at [618, 418] on div "Ingresar el nro" at bounding box center [735, 411] width 470 height 28
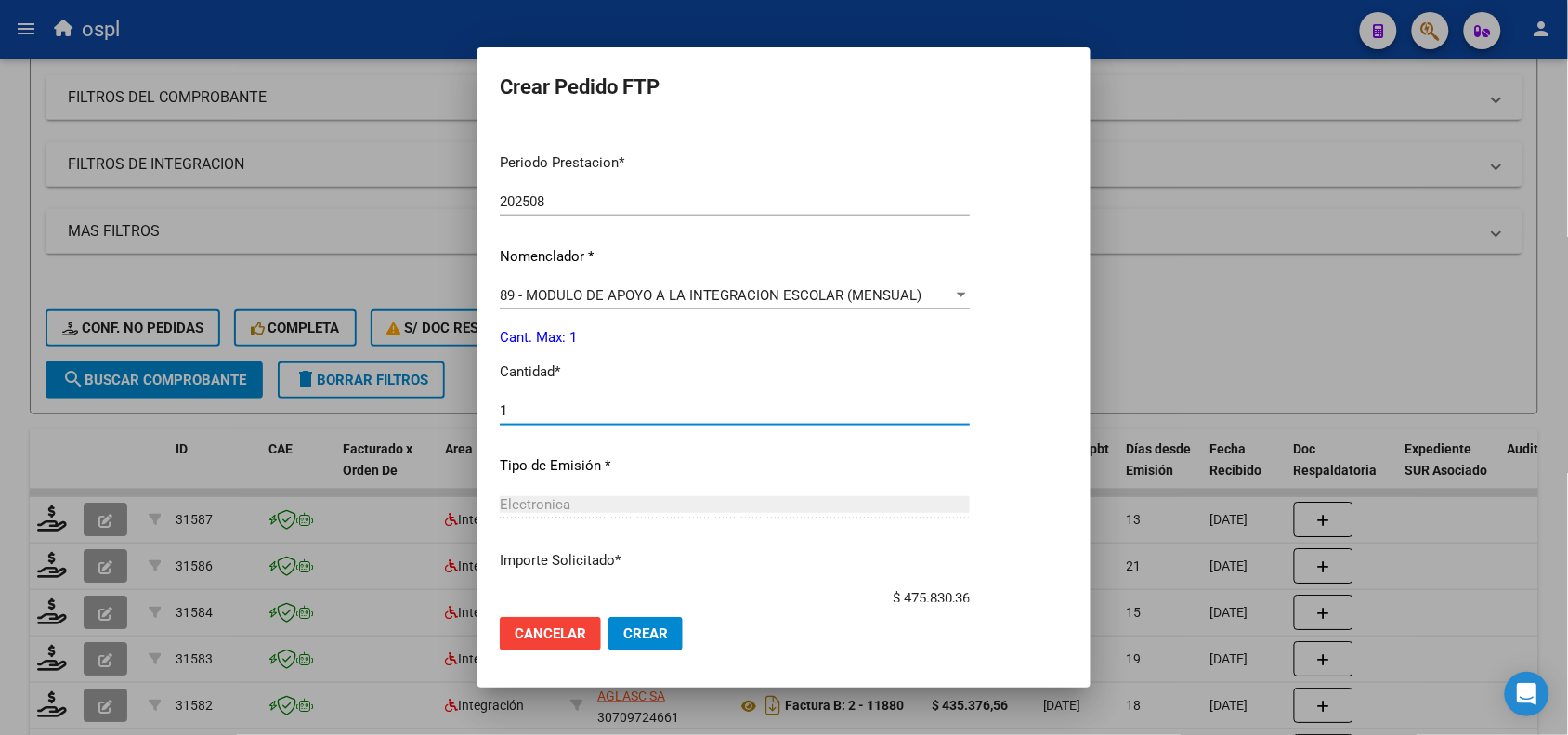
type input "1"
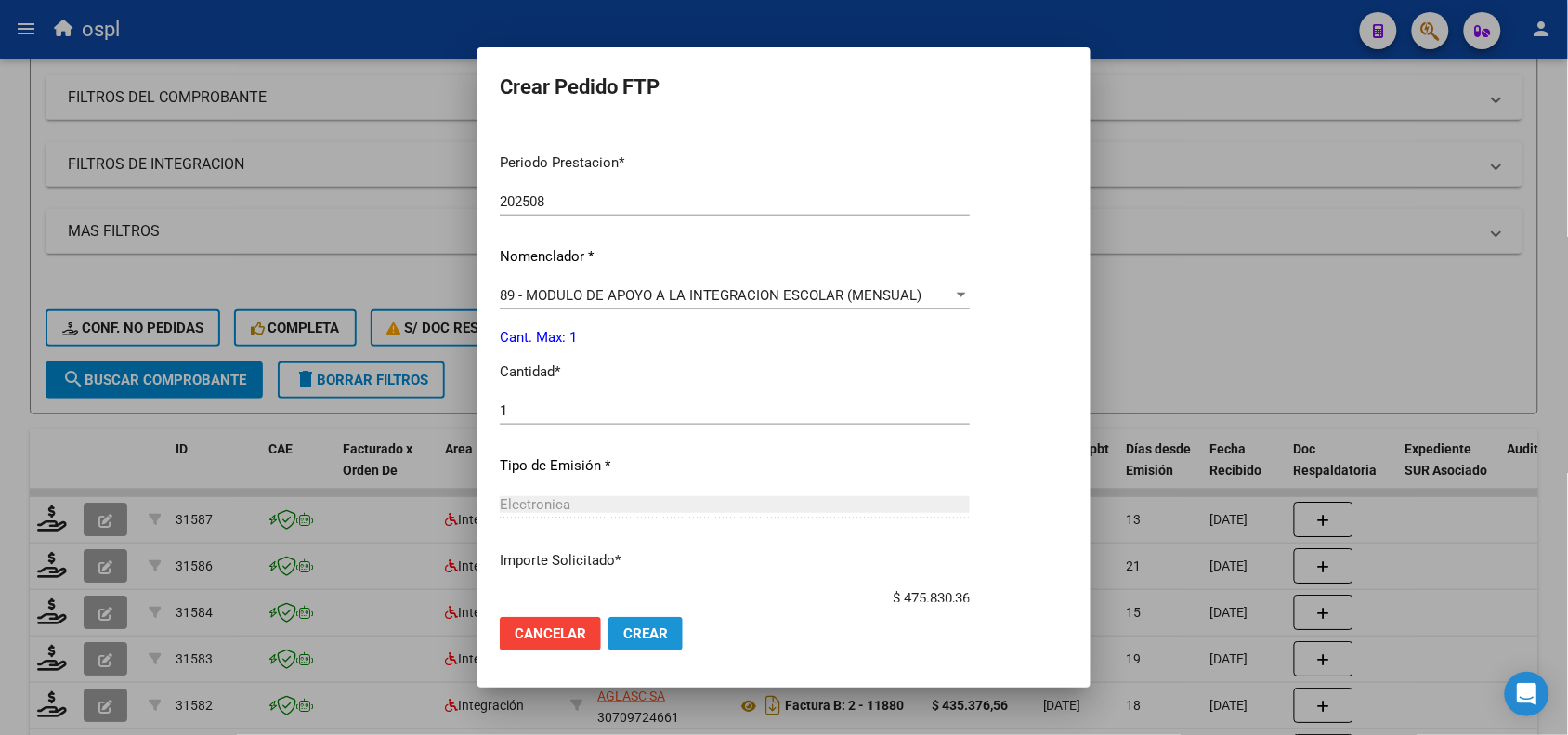
click at [616, 643] on button "Crear" at bounding box center [645, 633] width 74 height 34
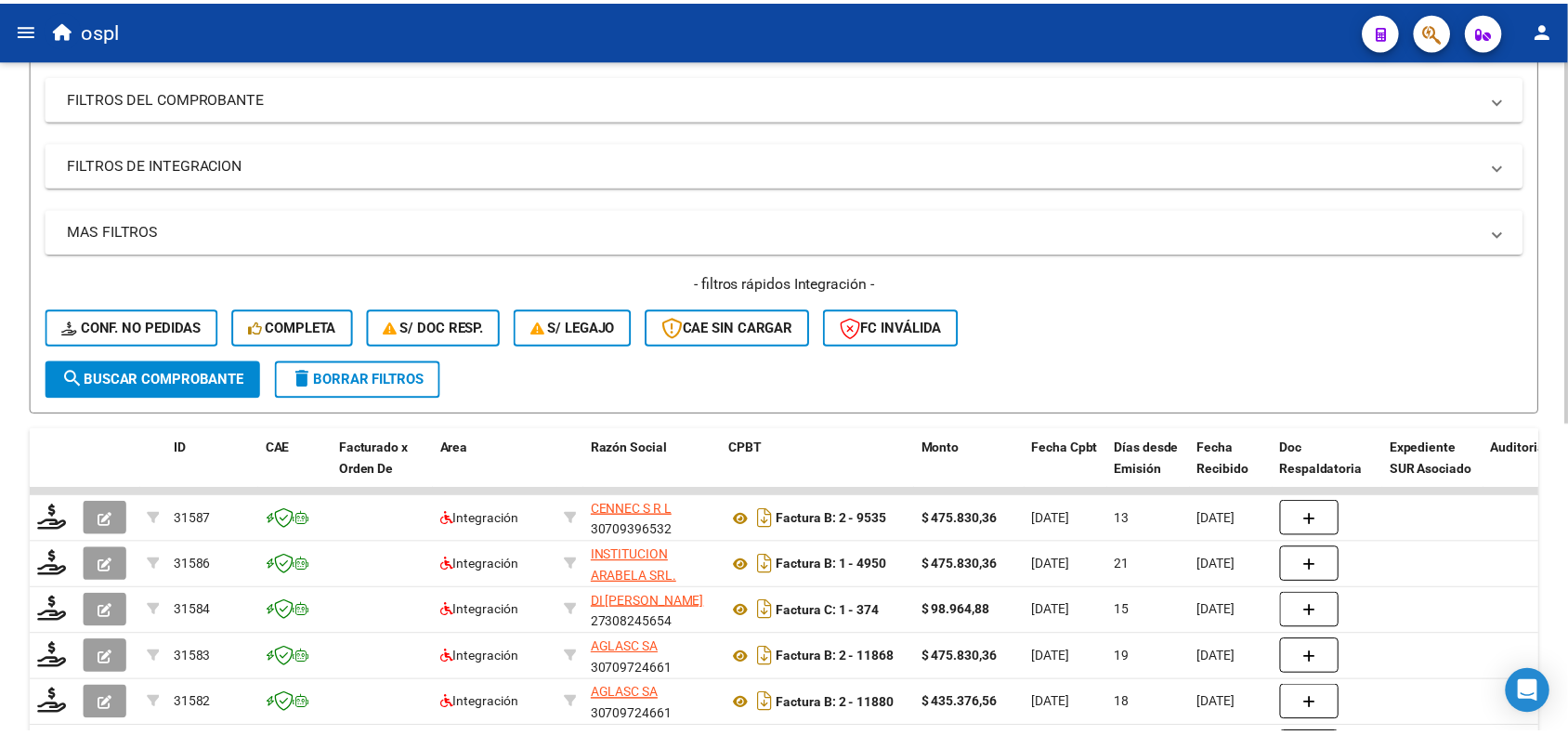
scroll to position [0, 0]
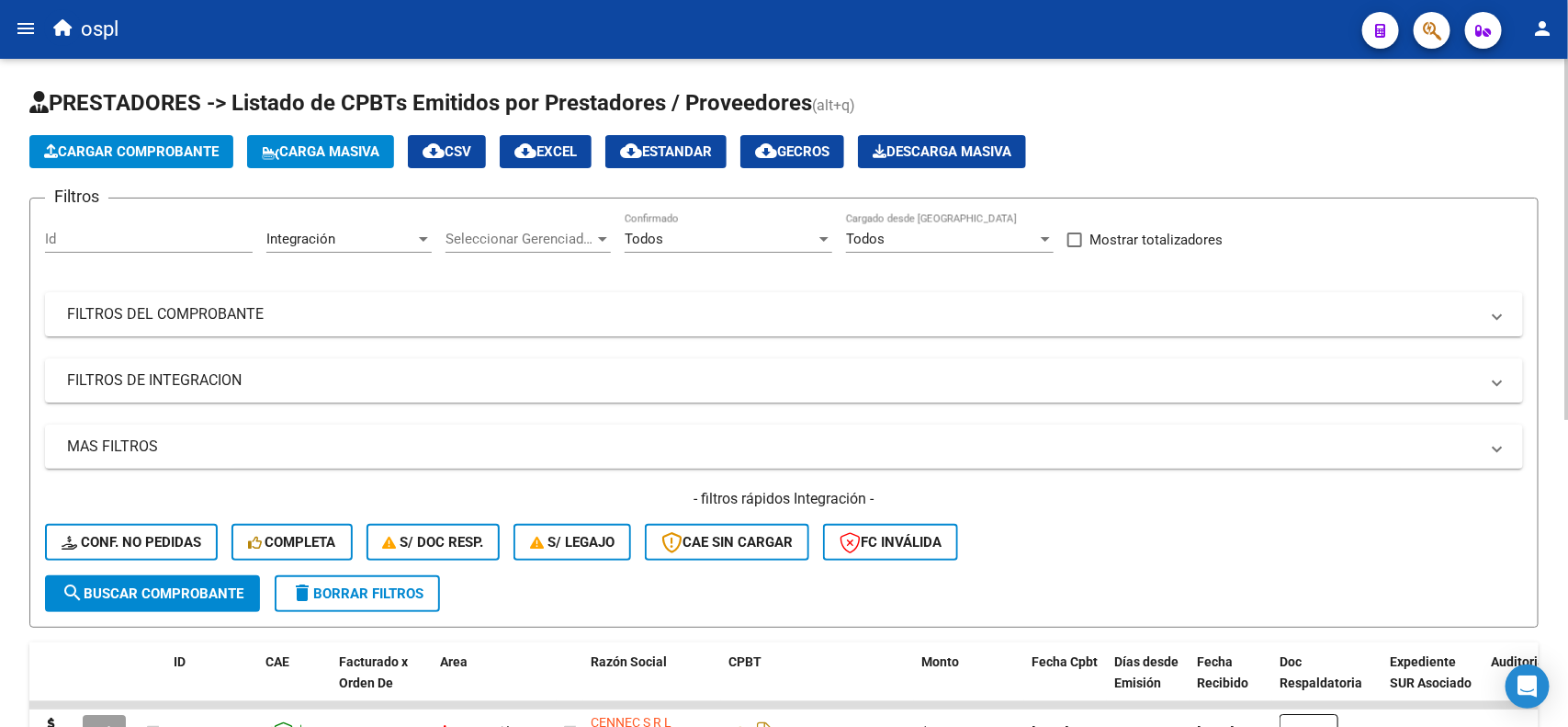
click at [1541, 122] on div "Video tutorial PRESTADORES -> Listado de CPBTs Emitidos por Prestadores / Prove…" at bounding box center [786, 668] width 1573 height 1221
click at [154, 157] on span "Cargar Comprobante" at bounding box center [131, 152] width 175 height 17
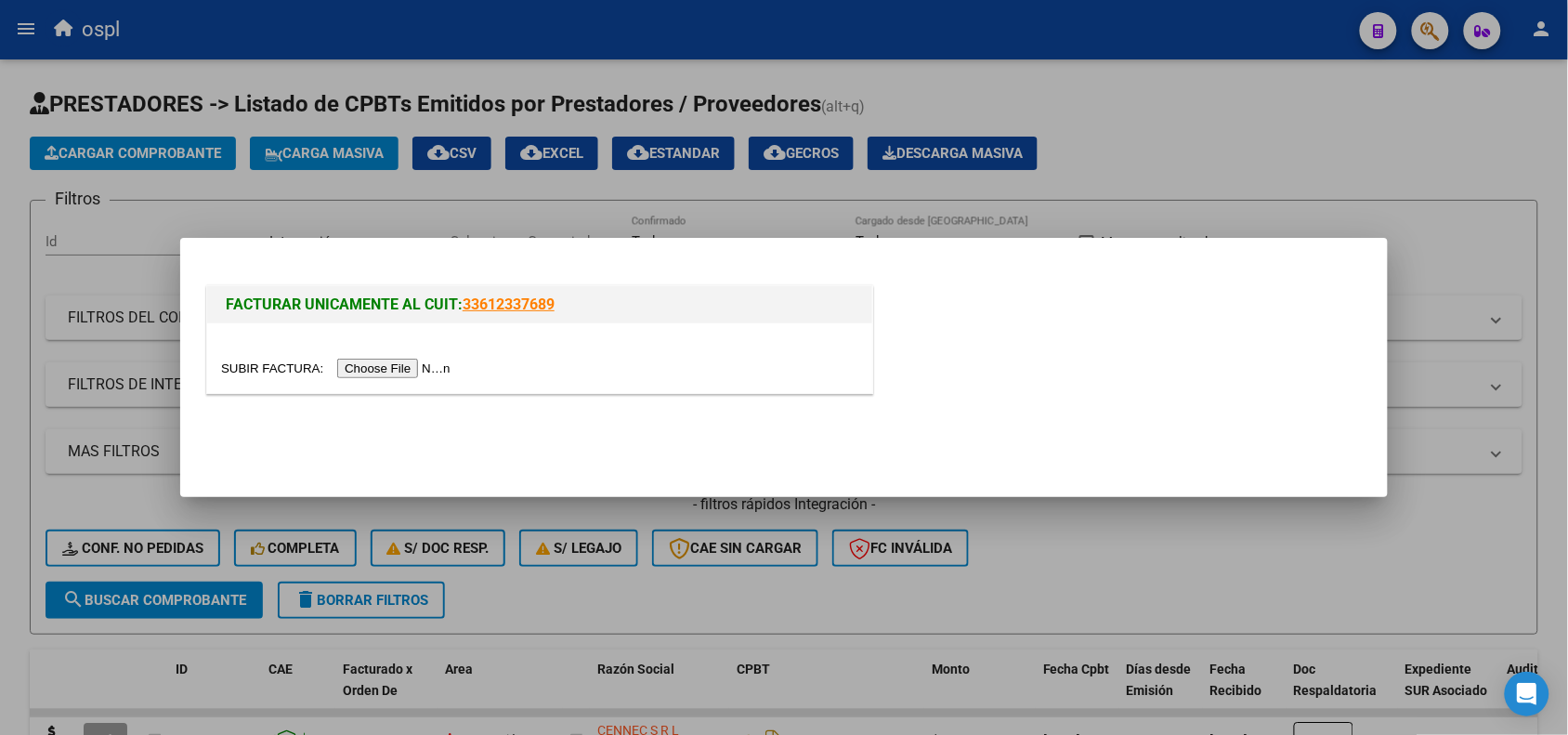
click at [352, 360] on input "file" at bounding box center [338, 368] width 235 height 20
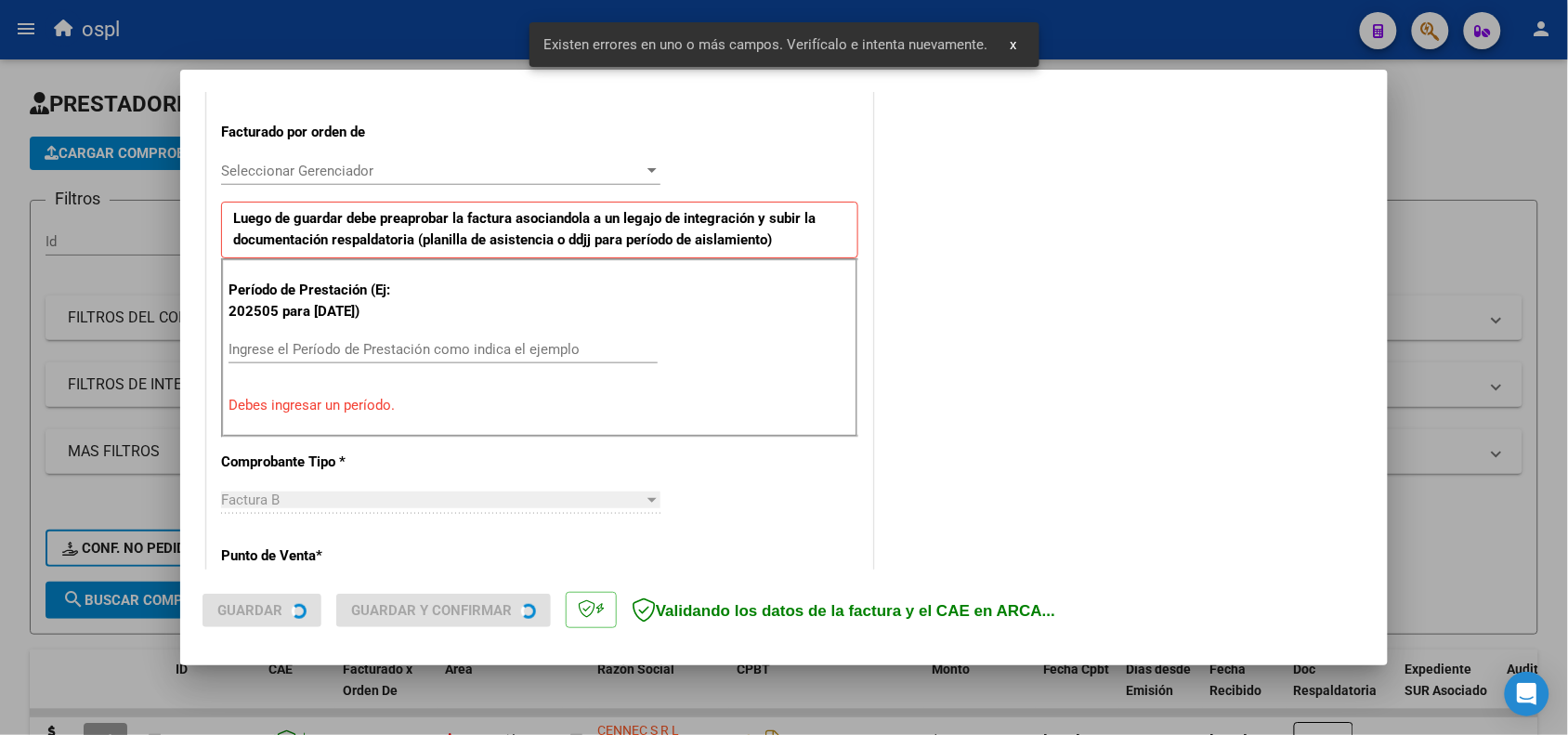
scroll to position [504, 0]
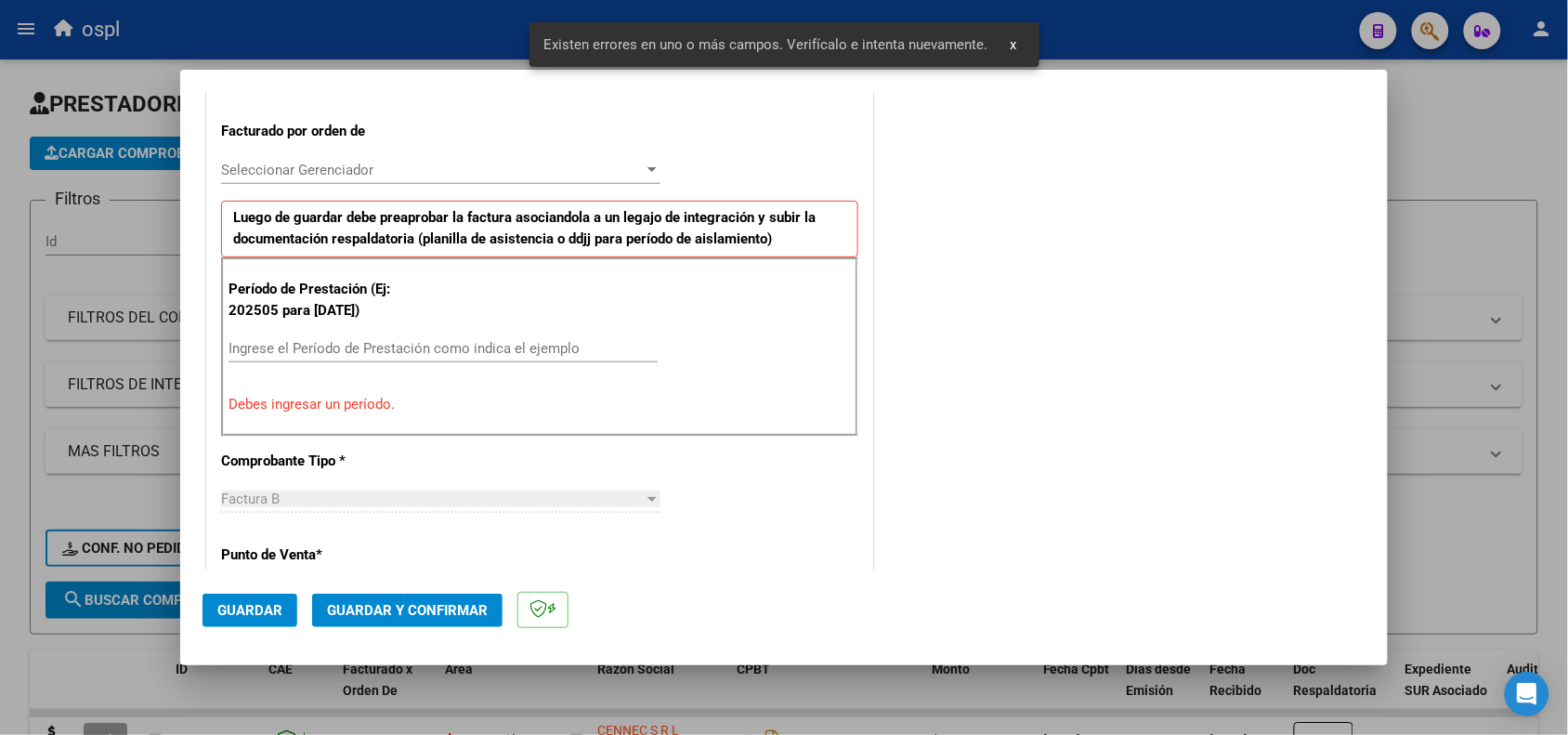
click at [392, 360] on div "Ingrese el Período de Prestación como indica el ejemplo" at bounding box center [443, 349] width 430 height 28
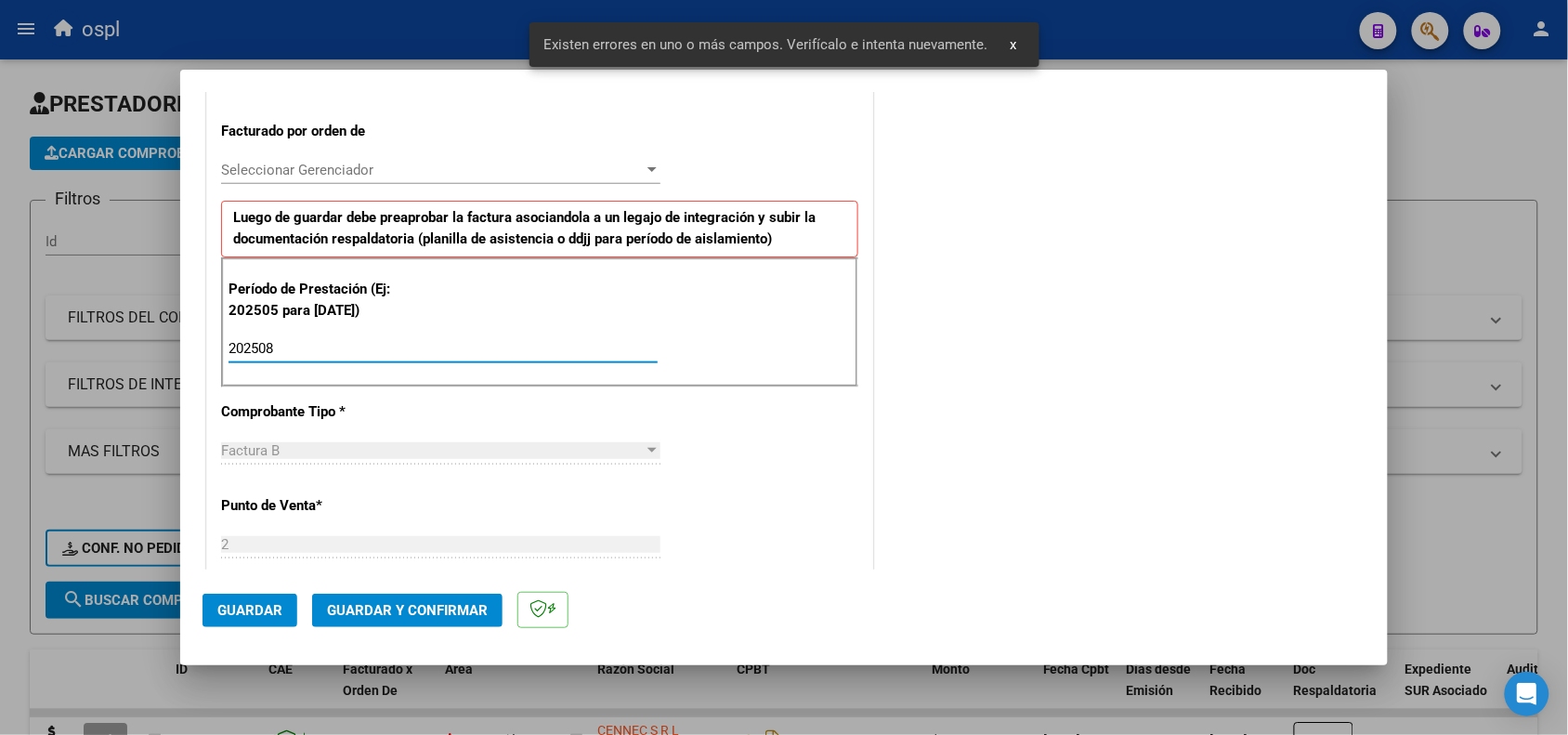
type input "202508"
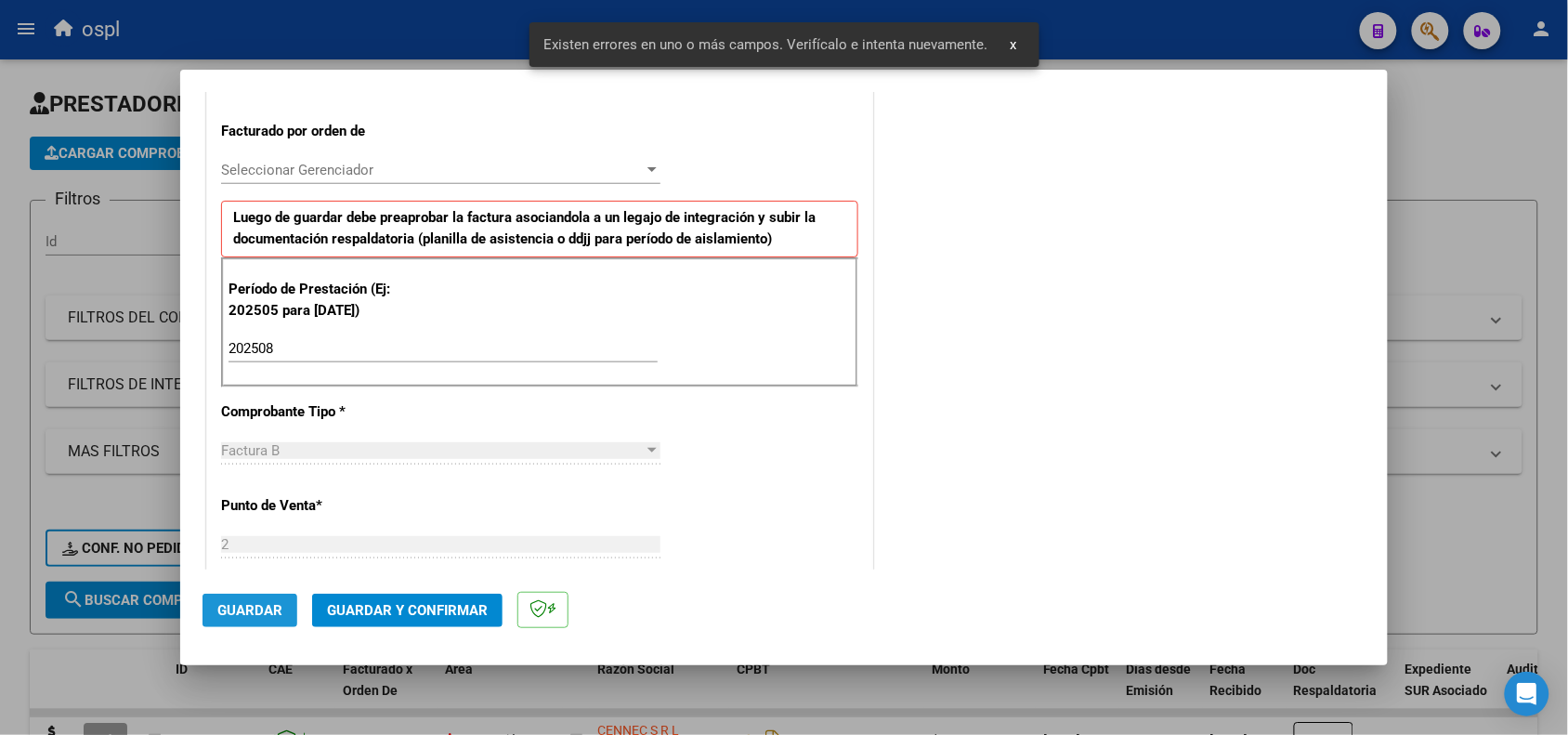
click at [242, 615] on span "Guardar" at bounding box center [249, 610] width 65 height 17
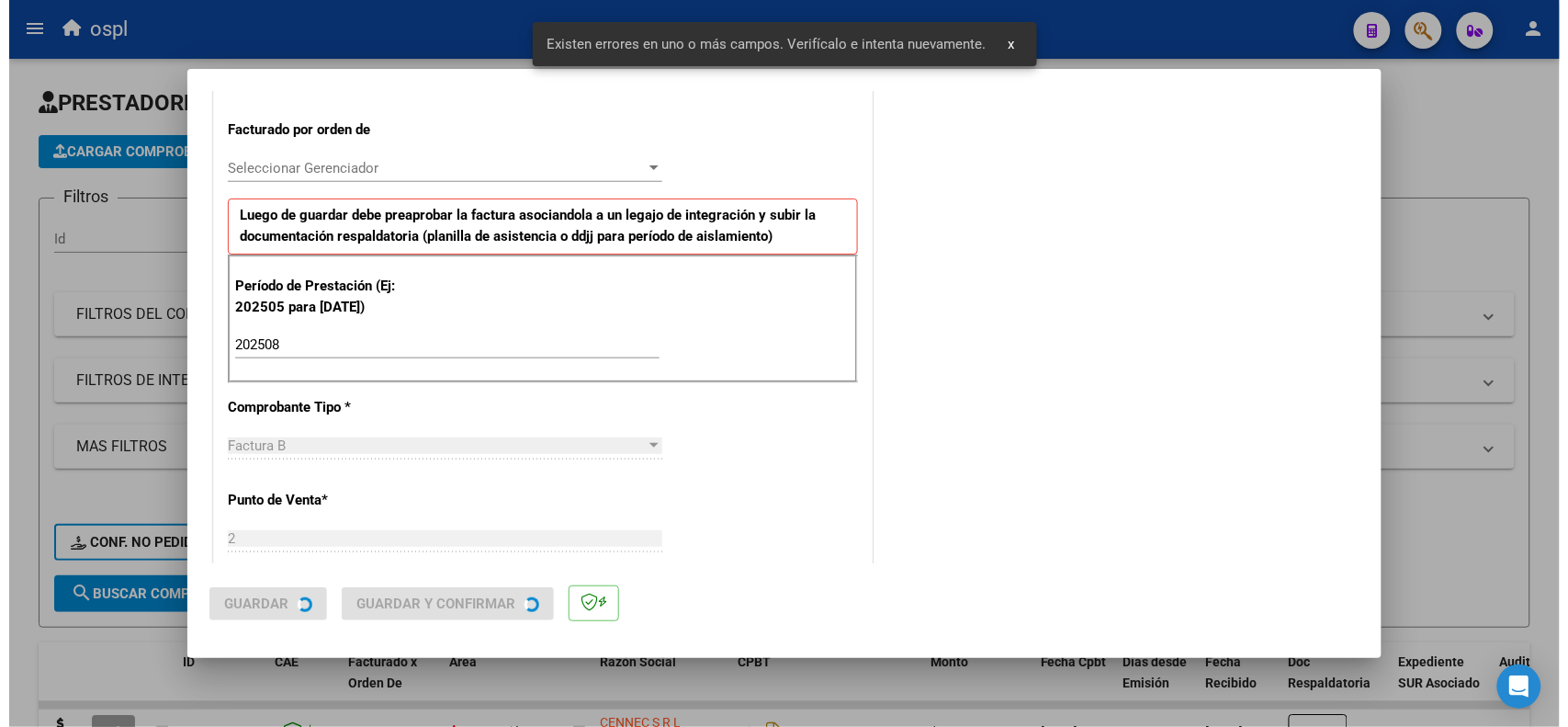
scroll to position [0, 0]
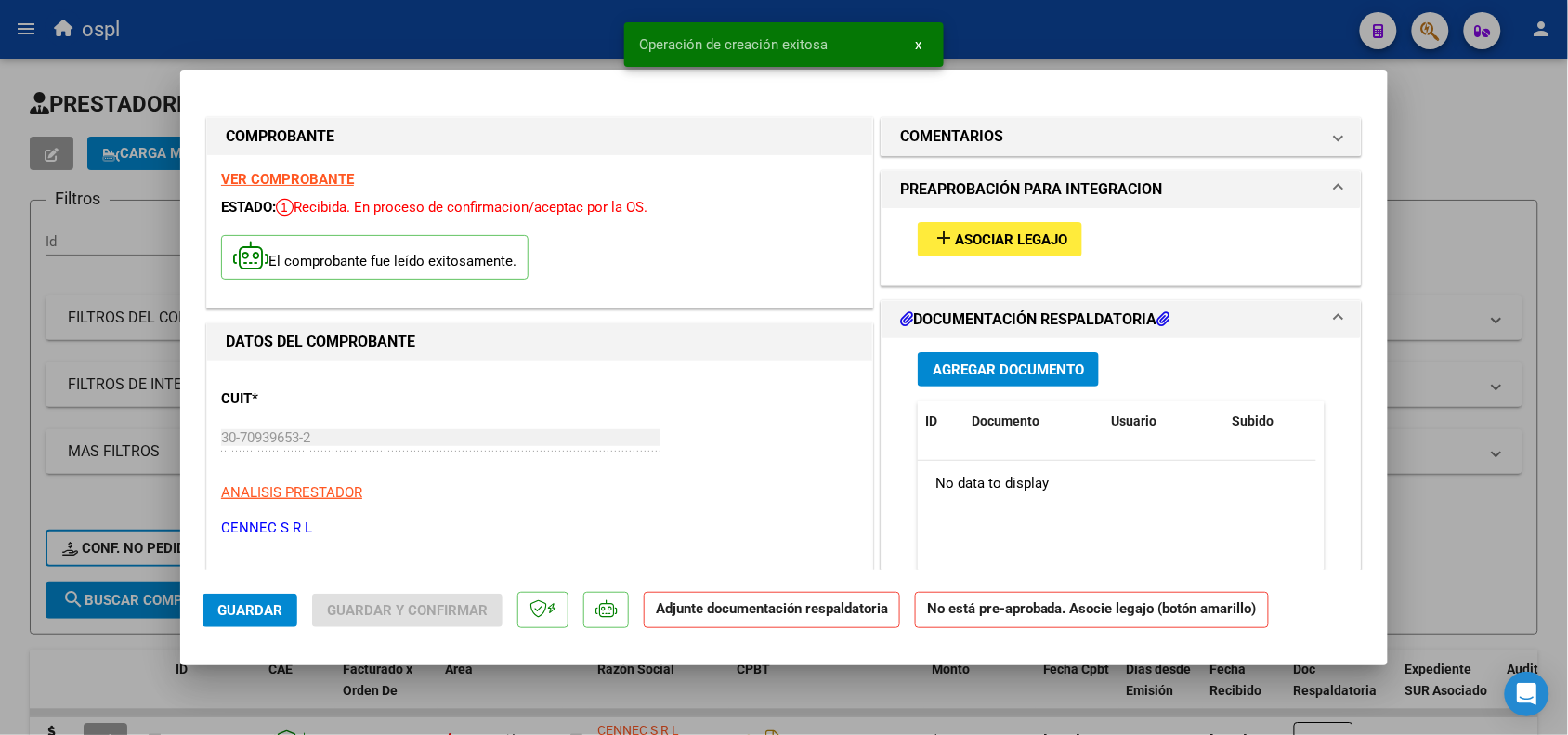
click at [976, 242] on span "Asociar Legajo" at bounding box center [1011, 240] width 113 height 17
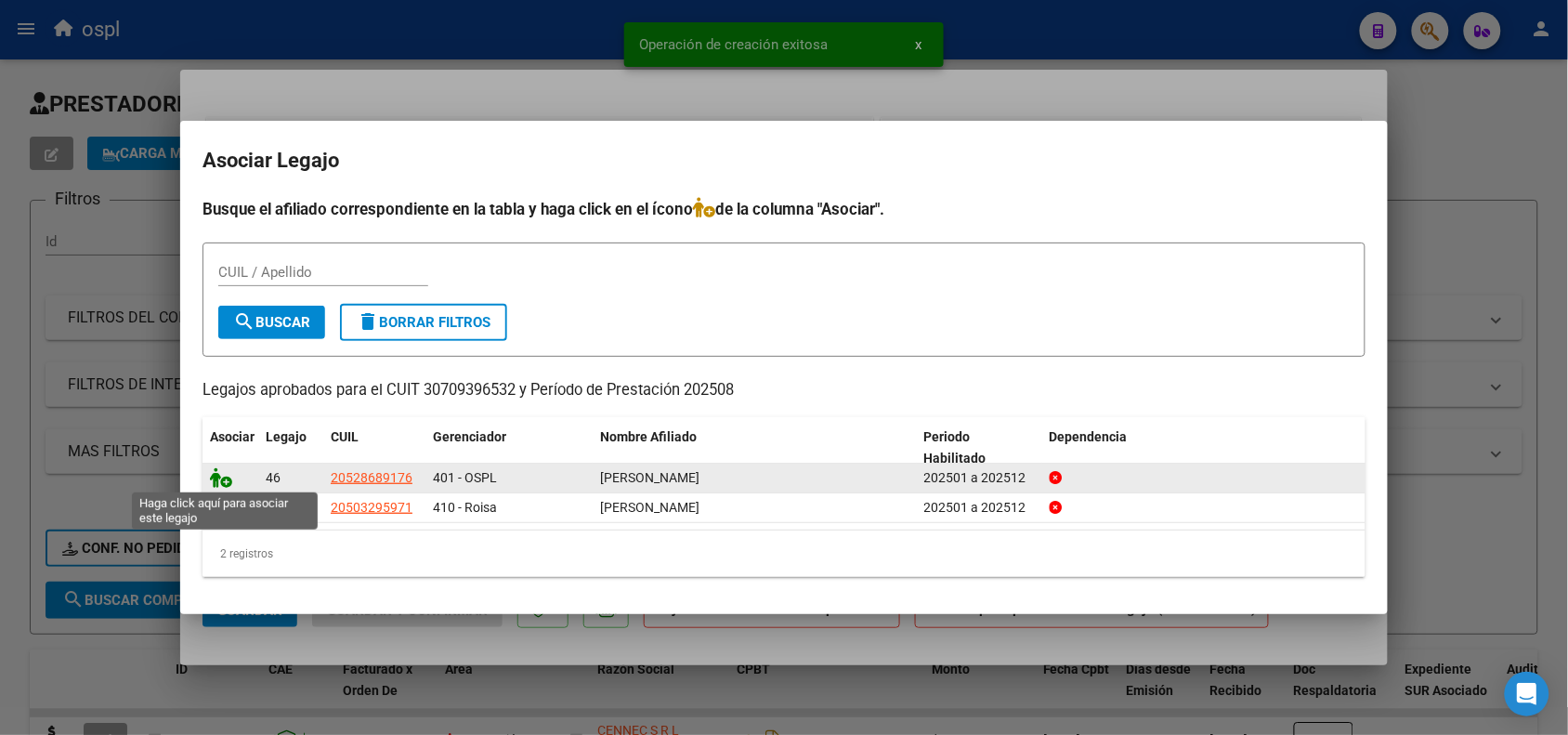
click at [215, 476] on icon at bounding box center [221, 477] width 23 height 21
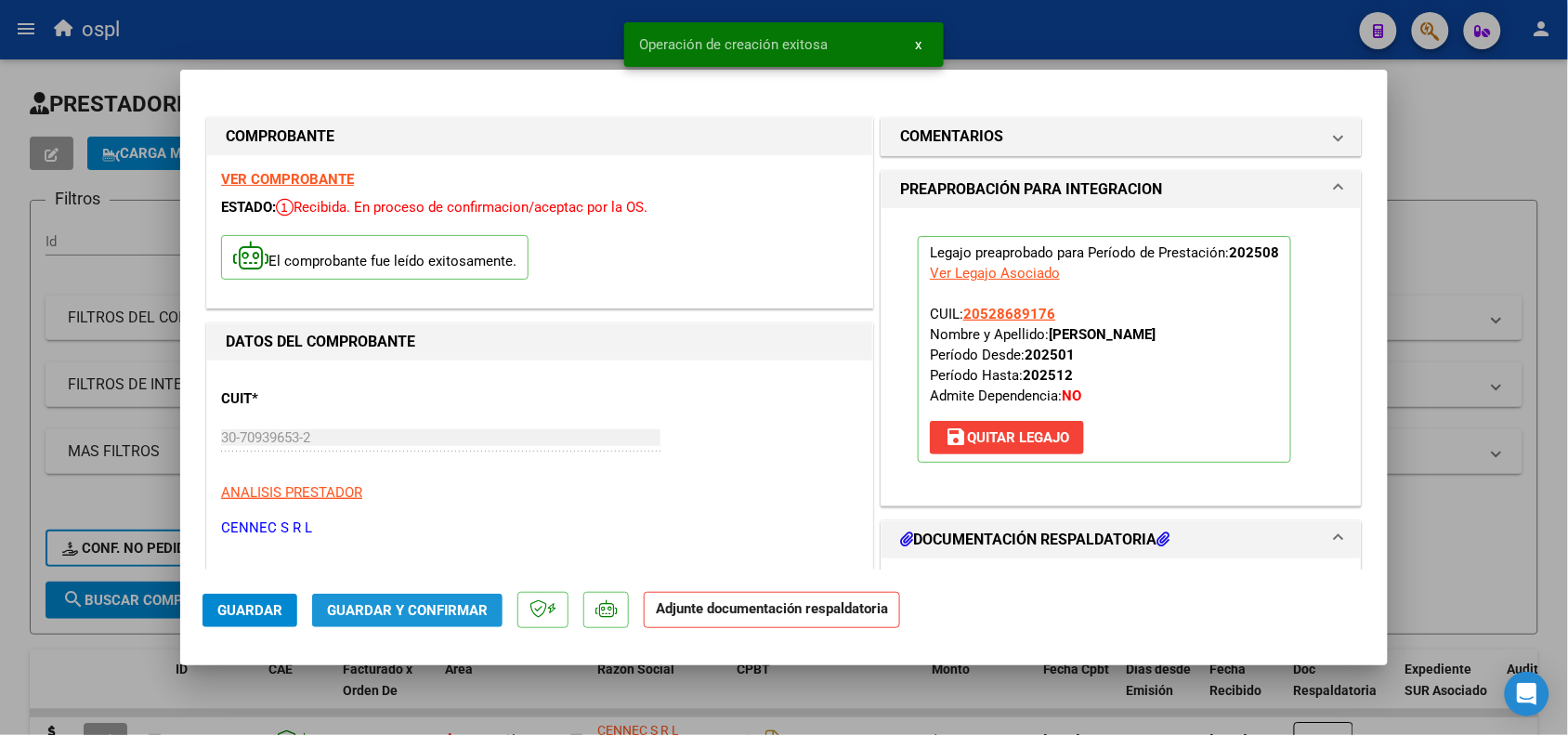
click at [458, 603] on span "Guardar y Confirmar" at bounding box center [407, 610] width 161 height 17
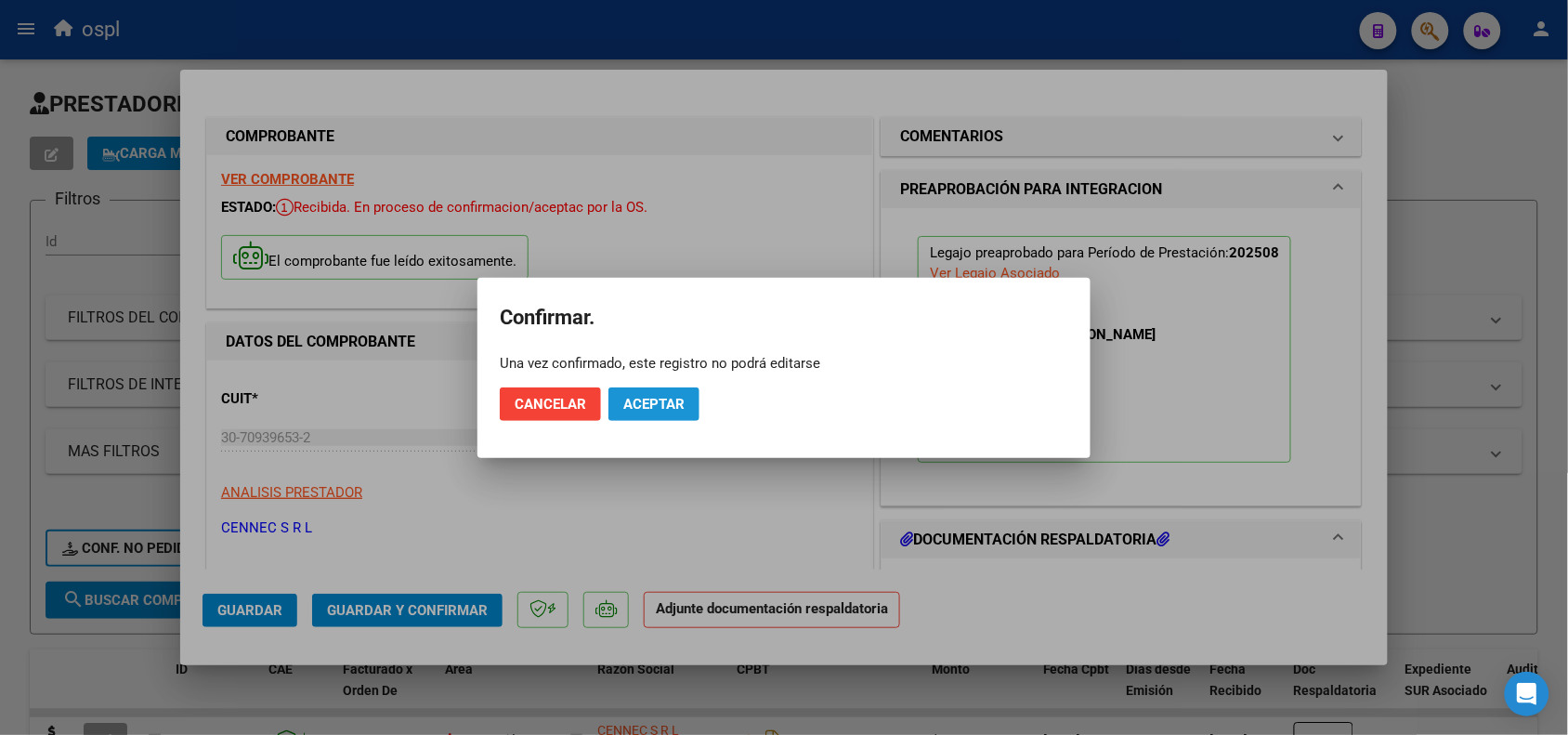
click at [639, 410] on span "Aceptar" at bounding box center [653, 404] width 61 height 17
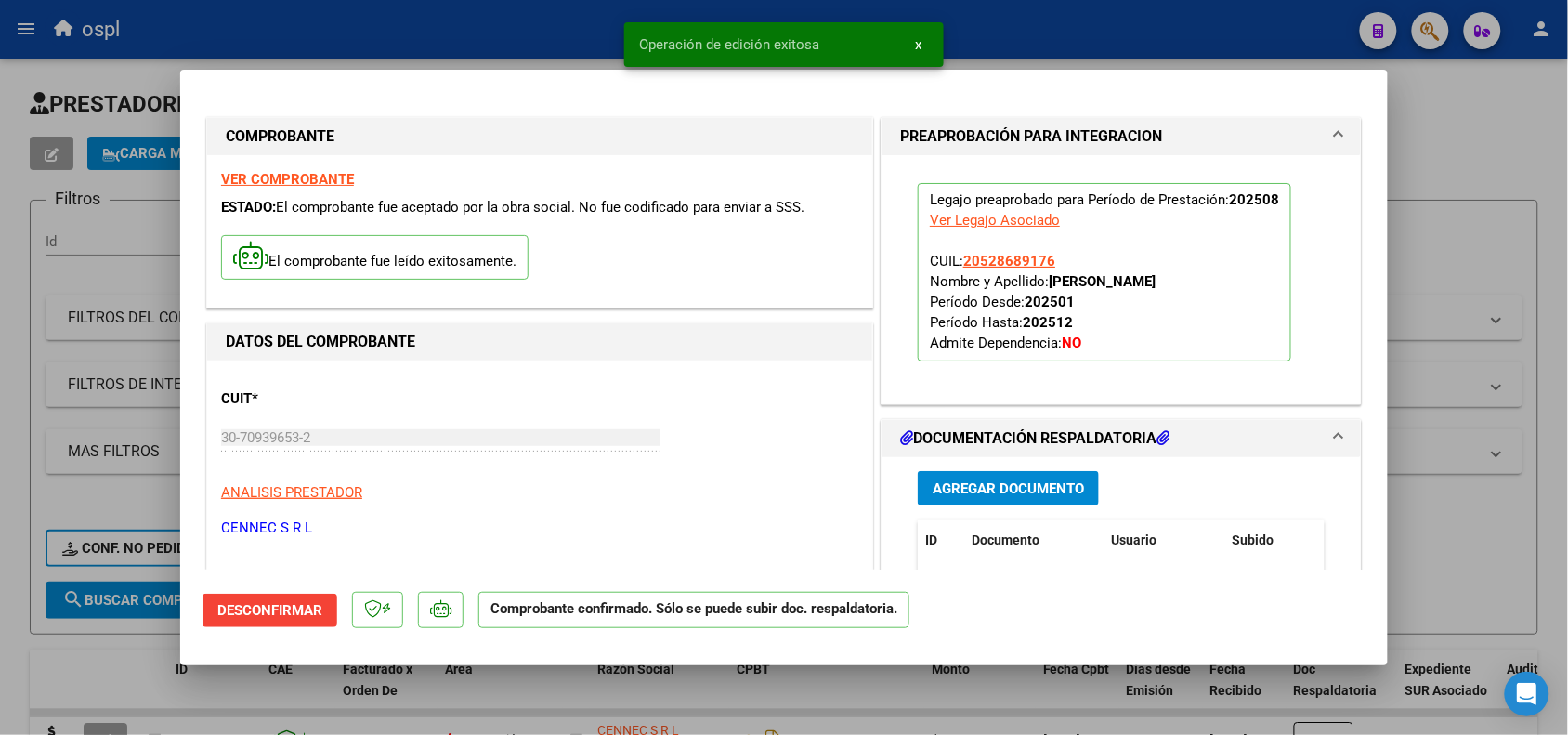
click at [1477, 163] on div at bounding box center [784, 368] width 1568 height 735
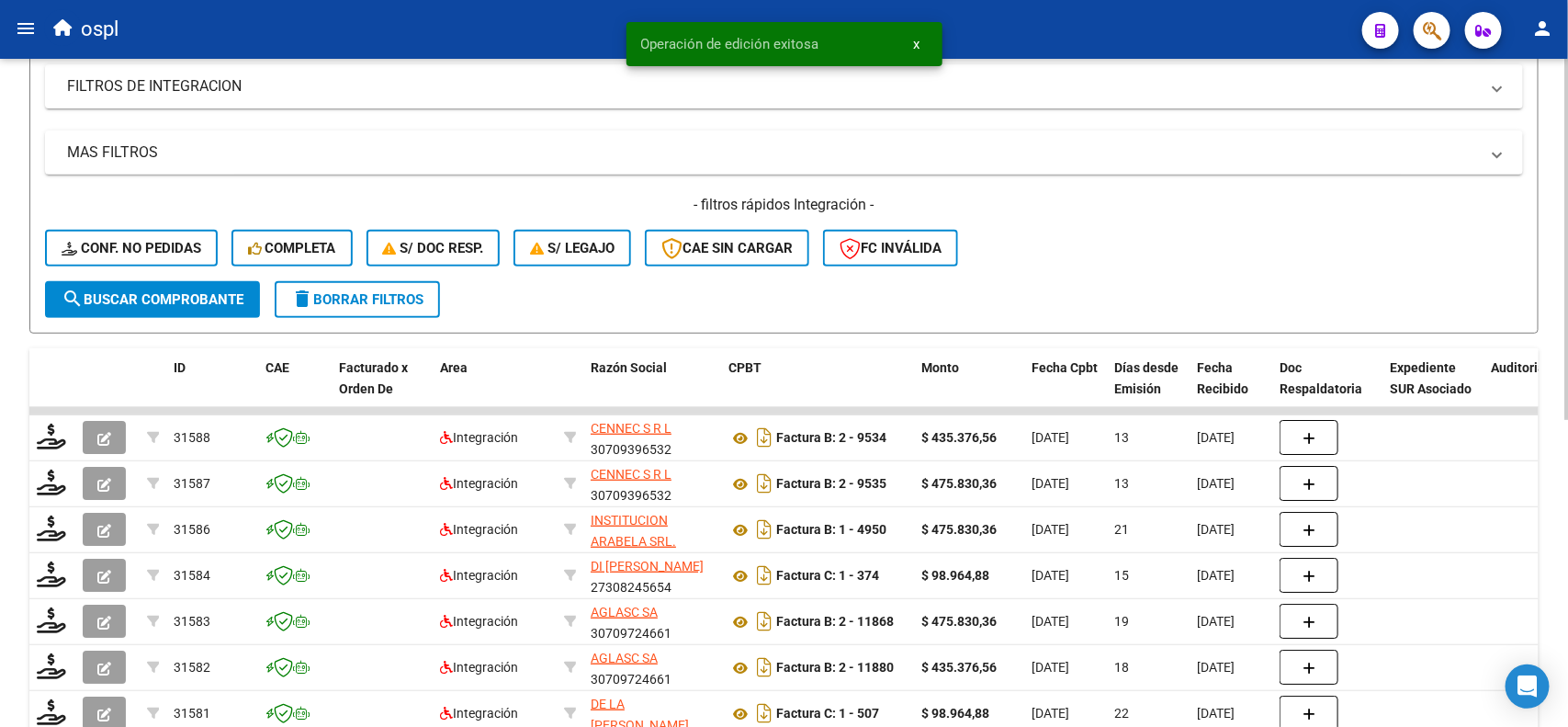
click at [1567, 278] on div at bounding box center [1566, 403] width 5 height 361
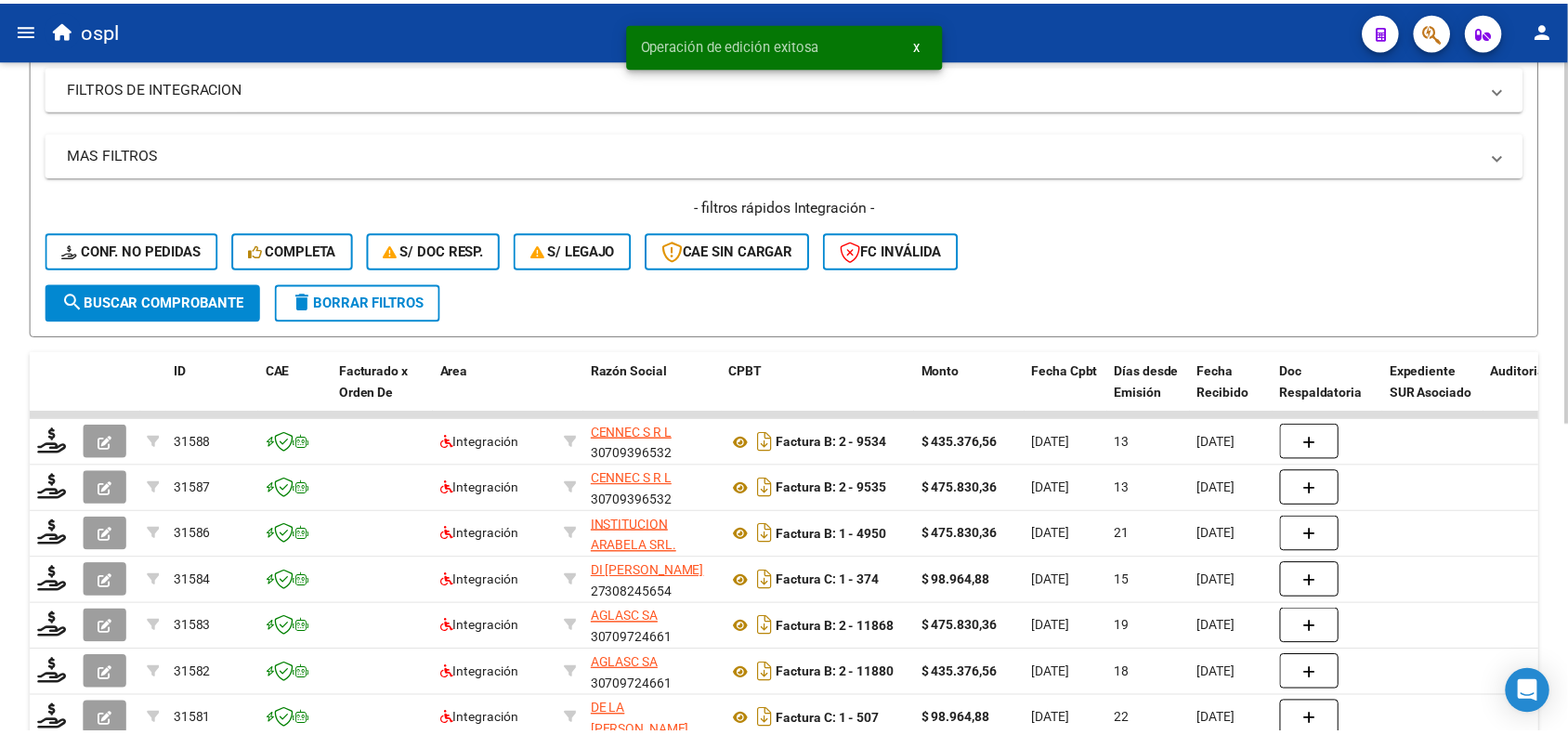
scroll to position [299, 0]
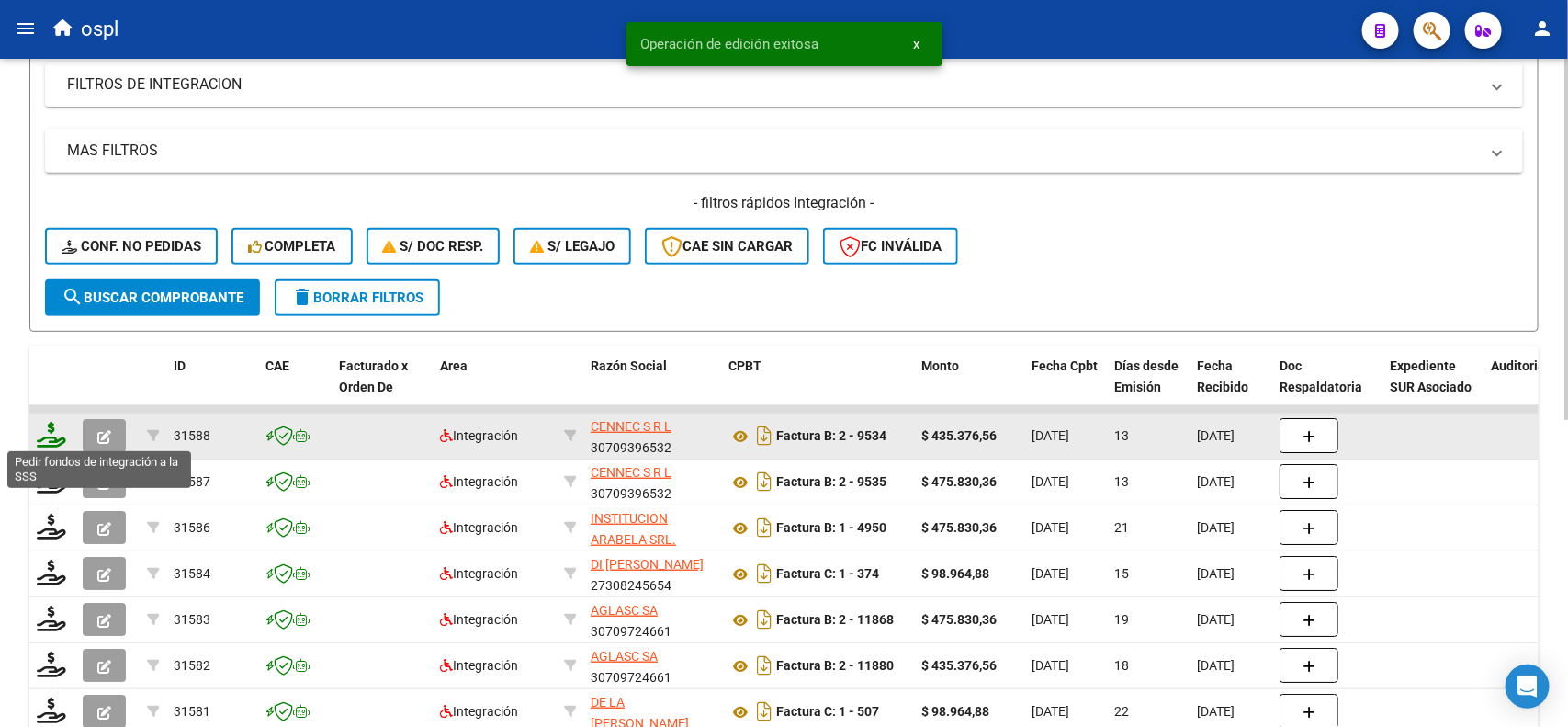
click at [57, 434] on icon at bounding box center [52, 435] width 30 height 26
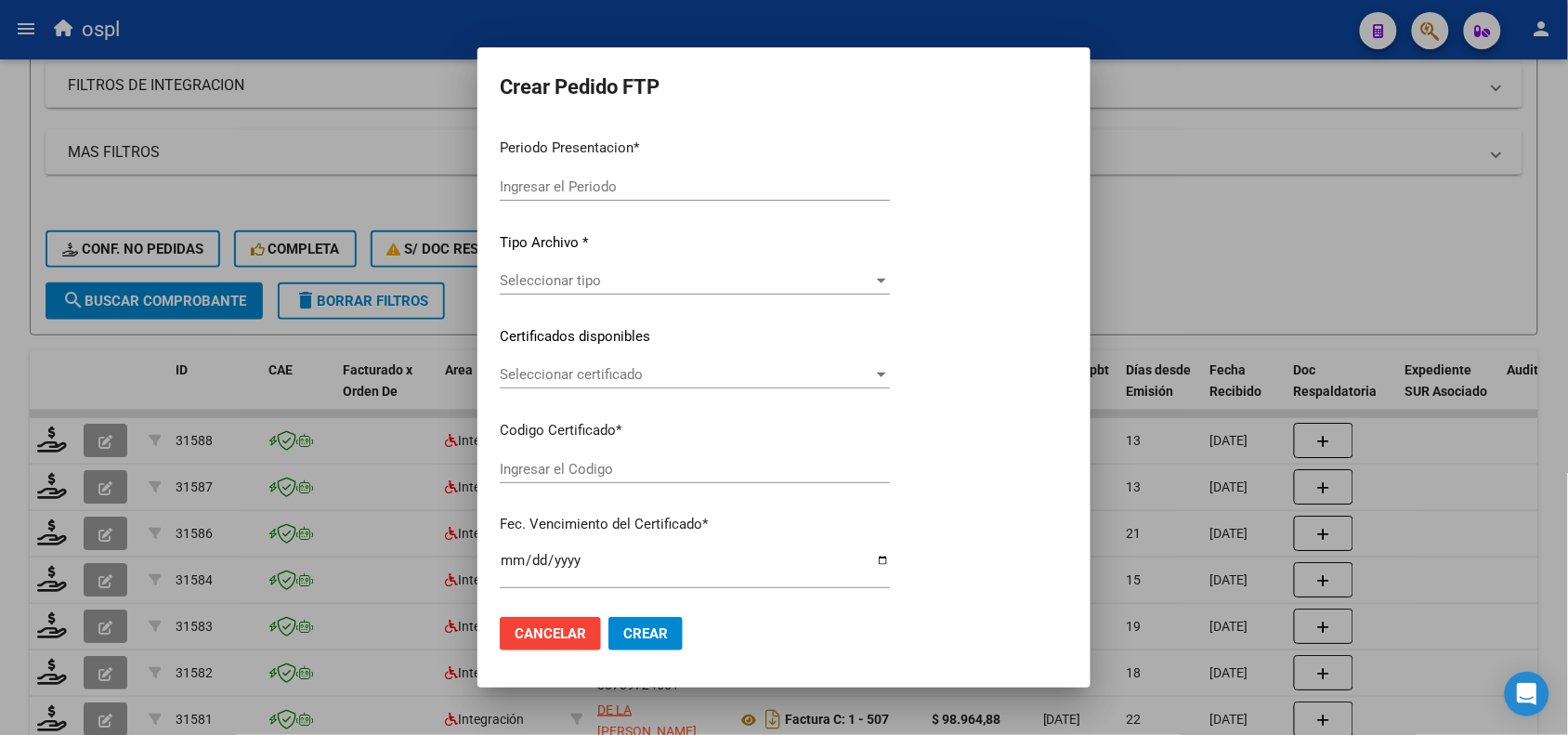
type input "202508"
type input "$ 435.376,56"
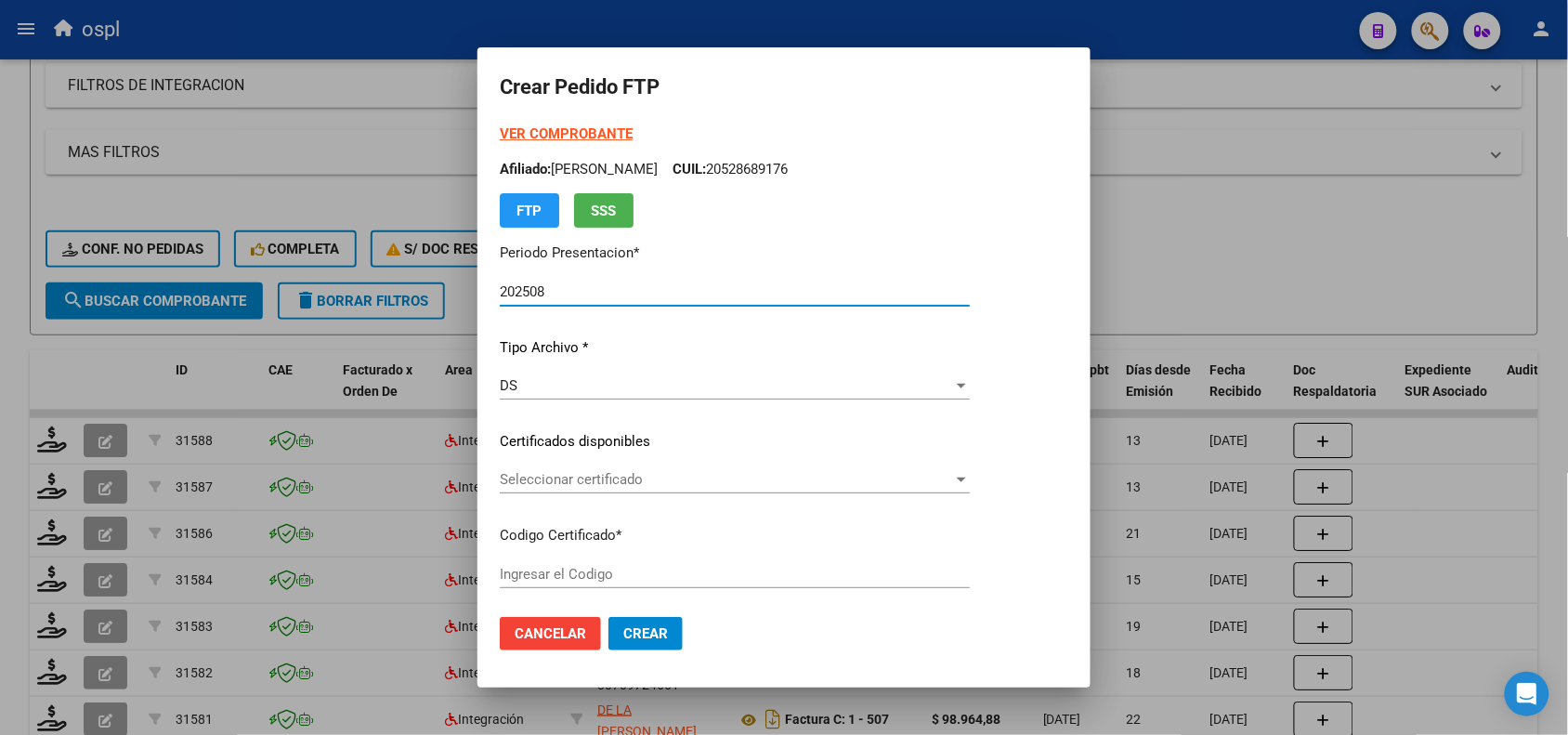
type input "ARG02000528689172019061420260614COR234"
type input "[DATE]"
click at [536, 474] on span "Seleccionar certificado" at bounding box center [727, 479] width 453 height 17
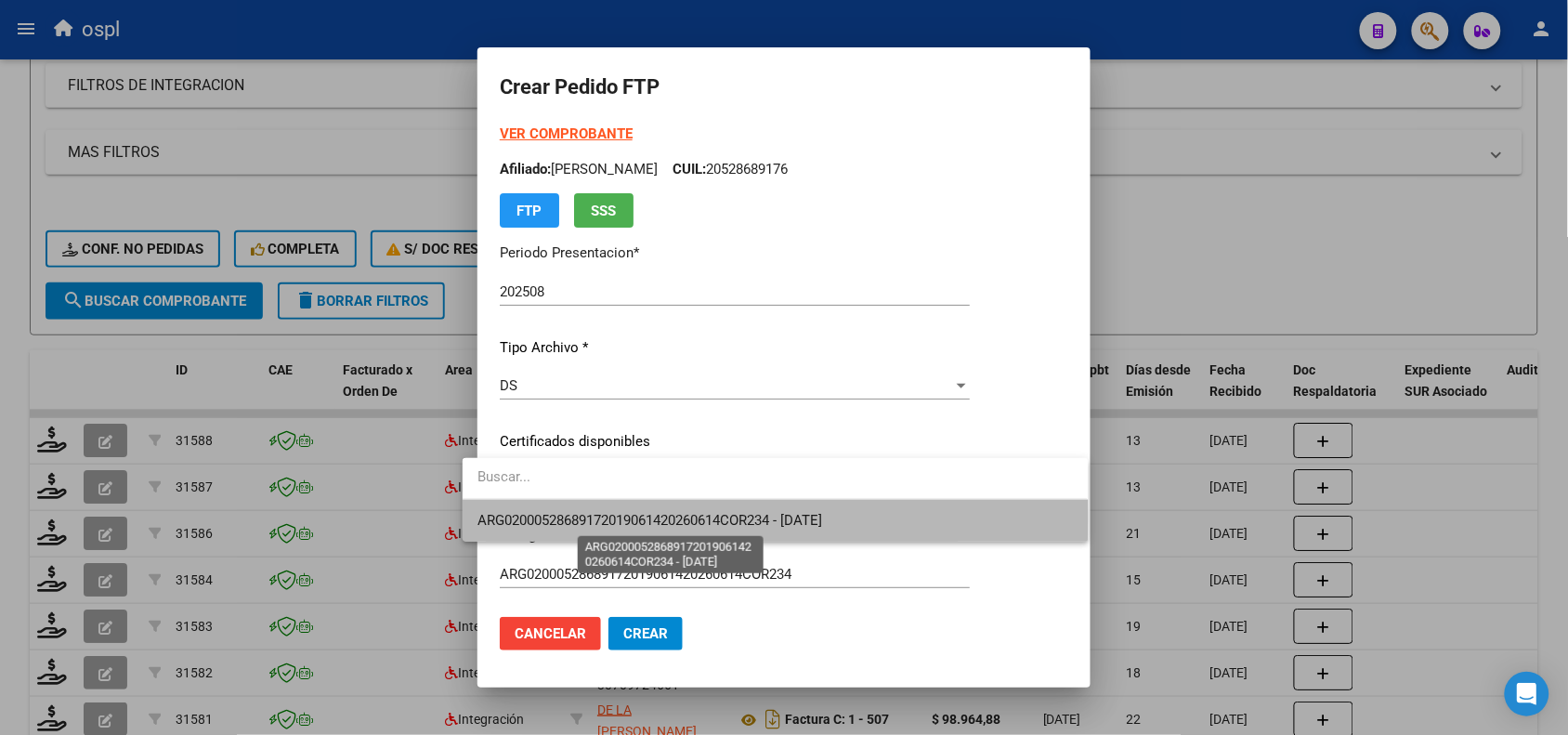
click at [551, 516] on span "ARG02000528689172019061420260614COR234 - [DATE]" at bounding box center [650, 520] width 345 height 17
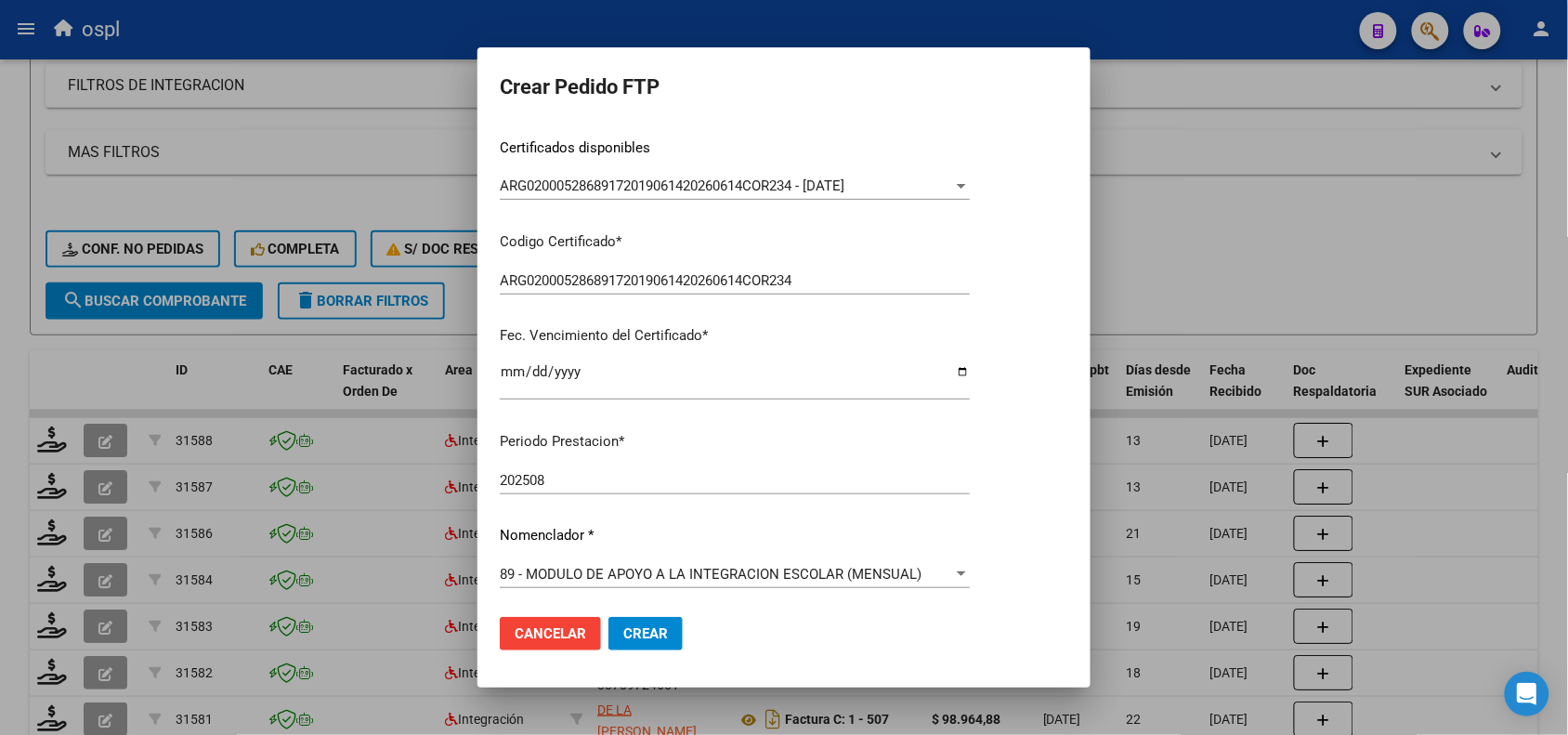
scroll to position [355, 0]
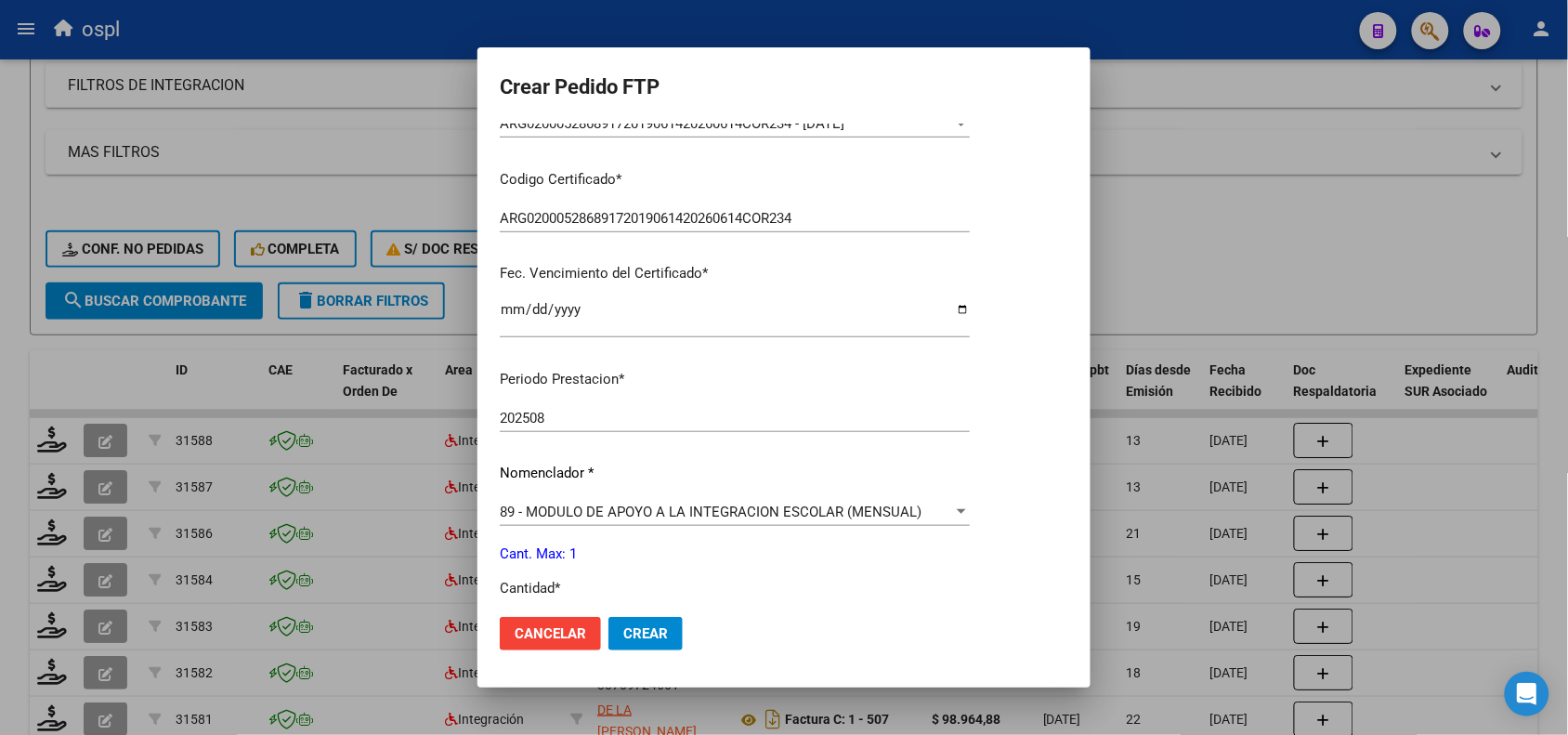
click at [660, 517] on span "89 - MODULO DE APOYO A LA INTEGRACION ESCOLAR (MENSUAL)" at bounding box center [711, 512] width 422 height 17
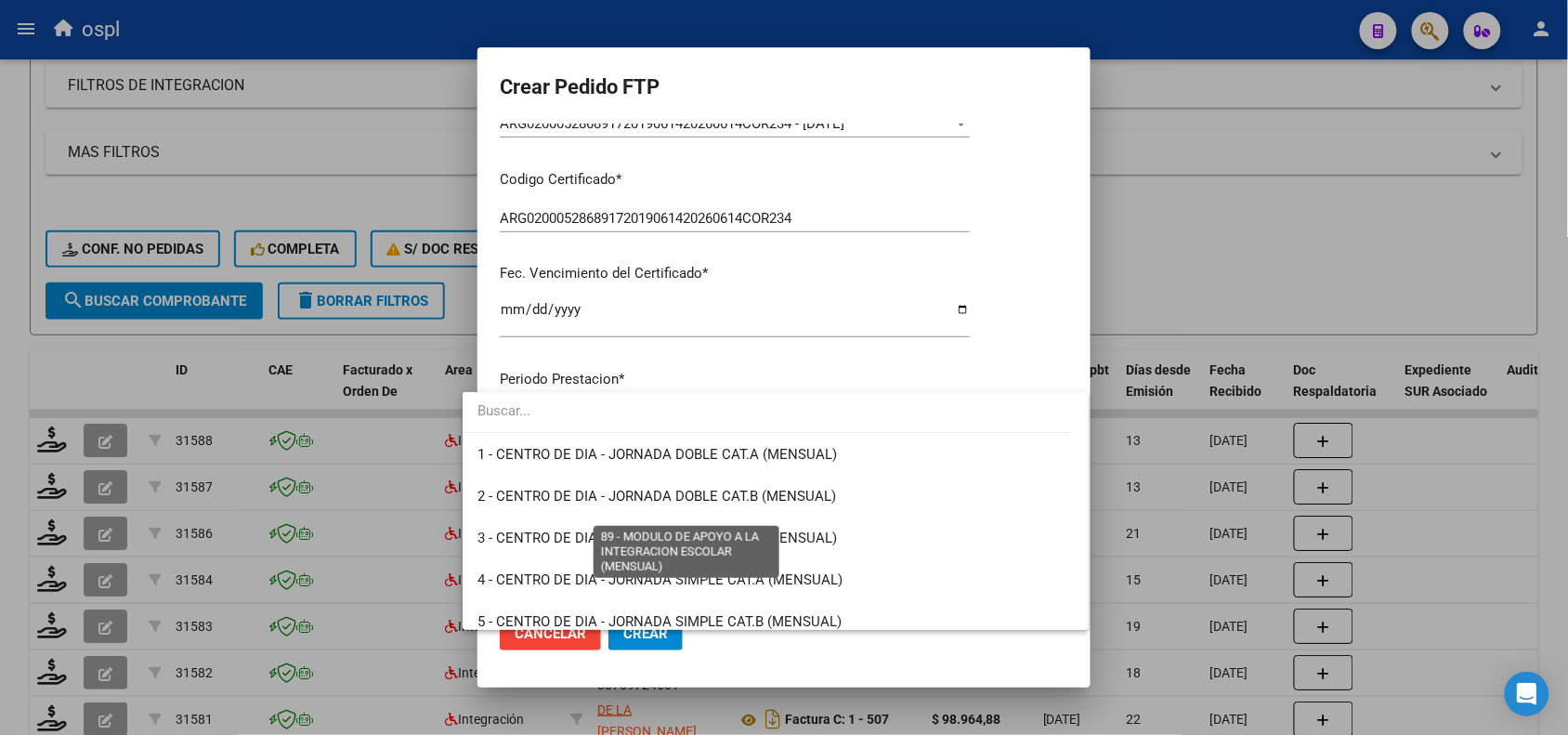
scroll to position [3622, 0]
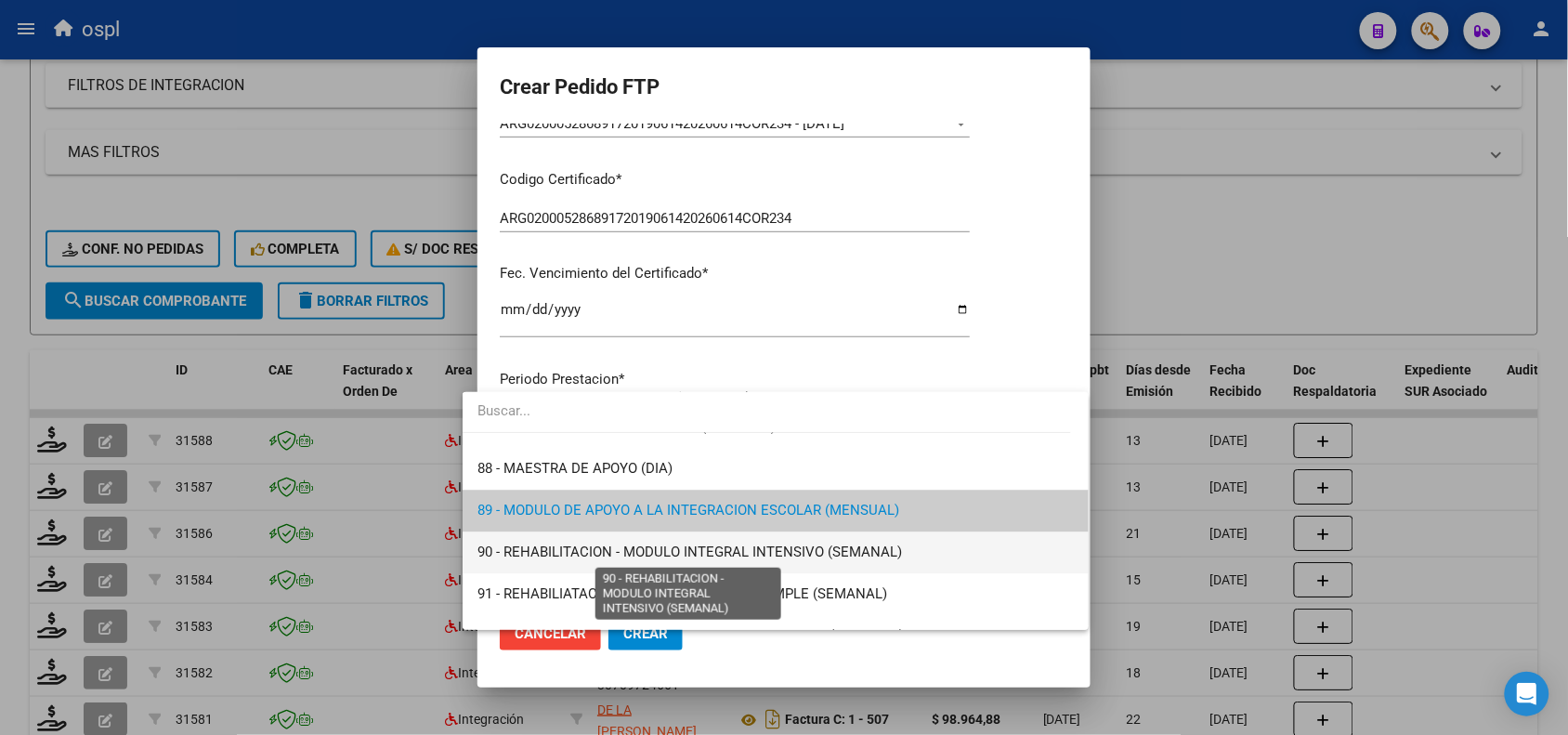
click at [608, 551] on span "90 - REHABILITACION - MODULO INTEGRAL INTENSIVO (SEMANAL)" at bounding box center [690, 552] width 425 height 17
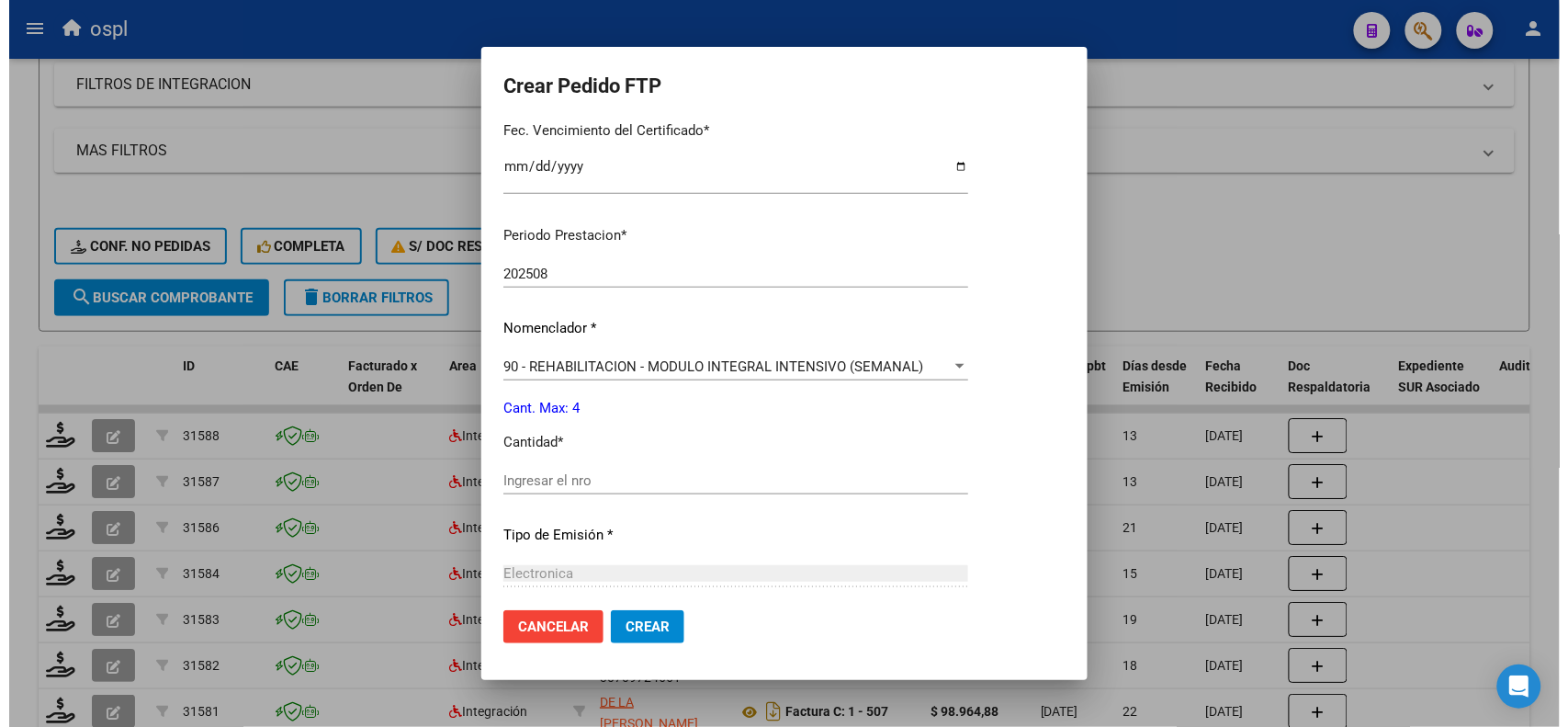
scroll to position [495, 0]
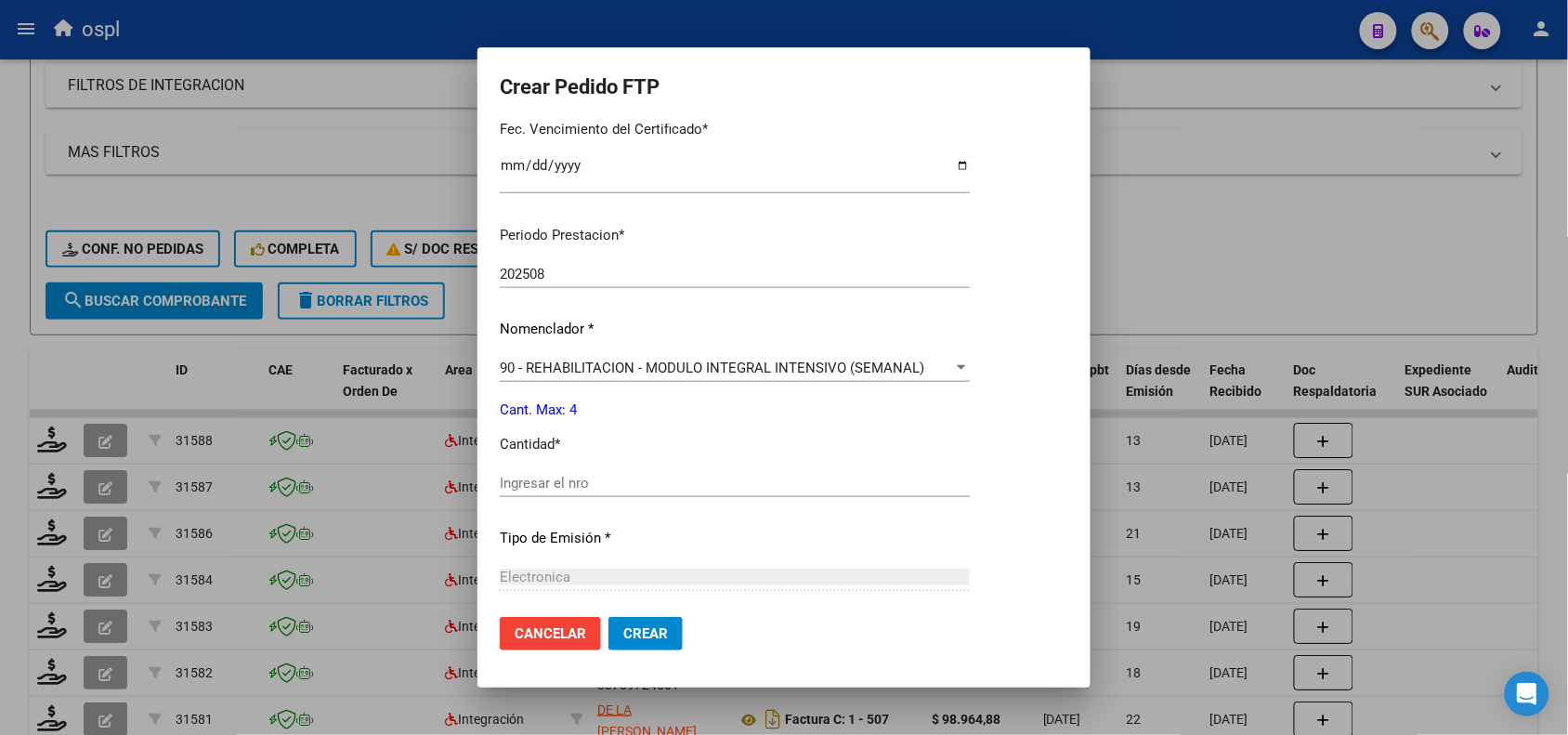
click at [825, 491] on div "Ingresar el nro" at bounding box center [735, 483] width 470 height 28
type input "4"
click at [623, 630] on span "Crear" at bounding box center [645, 633] width 44 height 17
